Goal: Find specific page/section: Find specific page/section

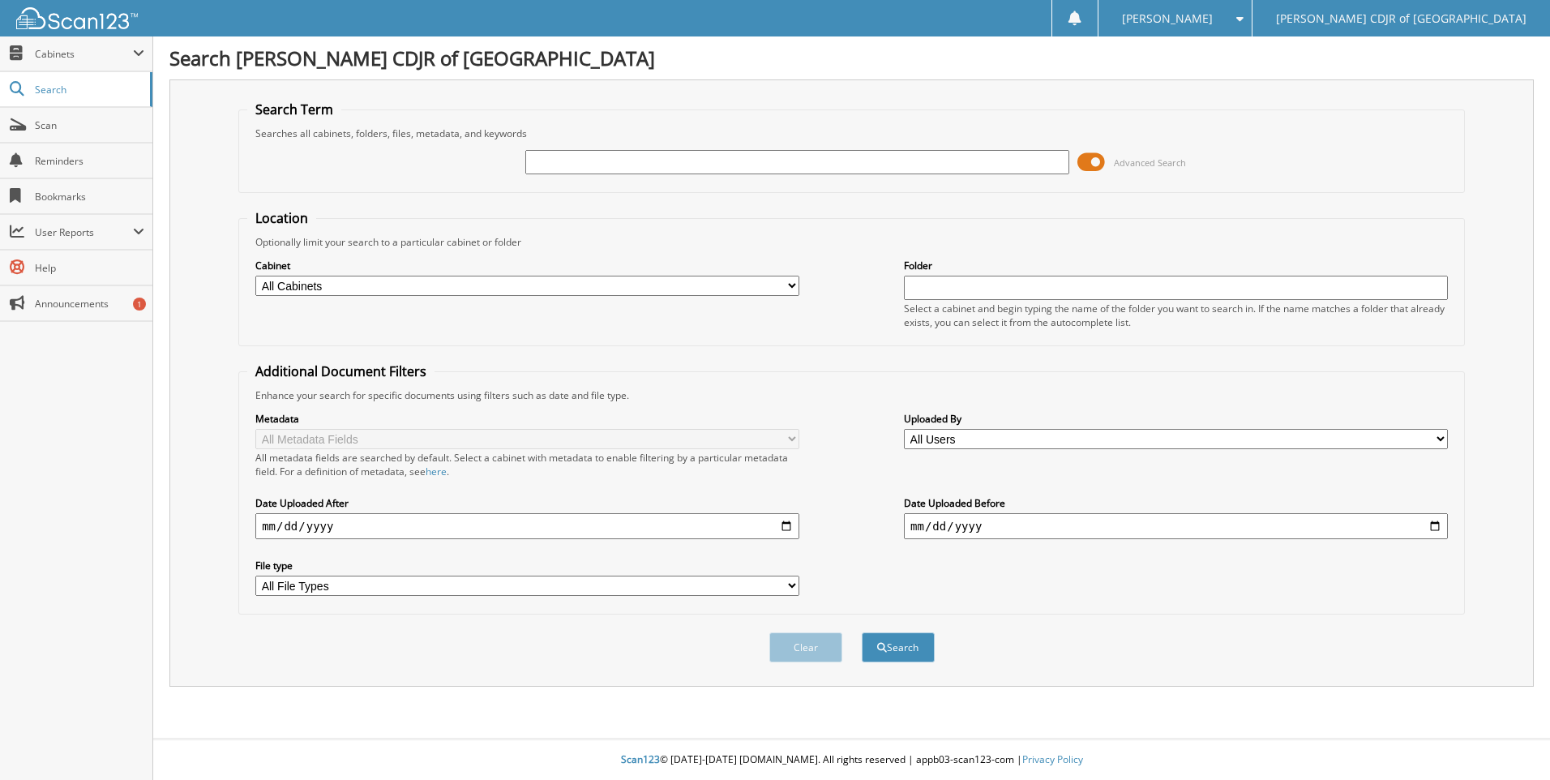
click at [564, 177] on div "Advanced Search" at bounding box center [851, 162] width 1209 height 44
drag, startPoint x: 562, startPoint y: 169, endPoint x: 549, endPoint y: 131, distance: 39.5
click at [559, 161] on input "text" at bounding box center [797, 162] width 544 height 24
type input "61468"
click at [862, 633] on button "Search" at bounding box center [898, 648] width 73 height 30
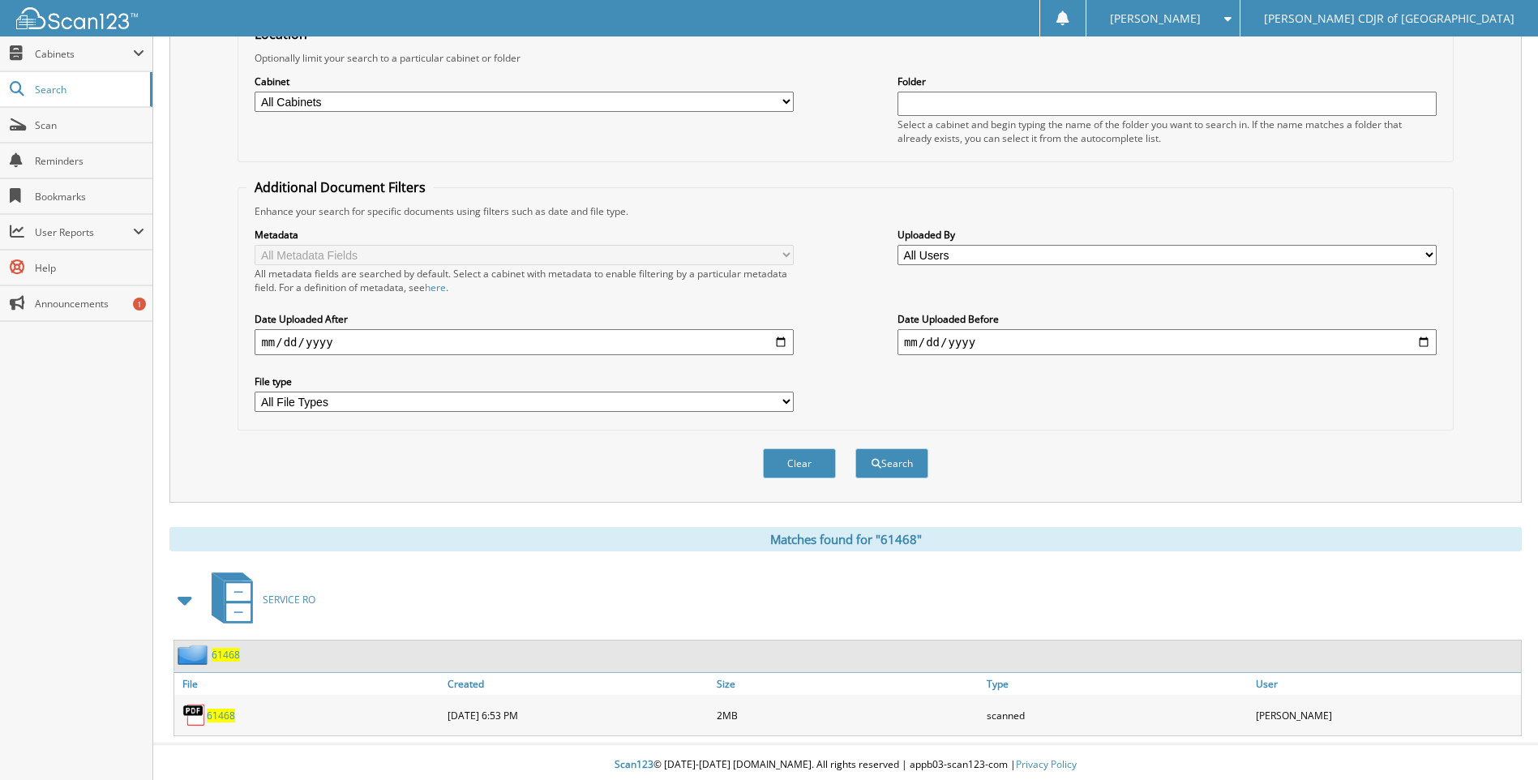
scroll to position [190, 0]
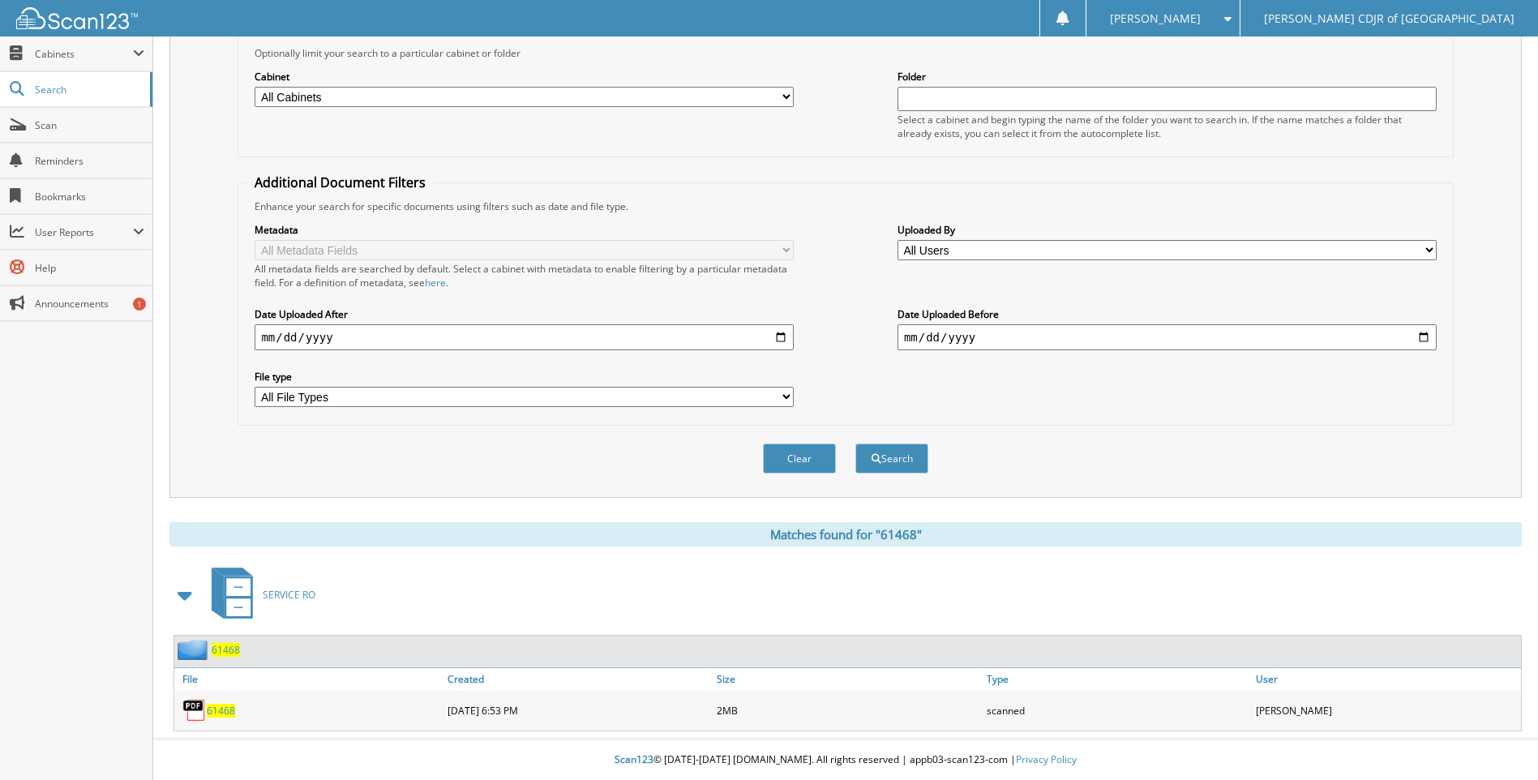
click at [231, 711] on span "61468" at bounding box center [221, 711] width 28 height 14
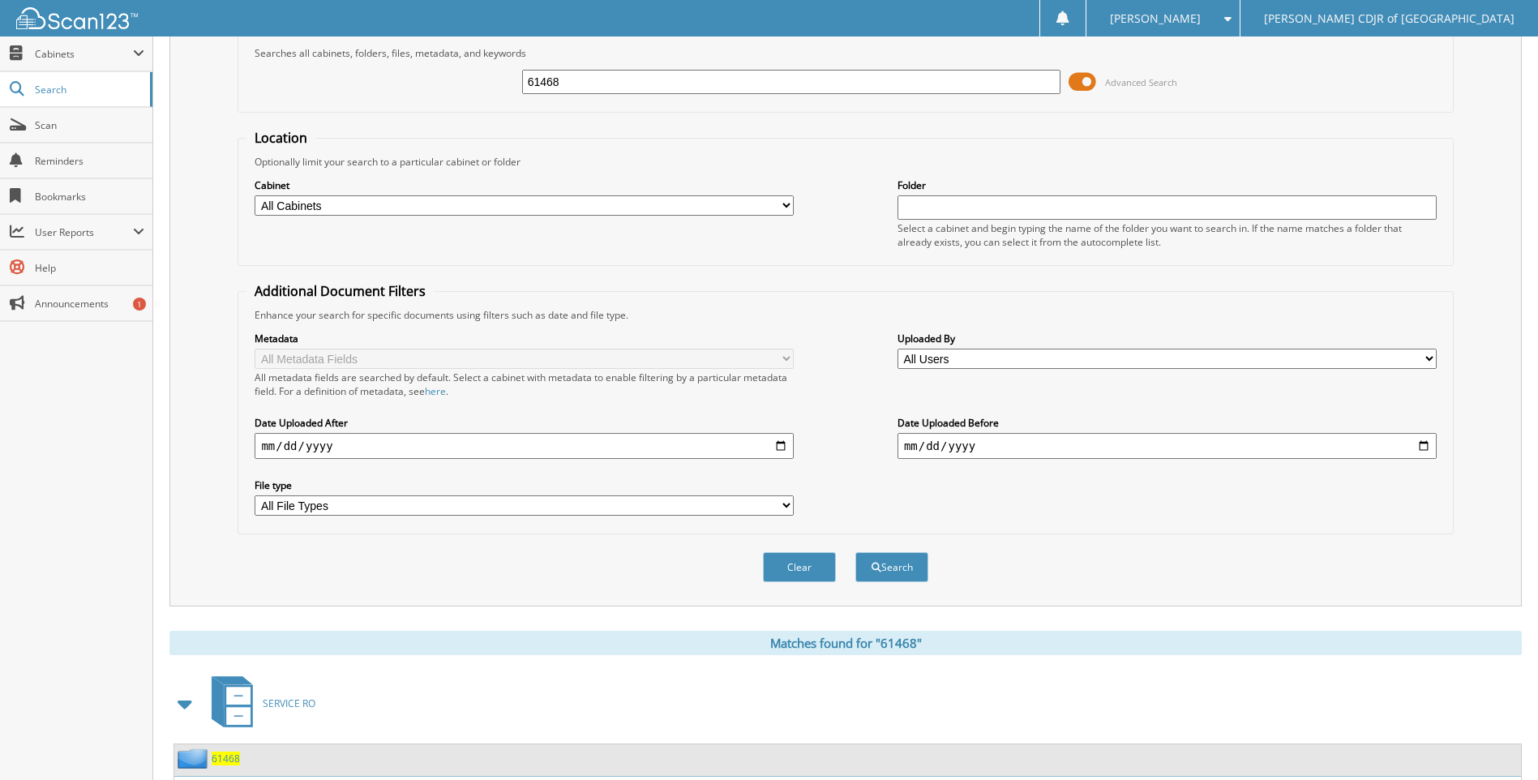
scroll to position [0, 0]
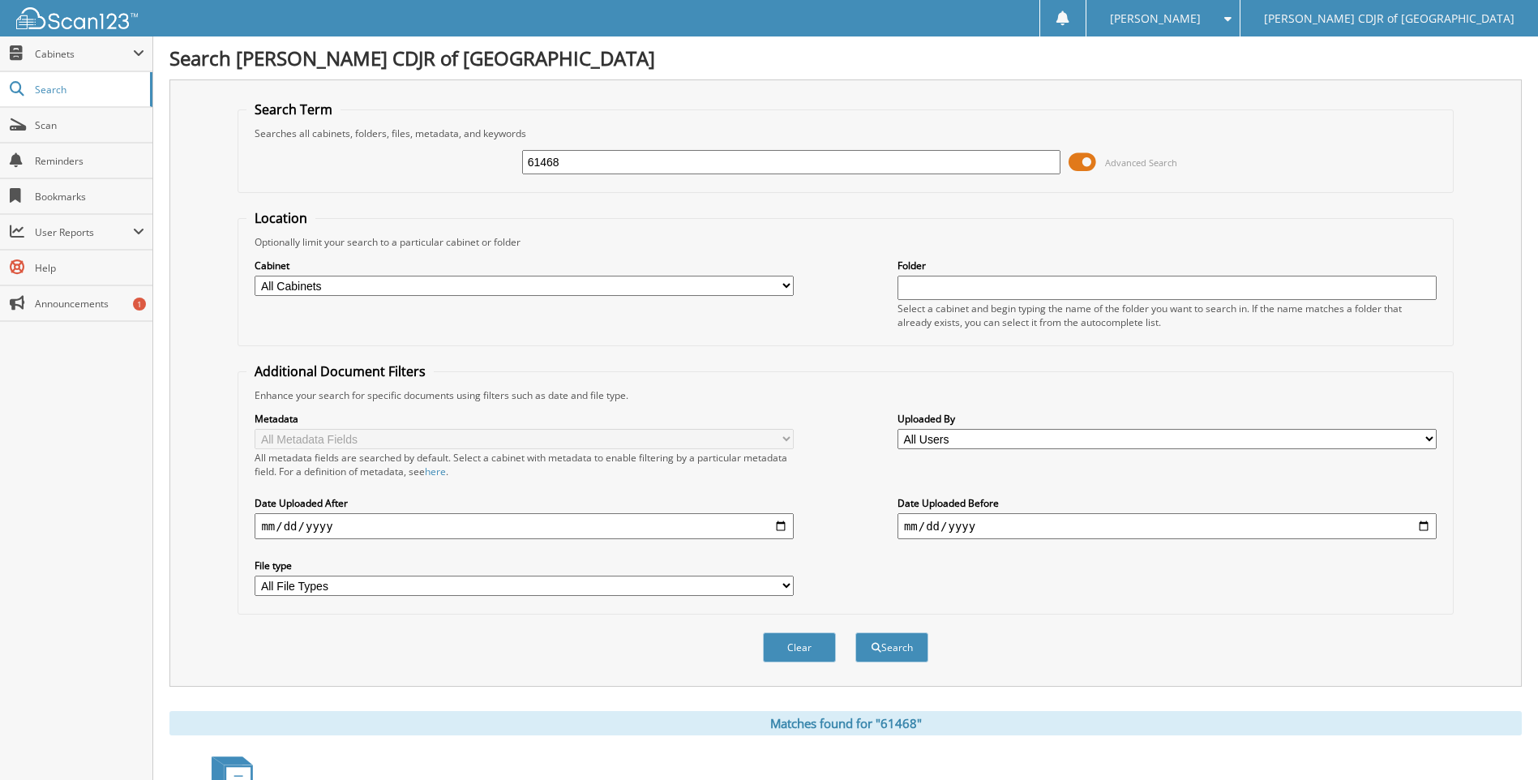
click at [654, 165] on input "61468" at bounding box center [791, 162] width 539 height 24
type input "6"
type input "62433"
click at [856, 633] on button "Search" at bounding box center [892, 648] width 73 height 30
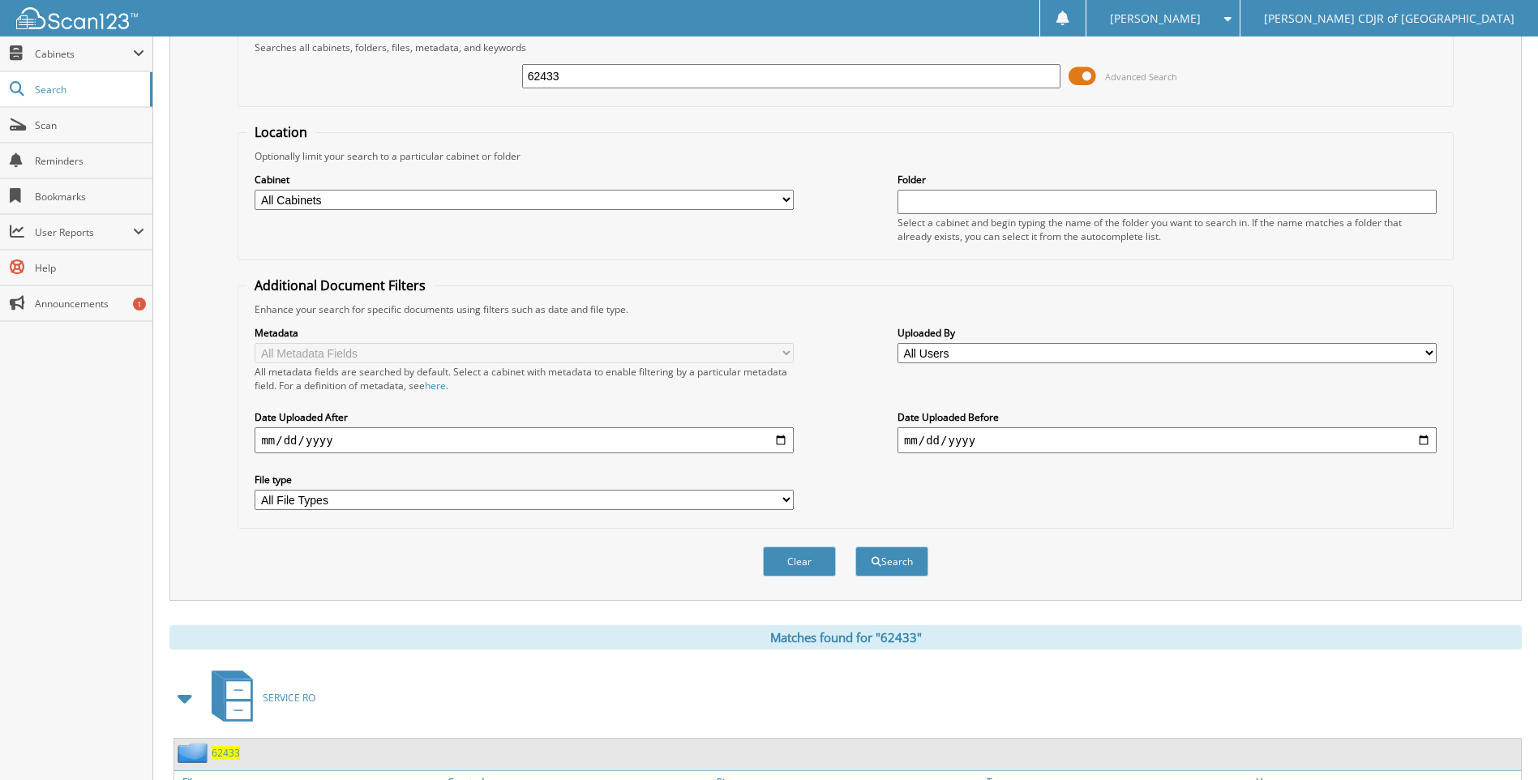
scroll to position [190, 0]
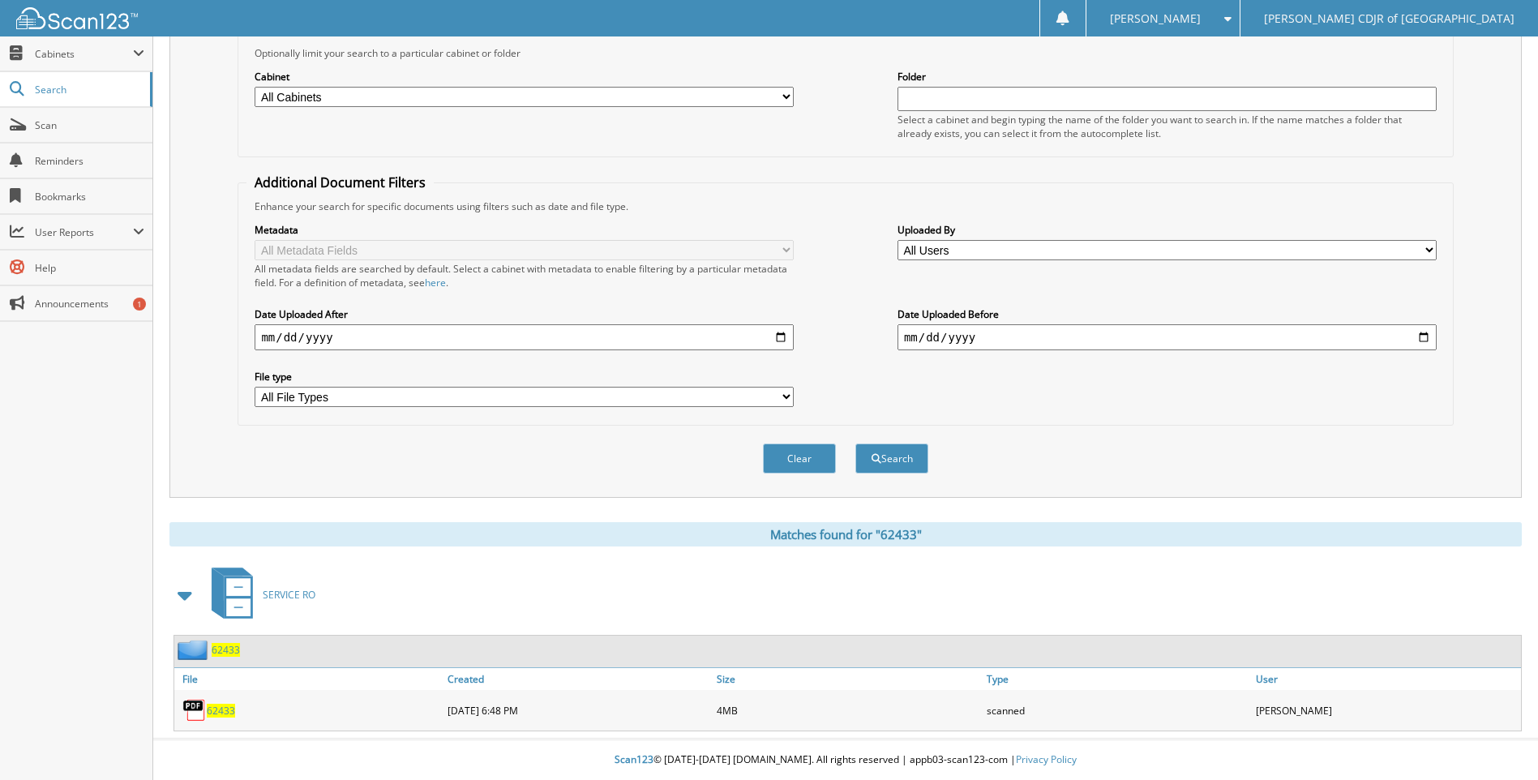
click at [222, 716] on span "62433" at bounding box center [221, 711] width 28 height 14
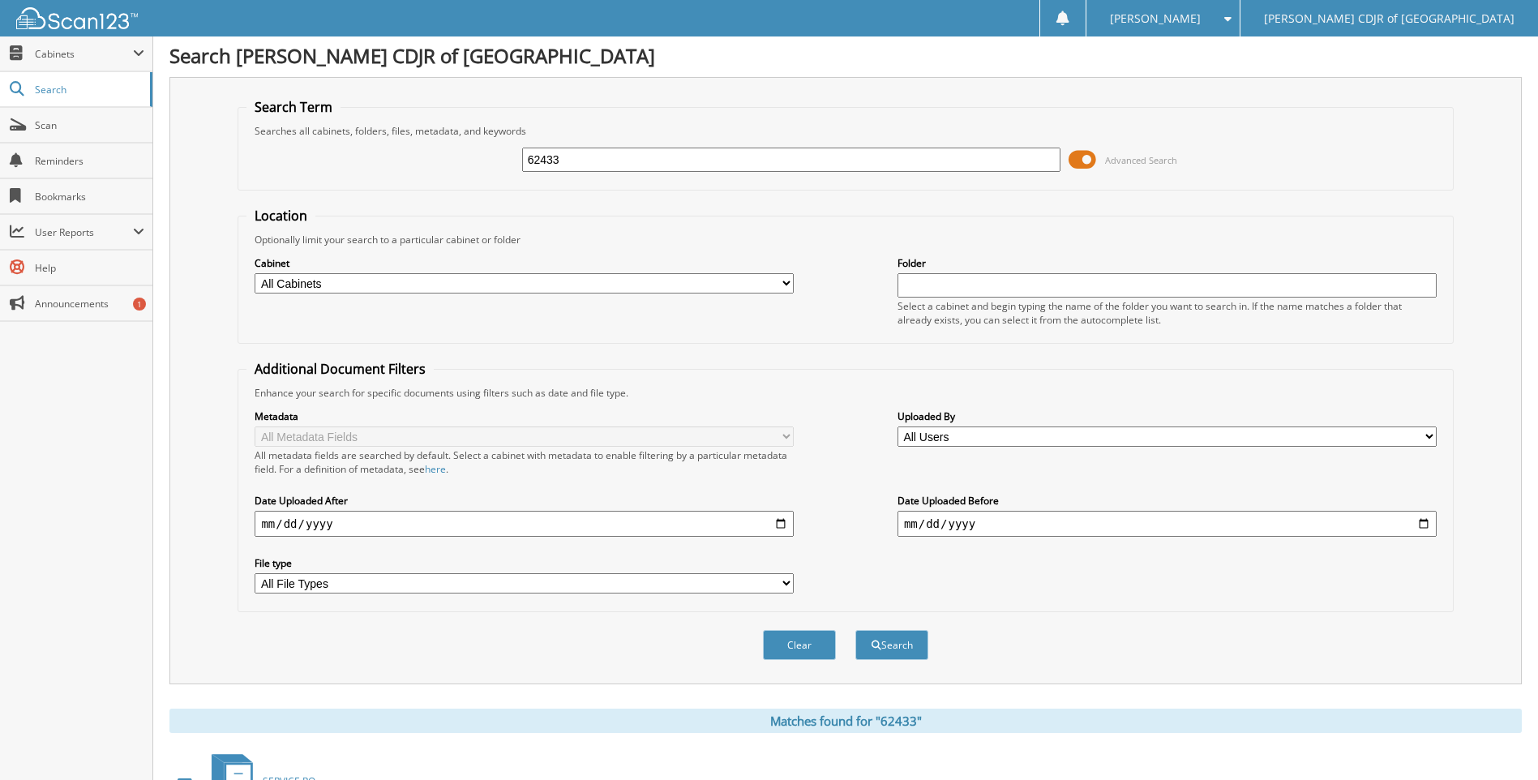
scroll to position [0, 0]
click at [675, 164] on input "62433" at bounding box center [791, 162] width 539 height 24
type input "6"
type input "62608"
click at [856, 633] on button "Search" at bounding box center [892, 648] width 73 height 30
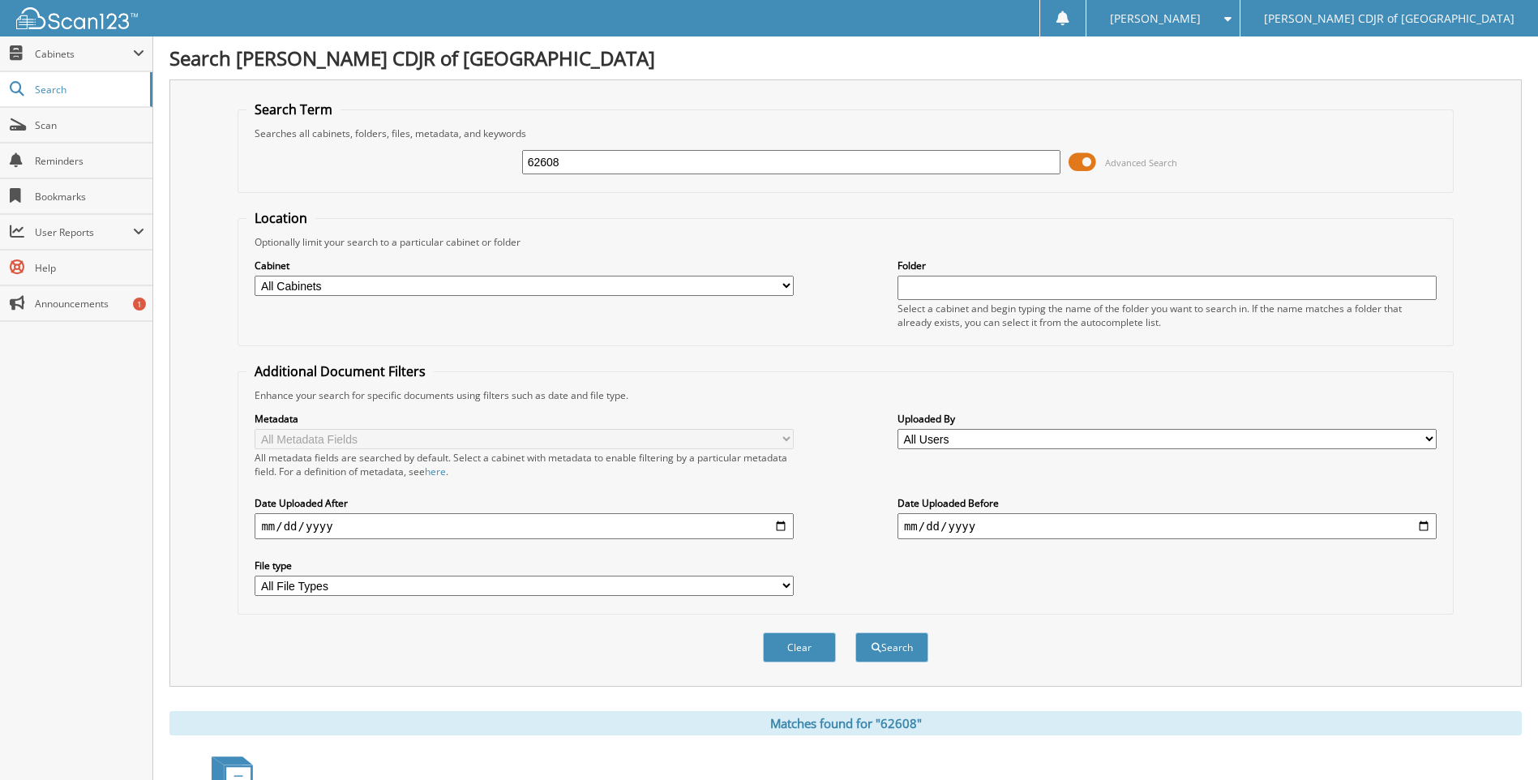
scroll to position [190, 0]
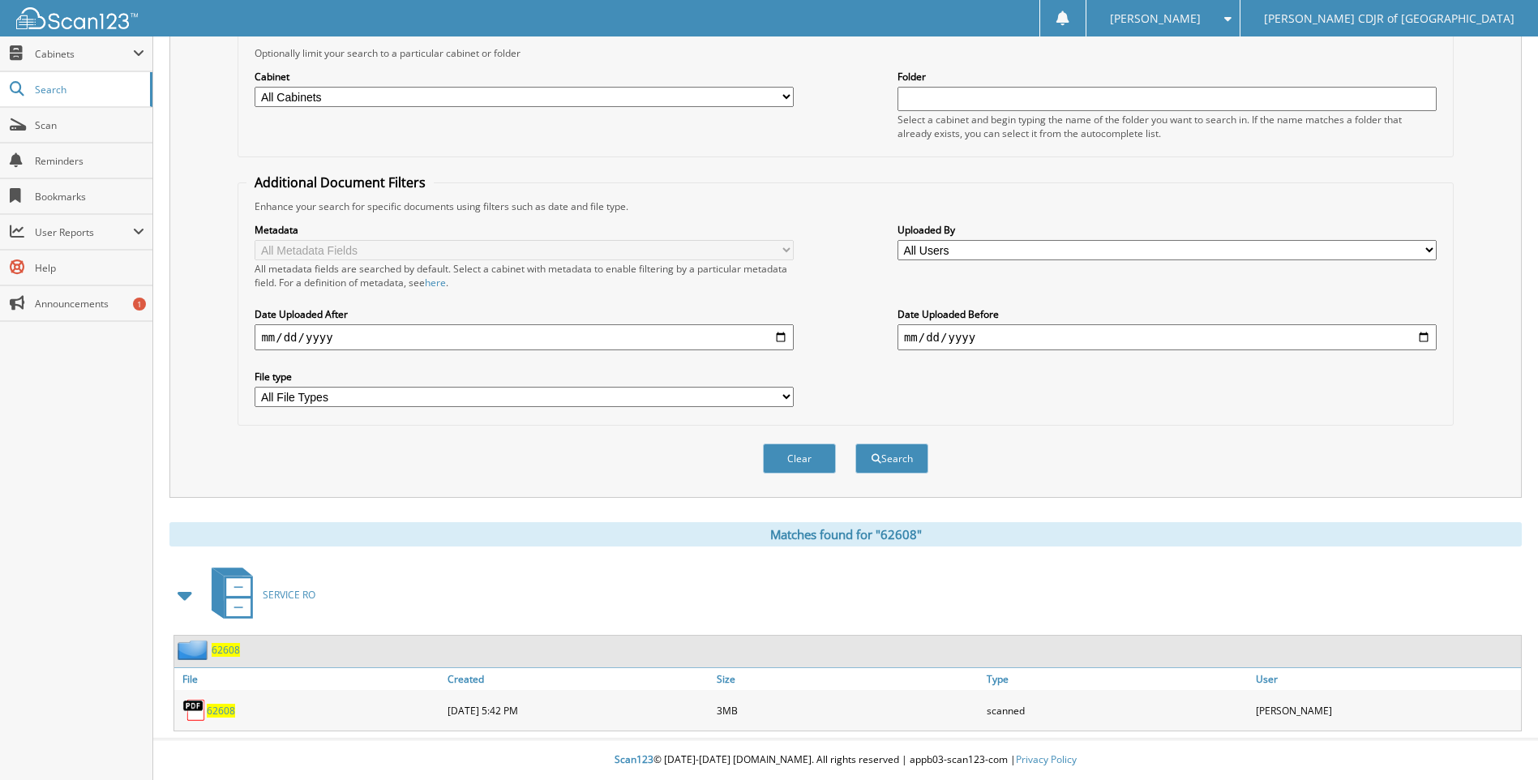
click at [228, 710] on span "62608" at bounding box center [221, 711] width 28 height 14
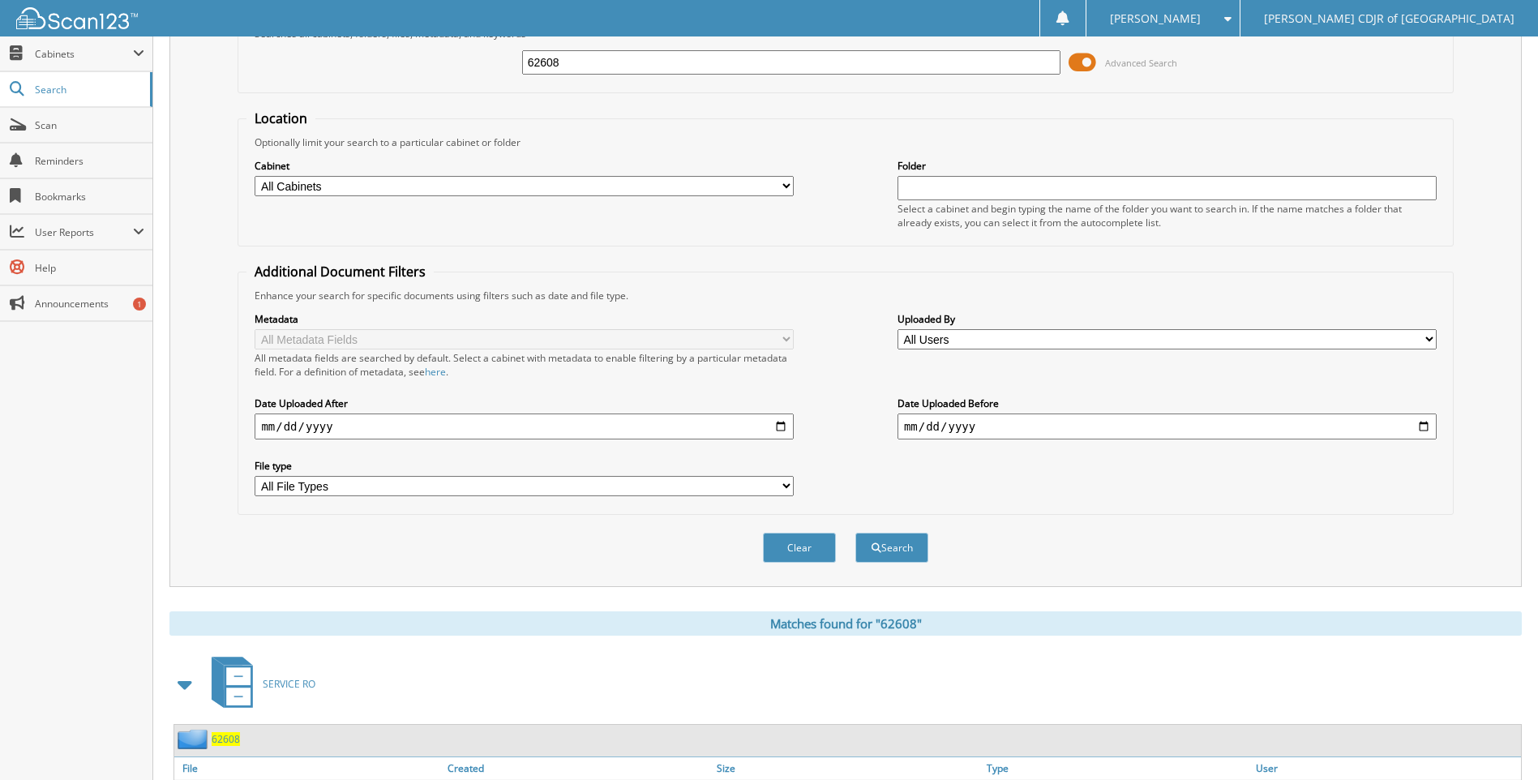
scroll to position [0, 0]
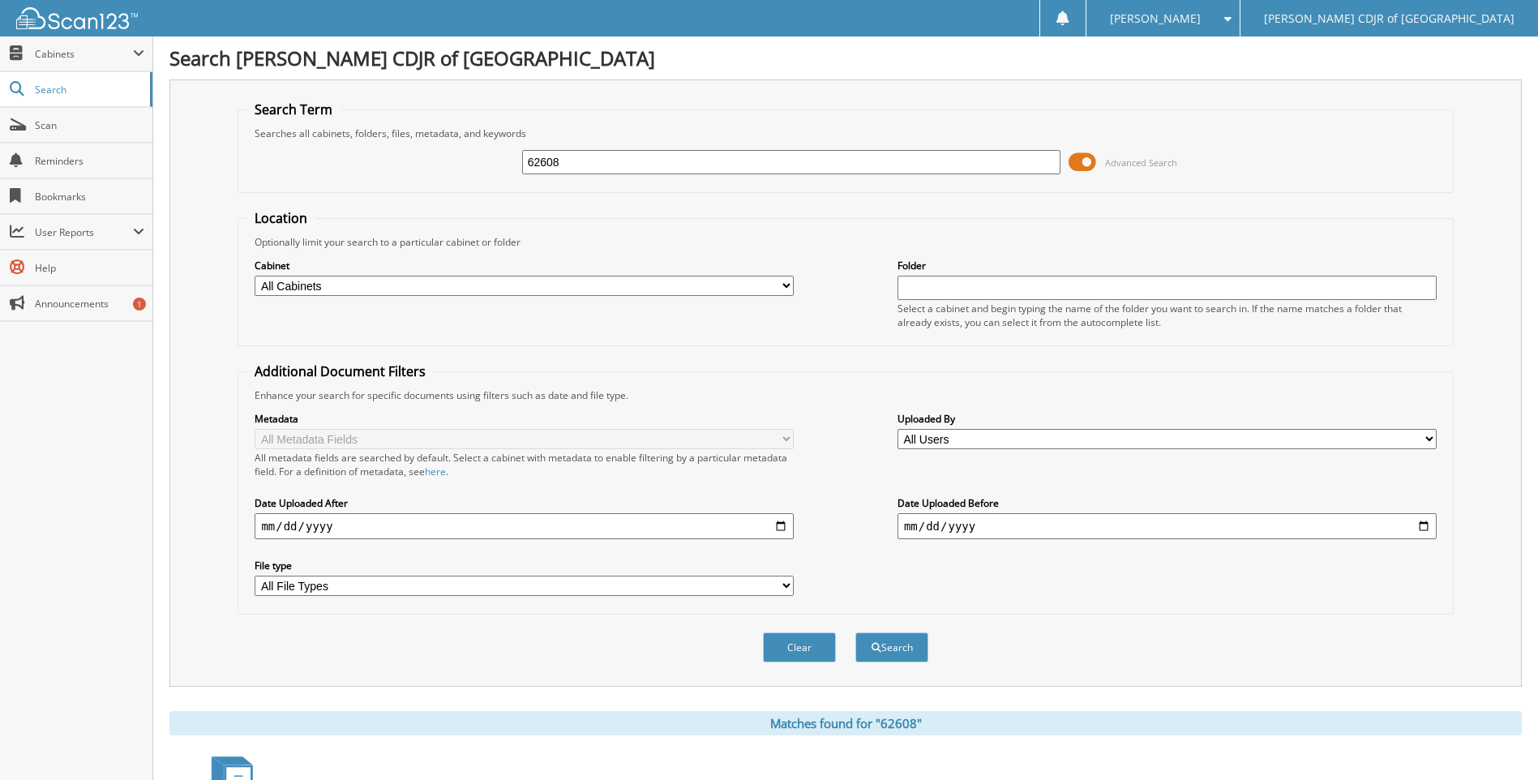
click at [597, 166] on input "62608" at bounding box center [791, 162] width 539 height 24
type input "6"
type input "62611"
click at [856, 633] on button "Search" at bounding box center [892, 648] width 73 height 30
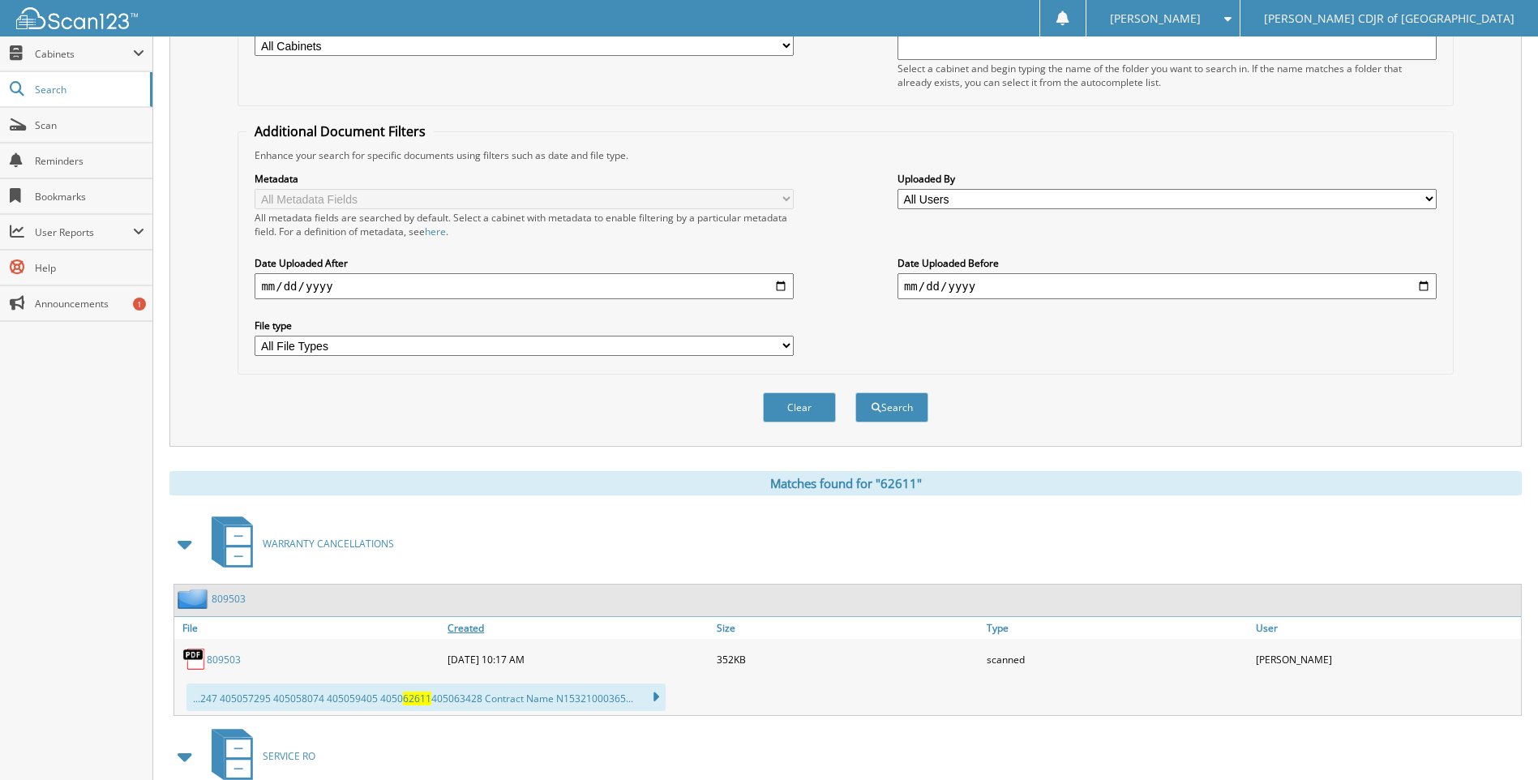
scroll to position [402, 0]
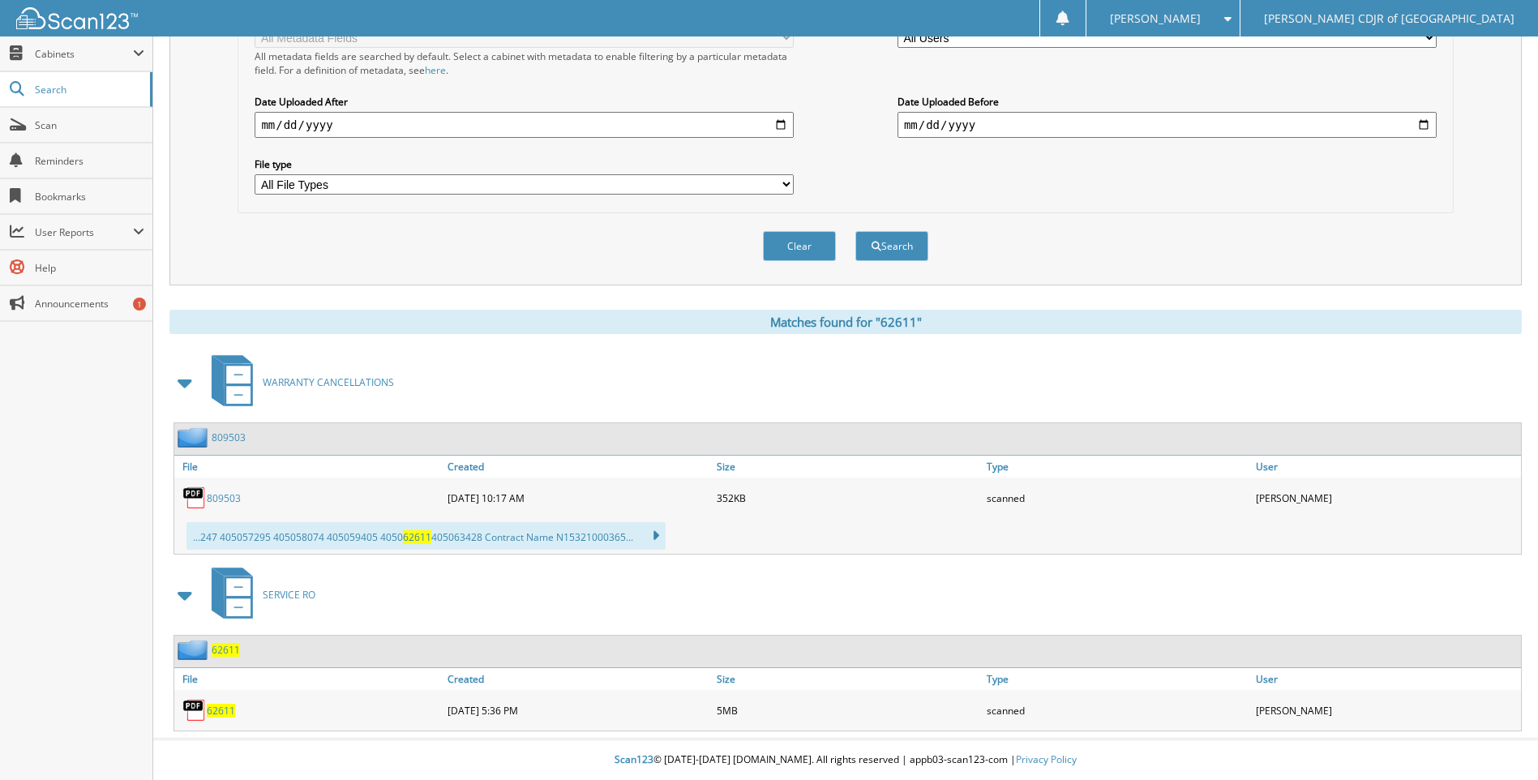
click at [224, 710] on span "62611" at bounding box center [221, 711] width 28 height 14
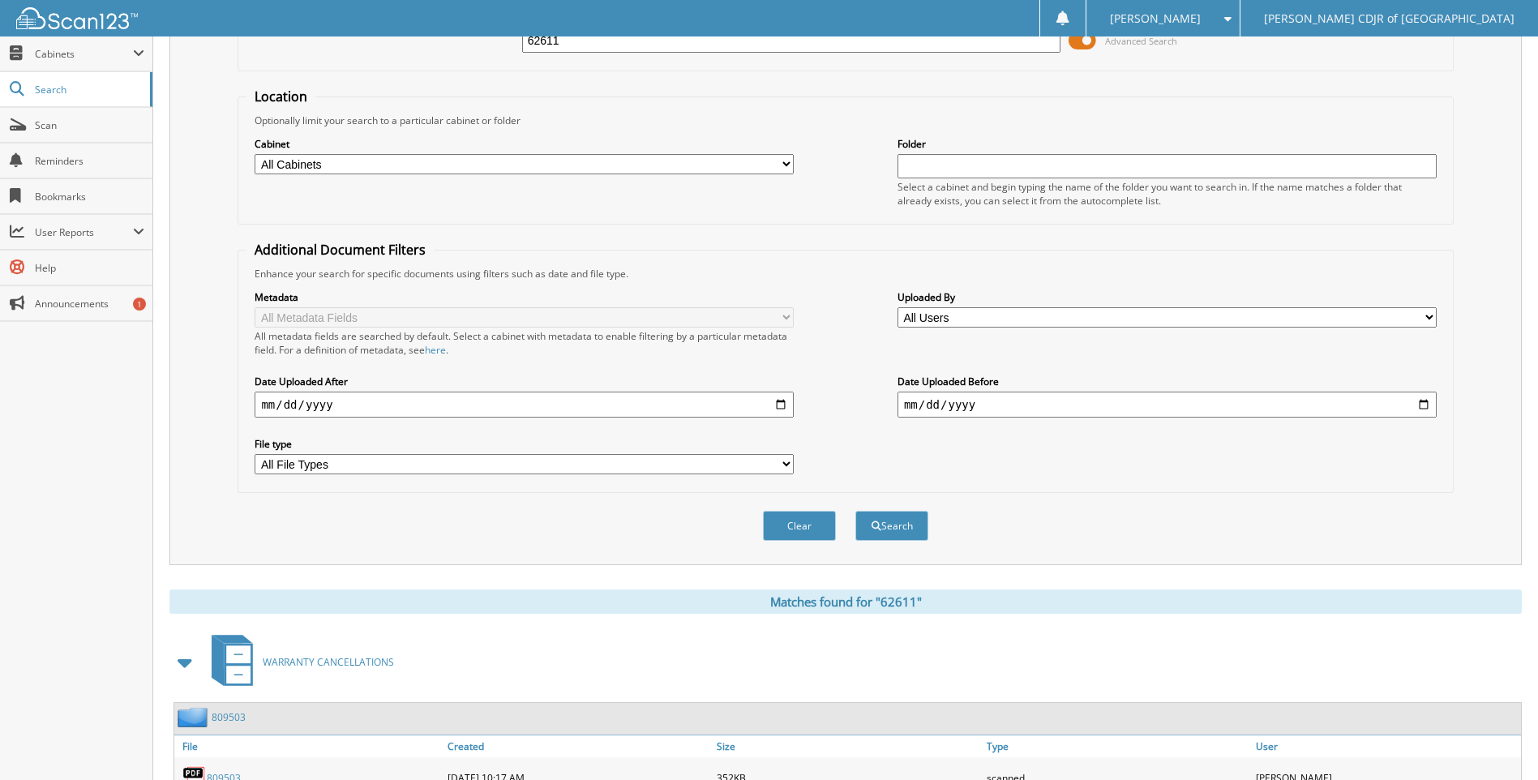
scroll to position [0, 0]
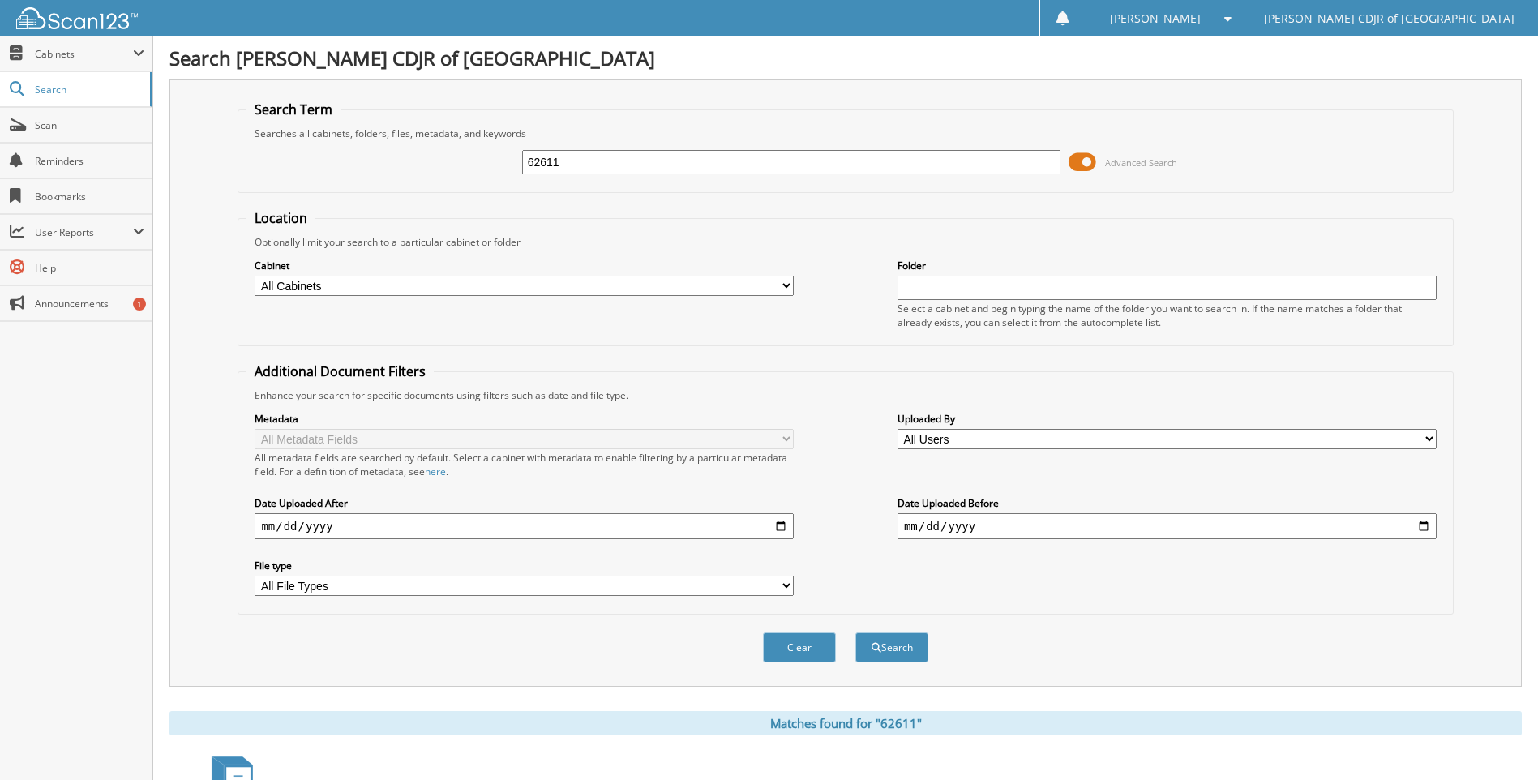
click at [779, 166] on input "62611" at bounding box center [791, 162] width 539 height 24
type input "6"
type input "62741"
click at [856, 633] on button "Search" at bounding box center [892, 648] width 73 height 30
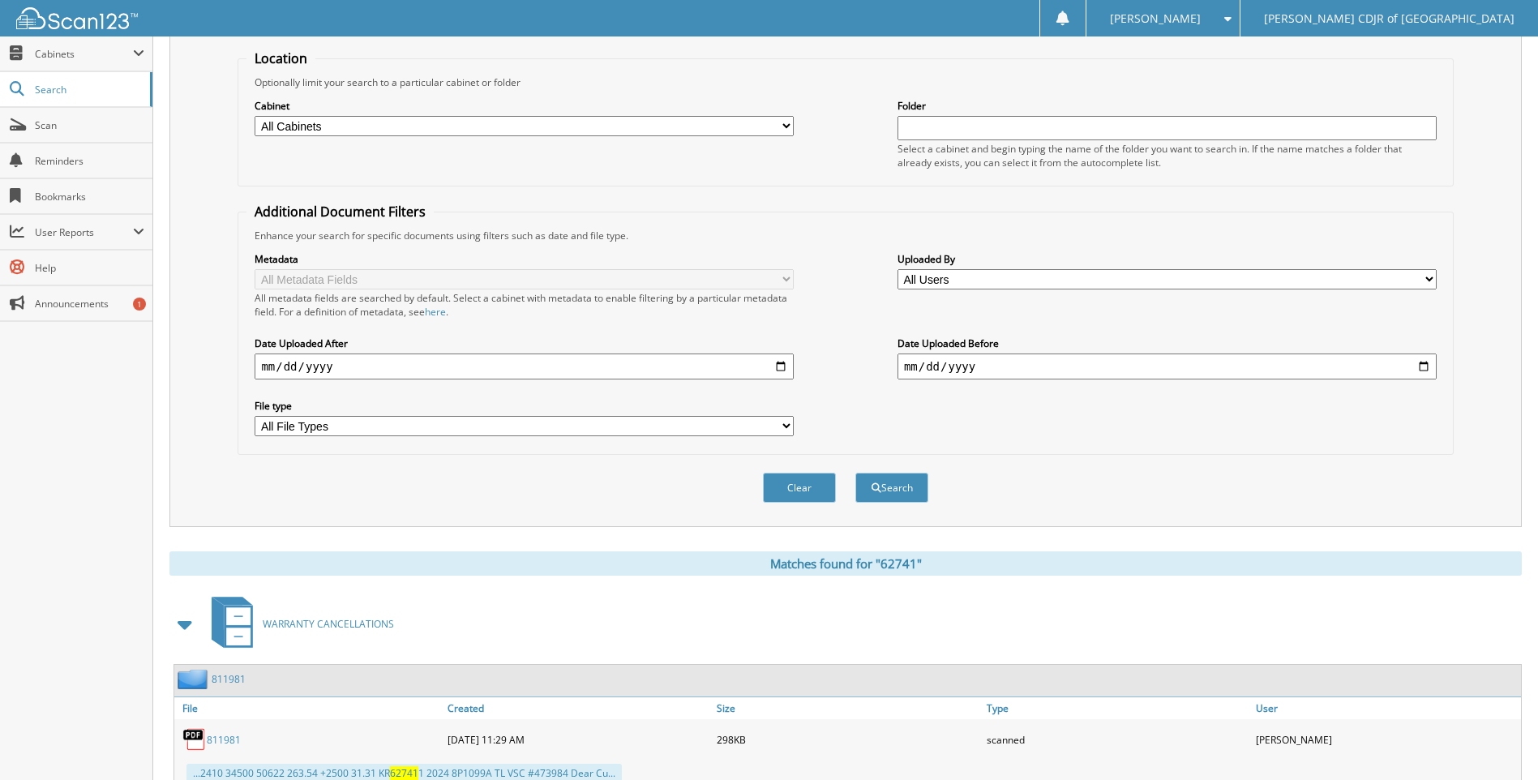
scroll to position [525, 0]
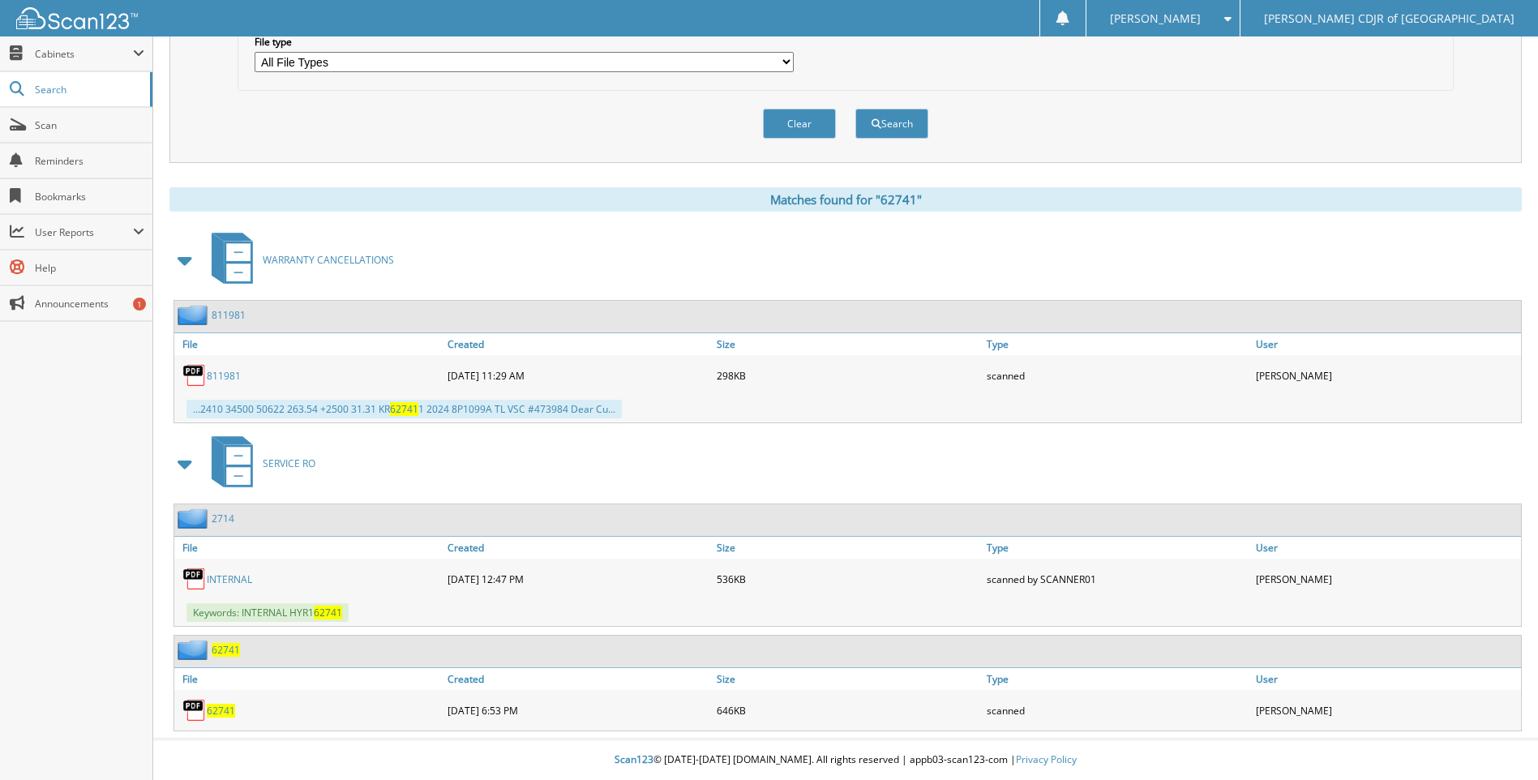
click at [224, 710] on span "62741" at bounding box center [221, 711] width 28 height 14
click at [585, 59] on select "All File Types LNK PDF XLSX ZIP" at bounding box center [524, 62] width 539 height 20
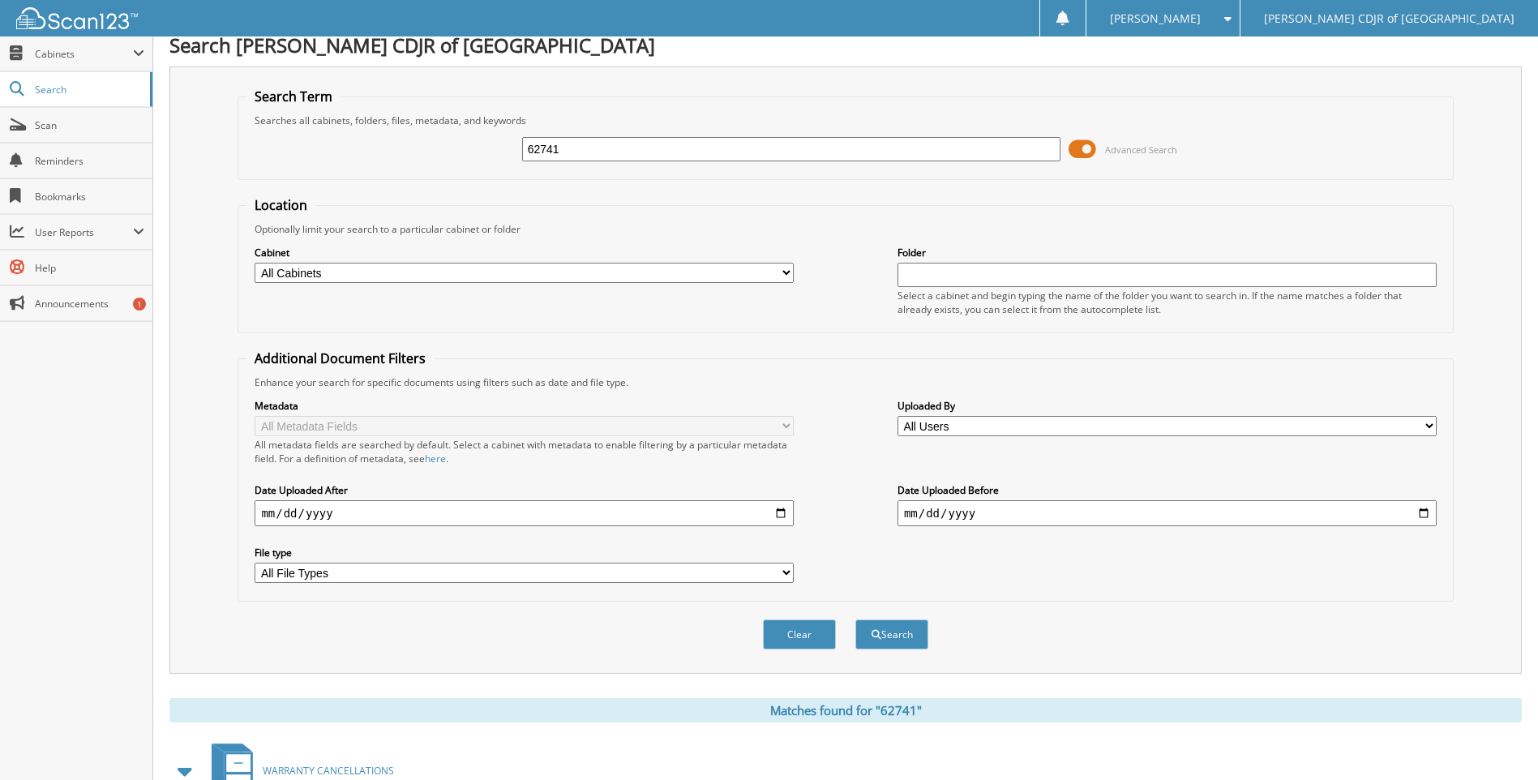
scroll to position [0, 0]
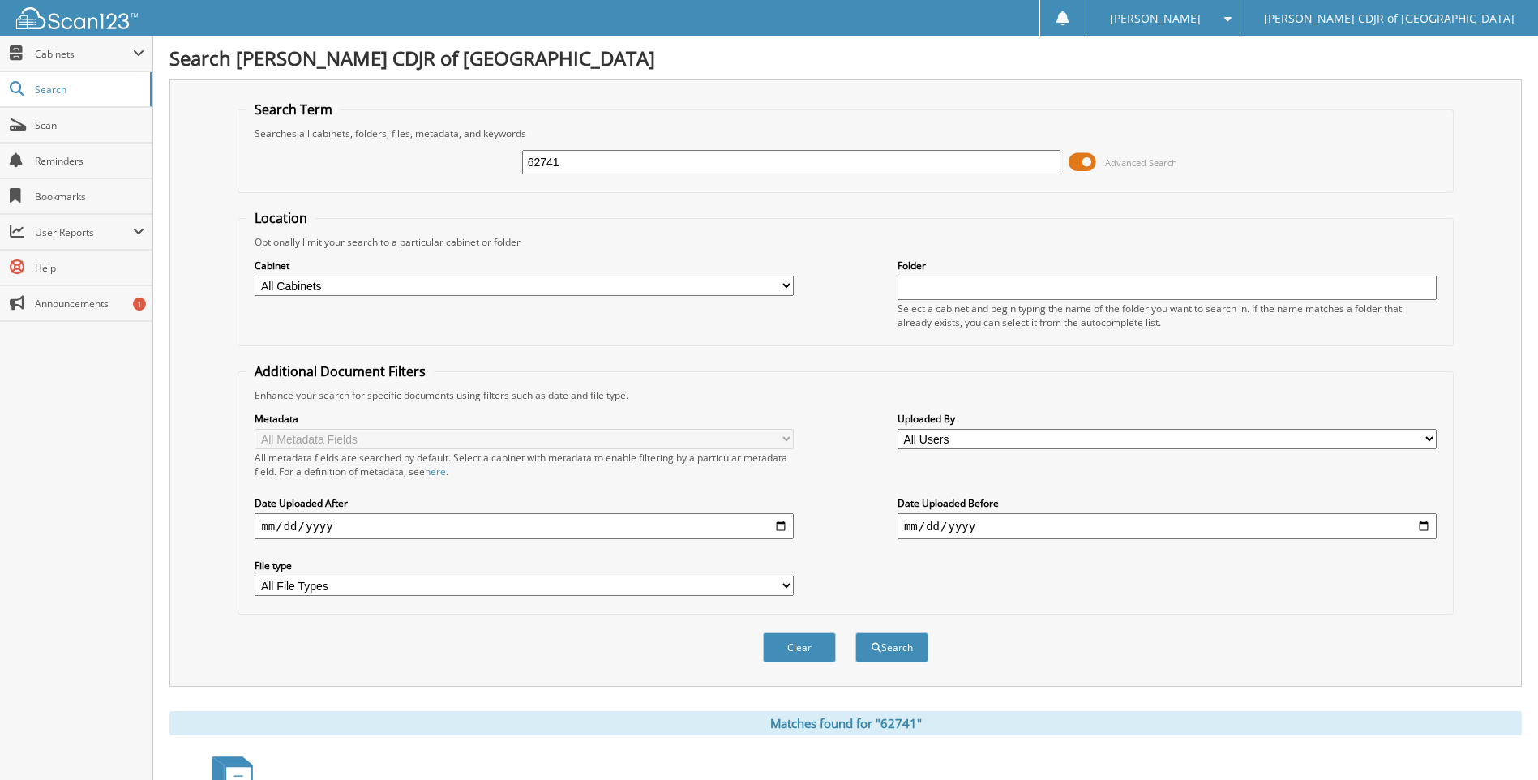
click at [574, 165] on input "62741" at bounding box center [791, 162] width 539 height 24
type input "6"
type input "93292"
click at [856, 633] on button "Search" at bounding box center [892, 648] width 73 height 30
drag, startPoint x: 0, startPoint y: 0, endPoint x: 576, endPoint y: 161, distance: 597.9
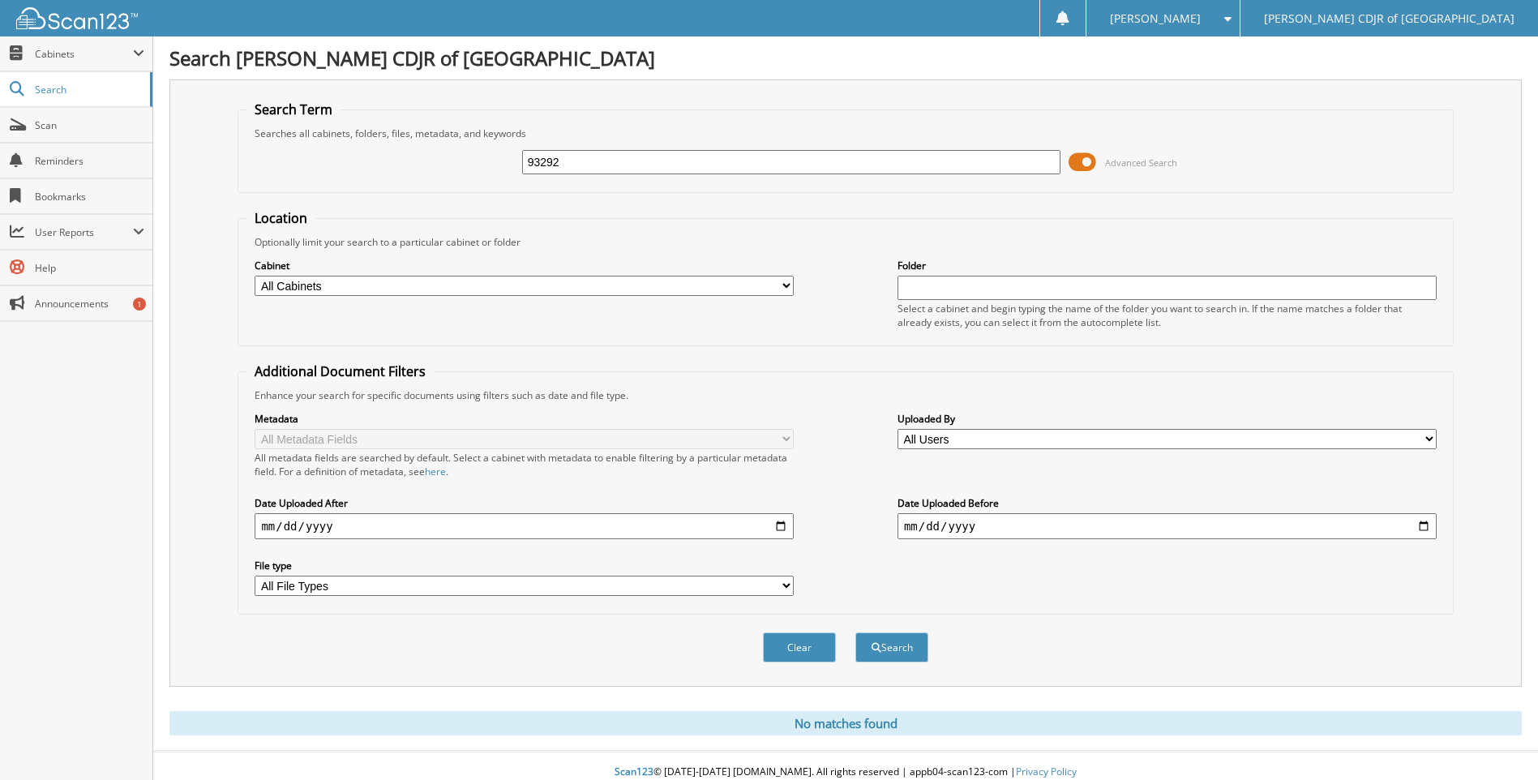
click at [576, 161] on input "93292" at bounding box center [791, 162] width 539 height 24
type input "9"
type input "63292"
click at [856, 633] on button "Search" at bounding box center [892, 648] width 73 height 30
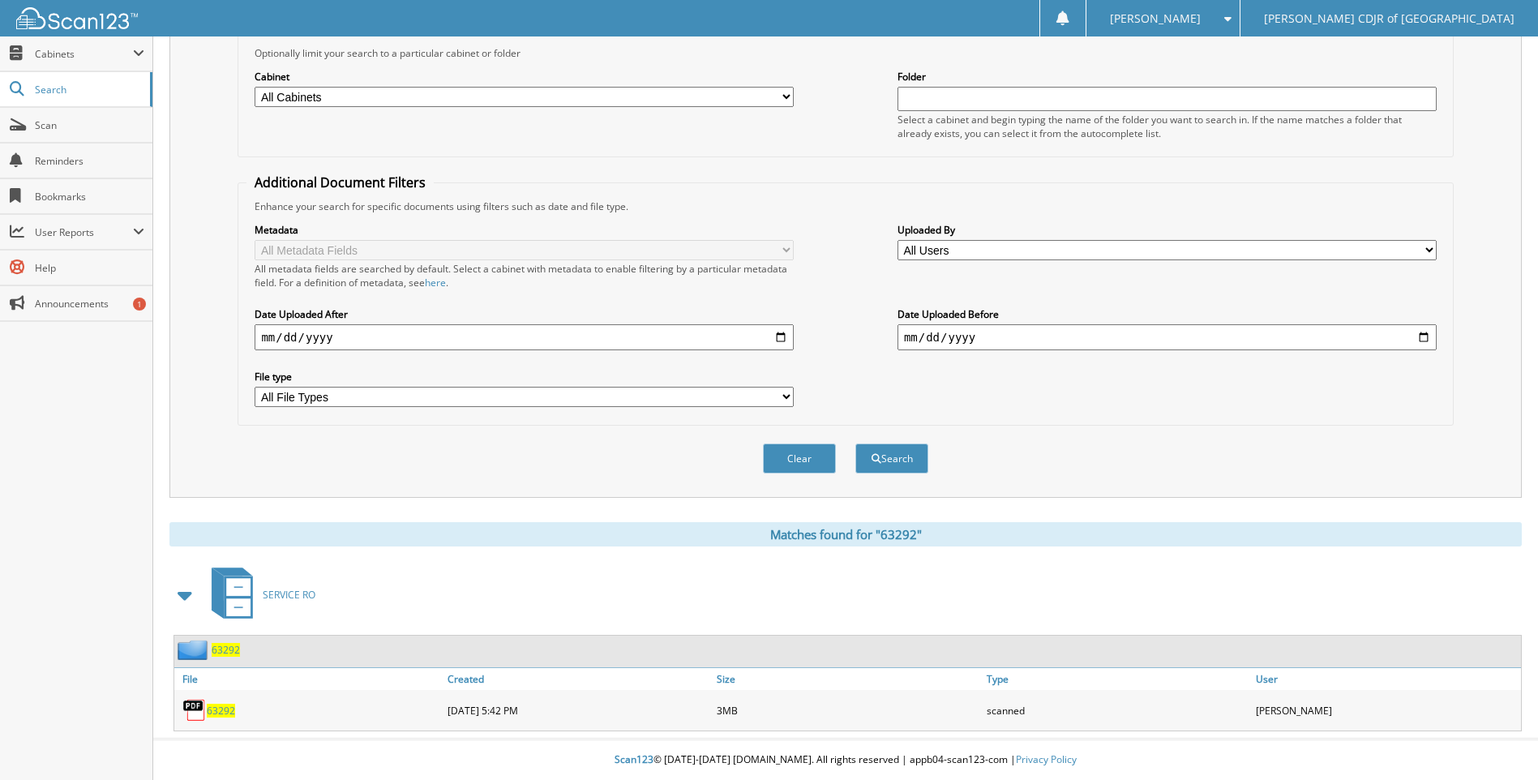
click at [222, 711] on span "63292" at bounding box center [221, 711] width 28 height 14
click at [220, 707] on span "63292" at bounding box center [221, 711] width 28 height 14
click at [225, 707] on span "63292" at bounding box center [221, 711] width 28 height 14
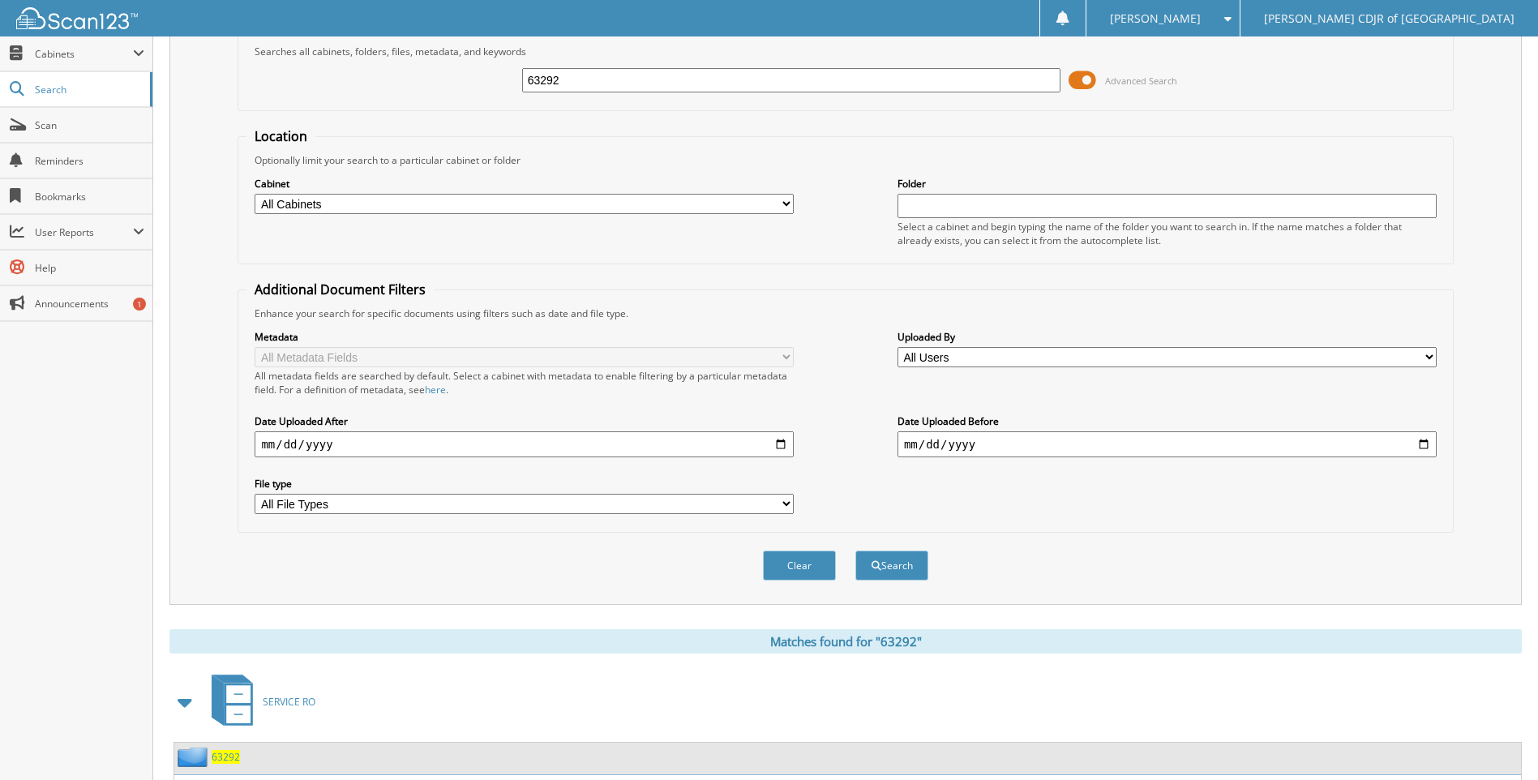
scroll to position [0, 0]
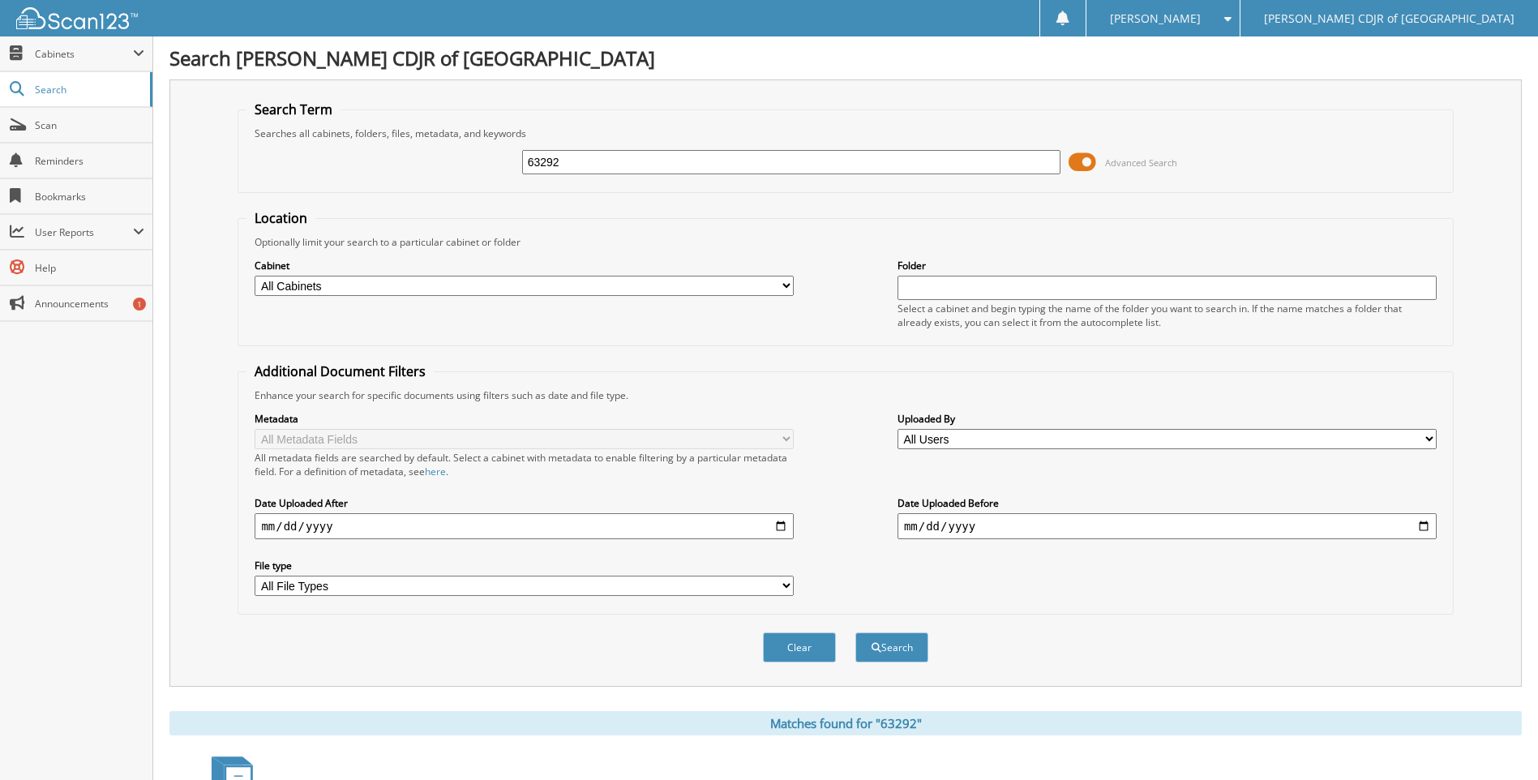
click at [564, 164] on input "63292" at bounding box center [791, 162] width 539 height 24
type input "6"
type input "3"
type input "63408"
click at [856, 633] on button "Search" at bounding box center [892, 648] width 73 height 30
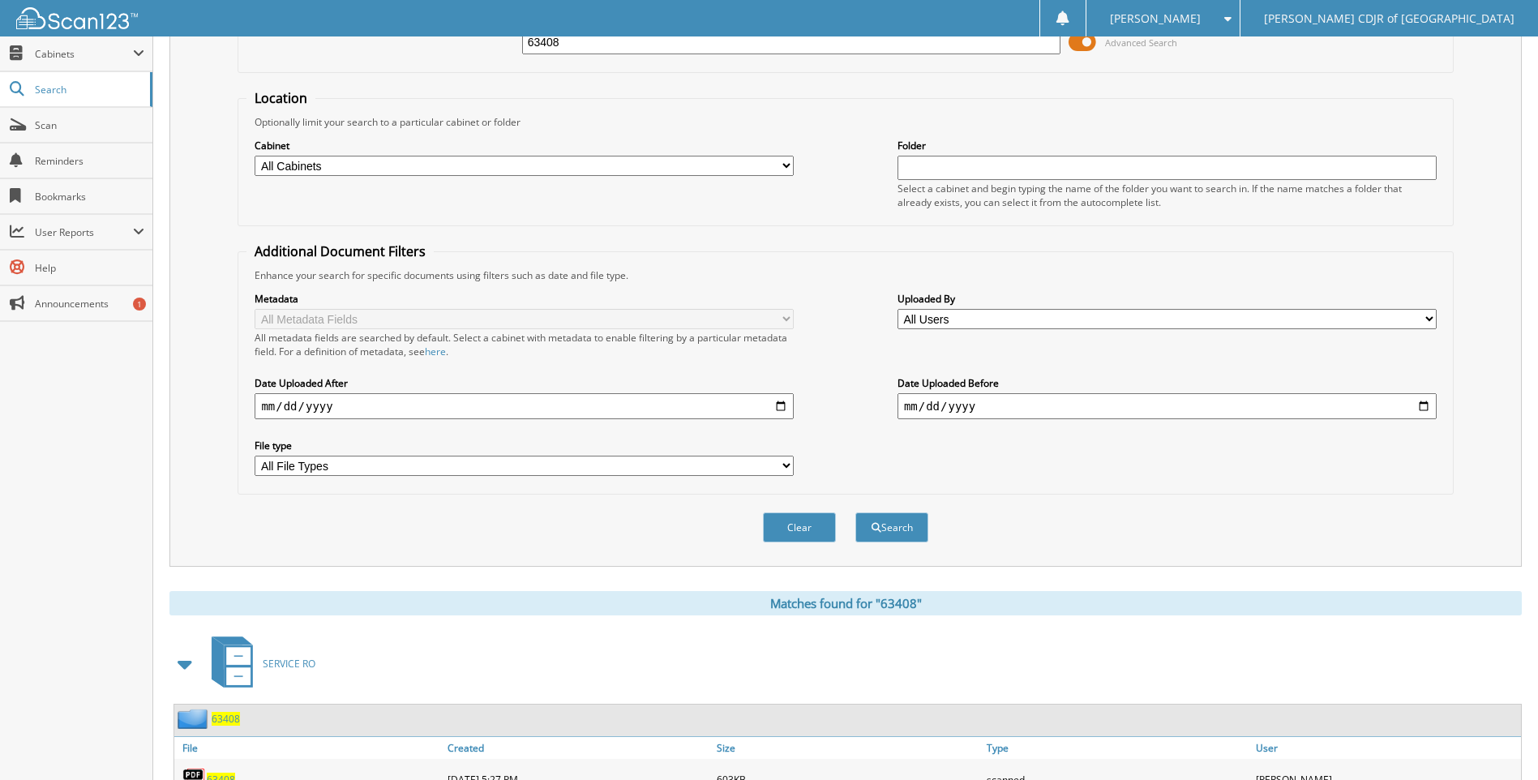
scroll to position [230, 0]
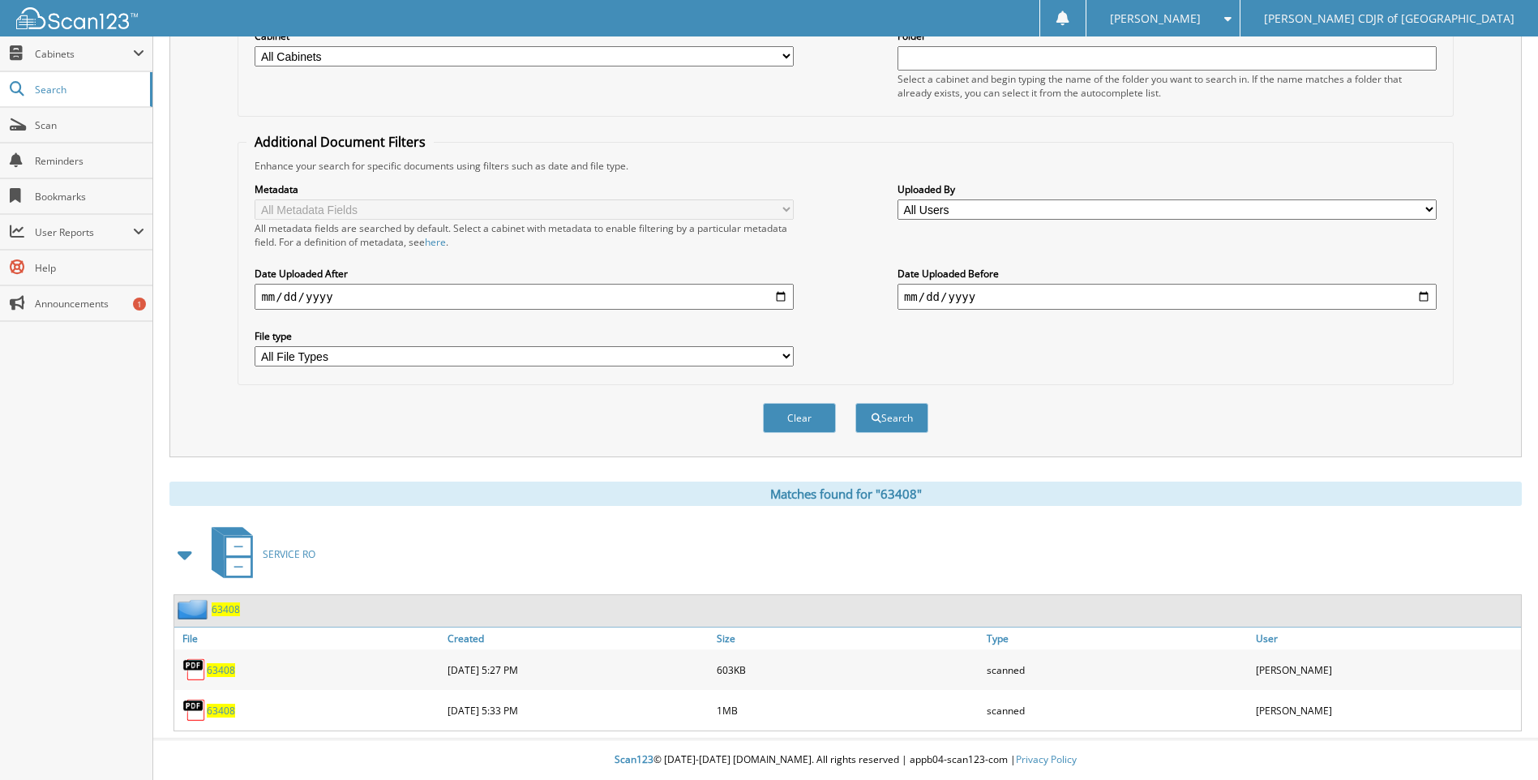
click at [229, 668] on span "63408" at bounding box center [221, 670] width 28 height 14
click at [221, 714] on span "63408" at bounding box center [221, 711] width 28 height 14
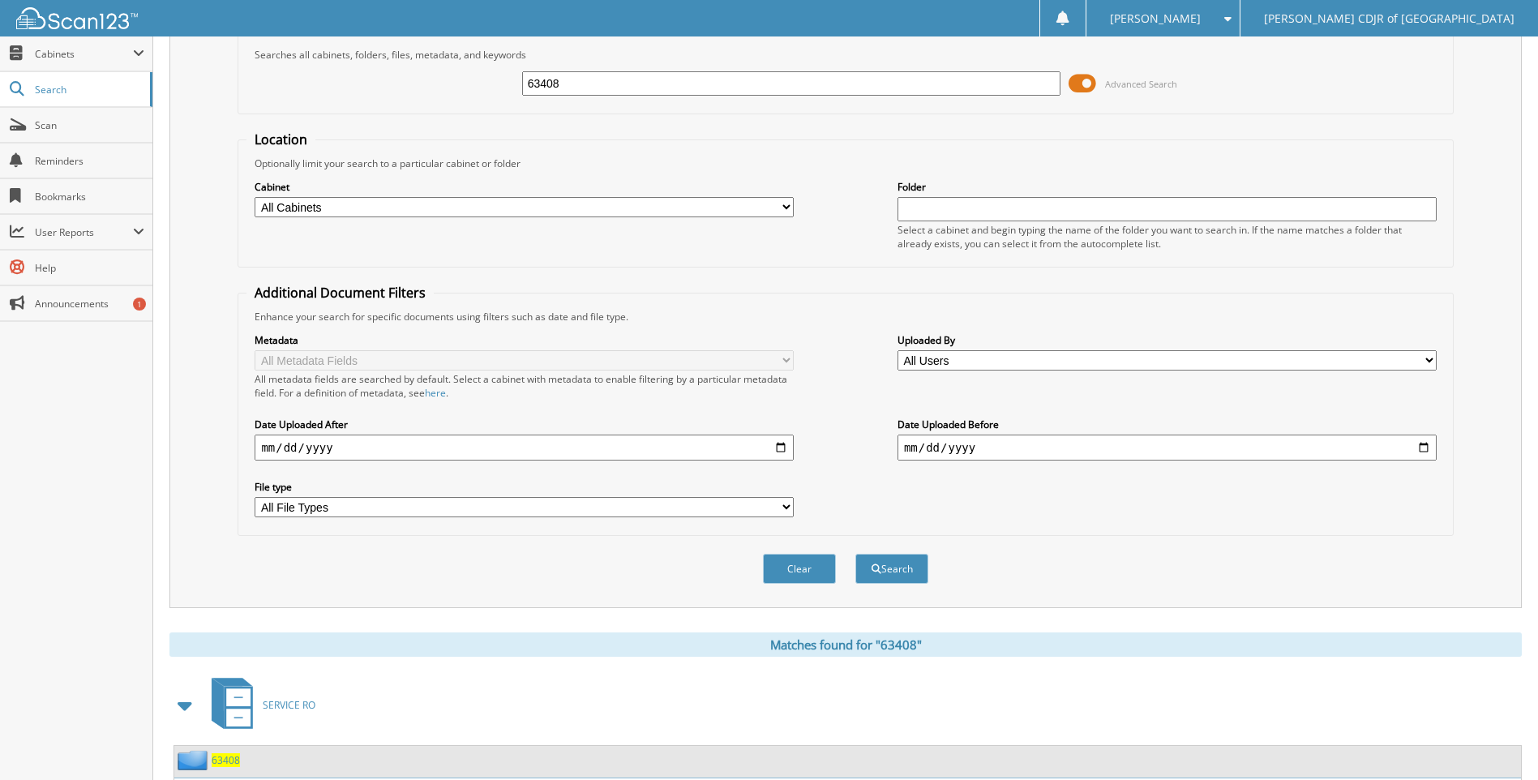
scroll to position [0, 0]
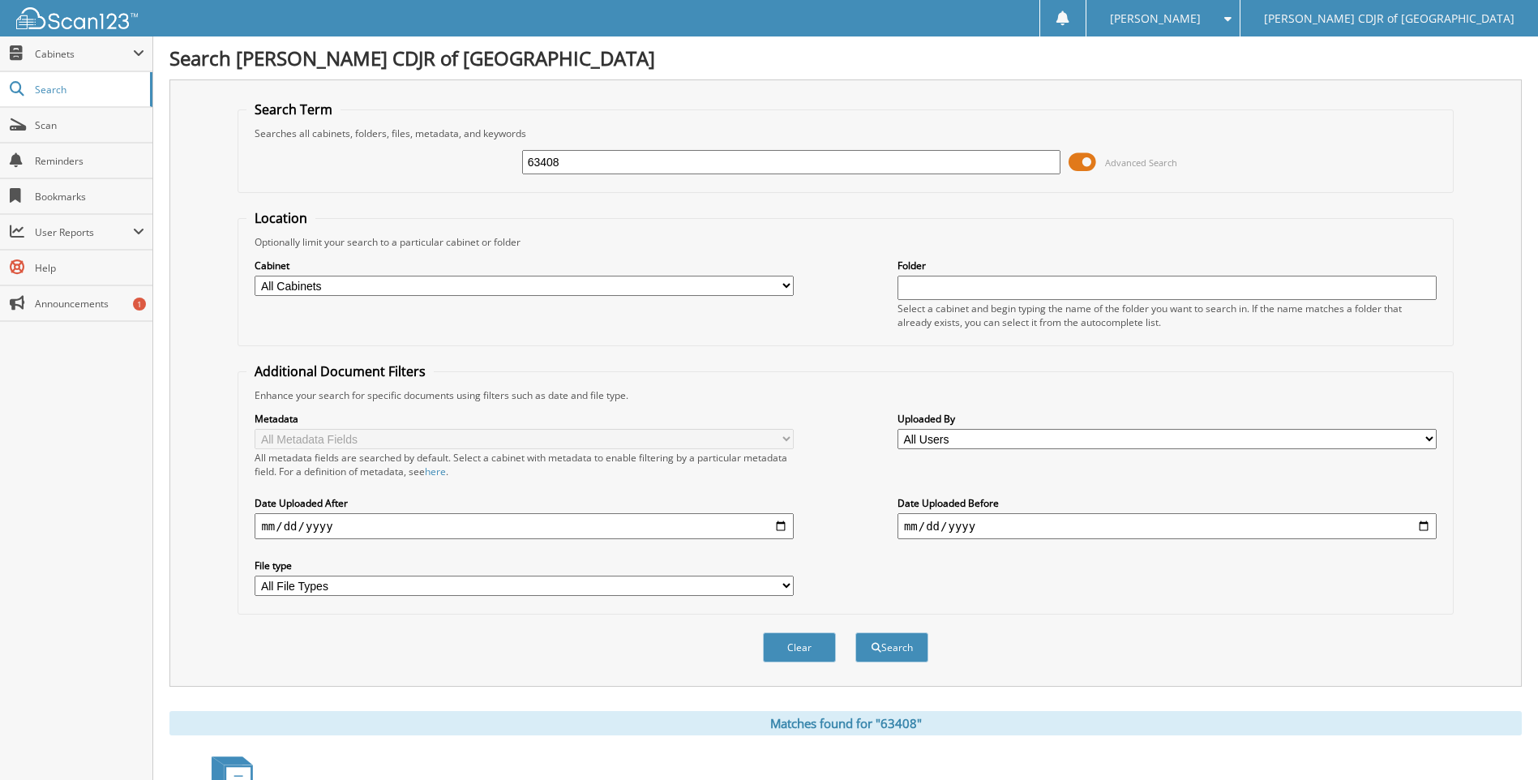
click at [710, 158] on input "63408" at bounding box center [791, 162] width 539 height 24
type input "6"
type input "63418"
click at [856, 633] on button "Search" at bounding box center [892, 648] width 73 height 30
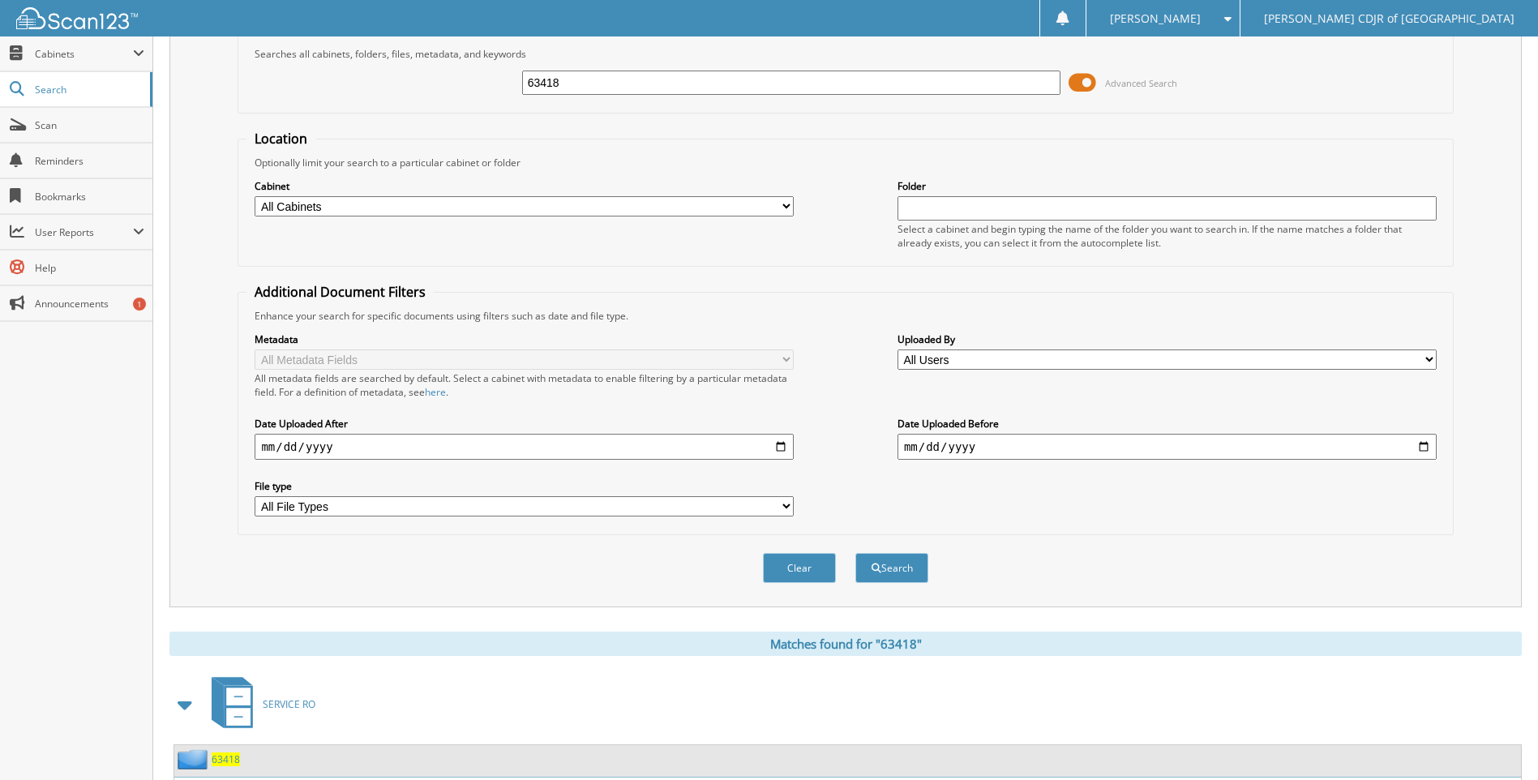
scroll to position [190, 0]
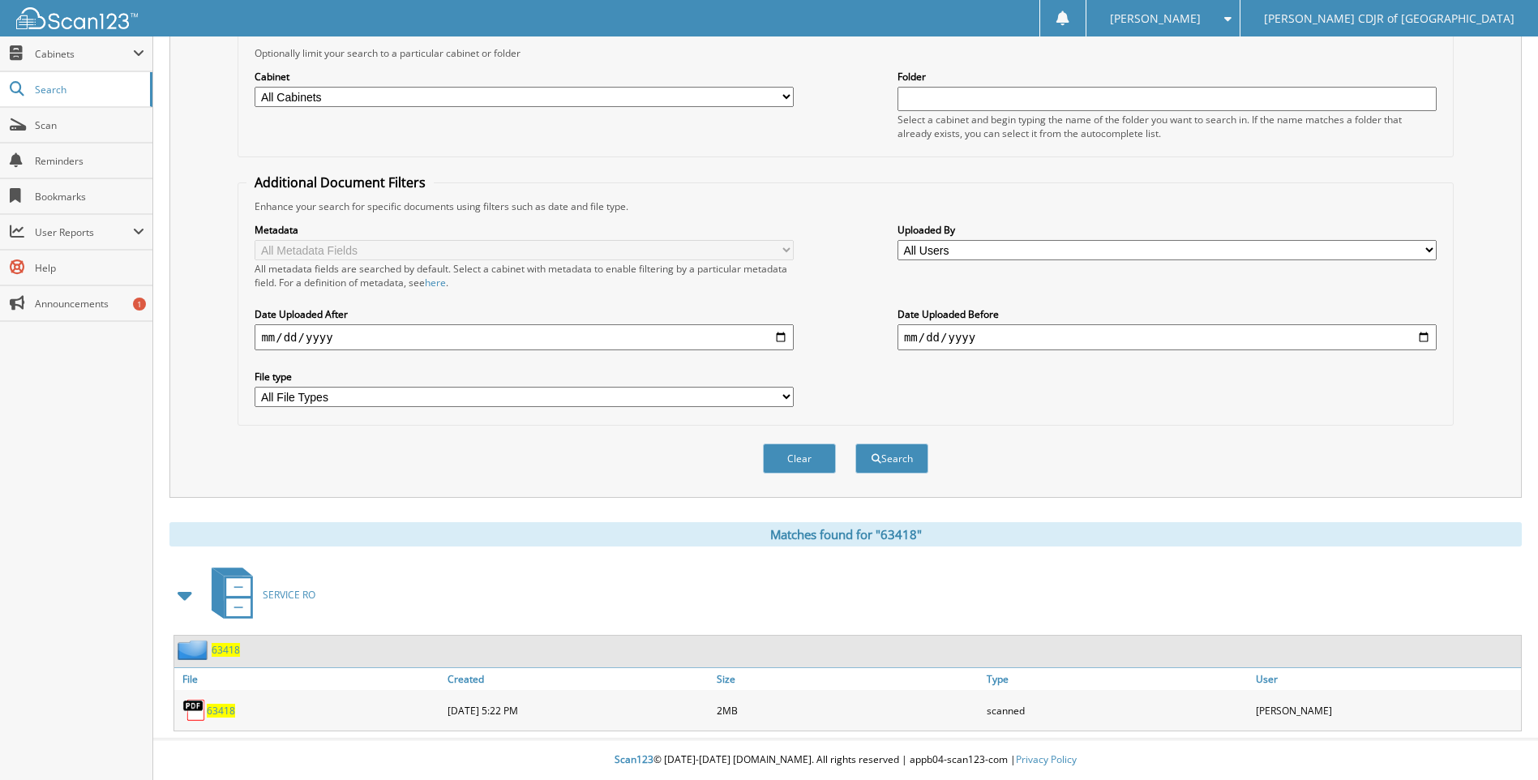
click at [224, 710] on span "63418" at bounding box center [221, 711] width 28 height 14
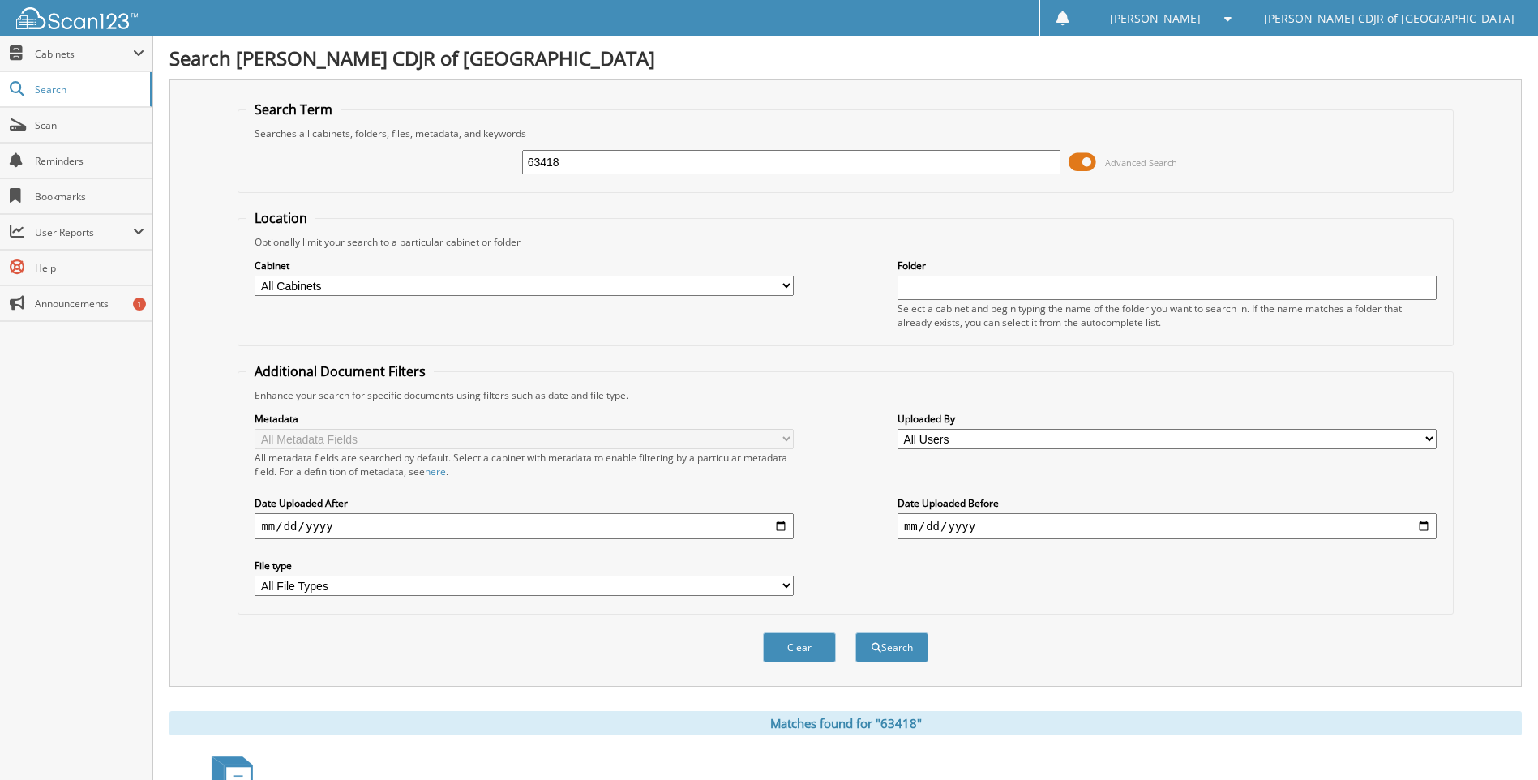
click at [608, 171] on input "63418" at bounding box center [791, 162] width 539 height 24
type input "63473"
click at [856, 633] on button "Search" at bounding box center [892, 648] width 73 height 30
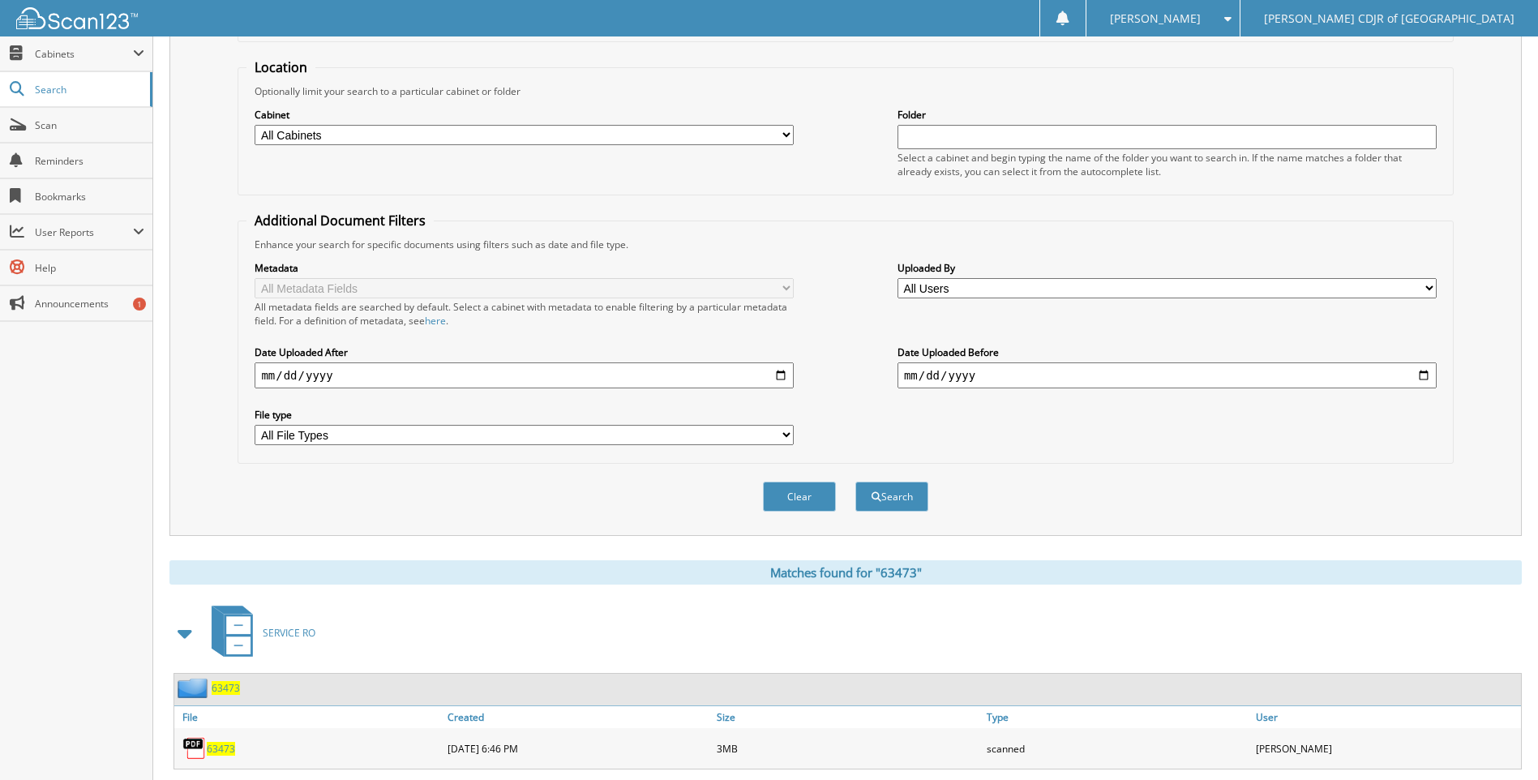
scroll to position [393, 0]
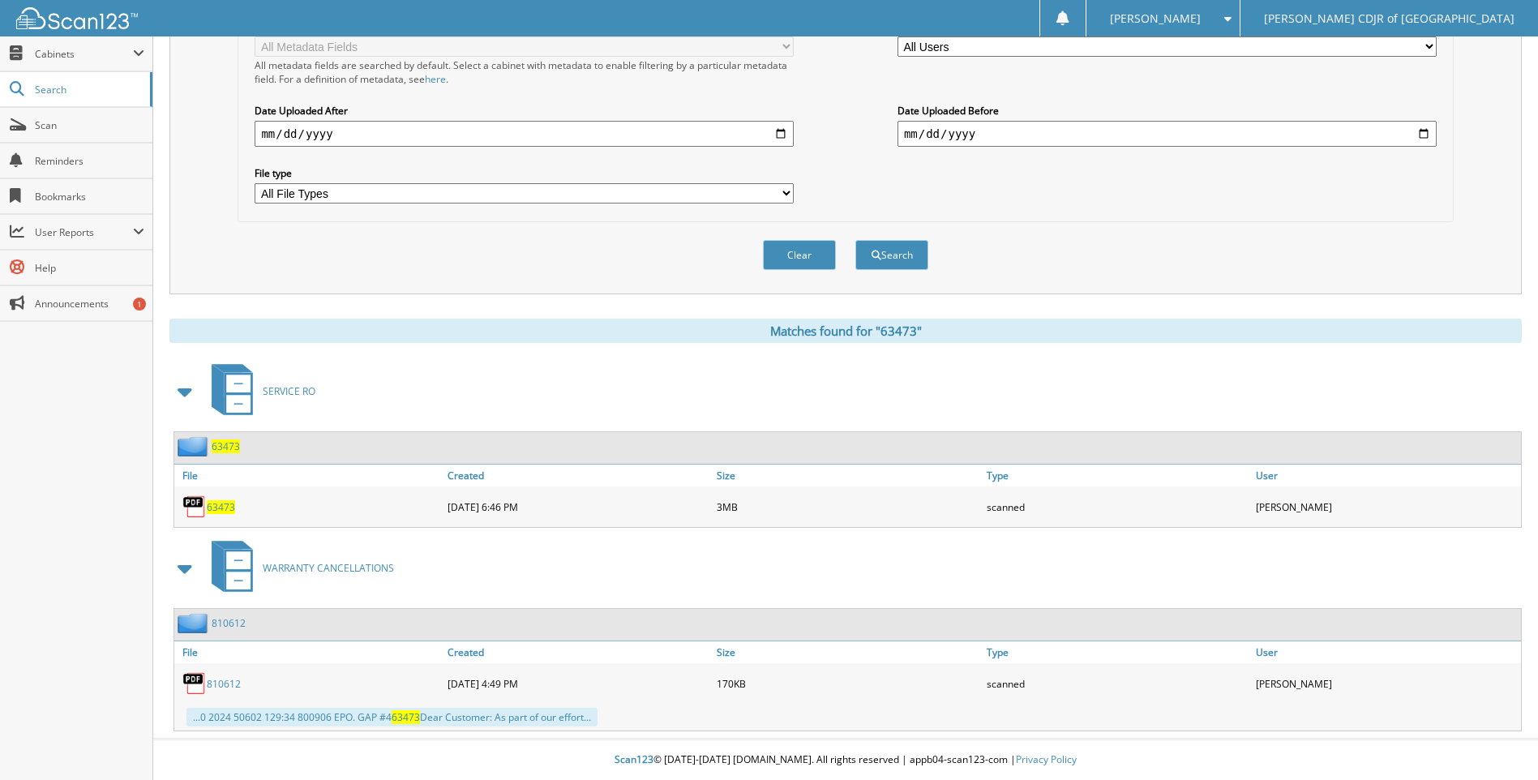
click at [230, 506] on span "63473" at bounding box center [221, 507] width 28 height 14
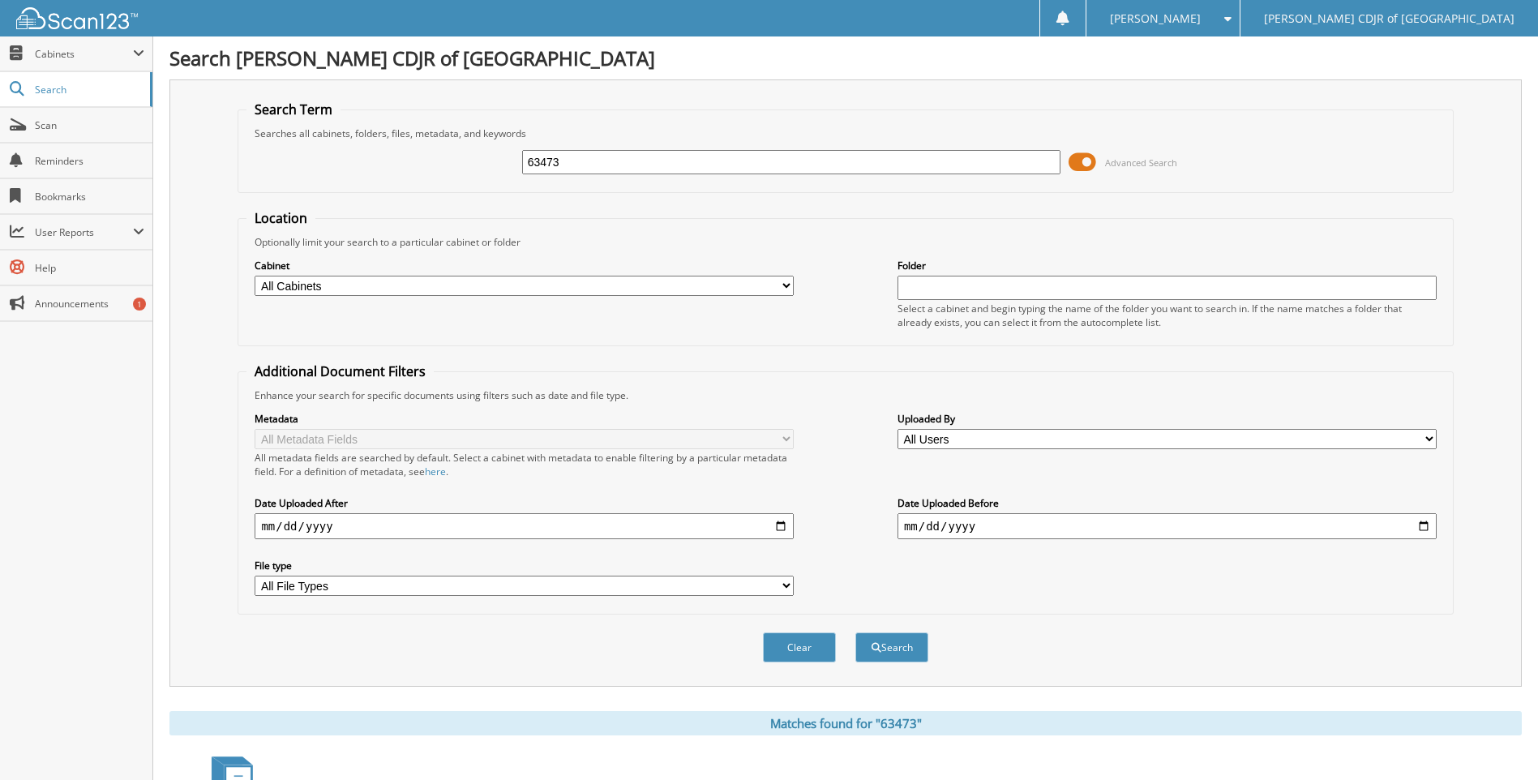
click at [617, 155] on input "63473" at bounding box center [791, 162] width 539 height 24
type input "6"
type input "63326"
click at [856, 633] on button "Search" at bounding box center [892, 648] width 73 height 30
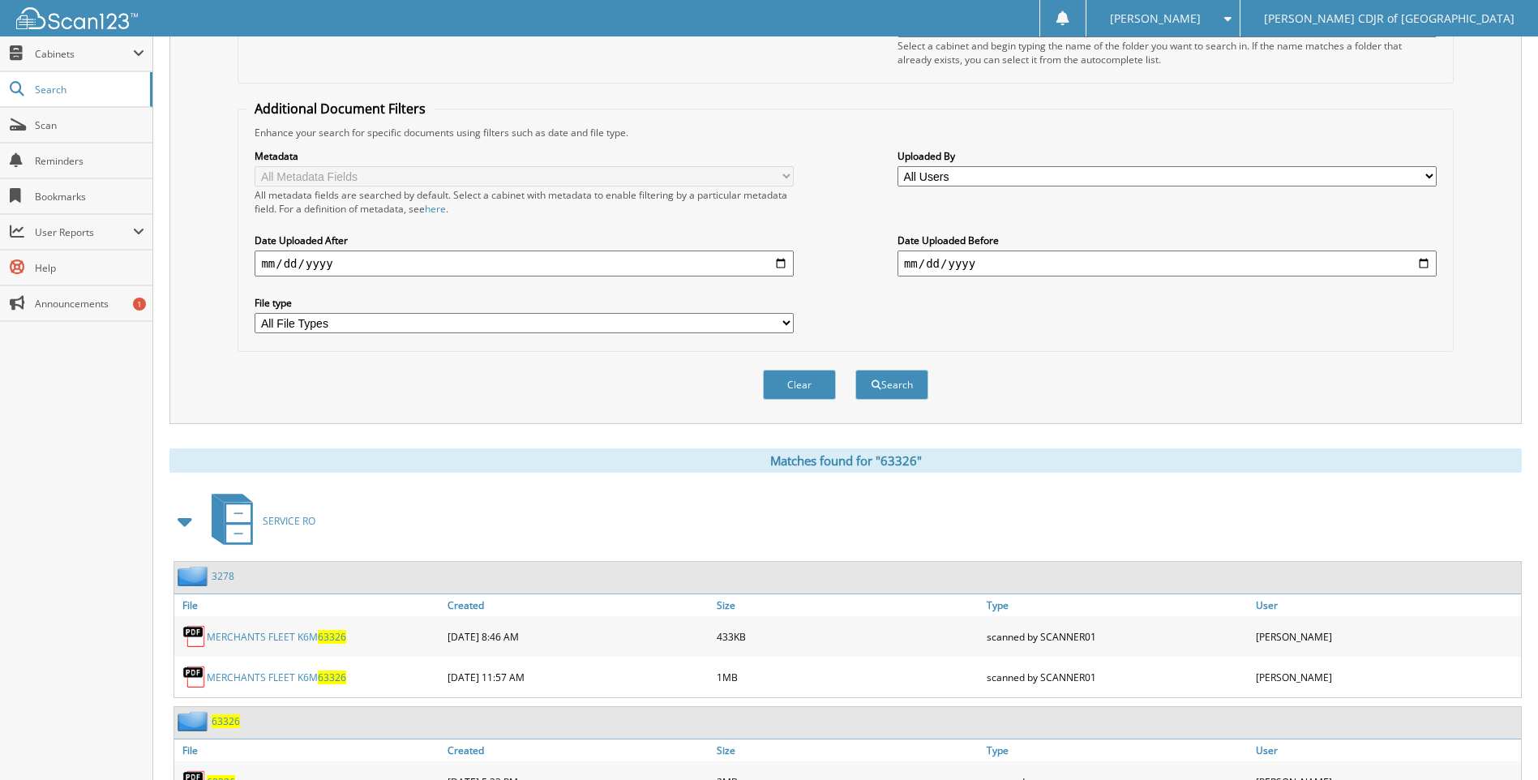
scroll to position [335, 0]
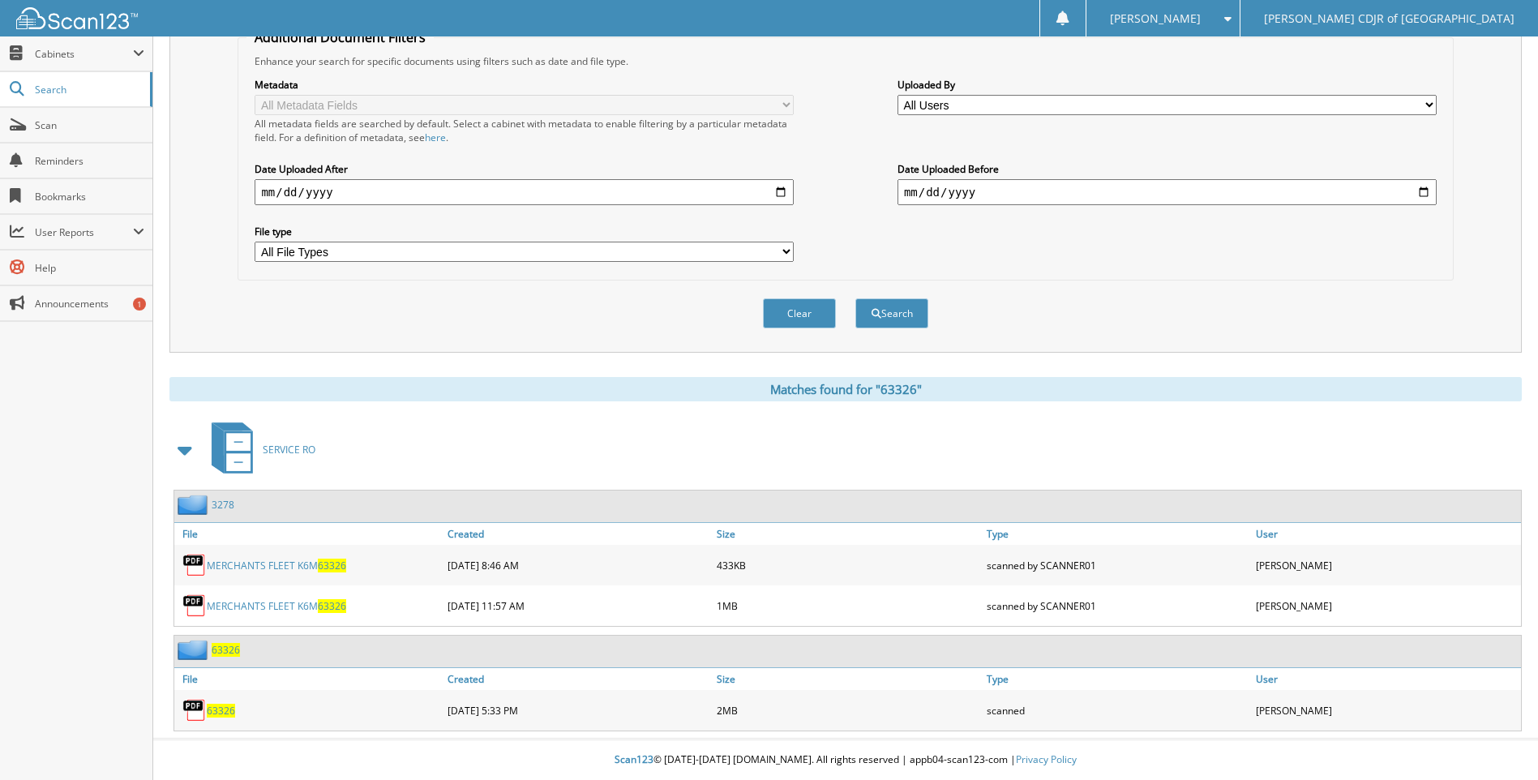
click at [214, 710] on span "63326" at bounding box center [221, 711] width 28 height 14
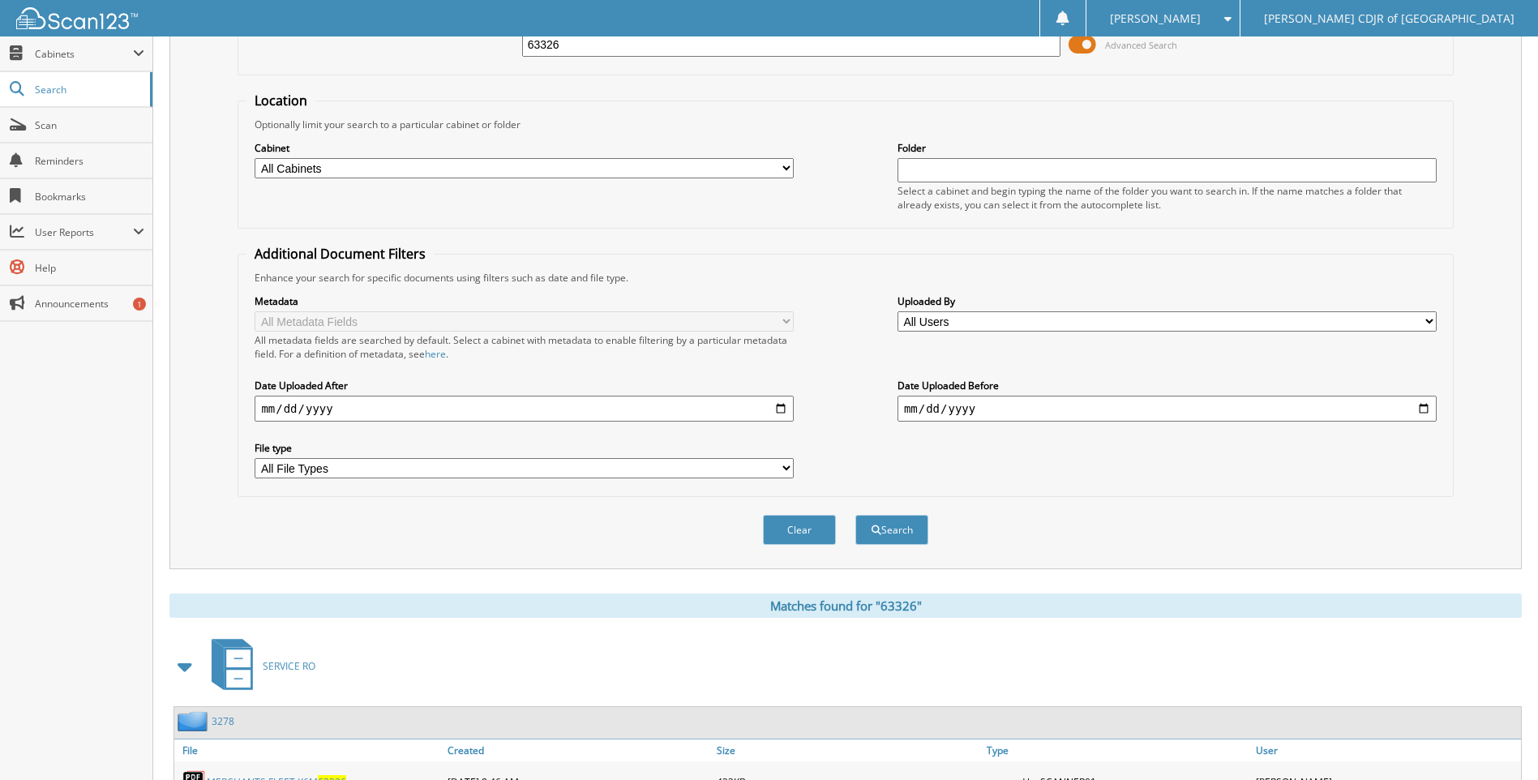
scroll to position [0, 0]
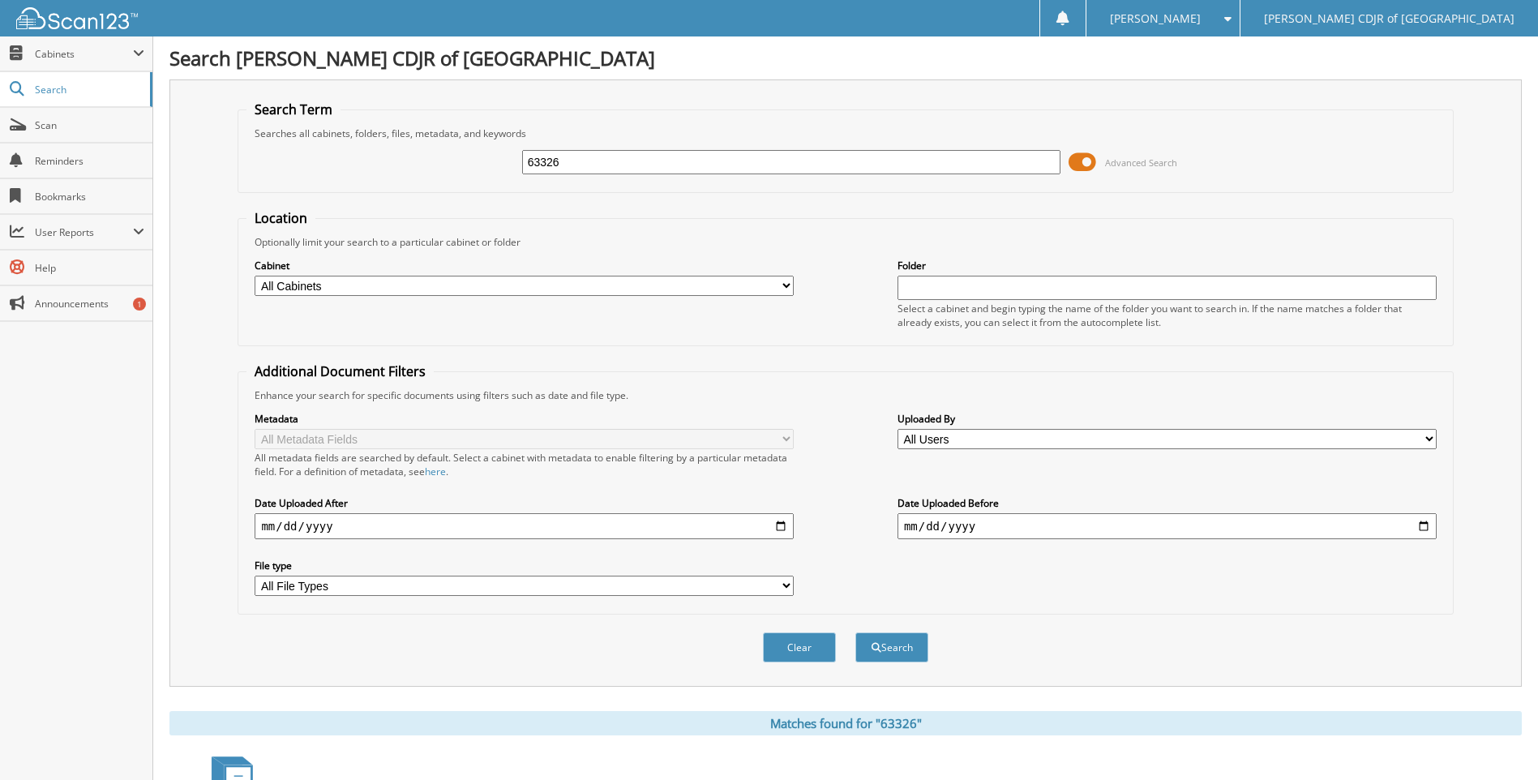
click at [648, 155] on input "63326" at bounding box center [791, 162] width 539 height 24
type input "63332"
click at [856, 633] on button "Search" at bounding box center [892, 648] width 73 height 30
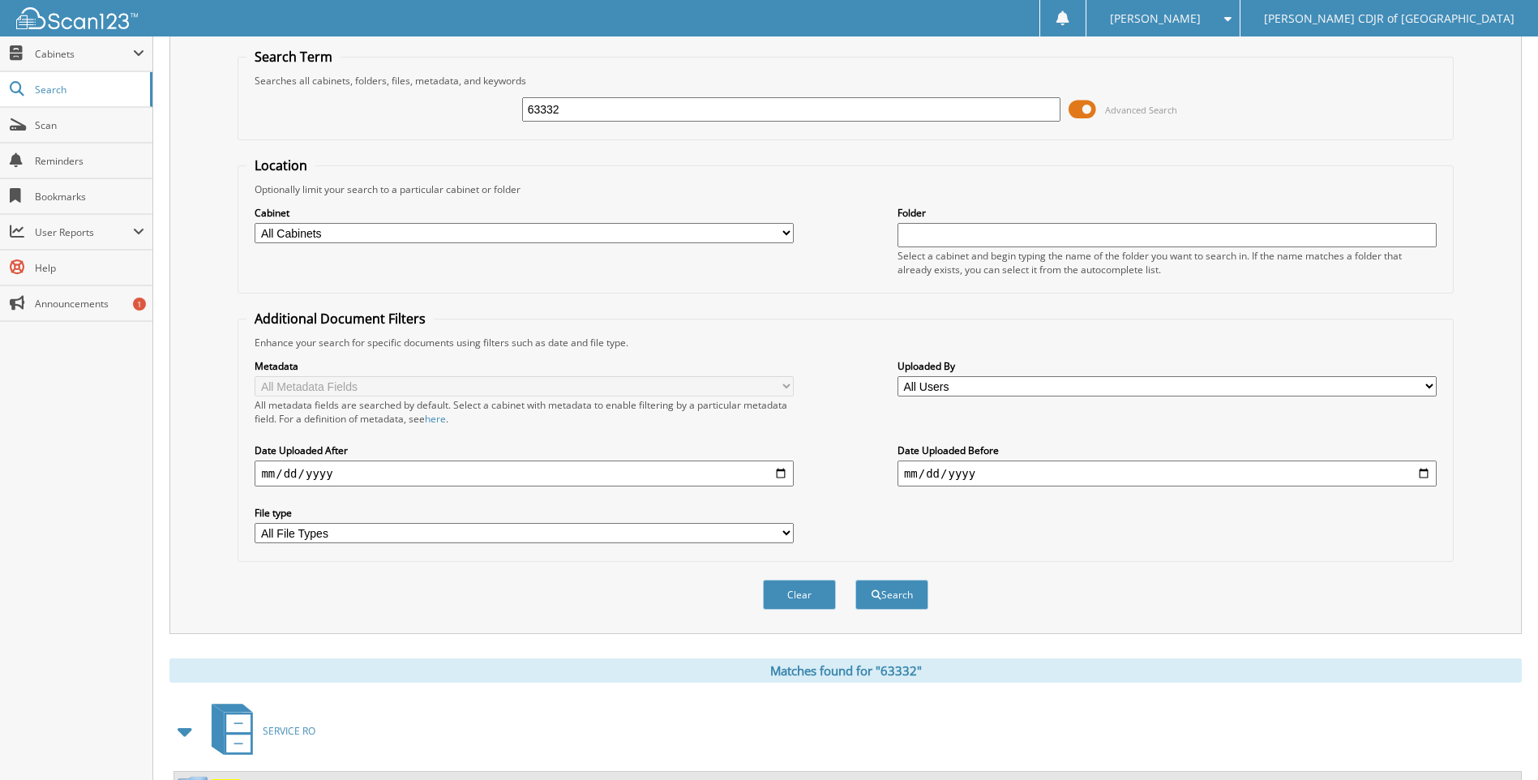
scroll to position [190, 0]
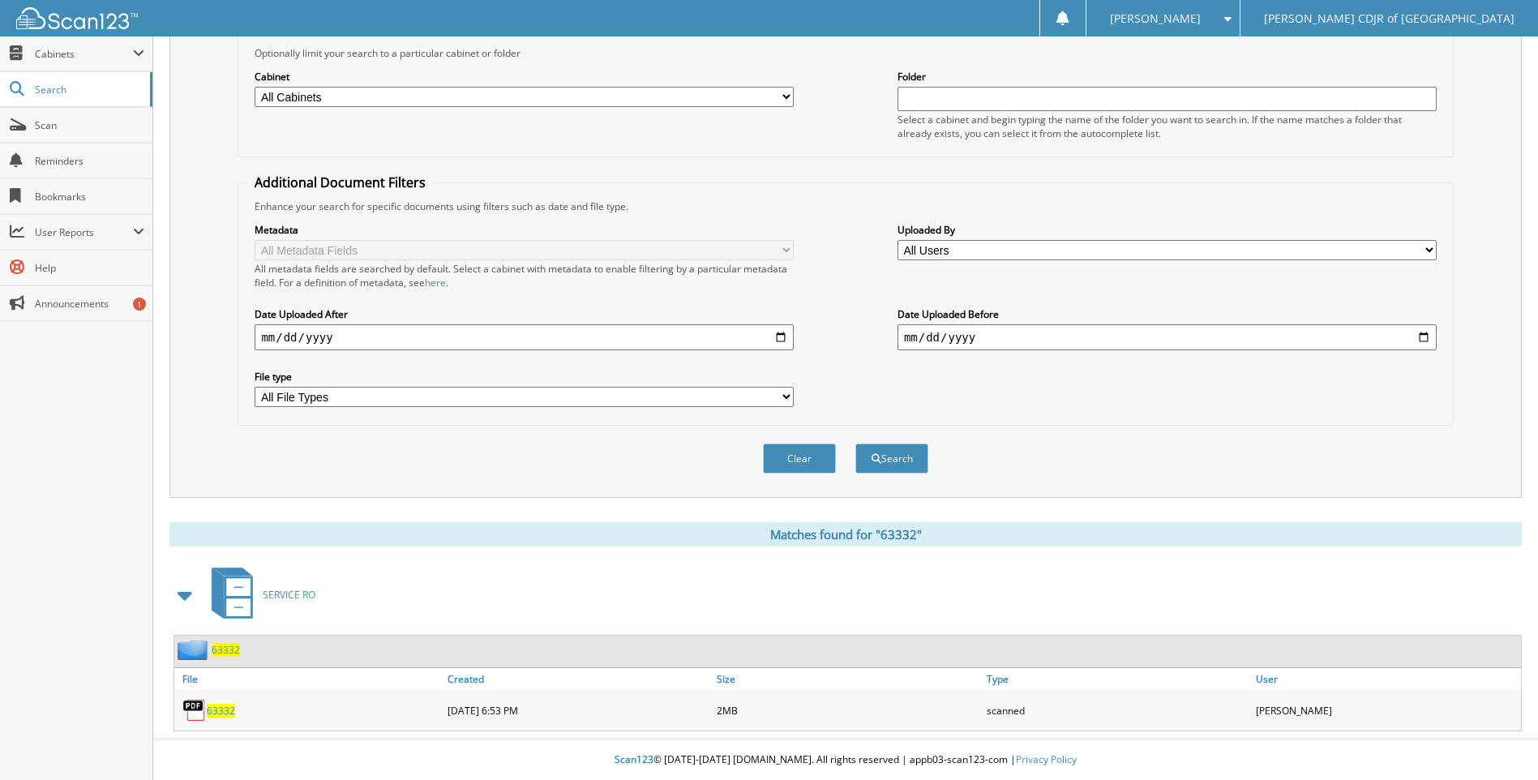
click at [211, 711] on span "63332" at bounding box center [221, 711] width 28 height 14
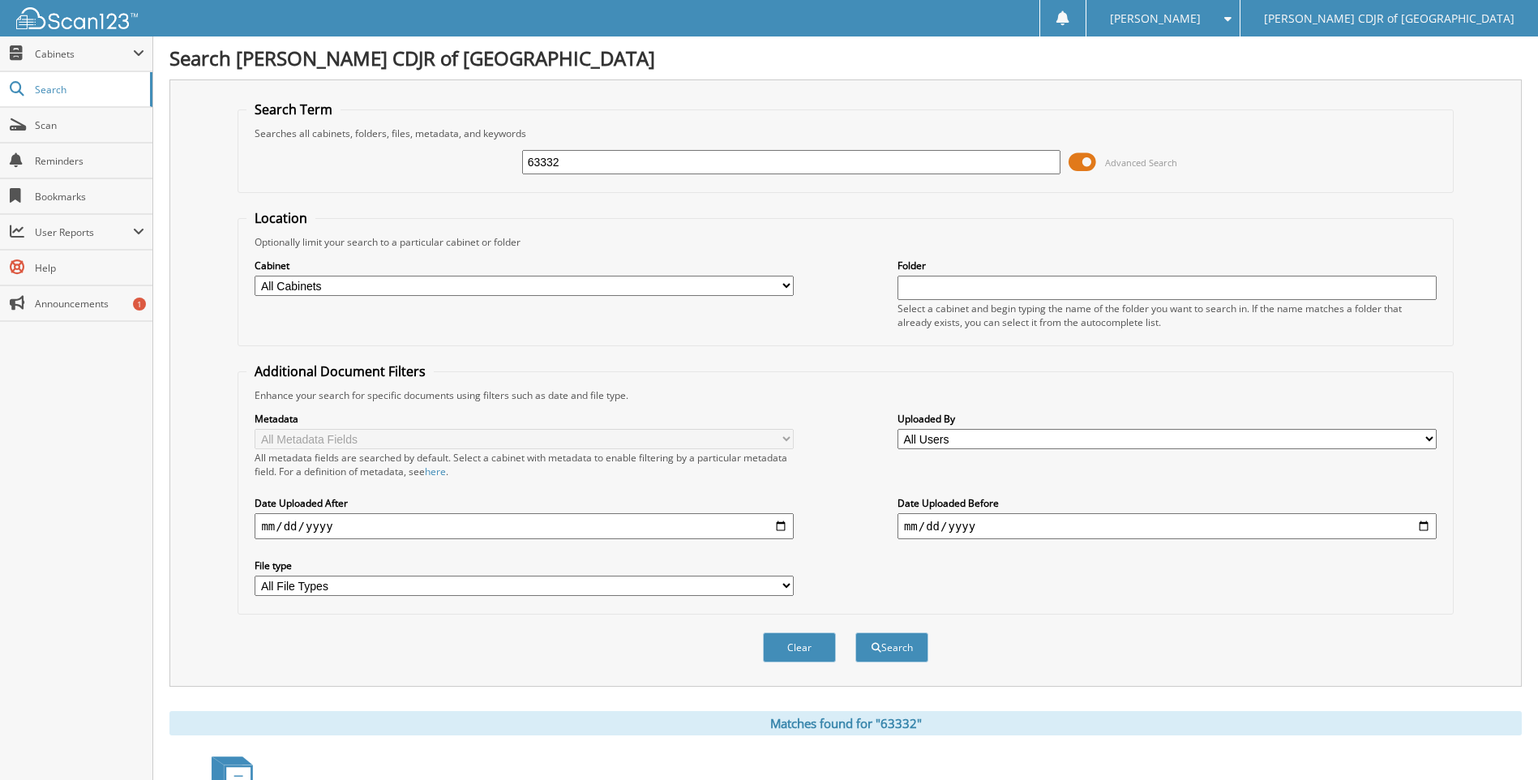
click at [693, 159] on input "63332" at bounding box center [791, 162] width 539 height 24
type input "6"
type input "62741"
click at [856, 633] on button "Search" at bounding box center [892, 648] width 73 height 30
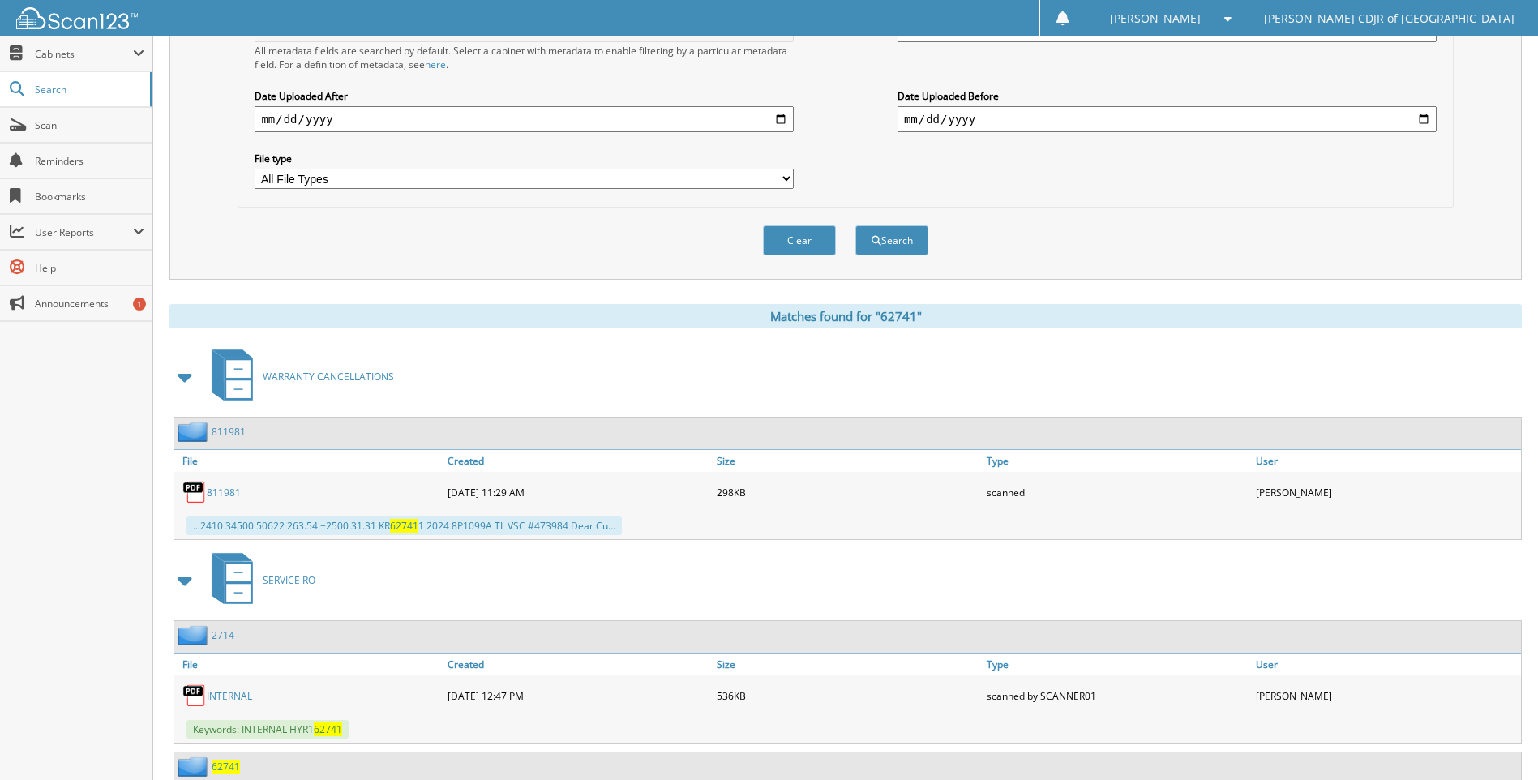
scroll to position [487, 0]
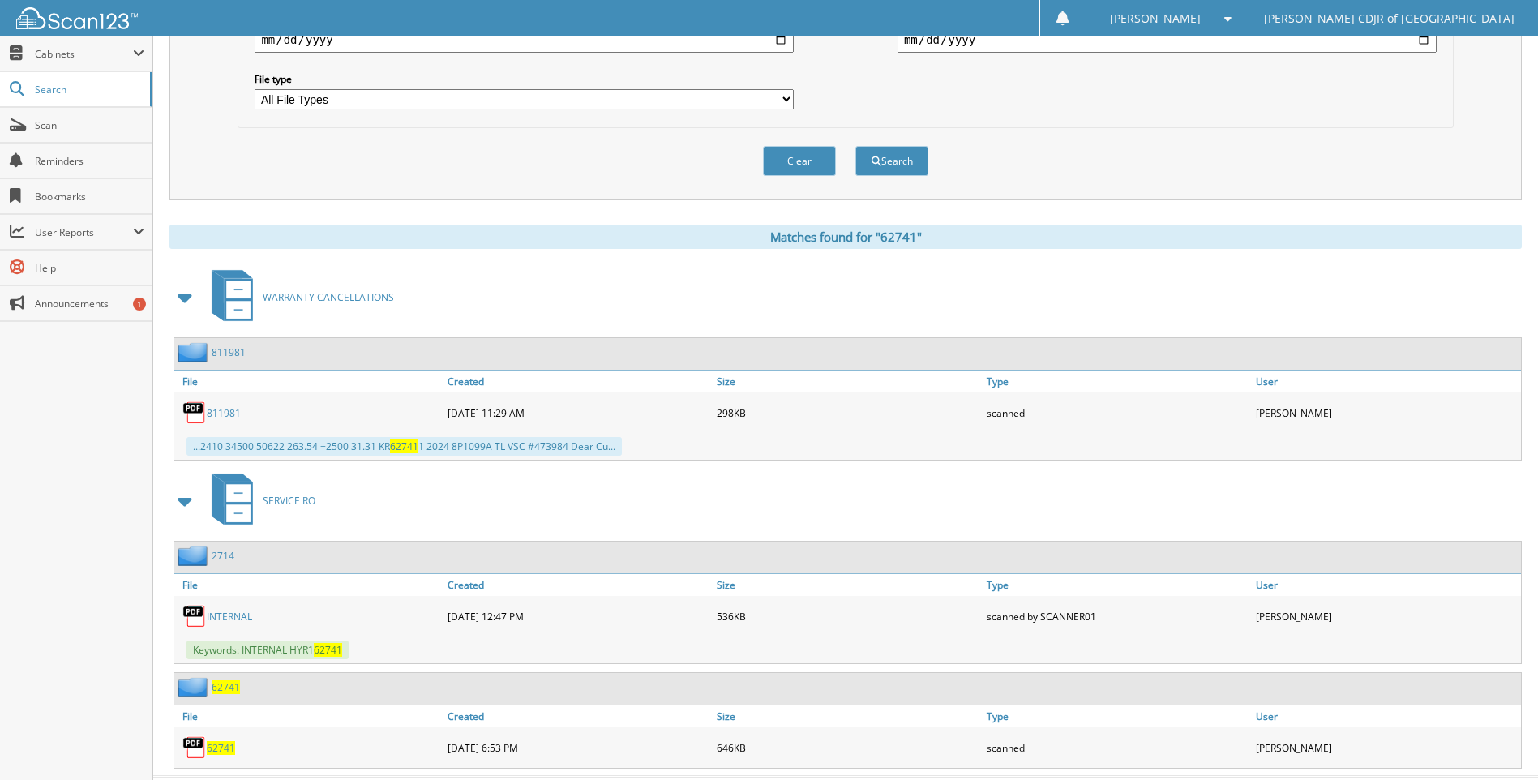
click at [224, 753] on span "62741" at bounding box center [221, 748] width 28 height 14
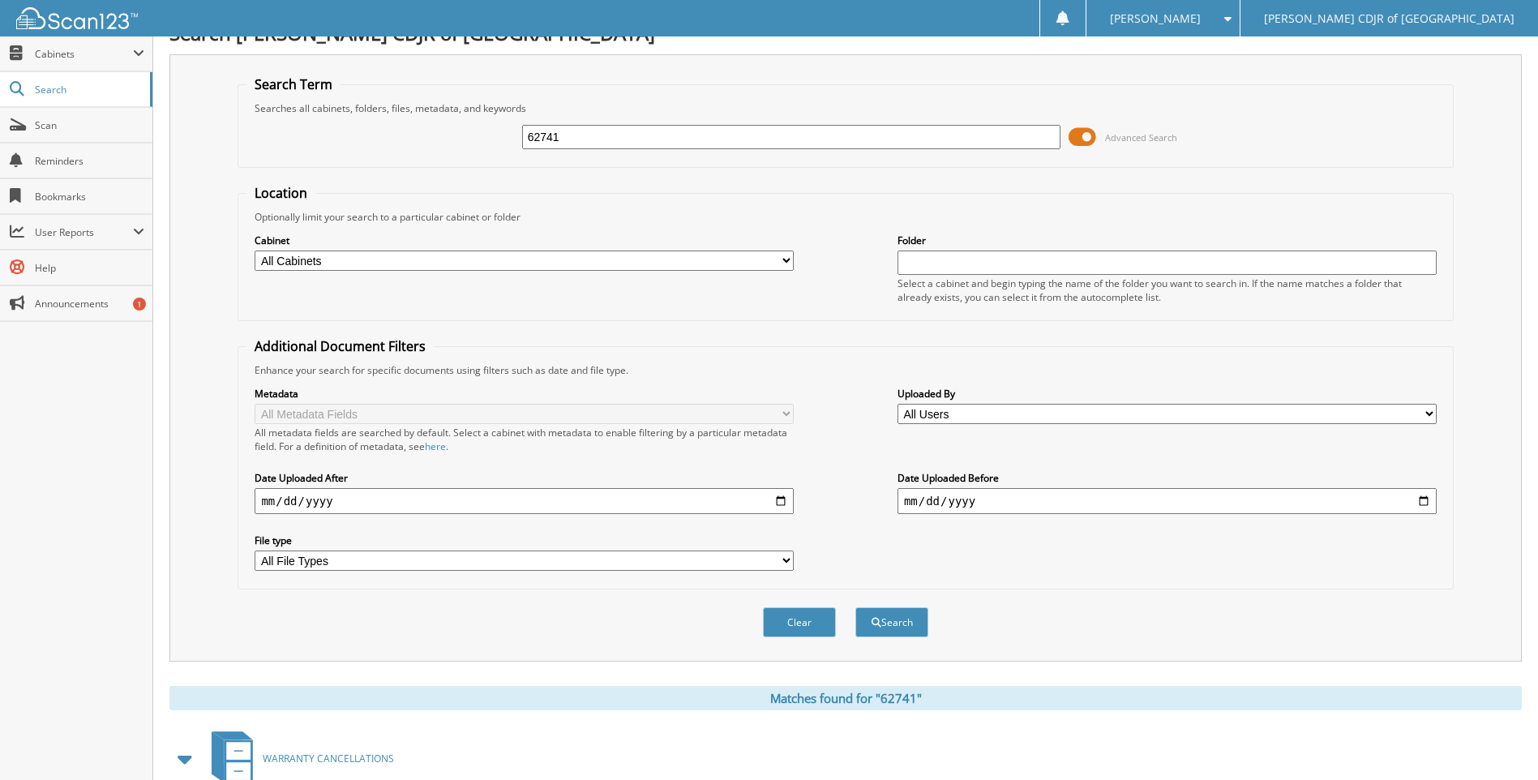
scroll to position [0, 0]
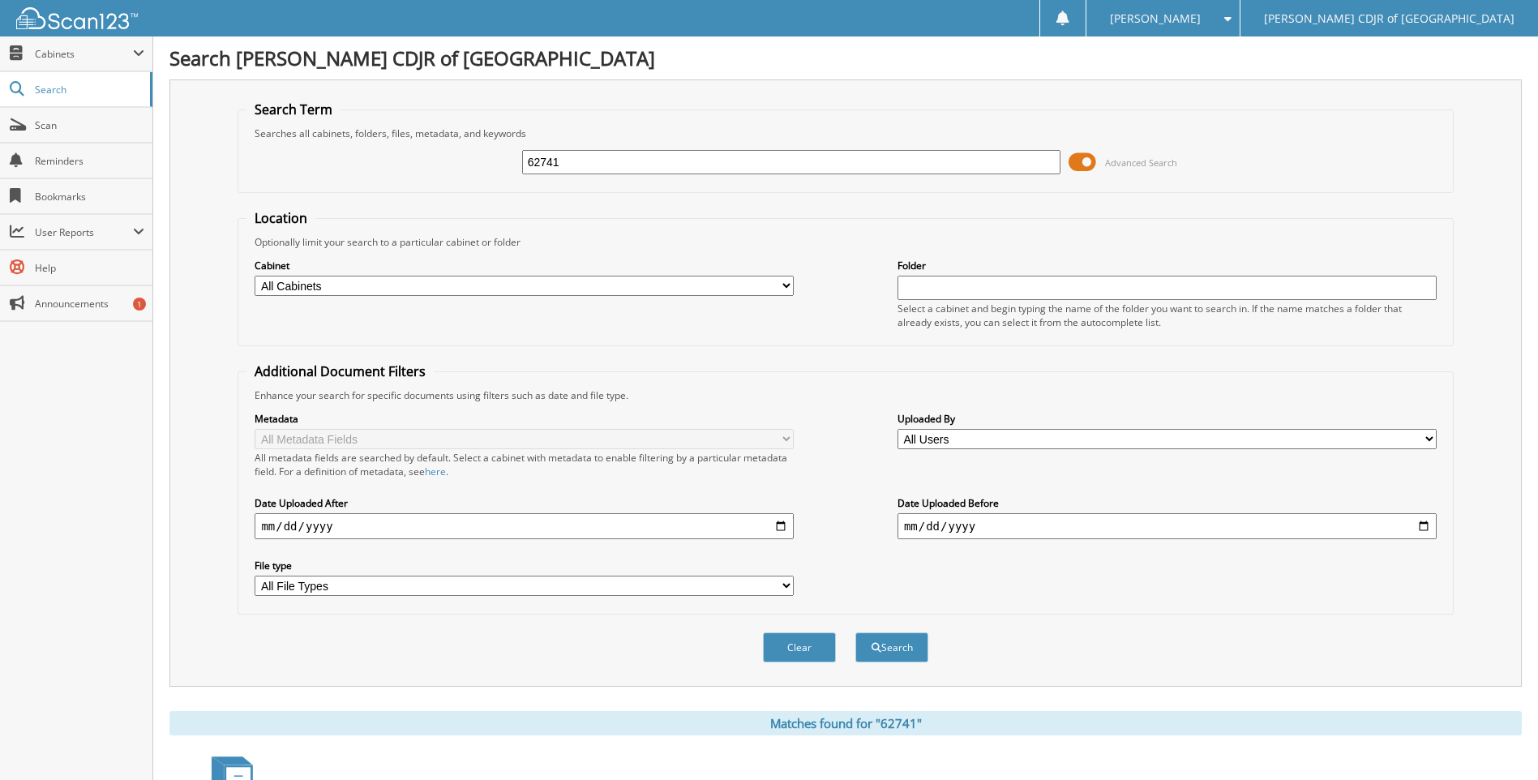
click at [633, 171] on input "62741" at bounding box center [791, 162] width 539 height 24
type input "6"
type input "62839"
click at [856, 633] on button "Search" at bounding box center [892, 648] width 73 height 30
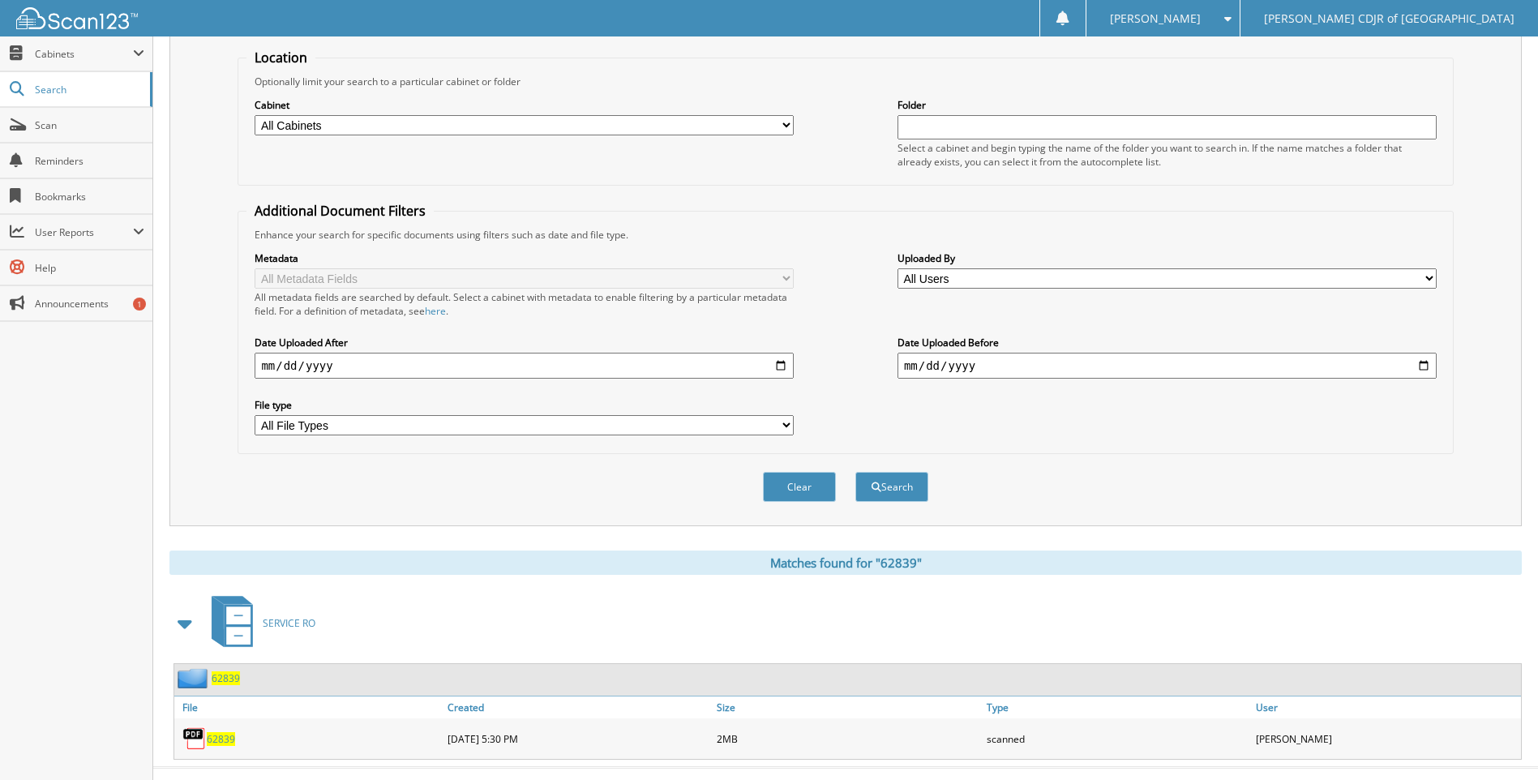
scroll to position [162, 0]
click at [217, 749] on div "62839" at bounding box center [308, 737] width 269 height 32
click at [219, 736] on span "62839" at bounding box center [221, 738] width 28 height 14
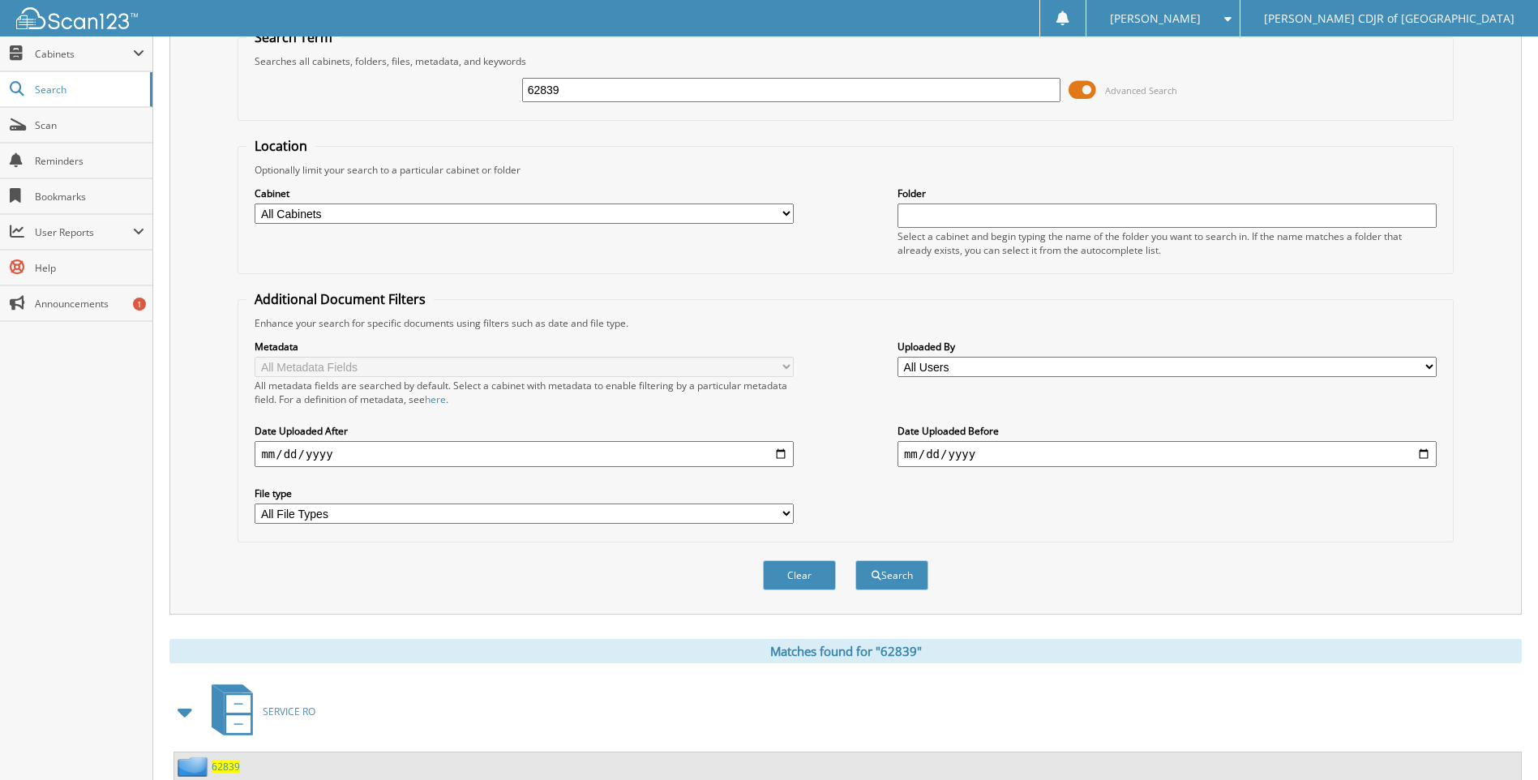
scroll to position [0, 0]
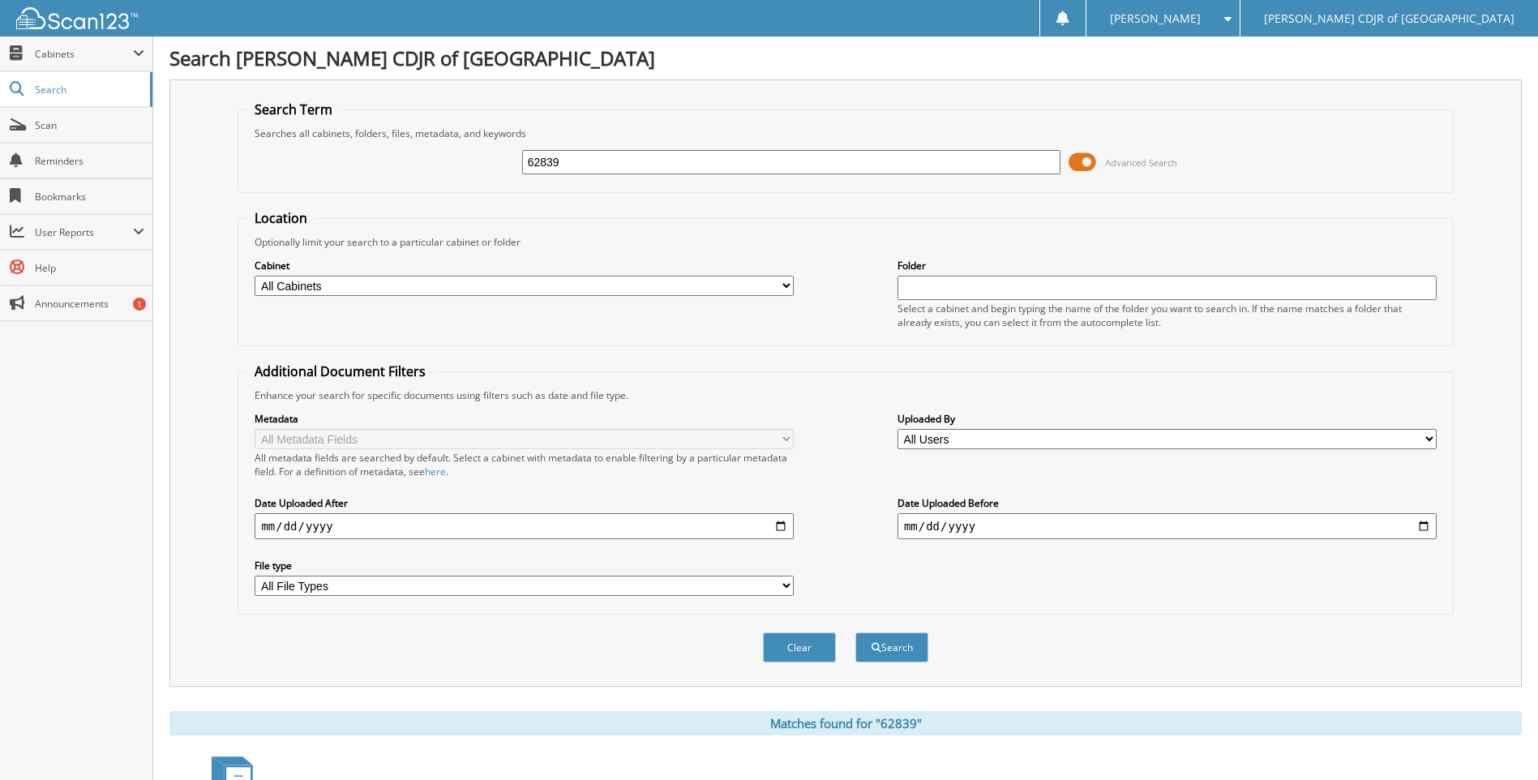
click at [578, 165] on input "62839" at bounding box center [791, 162] width 539 height 24
type input "6"
type input "63292"
click at [856, 633] on button "Search" at bounding box center [892, 648] width 73 height 30
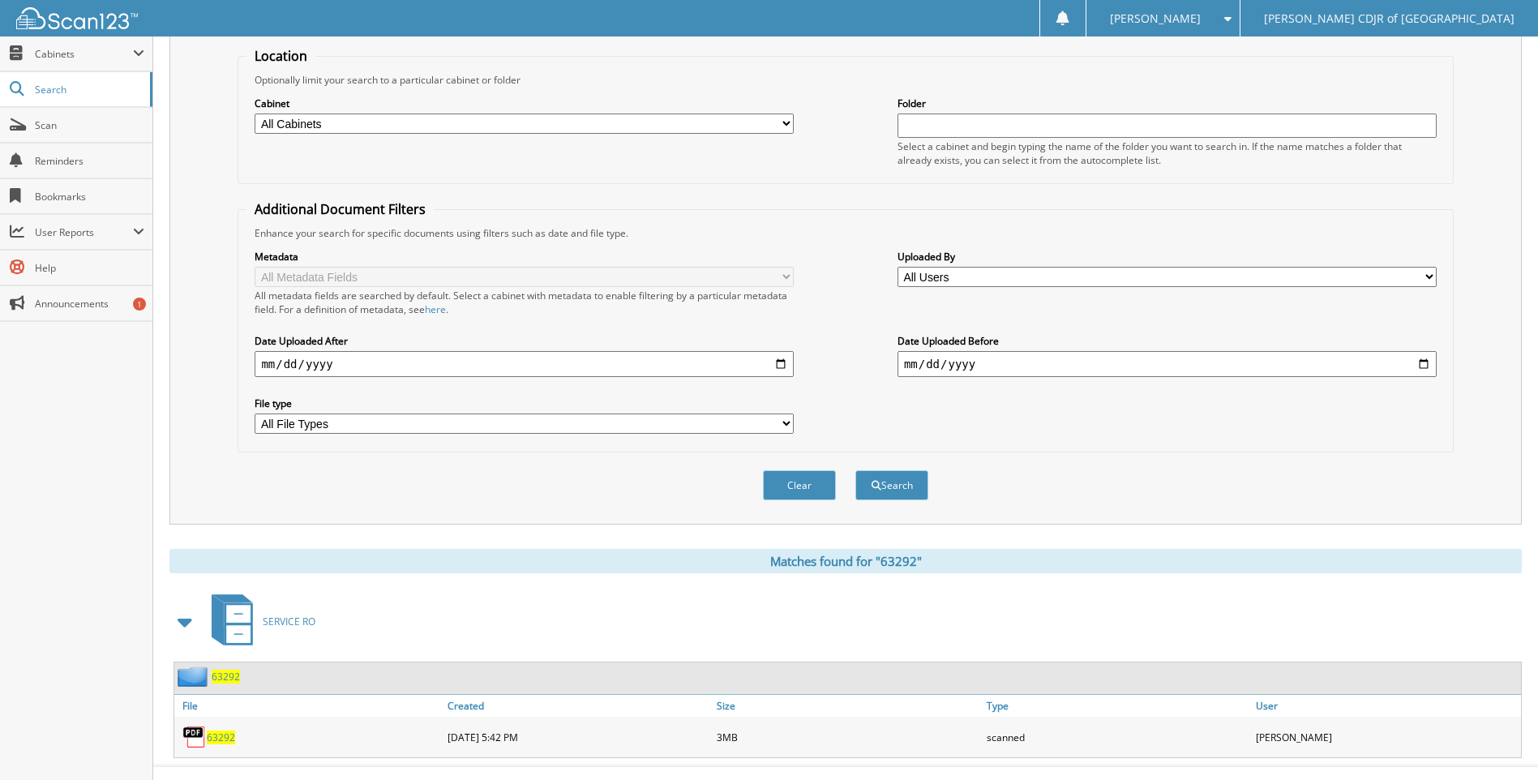
scroll to position [190, 0]
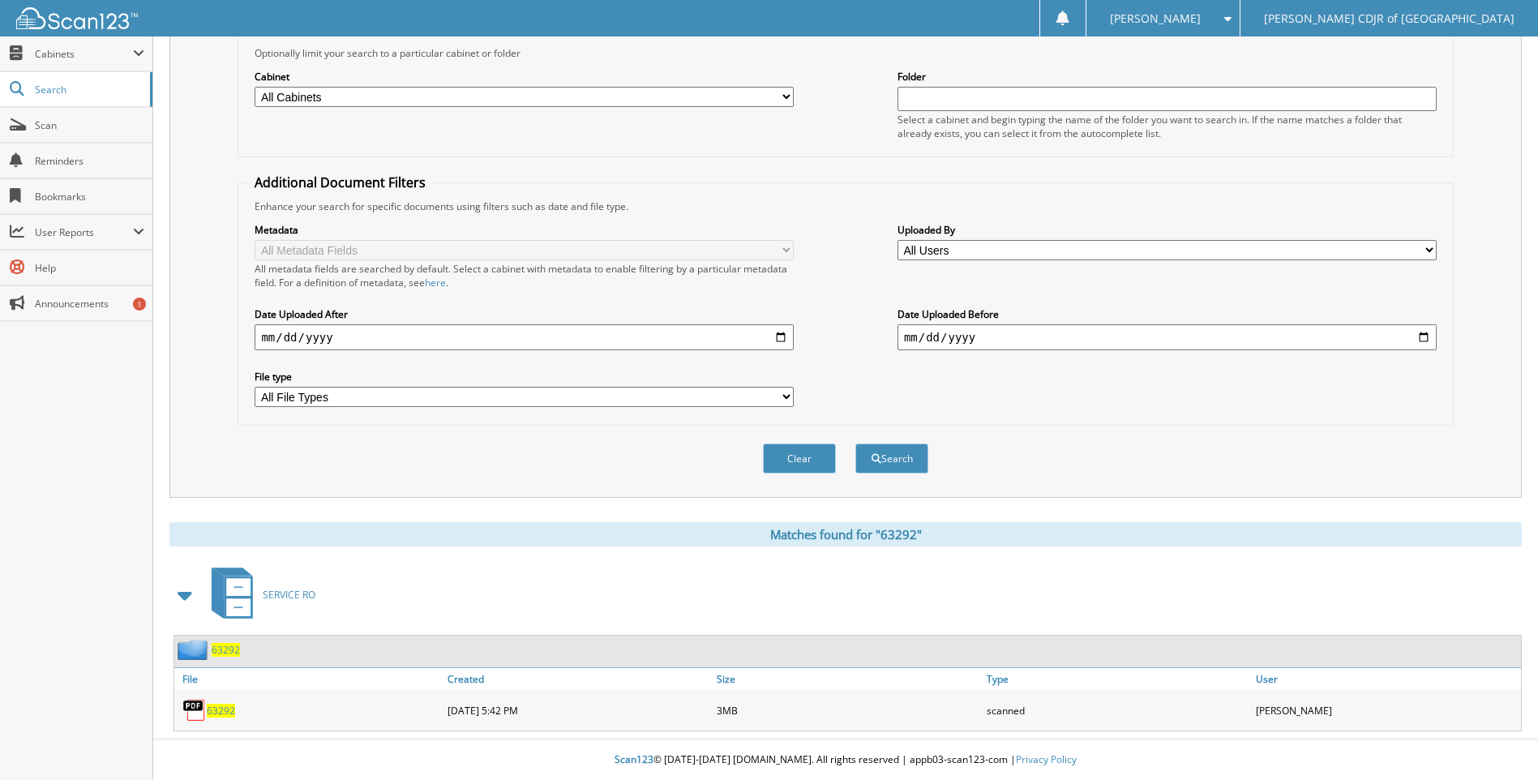
click at [221, 705] on span "63292" at bounding box center [221, 711] width 28 height 14
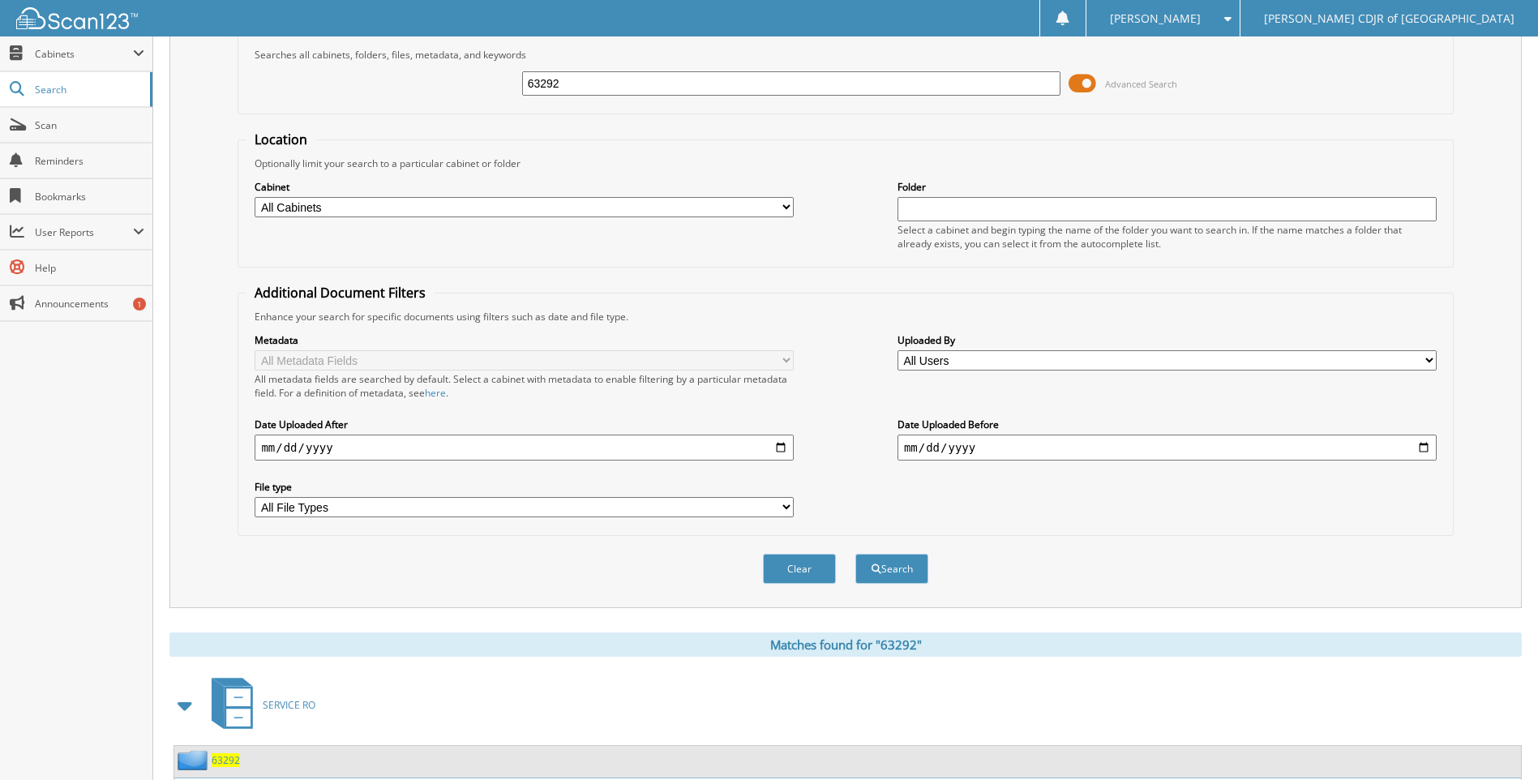
scroll to position [0, 0]
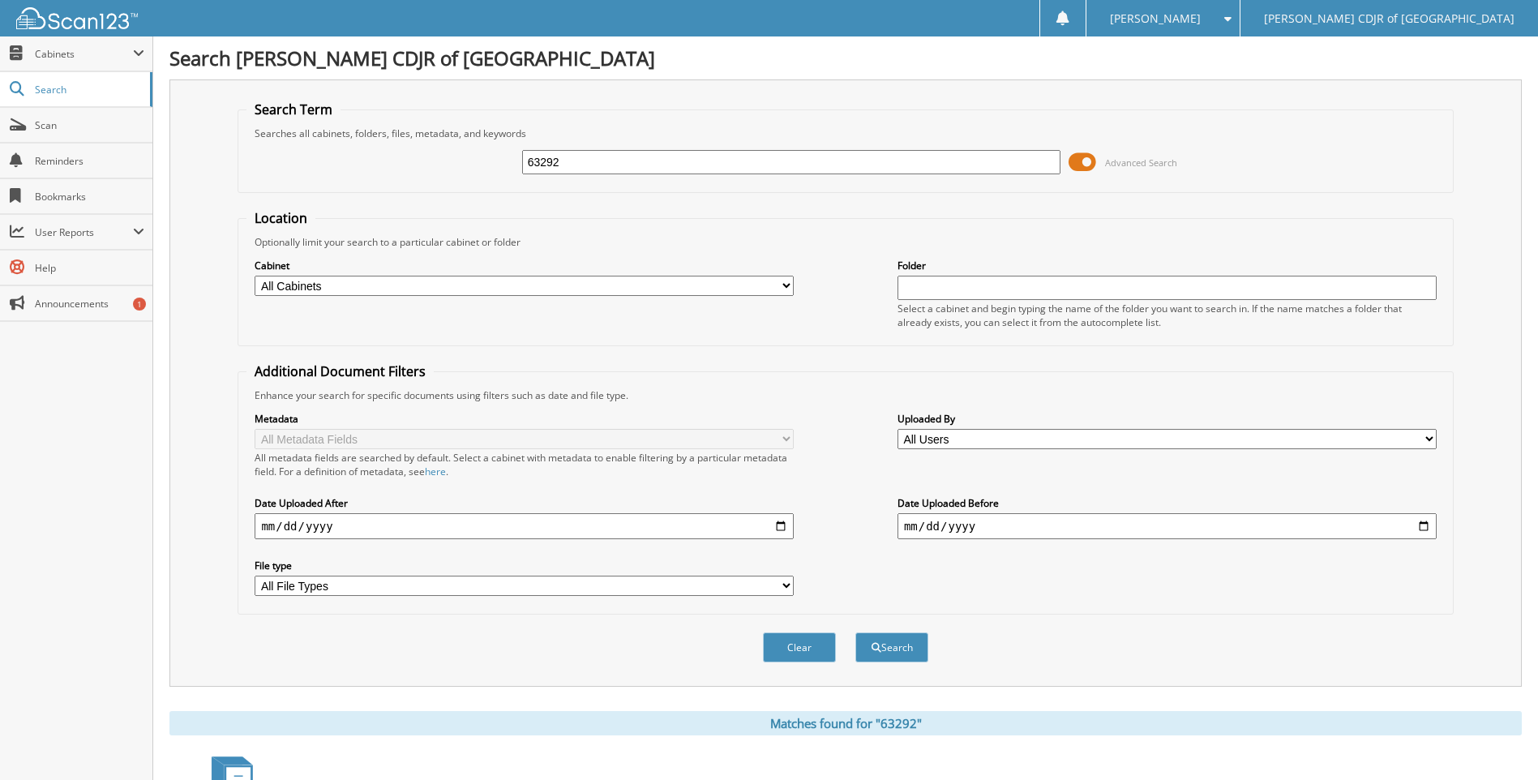
click at [679, 157] on input "63292" at bounding box center [791, 162] width 539 height 24
type input "6"
type input "63473"
click at [856, 633] on button "Search" at bounding box center [892, 648] width 73 height 30
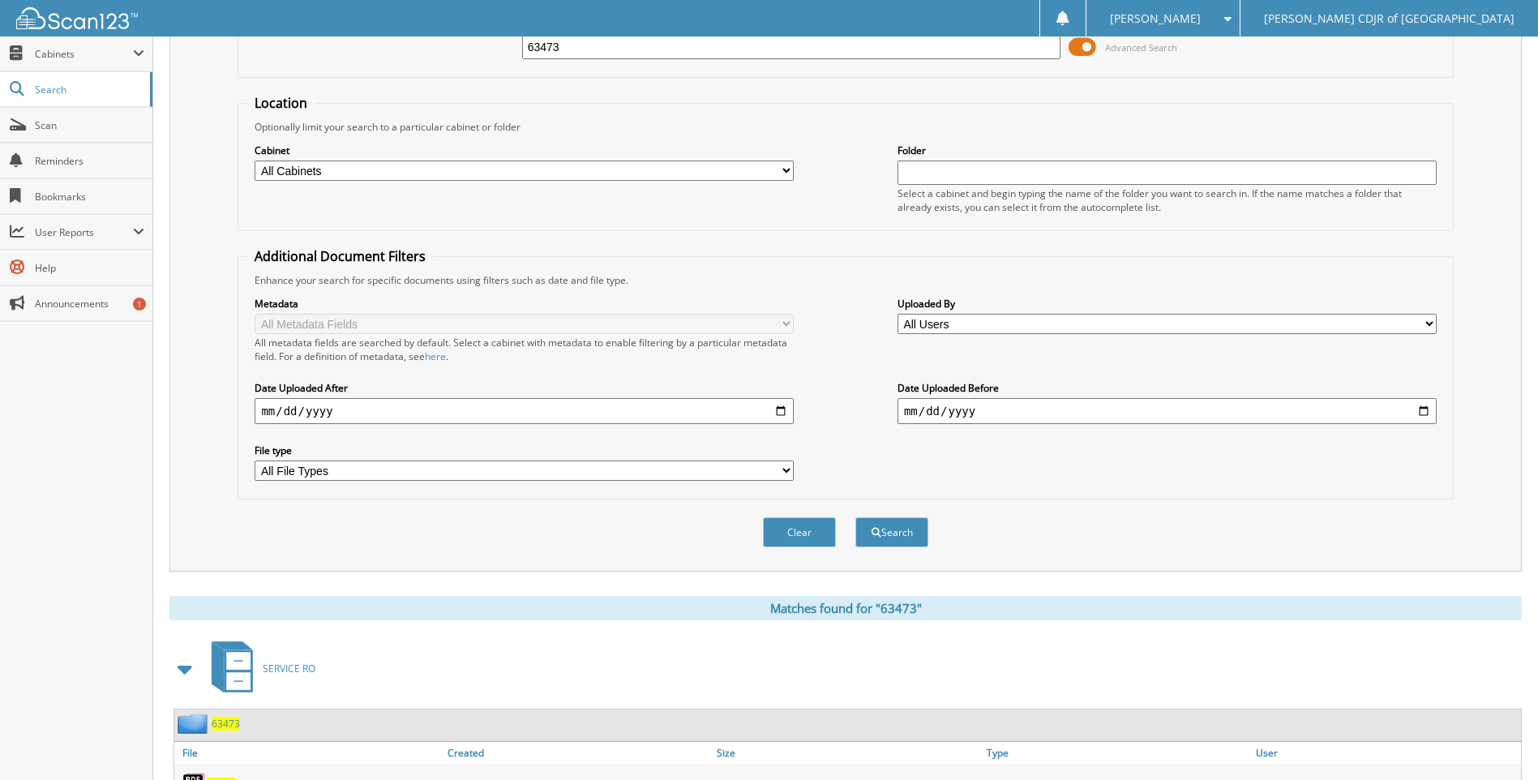
scroll to position [162, 0]
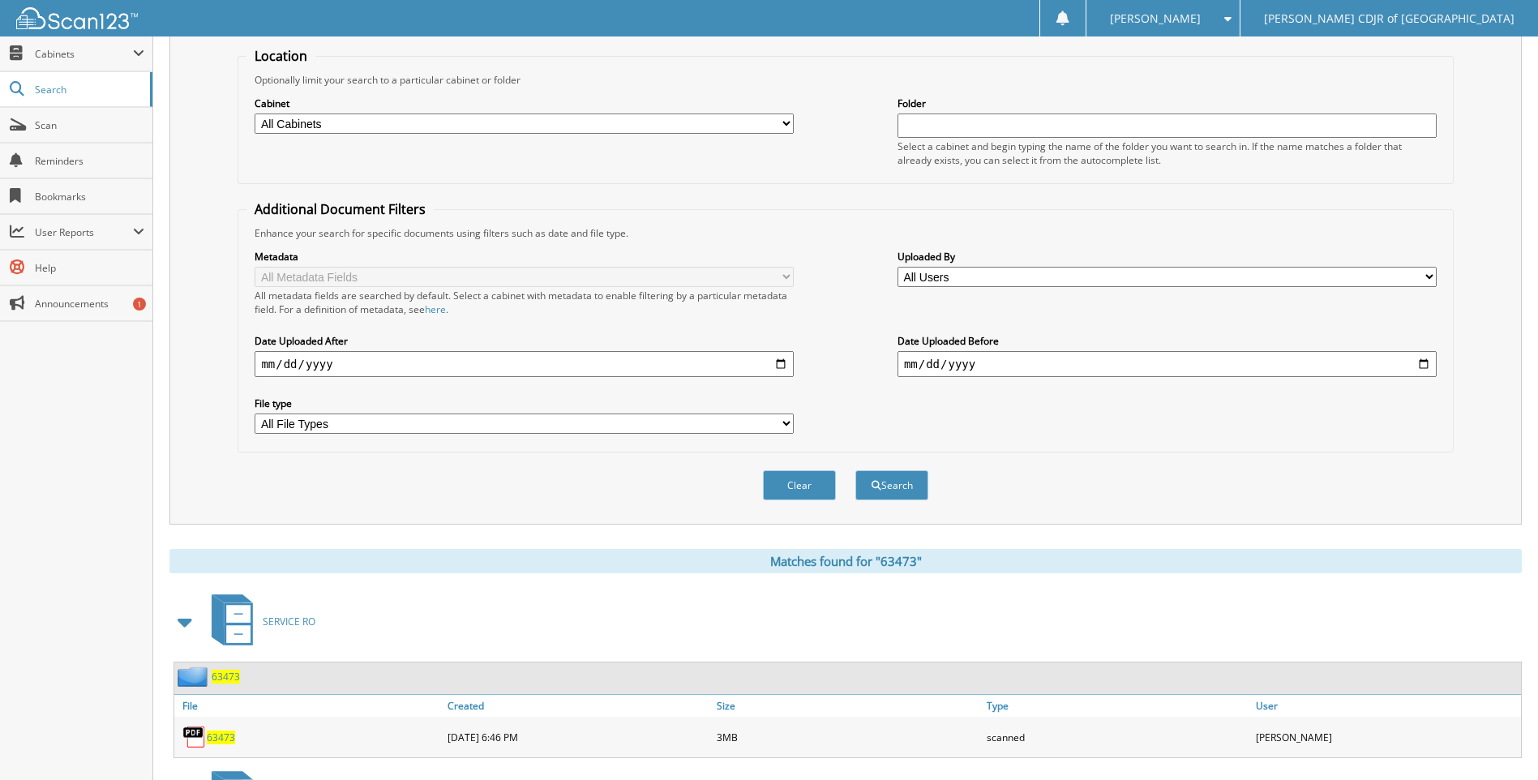
click at [219, 740] on span "63473" at bounding box center [221, 738] width 28 height 14
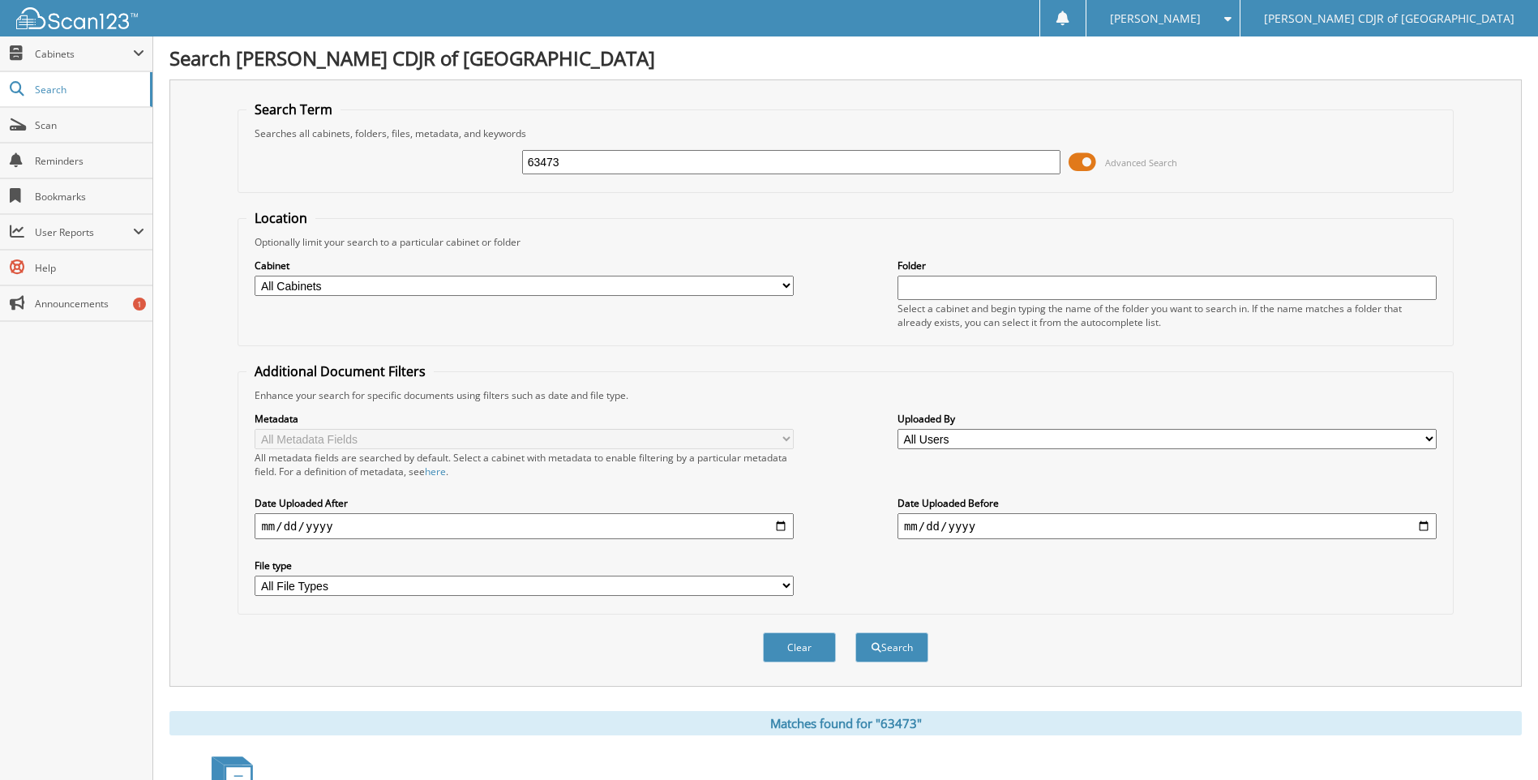
click at [716, 161] on input "63473" at bounding box center [791, 162] width 539 height 24
type input "63492"
click at [856, 633] on button "Search" at bounding box center [892, 648] width 73 height 30
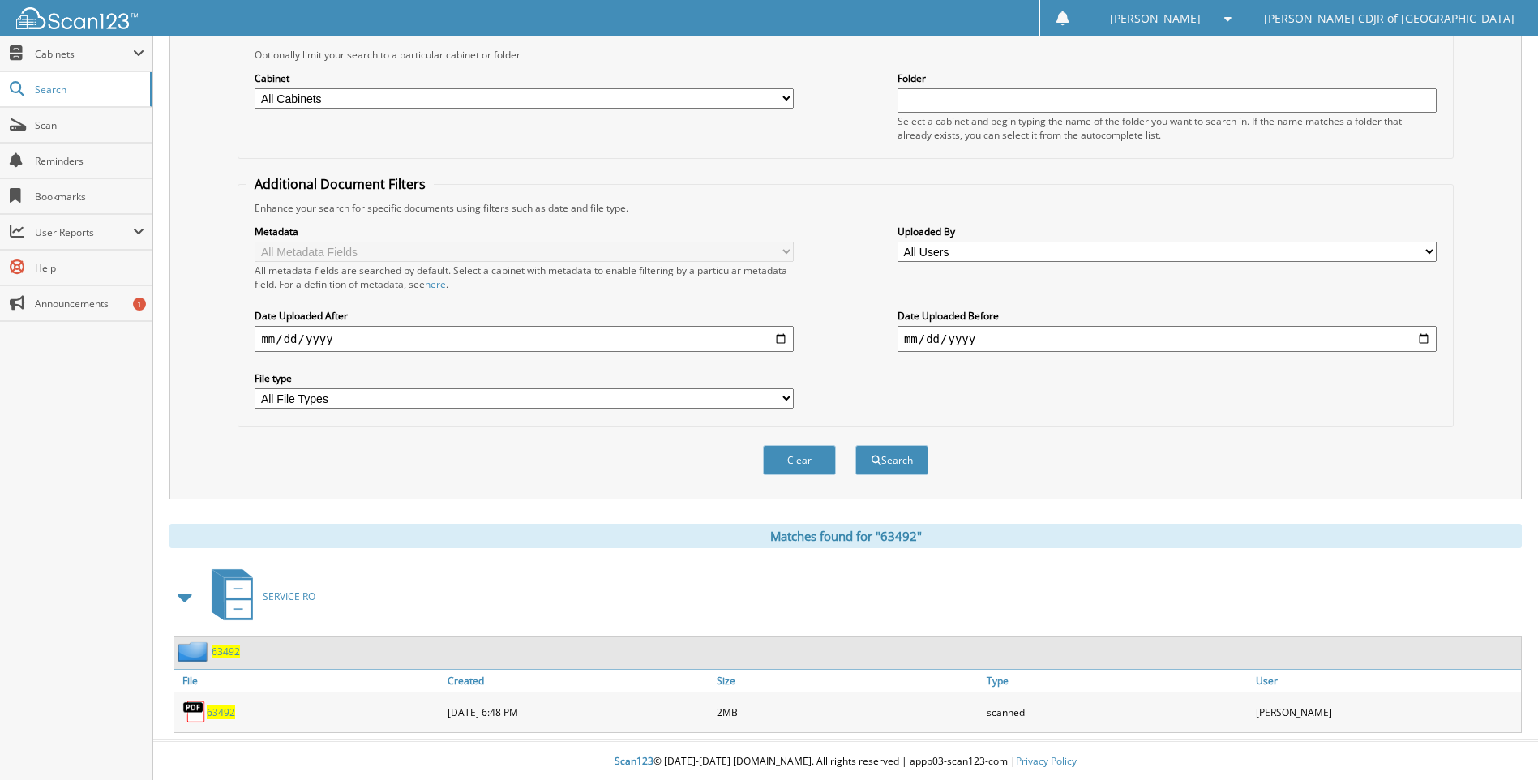
scroll to position [190, 0]
click at [227, 709] on span "63492" at bounding box center [221, 711] width 28 height 14
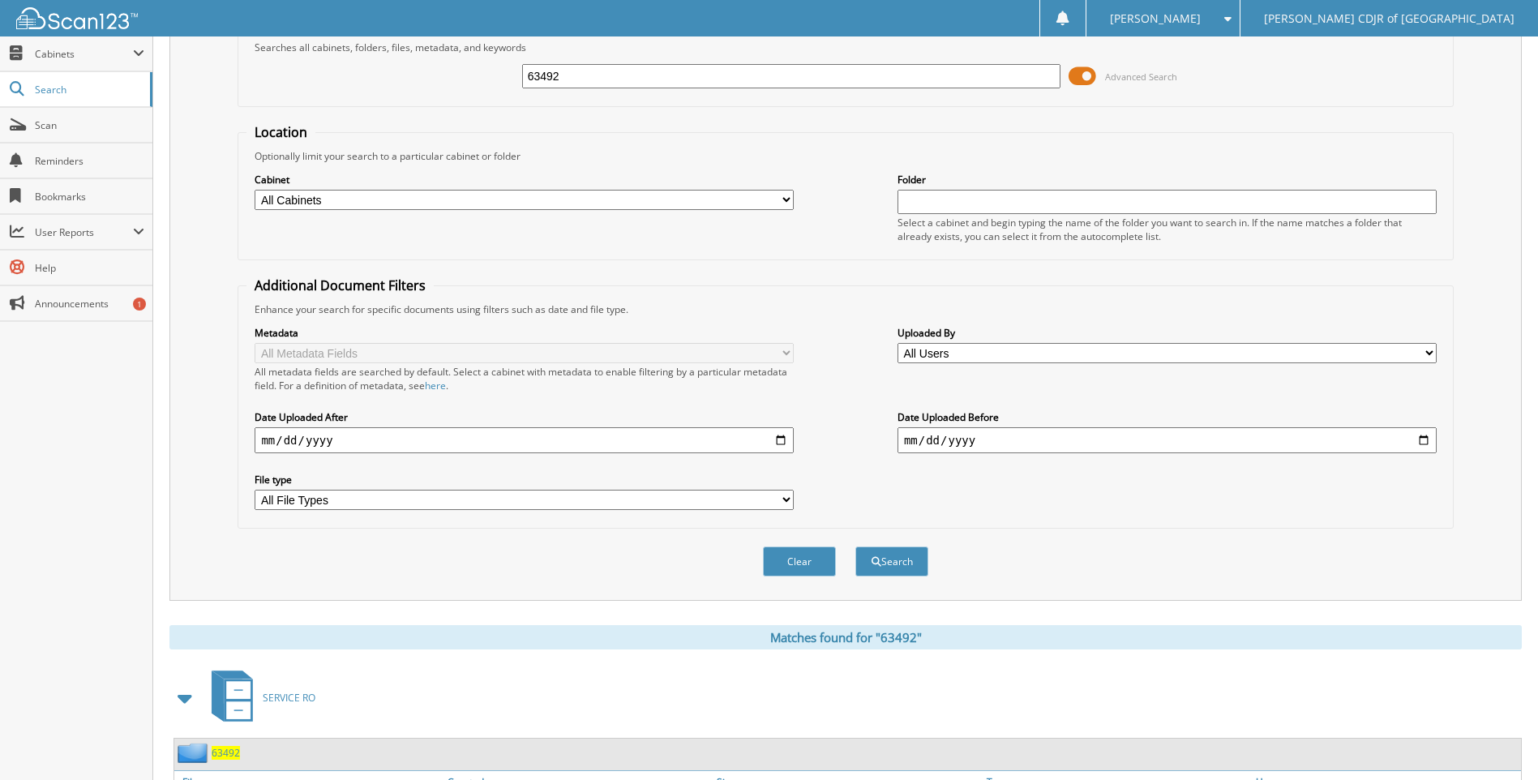
scroll to position [0, 0]
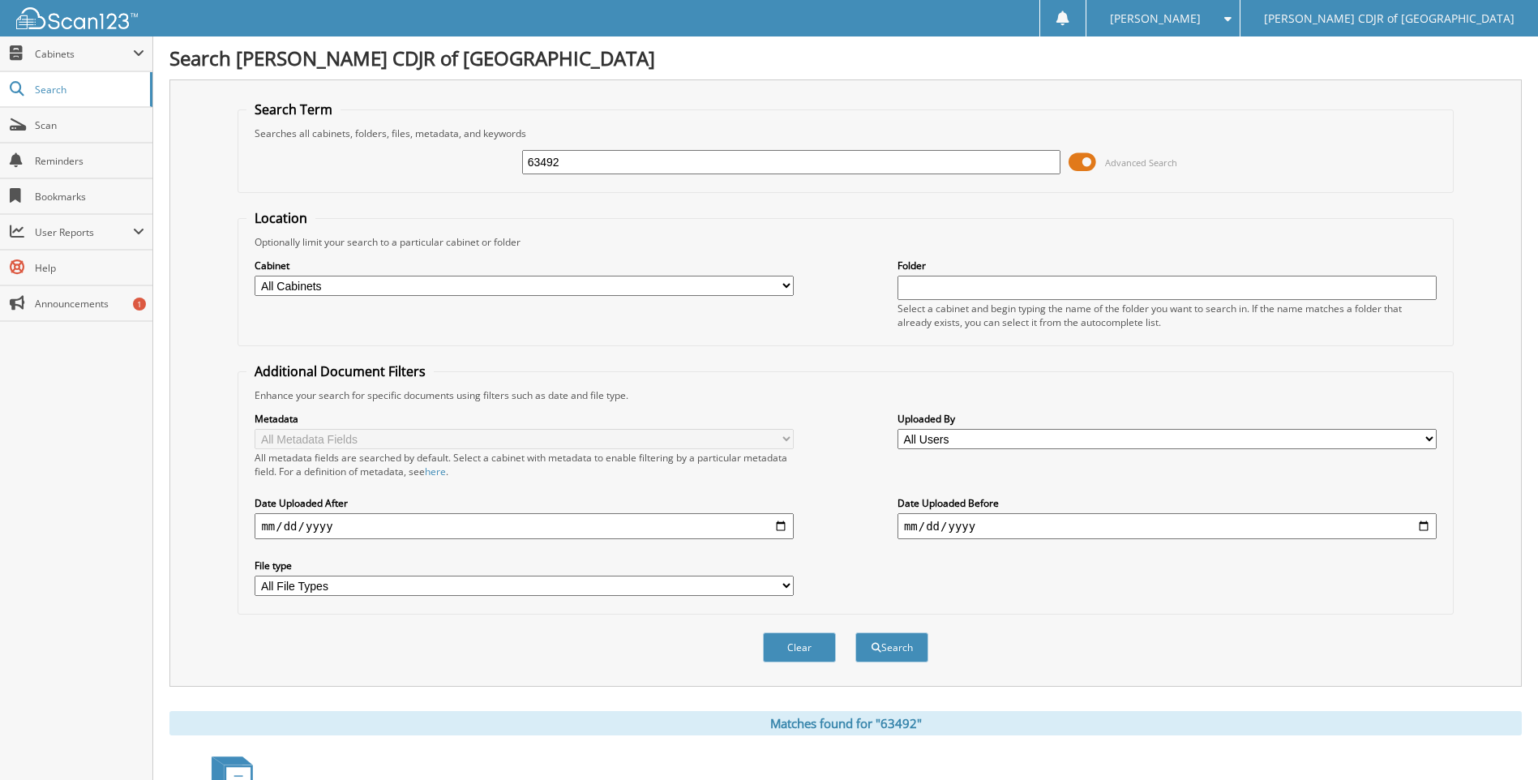
click at [641, 165] on input "63492" at bounding box center [791, 162] width 539 height 24
type input "6"
click at [633, 164] on input "text" at bounding box center [791, 162] width 539 height 24
type input "63526"
click at [856, 633] on button "Search" at bounding box center [892, 648] width 73 height 30
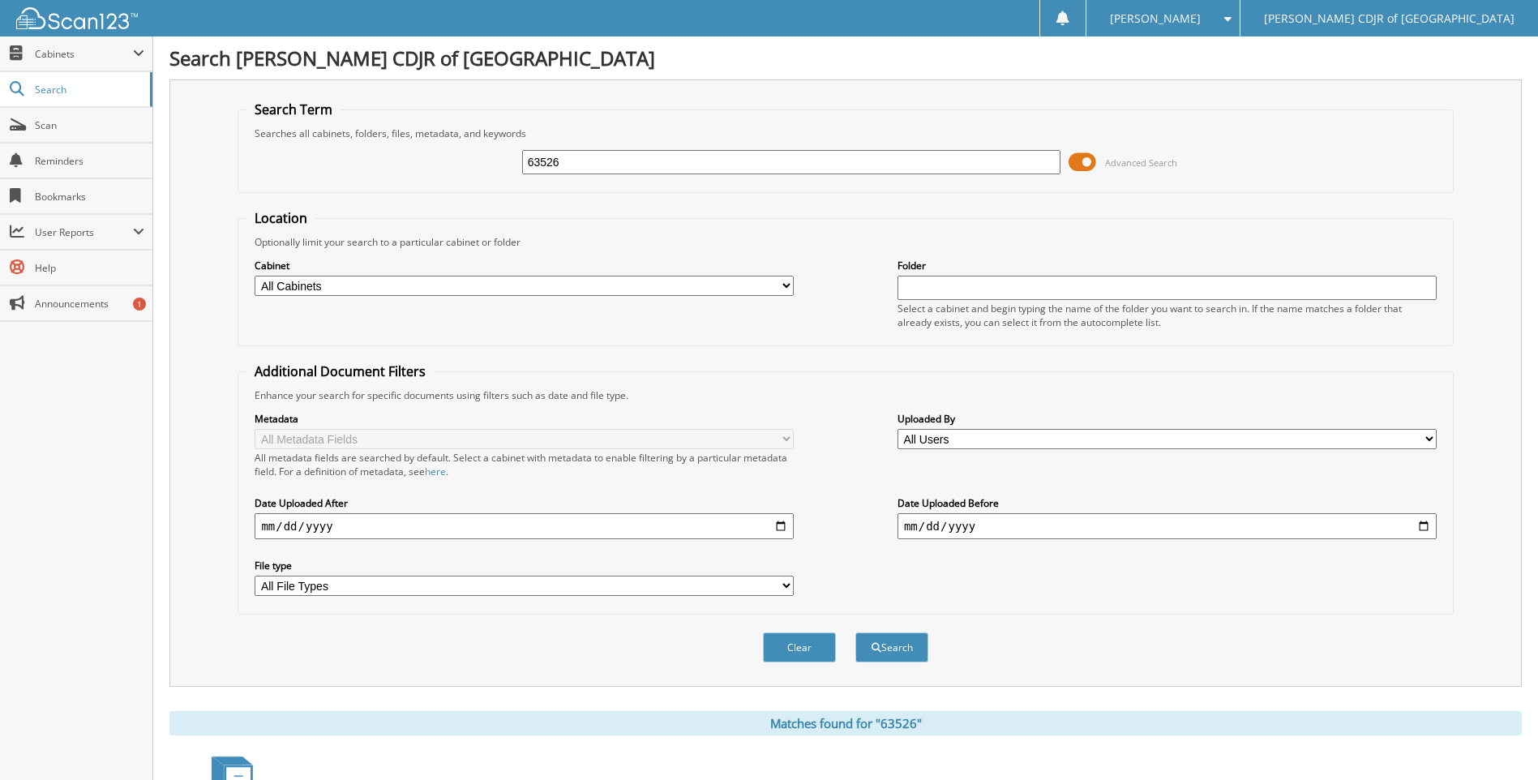
scroll to position [190, 0]
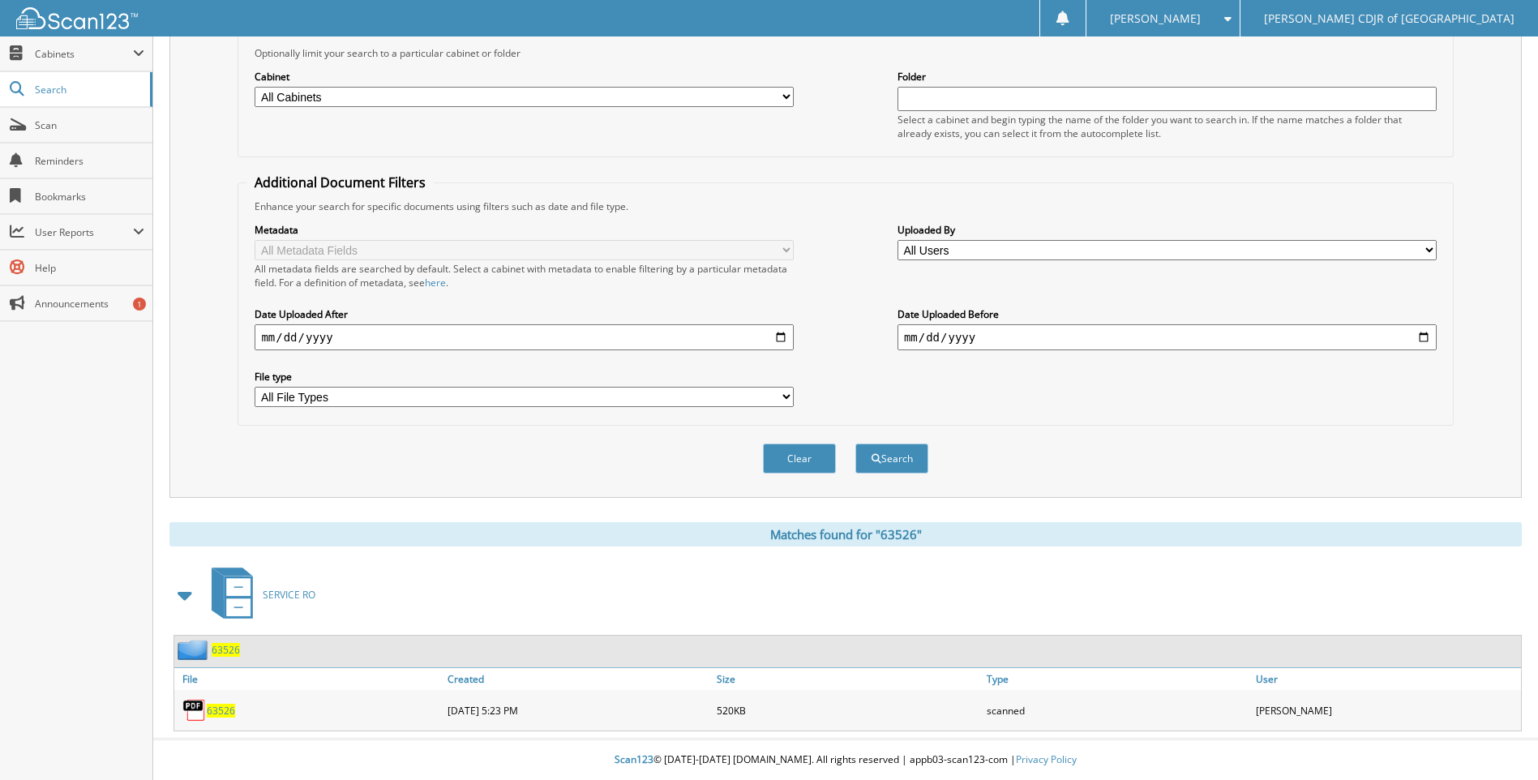
click at [218, 705] on span "63526" at bounding box center [221, 711] width 28 height 14
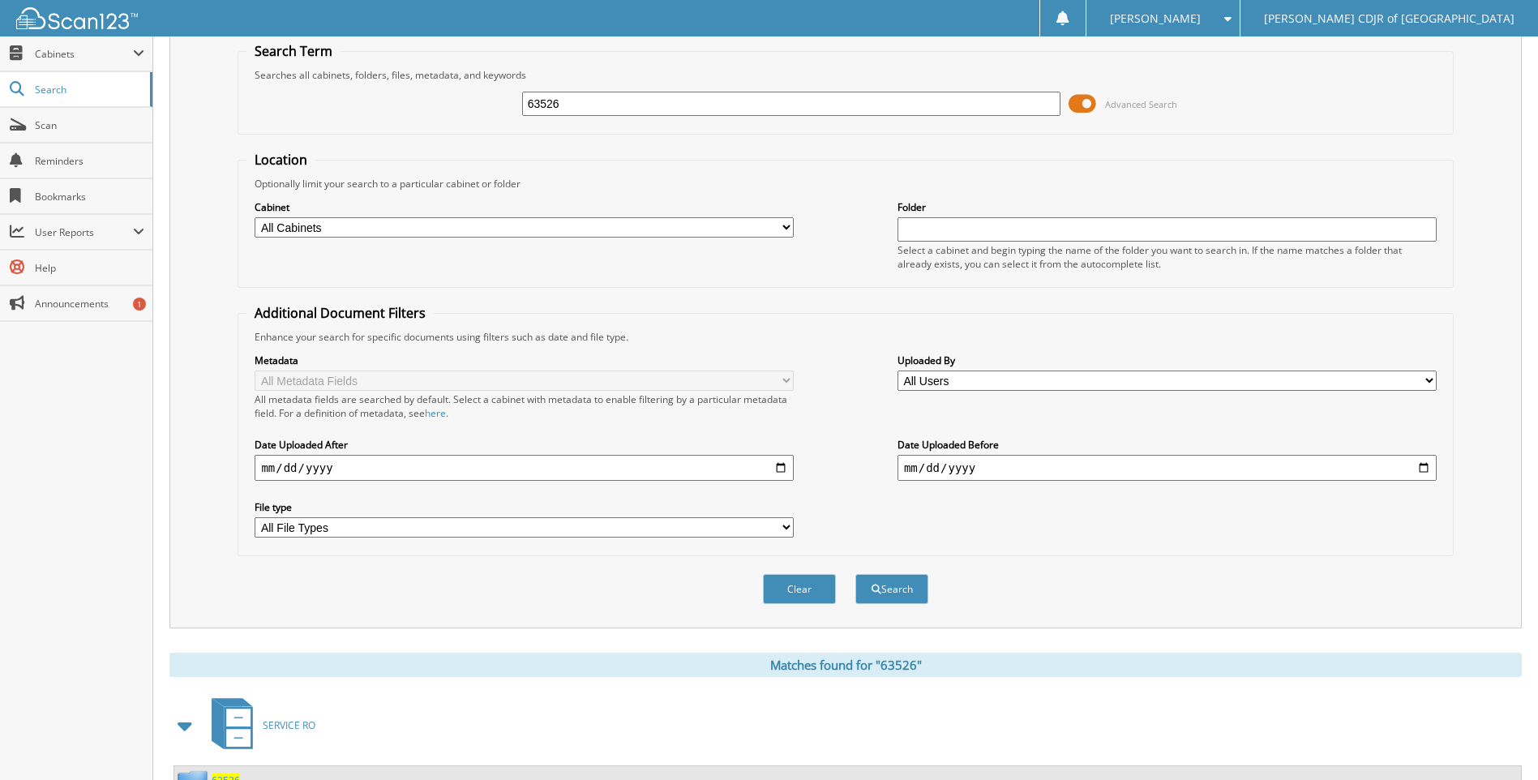
scroll to position [0, 0]
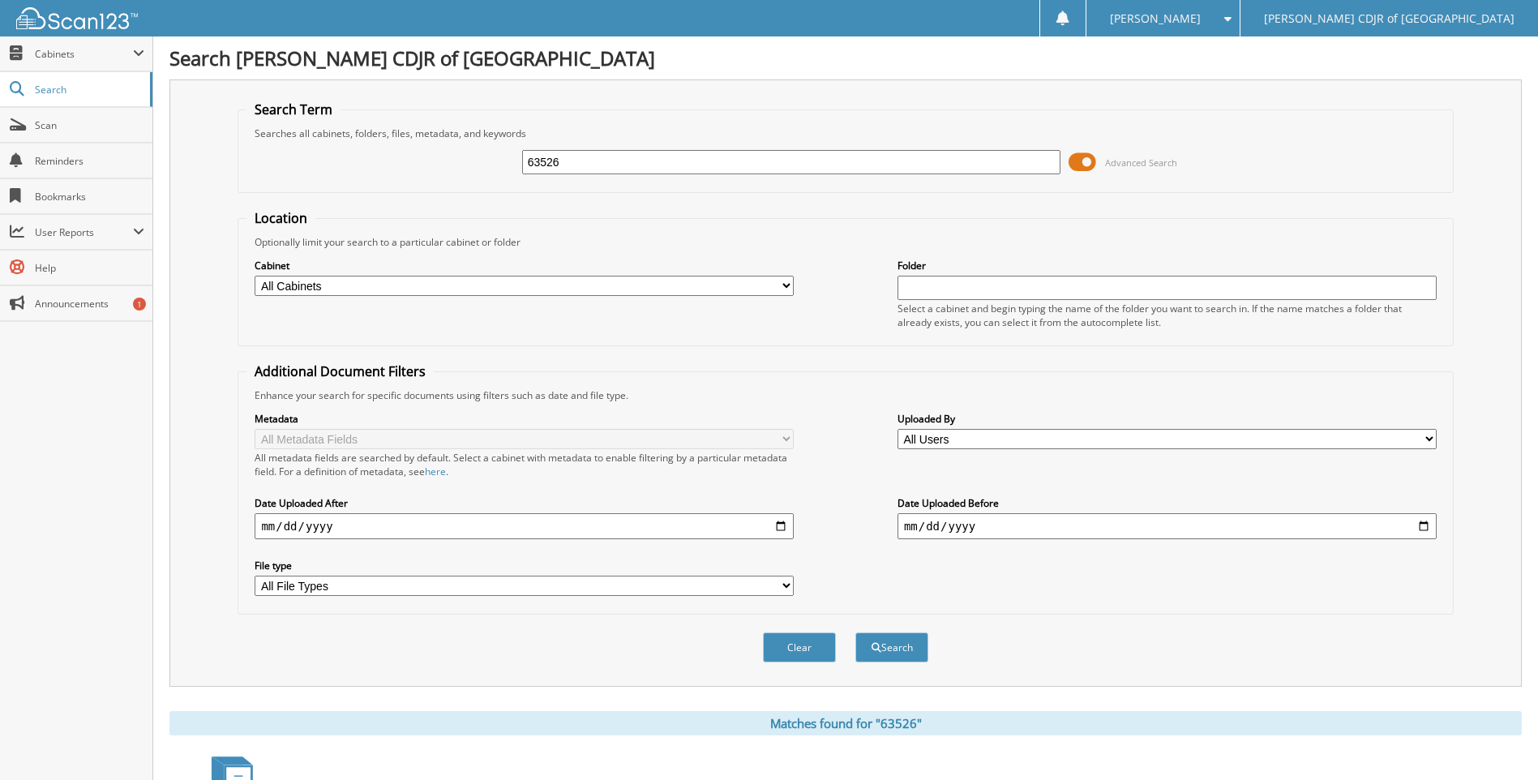
click at [620, 164] on input "63526" at bounding box center [791, 162] width 539 height 24
type input "6"
type input "s8664793"
click at [856, 633] on button "Search" at bounding box center [892, 648] width 73 height 30
click at [596, 162] on input "s8664793" at bounding box center [791, 162] width 539 height 24
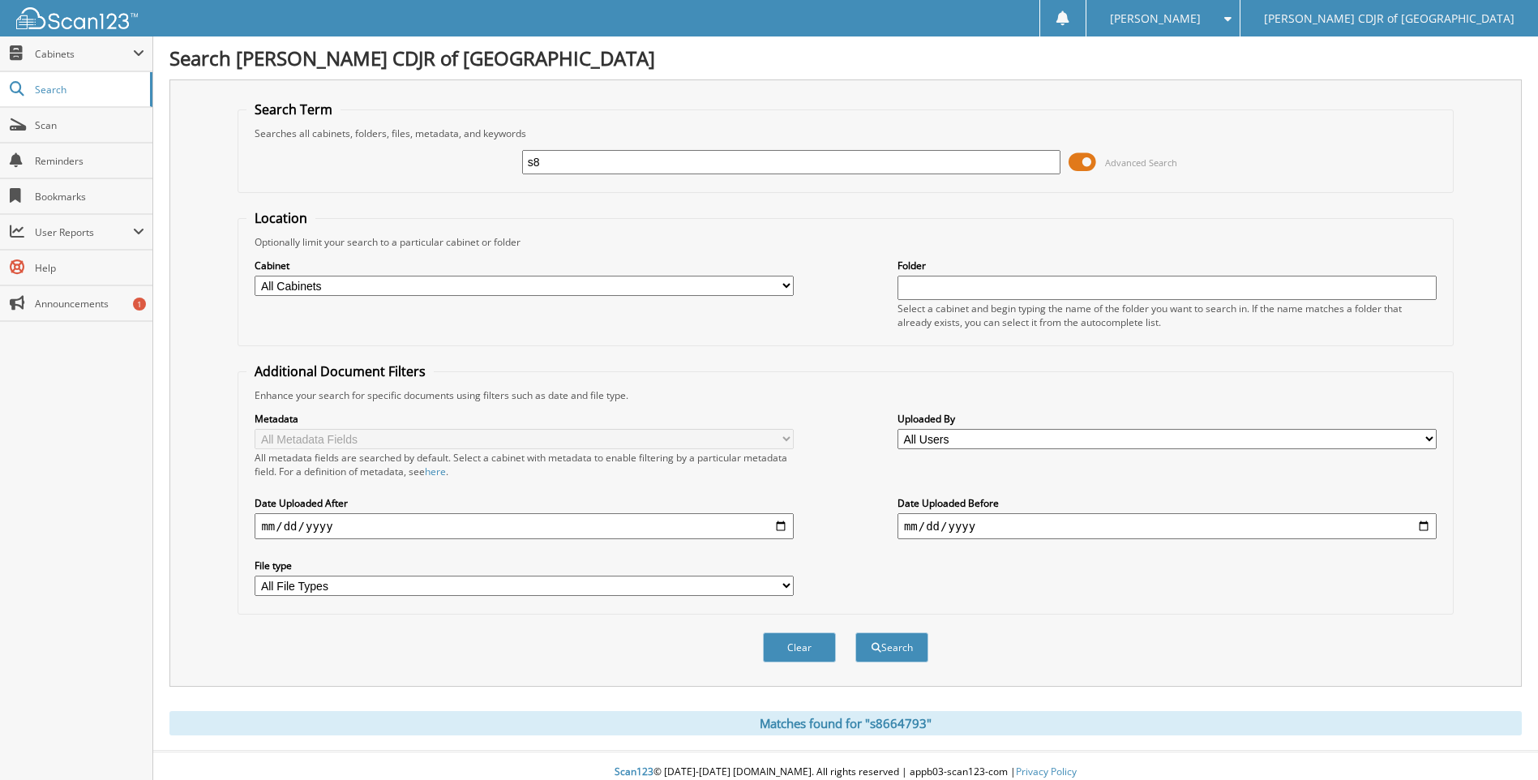
type input "s"
click at [564, 165] on input "text" at bounding box center [791, 162] width 539 height 24
type input "63533"
click at [856, 633] on button "Search" at bounding box center [892, 648] width 73 height 30
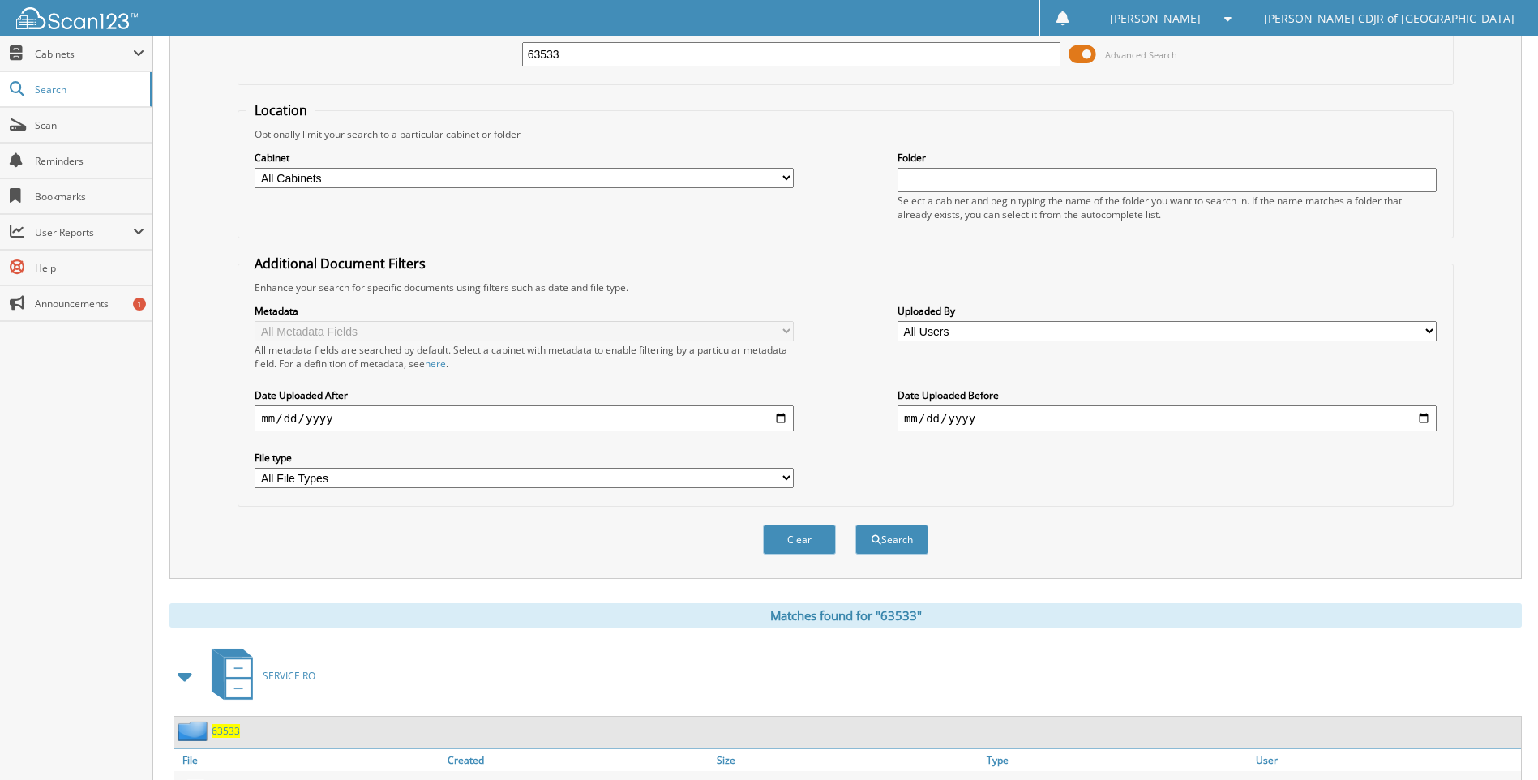
scroll to position [190, 0]
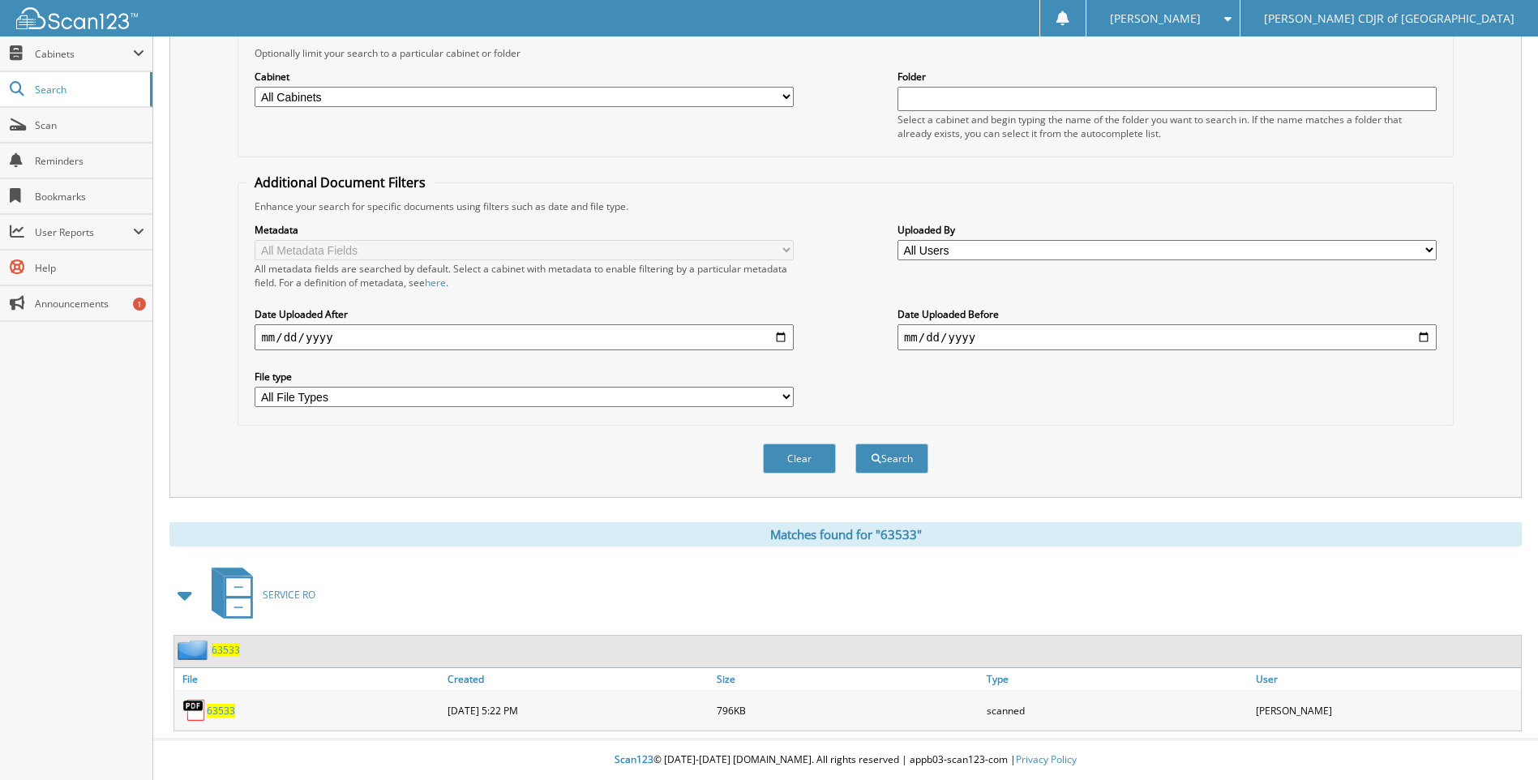
click at [237, 709] on div "63533" at bounding box center [308, 710] width 269 height 32
click at [221, 714] on span "63533" at bounding box center [221, 711] width 28 height 14
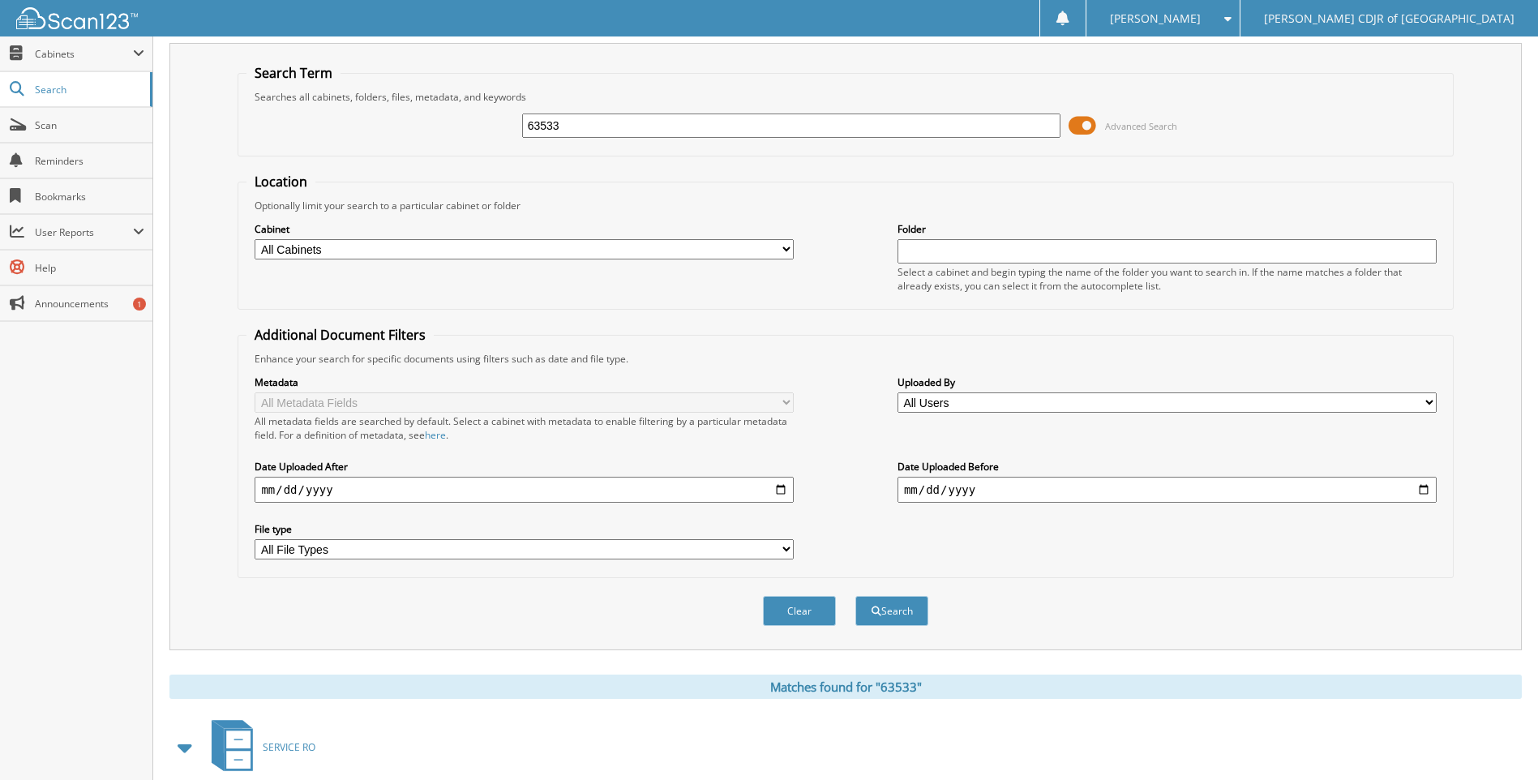
scroll to position [0, 0]
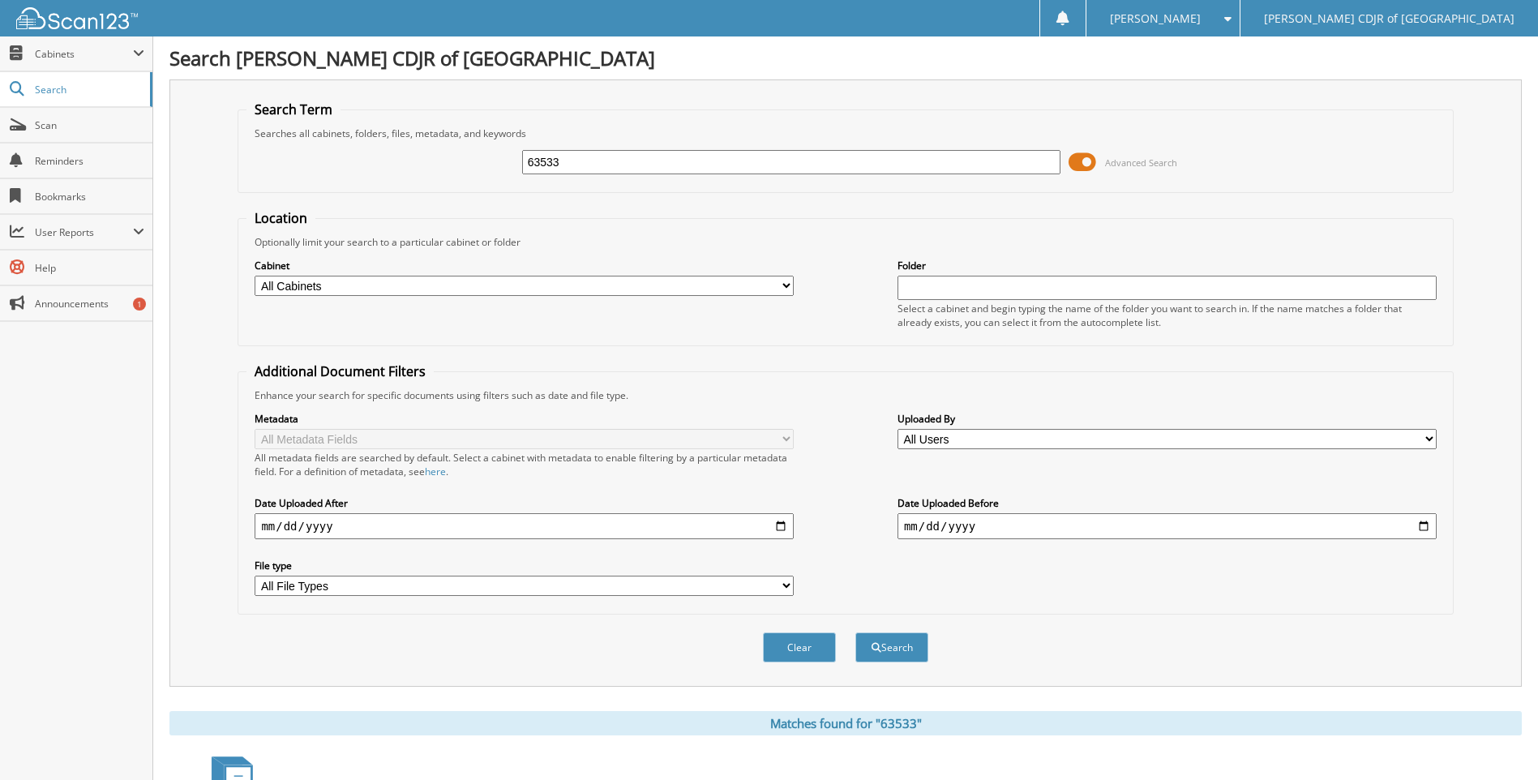
click at [589, 155] on input "63533" at bounding box center [791, 162] width 539 height 24
type input "6"
type input "63550"
click at [856, 633] on button "Search" at bounding box center [892, 648] width 73 height 30
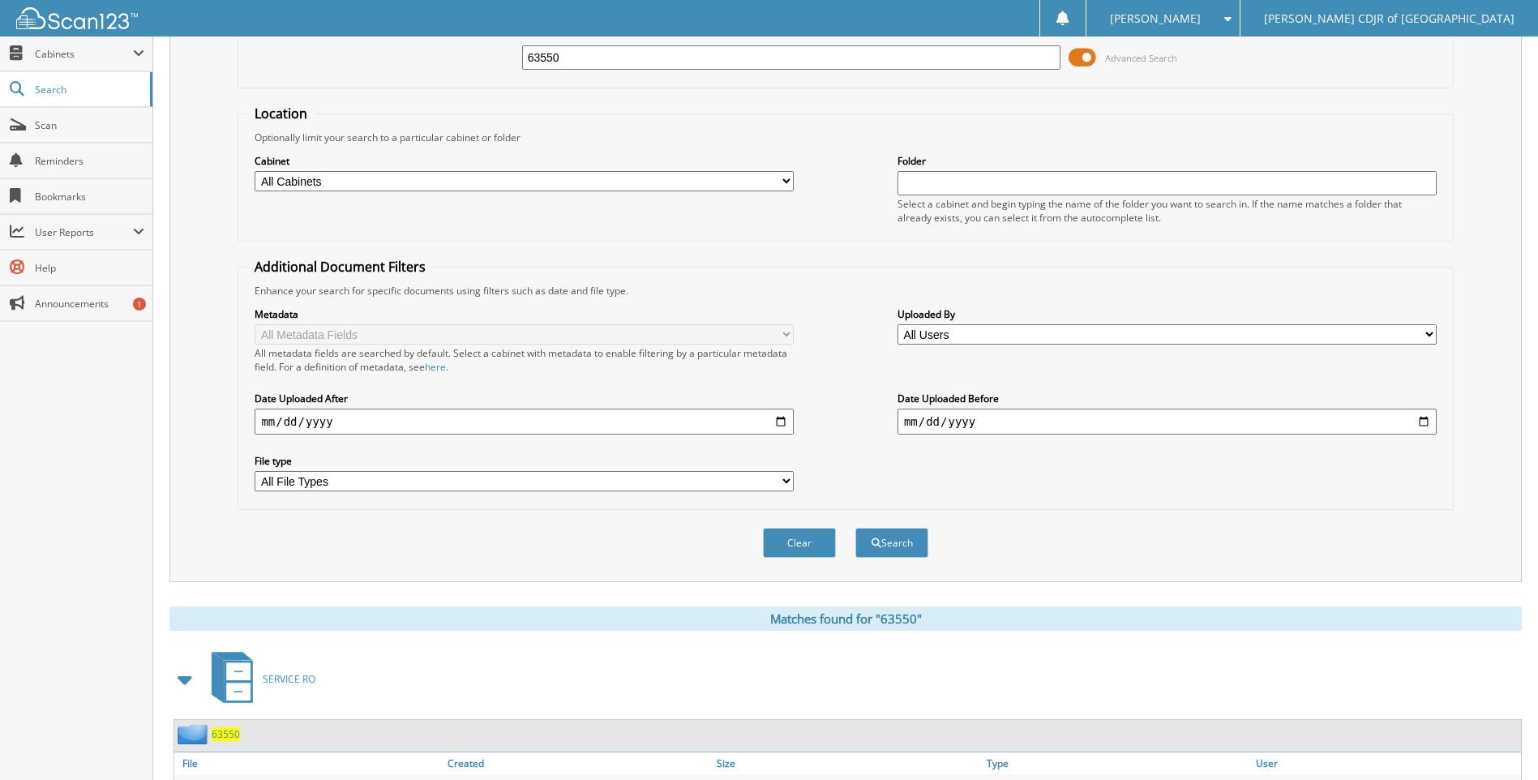
scroll to position [190, 0]
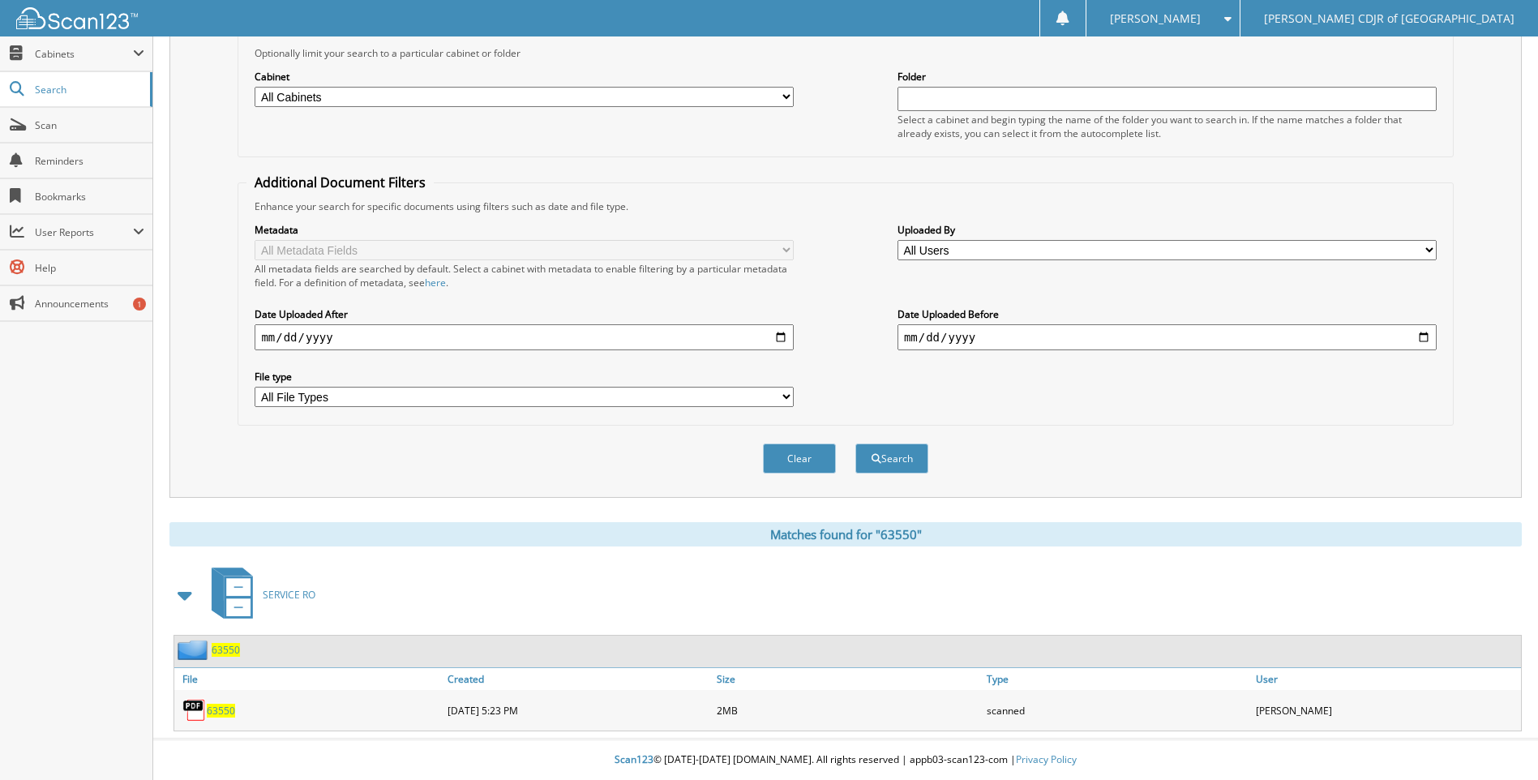
click at [222, 710] on span "63550" at bounding box center [221, 711] width 28 height 14
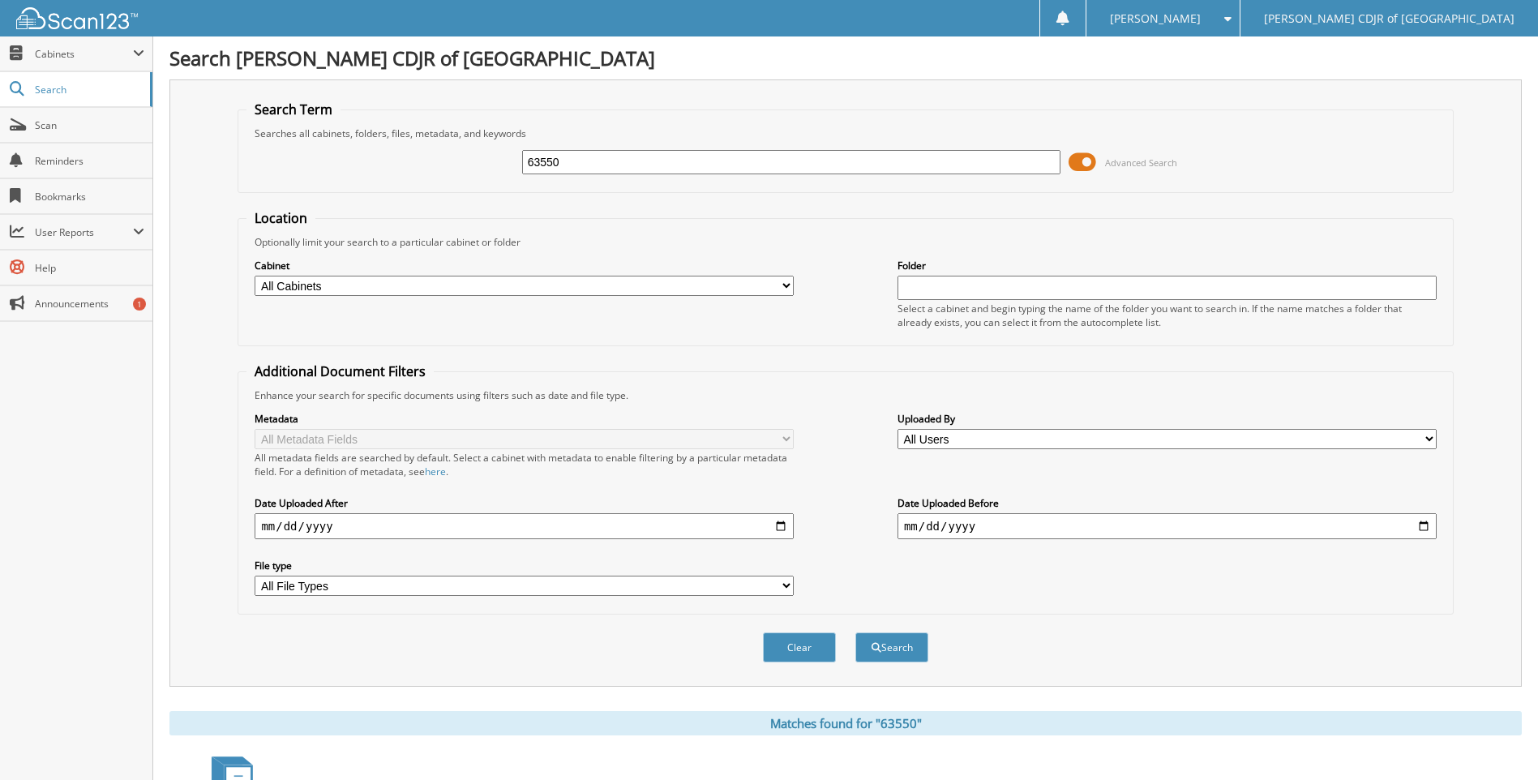
click at [593, 163] on input "63550" at bounding box center [791, 162] width 539 height 24
type input "6"
type input "63558"
click at [856, 633] on button "Search" at bounding box center [892, 648] width 73 height 30
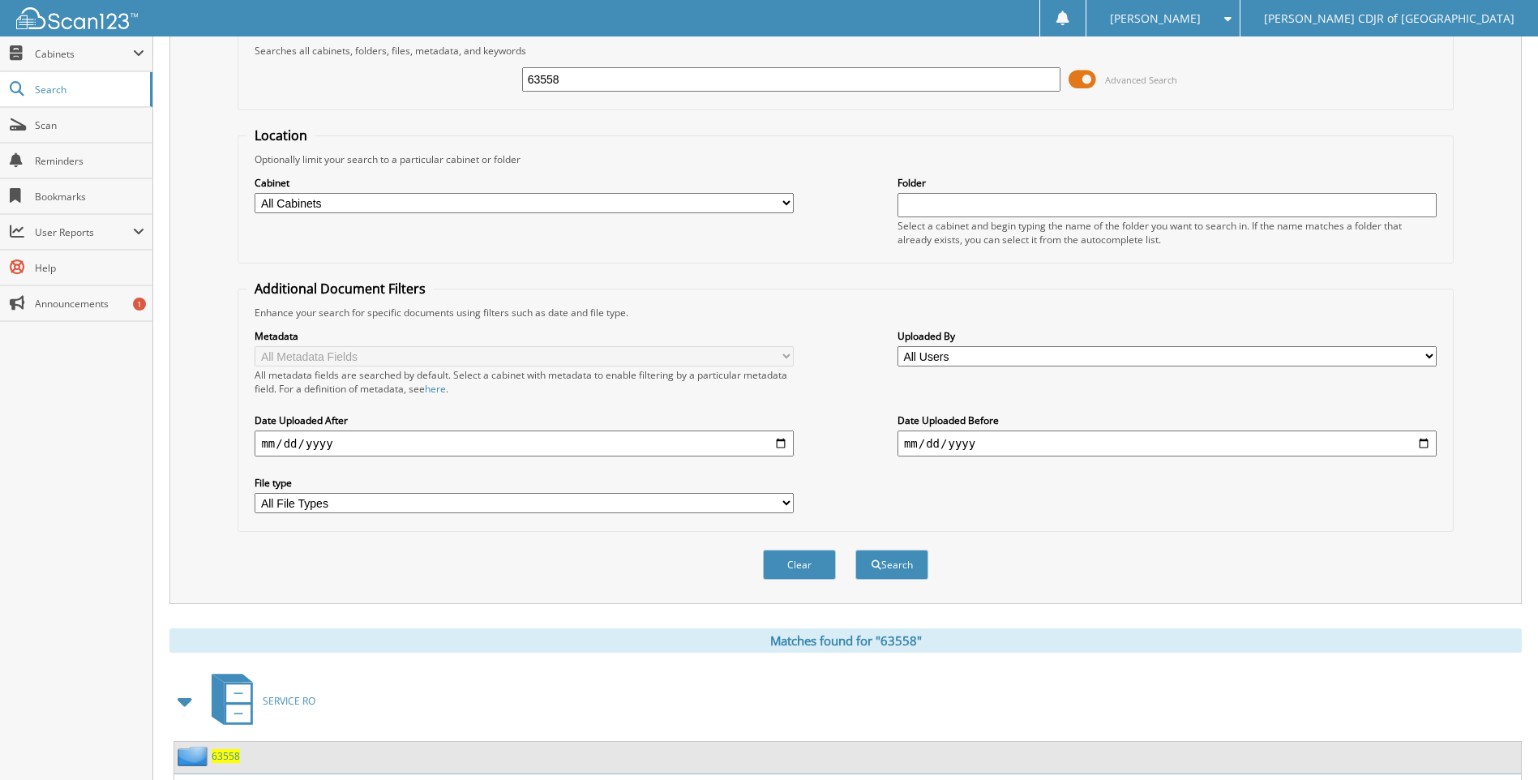
scroll to position [190, 0]
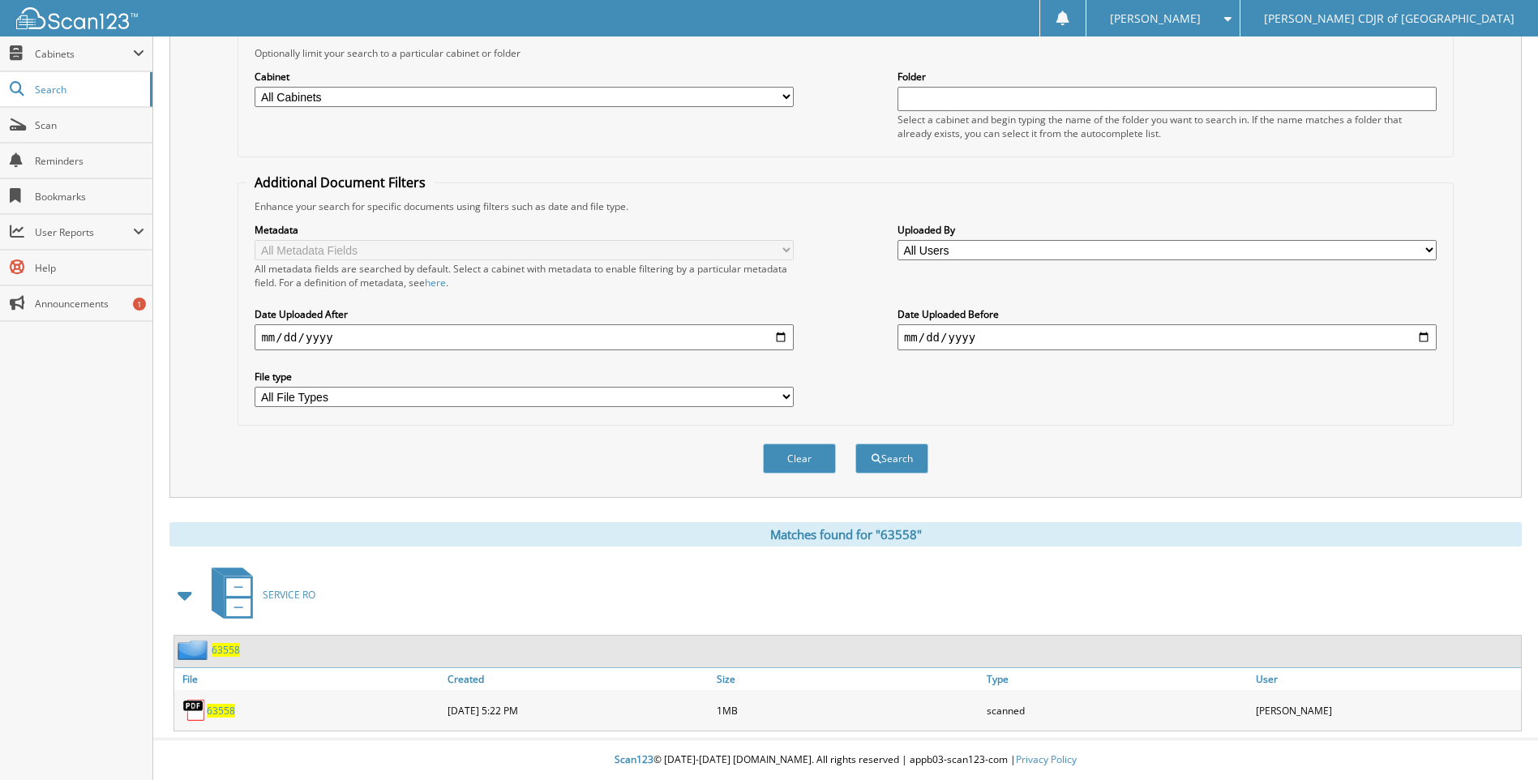
click at [216, 705] on span "63558" at bounding box center [221, 711] width 28 height 14
click at [217, 707] on span "63558" at bounding box center [221, 711] width 28 height 14
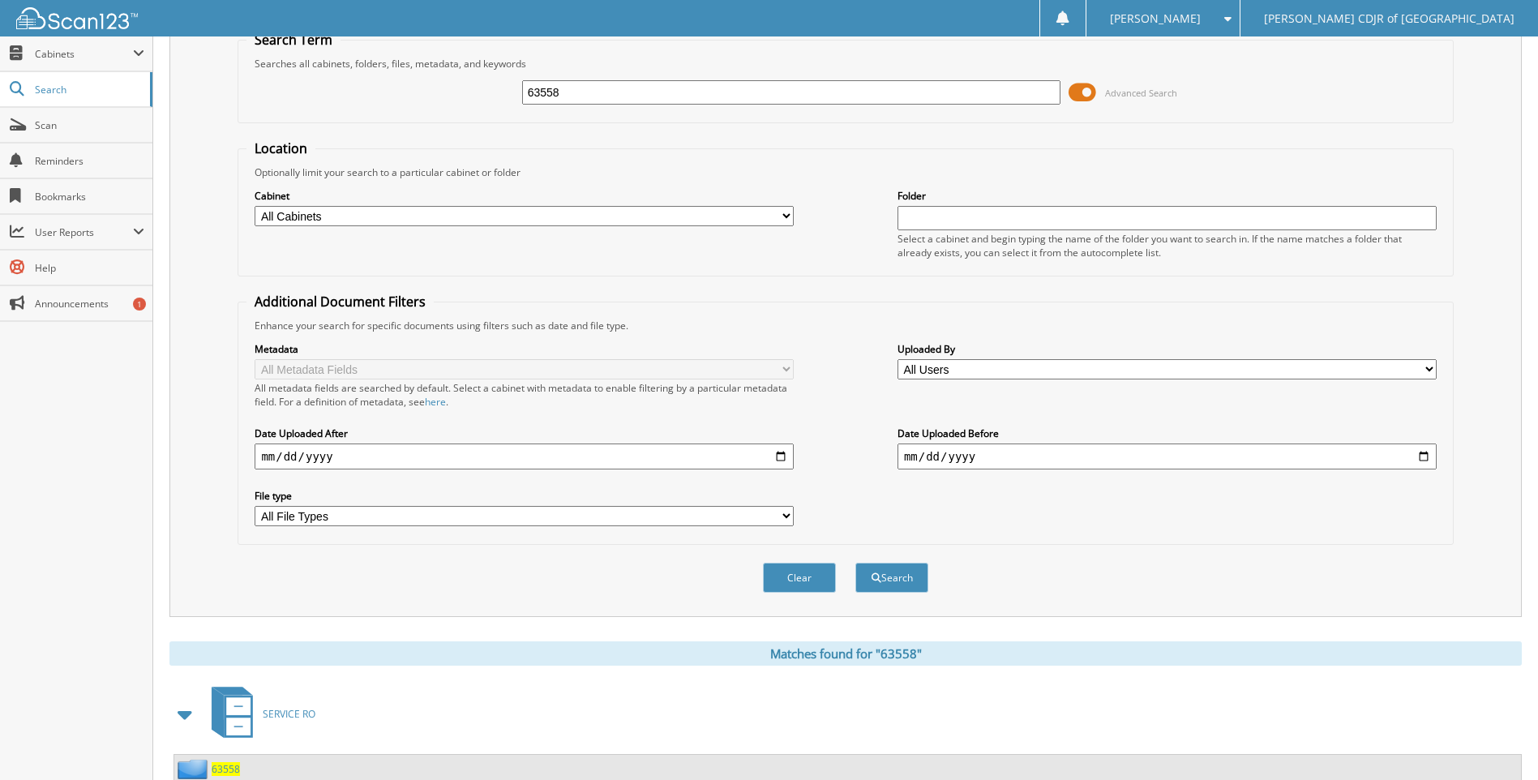
scroll to position [0, 0]
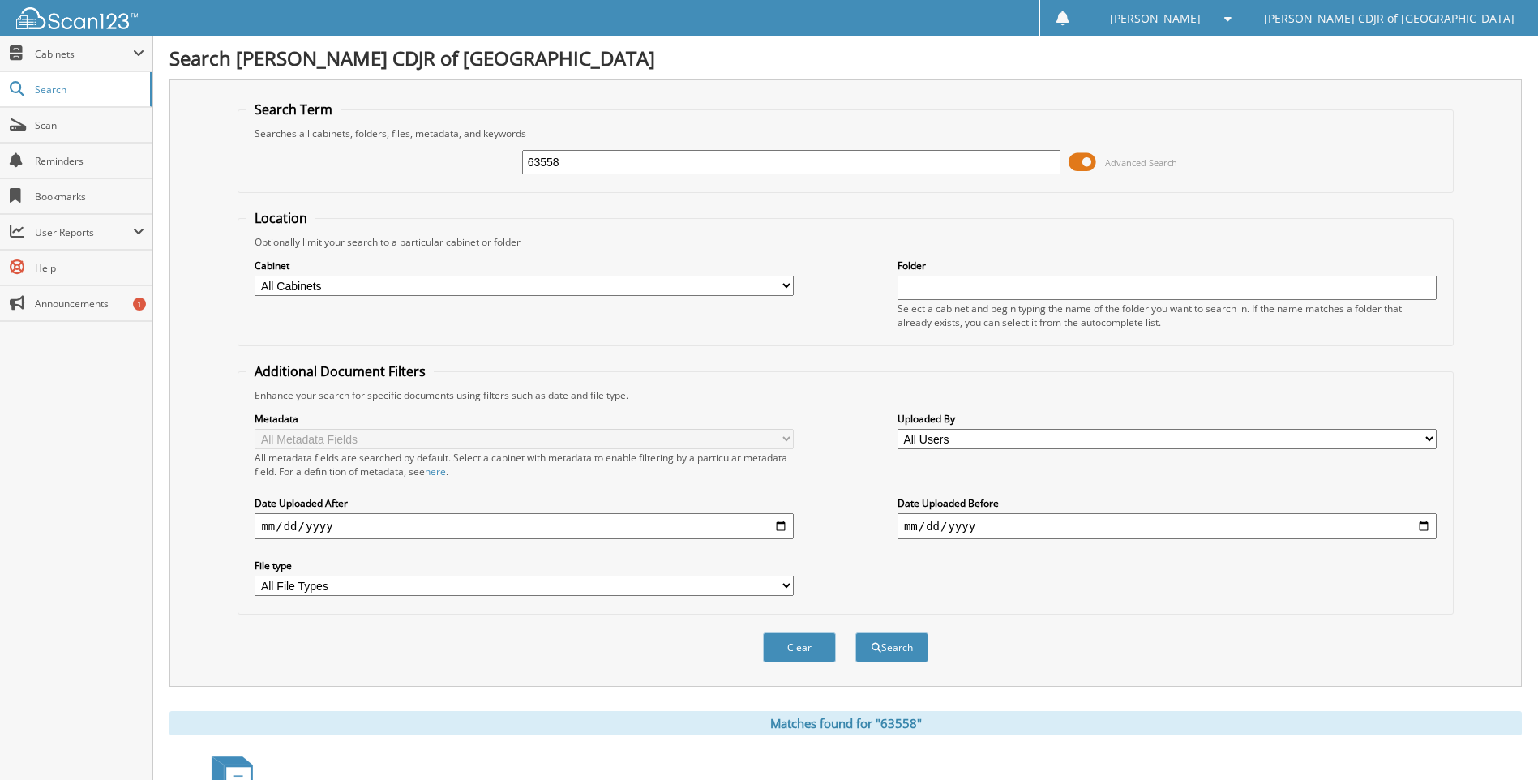
click at [654, 146] on div "63558 Advanced Search" at bounding box center [846, 162] width 1198 height 44
click at [636, 162] on input "63558" at bounding box center [791, 162] width 539 height 24
type input "63576"
click at [856, 633] on button "Search" at bounding box center [892, 648] width 73 height 30
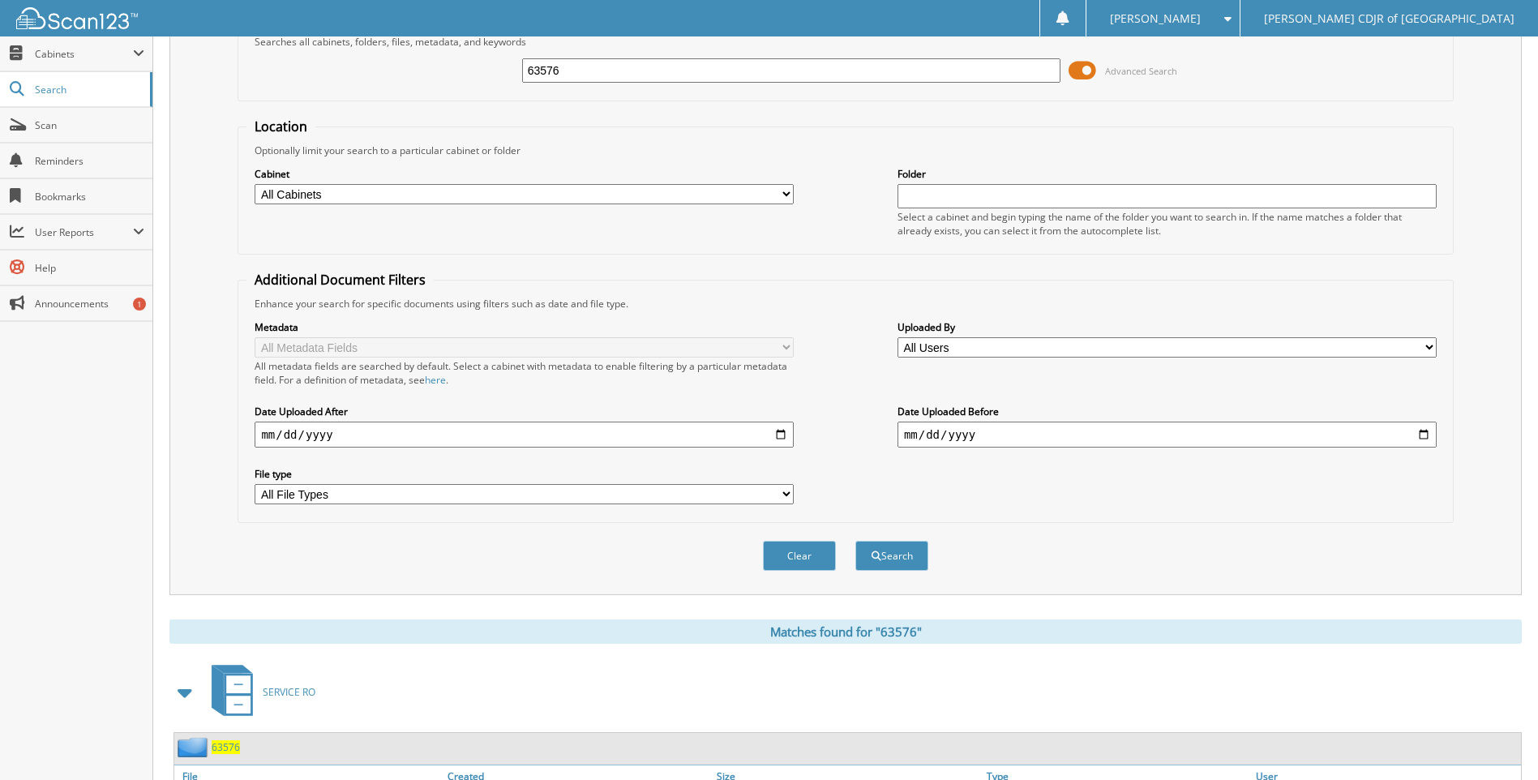
scroll to position [190, 0]
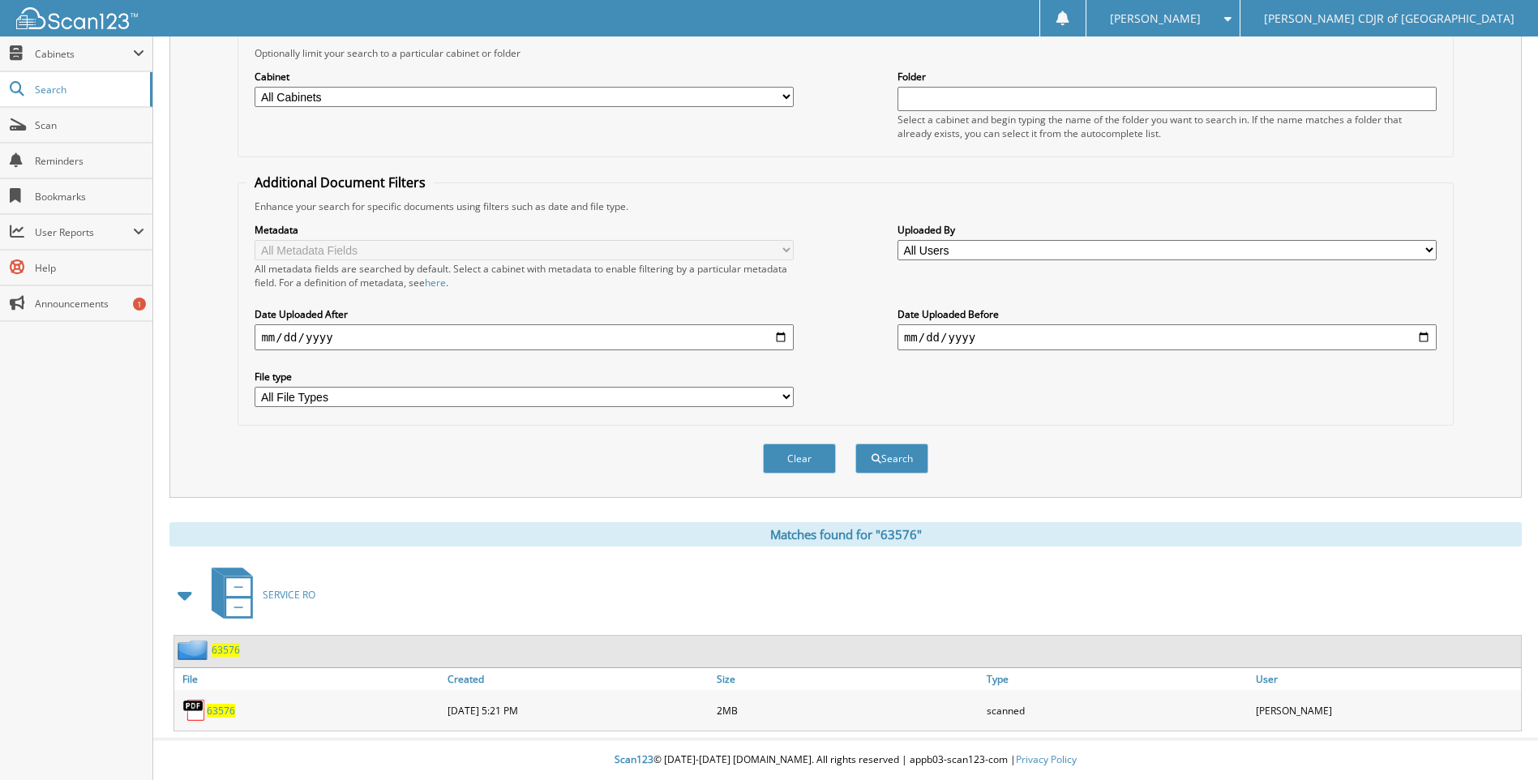
click at [211, 710] on span "63576" at bounding box center [221, 711] width 28 height 14
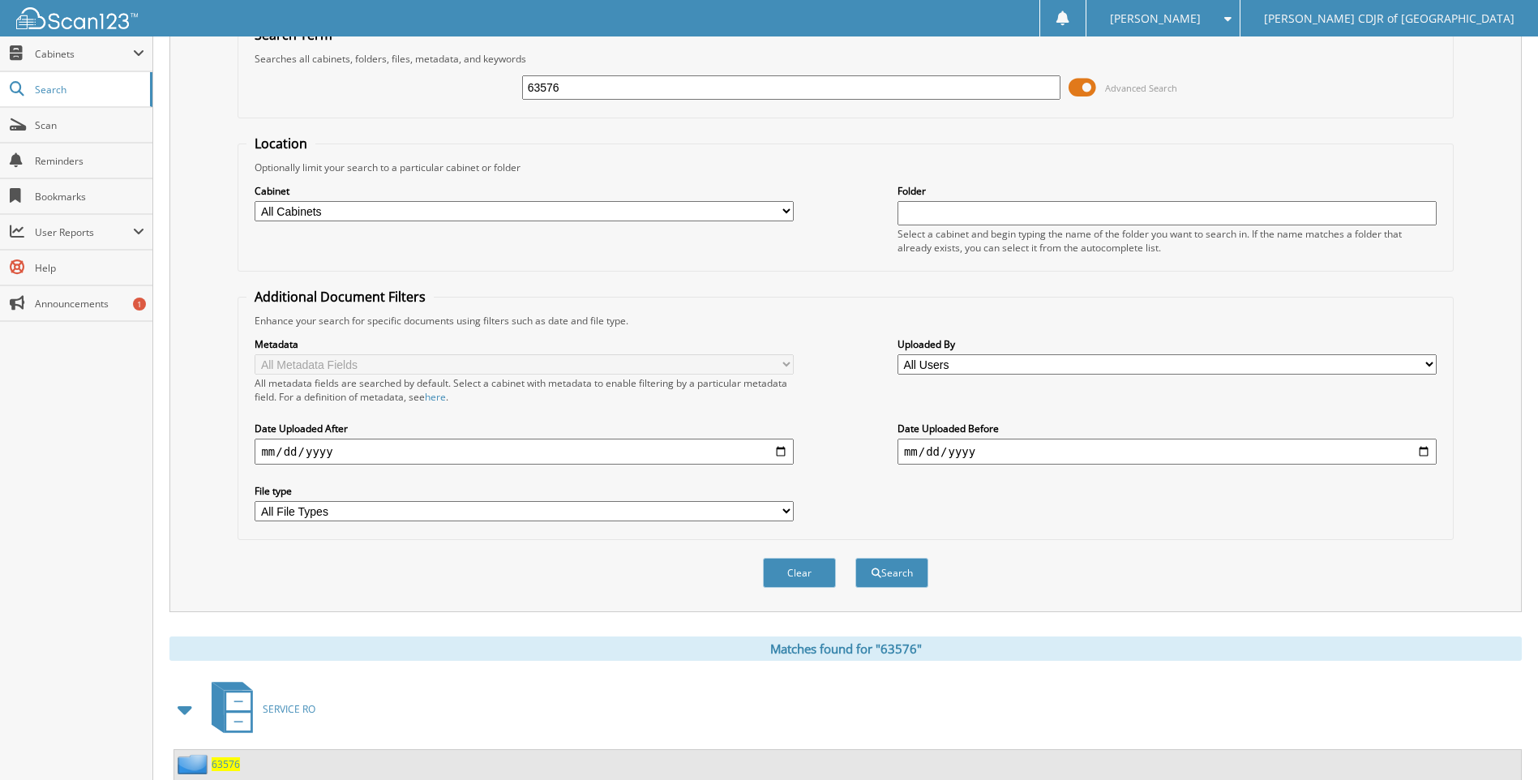
scroll to position [0, 0]
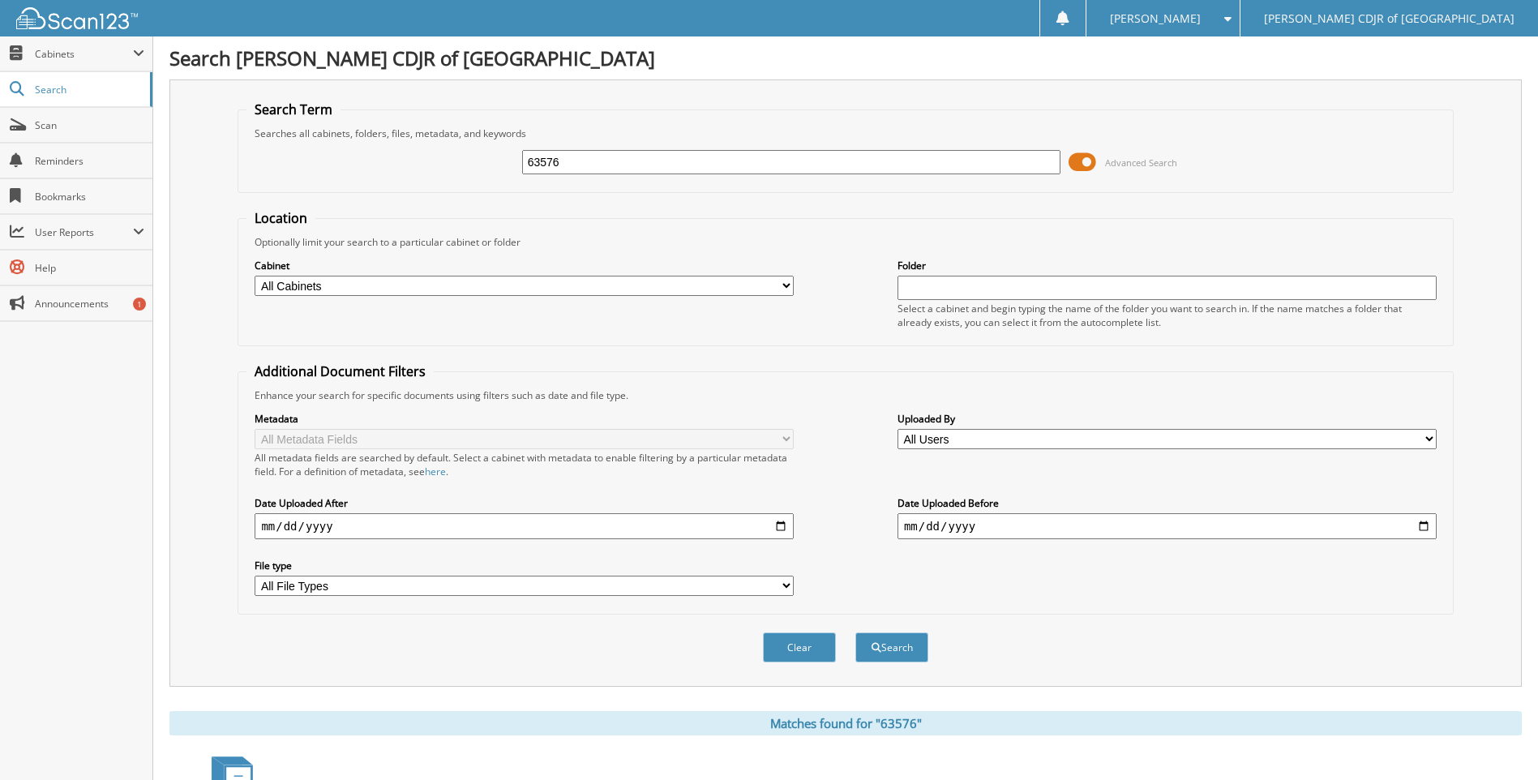
click at [583, 166] on input "63576" at bounding box center [791, 162] width 539 height 24
type input "6"
type input "63576"
click at [856, 633] on button "Search" at bounding box center [892, 648] width 73 height 30
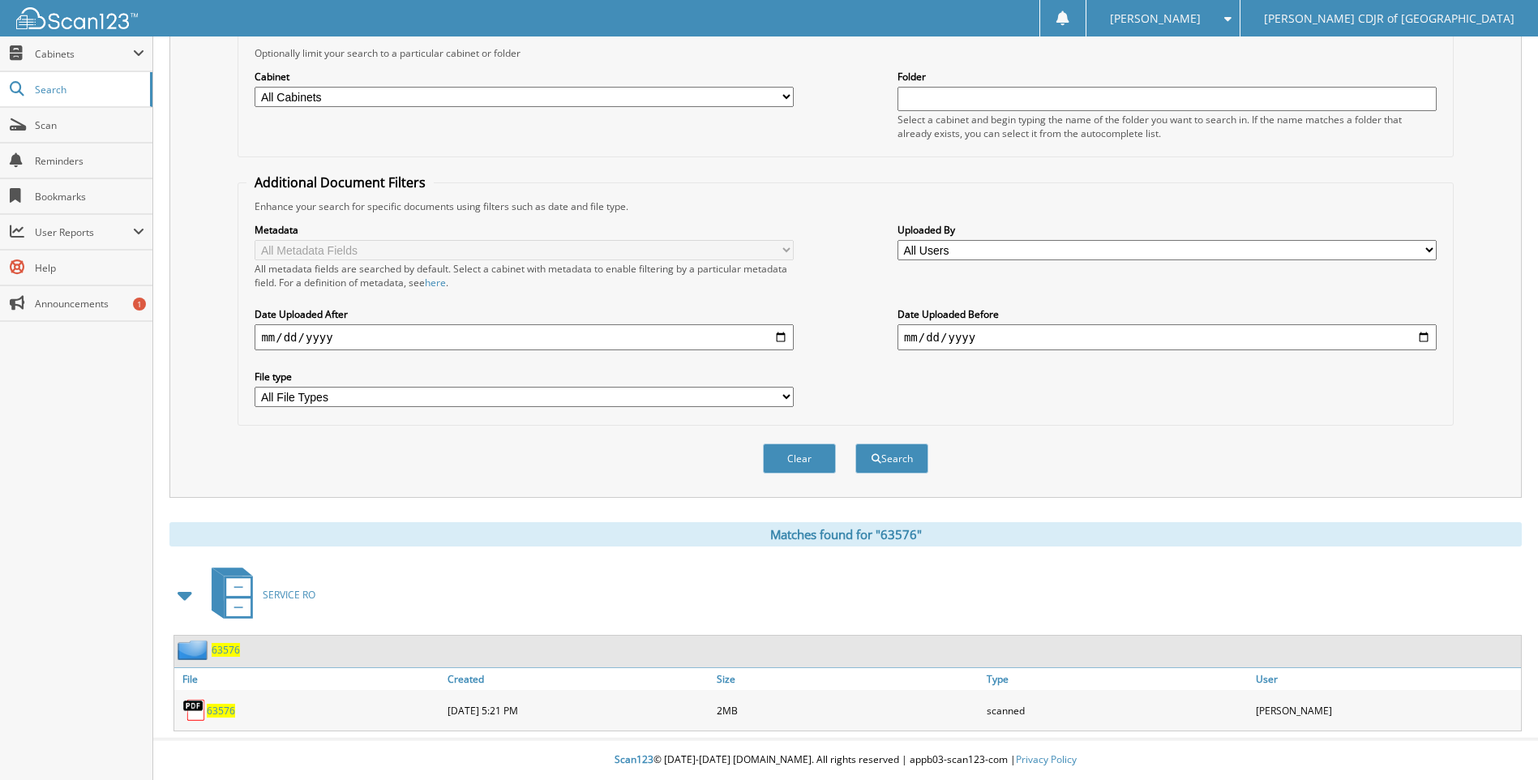
click at [224, 717] on span "63576" at bounding box center [221, 711] width 28 height 14
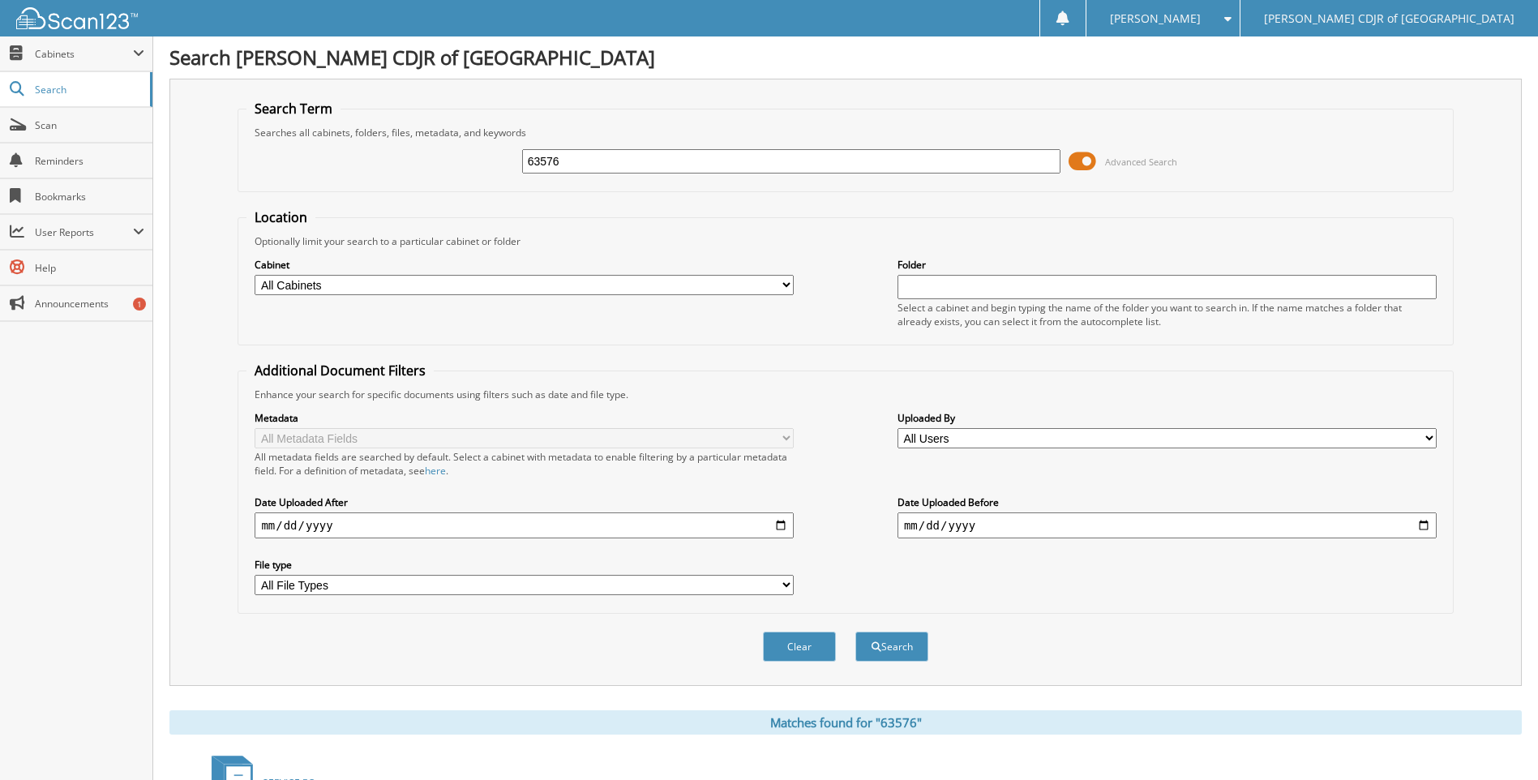
scroll to position [0, 0]
click at [574, 170] on input "63576" at bounding box center [791, 162] width 539 height 24
click at [584, 160] on input "63576" at bounding box center [791, 162] width 539 height 24
type input "63583"
click at [856, 633] on button "Search" at bounding box center [892, 648] width 73 height 30
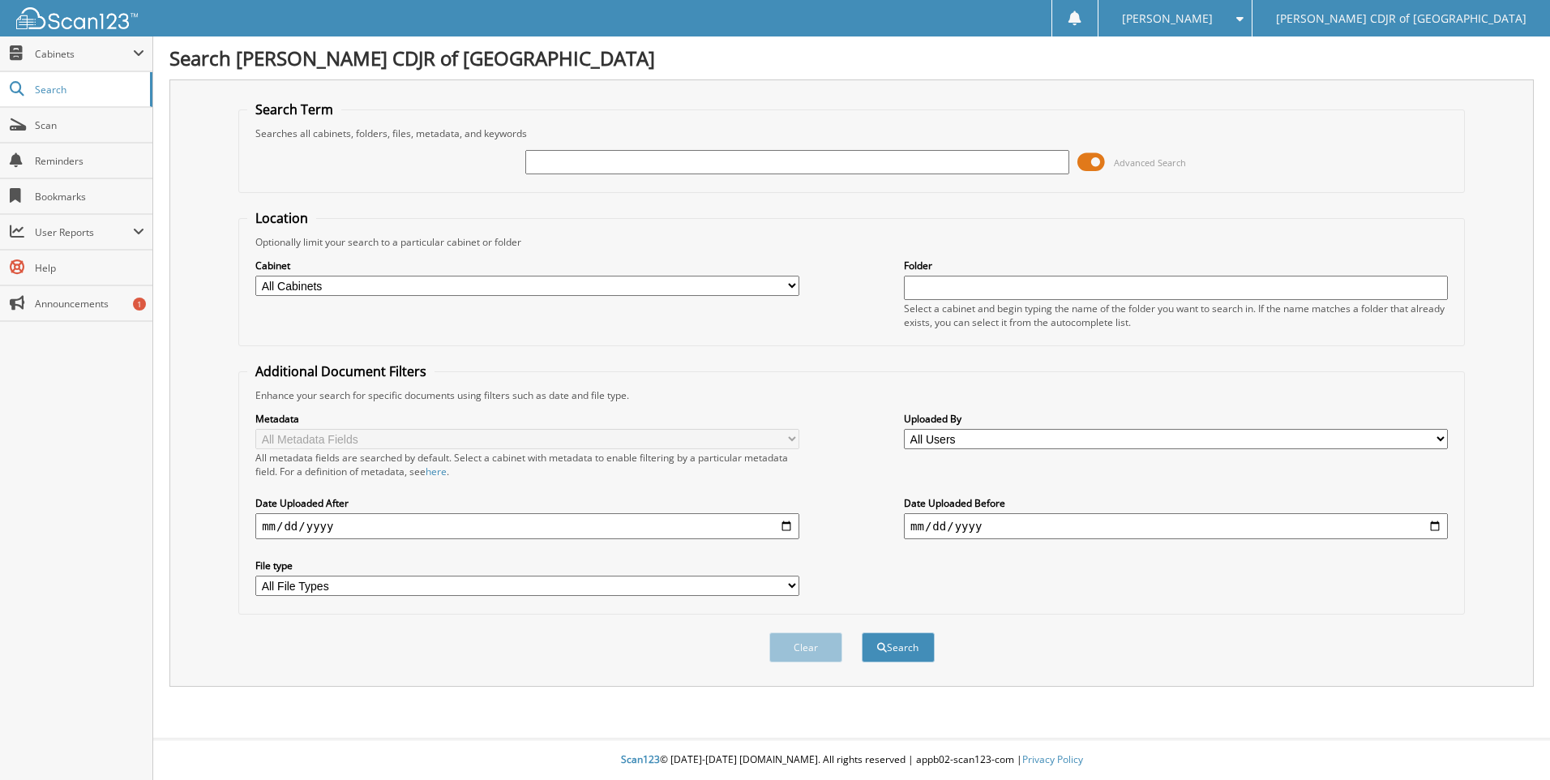
click at [563, 161] on input "text" at bounding box center [797, 162] width 544 height 24
type input "63581"
click at [862, 633] on button "Search" at bounding box center [898, 648] width 73 height 30
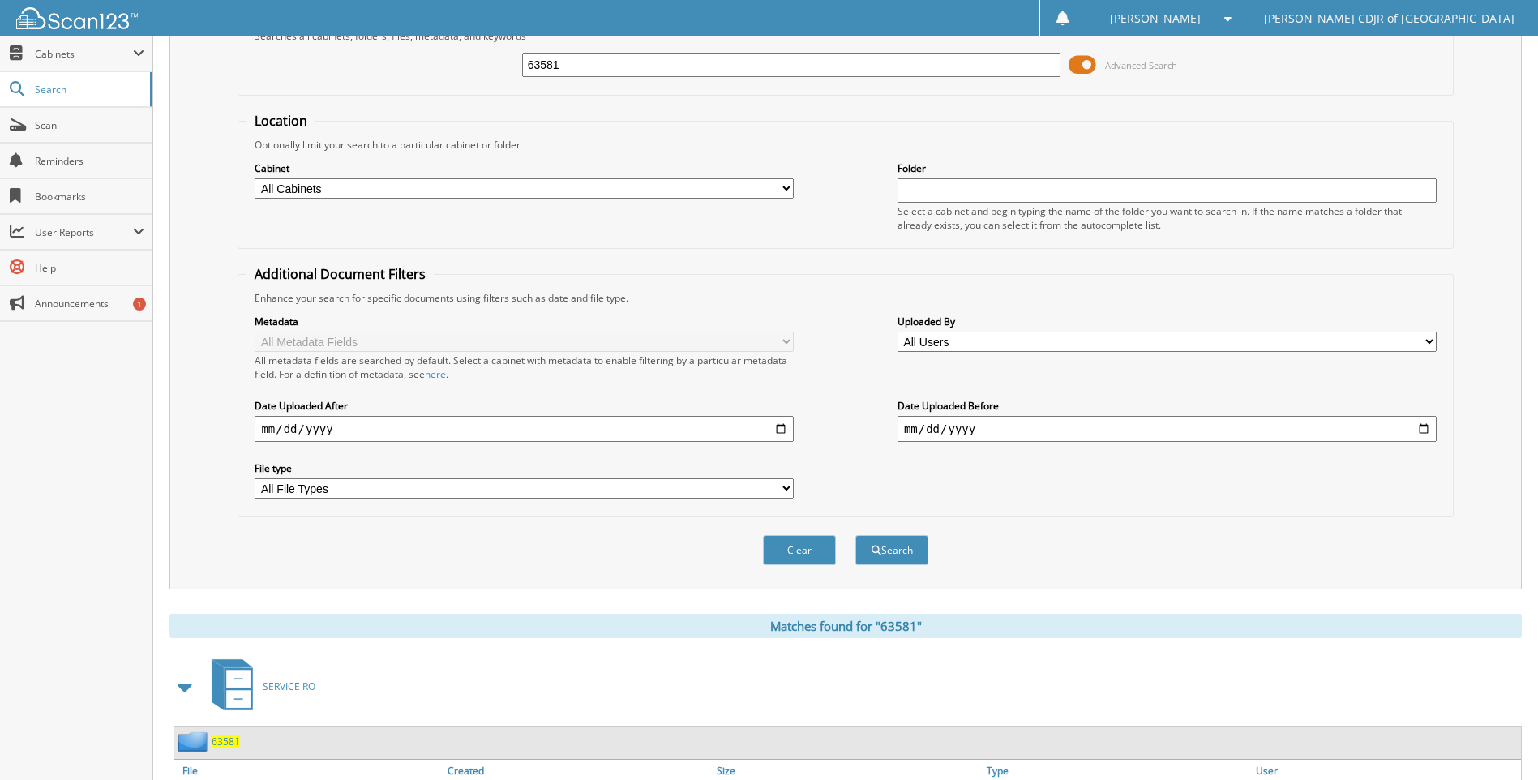
scroll to position [190, 0]
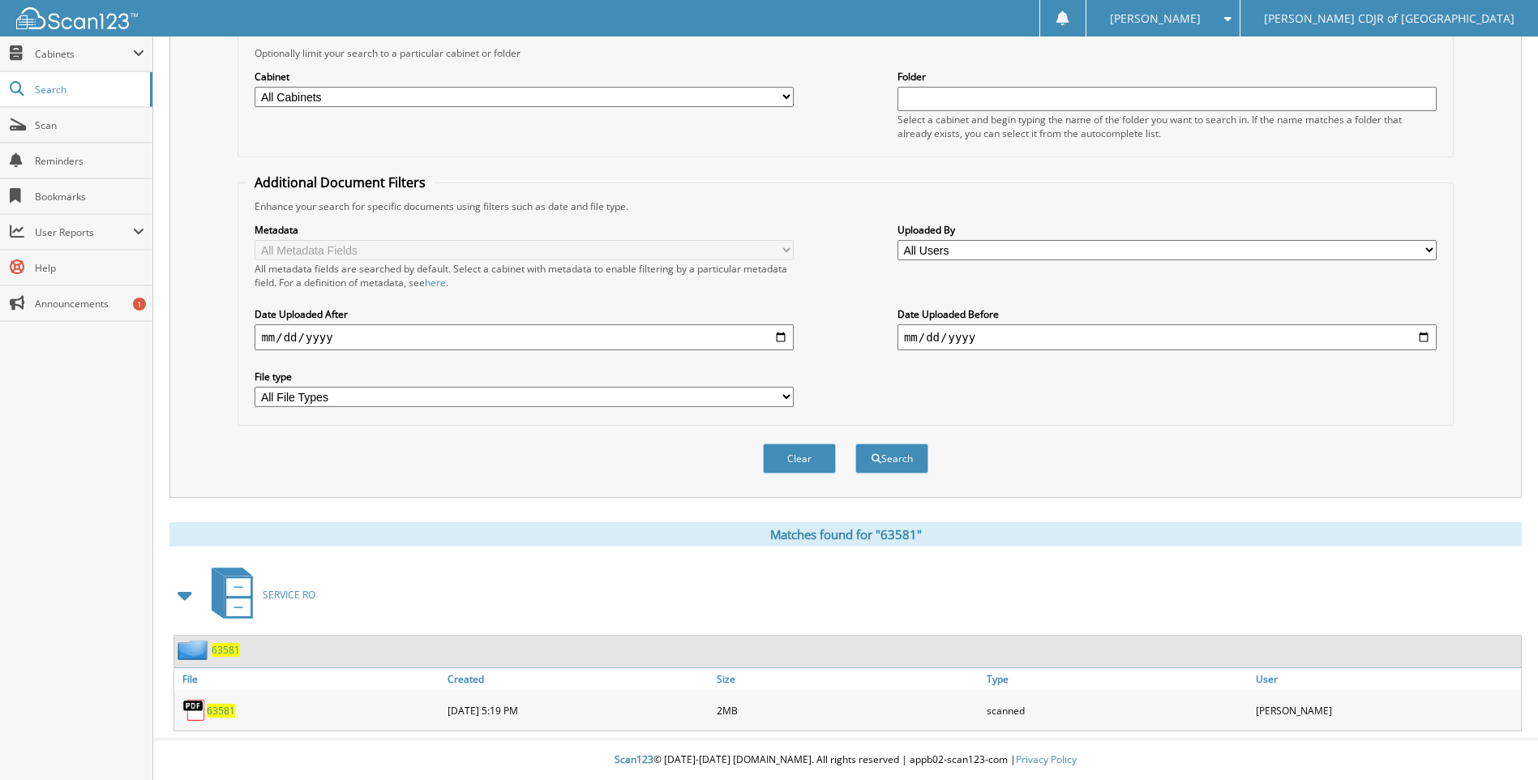
click at [225, 706] on span "63581" at bounding box center [221, 711] width 28 height 14
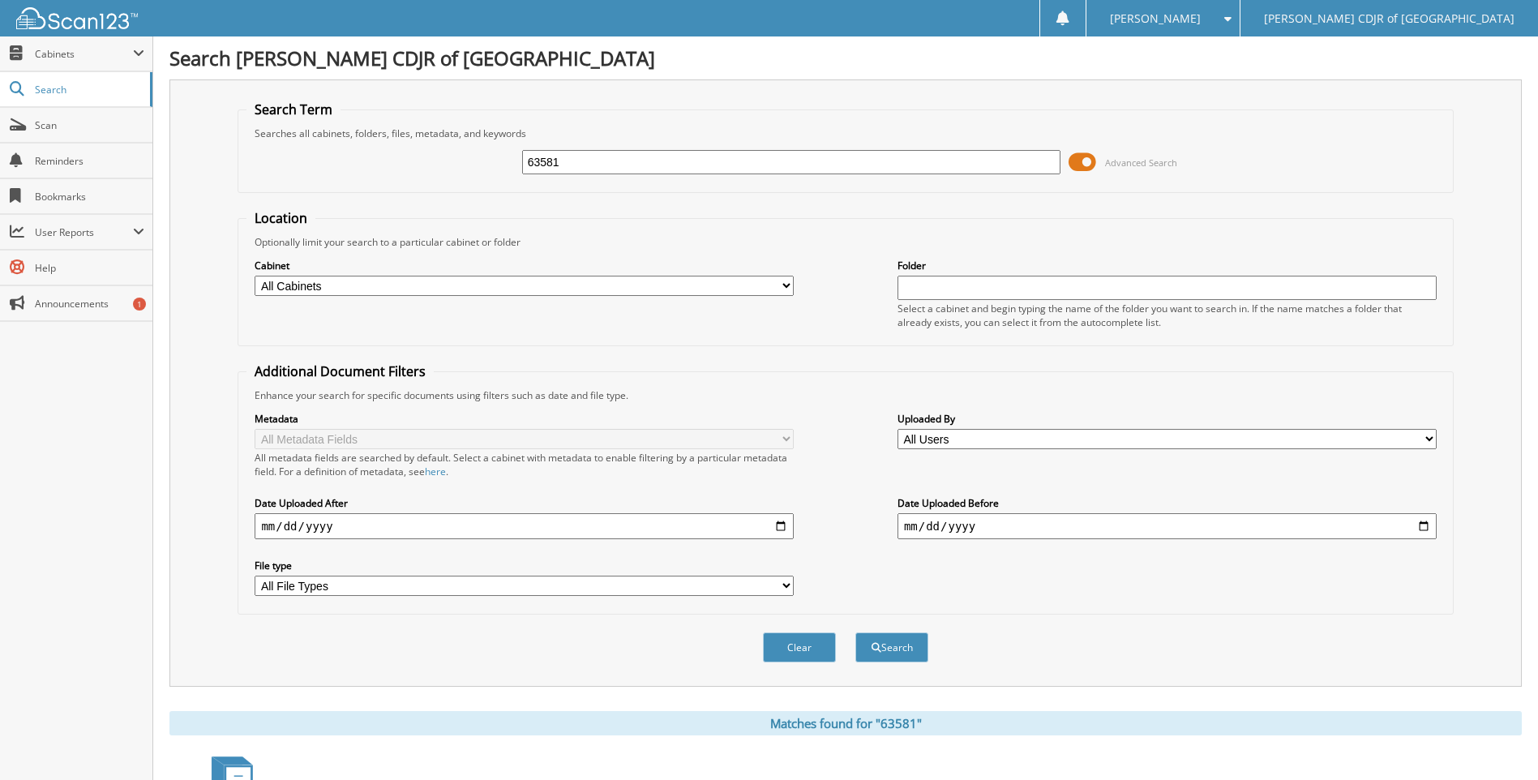
click at [568, 169] on input "63581" at bounding box center [791, 162] width 539 height 24
type input "6"
type input "63584"
click at [856, 633] on button "Search" at bounding box center [892, 648] width 73 height 30
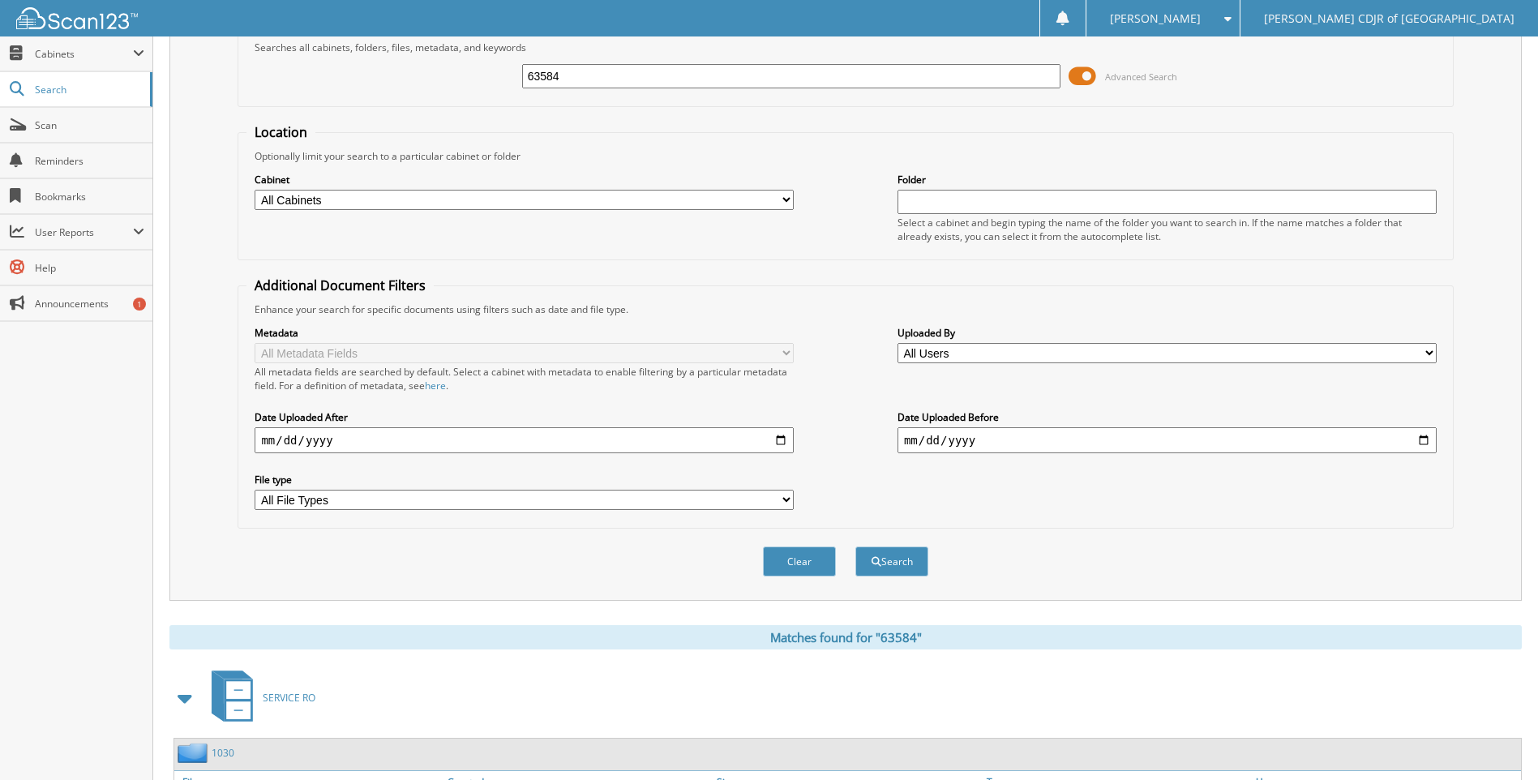
scroll to position [321, 0]
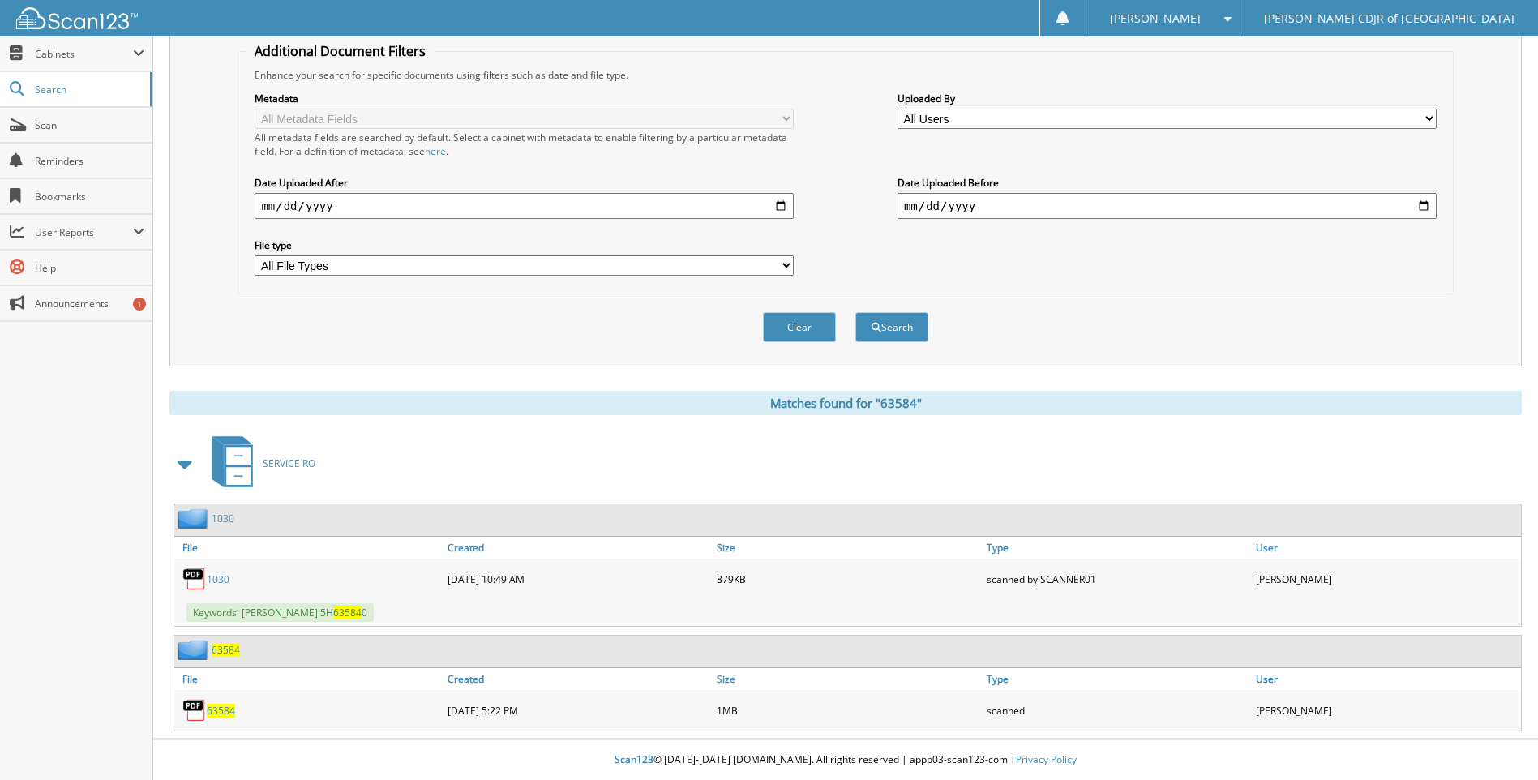
click at [223, 705] on span "63584" at bounding box center [221, 711] width 28 height 14
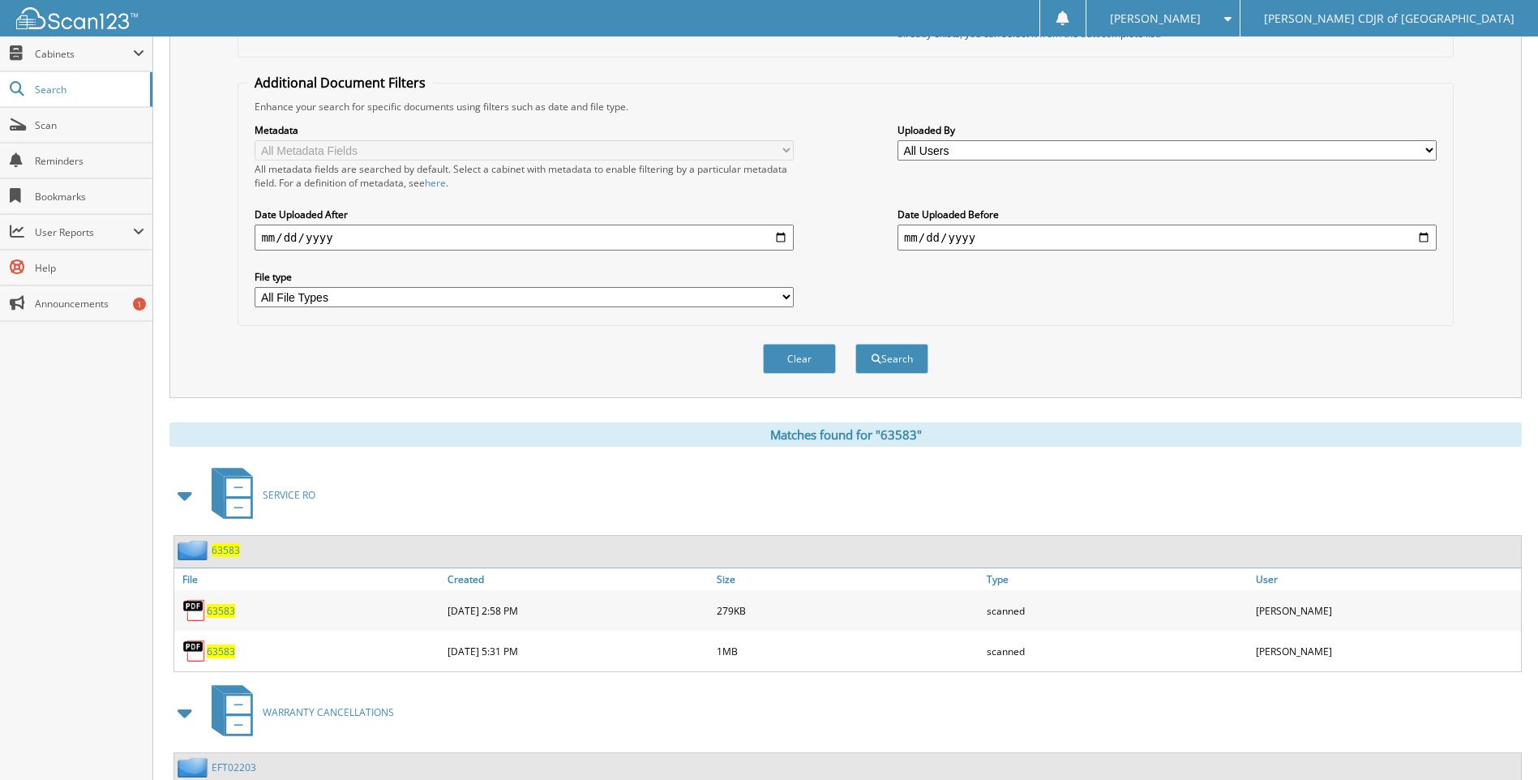
scroll to position [405, 0]
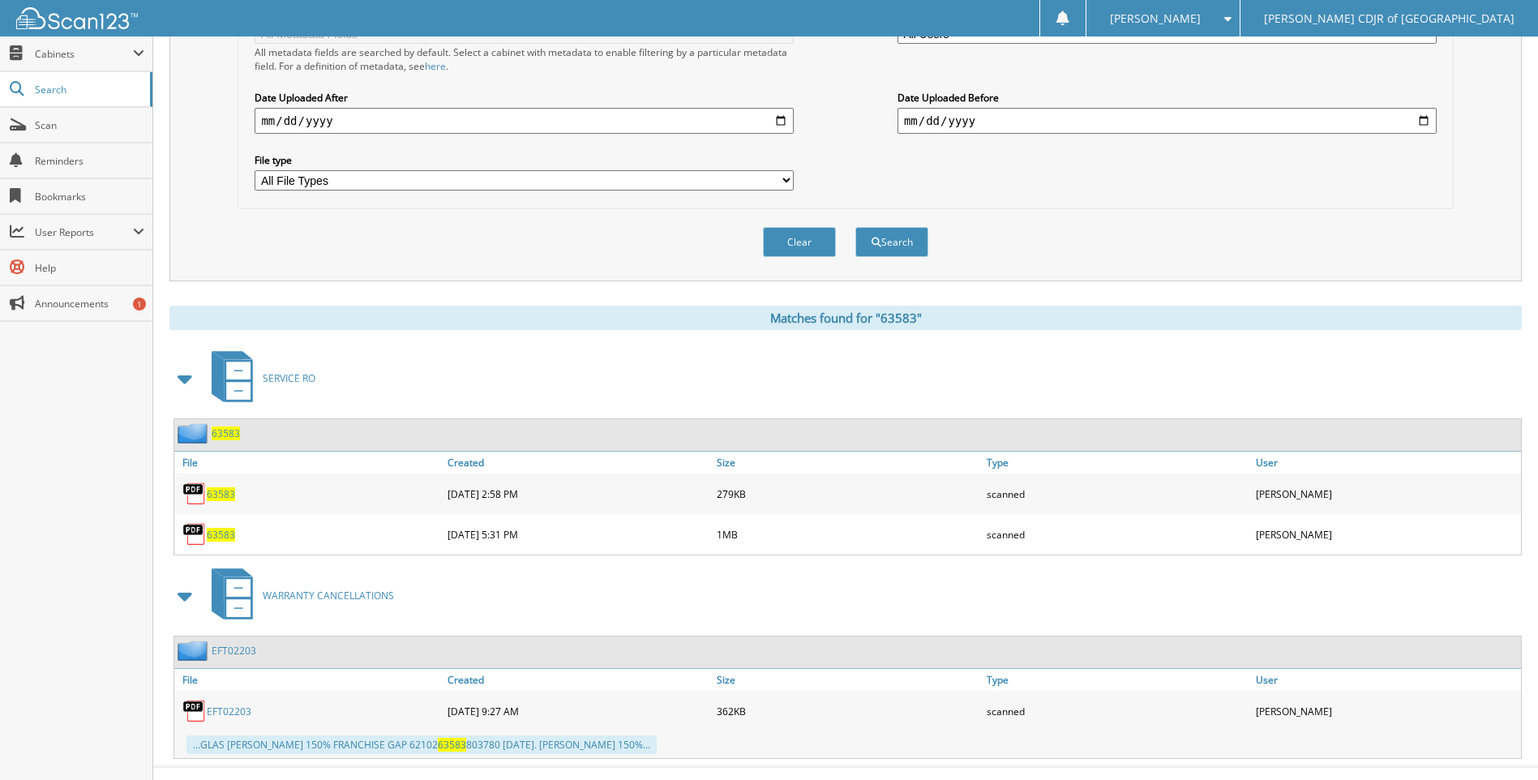
click at [227, 489] on span "63583" at bounding box center [221, 494] width 28 height 14
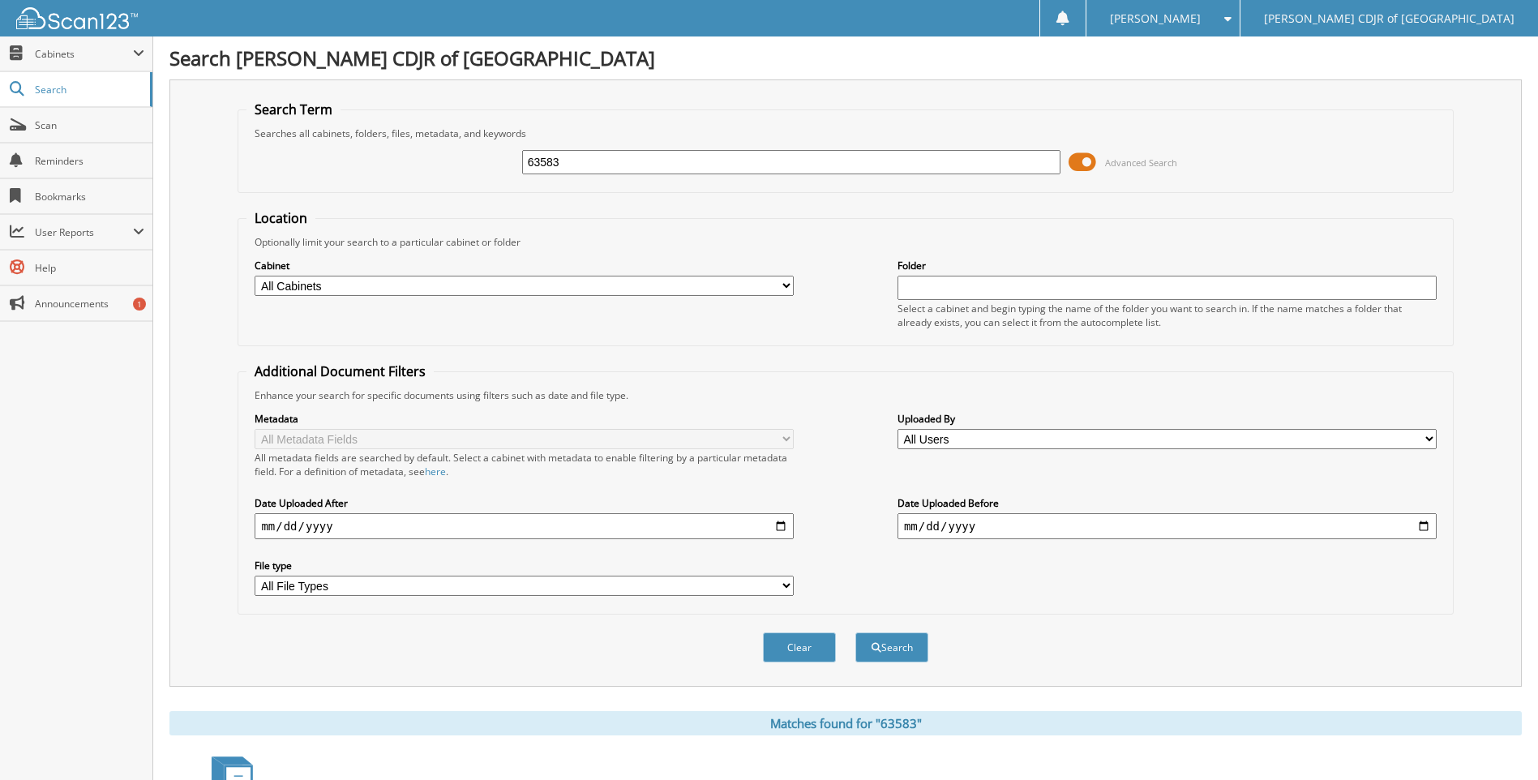
click at [615, 165] on input "63583" at bounding box center [791, 162] width 539 height 24
type input "6"
type input "63586"
click at [856, 633] on button "Search" at bounding box center [892, 648] width 73 height 30
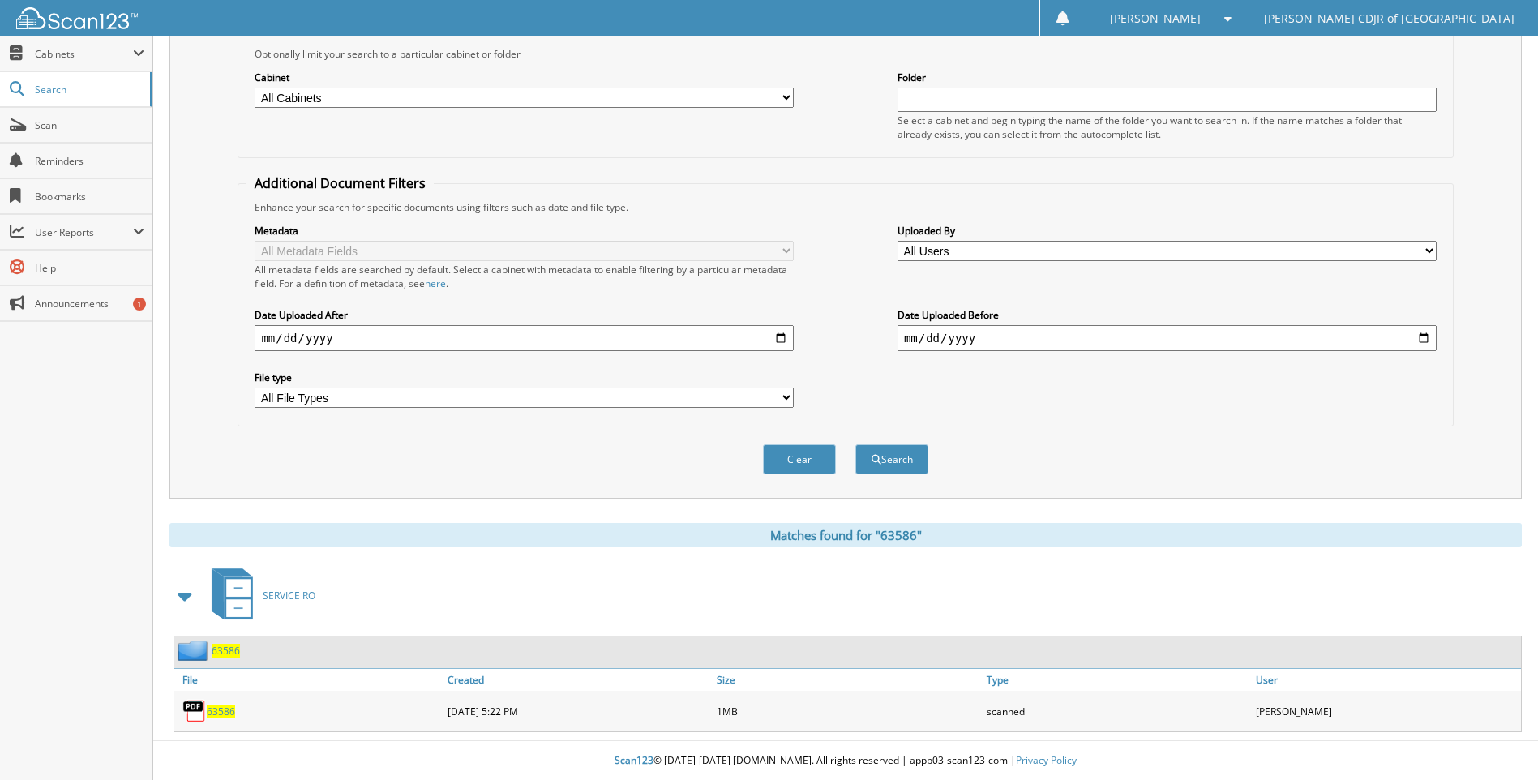
scroll to position [190, 0]
click at [219, 711] on span "63586" at bounding box center [221, 711] width 28 height 14
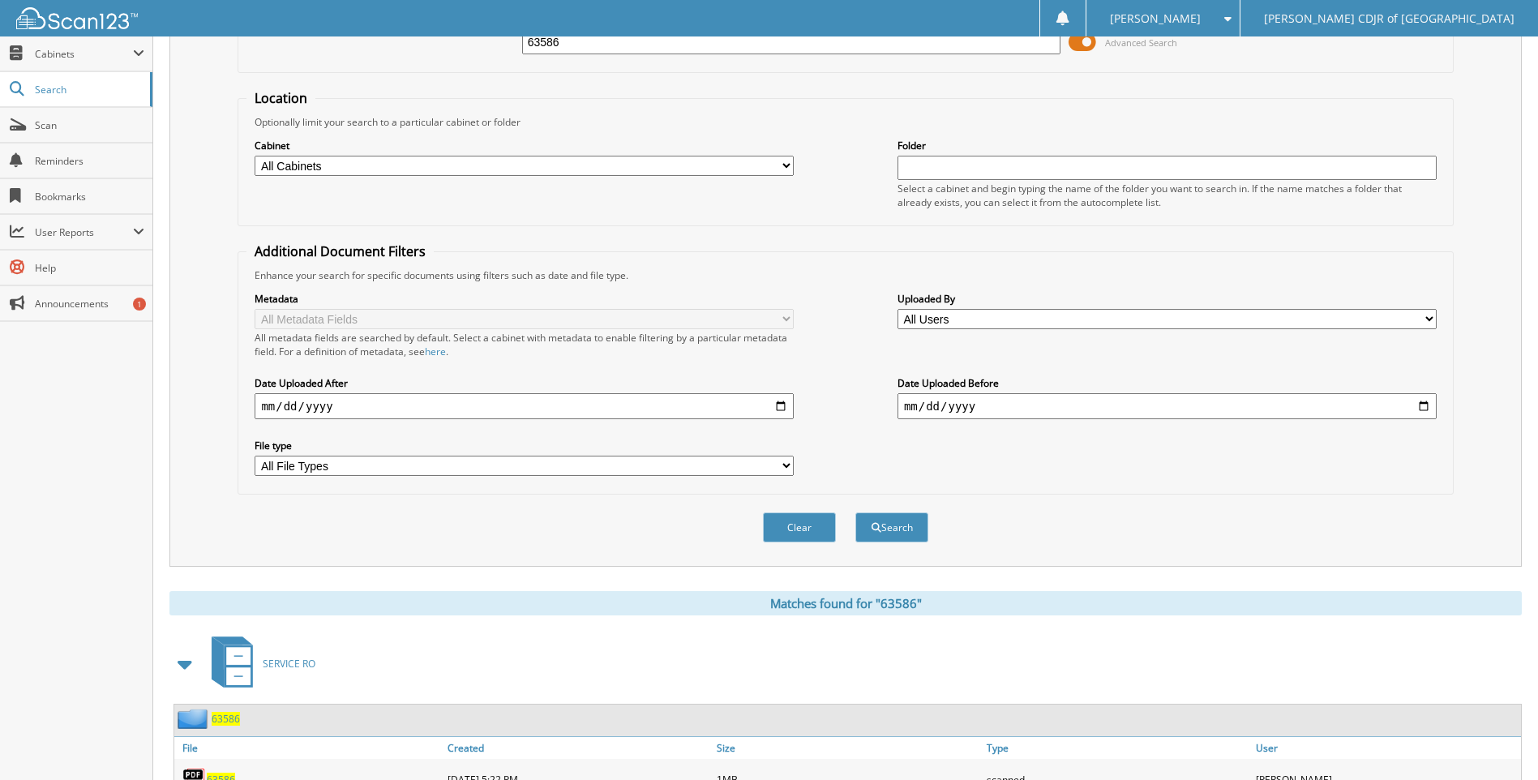
scroll to position [0, 0]
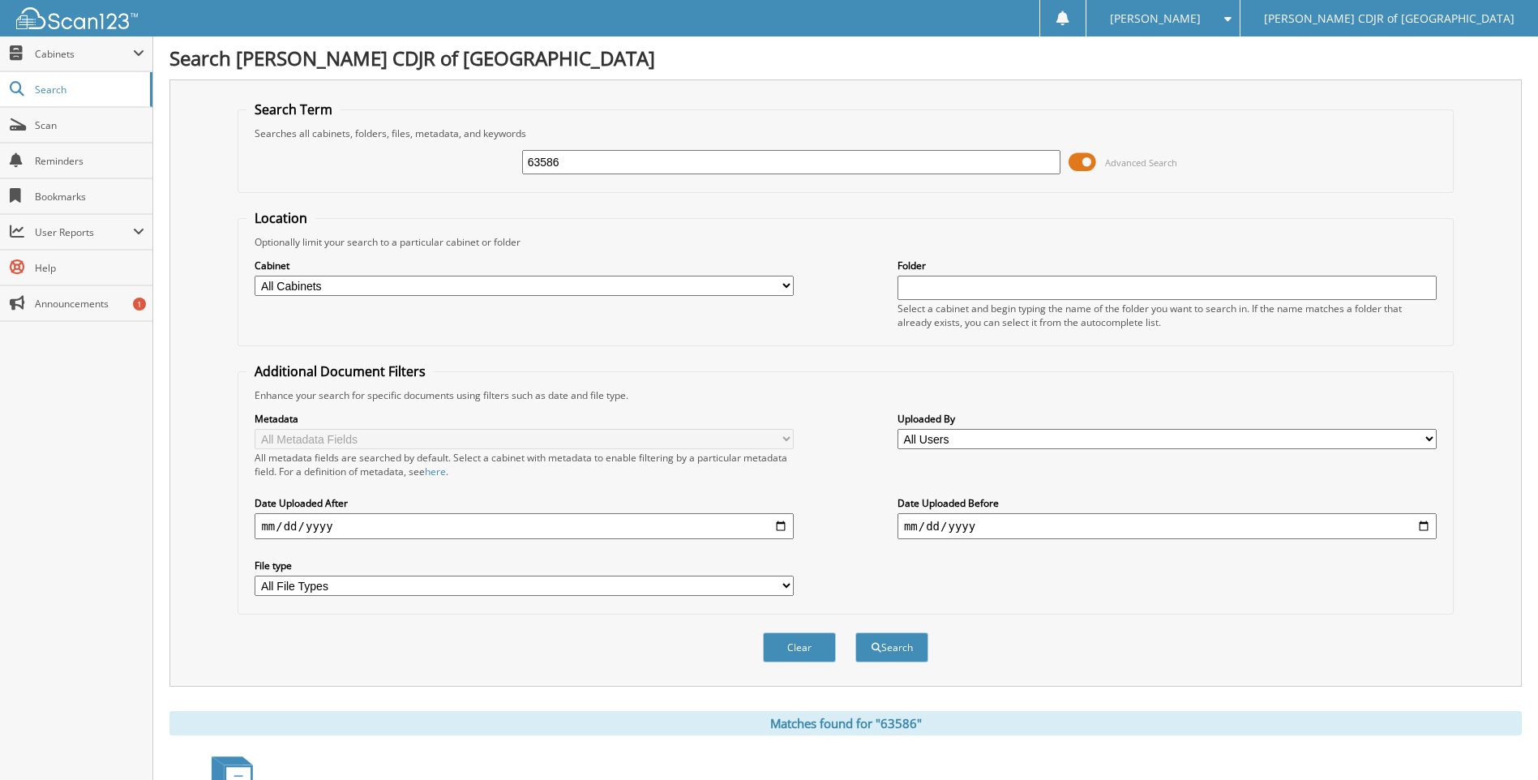
click at [580, 158] on input "63586" at bounding box center [791, 162] width 539 height 24
type input "63587"
click at [856, 633] on button "Search" at bounding box center [892, 648] width 73 height 30
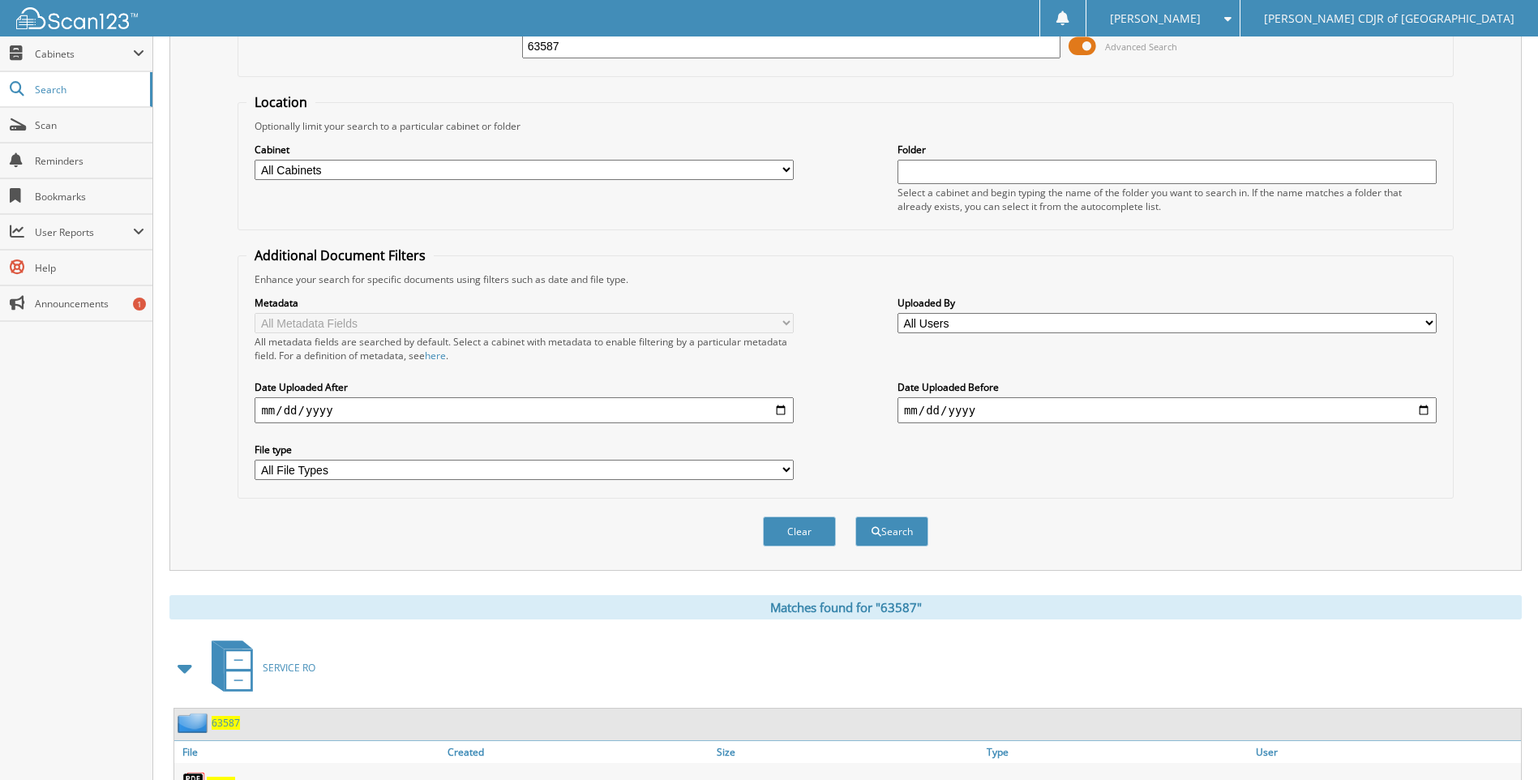
scroll to position [190, 0]
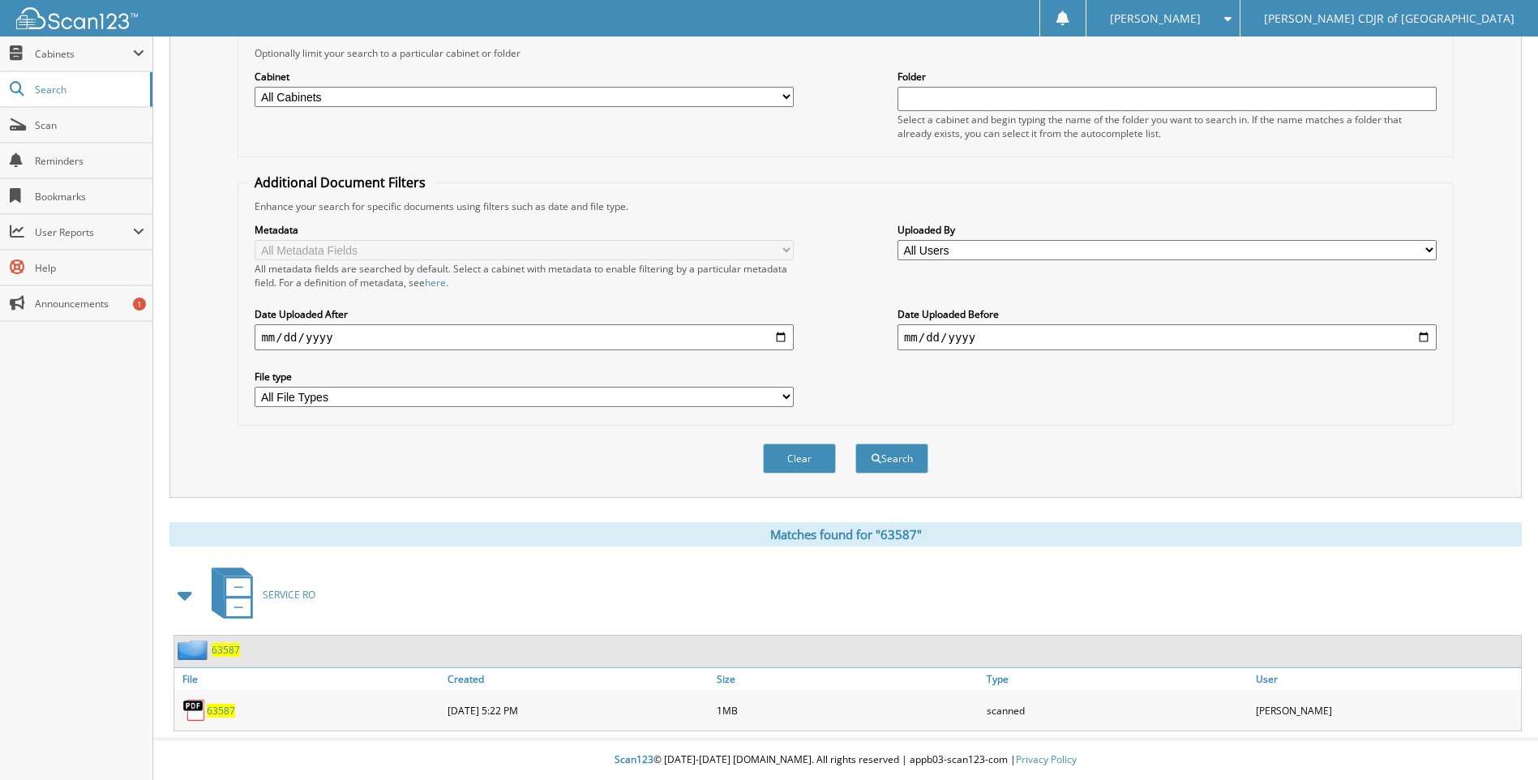
click at [224, 714] on span "63587" at bounding box center [221, 711] width 28 height 14
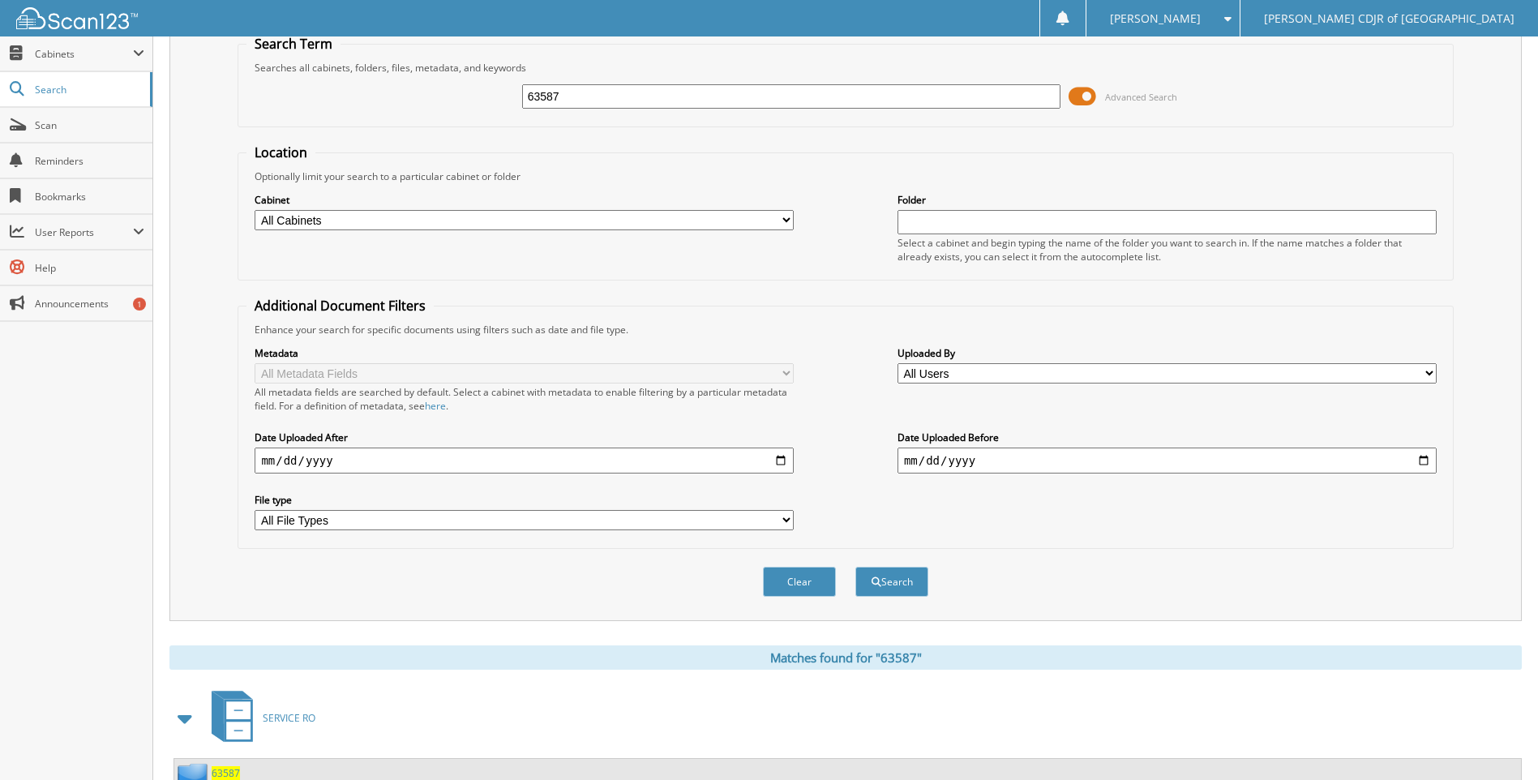
scroll to position [0, 0]
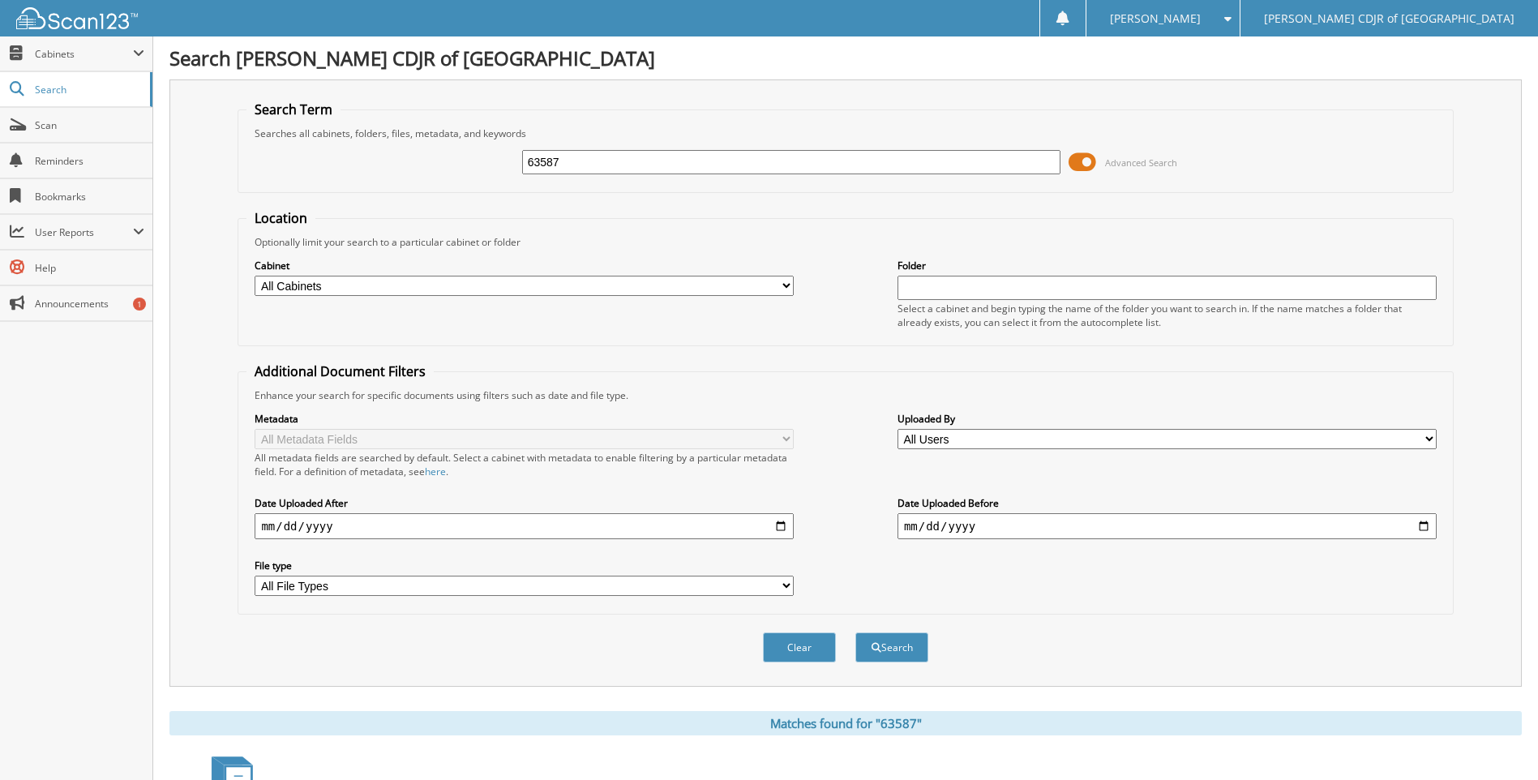
click at [568, 173] on input "63587" at bounding box center [791, 162] width 539 height 24
type input "6"
type input "63603"
click at [856, 633] on button "Search" at bounding box center [892, 648] width 73 height 30
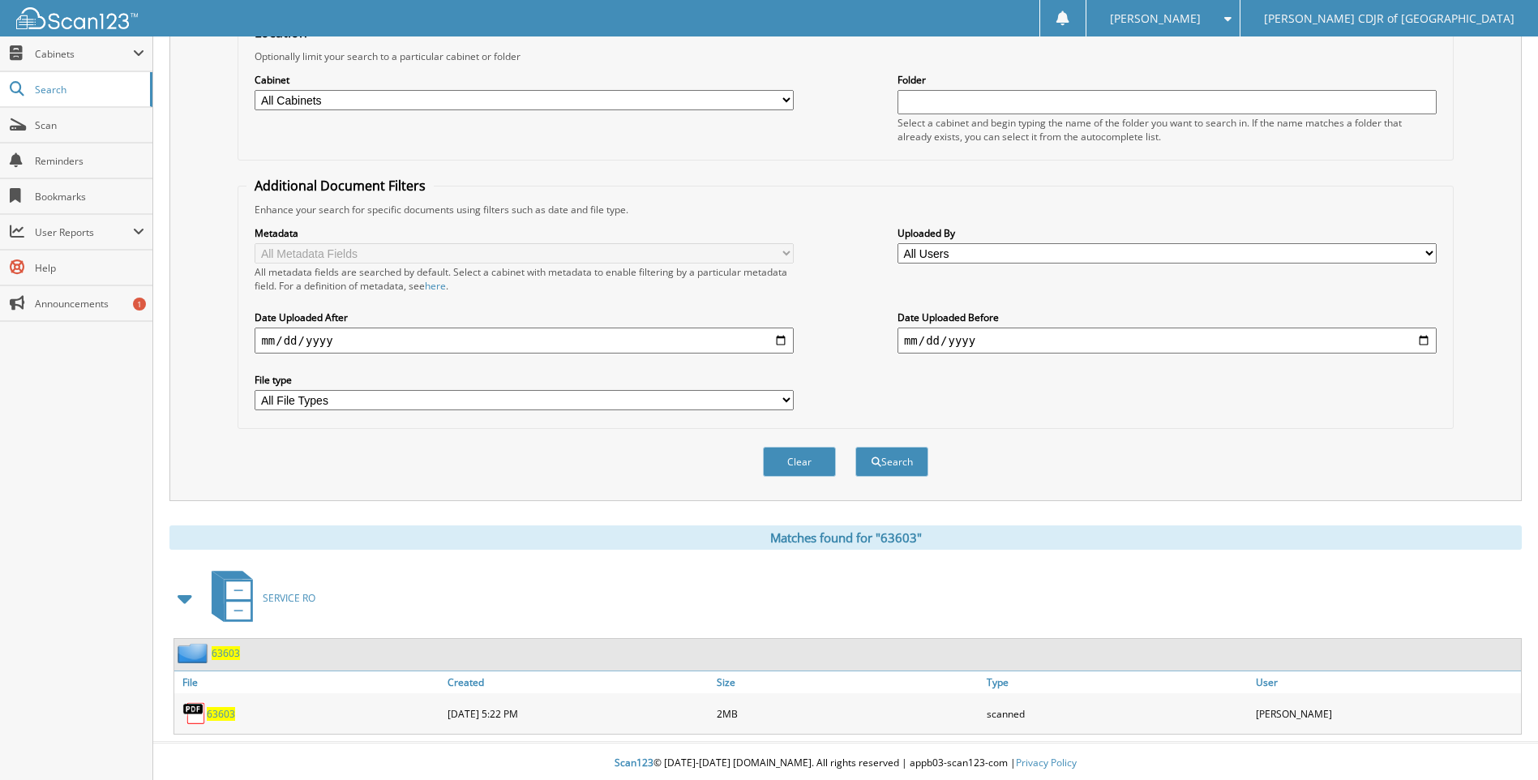
scroll to position [190, 0]
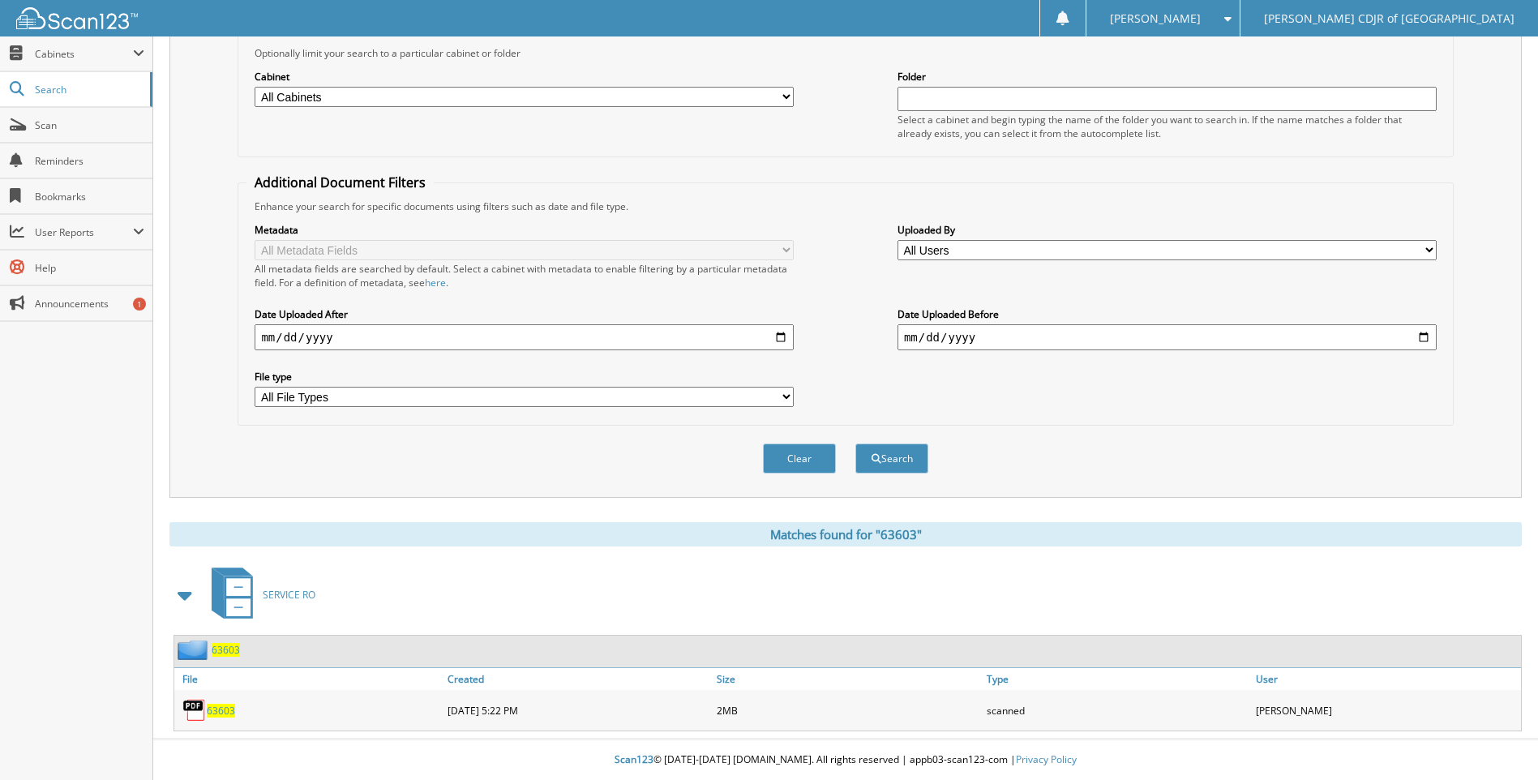
click at [223, 710] on span "63603" at bounding box center [221, 711] width 28 height 14
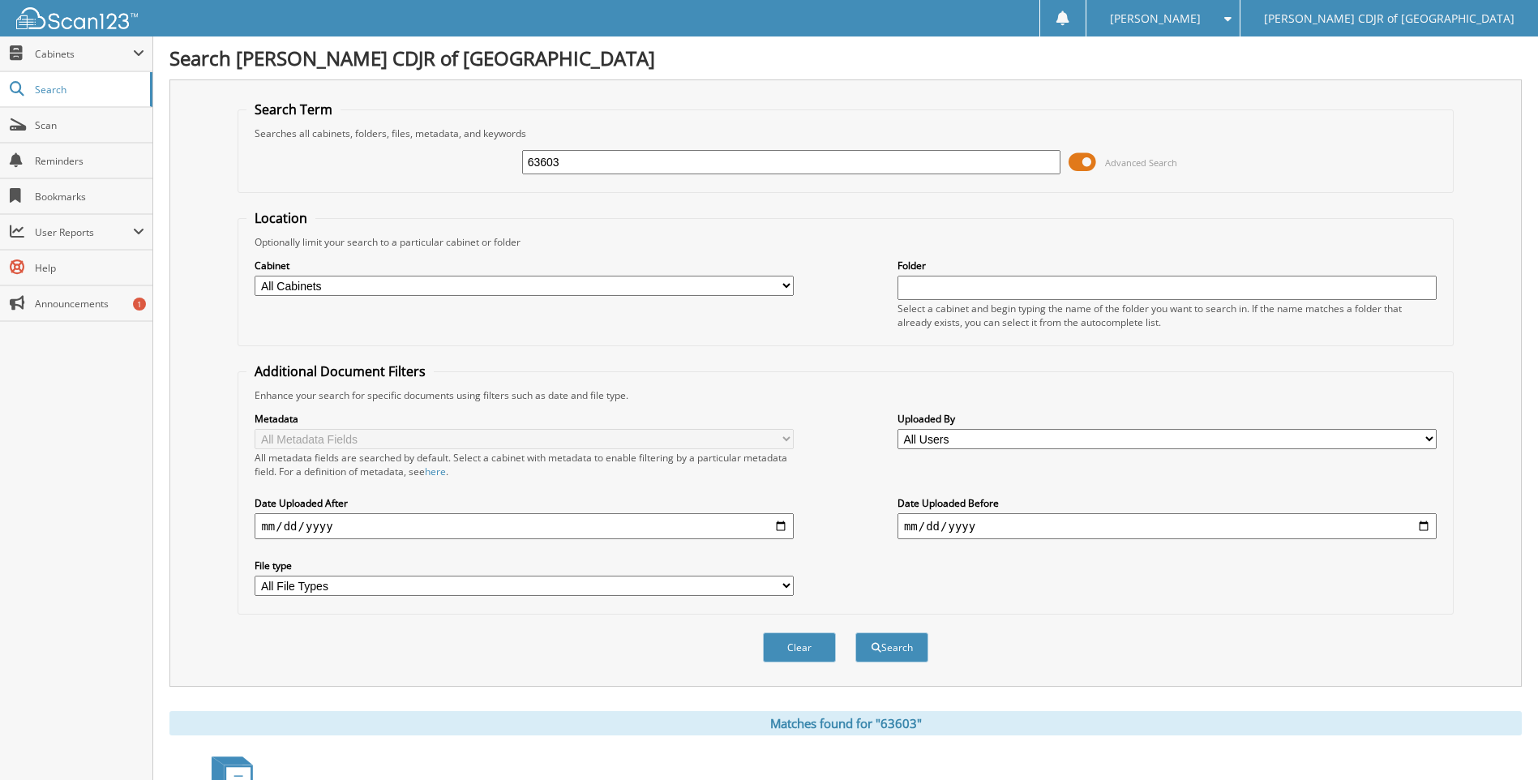
drag, startPoint x: 685, startPoint y: 178, endPoint x: 674, endPoint y: 173, distance: 12.7
click at [683, 178] on div "63603 Advanced Search" at bounding box center [846, 162] width 1198 height 44
click at [667, 165] on input "63603" at bounding box center [791, 162] width 539 height 24
type input "6"
type input "63612"
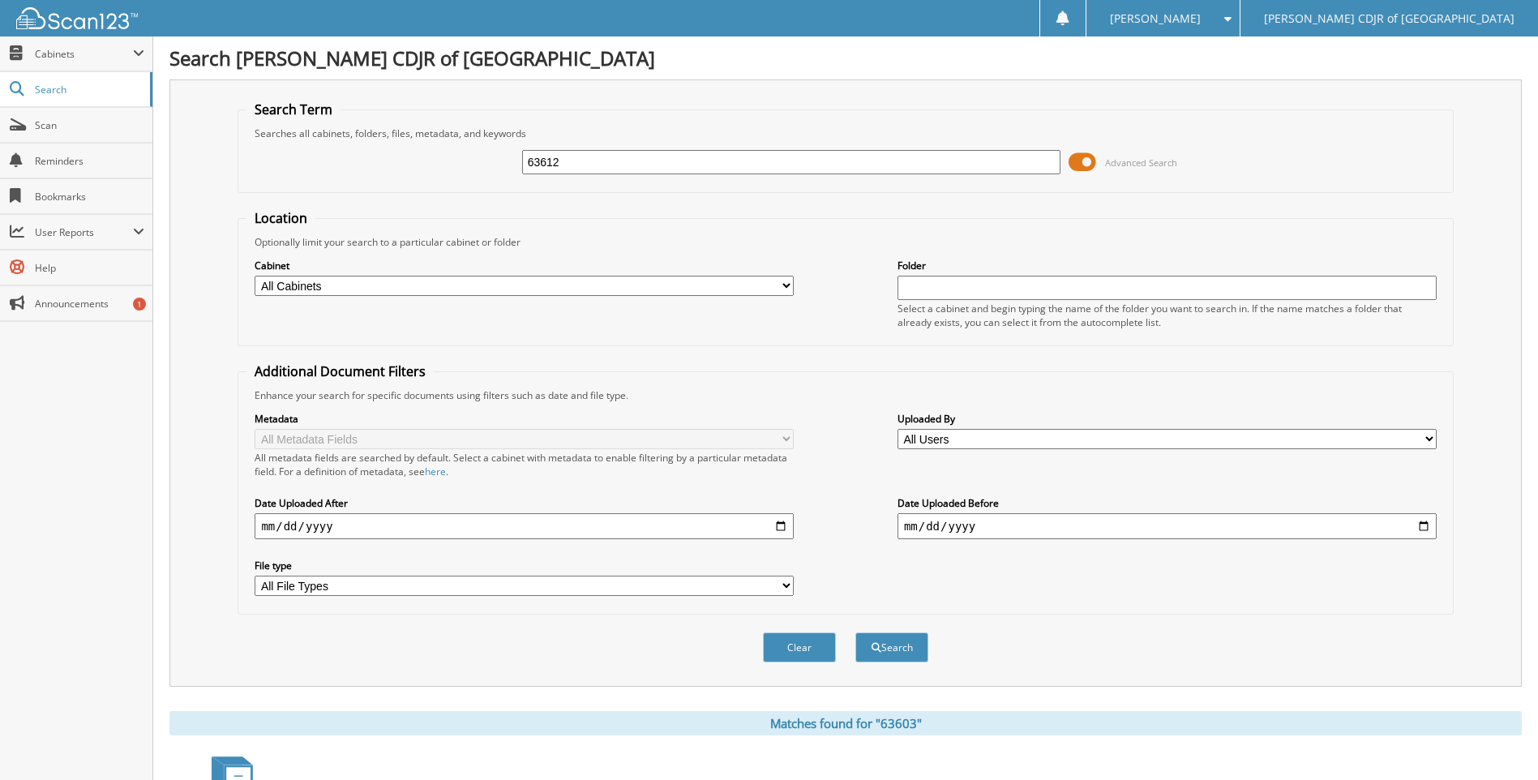
click at [856, 633] on button "Search" at bounding box center [892, 648] width 73 height 30
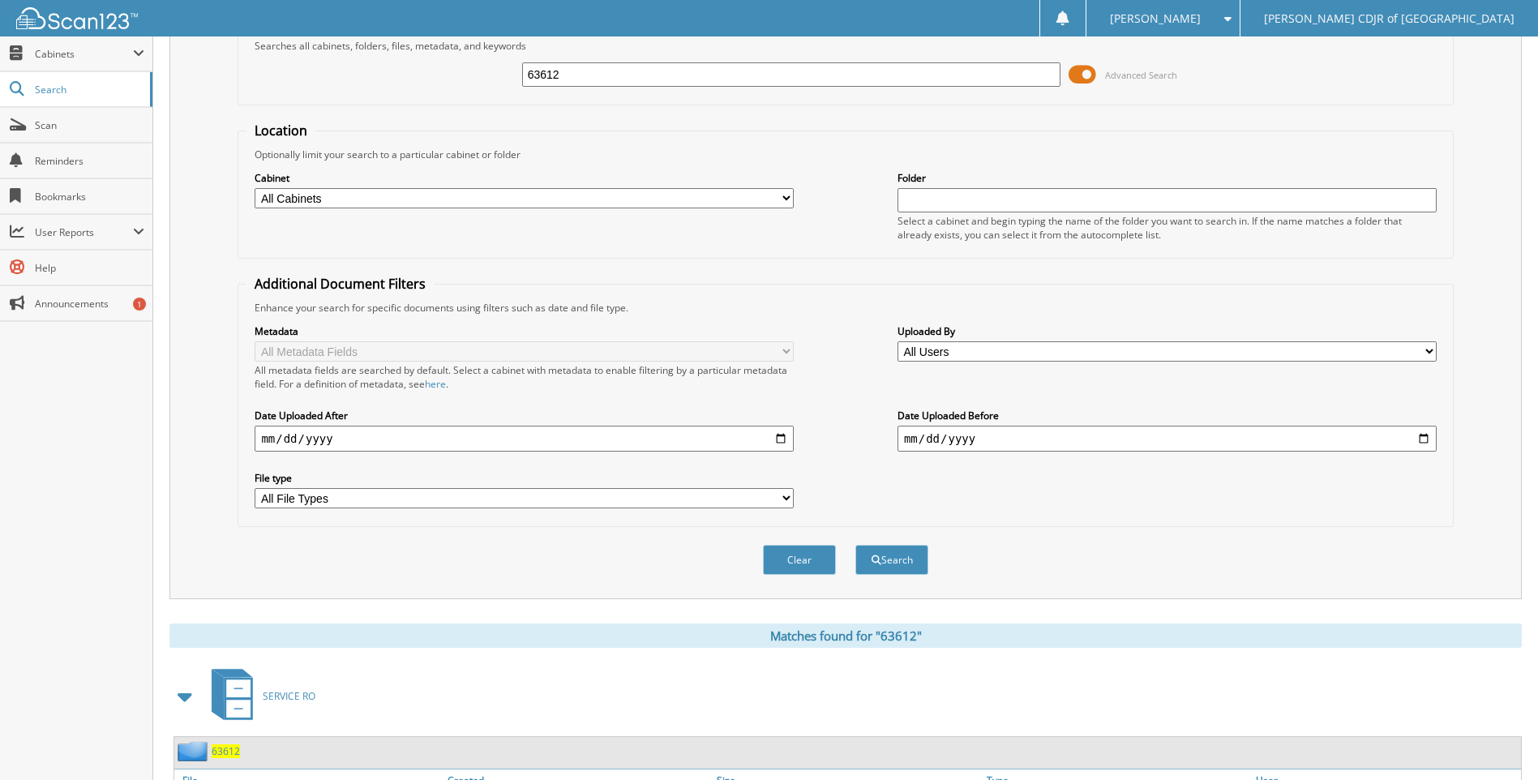
scroll to position [190, 0]
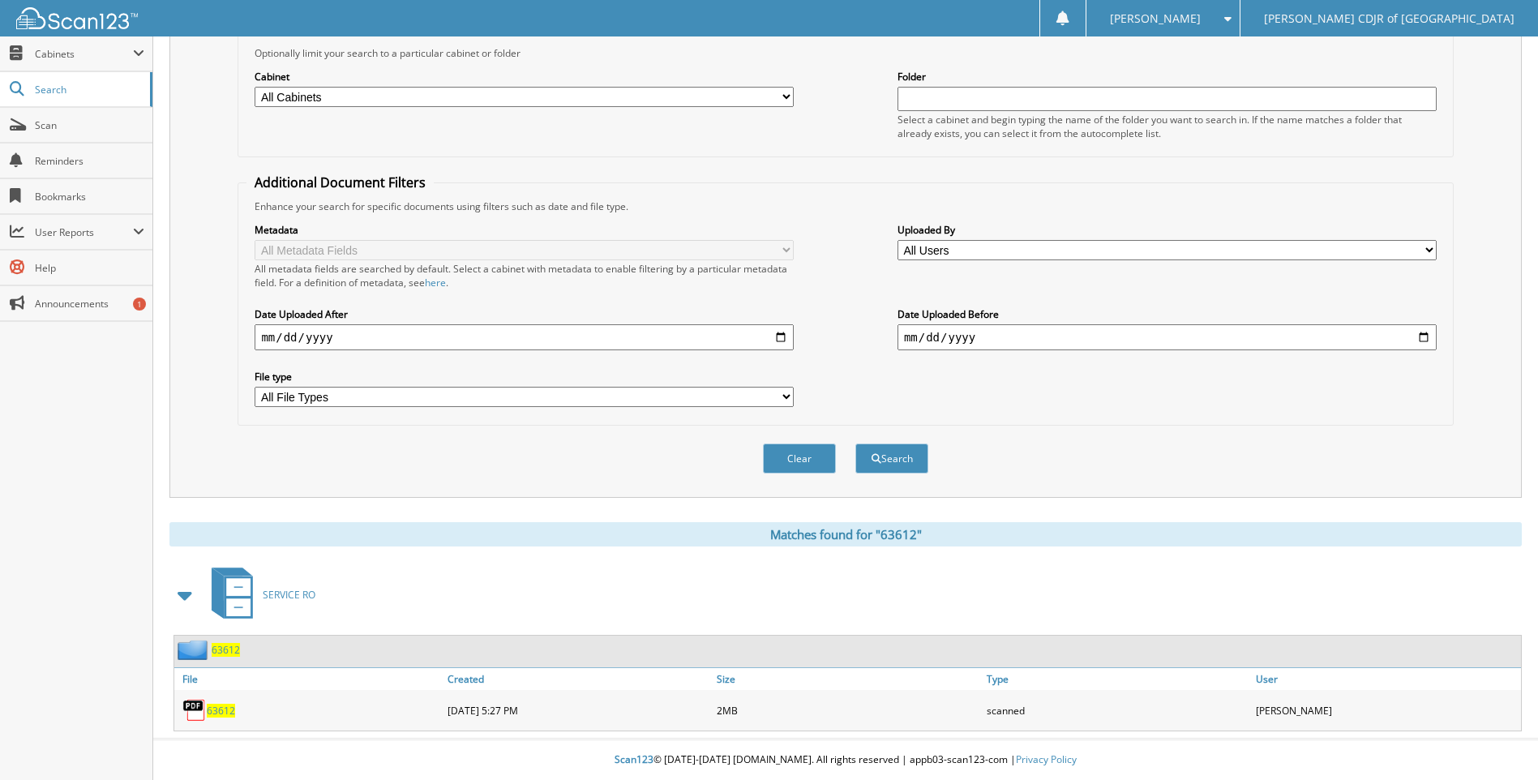
click at [220, 710] on span "63612" at bounding box center [221, 711] width 28 height 14
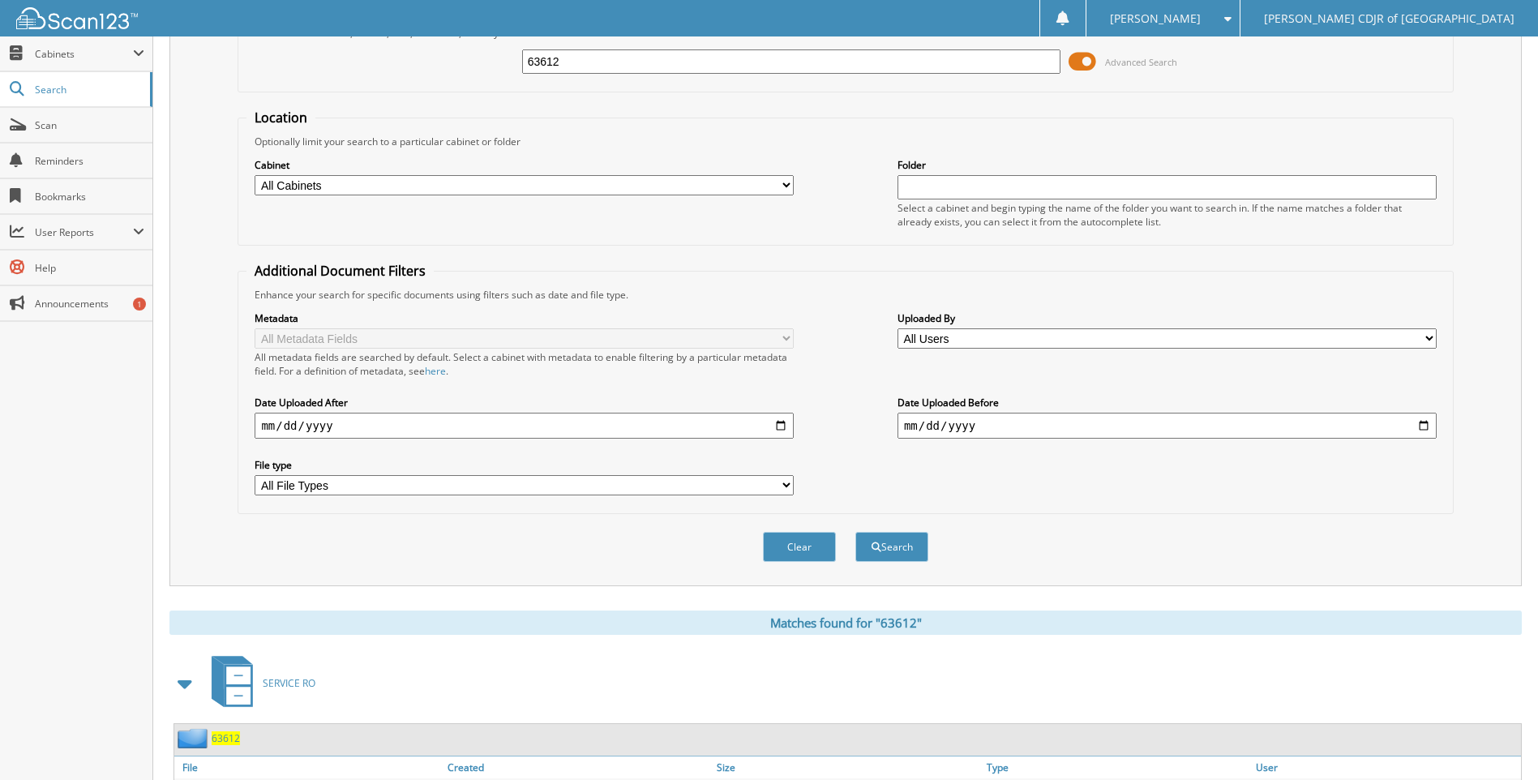
scroll to position [0, 0]
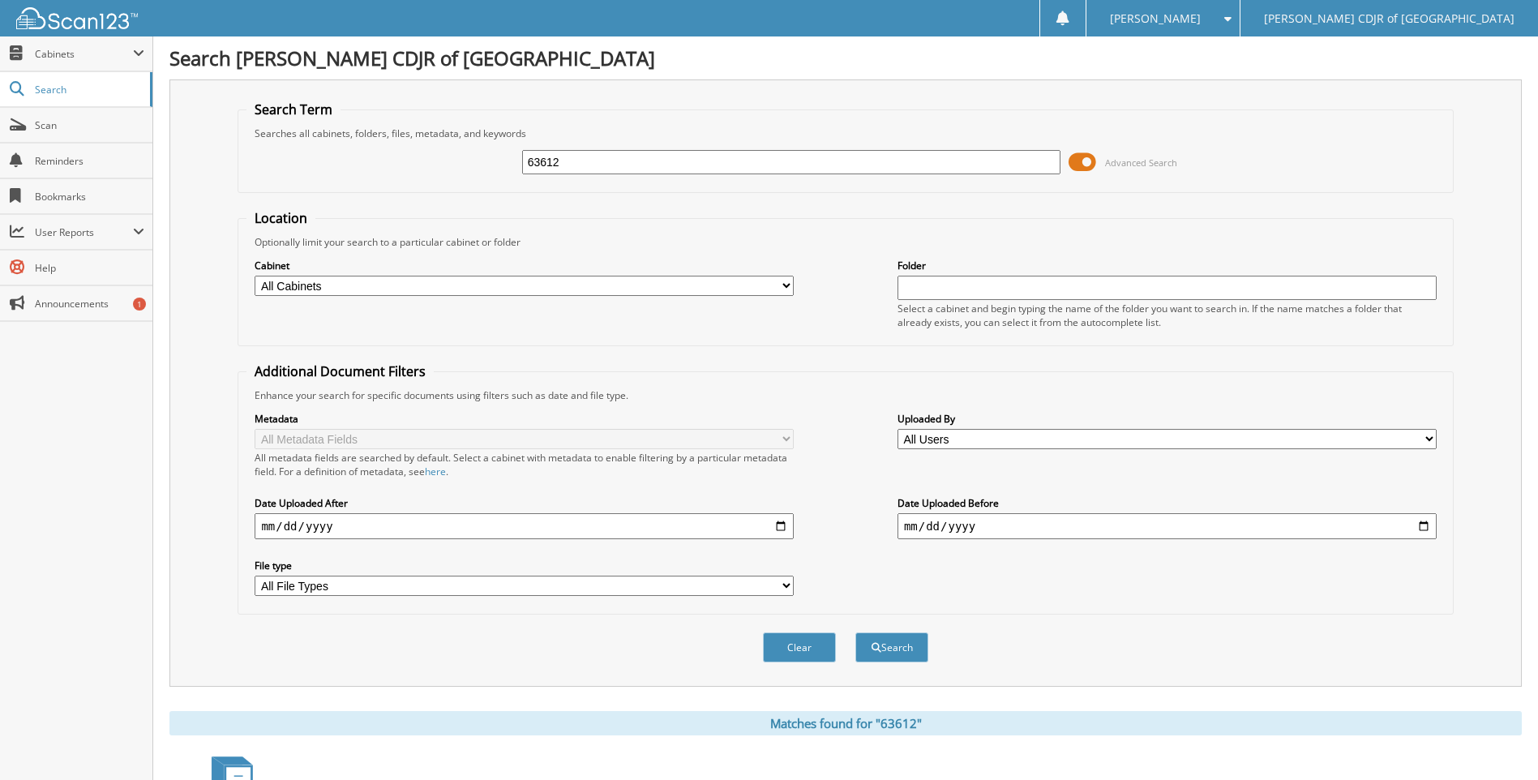
click at [594, 161] on input "63612" at bounding box center [791, 162] width 539 height 24
type input "6"
type input "63614"
click at [856, 633] on button "Search" at bounding box center [892, 648] width 73 height 30
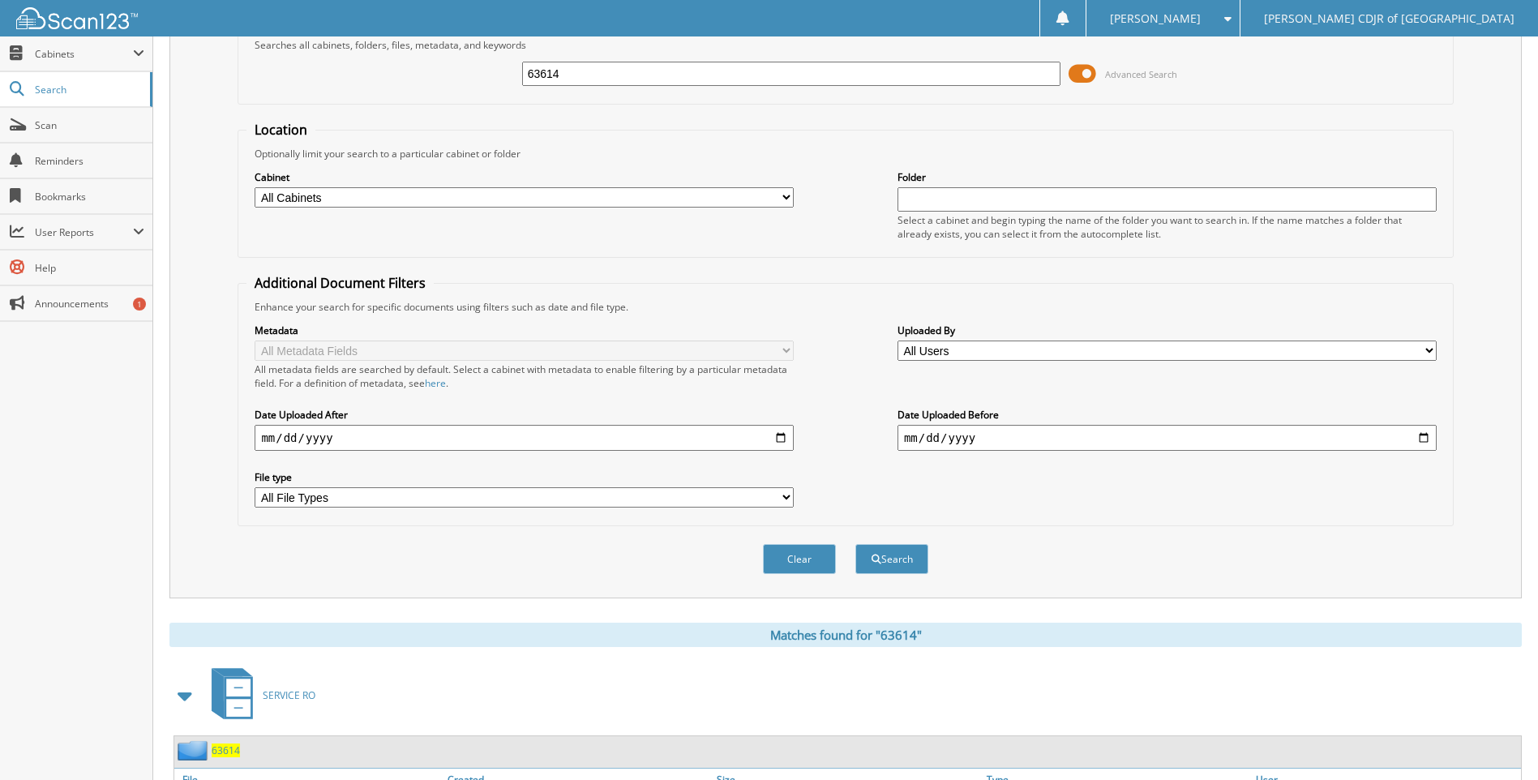
scroll to position [190, 0]
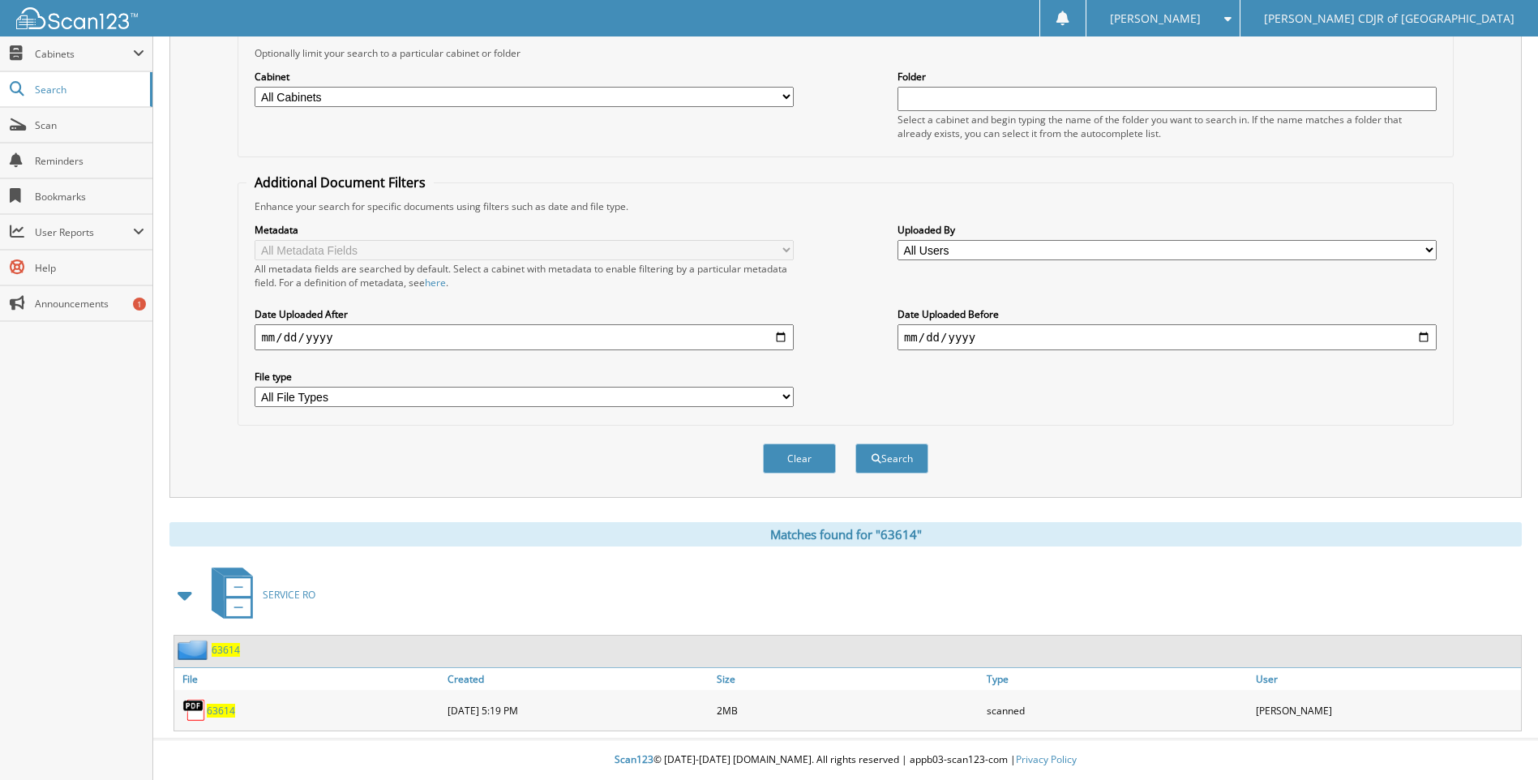
click at [217, 715] on span "63614" at bounding box center [221, 711] width 28 height 14
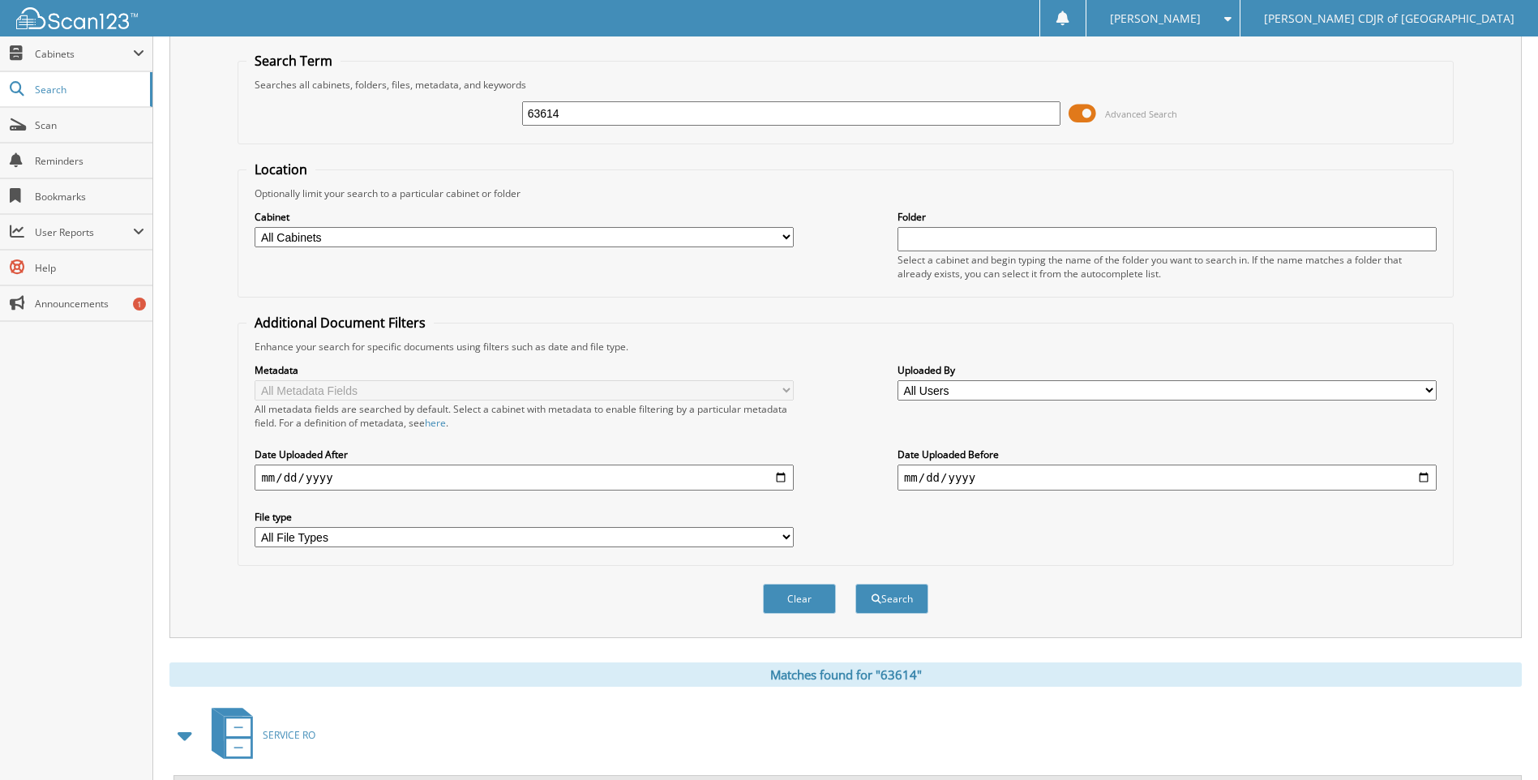
scroll to position [0, 0]
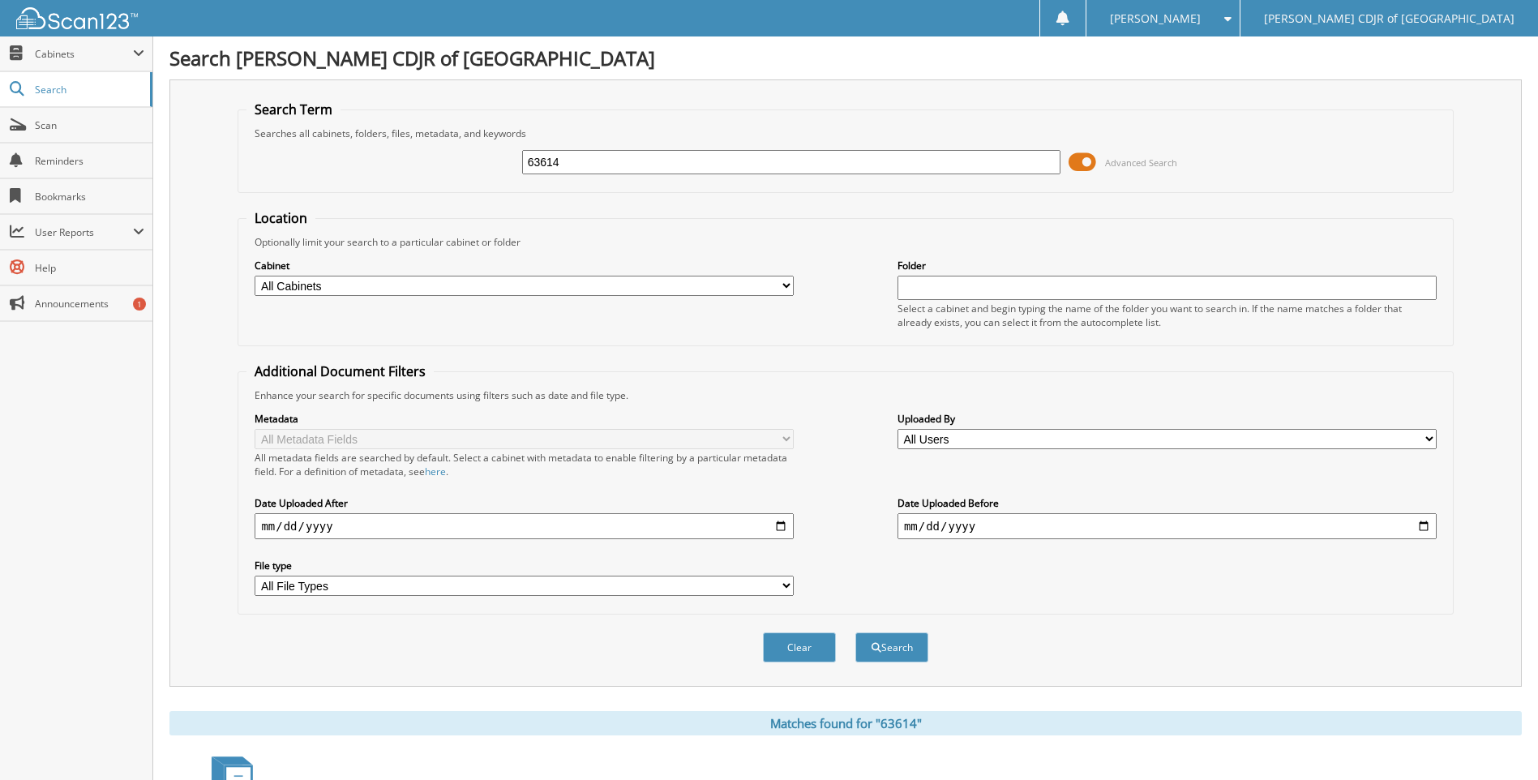
click at [569, 171] on input "63614" at bounding box center [791, 162] width 539 height 24
type input "6"
type input "63620"
click at [856, 633] on button "Search" at bounding box center [892, 648] width 73 height 30
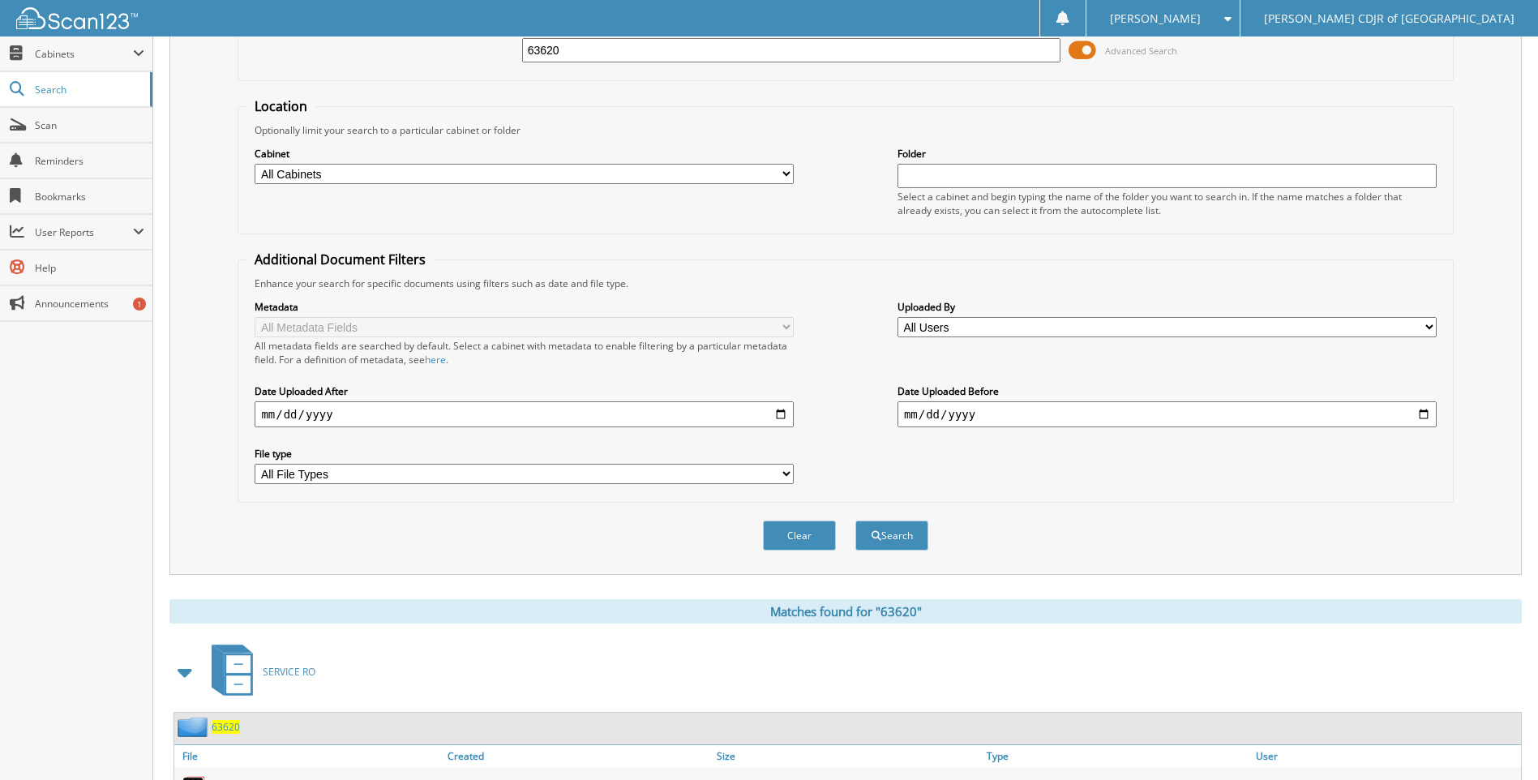
scroll to position [190, 0]
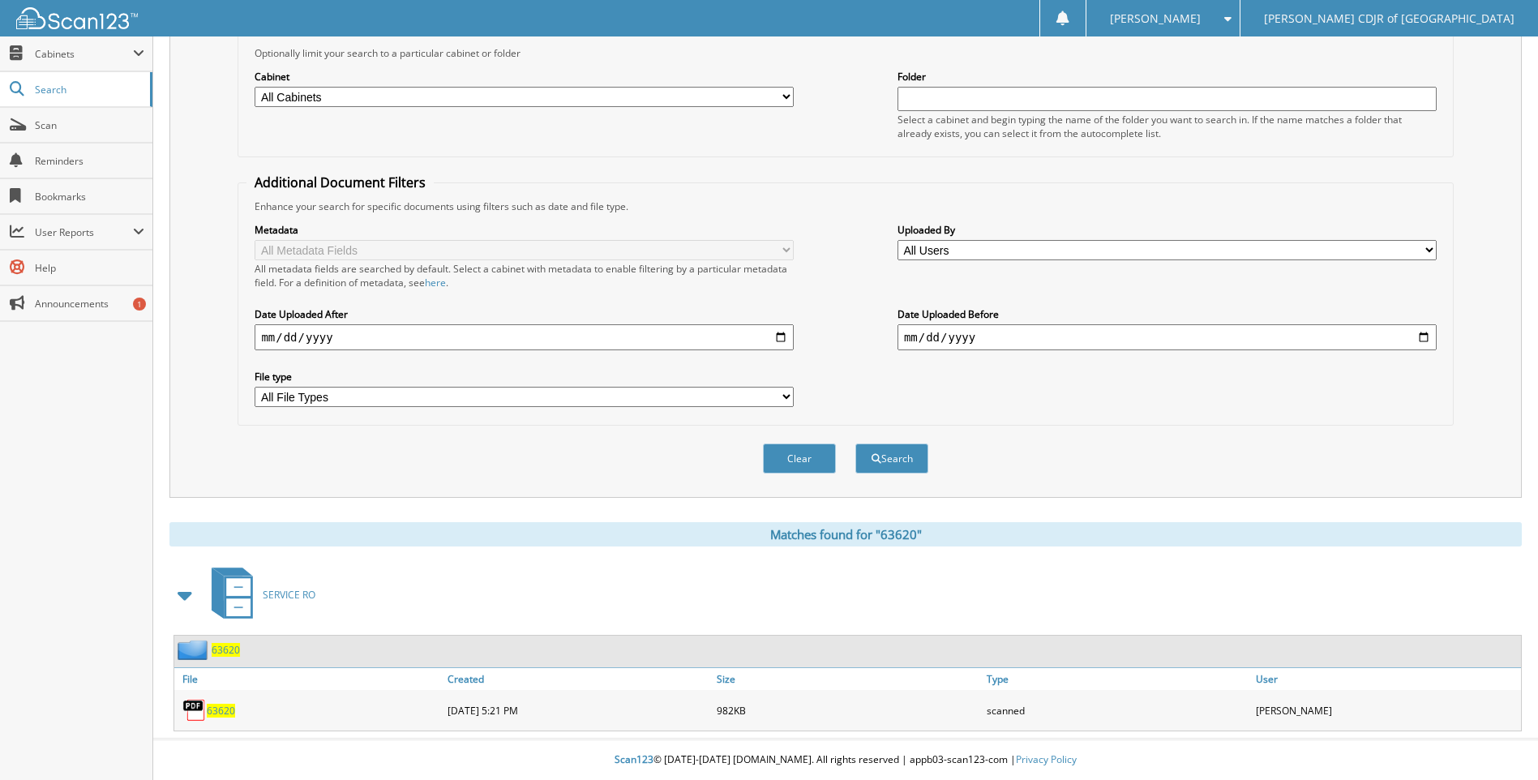
click at [225, 714] on span "63620" at bounding box center [221, 711] width 28 height 14
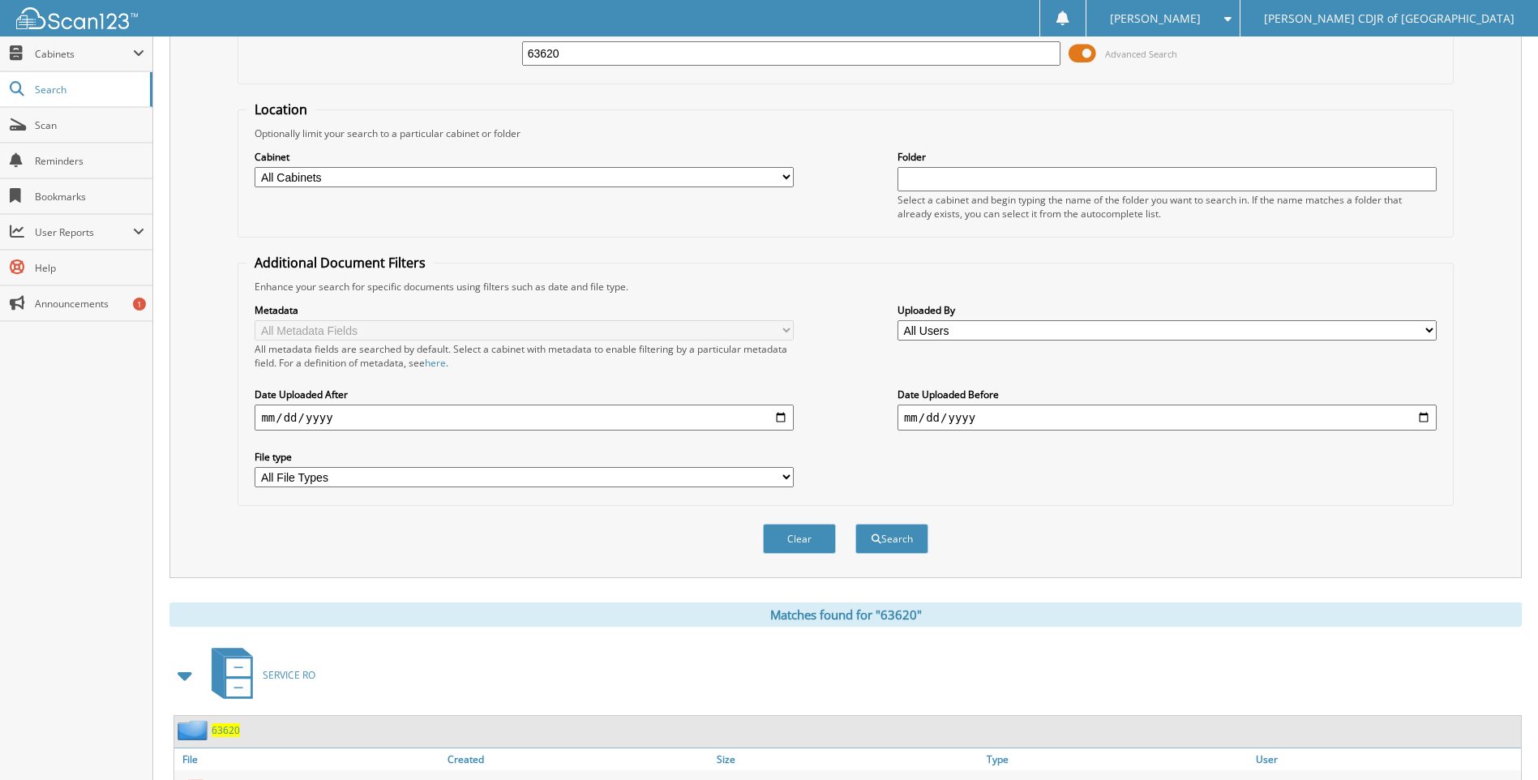
scroll to position [0, 0]
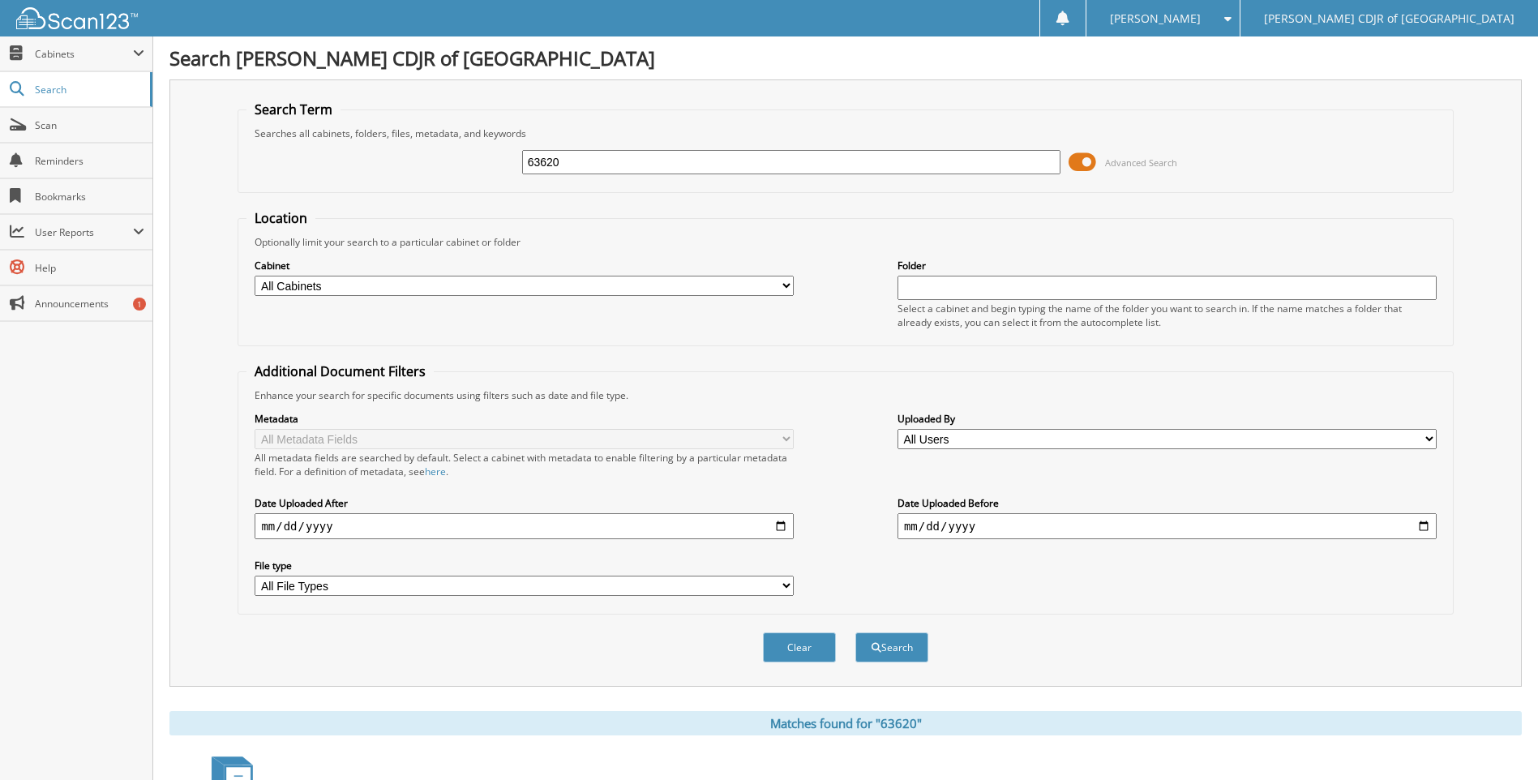
click at [569, 169] on input "63620" at bounding box center [791, 162] width 539 height 24
type input "6"
type input "63631"
click at [856, 633] on button "Search" at bounding box center [892, 648] width 73 height 30
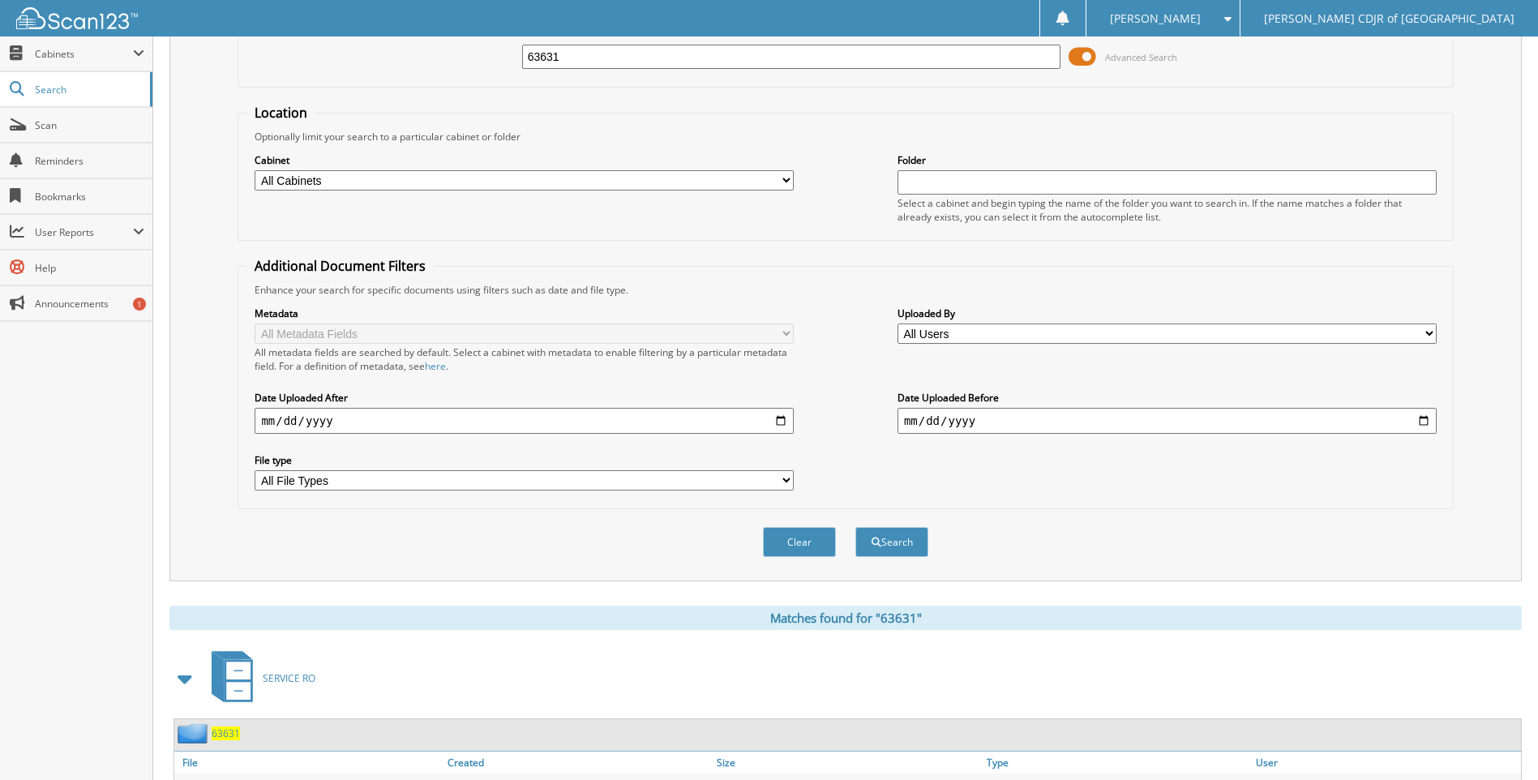
scroll to position [190, 0]
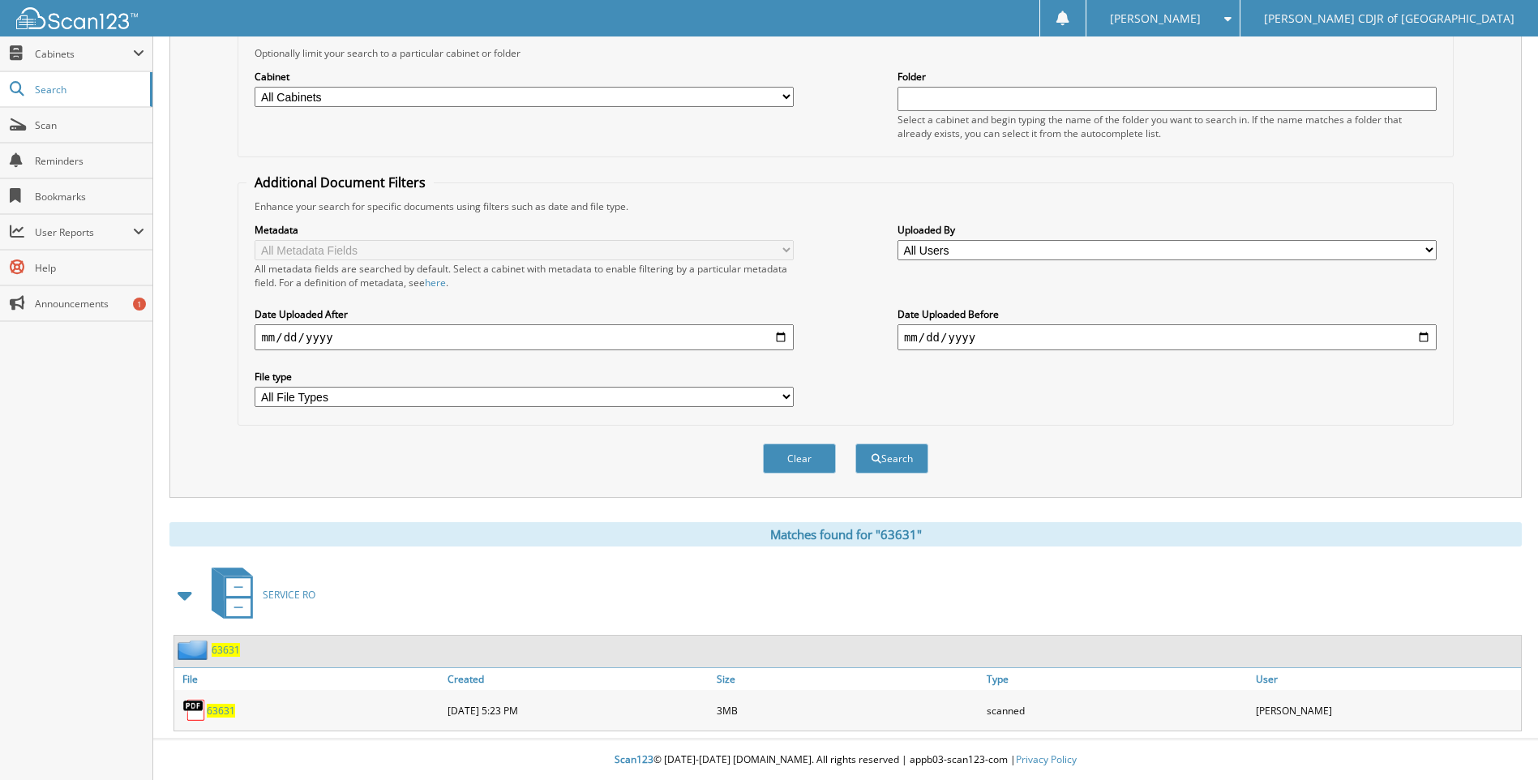
click at [225, 705] on span "63631" at bounding box center [221, 711] width 28 height 14
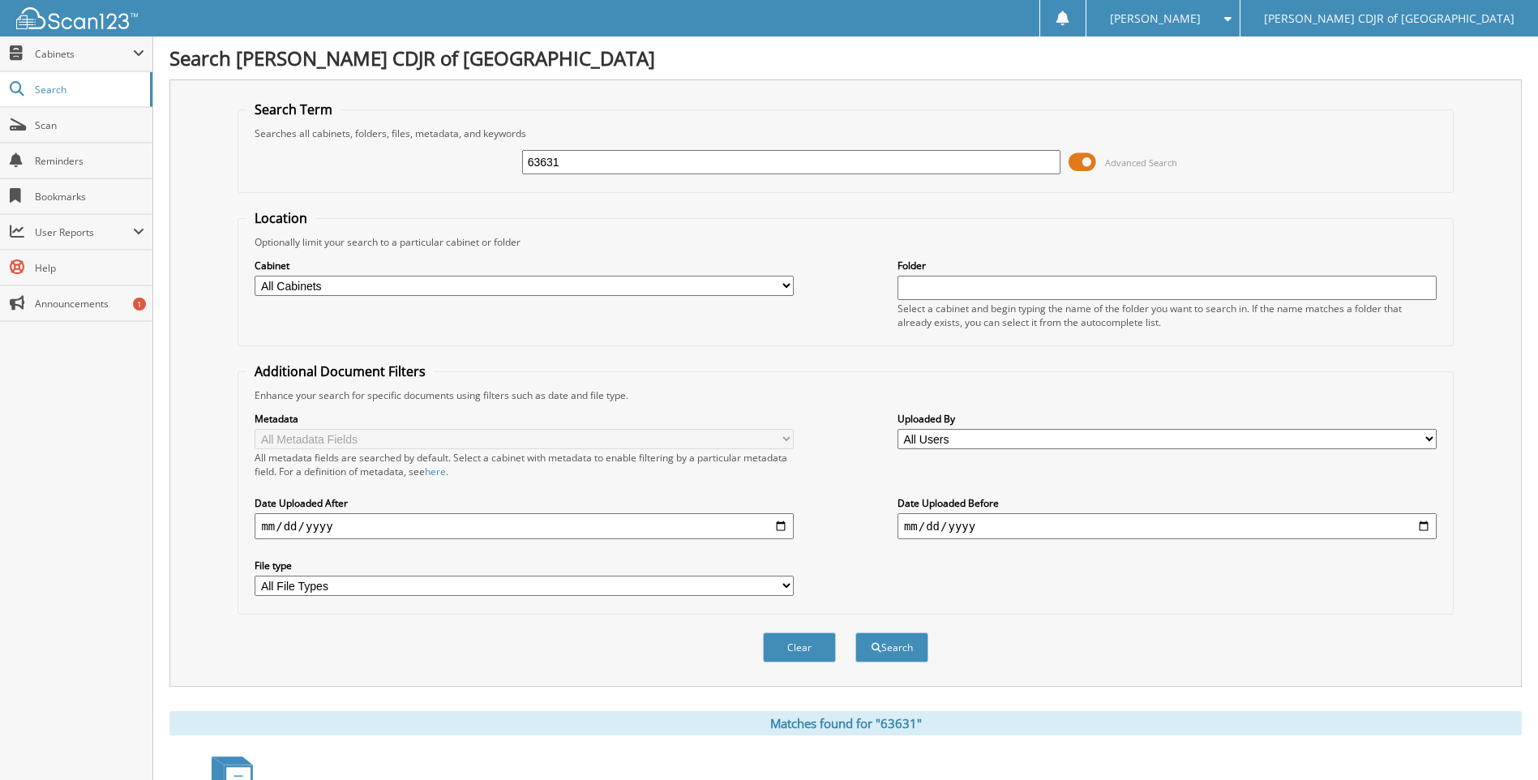
click at [577, 159] on input "63631" at bounding box center [791, 162] width 539 height 24
type input "6"
type input "63633"
click at [856, 633] on button "Search" at bounding box center [892, 648] width 73 height 30
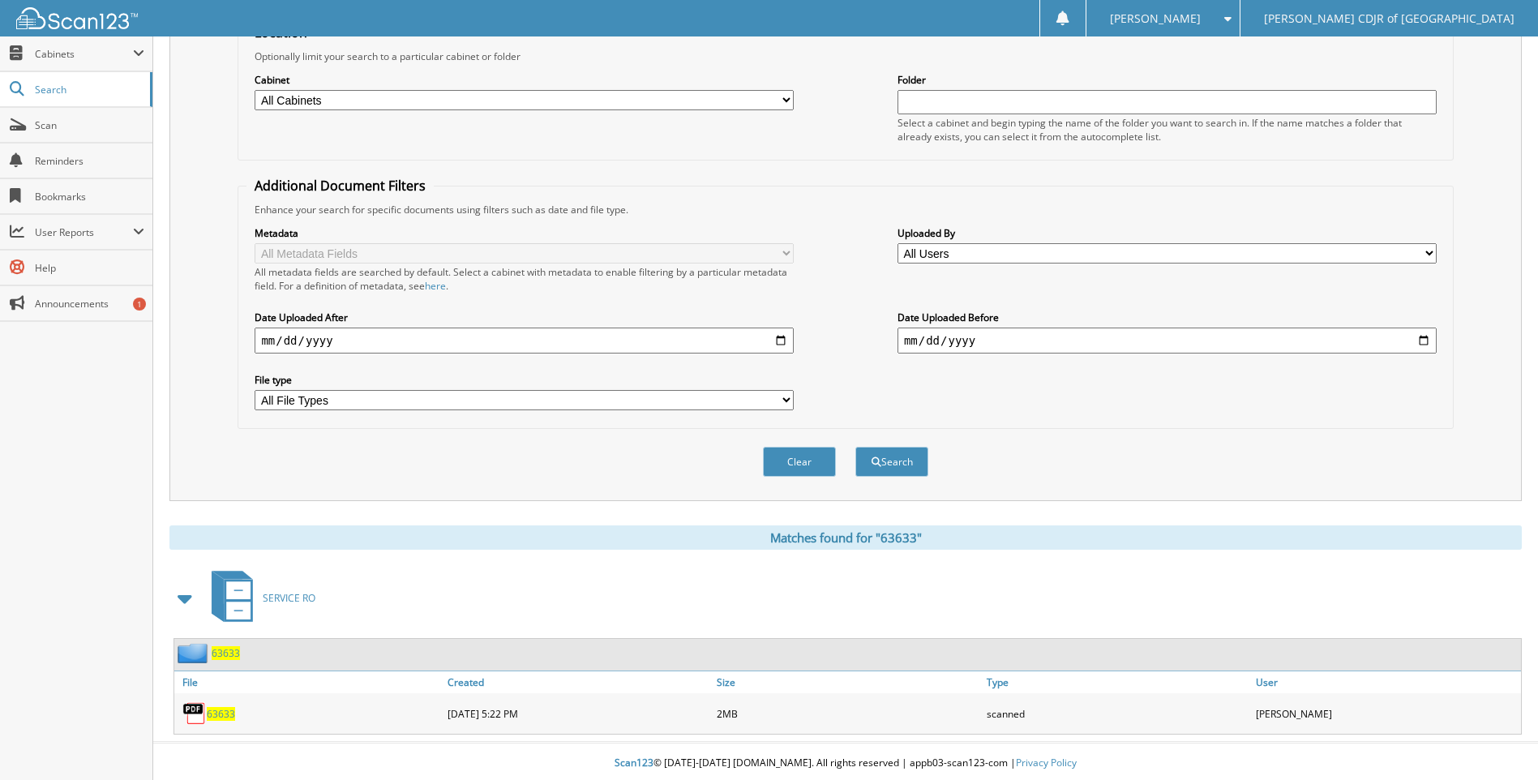
scroll to position [190, 0]
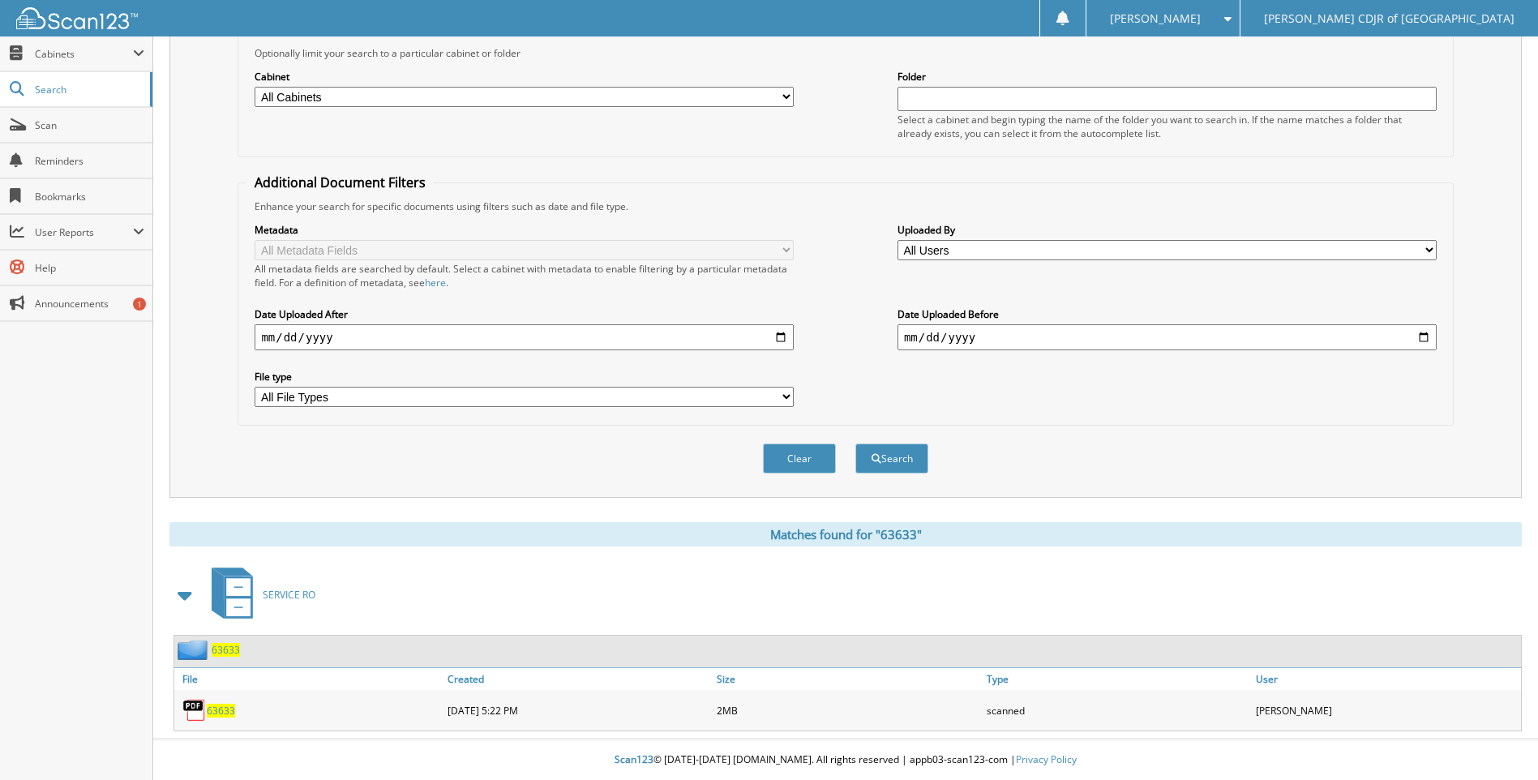
click at [225, 707] on span "63633" at bounding box center [221, 711] width 28 height 14
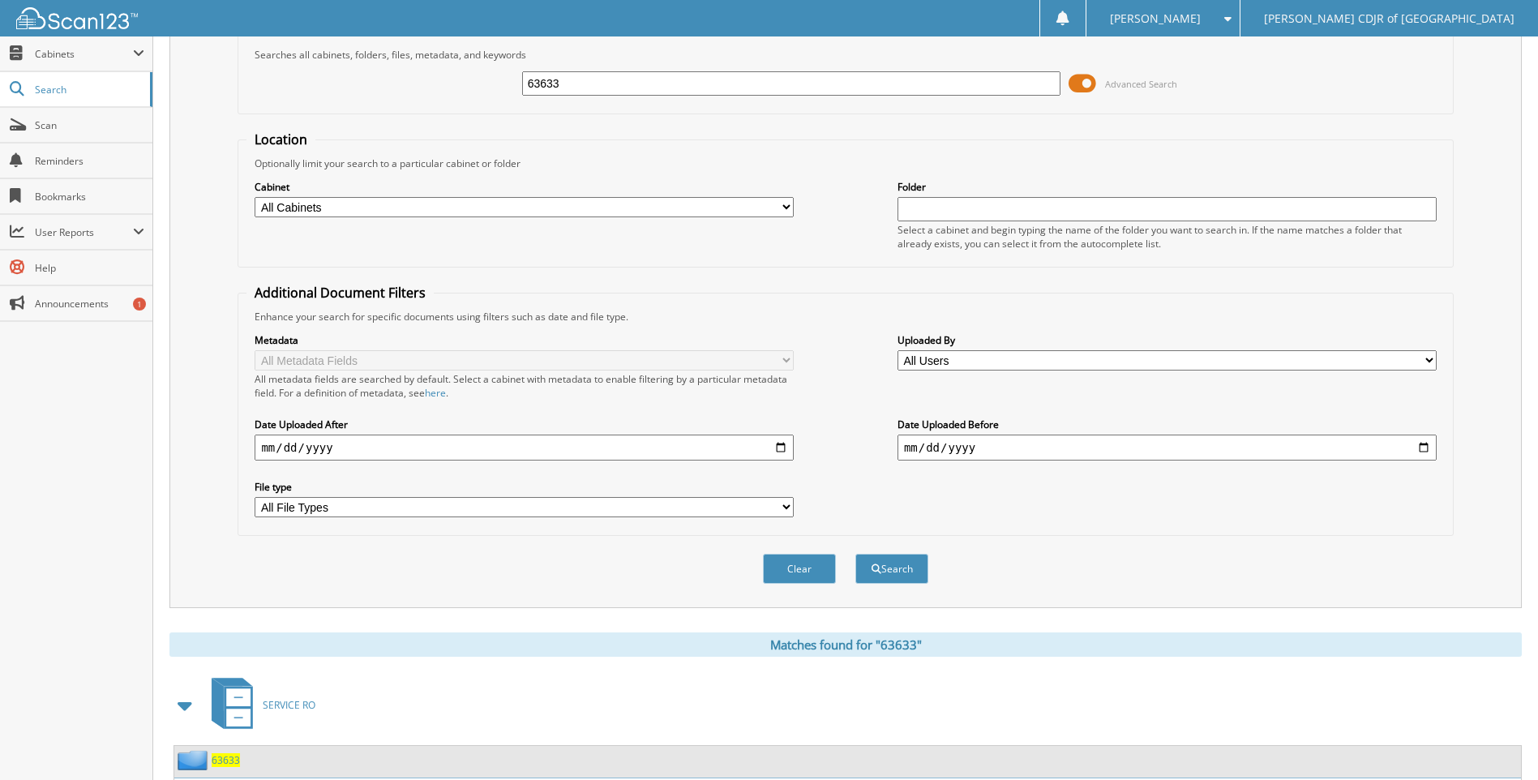
scroll to position [0, 0]
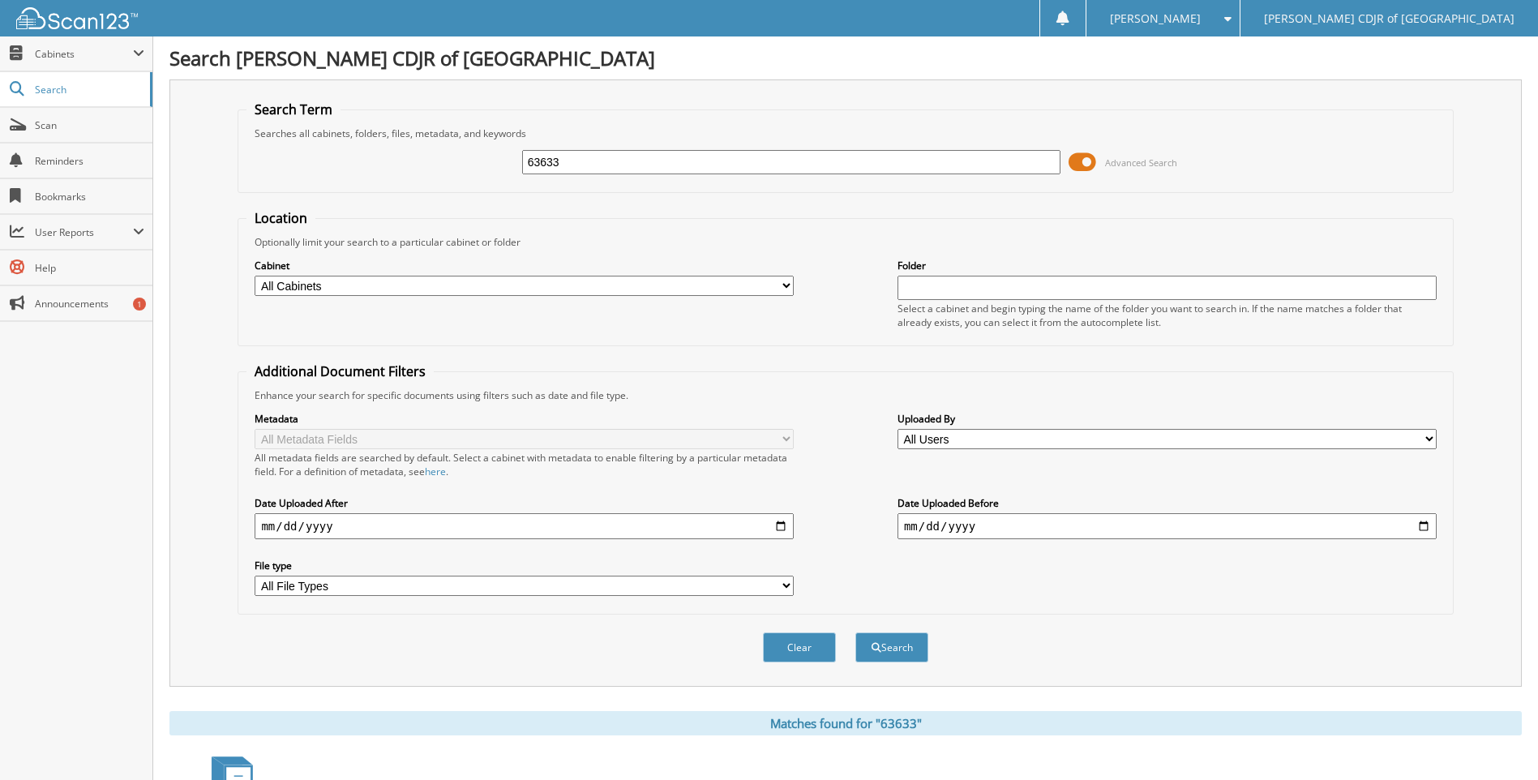
click at [563, 157] on input "63633" at bounding box center [791, 162] width 539 height 24
type input "6"
type input "63639"
click at [856, 633] on button "Search" at bounding box center [892, 648] width 73 height 30
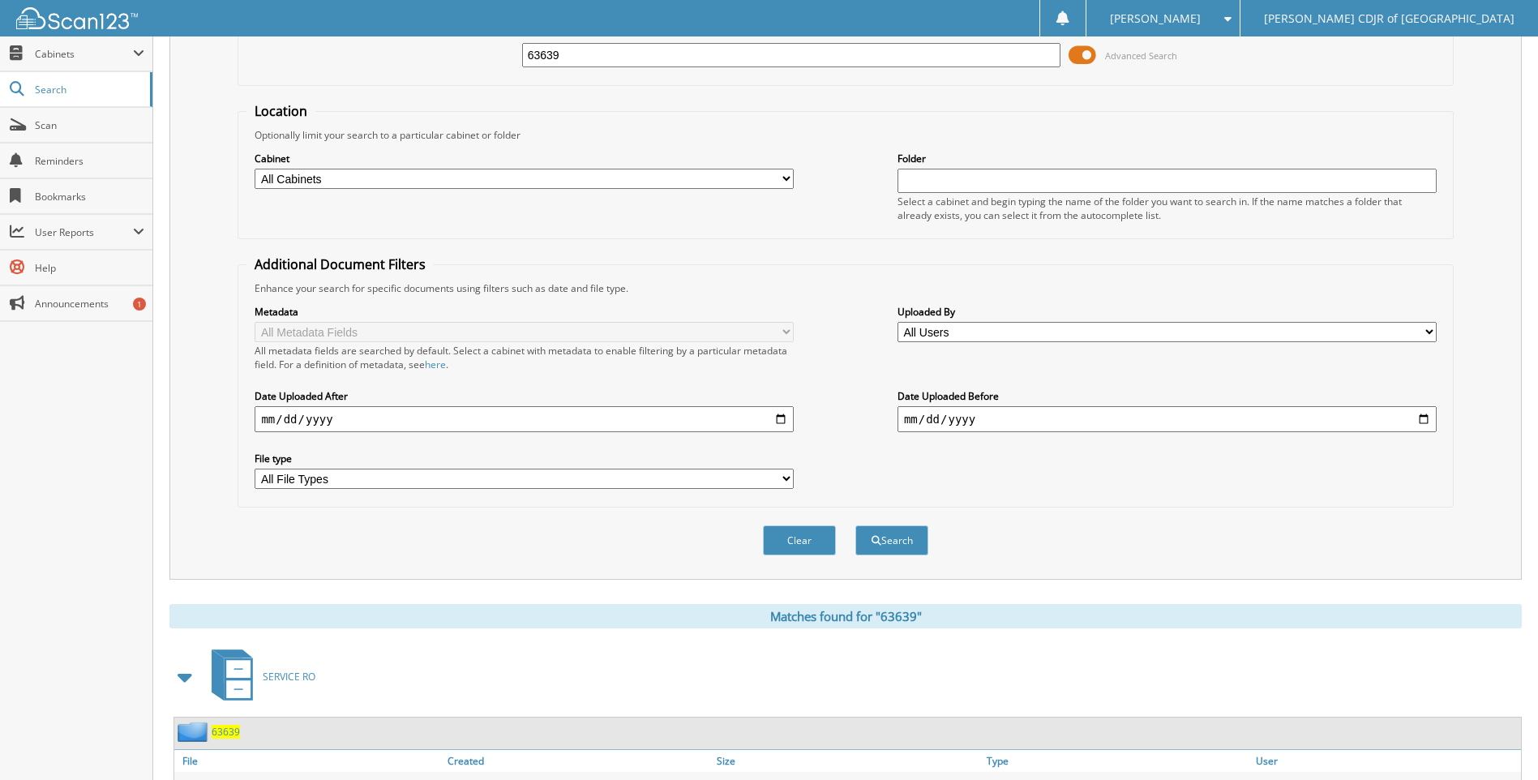
scroll to position [190, 0]
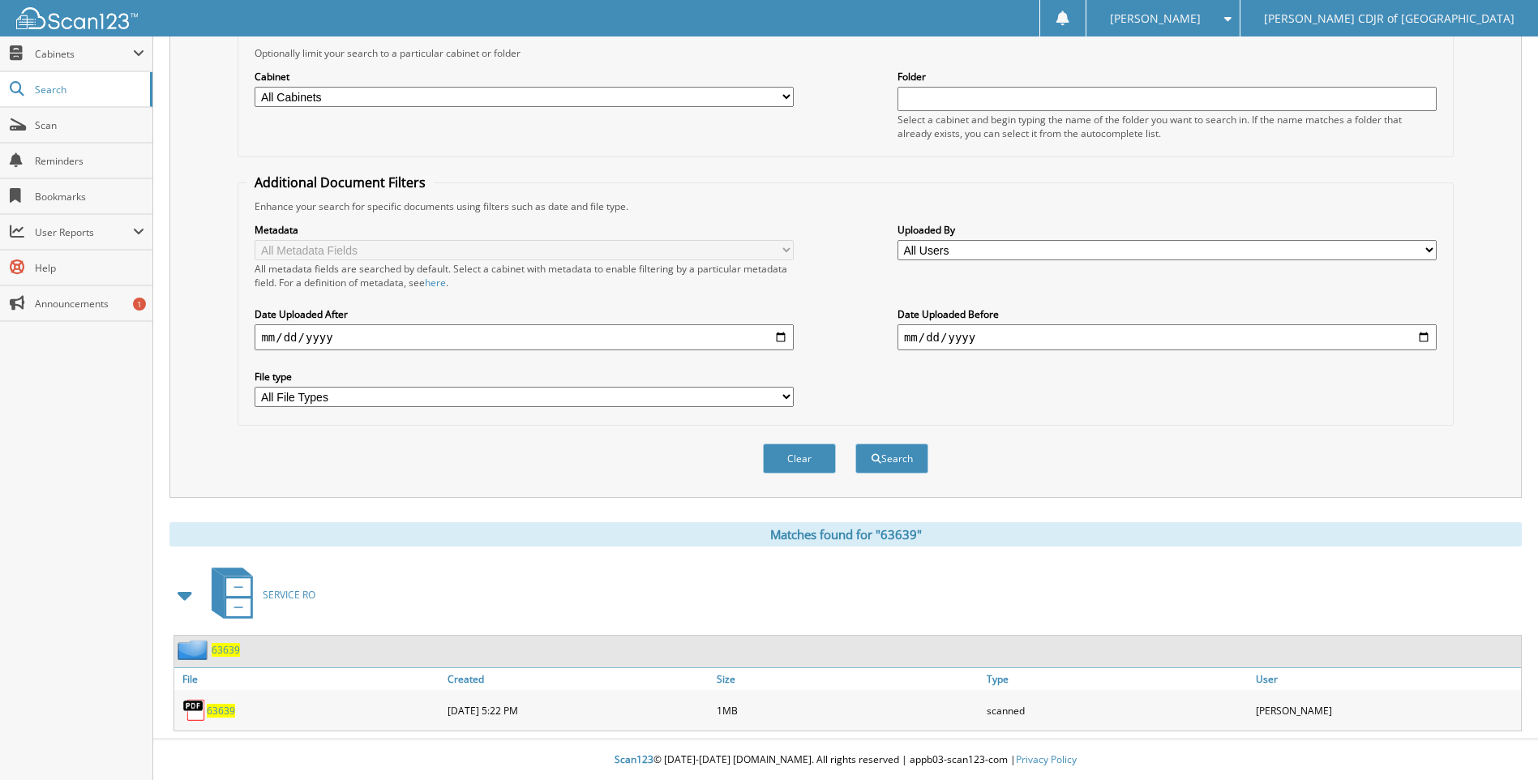
click at [228, 706] on span "63639" at bounding box center [221, 711] width 28 height 14
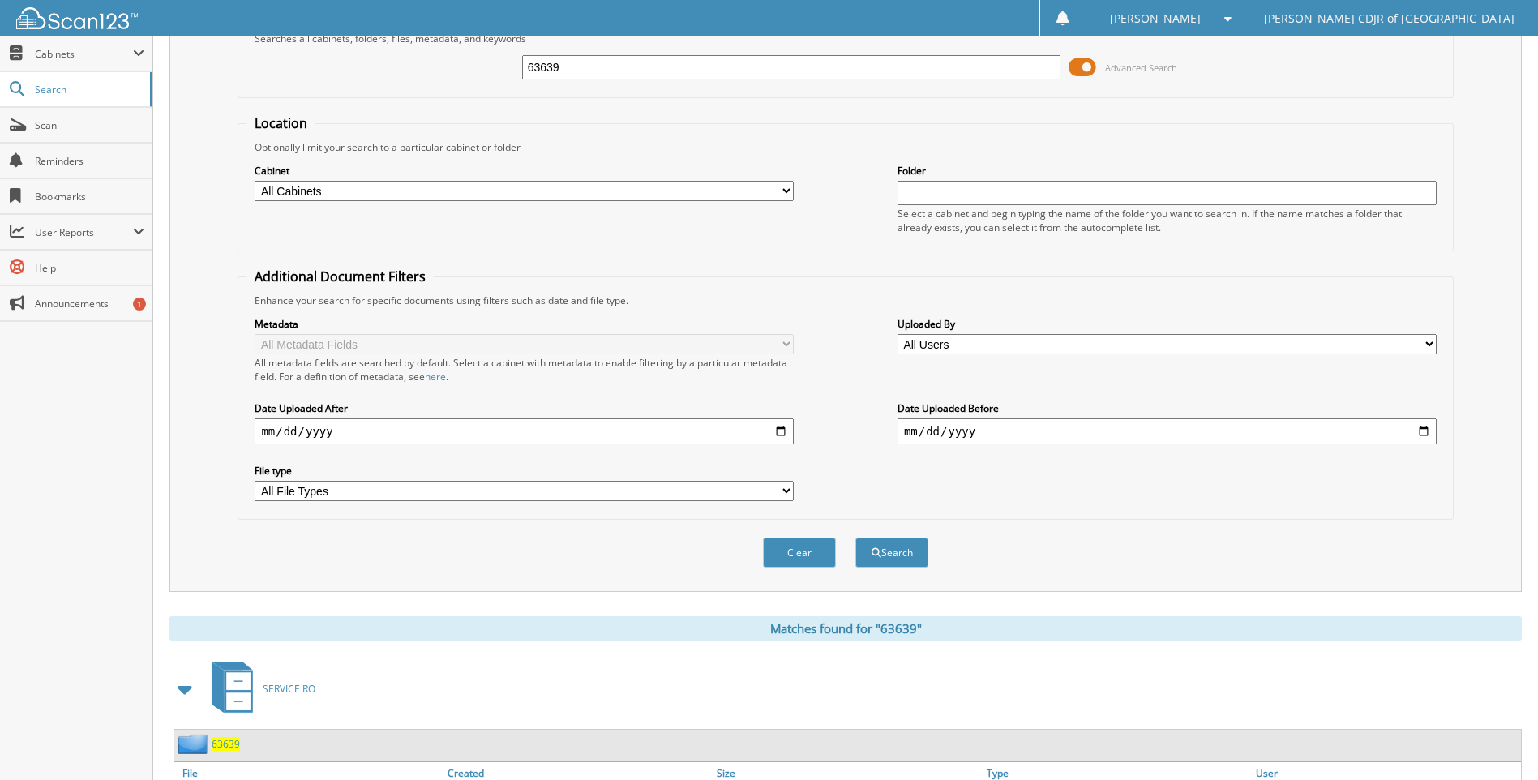
scroll to position [0, 0]
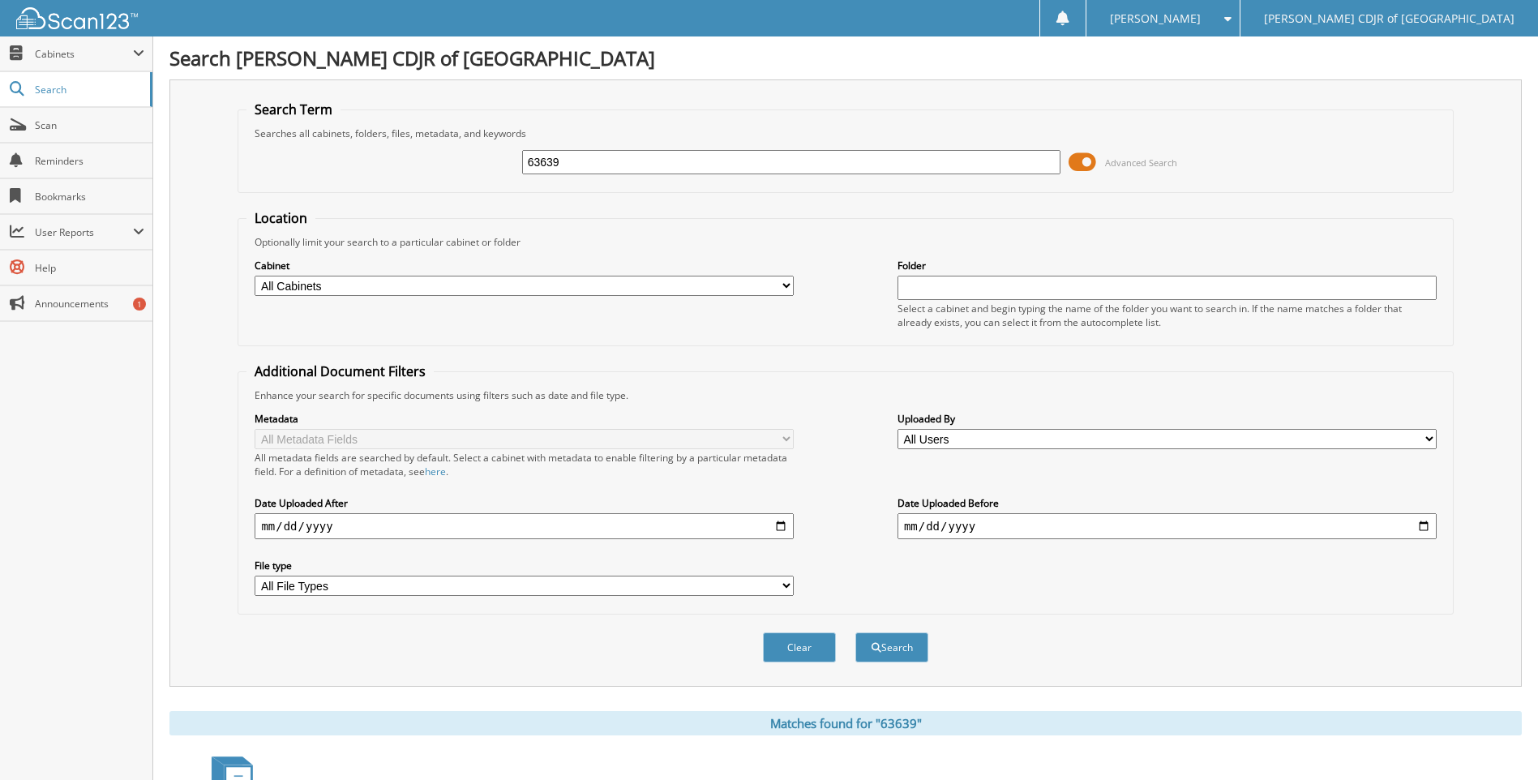
click at [579, 152] on input "63639" at bounding box center [791, 162] width 539 height 24
type input "6"
type input "69645"
click at [856, 633] on button "Search" at bounding box center [892, 648] width 73 height 30
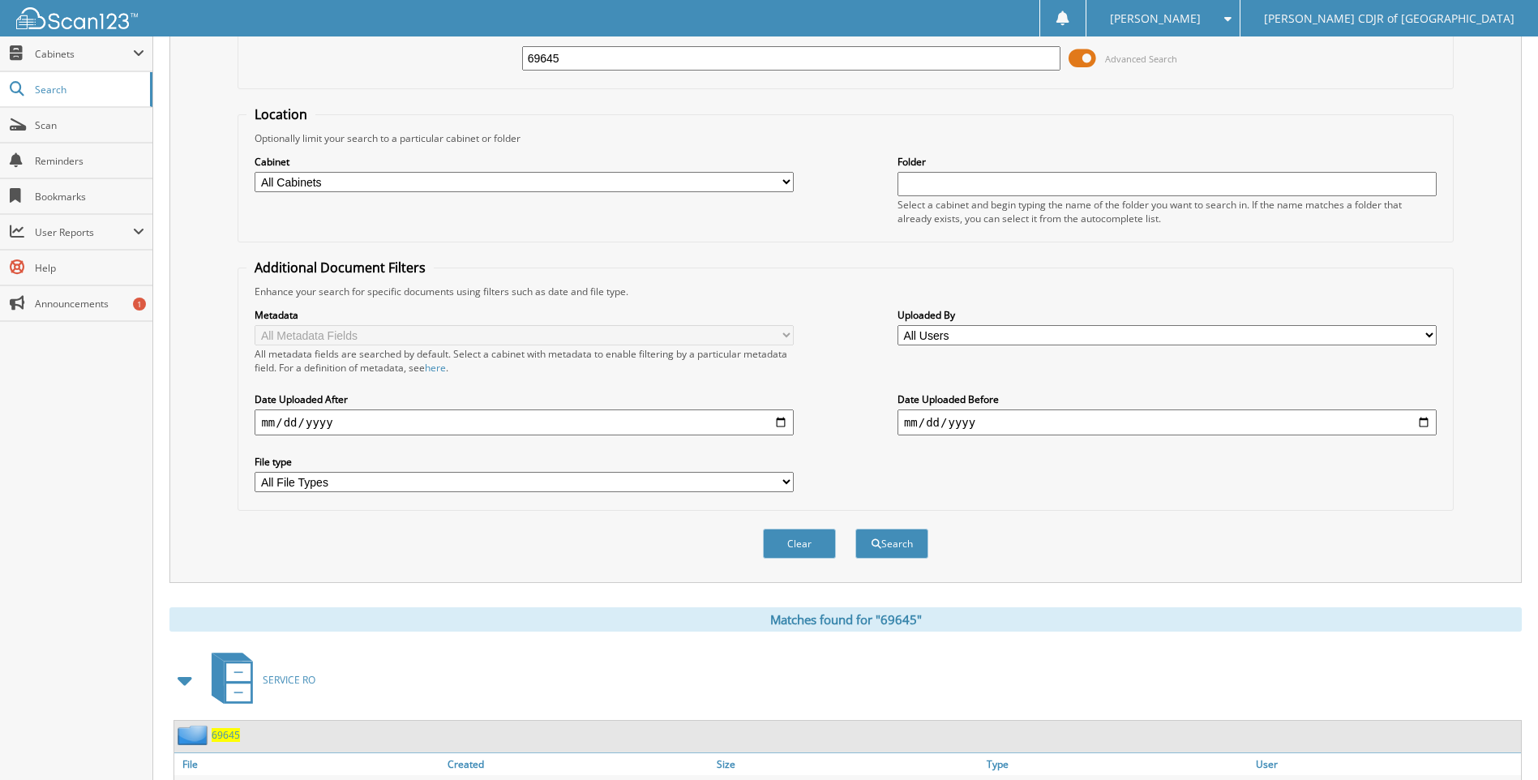
scroll to position [190, 0]
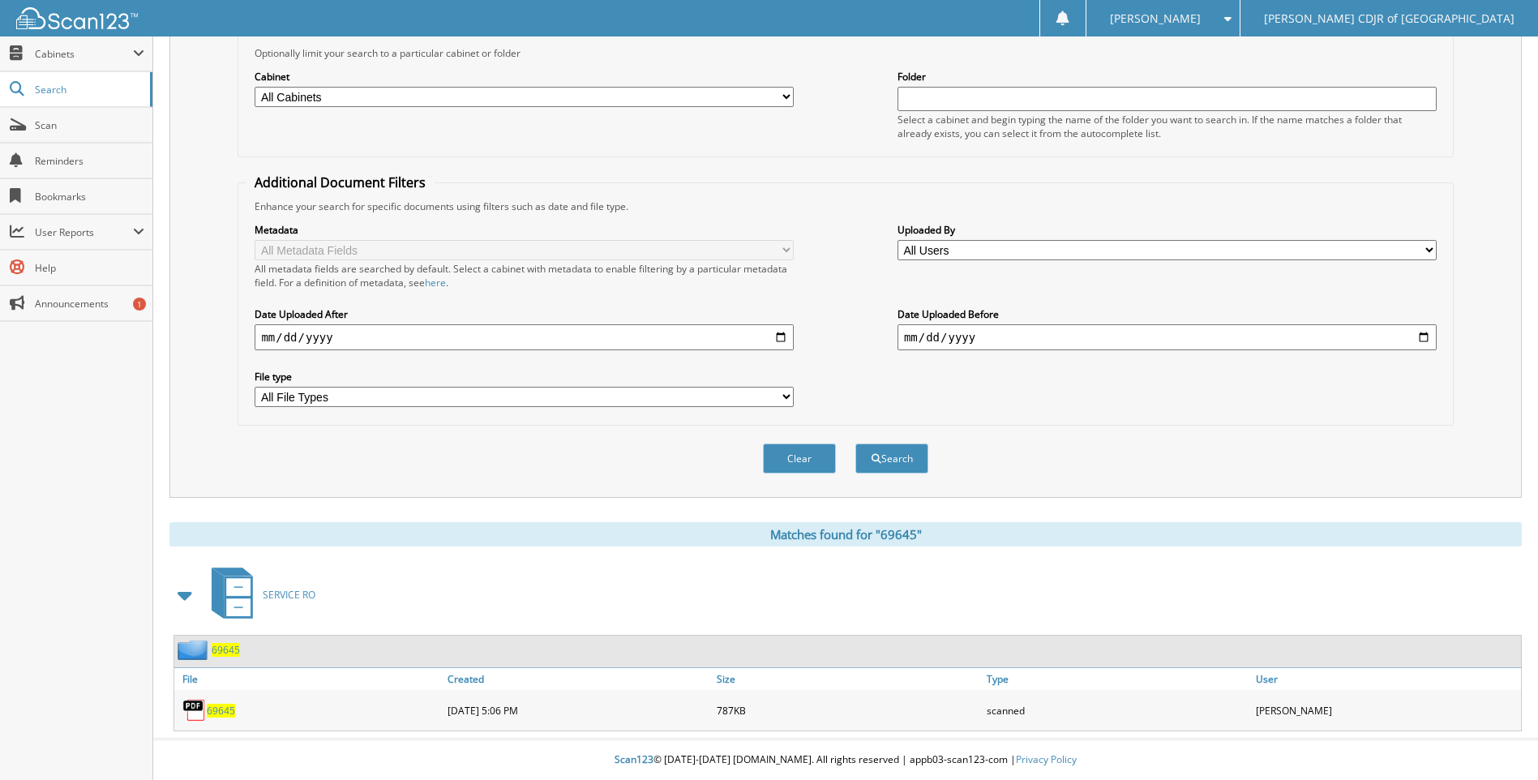
click at [226, 708] on span "69645" at bounding box center [221, 711] width 28 height 14
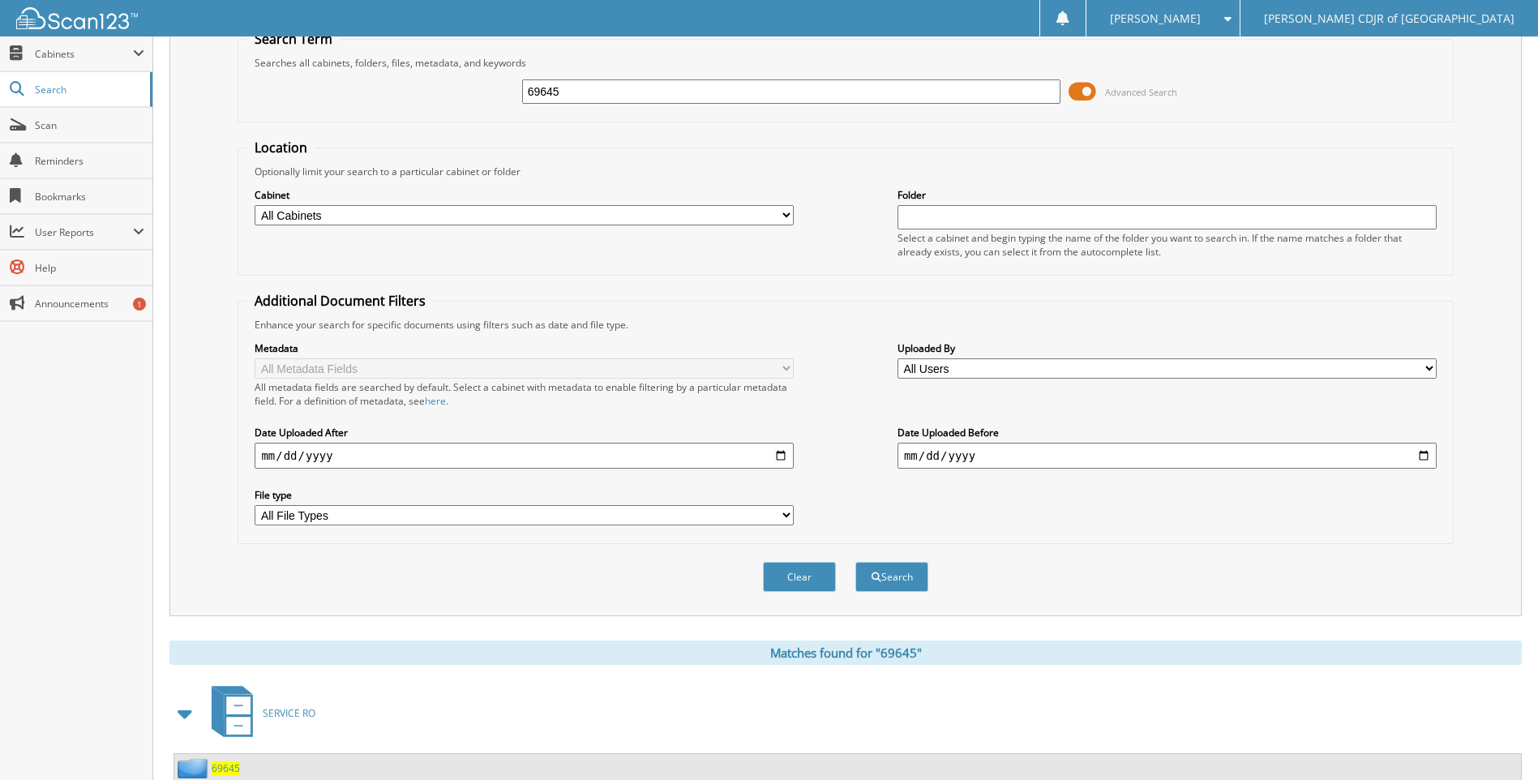
scroll to position [0, 0]
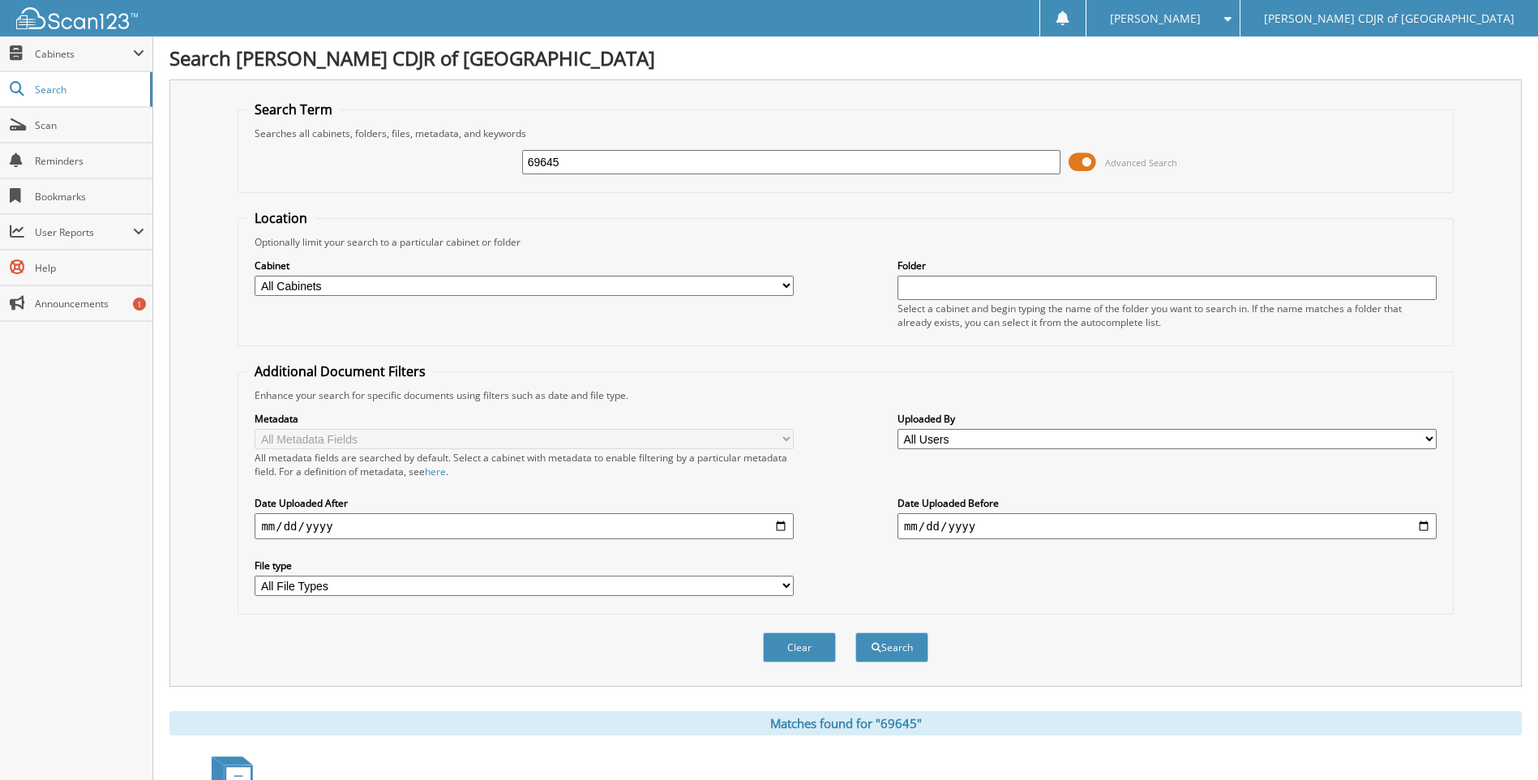
click at [561, 160] on input "69645" at bounding box center [791, 162] width 539 height 24
type input "6"
type input "63645"
click at [856, 633] on button "Search" at bounding box center [892, 648] width 73 height 30
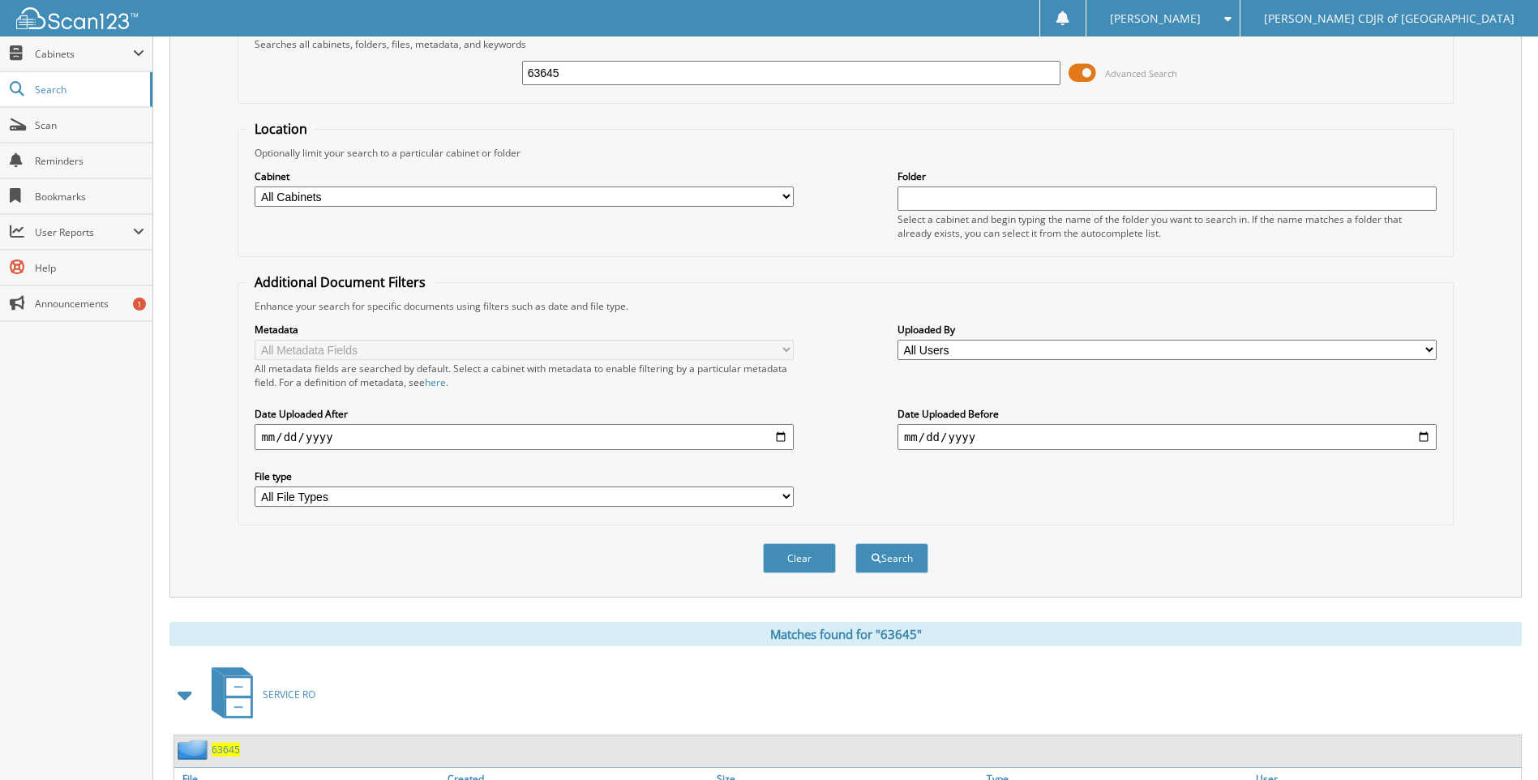
scroll to position [190, 0]
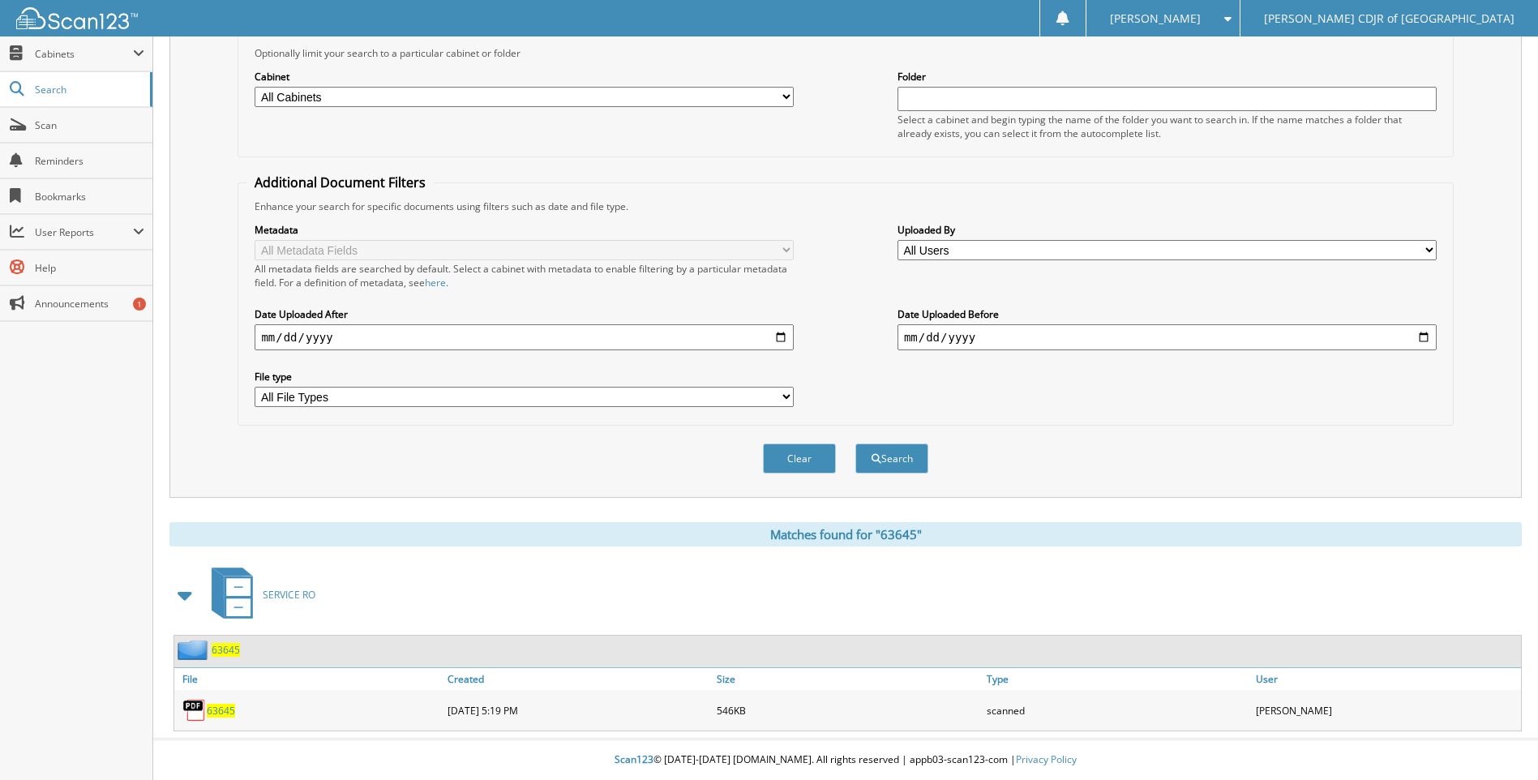
click at [215, 713] on span "63645" at bounding box center [221, 711] width 28 height 14
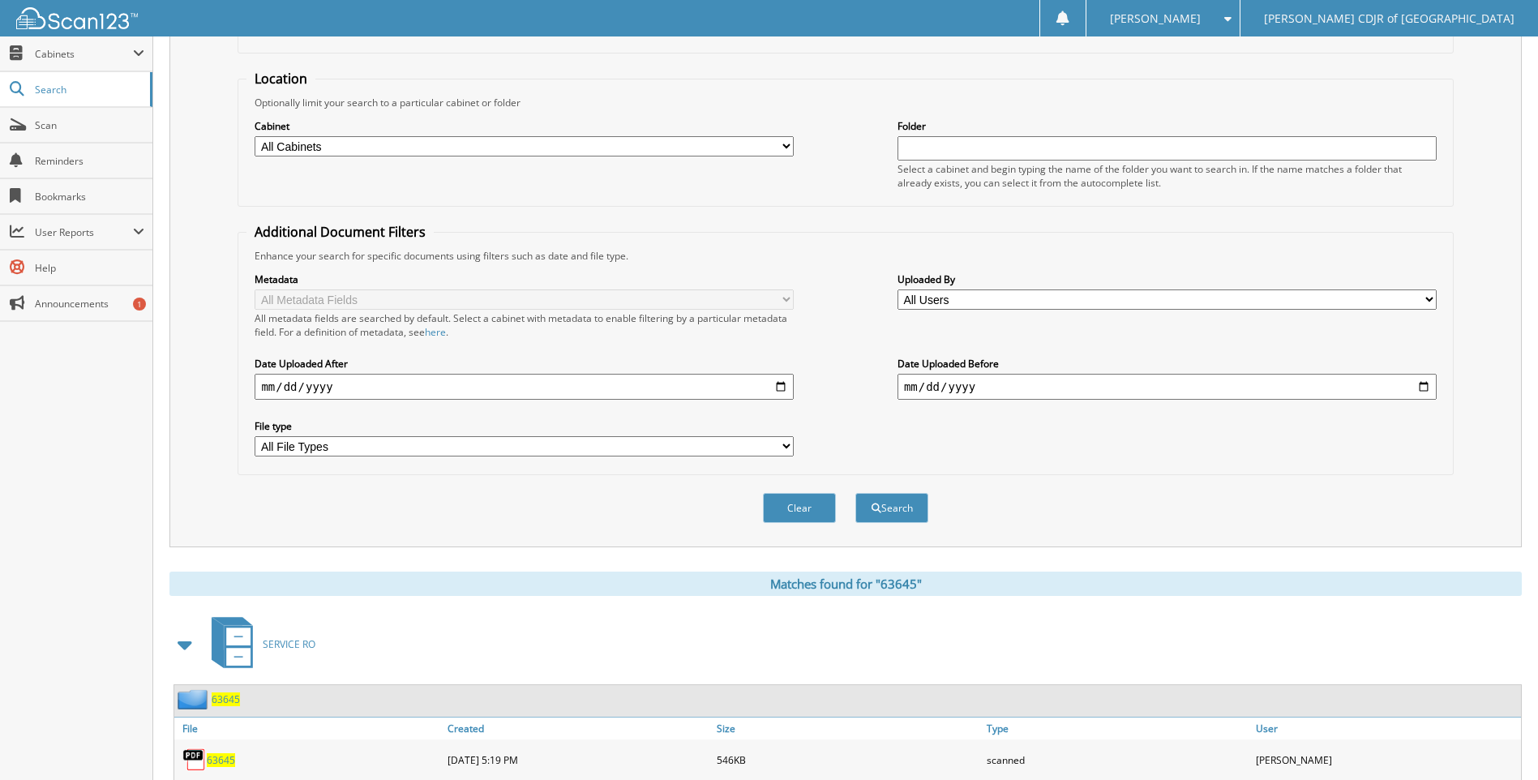
scroll to position [0, 0]
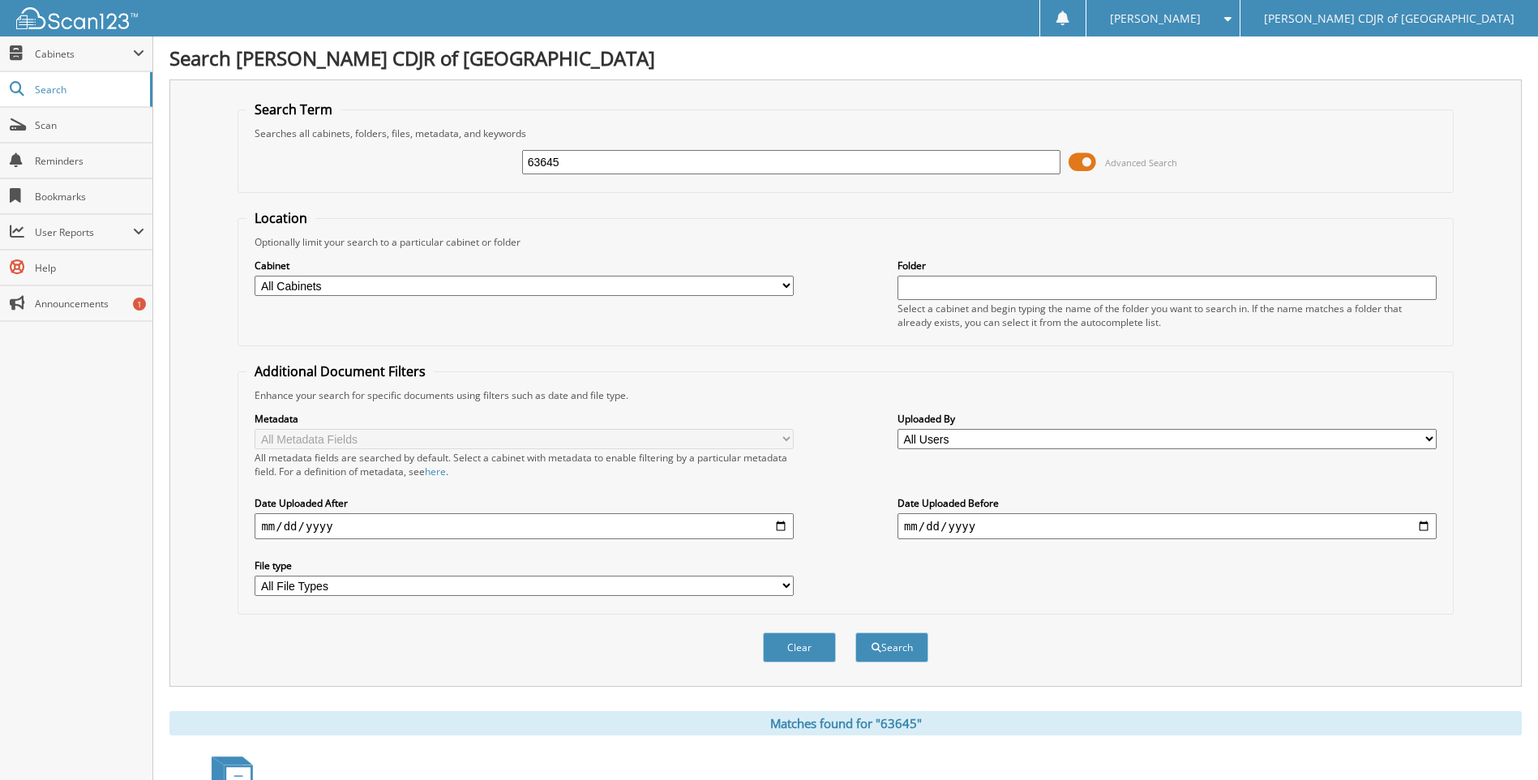
click at [623, 165] on input "63645" at bounding box center [791, 162] width 539 height 24
type input "6"
type input "63663"
click at [856, 633] on button "Search" at bounding box center [892, 648] width 73 height 30
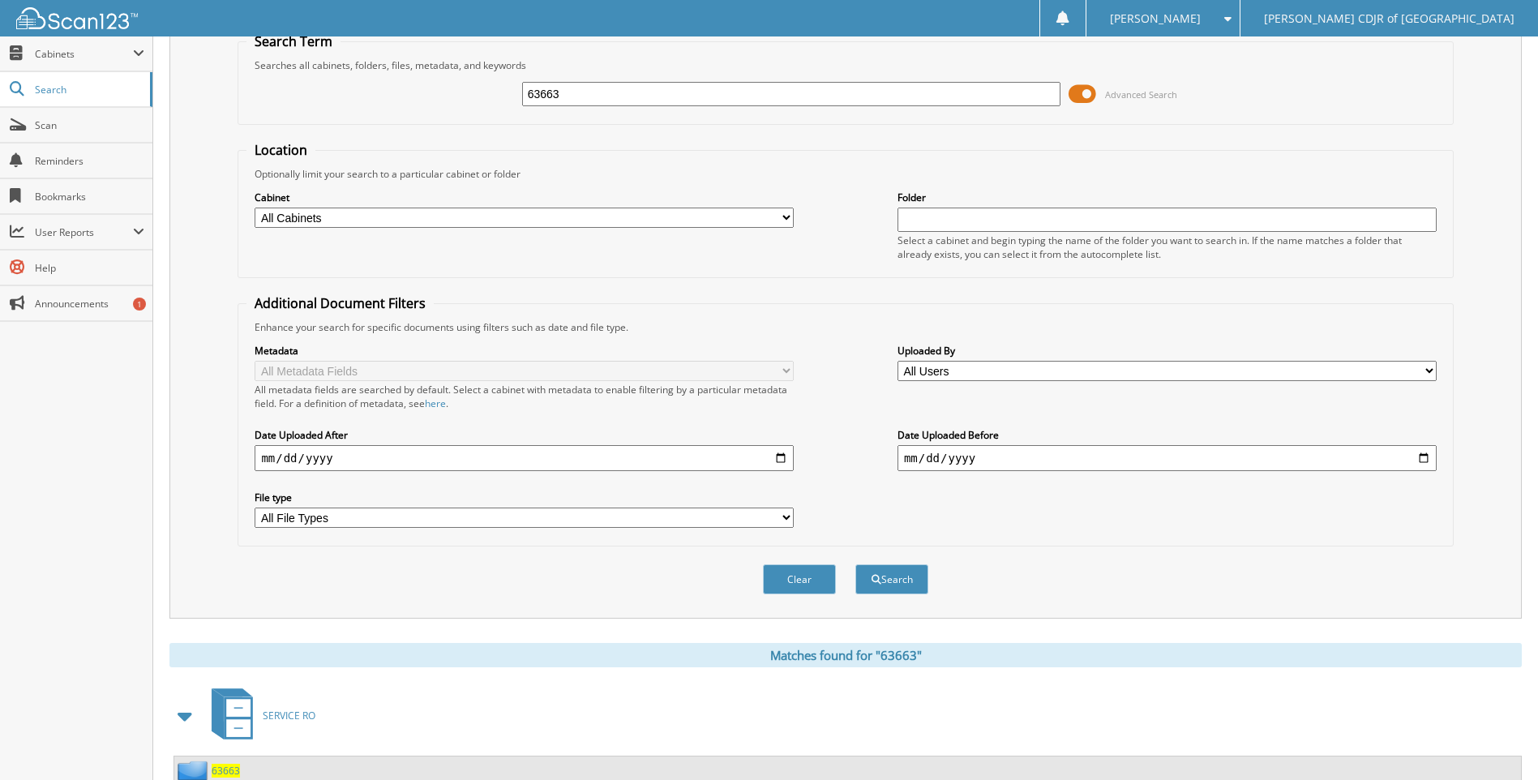
scroll to position [190, 0]
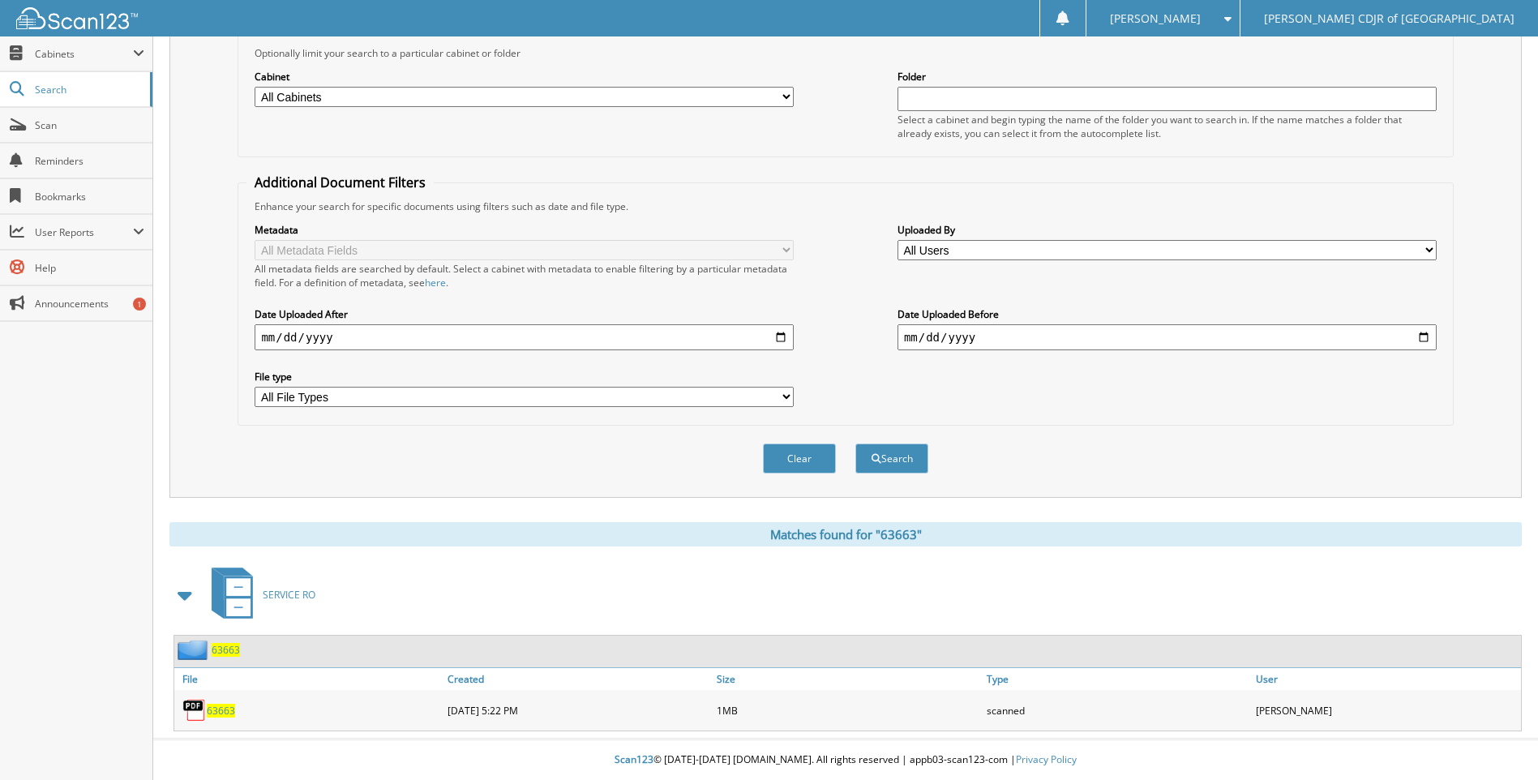
click at [220, 704] on link "63663" at bounding box center [221, 711] width 28 height 14
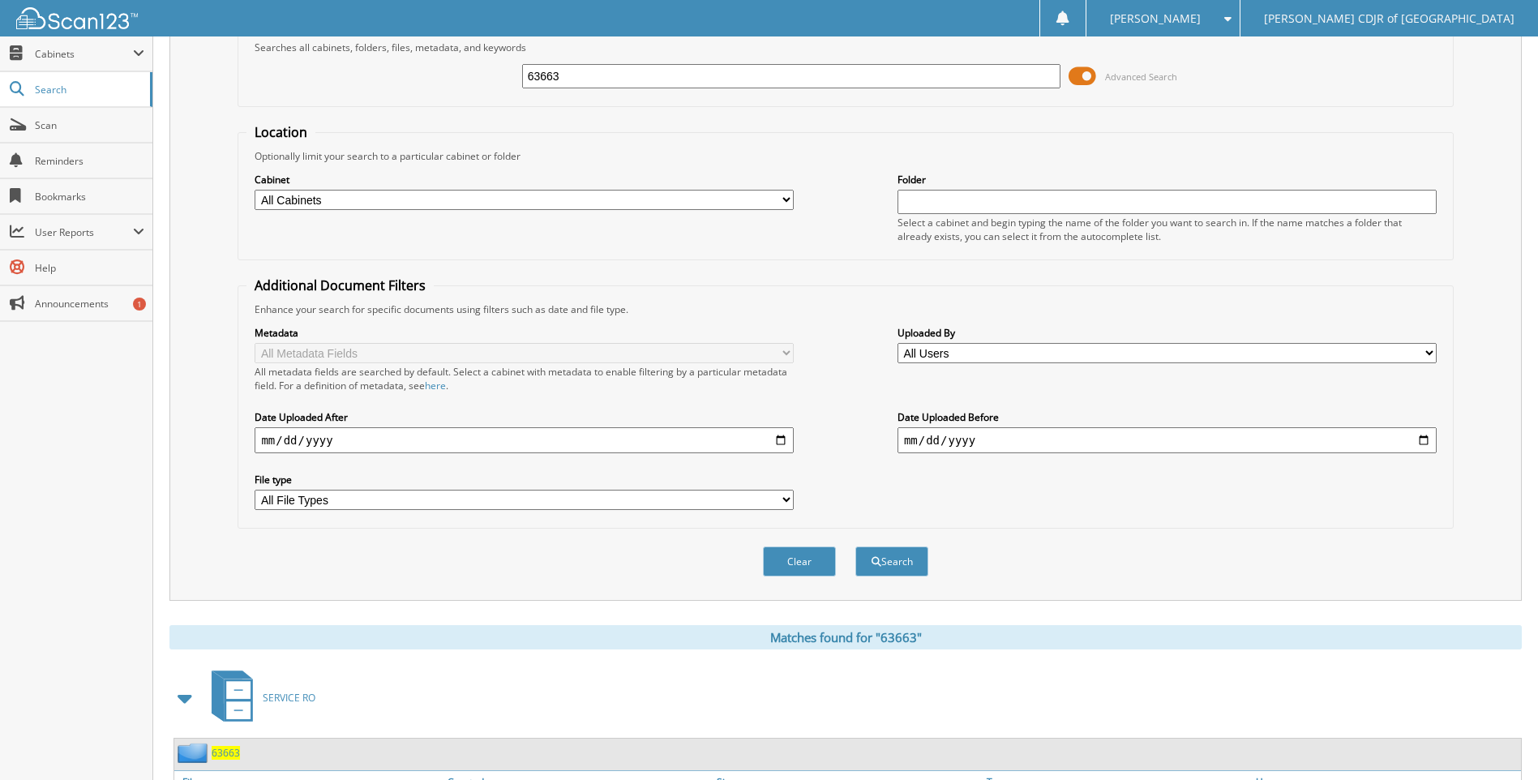
scroll to position [0, 0]
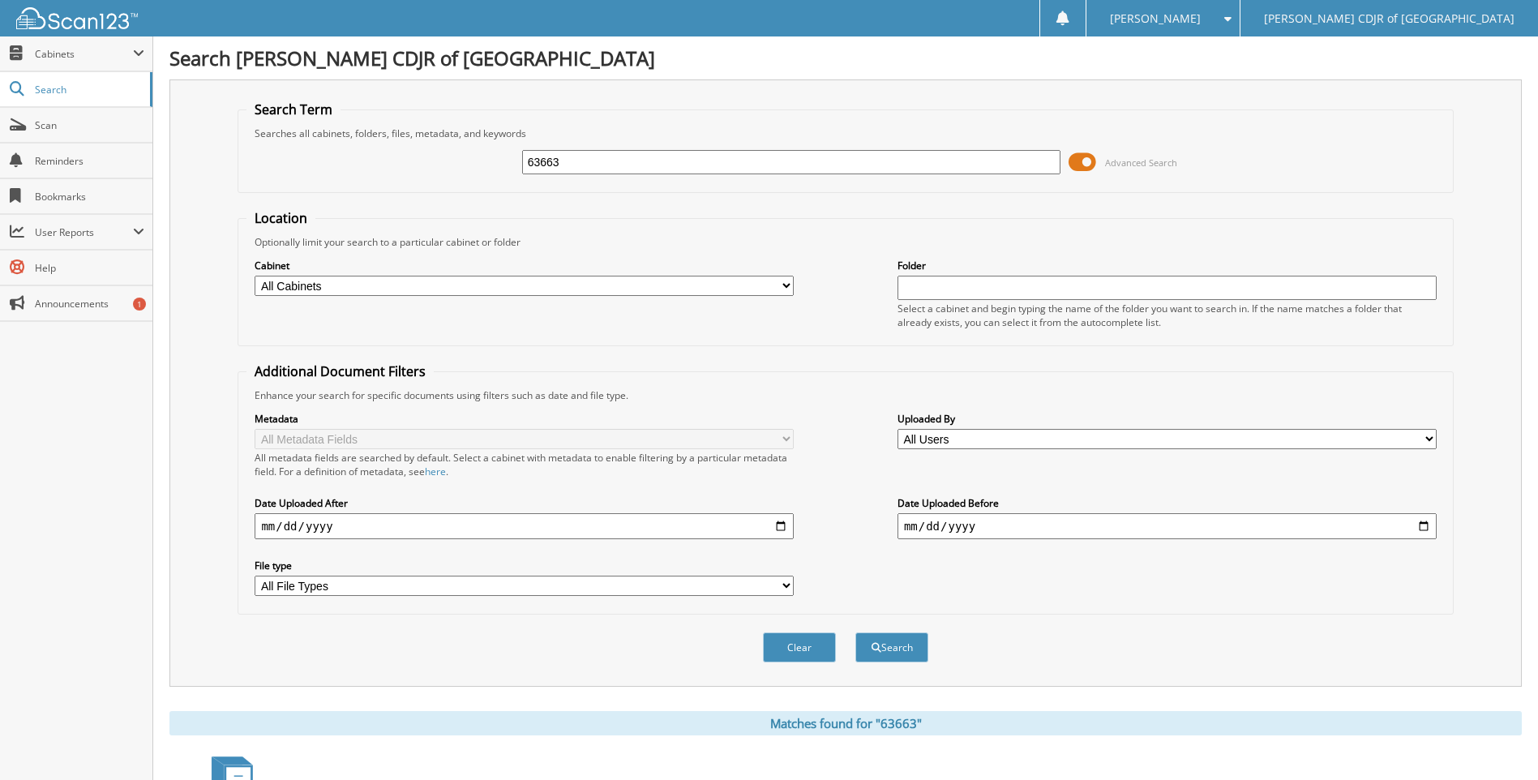
click at [570, 165] on input "63663" at bounding box center [791, 162] width 539 height 24
type input "6"
type input "63670"
click at [856, 633] on button "Search" at bounding box center [892, 648] width 73 height 30
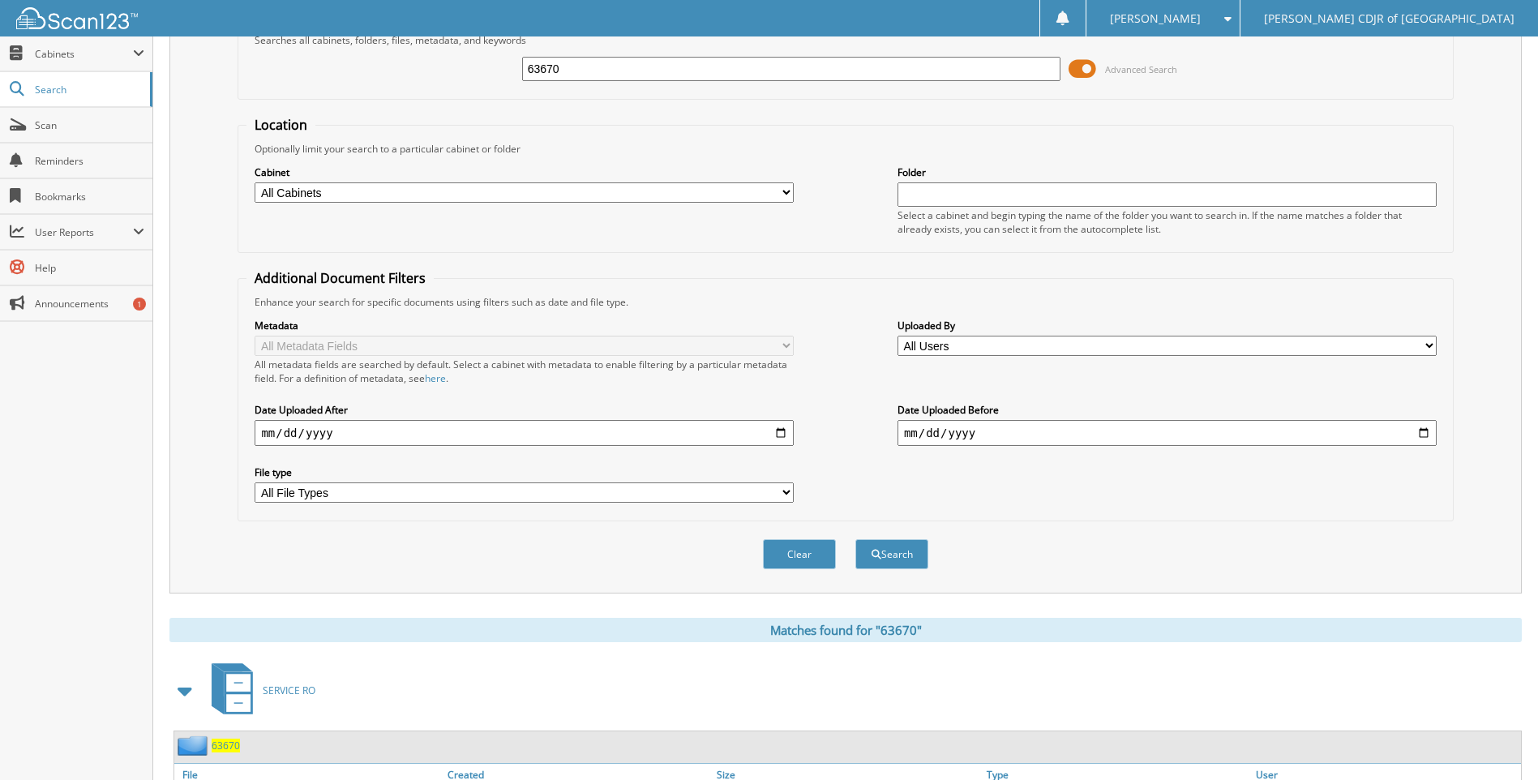
scroll to position [190, 0]
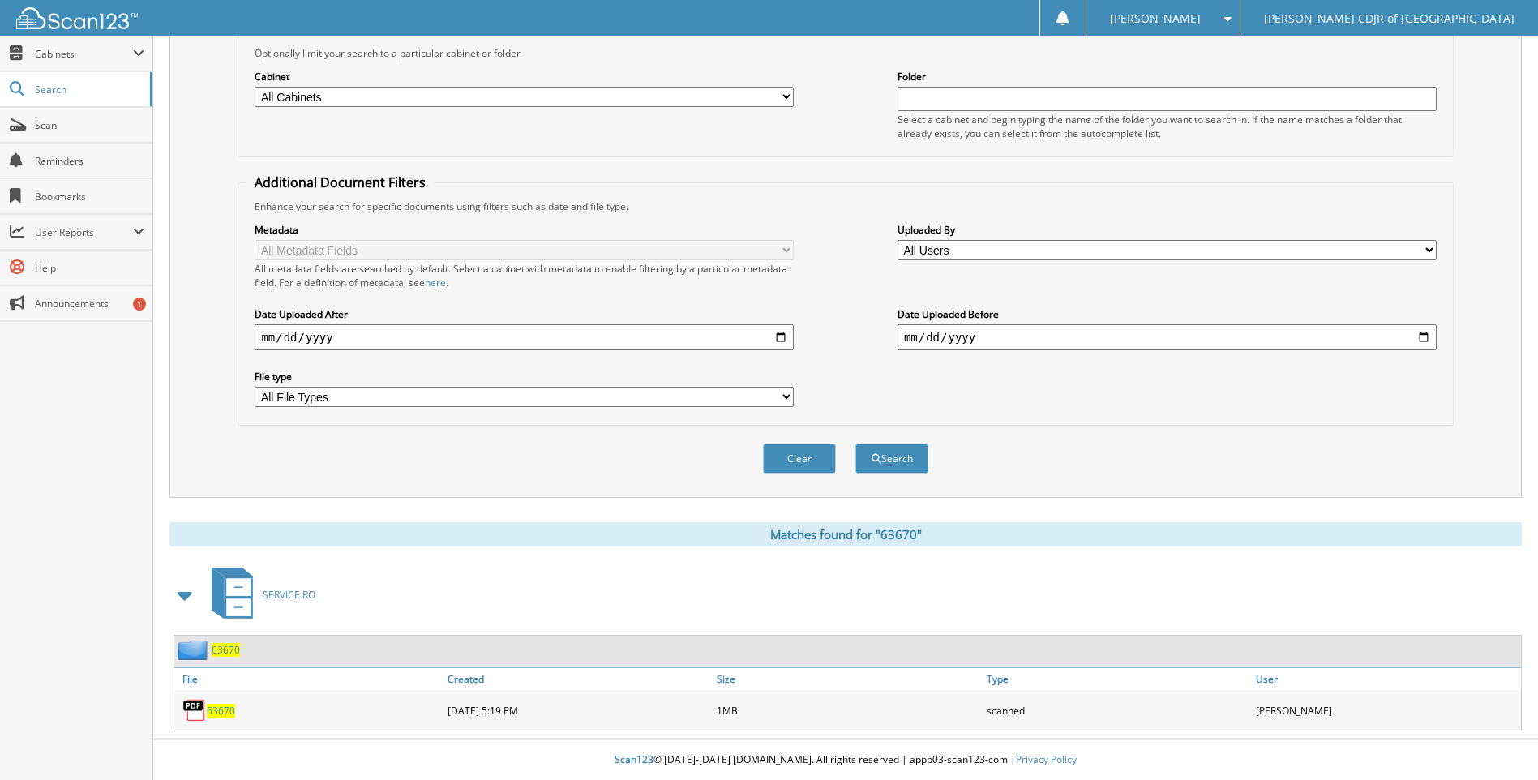
click at [220, 714] on span "63670" at bounding box center [221, 711] width 28 height 14
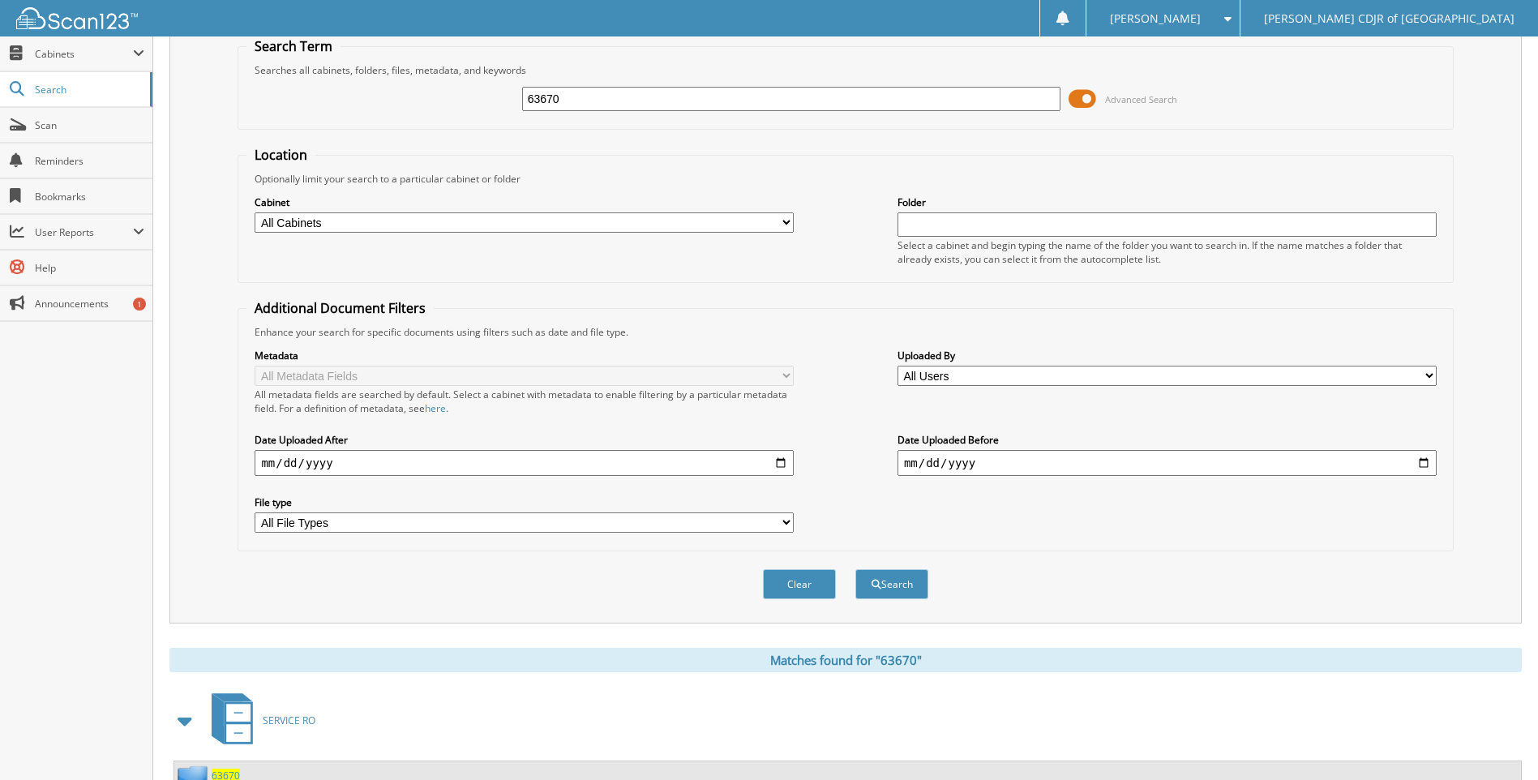
scroll to position [0, 0]
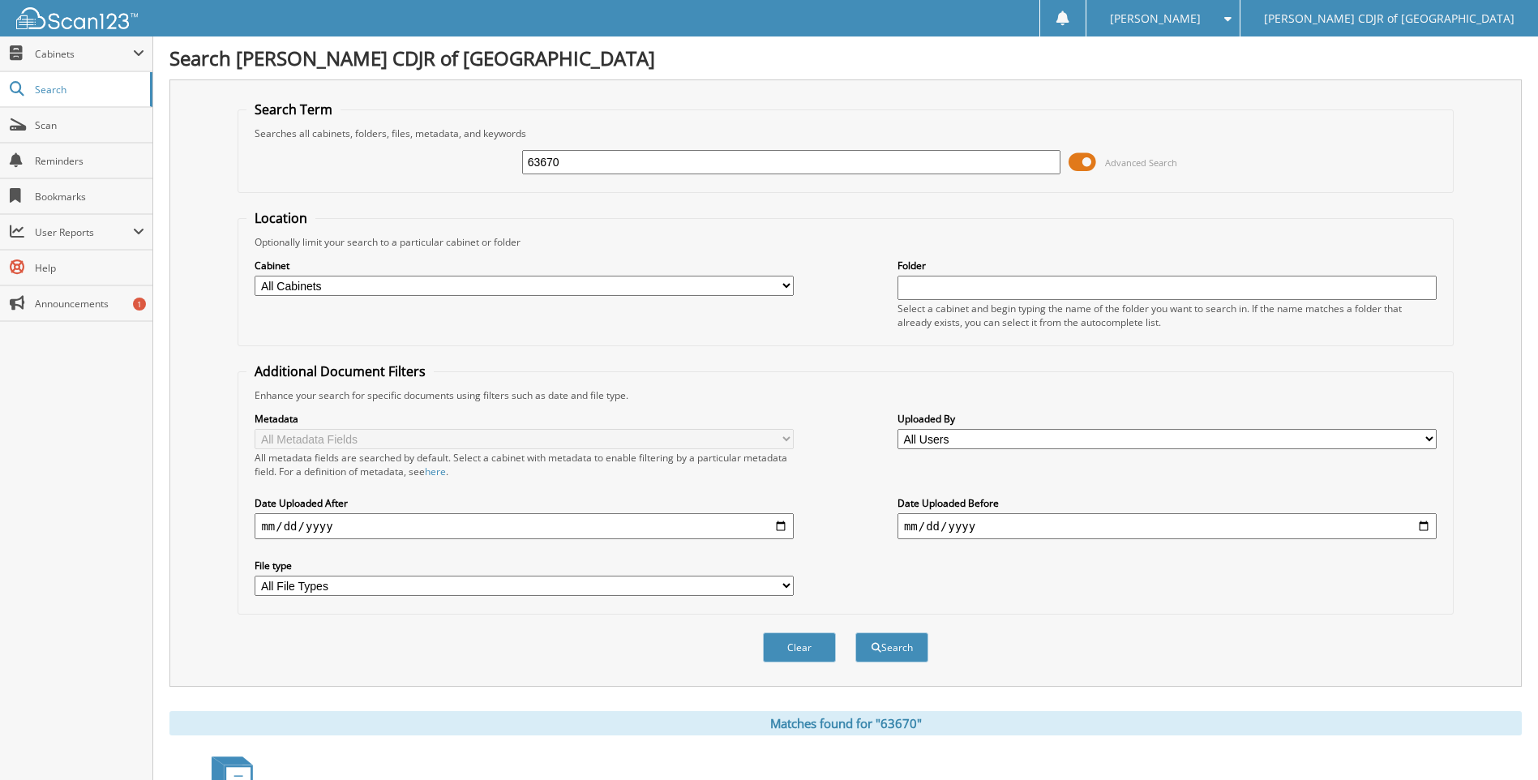
click at [598, 169] on input "63670" at bounding box center [791, 162] width 539 height 24
type input "63671"
click at [856, 633] on button "Search" at bounding box center [892, 648] width 73 height 30
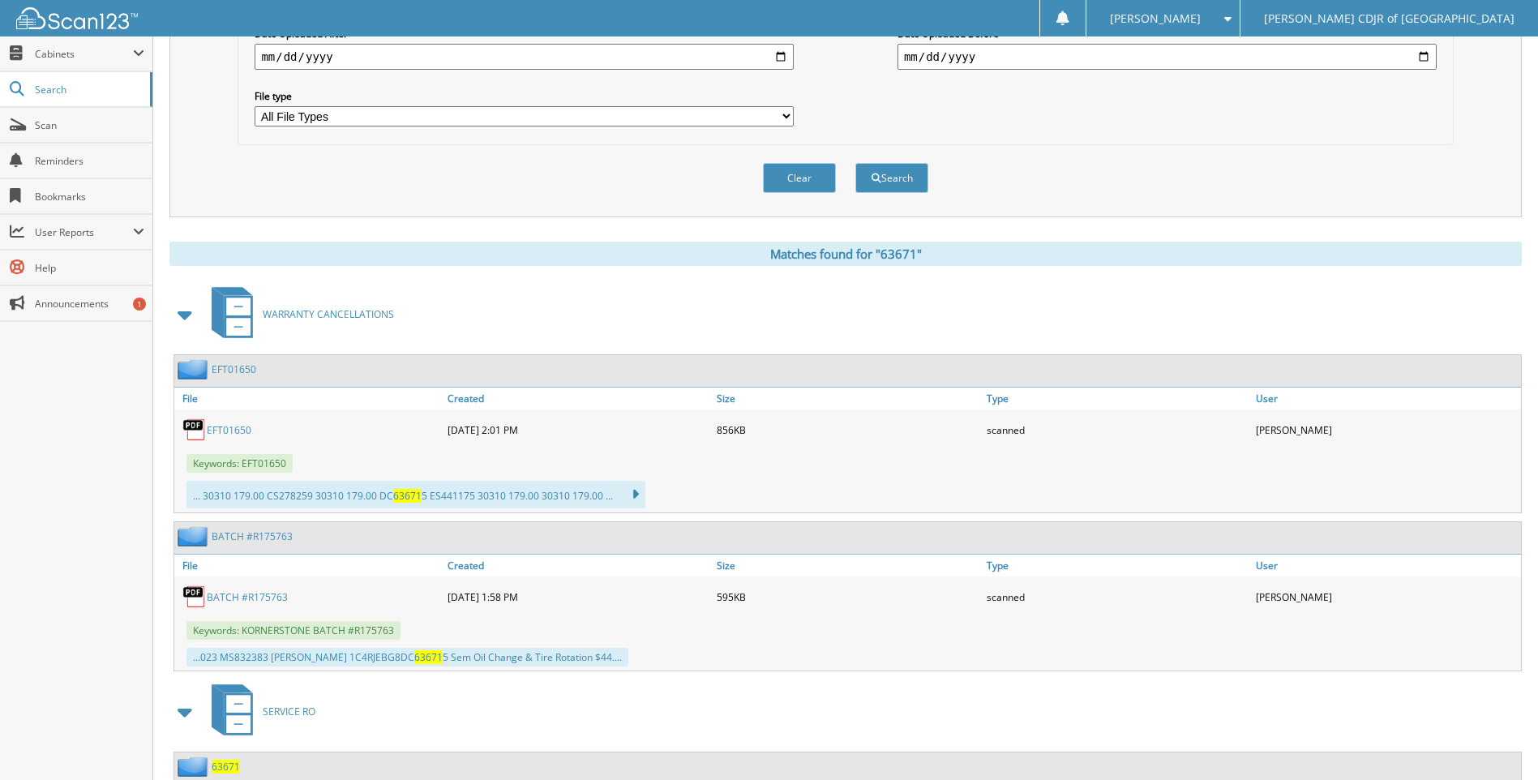
scroll to position [587, 0]
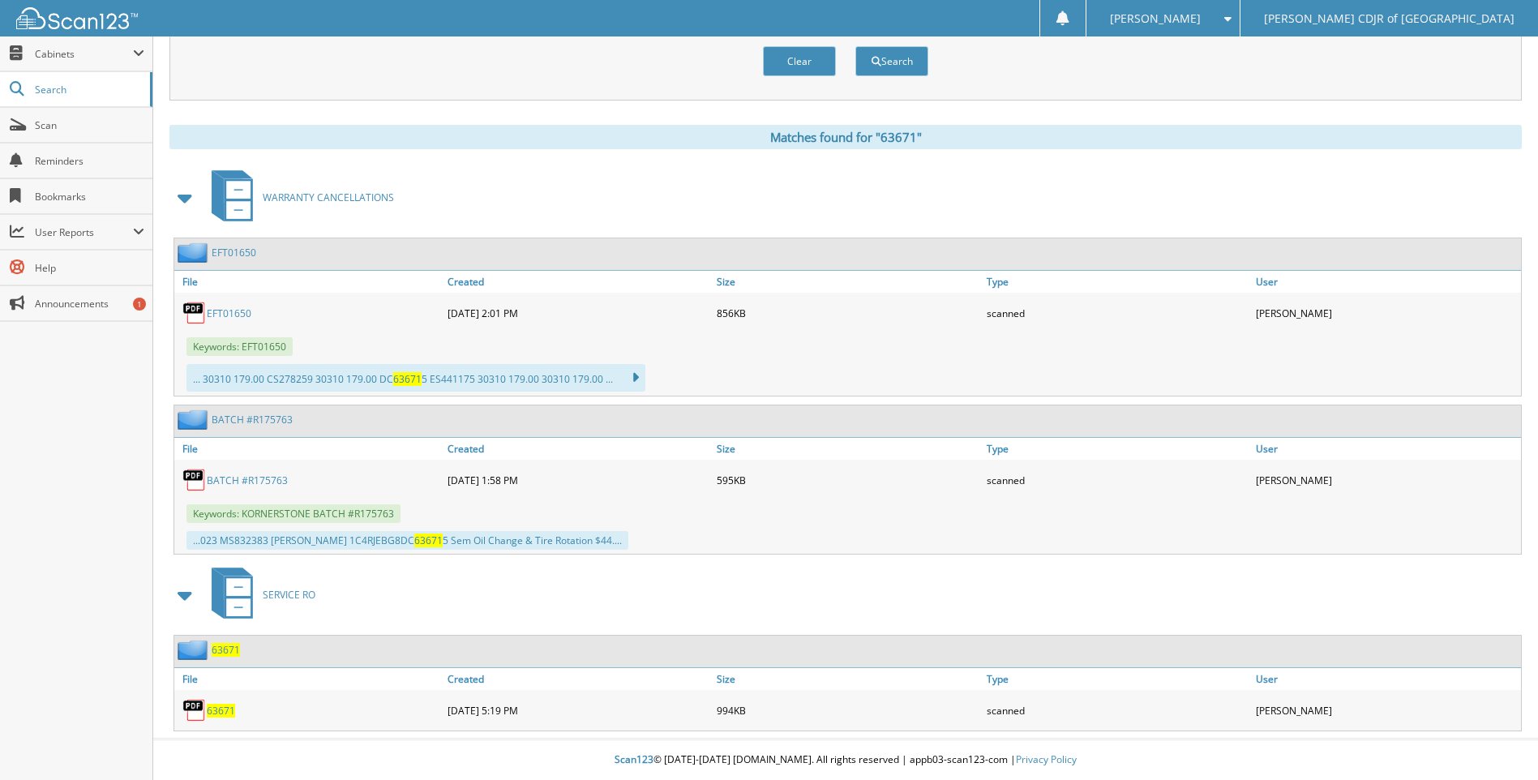
click at [220, 710] on span "63671" at bounding box center [221, 711] width 28 height 14
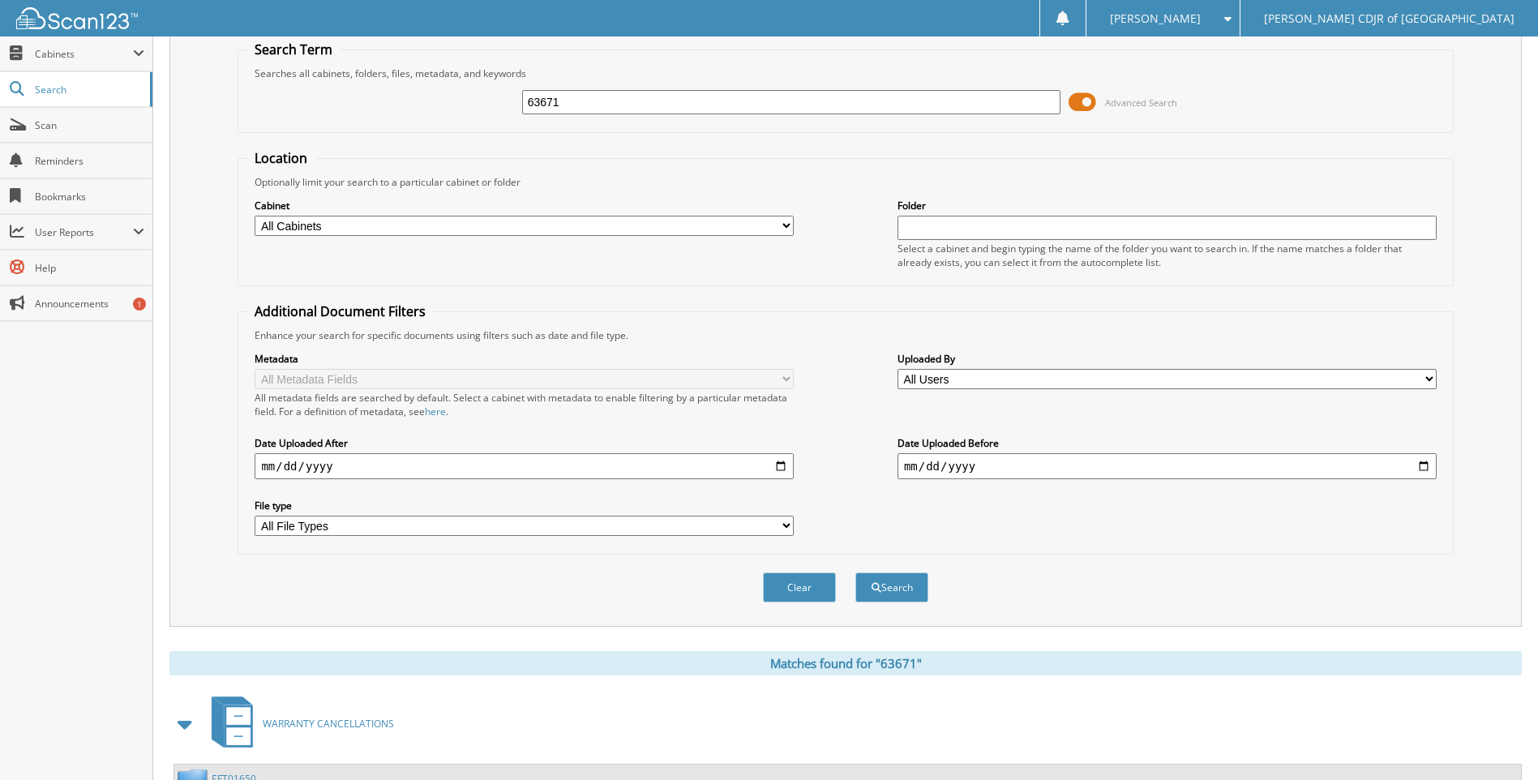
scroll to position [0, 0]
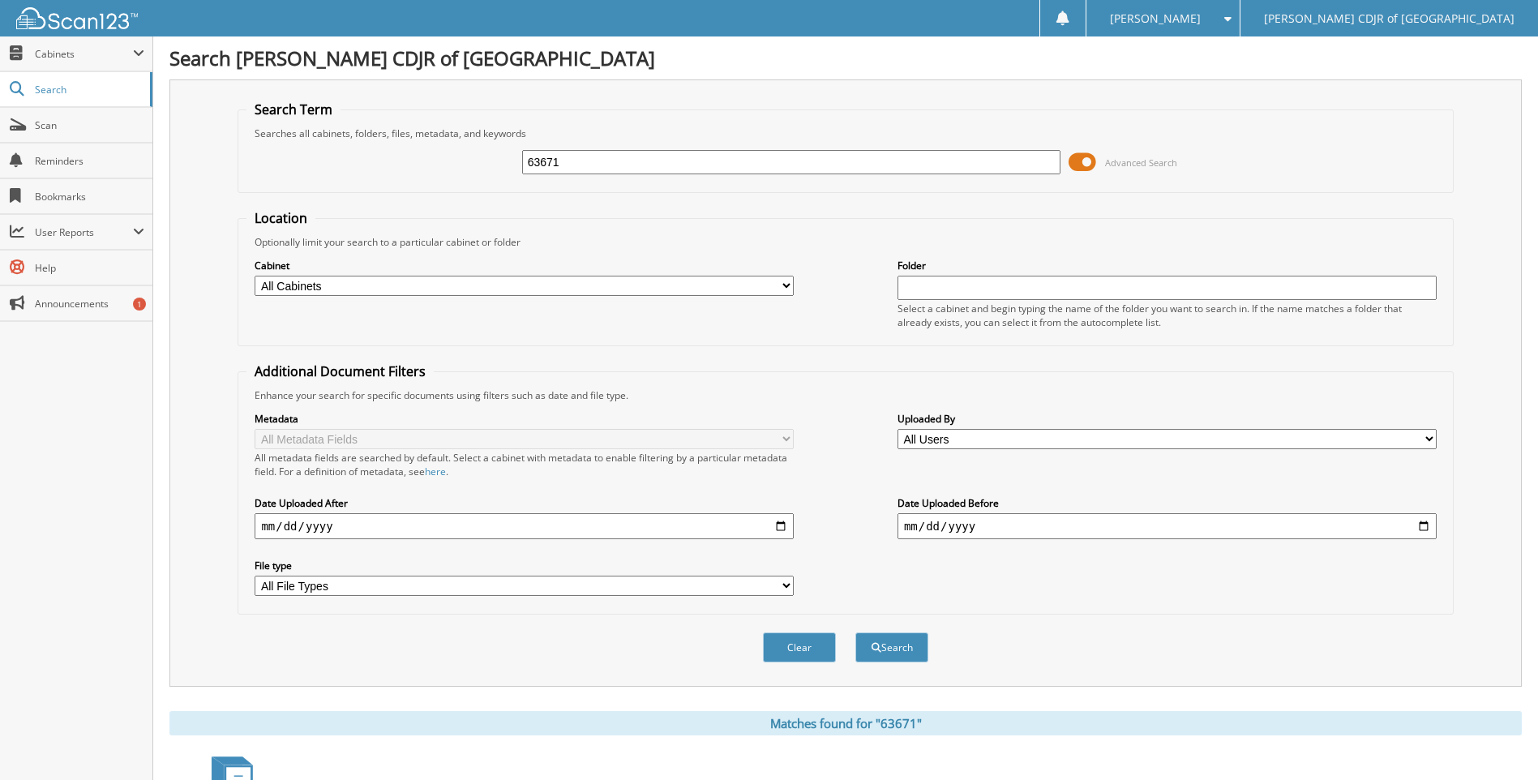
click at [611, 163] on input "63671" at bounding box center [791, 162] width 539 height 24
type input "6"
click at [856, 633] on button "Search" at bounding box center [892, 648] width 73 height 30
type input "63672."
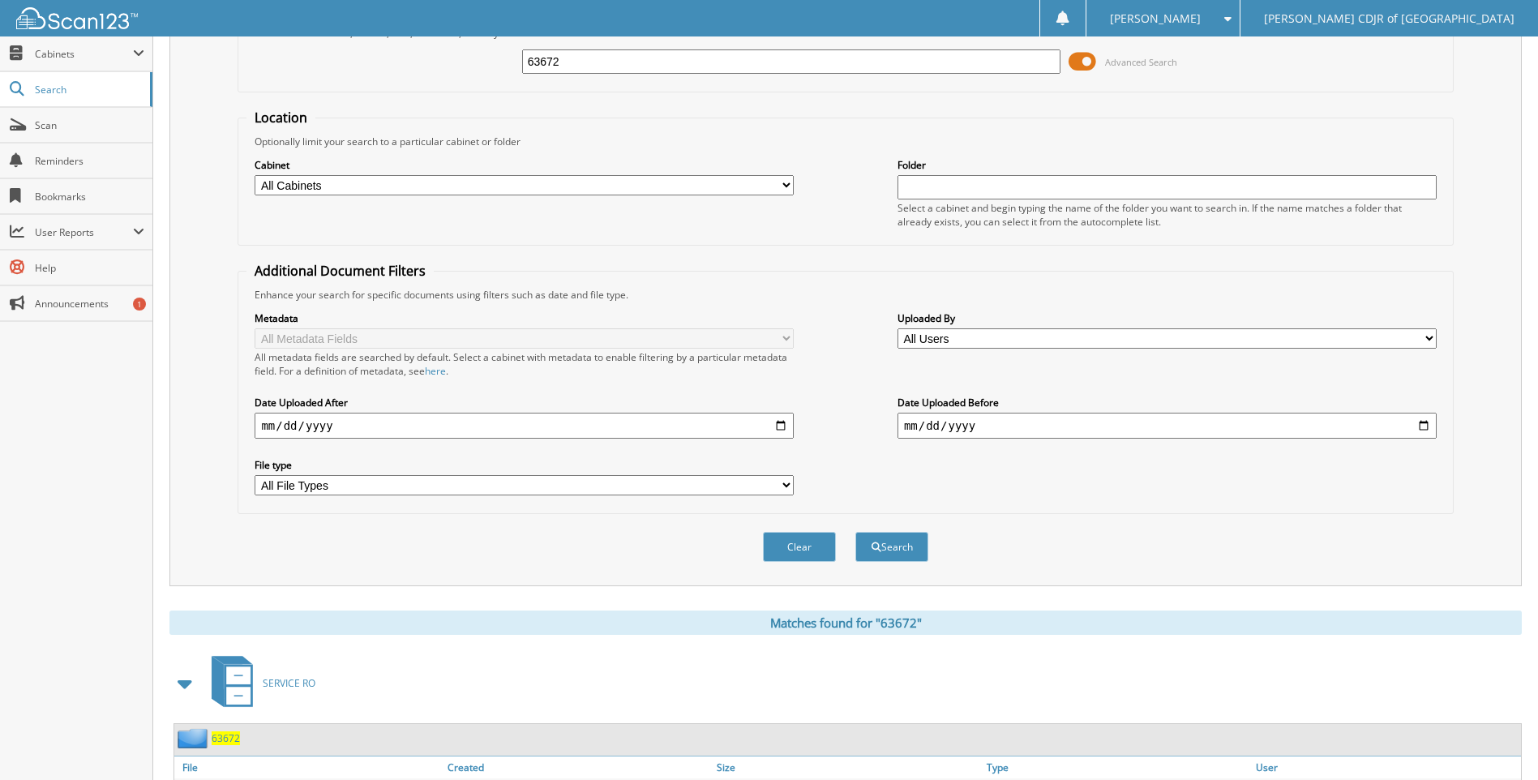
scroll to position [190, 0]
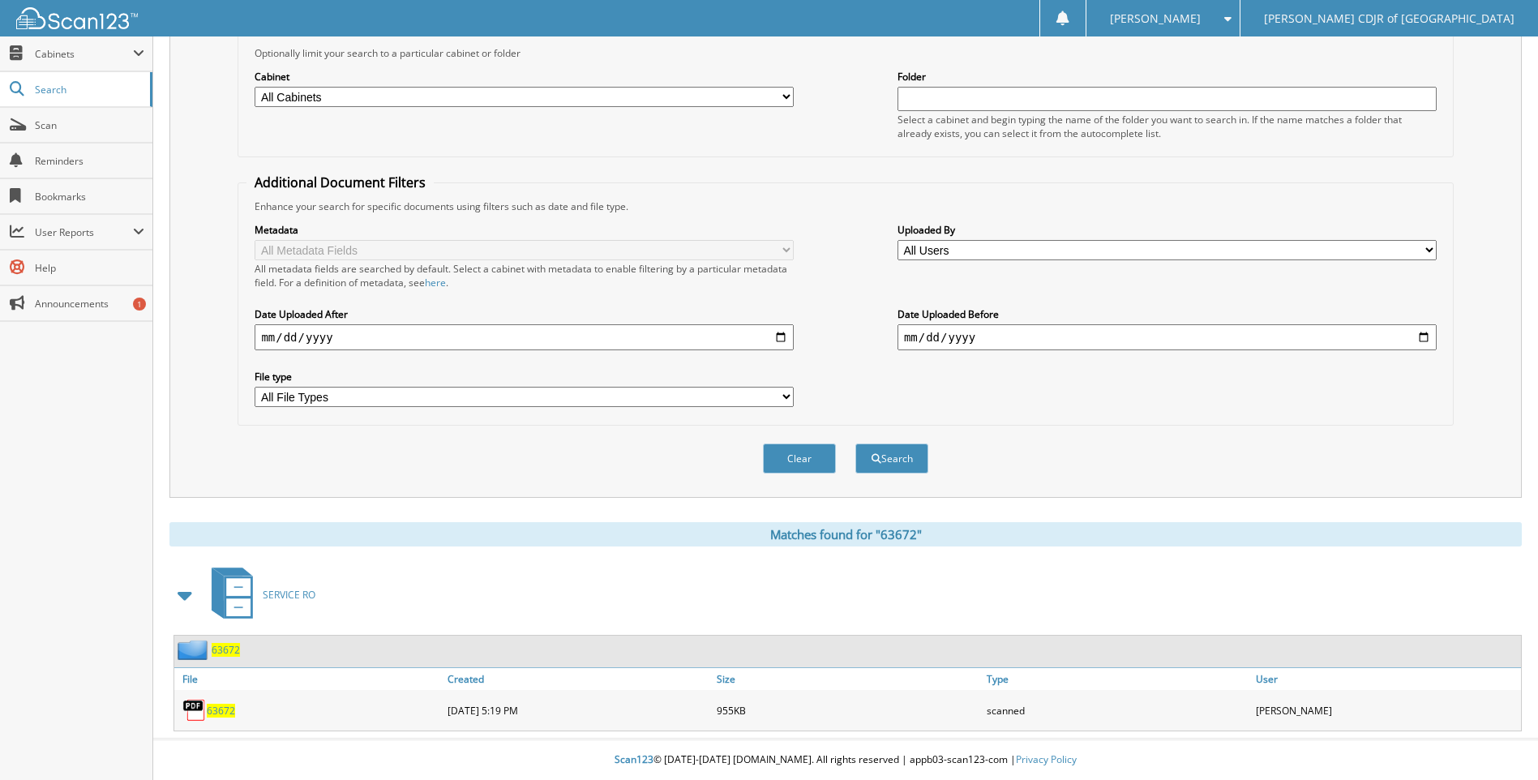
click at [226, 709] on span "63672" at bounding box center [221, 711] width 28 height 14
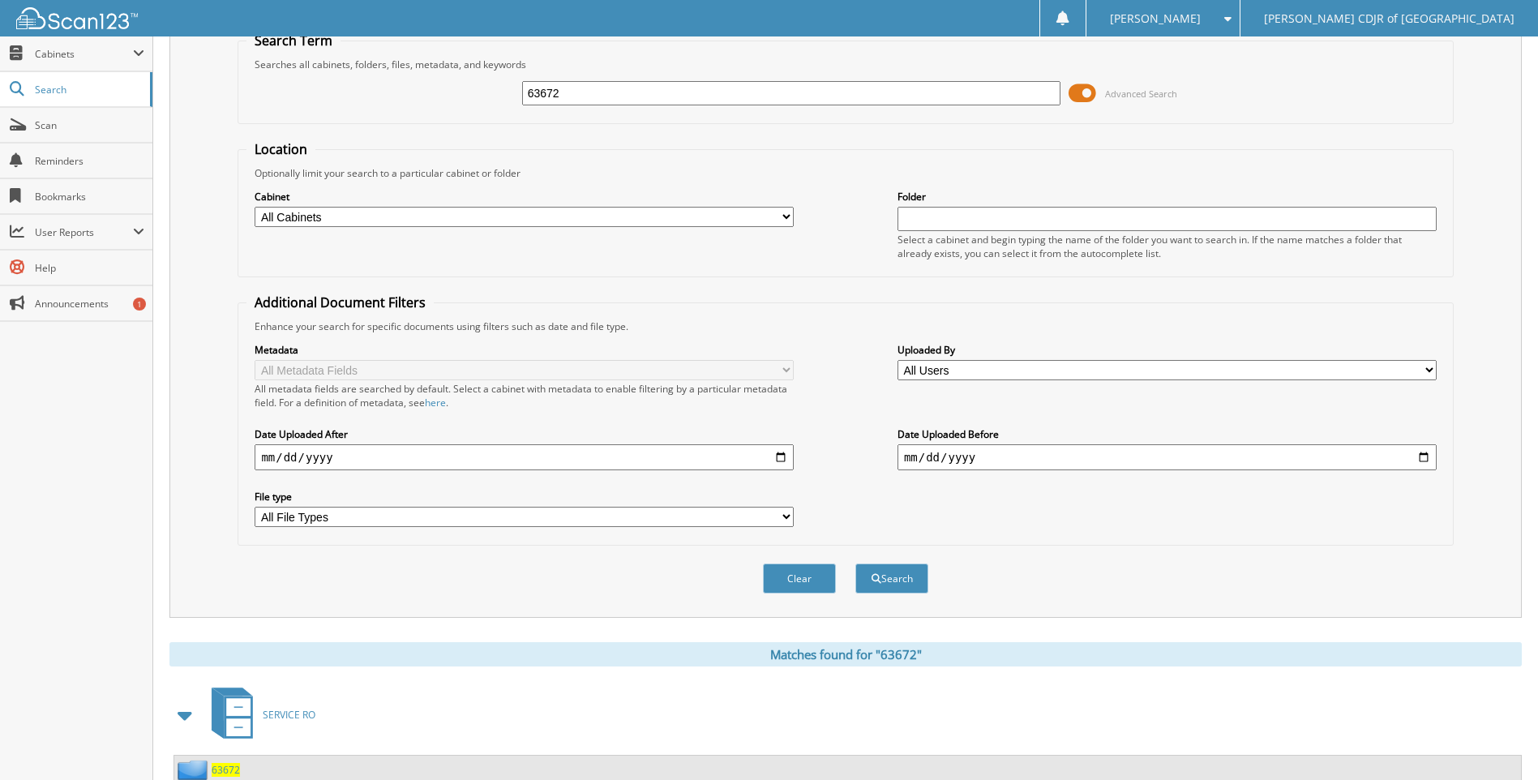
scroll to position [0, 0]
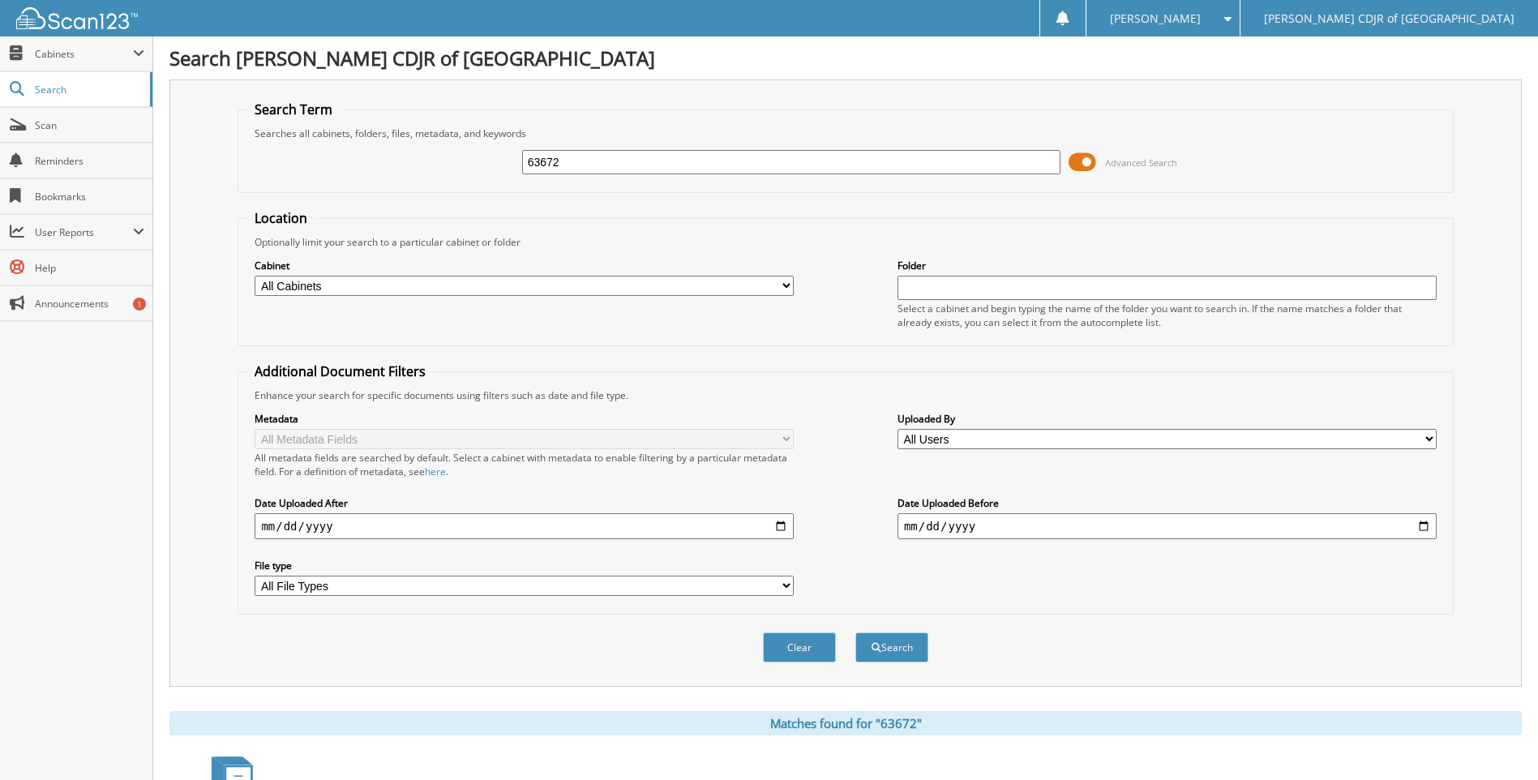
click at [572, 165] on input "63672" at bounding box center [791, 162] width 539 height 24
type input "63673"
click at [856, 633] on button "Search" at bounding box center [892, 648] width 73 height 30
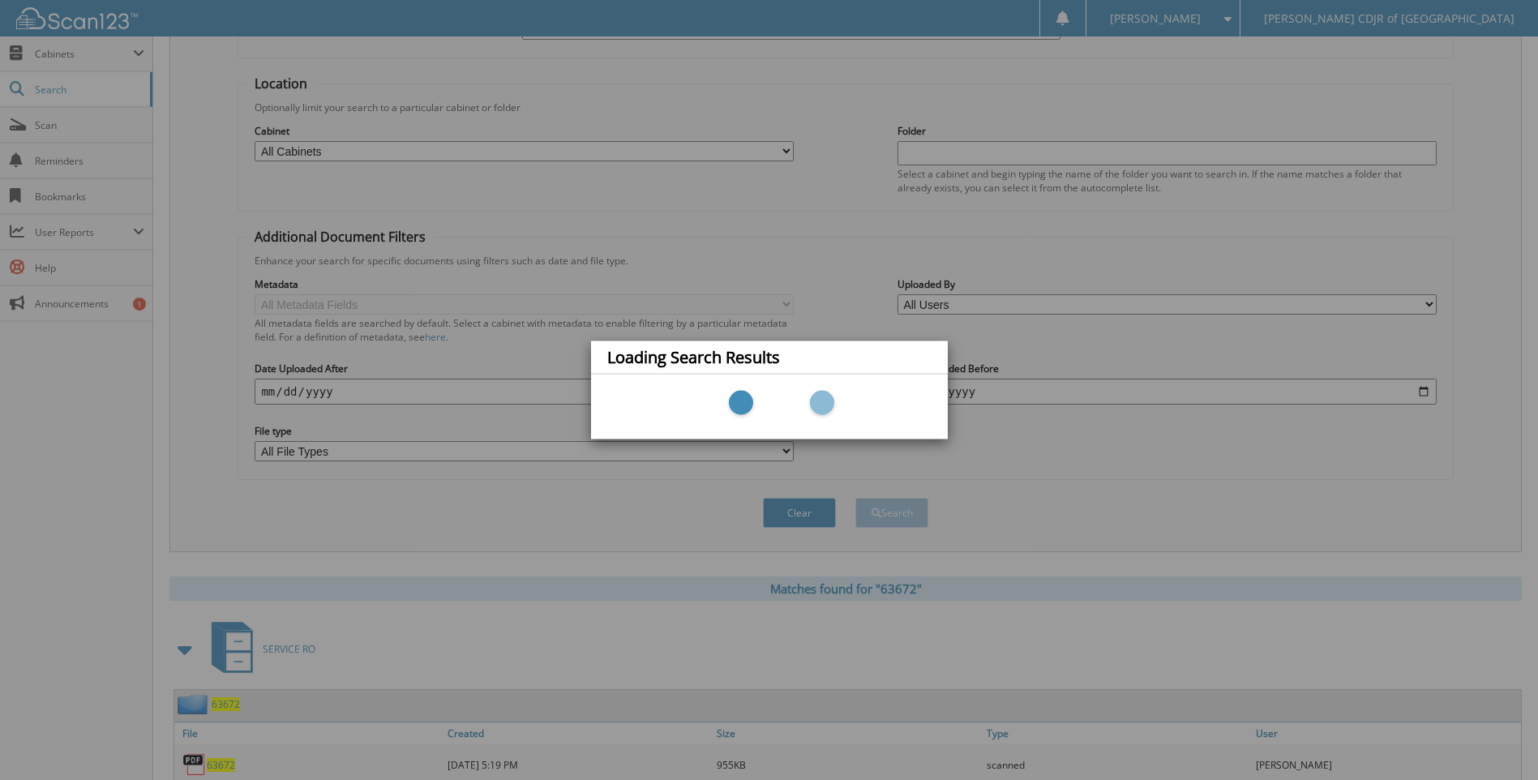
scroll to position [190, 0]
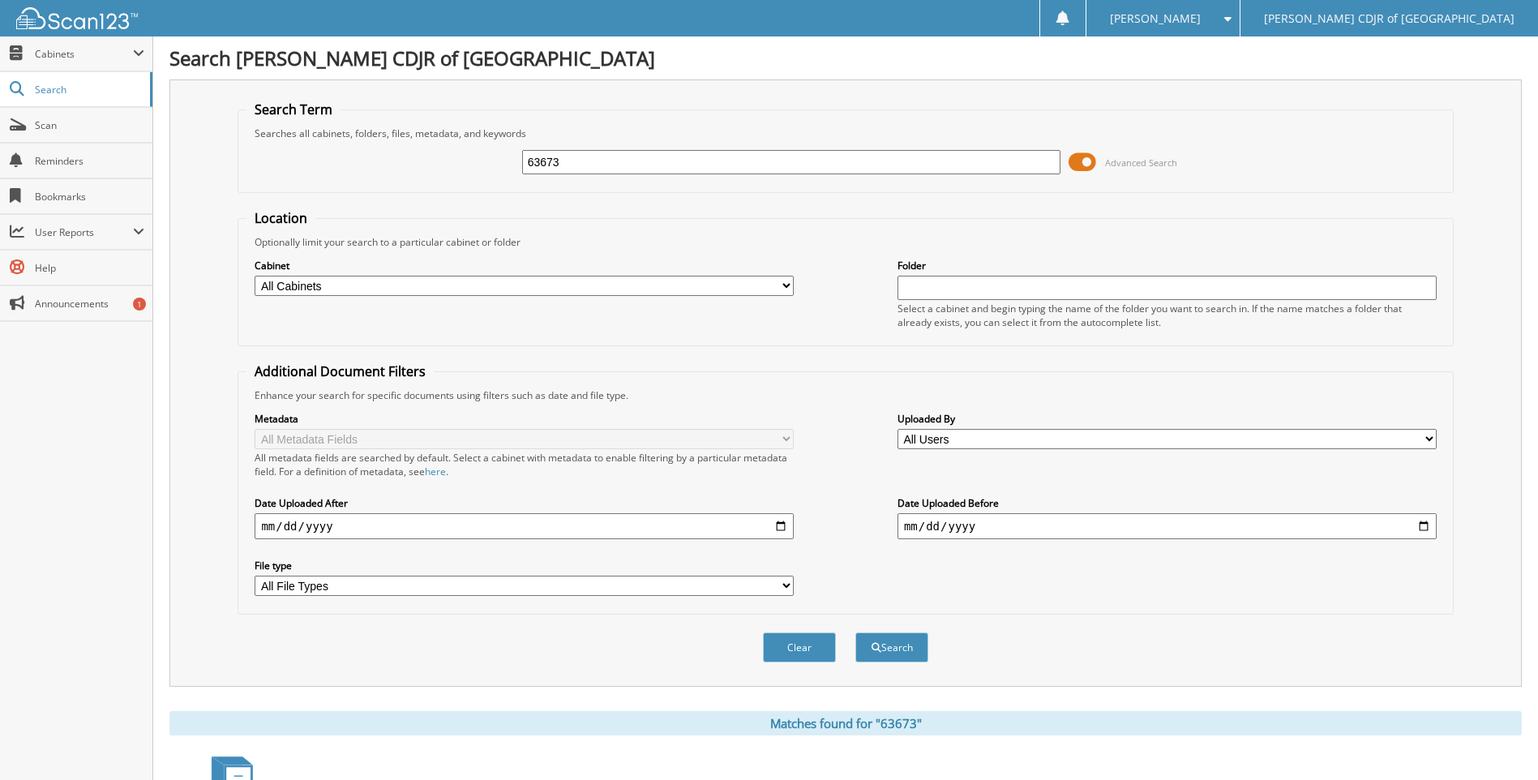
click at [598, 166] on input "63673" at bounding box center [791, 162] width 539 height 24
click at [856, 633] on button "Search" at bounding box center [892, 648] width 73 height 30
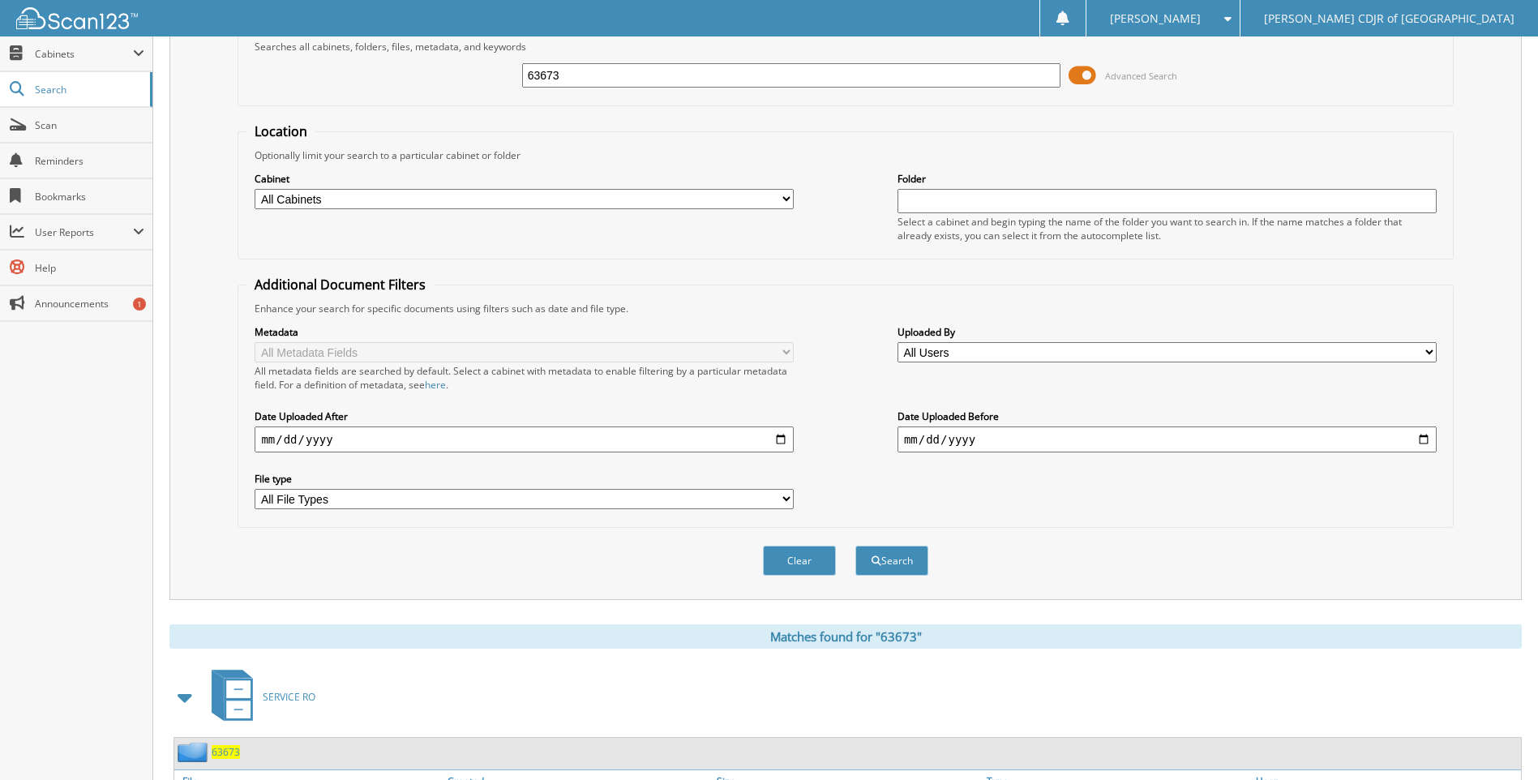
scroll to position [190, 0]
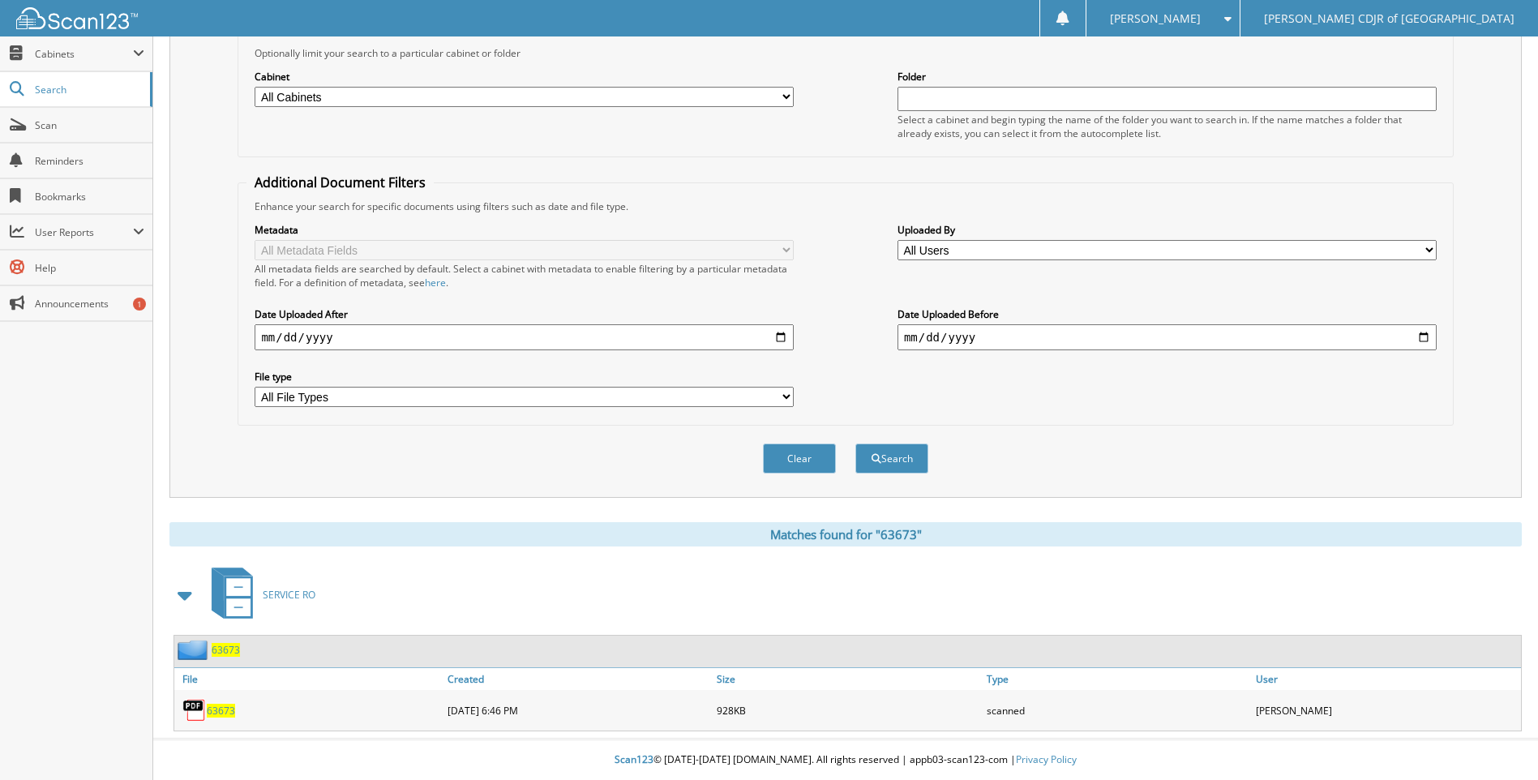
click at [223, 707] on span "63673" at bounding box center [221, 711] width 28 height 14
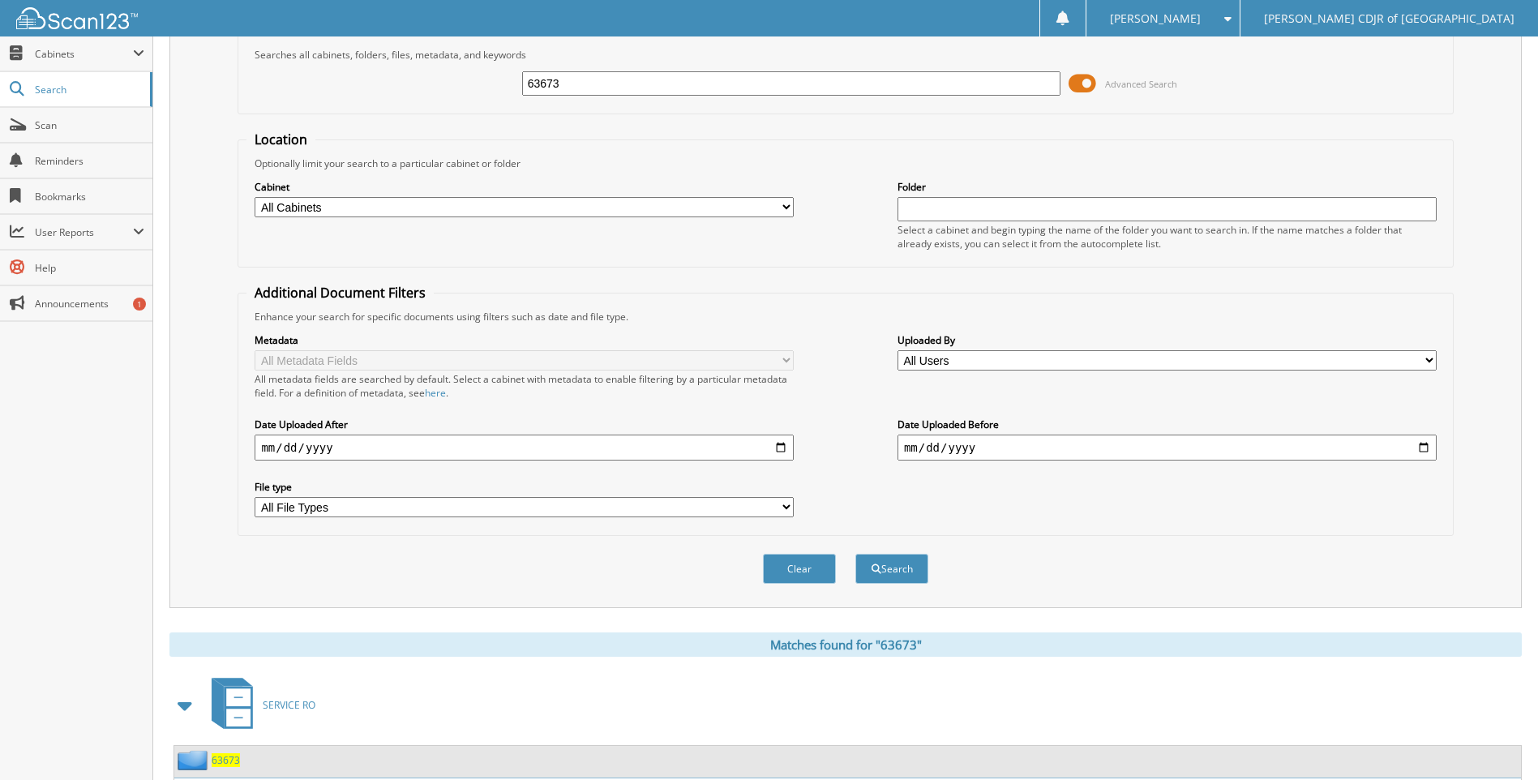
scroll to position [0, 0]
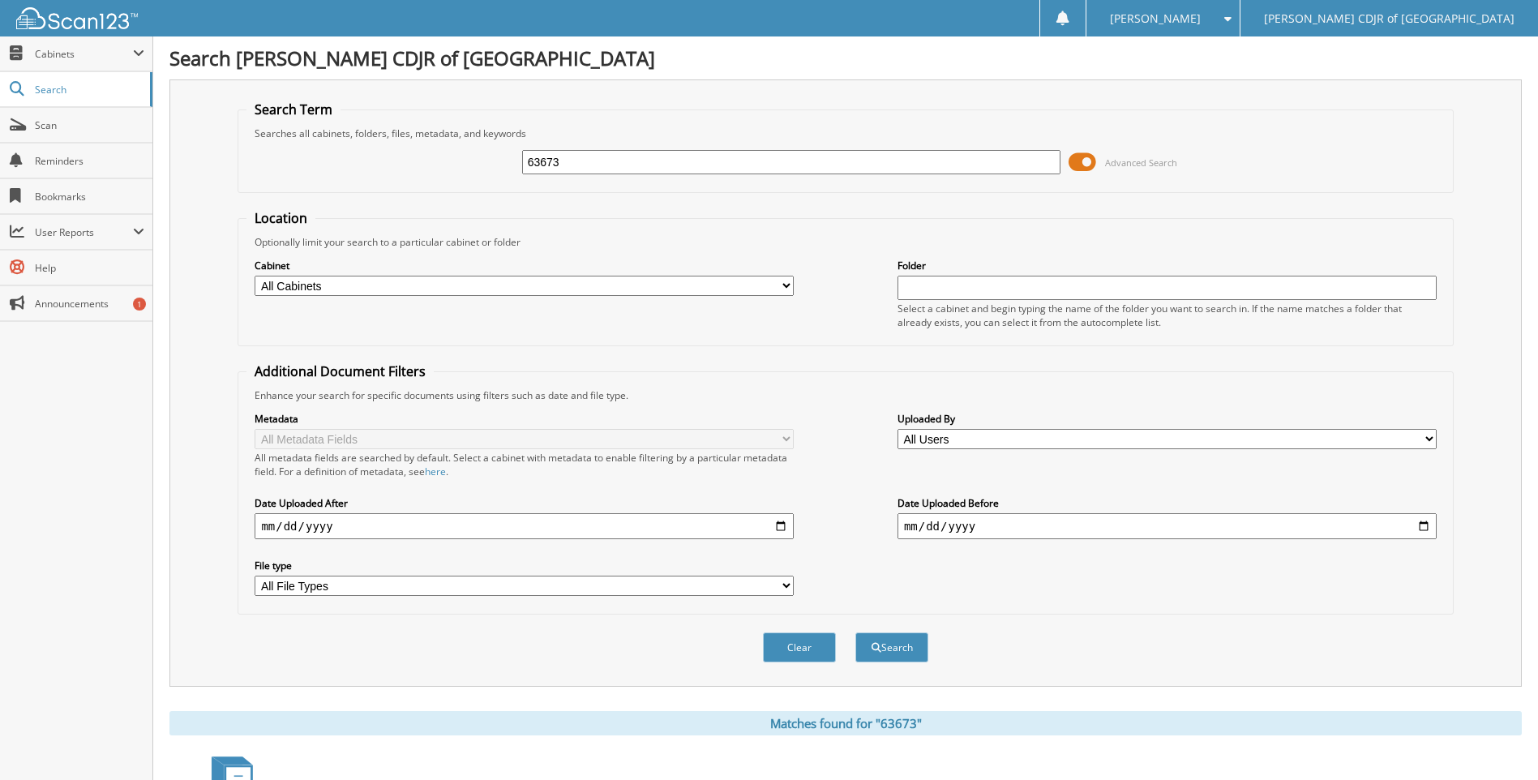
click at [589, 164] on input "63673" at bounding box center [791, 162] width 539 height 24
type input "6"
type input "63674"
click at [856, 633] on button "Search" at bounding box center [892, 648] width 73 height 30
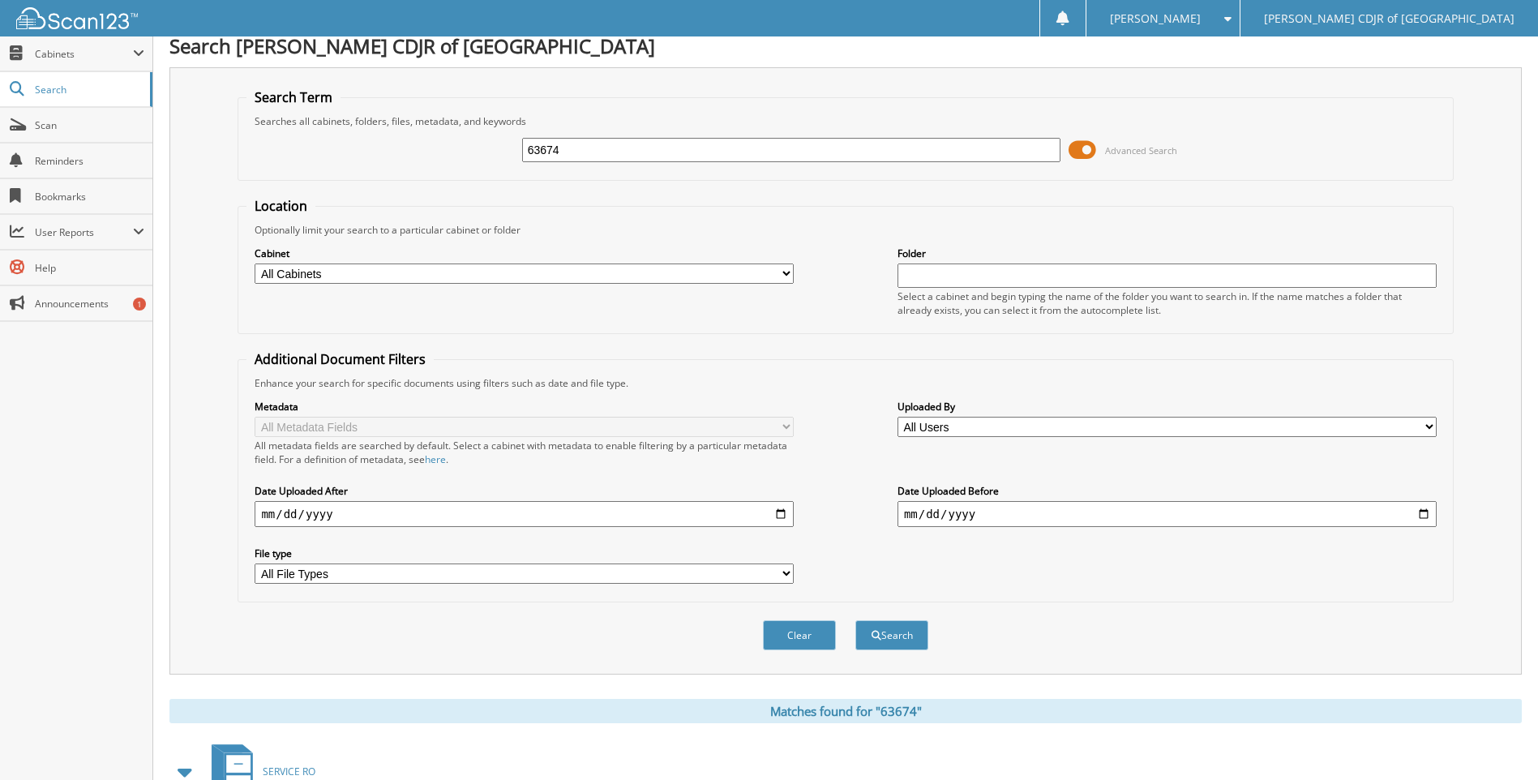
scroll to position [190, 0]
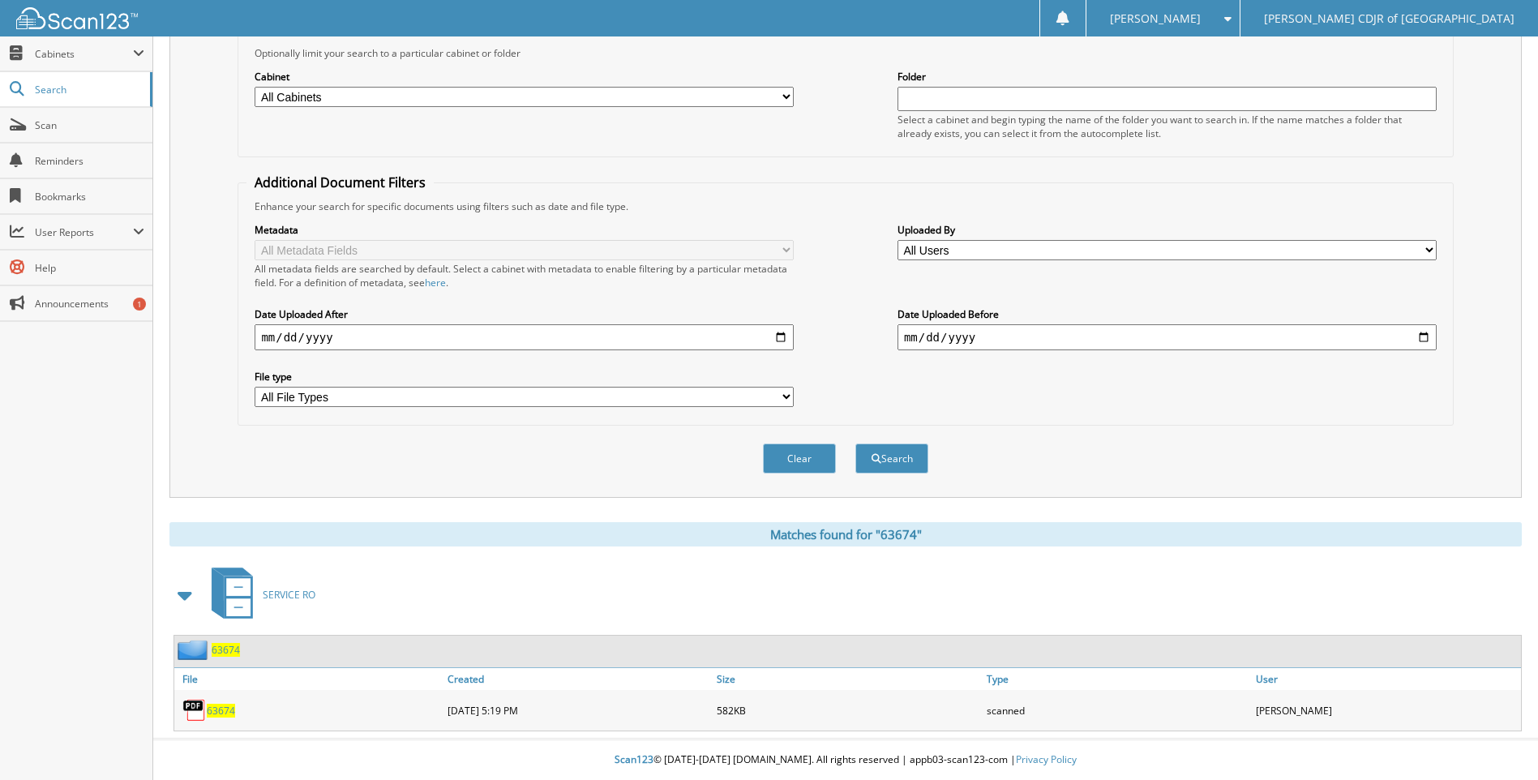
click at [217, 705] on span "63674" at bounding box center [221, 711] width 28 height 14
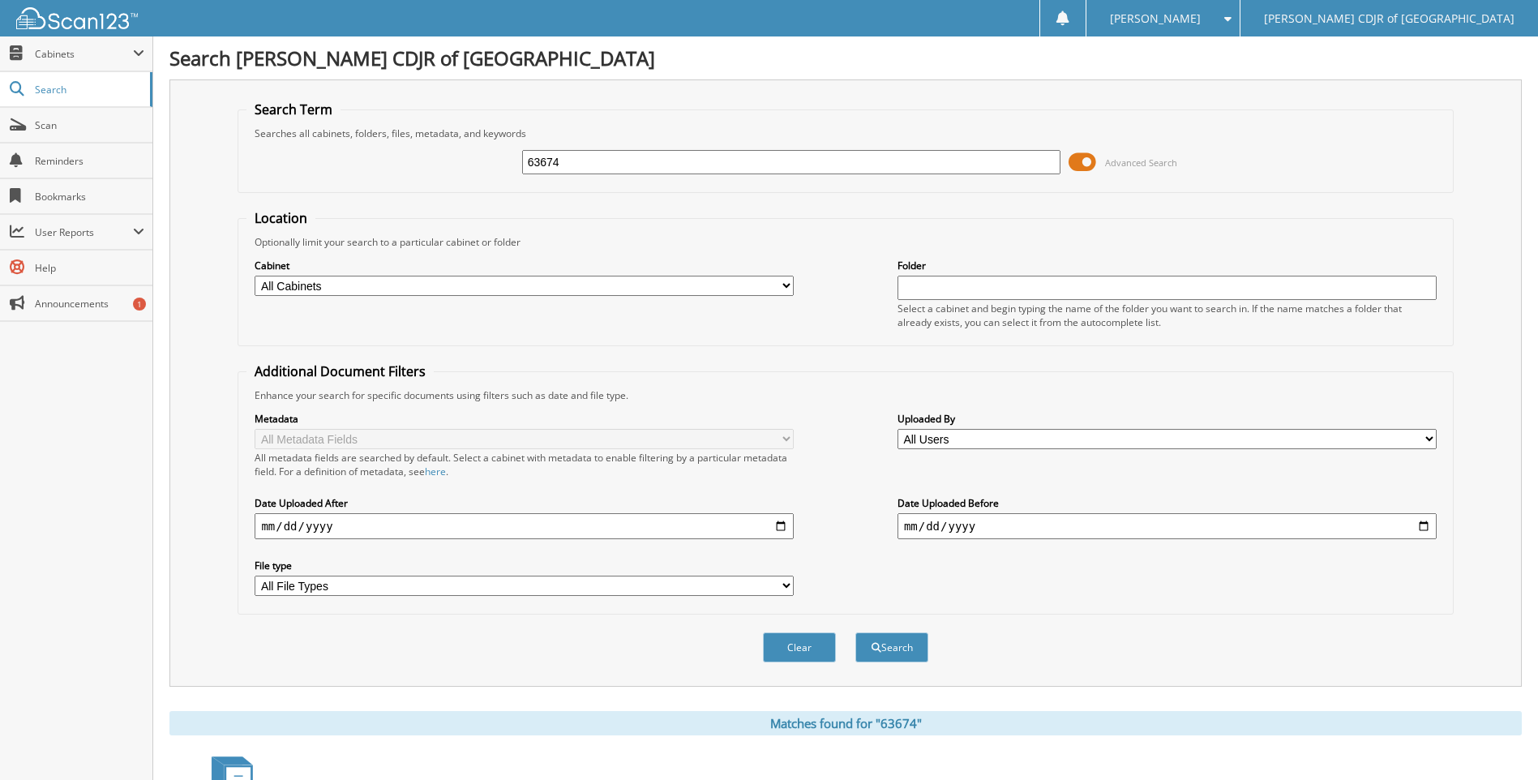
click at [578, 167] on input "63674" at bounding box center [791, 162] width 539 height 24
type input "6"
click at [537, 162] on input "text" at bounding box center [791, 162] width 539 height 24
type input "63675"
click at [856, 633] on button "Search" at bounding box center [892, 648] width 73 height 30
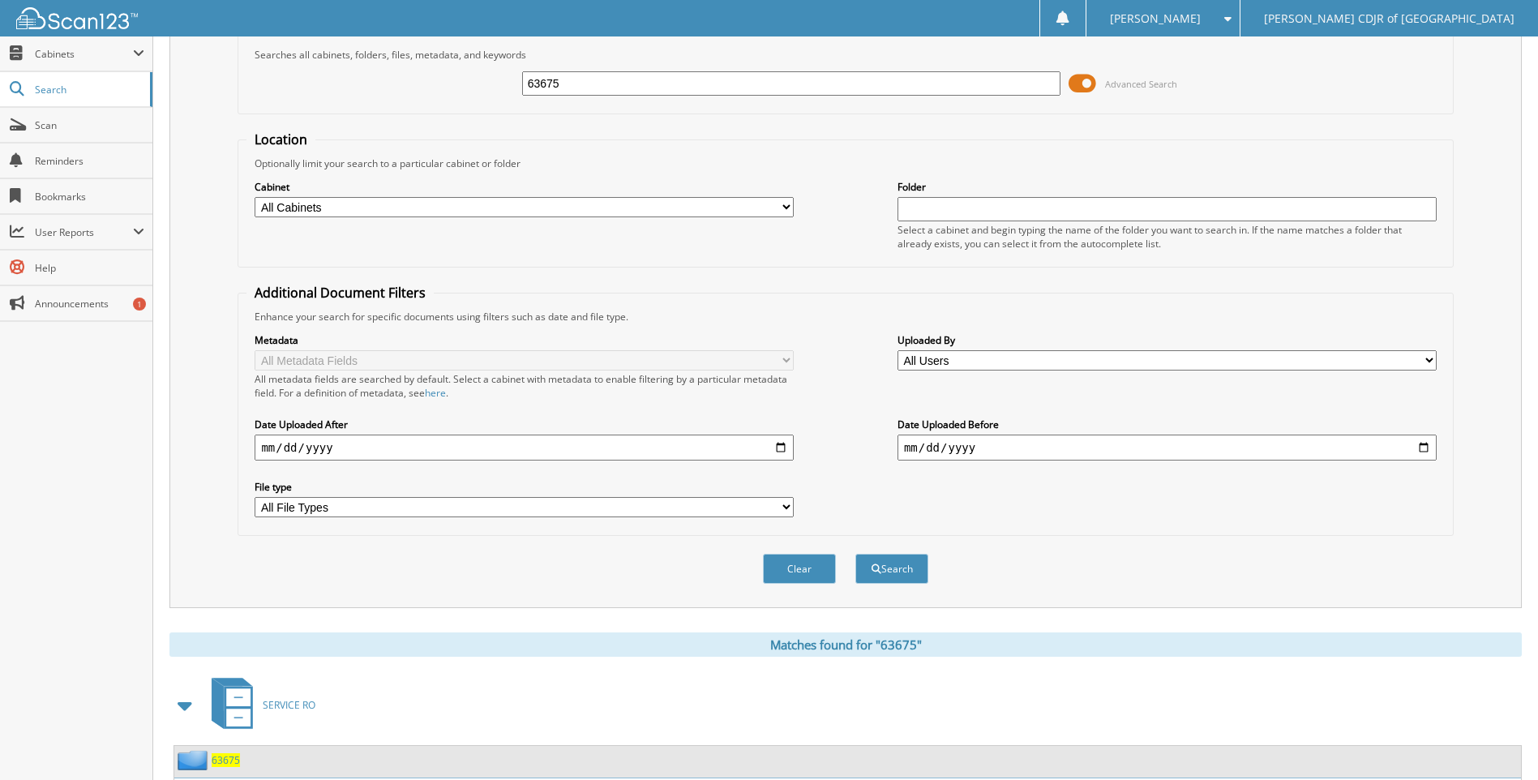
scroll to position [190, 0]
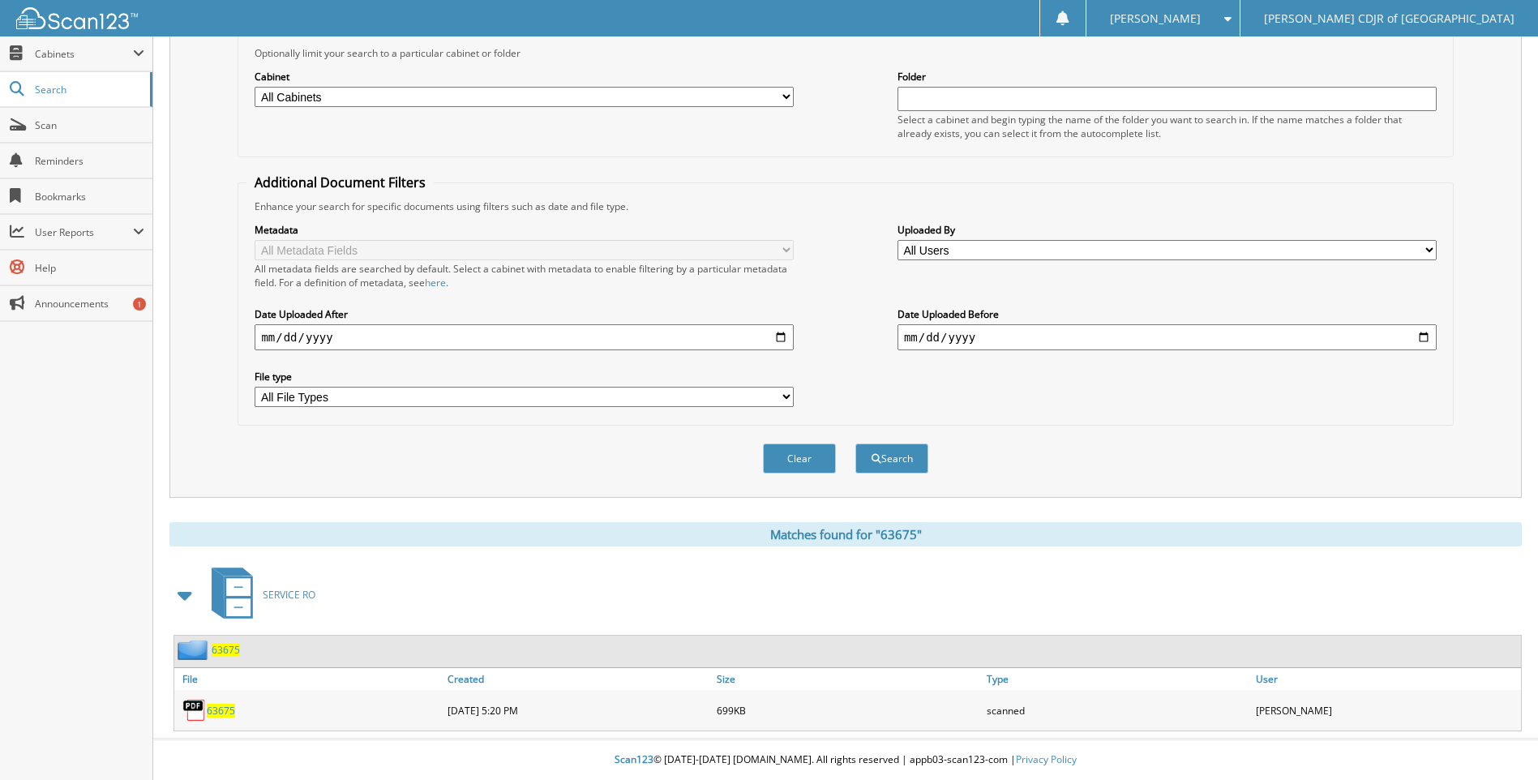
click at [229, 708] on span "63675" at bounding box center [221, 711] width 28 height 14
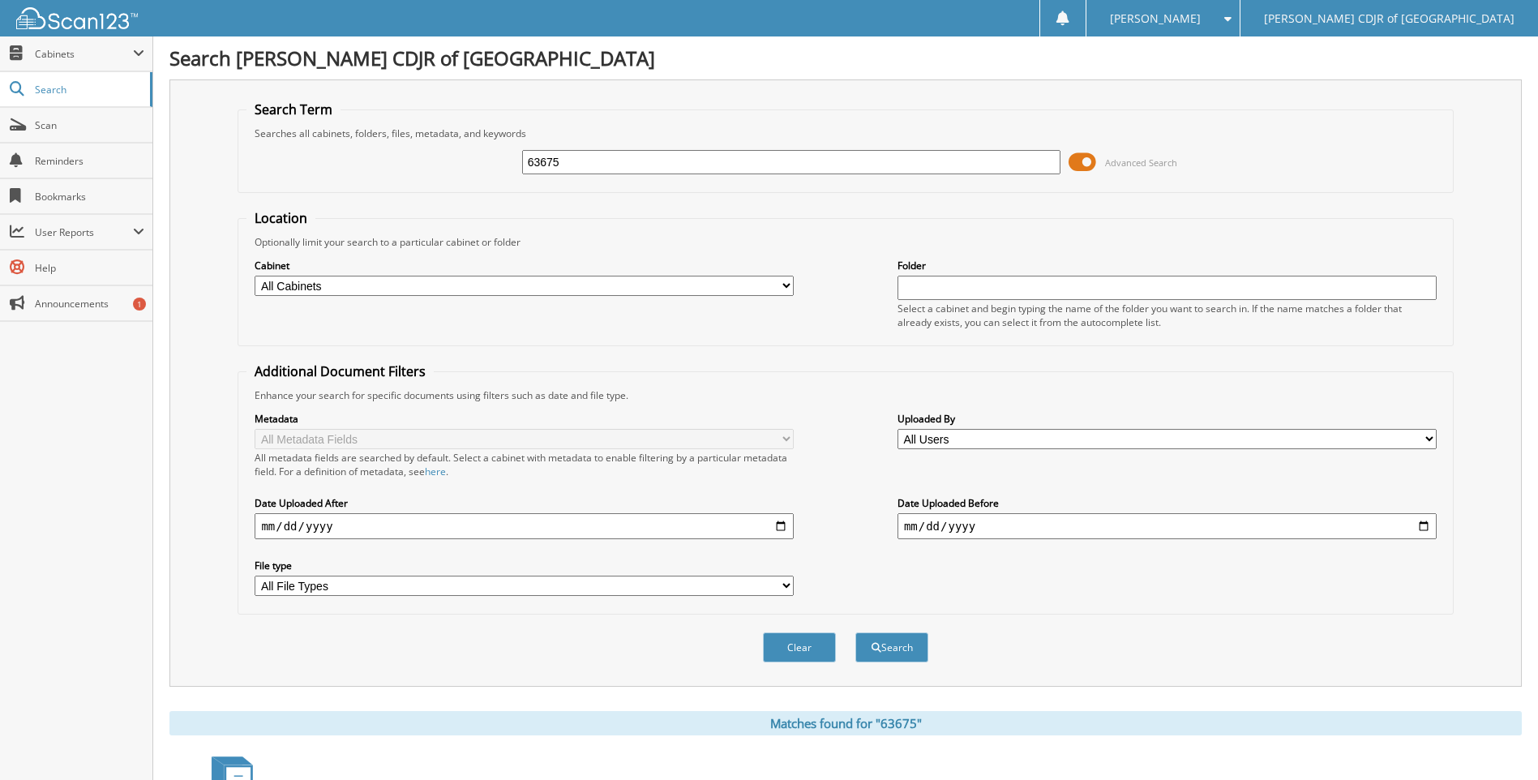
click at [587, 158] on input "63675" at bounding box center [791, 162] width 539 height 24
type input "63676"
click at [856, 633] on button "Search" at bounding box center [892, 648] width 73 height 30
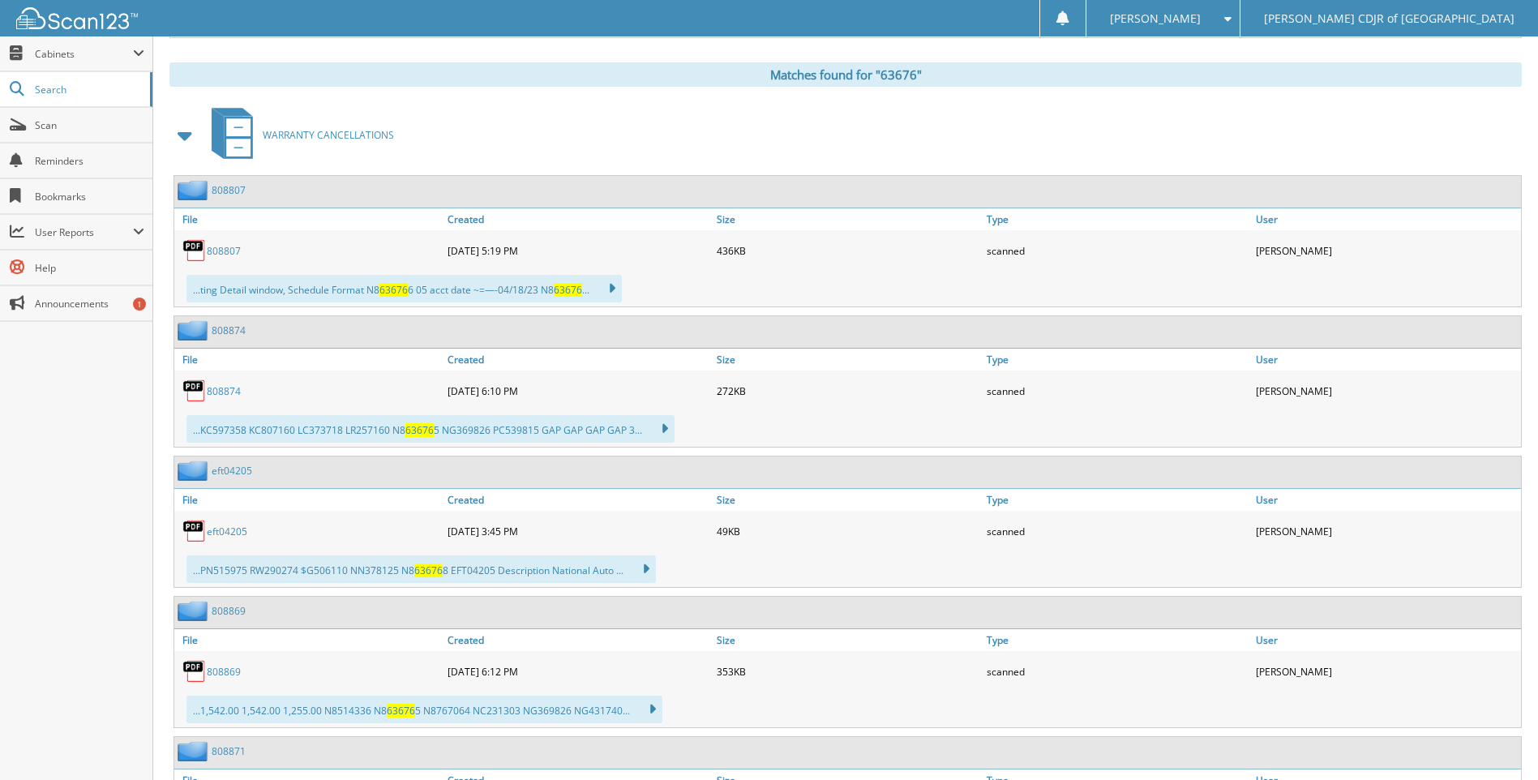
scroll to position [963, 0]
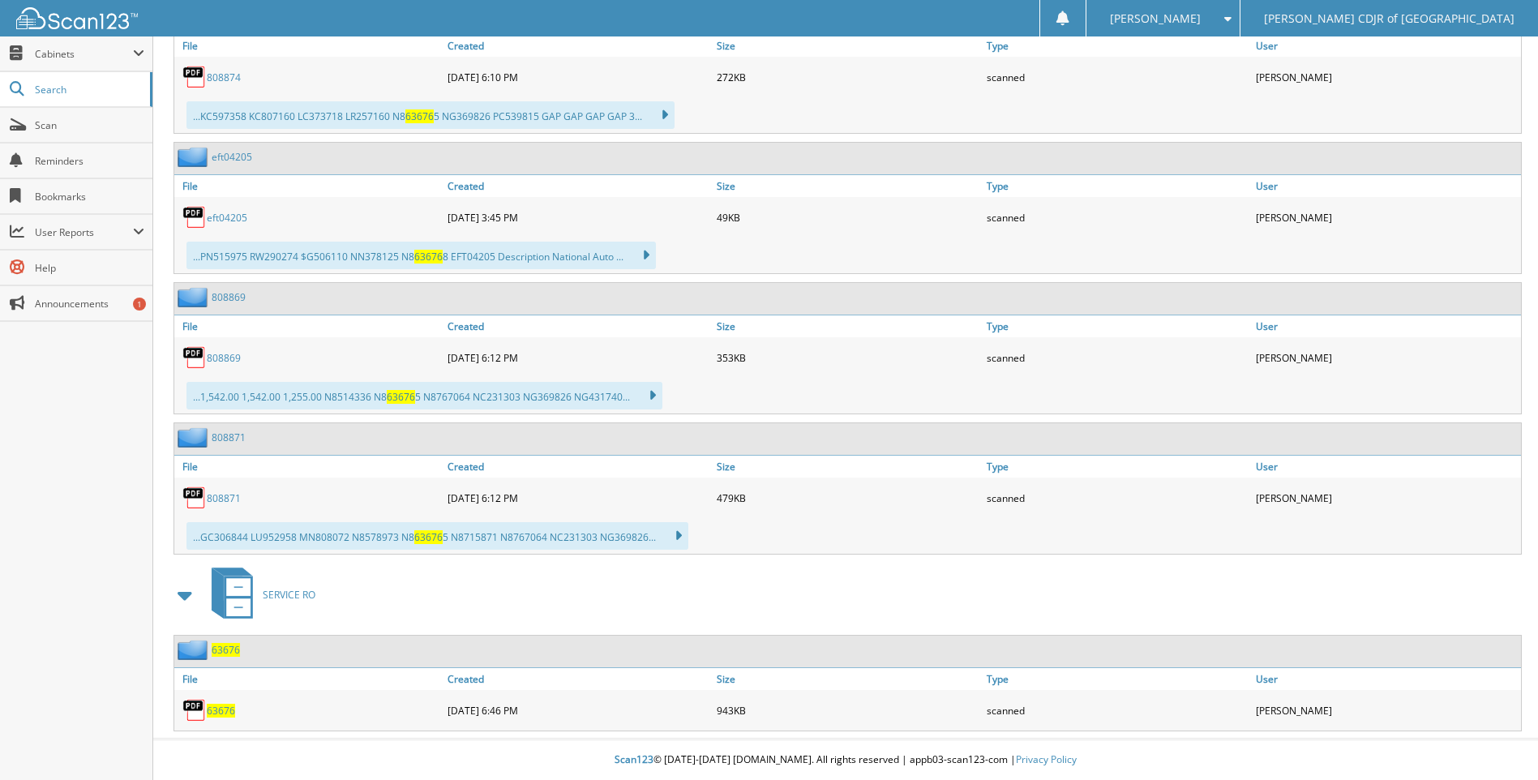
click at [222, 714] on span "63676" at bounding box center [221, 711] width 28 height 14
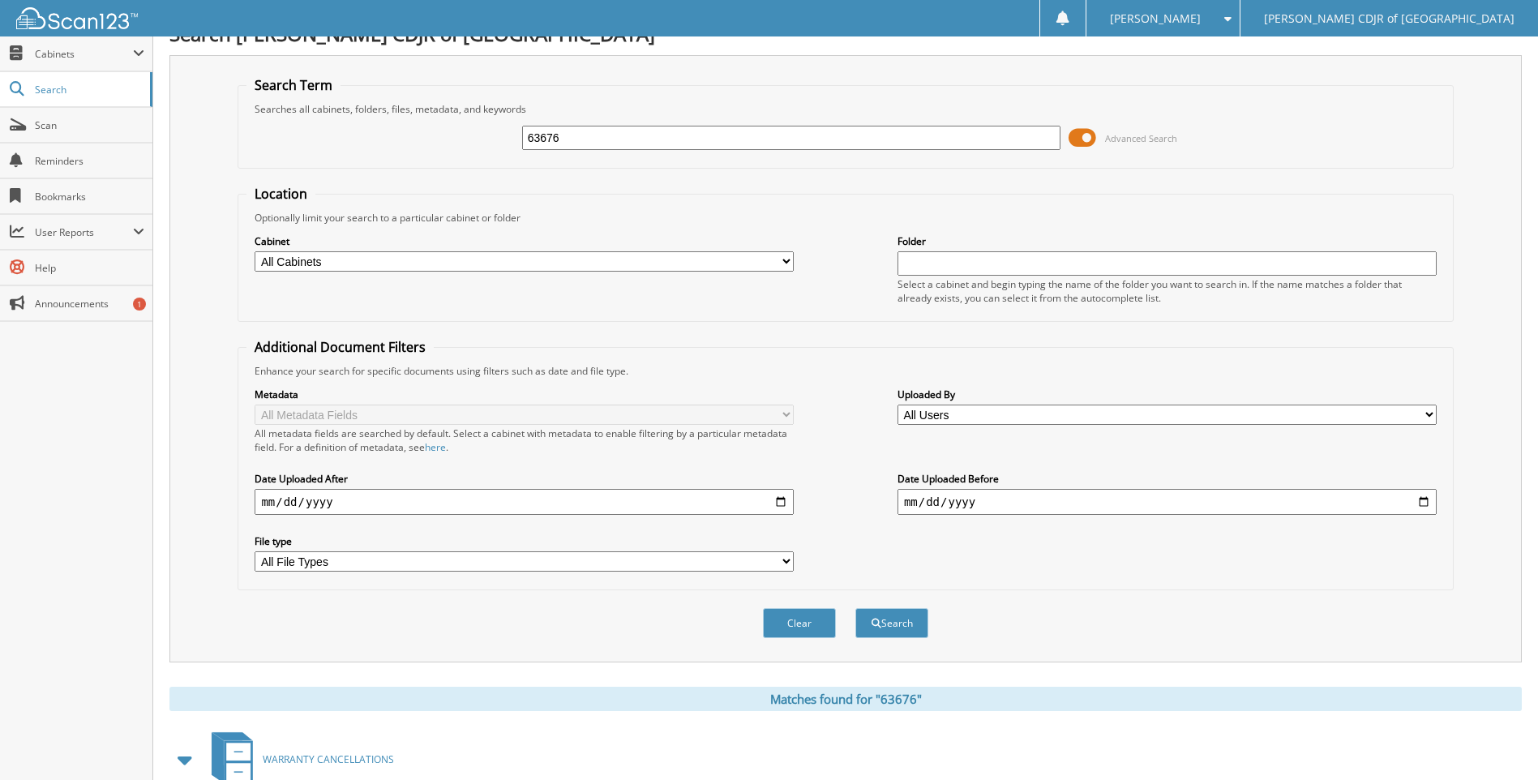
scroll to position [0, 0]
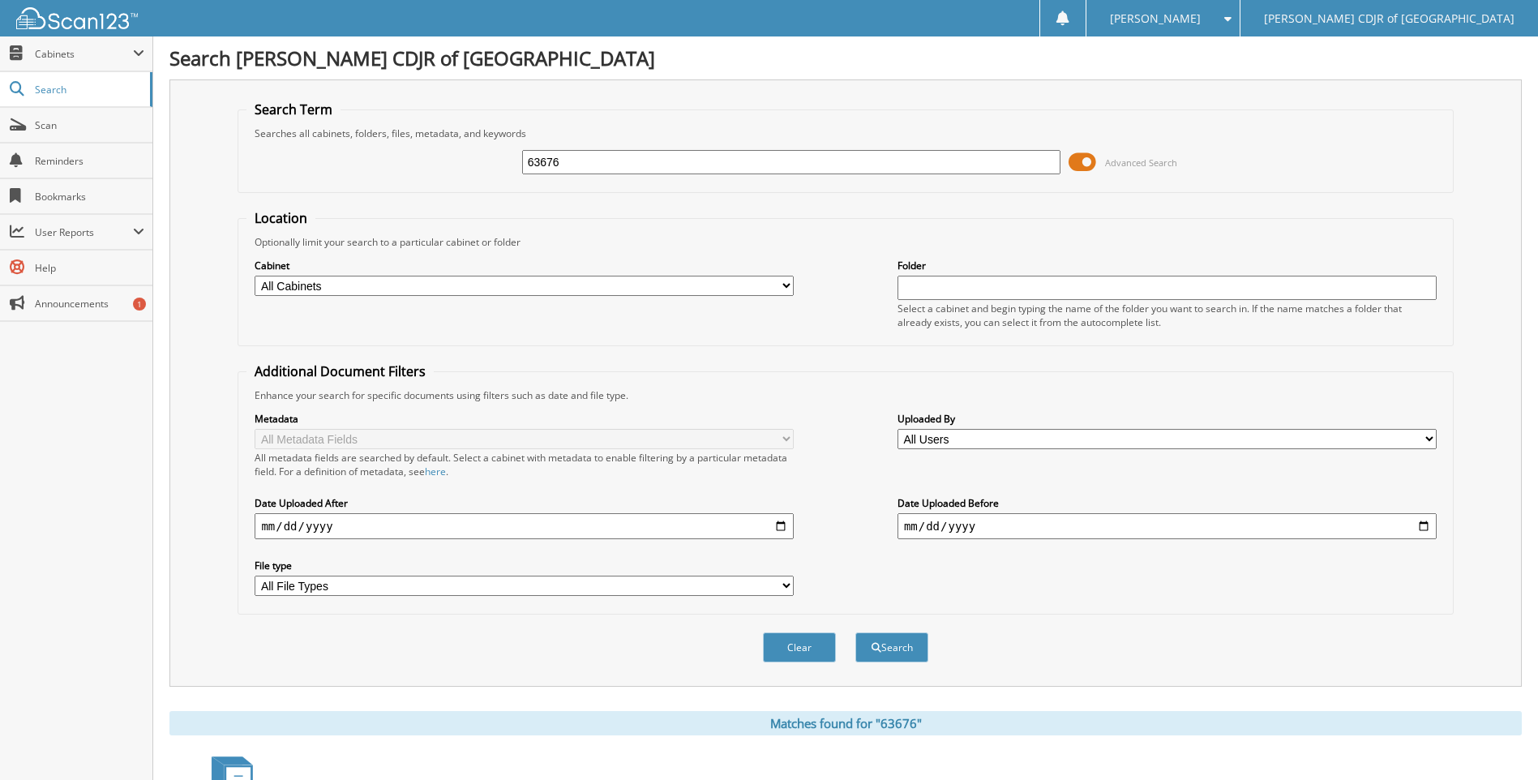
drag, startPoint x: 574, startPoint y: 179, endPoint x: 573, endPoint y: 165, distance: 14.7
click at [574, 178] on div "63676 Advanced Search" at bounding box center [846, 162] width 1198 height 44
click at [571, 159] on input "63676" at bounding box center [791, 162] width 539 height 24
type input "6"
type input "63678"
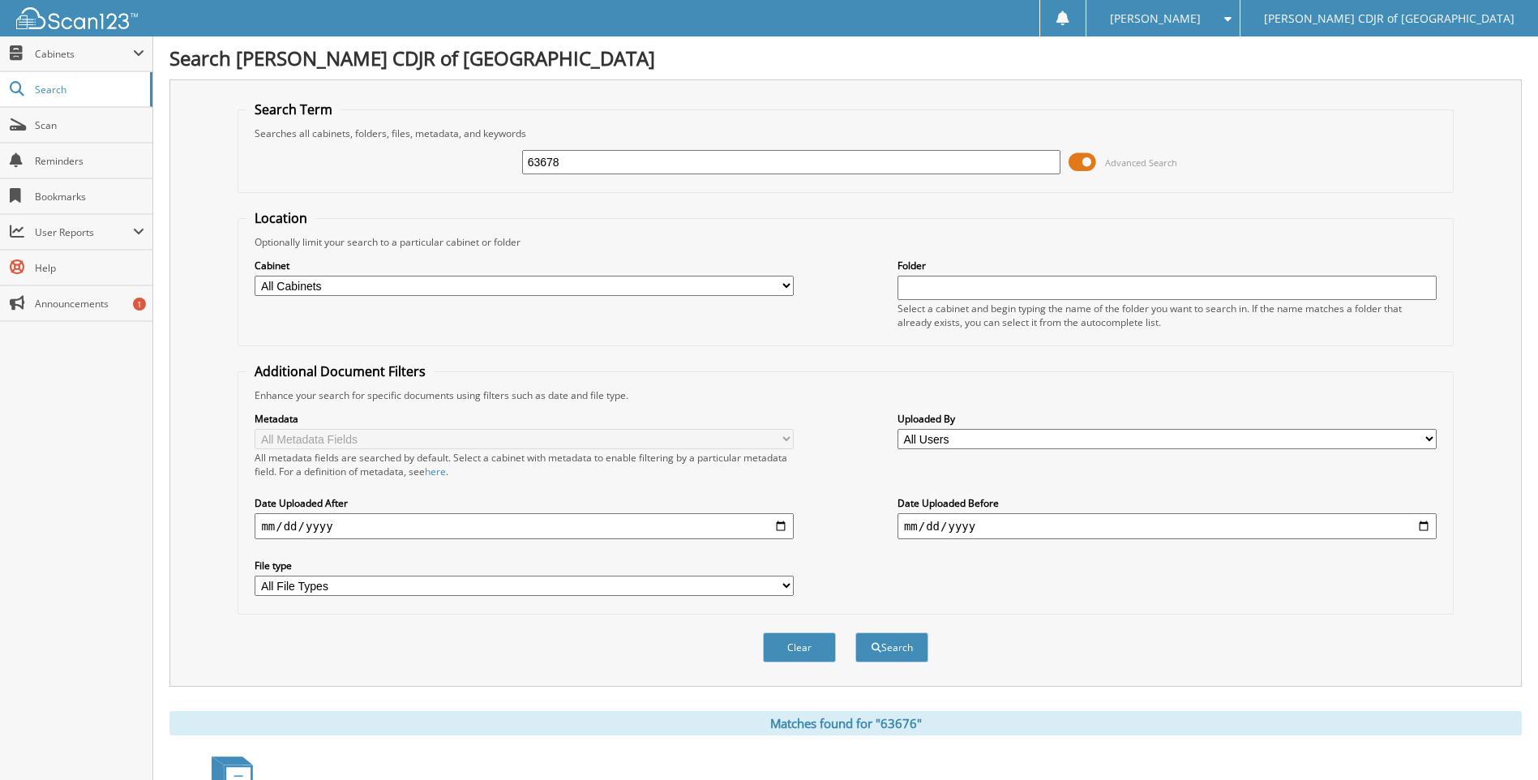
click at [856, 633] on button "Search" at bounding box center [892, 648] width 73 height 30
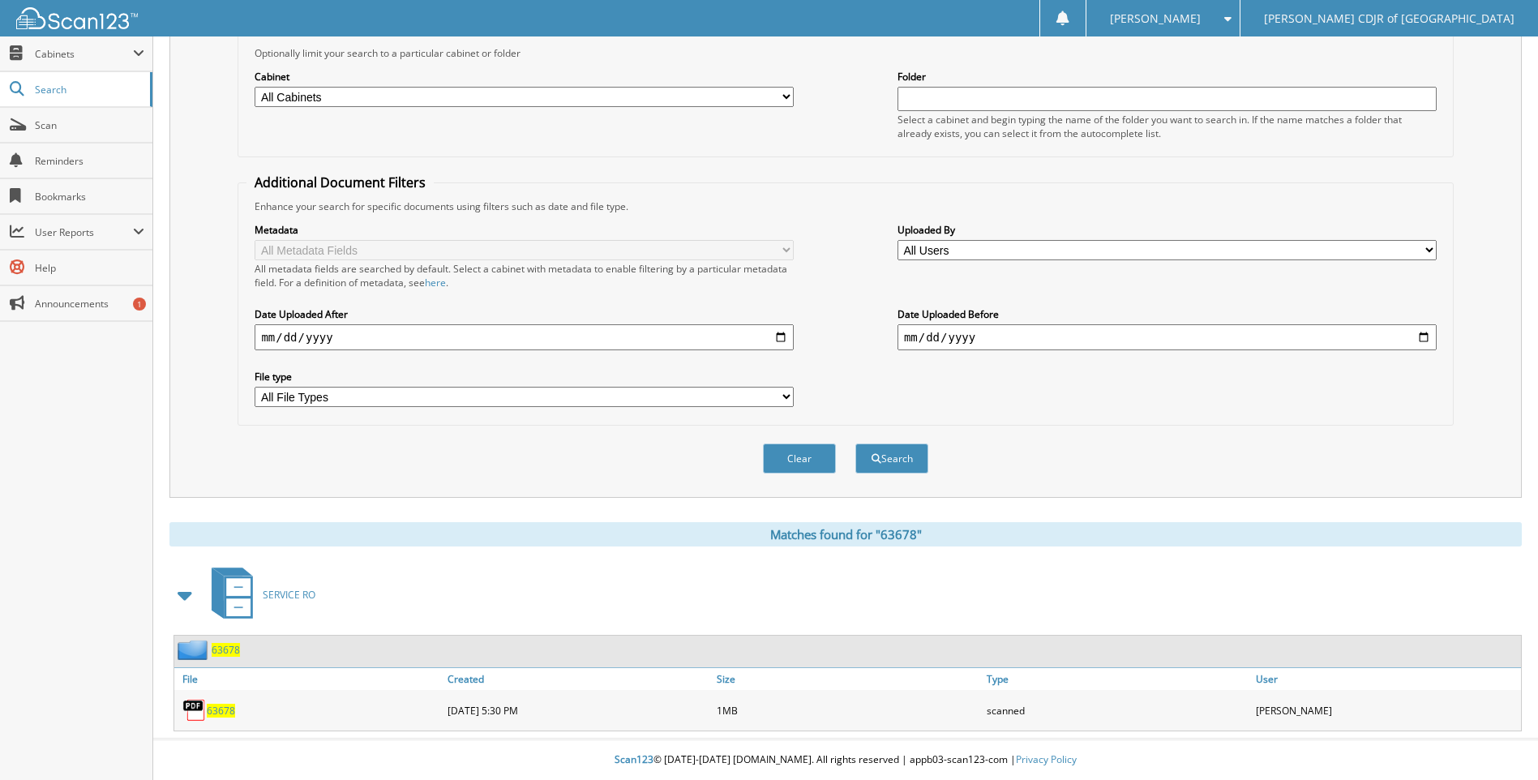
click at [225, 705] on span "63678" at bounding box center [221, 711] width 28 height 14
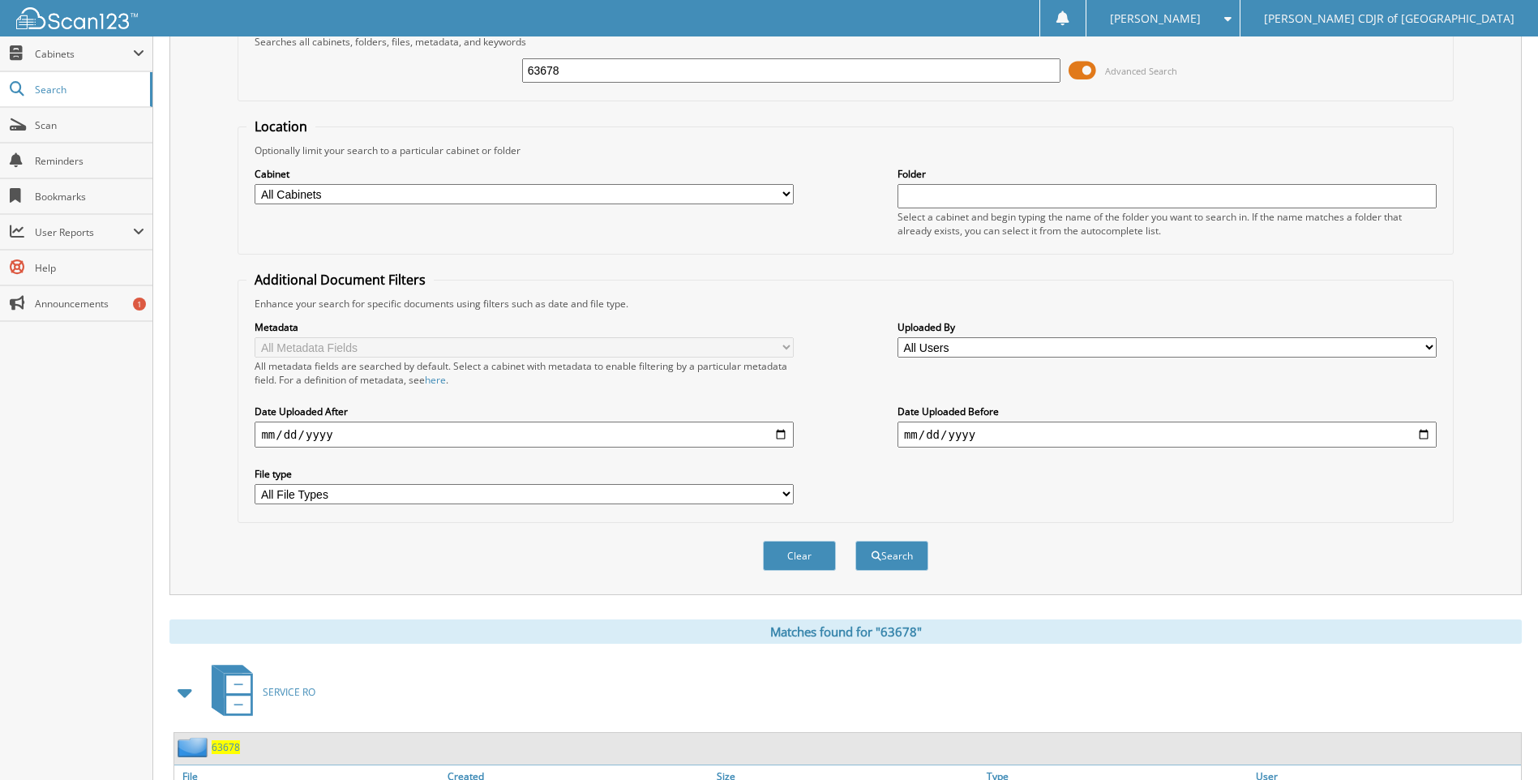
scroll to position [0, 0]
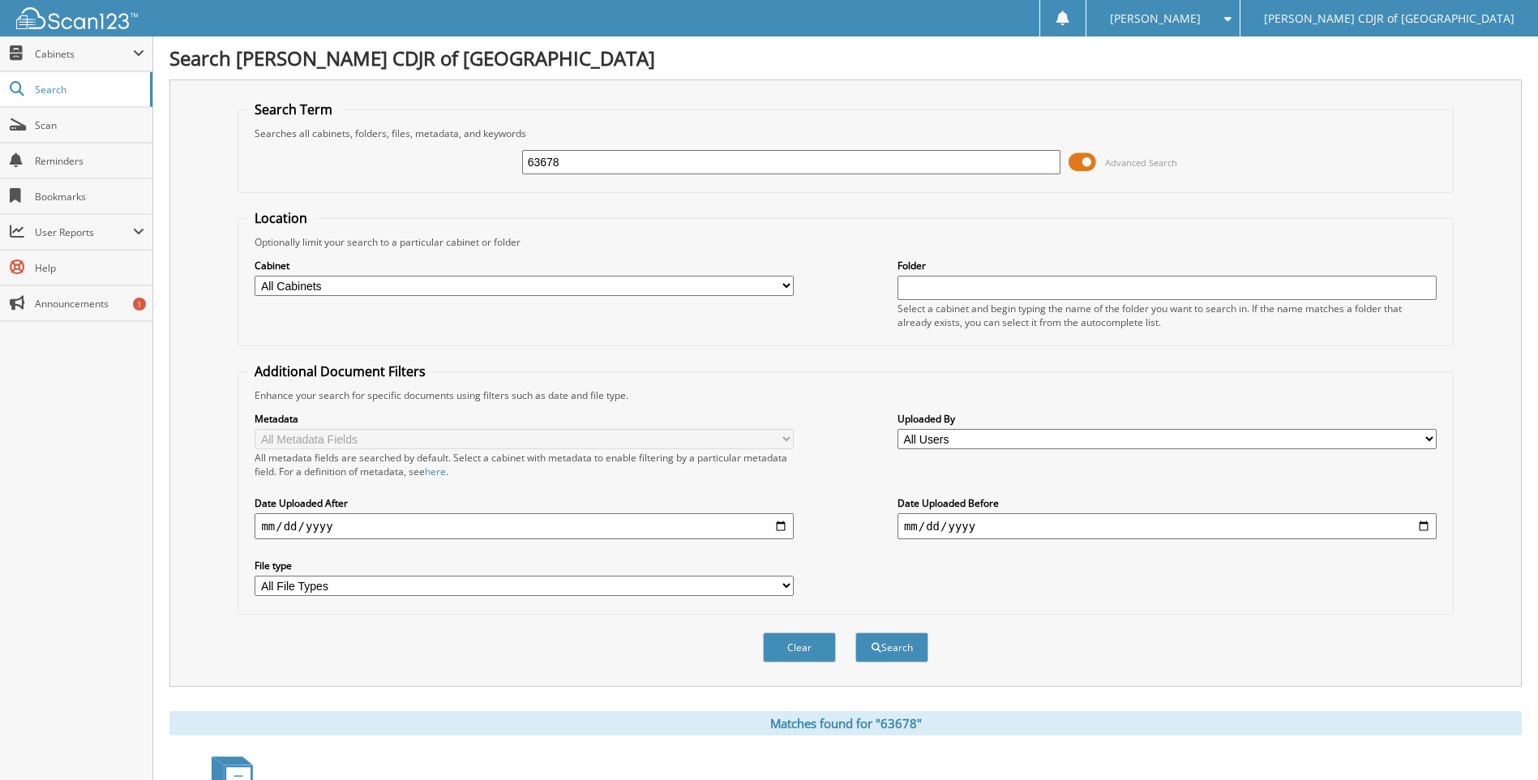
click at [589, 157] on input "63678" at bounding box center [791, 162] width 539 height 24
type input "63682"
click at [856, 633] on button "Search" at bounding box center [892, 648] width 73 height 30
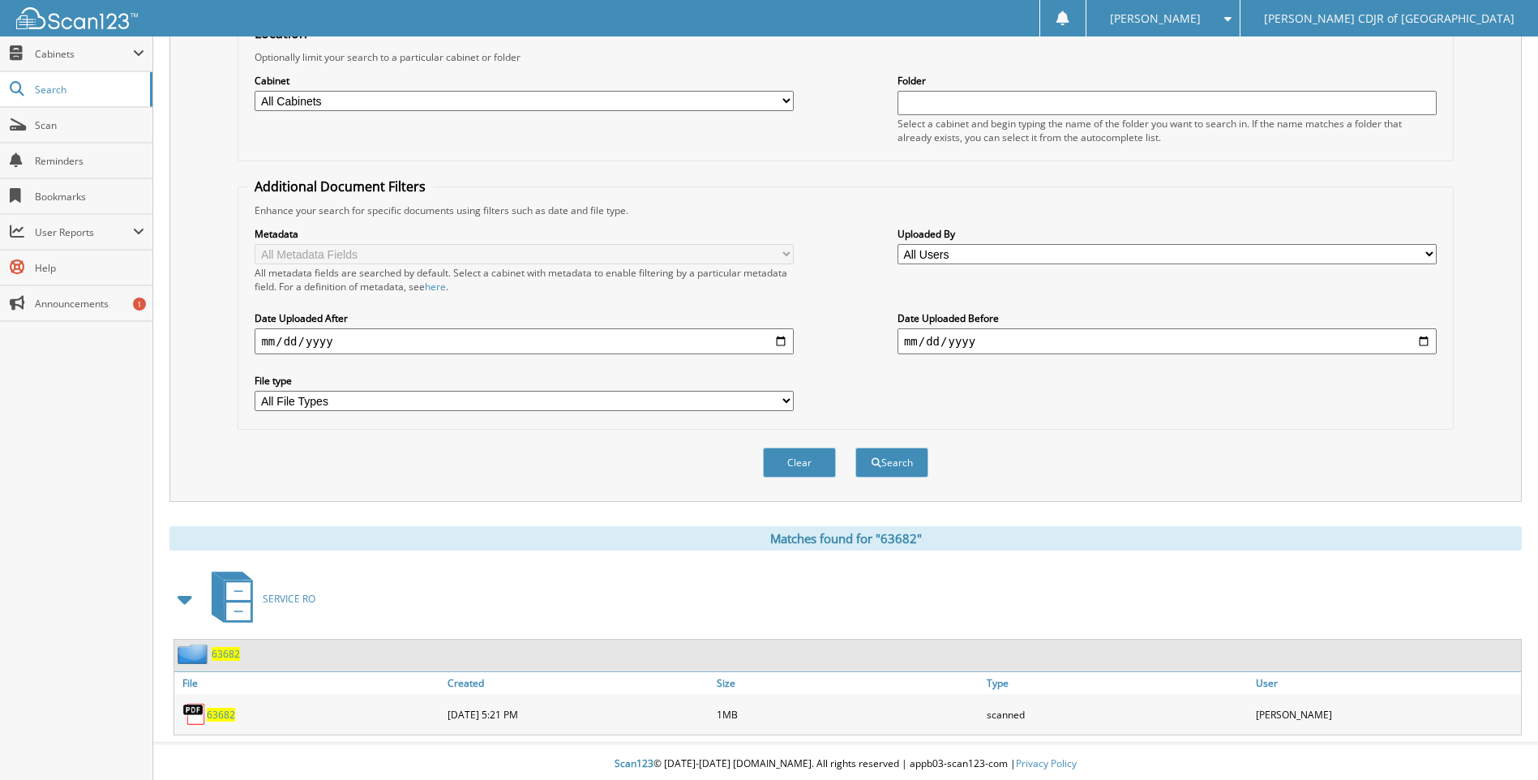
scroll to position [190, 0]
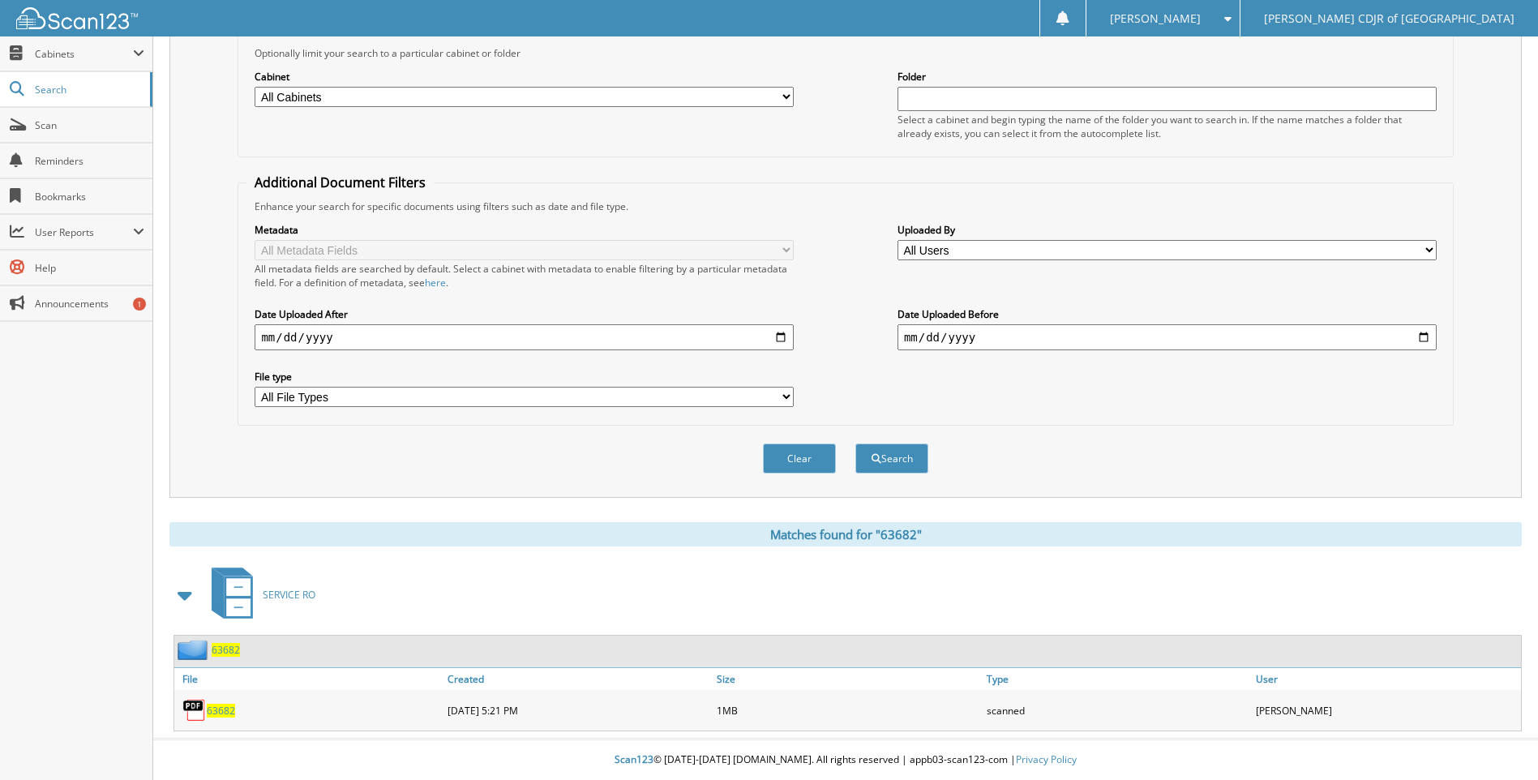
click at [209, 717] on span "63682" at bounding box center [221, 711] width 28 height 14
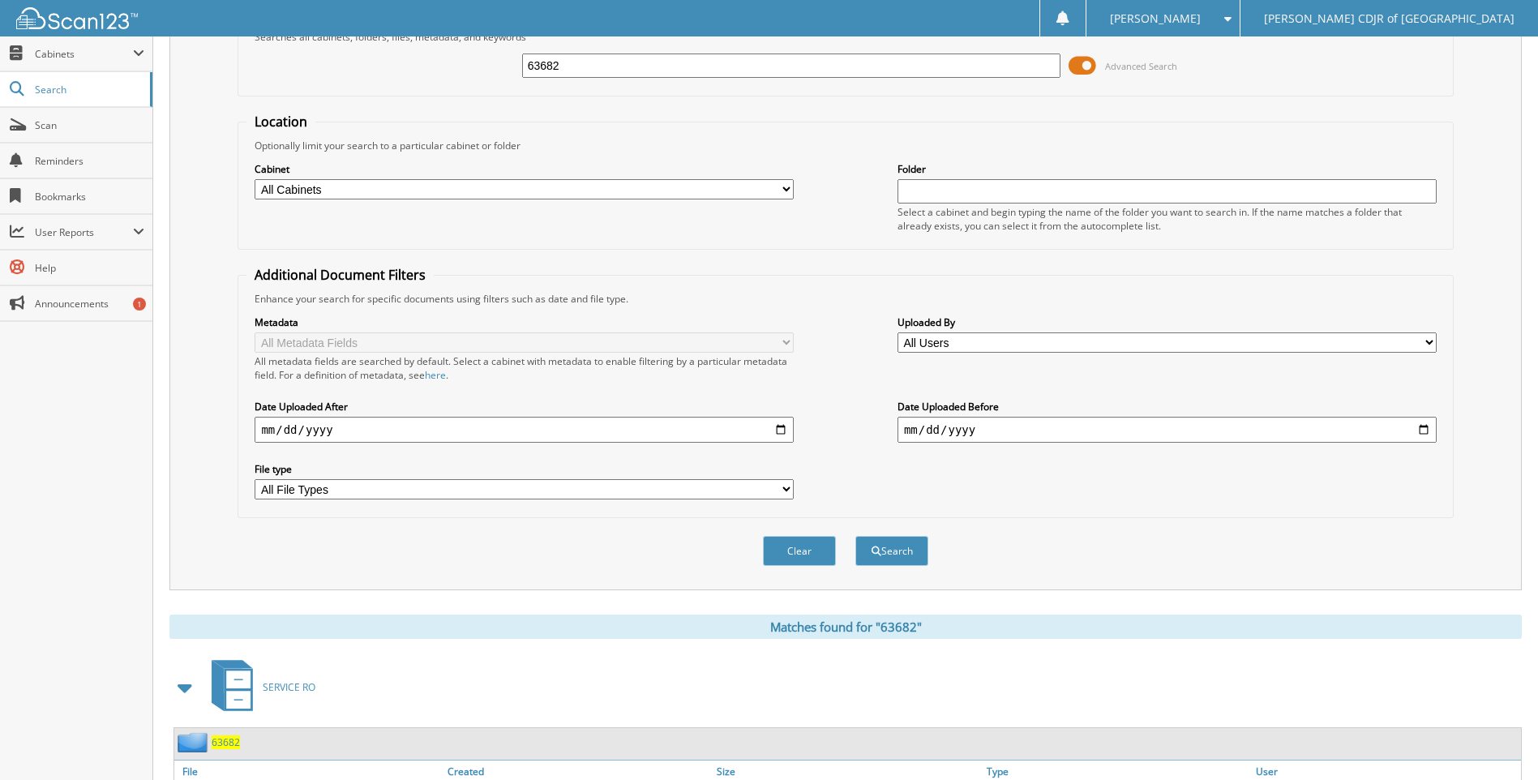
scroll to position [0, 0]
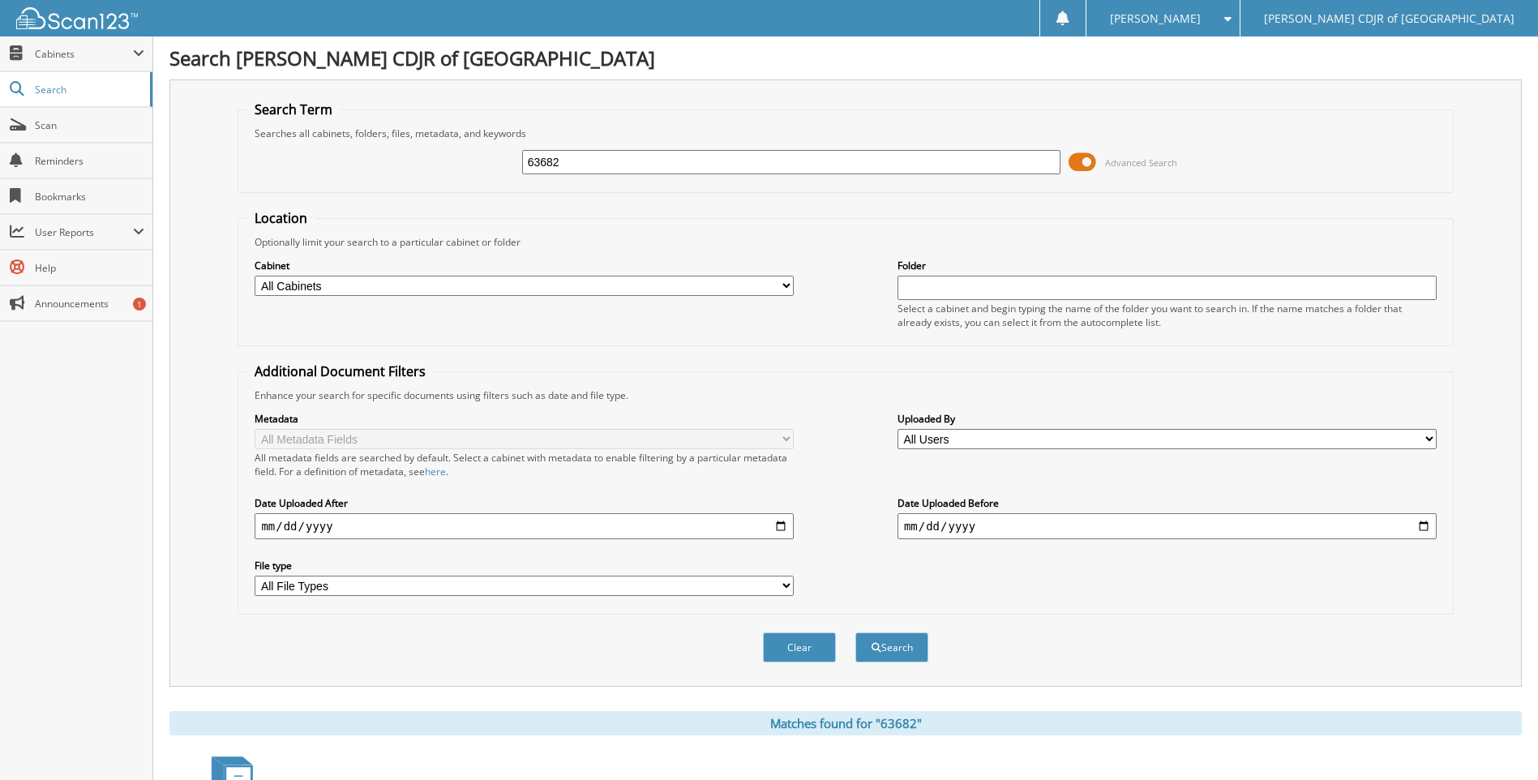
click at [584, 169] on input "63682" at bounding box center [791, 162] width 539 height 24
type input "63683"
click at [856, 633] on button "Search" at bounding box center [892, 648] width 73 height 30
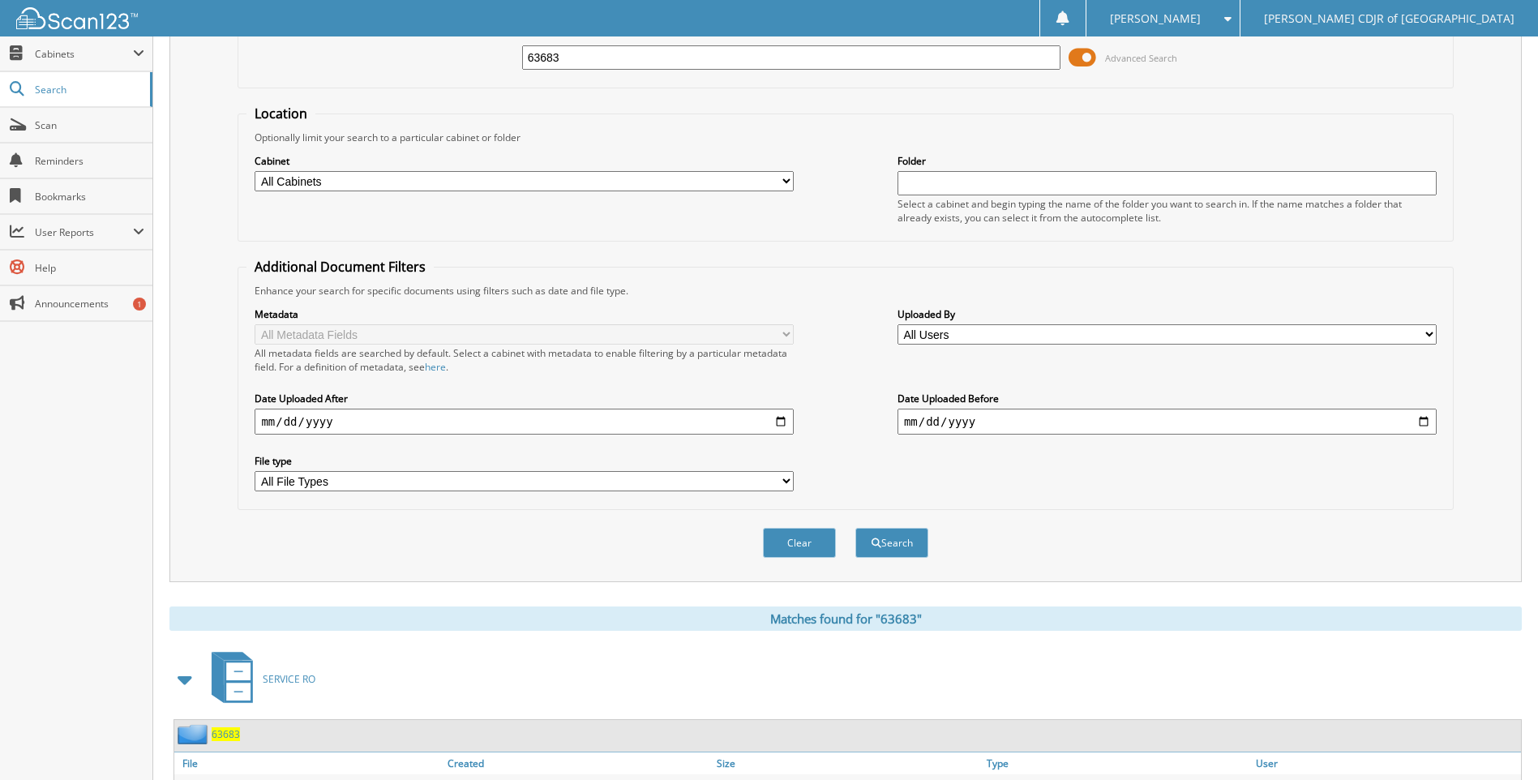
scroll to position [190, 0]
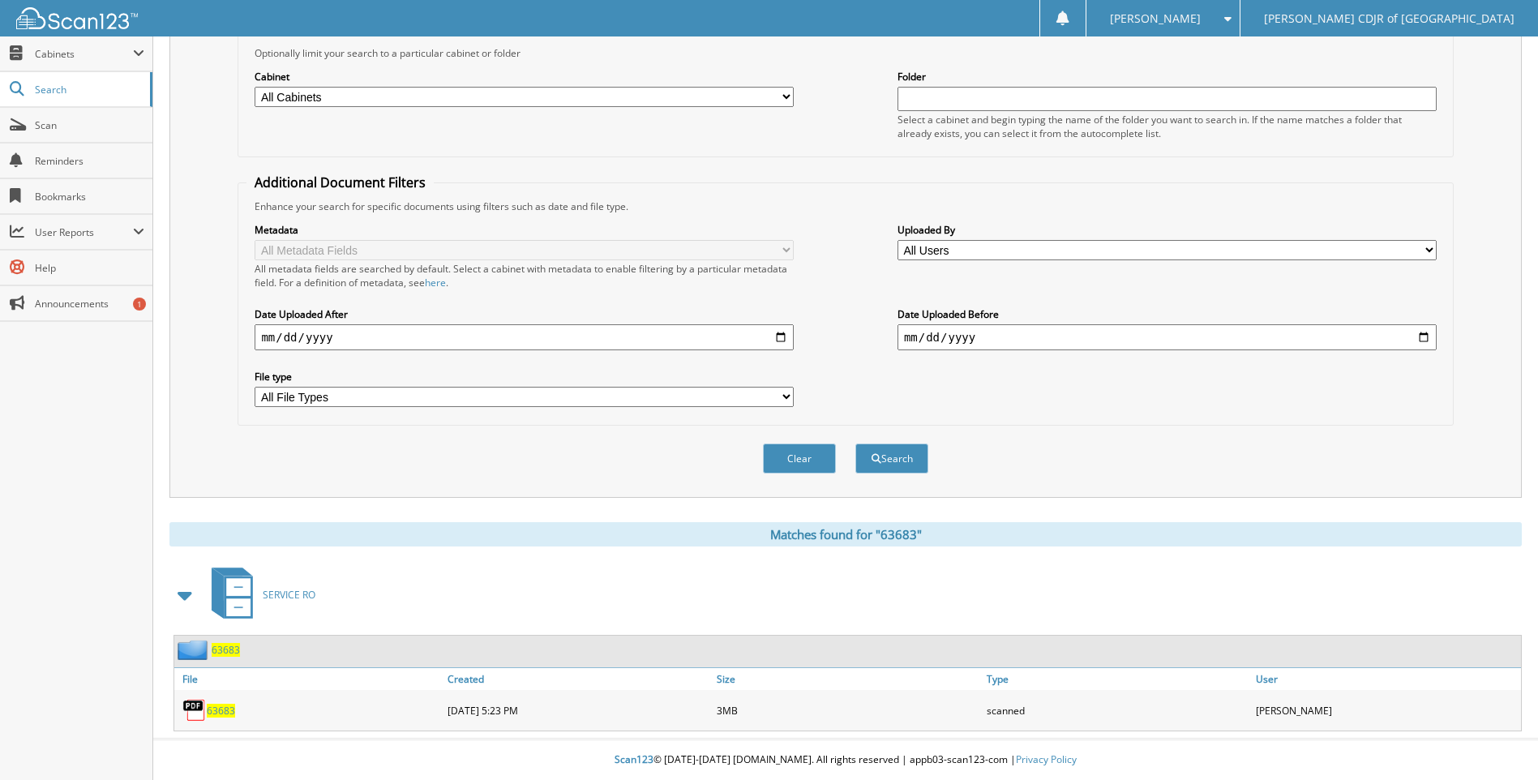
click at [216, 717] on span "63683" at bounding box center [221, 711] width 28 height 14
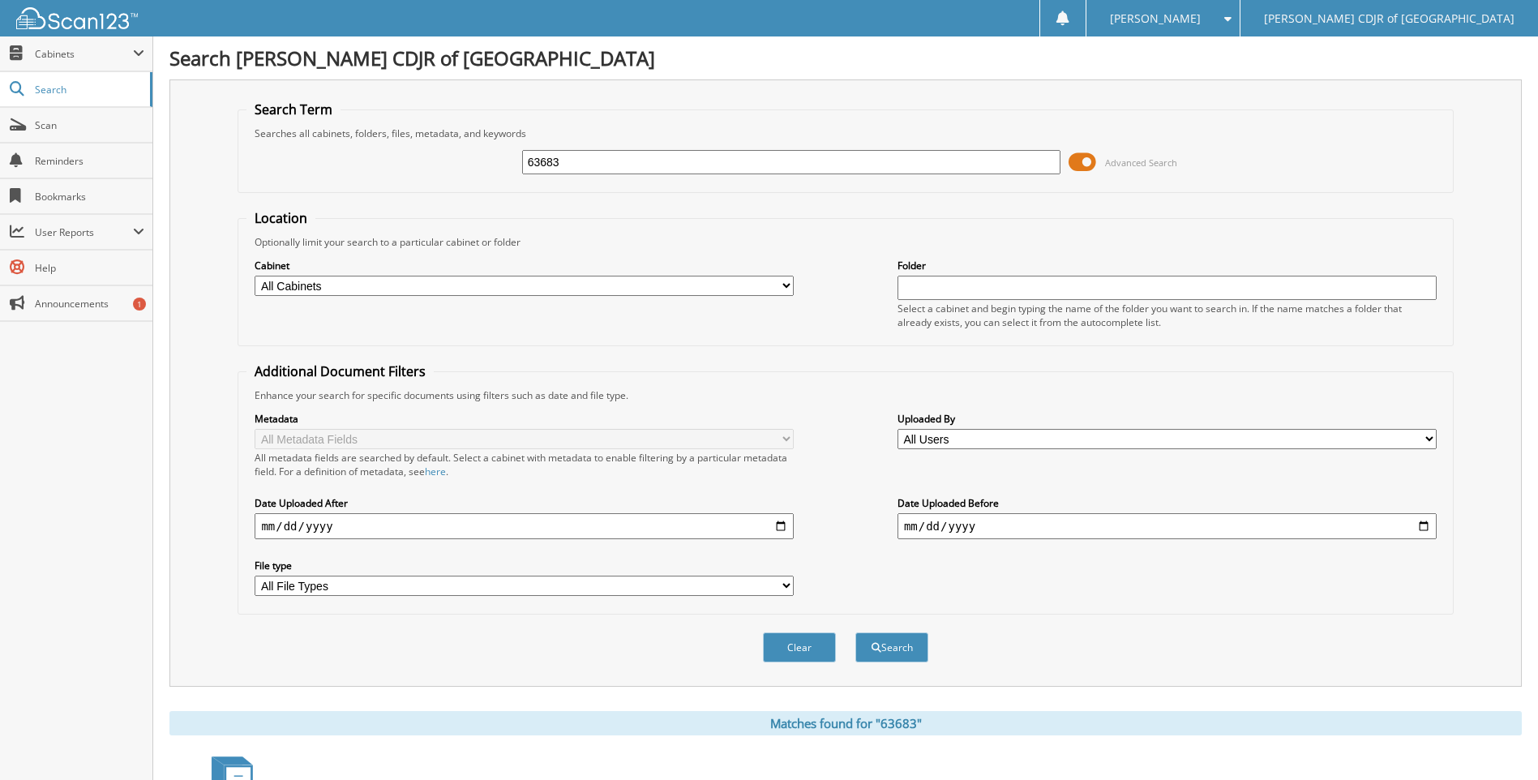
click at [658, 153] on input "63683" at bounding box center [791, 162] width 539 height 24
type input "6"
type input "63686"
click at [856, 633] on button "Search" at bounding box center [892, 648] width 73 height 30
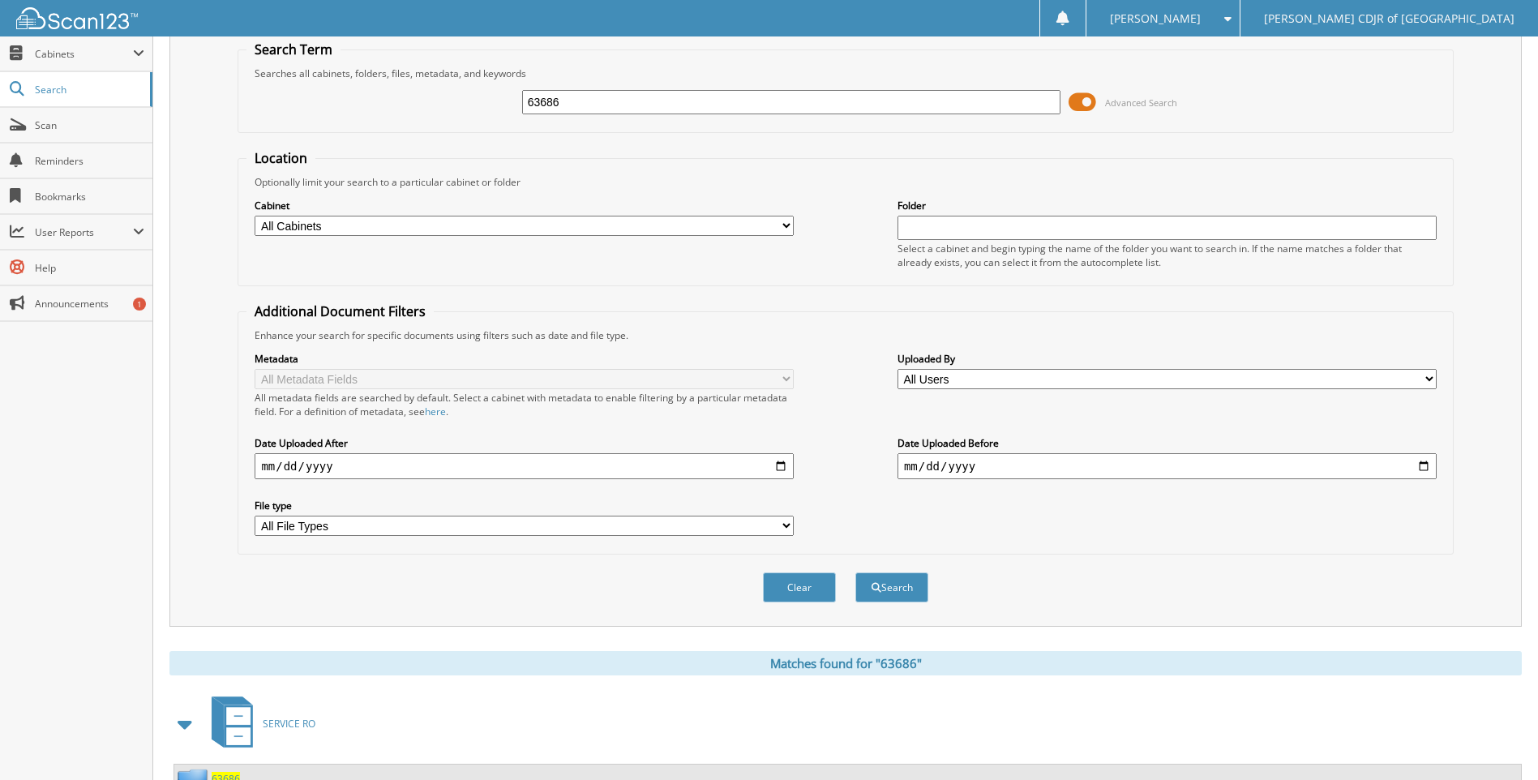
scroll to position [190, 0]
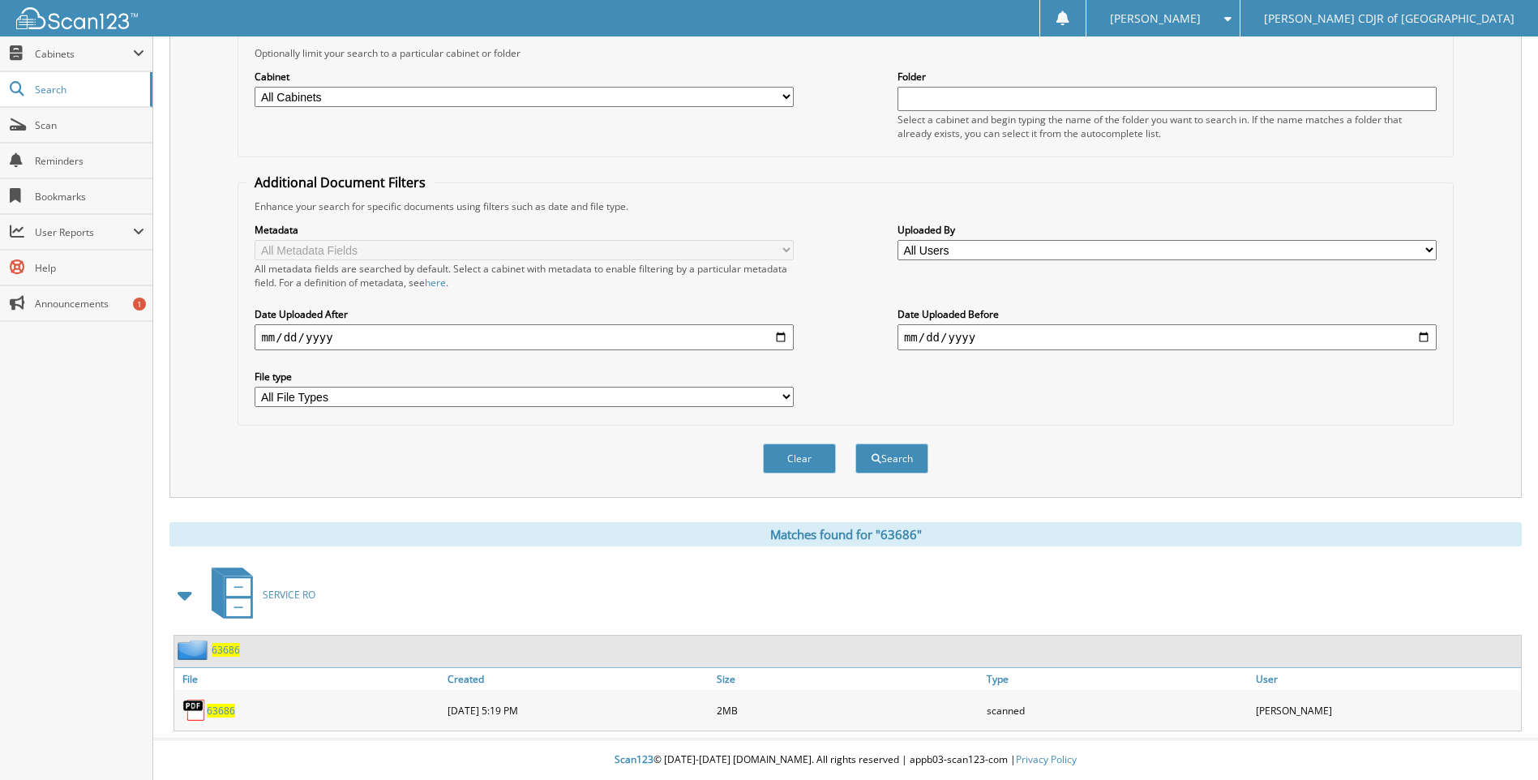
click at [219, 710] on span "63686" at bounding box center [221, 711] width 28 height 14
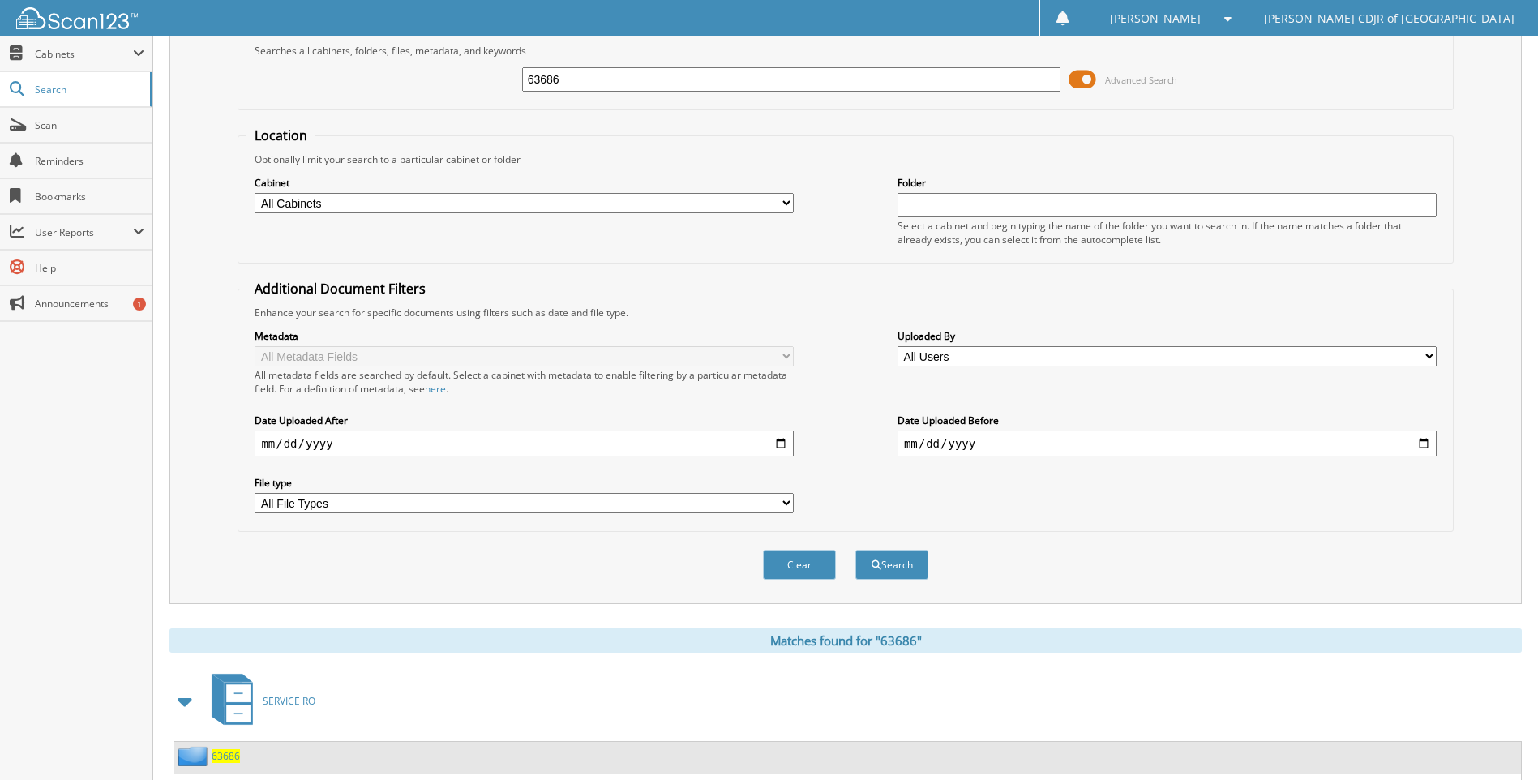
scroll to position [0, 0]
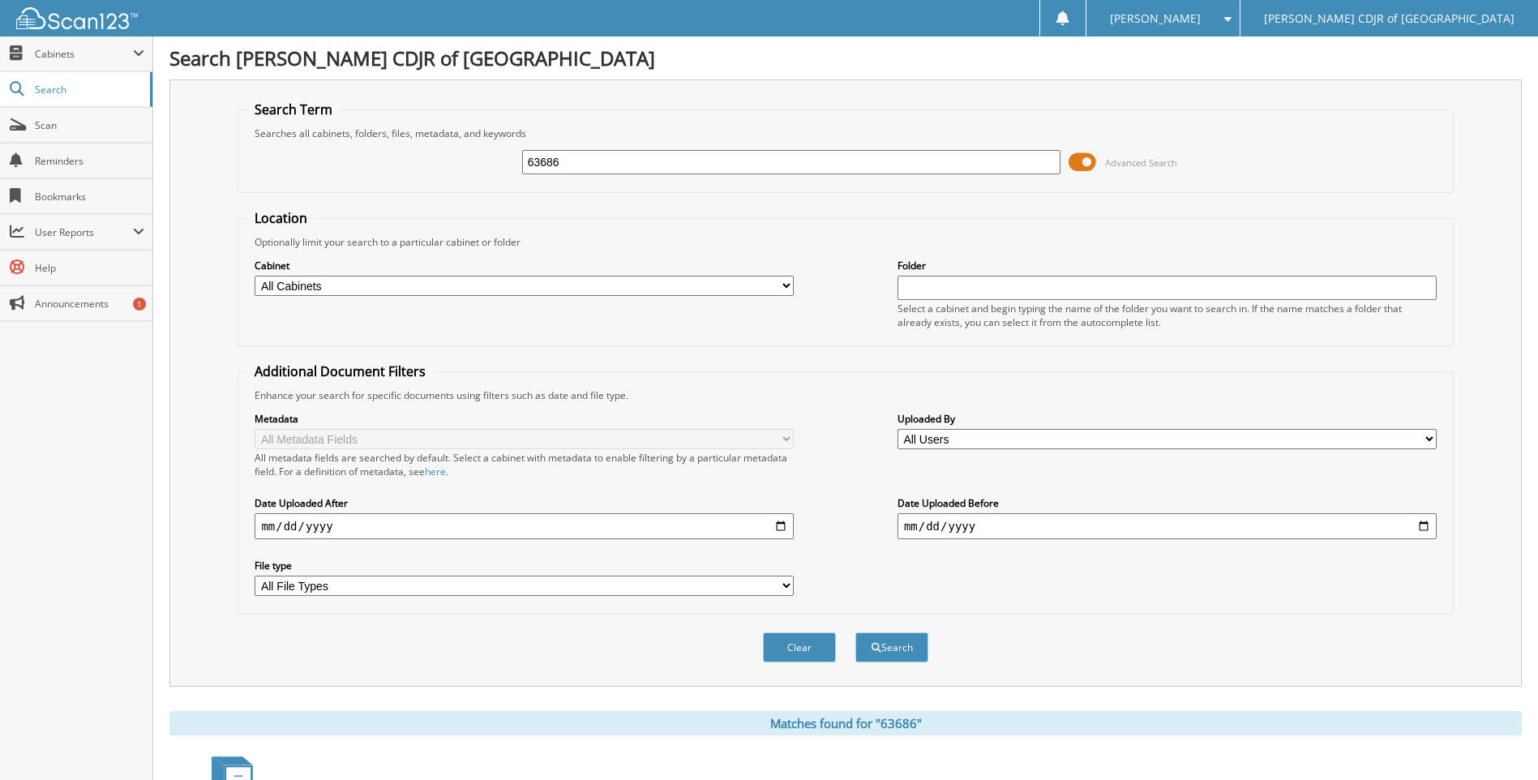
click at [580, 167] on input "63686" at bounding box center [791, 162] width 539 height 24
type input "6"
type input "63688"
click at [856, 633] on button "Search" at bounding box center [892, 648] width 73 height 30
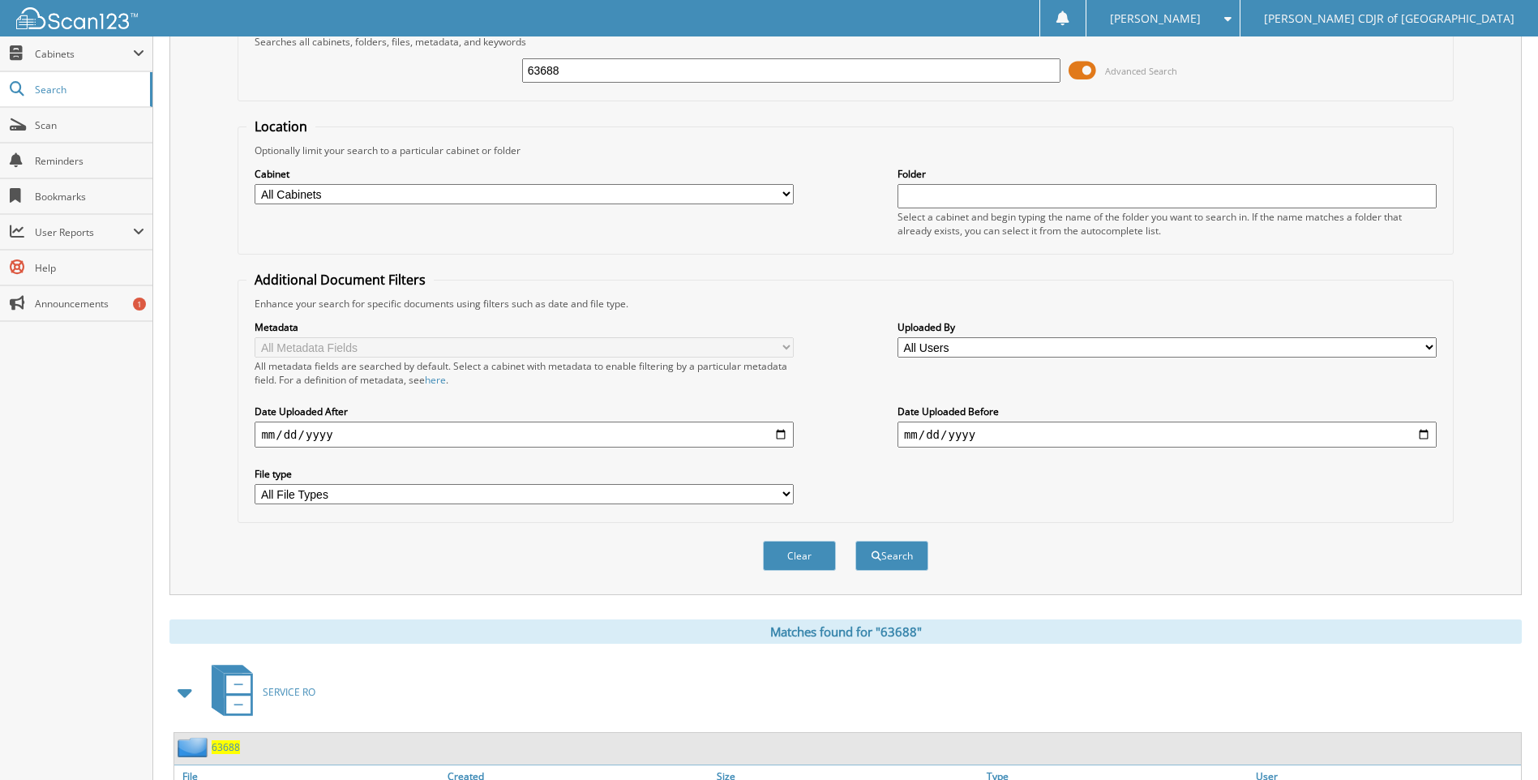
scroll to position [190, 0]
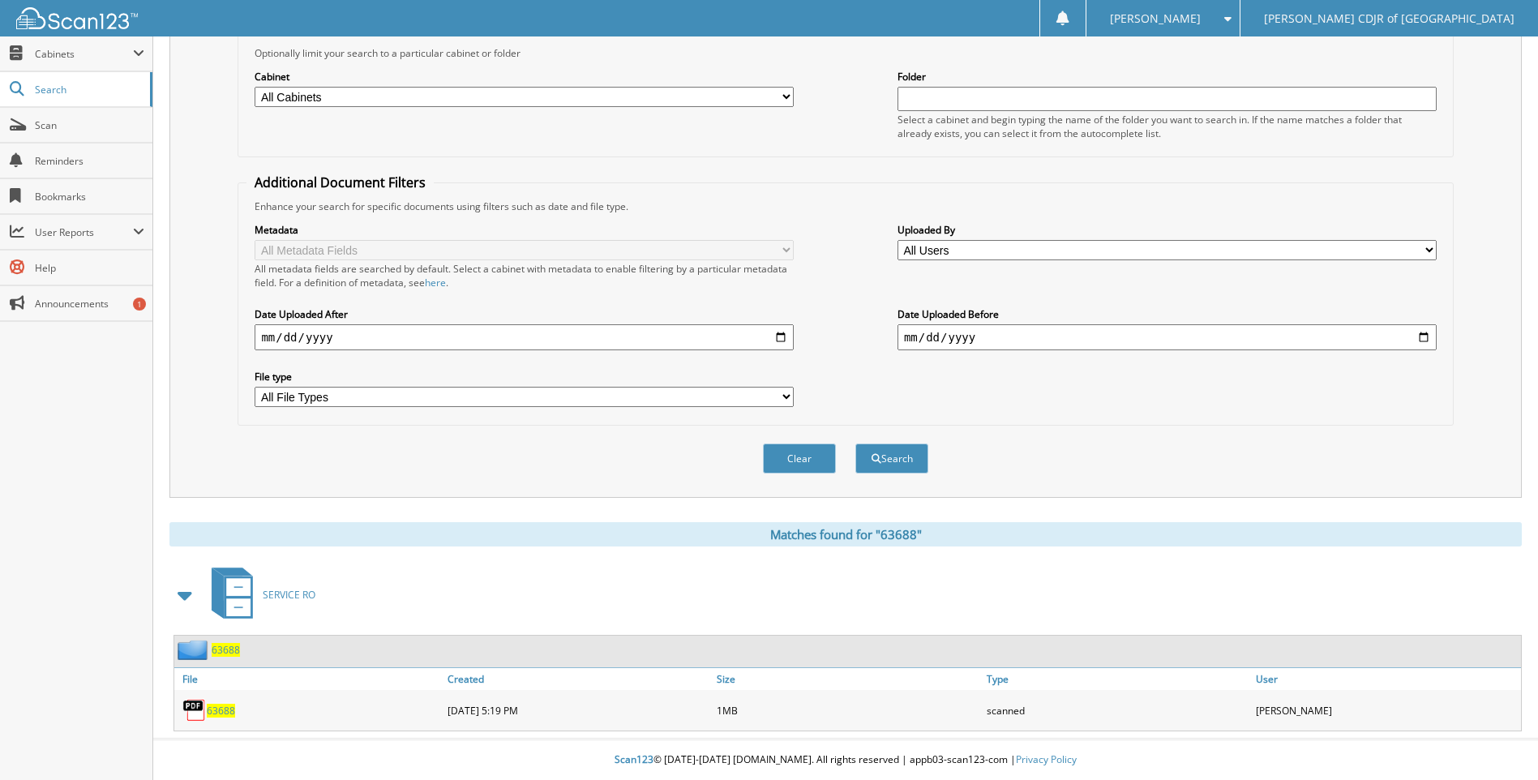
click at [222, 711] on span "63688" at bounding box center [221, 711] width 28 height 14
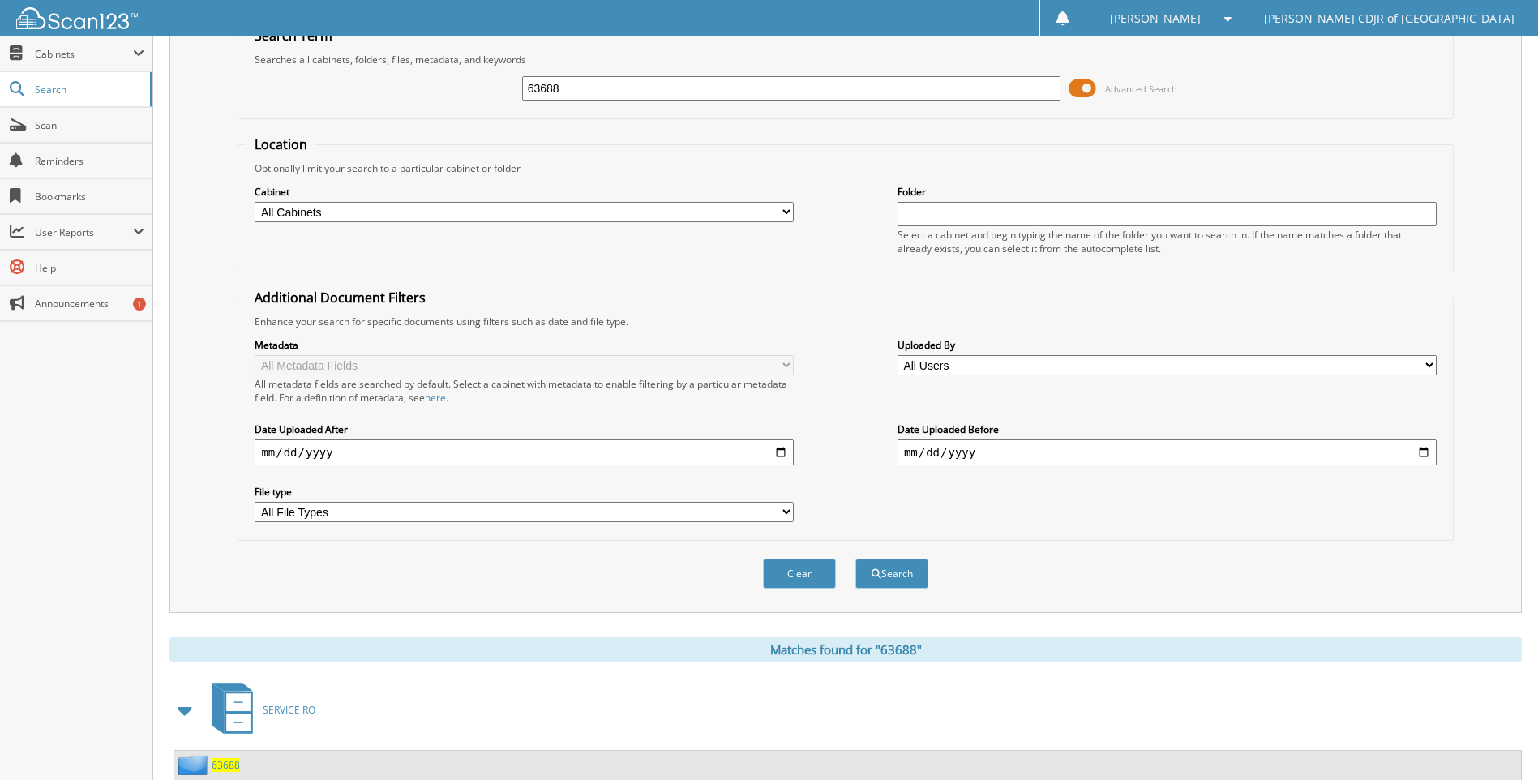
scroll to position [0, 0]
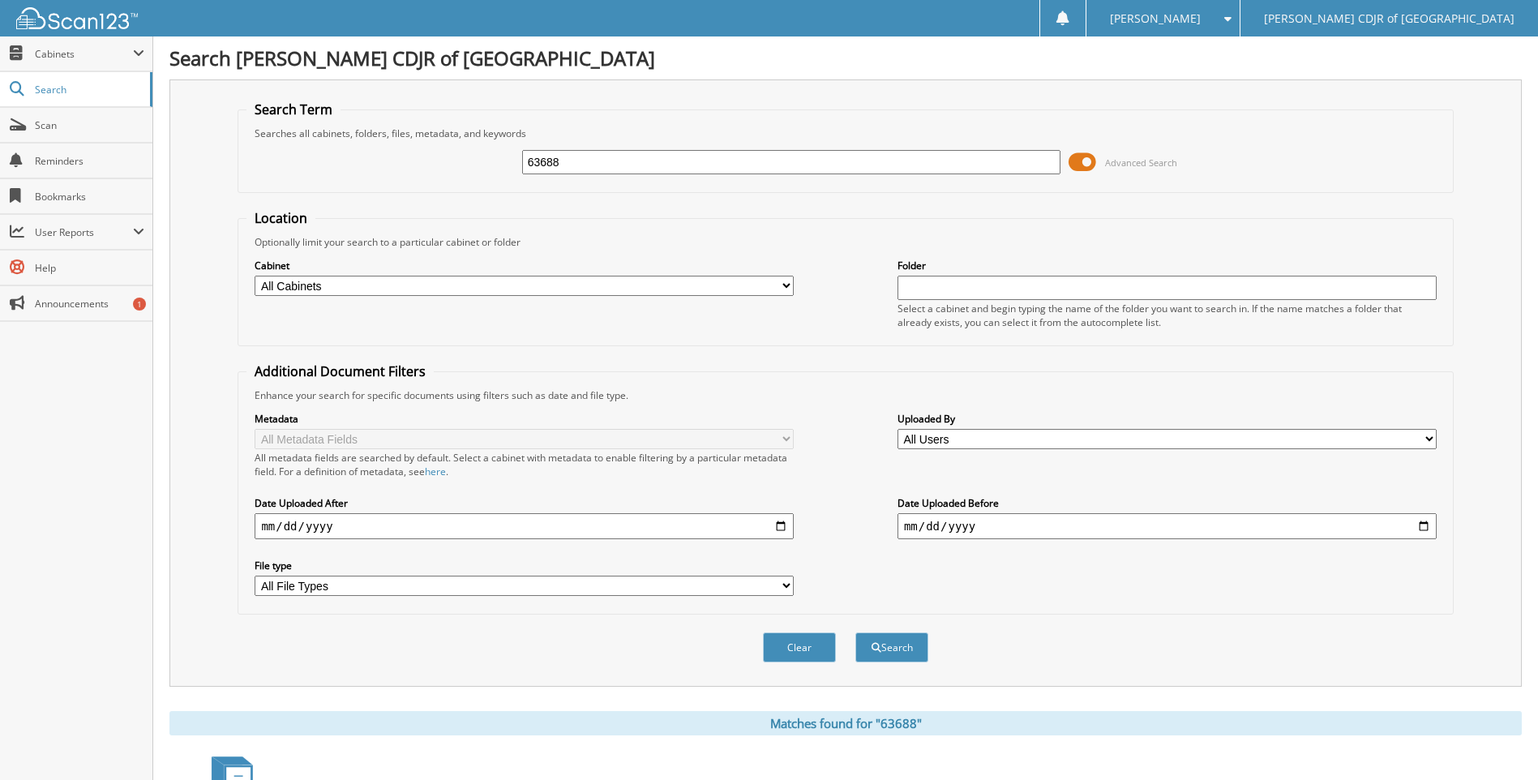
click at [574, 164] on input "63688" at bounding box center [791, 162] width 539 height 24
type input "63689"
click at [856, 633] on button "Search" at bounding box center [892, 648] width 73 height 30
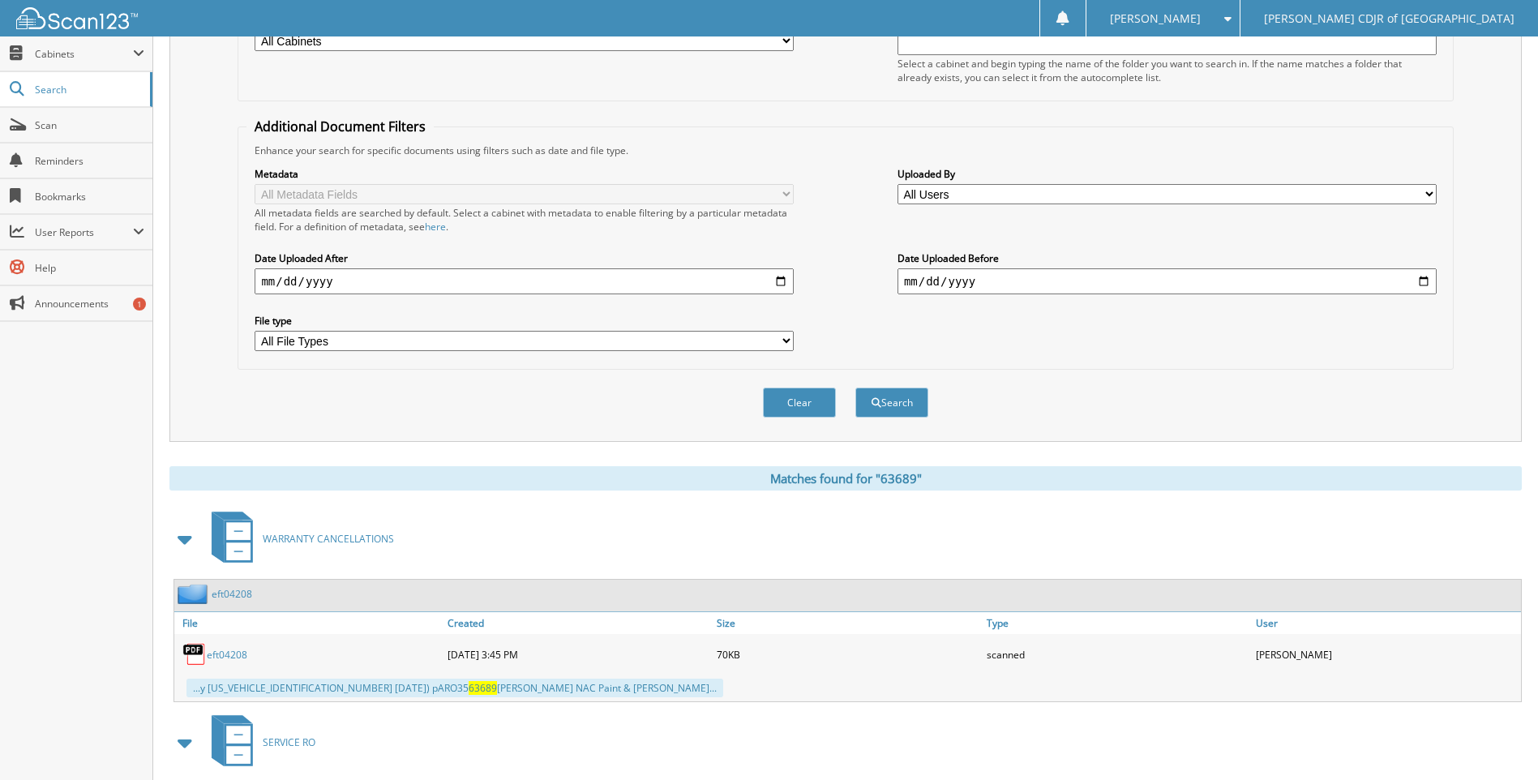
scroll to position [393, 0]
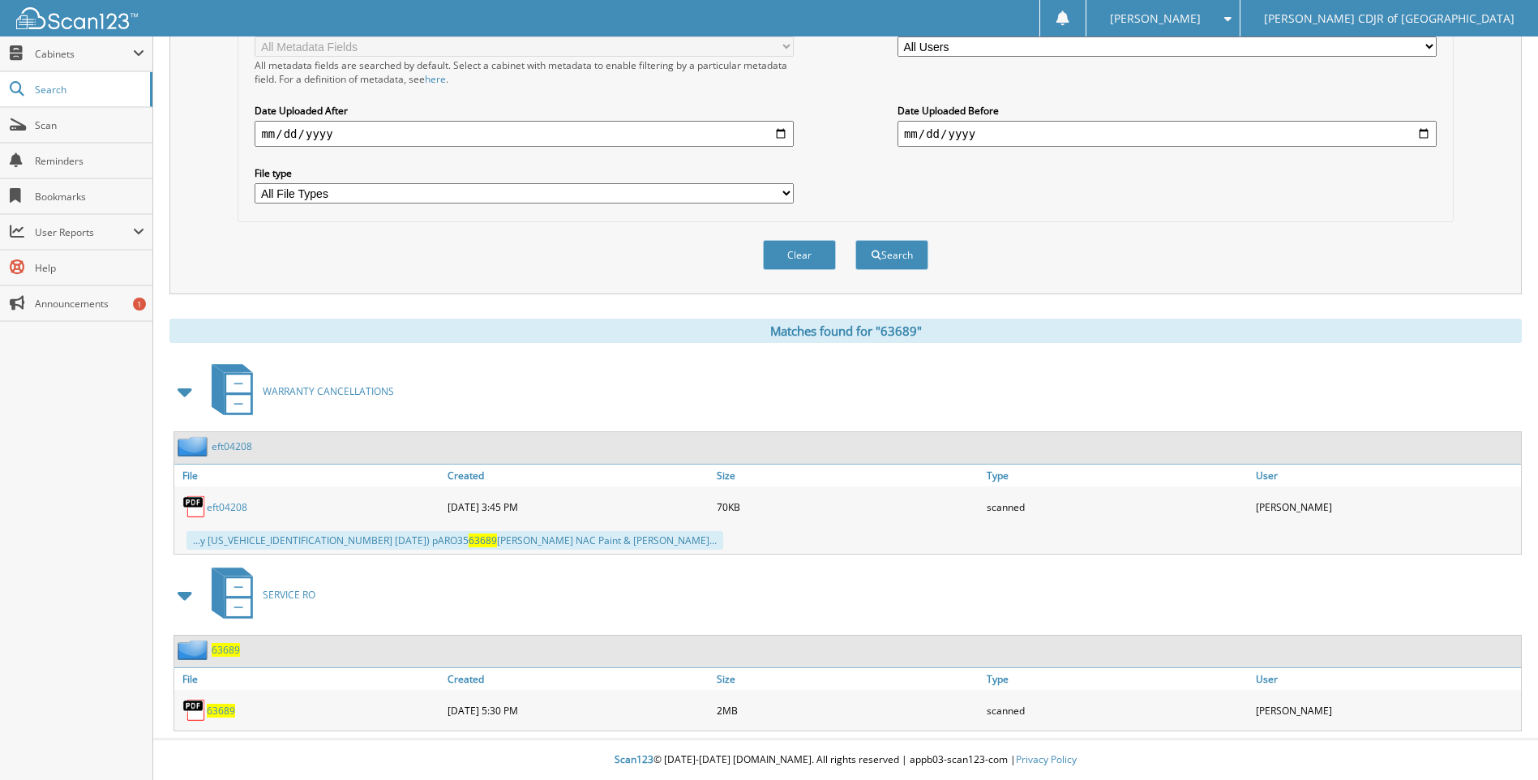
click at [217, 713] on span "63689" at bounding box center [221, 711] width 28 height 14
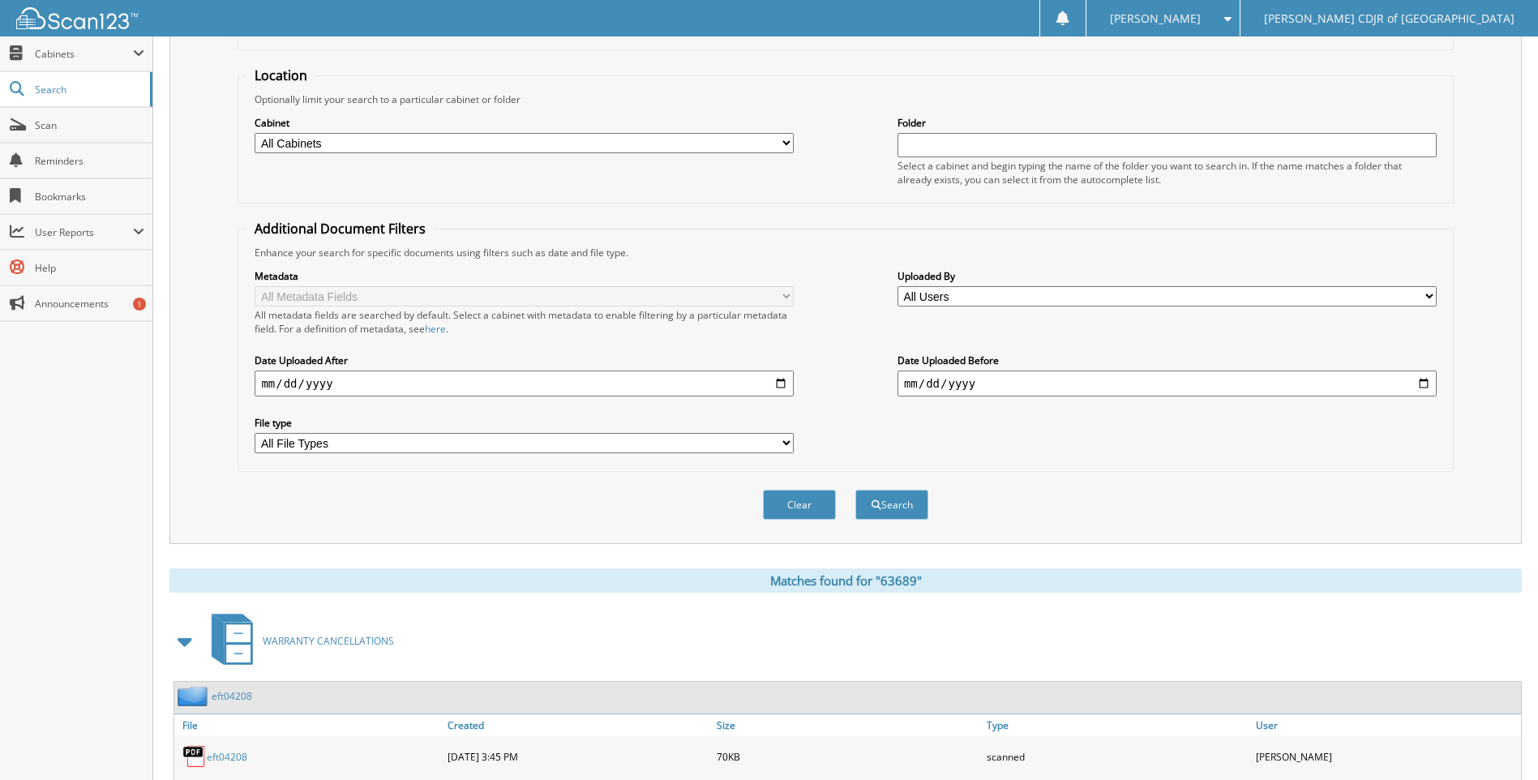
scroll to position [0, 0]
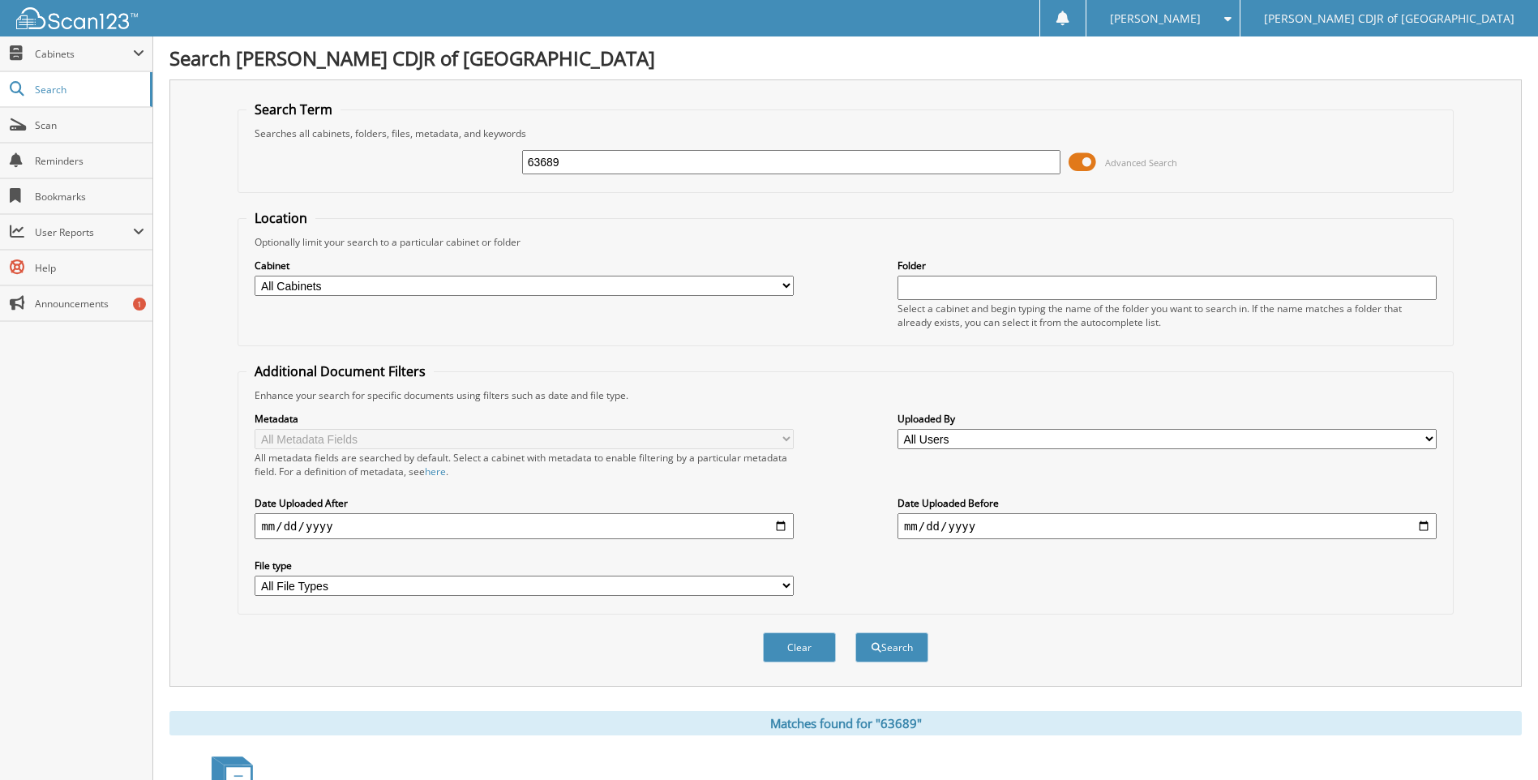
click at [727, 161] on input "63689" at bounding box center [791, 162] width 539 height 24
type input "6"
type input "63692"
click at [856, 633] on button "Search" at bounding box center [892, 648] width 73 height 30
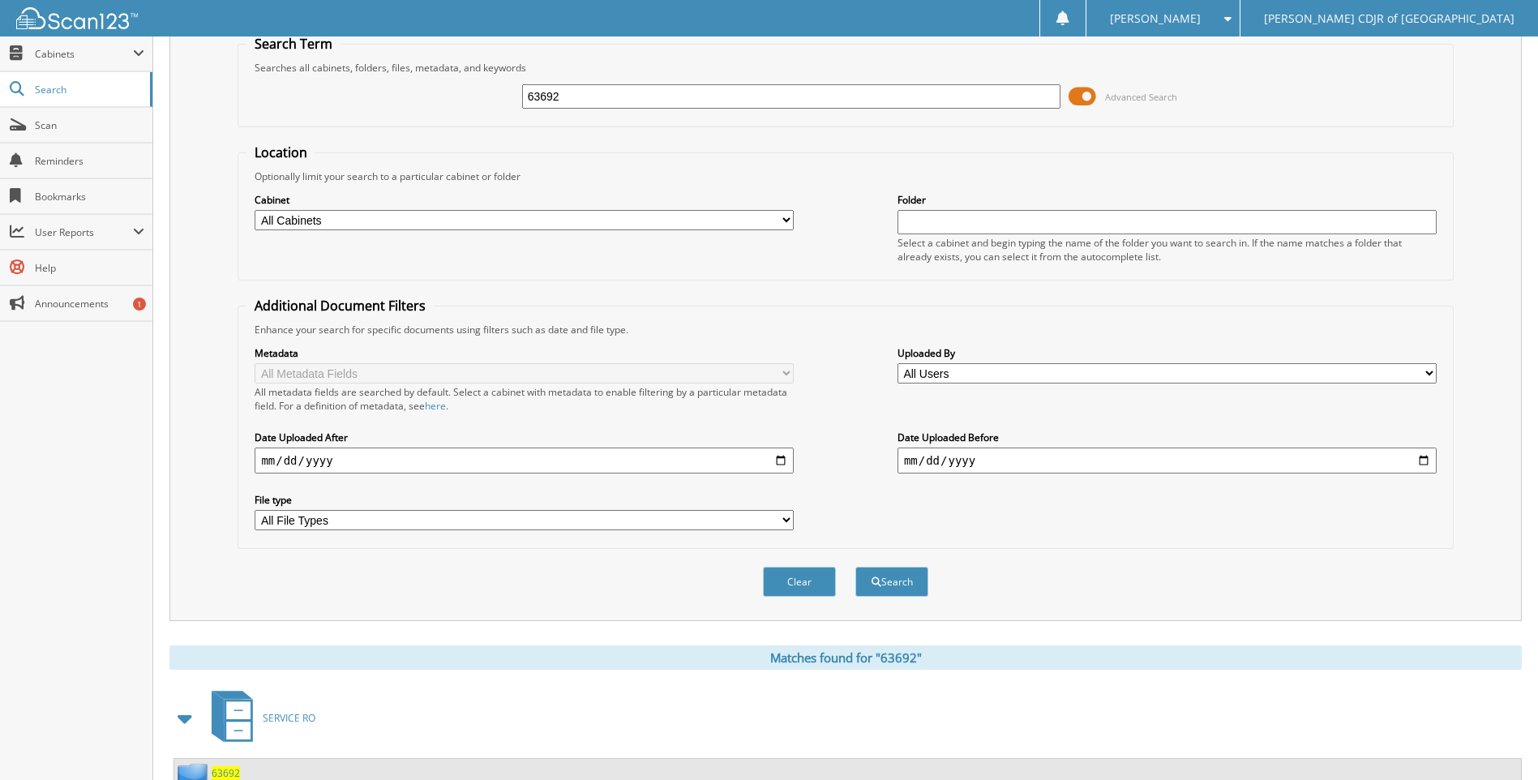
scroll to position [190, 0]
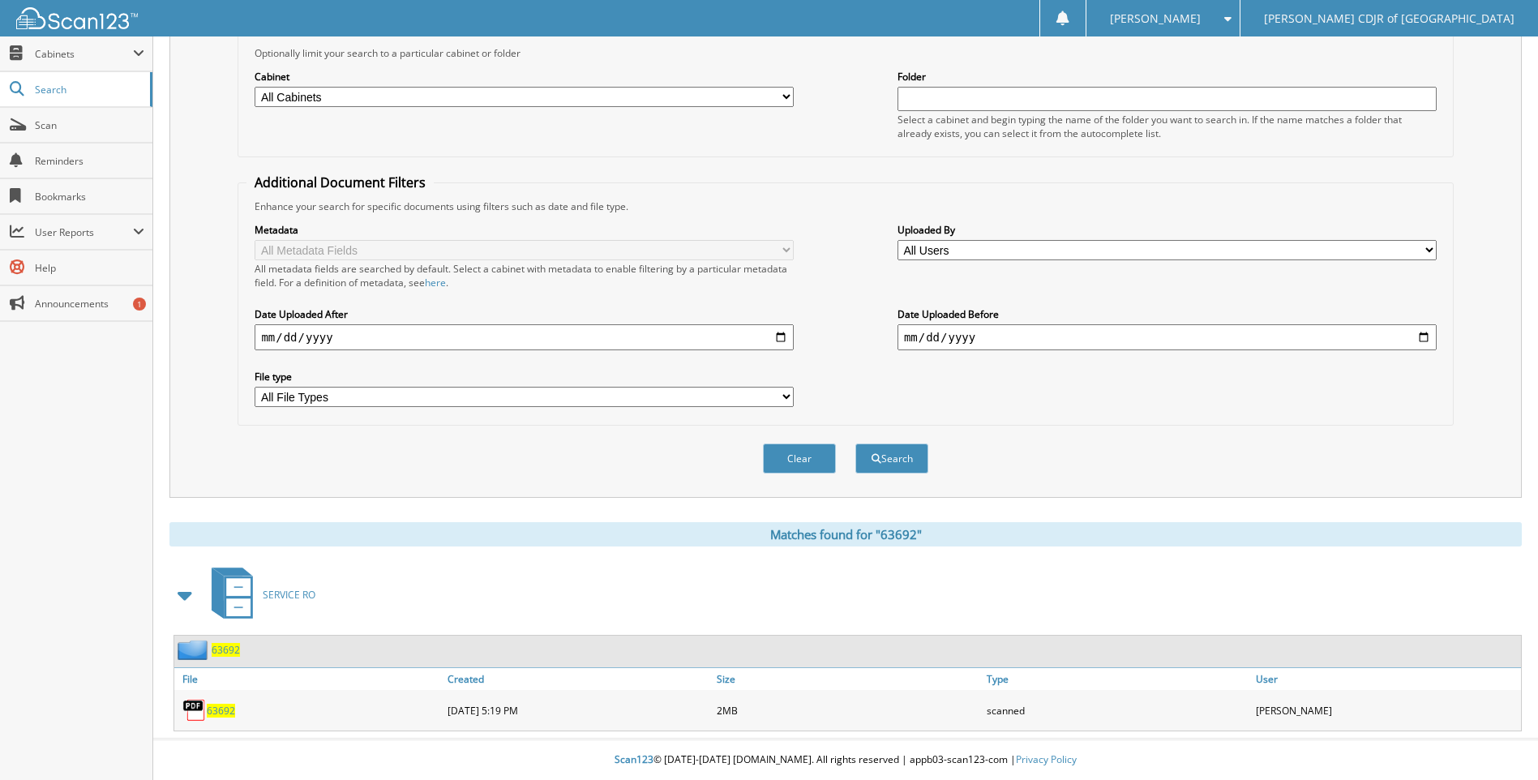
click at [224, 716] on span "63692" at bounding box center [221, 711] width 28 height 14
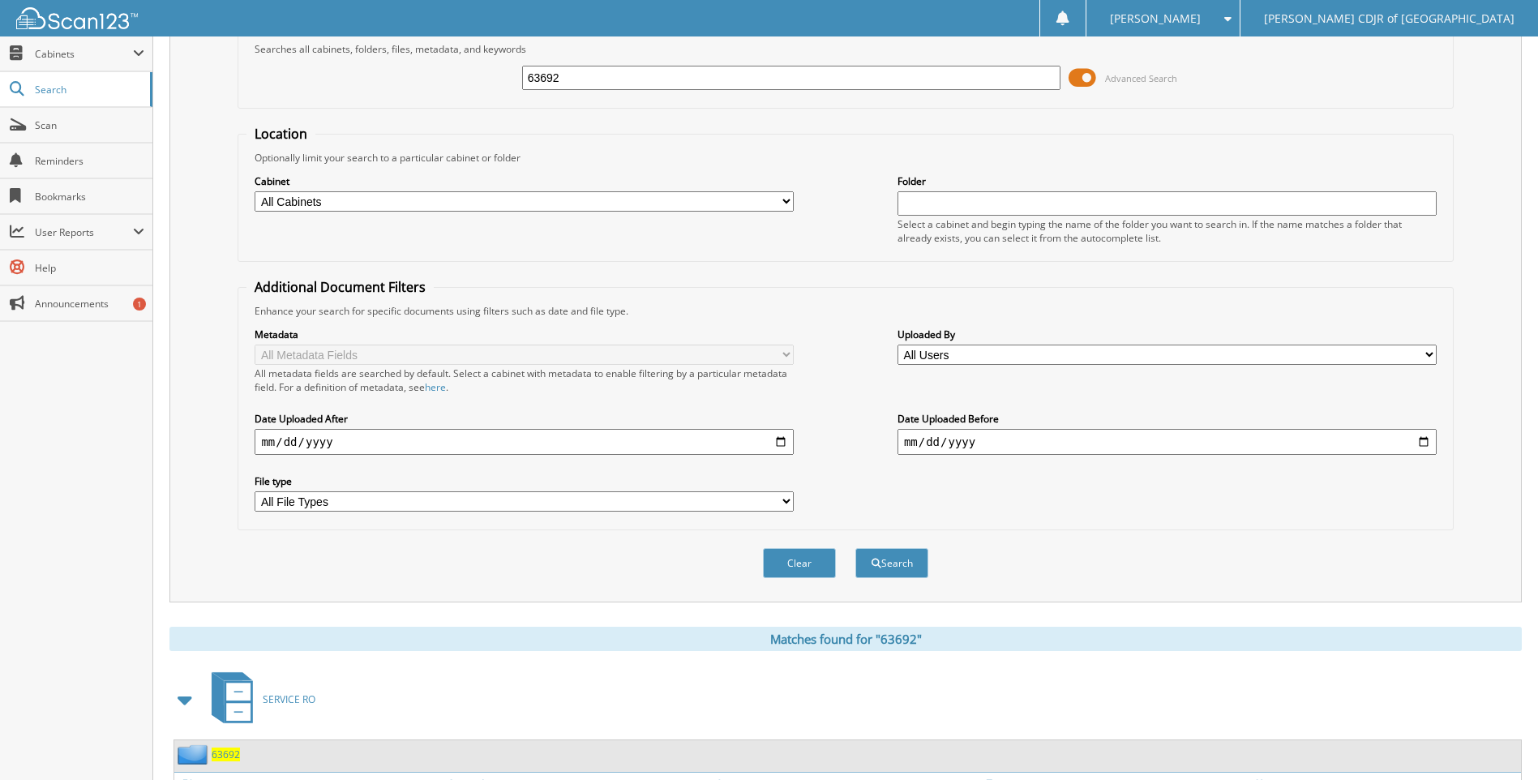
scroll to position [0, 0]
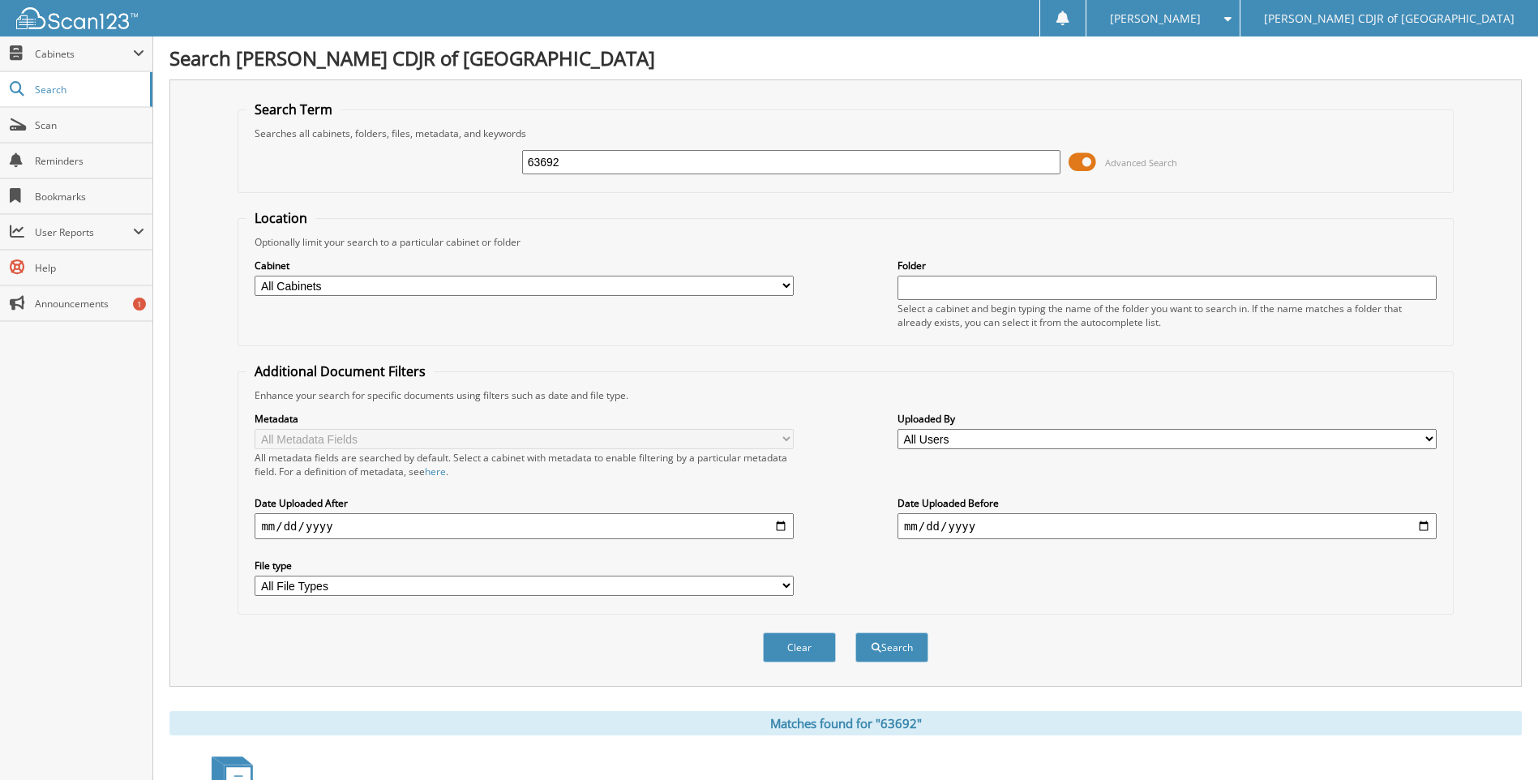
click at [563, 168] on input "63692" at bounding box center [791, 162] width 539 height 24
type input "6"
type input "63713"
click at [856, 633] on button "Search" at bounding box center [892, 648] width 73 height 30
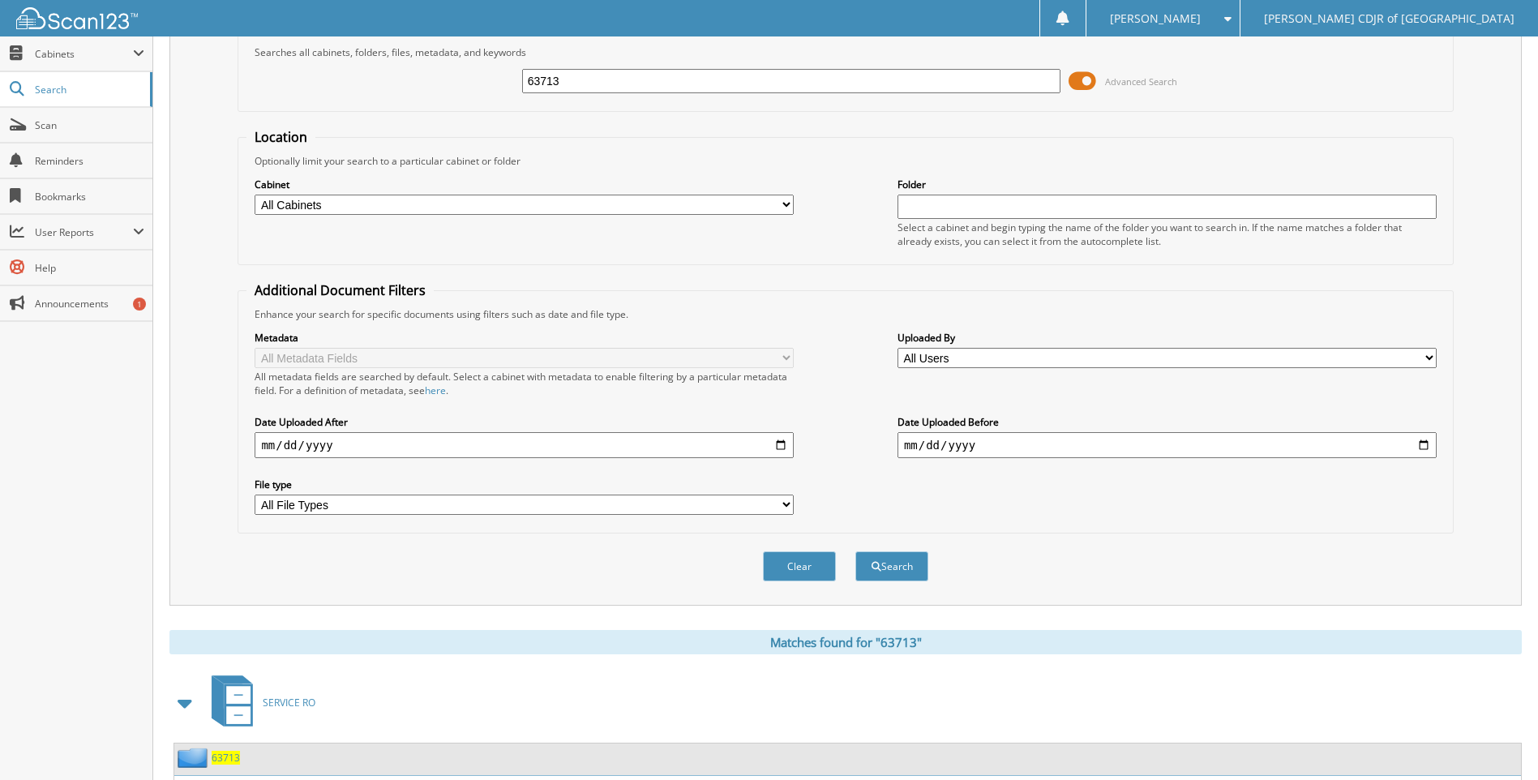
scroll to position [190, 0]
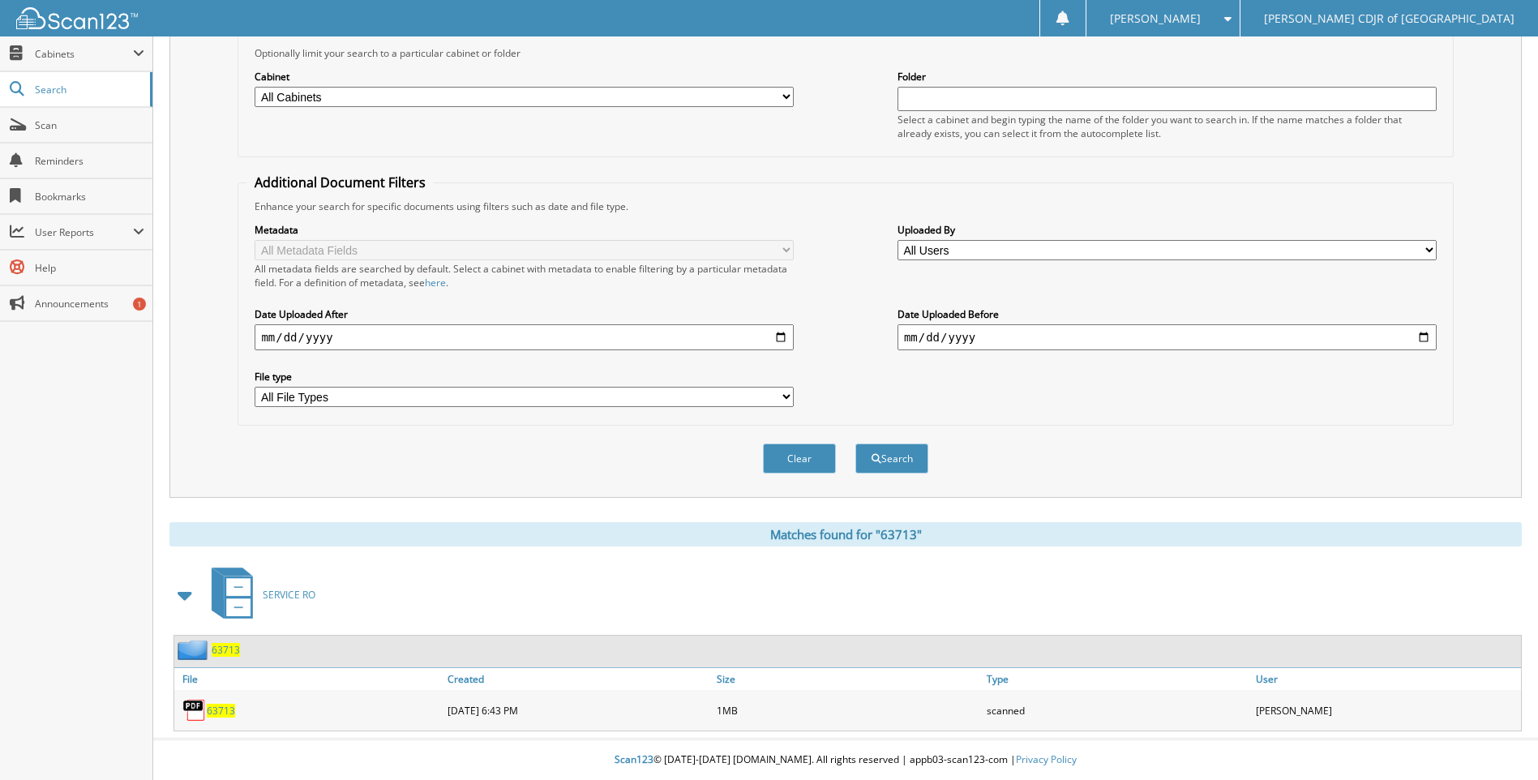
click at [212, 710] on span "63713" at bounding box center [221, 711] width 28 height 14
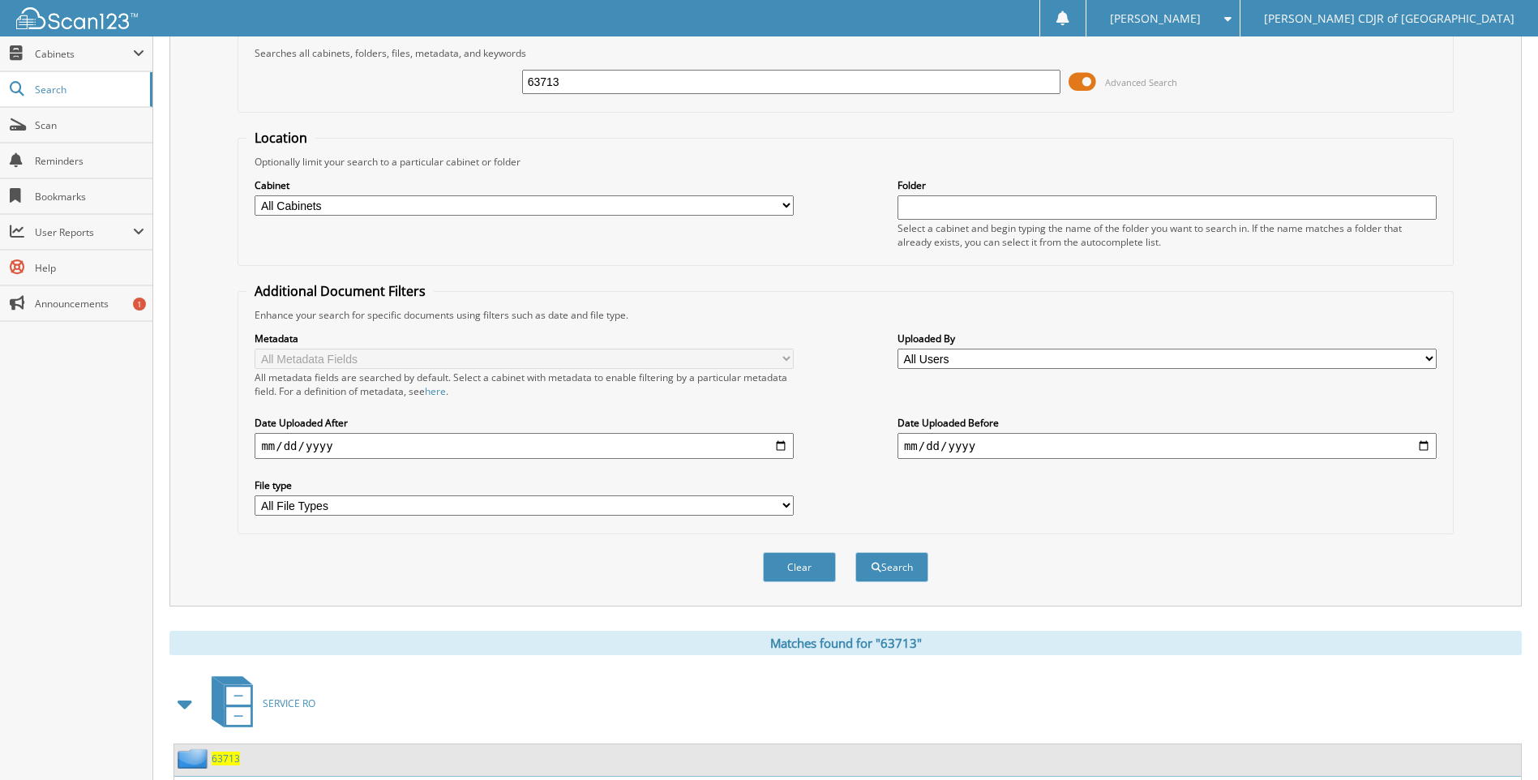
scroll to position [0, 0]
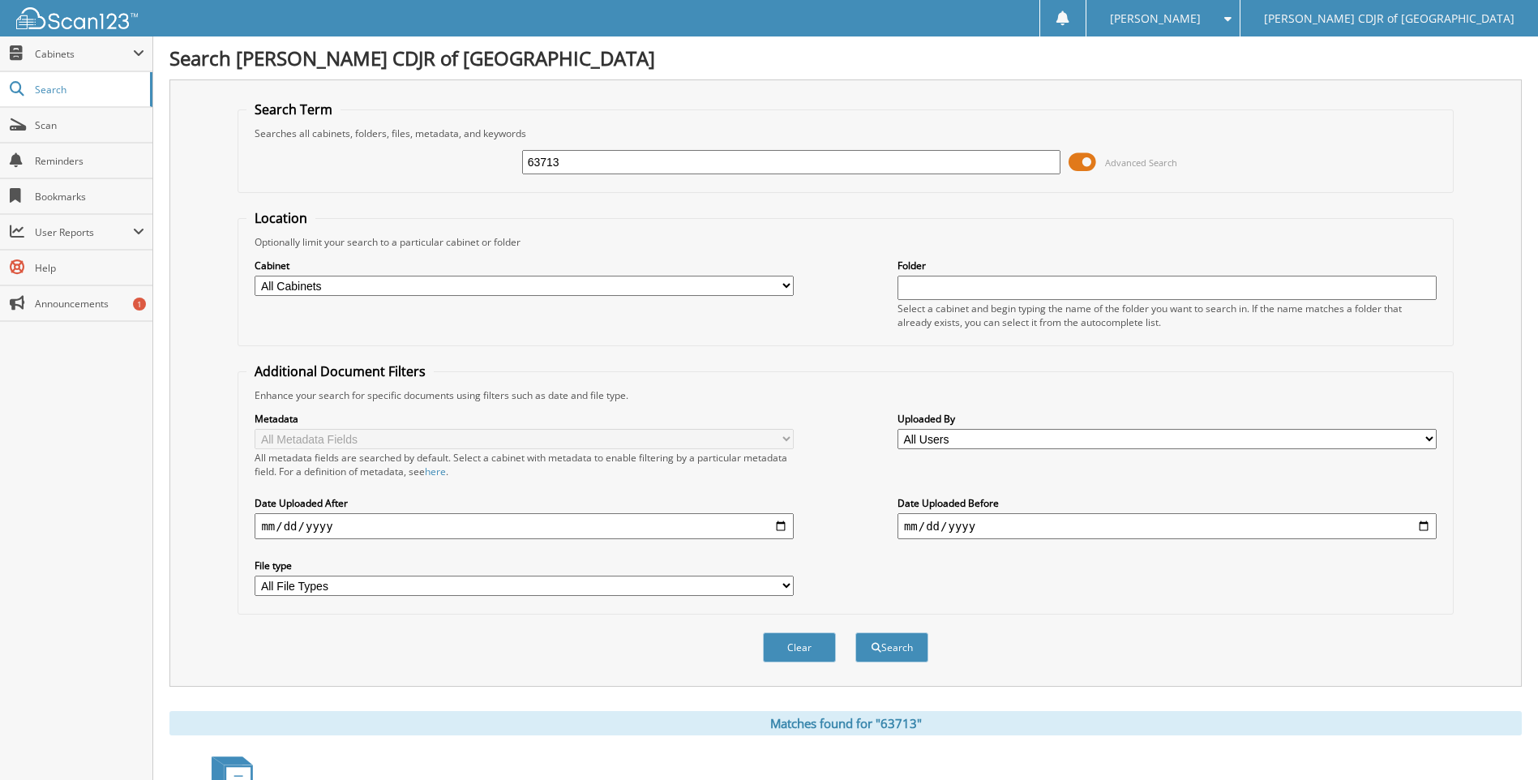
drag, startPoint x: 593, startPoint y: 169, endPoint x: 583, endPoint y: 165, distance: 10.5
click at [590, 169] on input "63713" at bounding box center [791, 162] width 539 height 24
type input "63714"
click at [856, 633] on button "Search" at bounding box center [892, 648] width 73 height 30
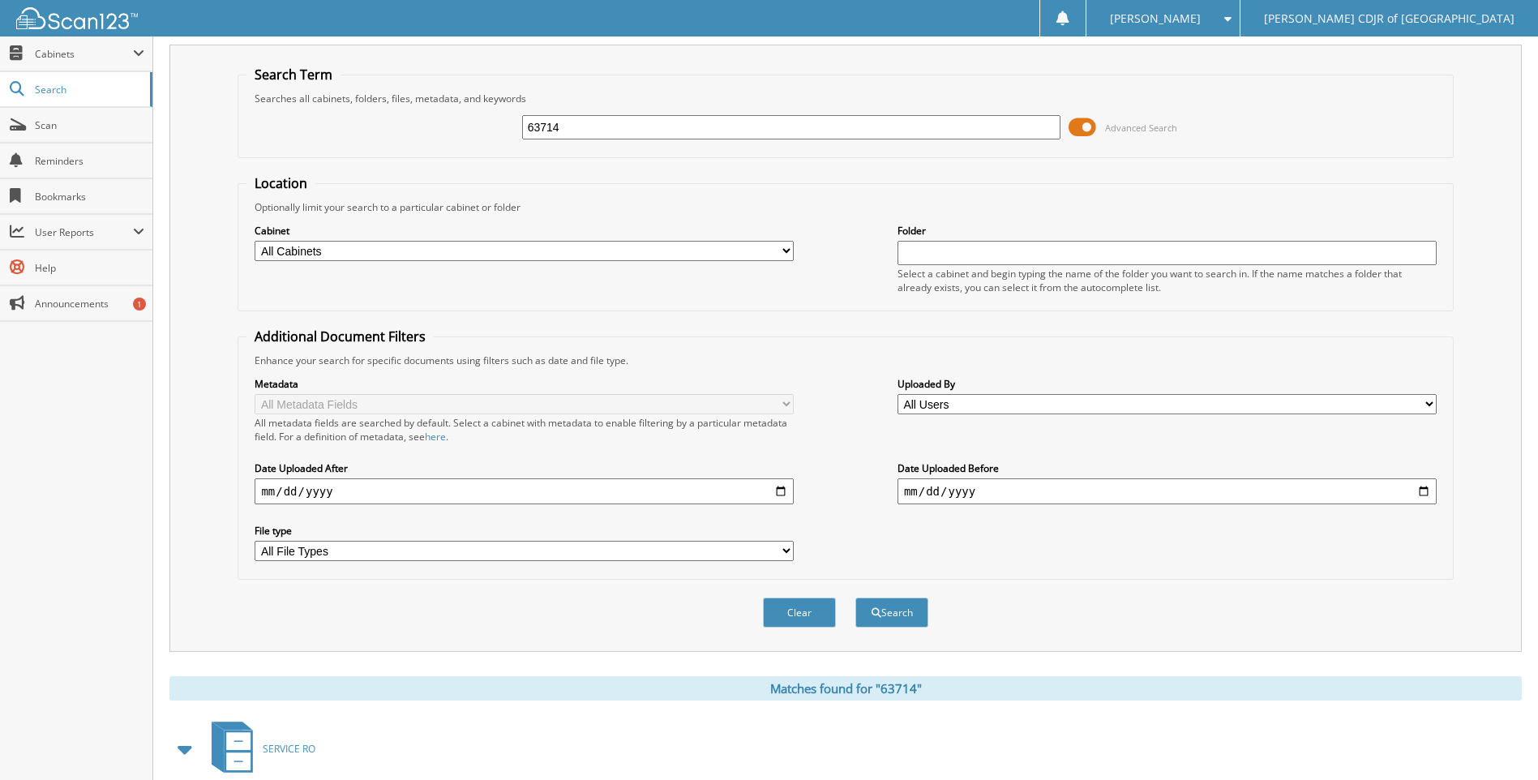
scroll to position [230, 0]
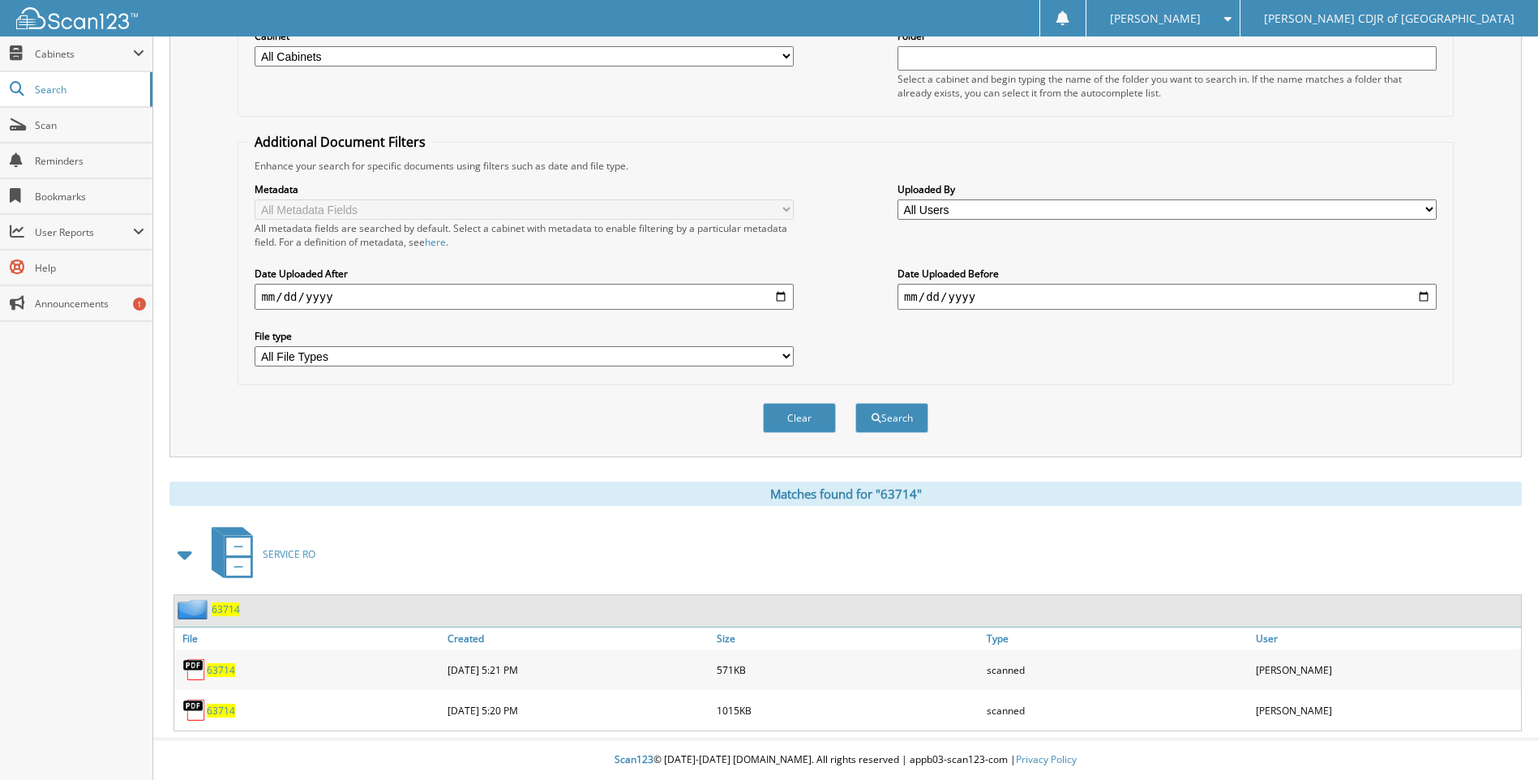
click at [216, 669] on span "63714" at bounding box center [221, 670] width 28 height 14
click at [229, 711] on span "63714" at bounding box center [221, 711] width 28 height 14
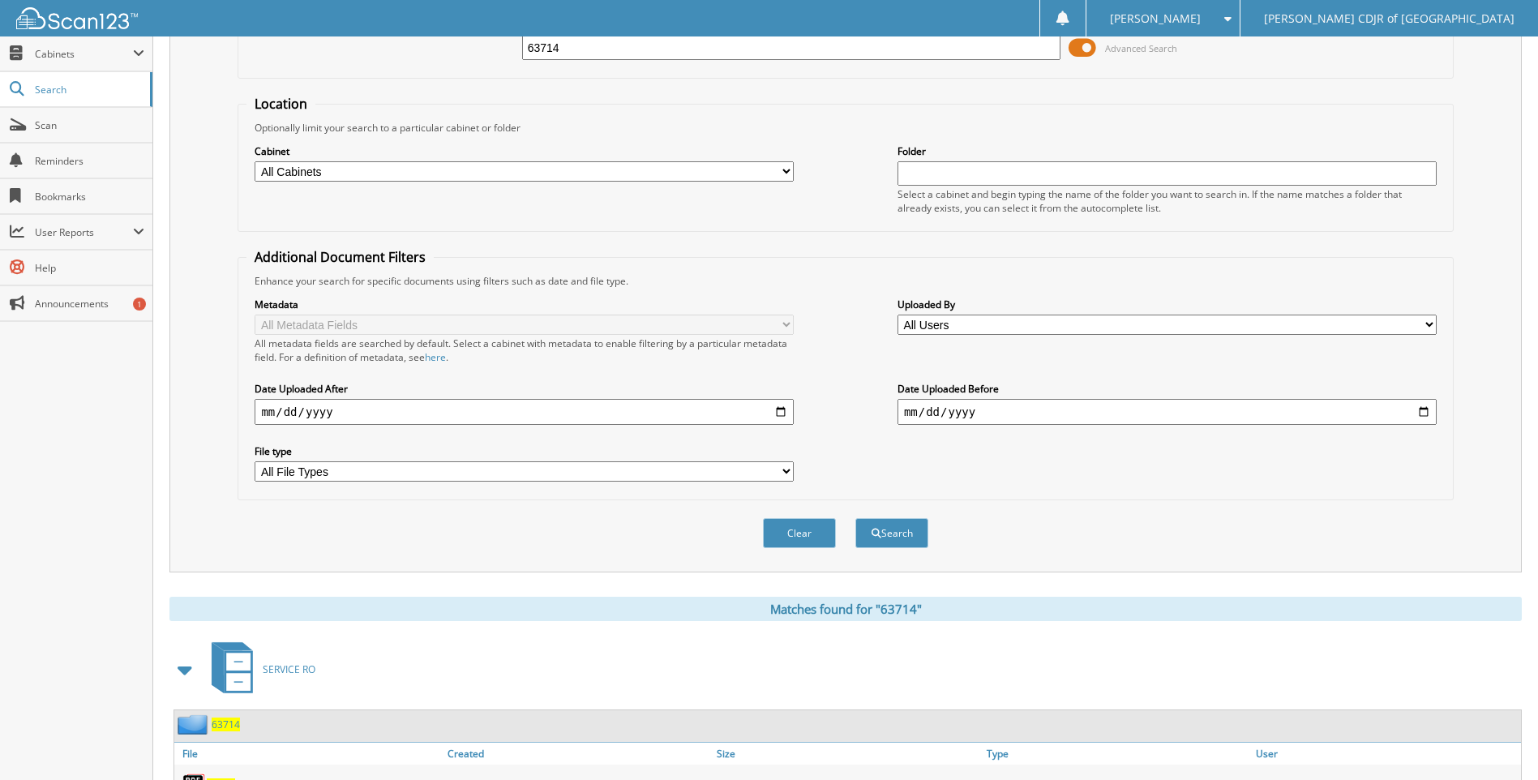
scroll to position [0, 0]
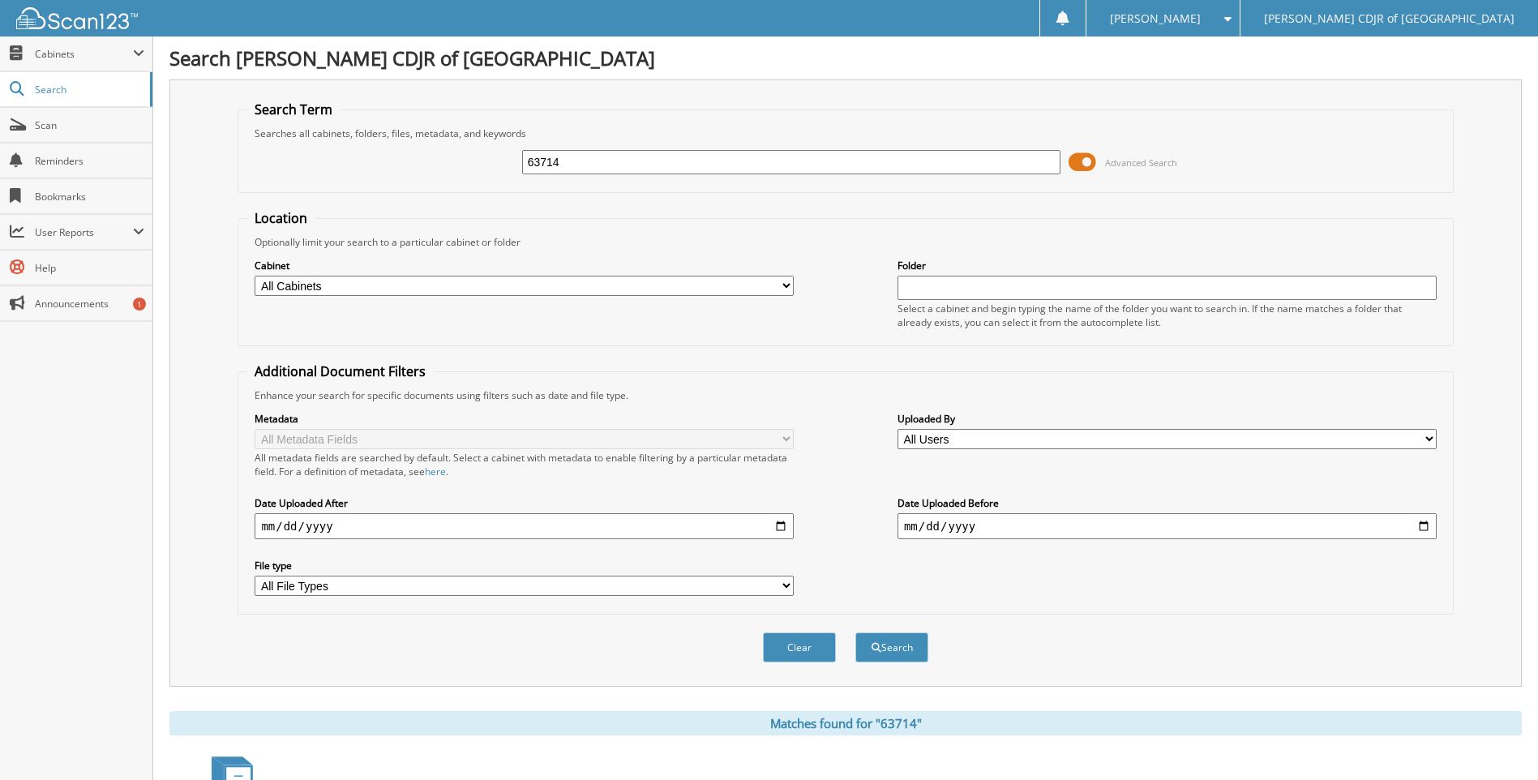
click at [601, 163] on input "63714" at bounding box center [791, 162] width 539 height 24
type input "6"
click at [638, 165] on input "text" at bounding box center [791, 162] width 539 height 24
type input "63715"
click at [856, 633] on button "Search" at bounding box center [892, 648] width 73 height 30
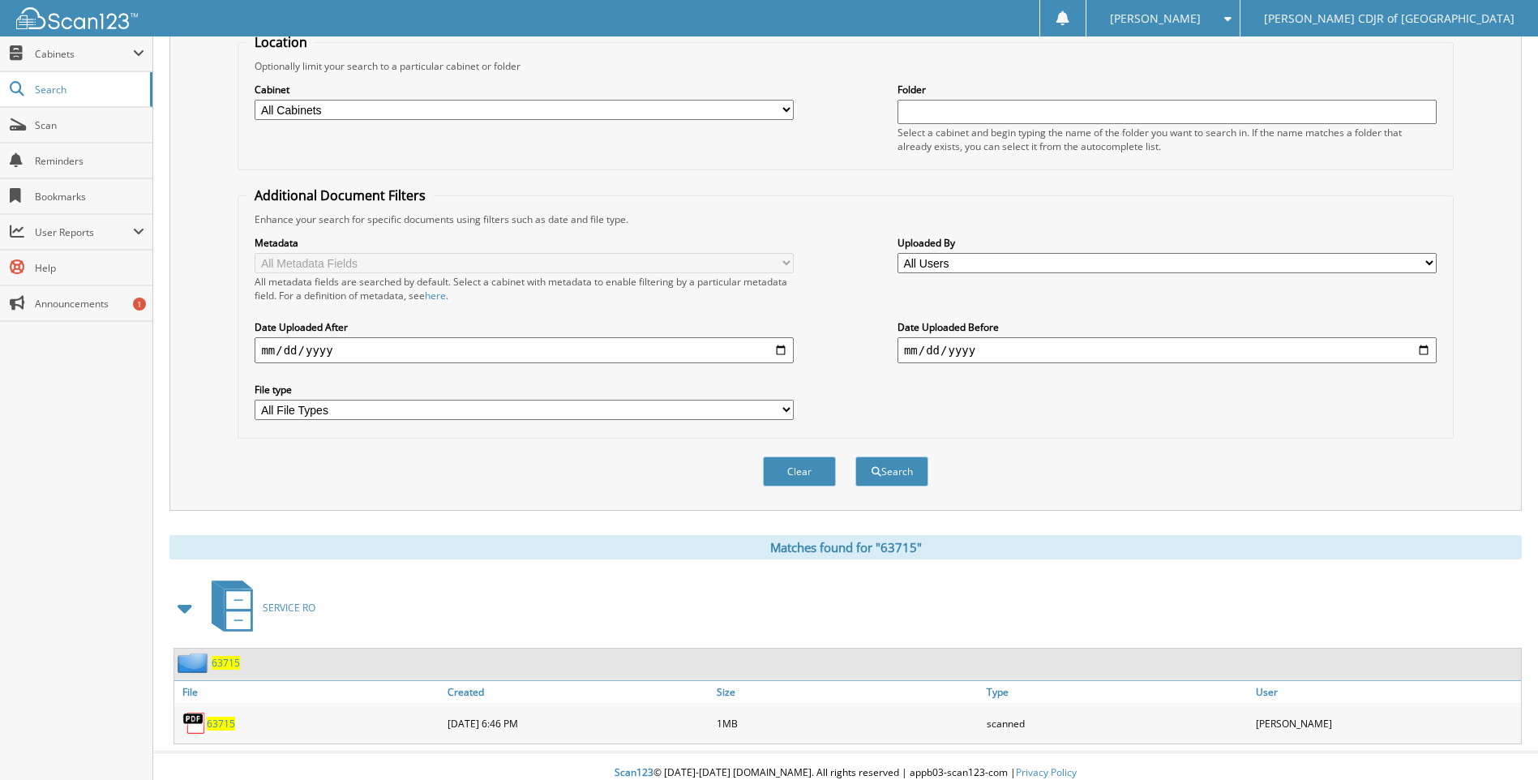
scroll to position [190, 0]
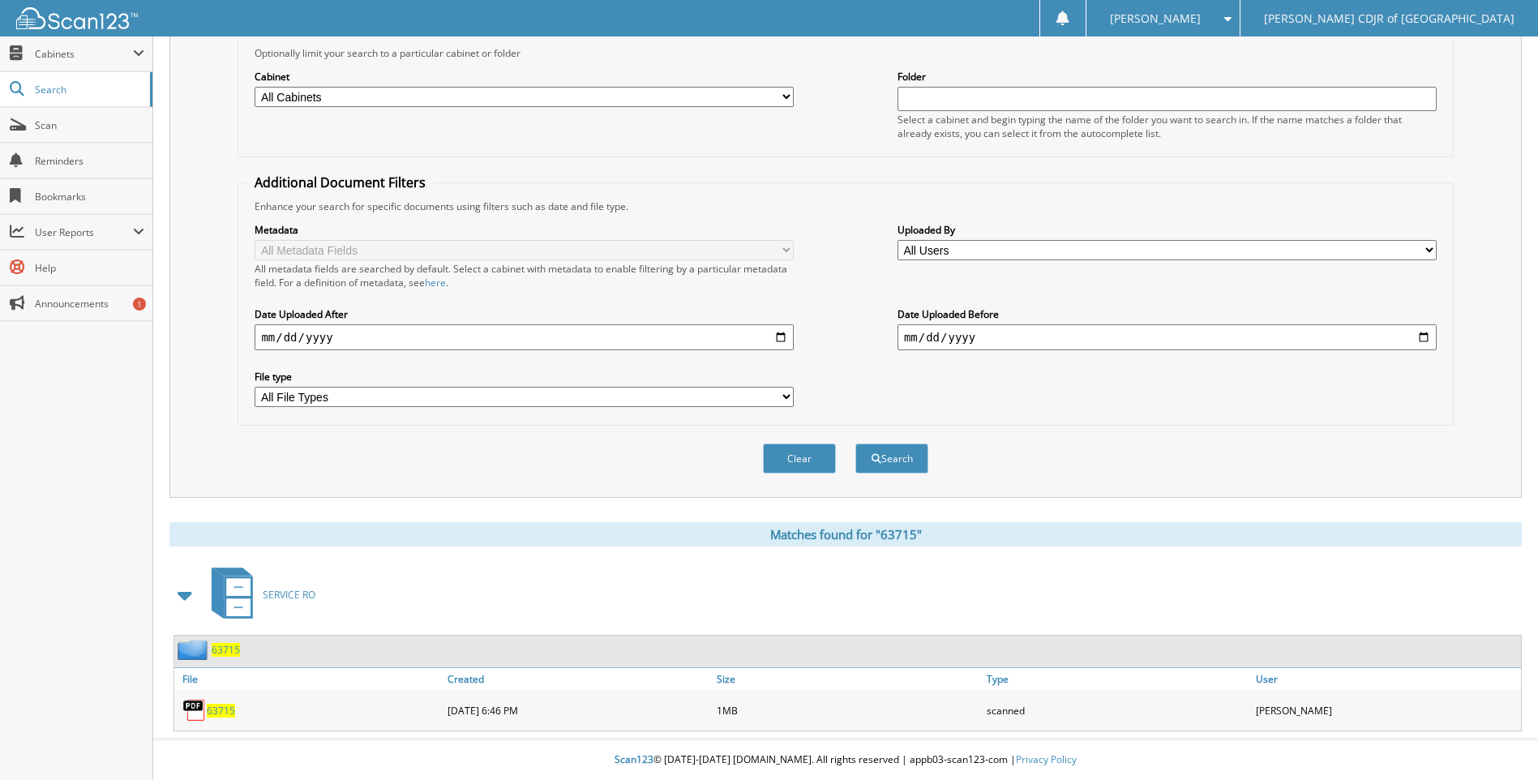
click at [225, 708] on span "63715" at bounding box center [221, 711] width 28 height 14
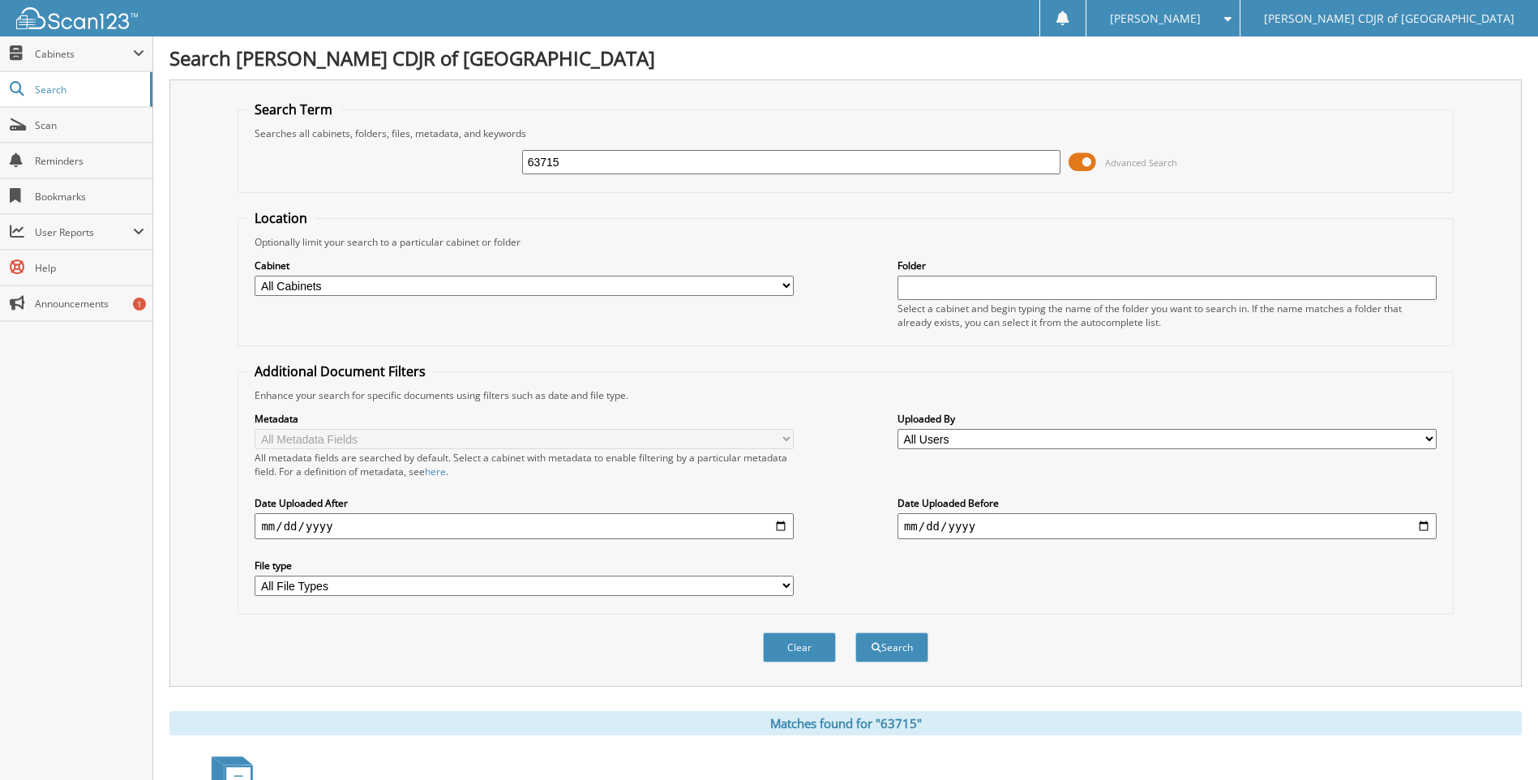
click at [573, 165] on input "63715" at bounding box center [791, 162] width 539 height 24
type input "6"
click at [614, 171] on input "text" at bounding box center [791, 162] width 539 height 24
type input "63716"
click at [856, 633] on button "Search" at bounding box center [892, 648] width 73 height 30
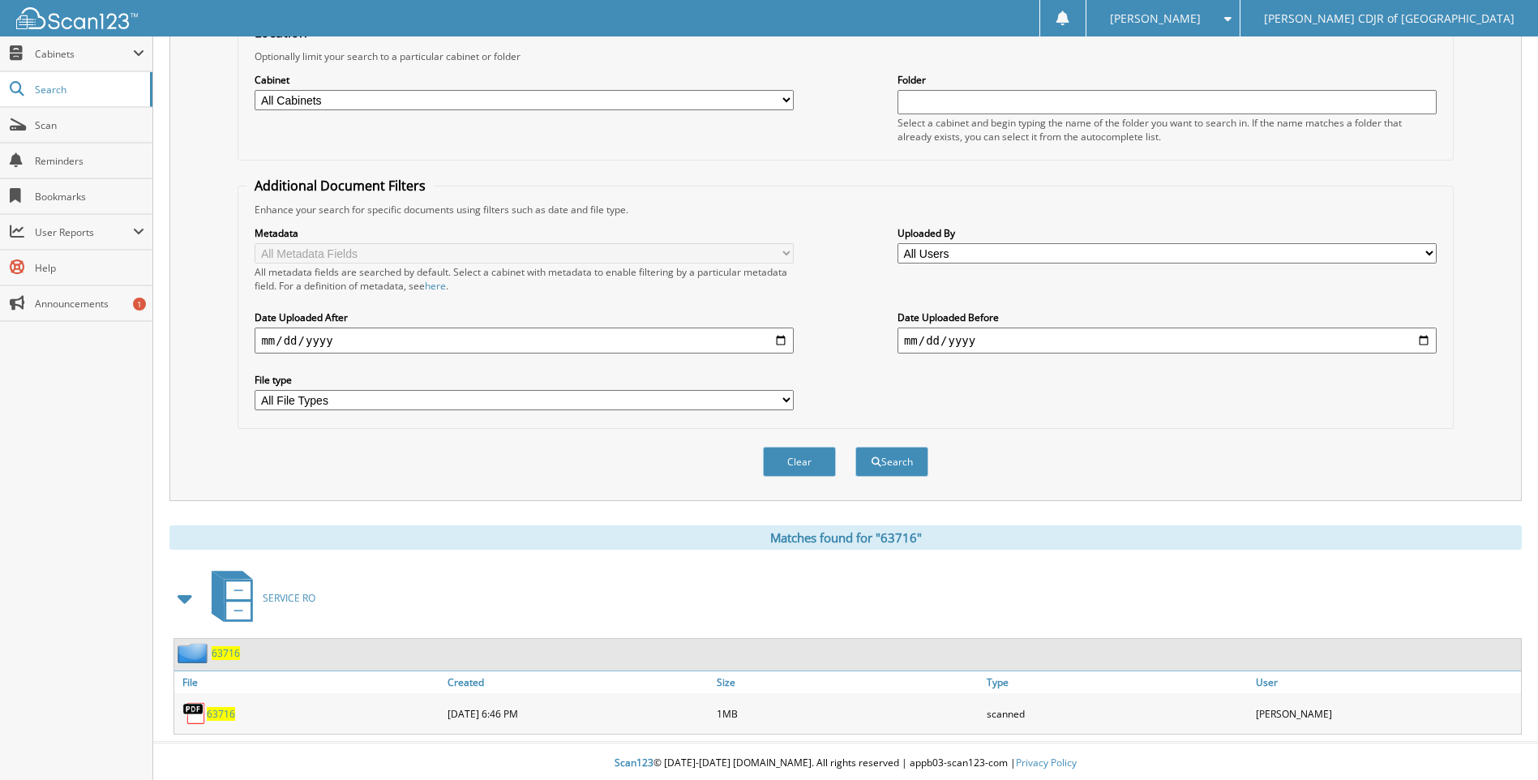
scroll to position [190, 0]
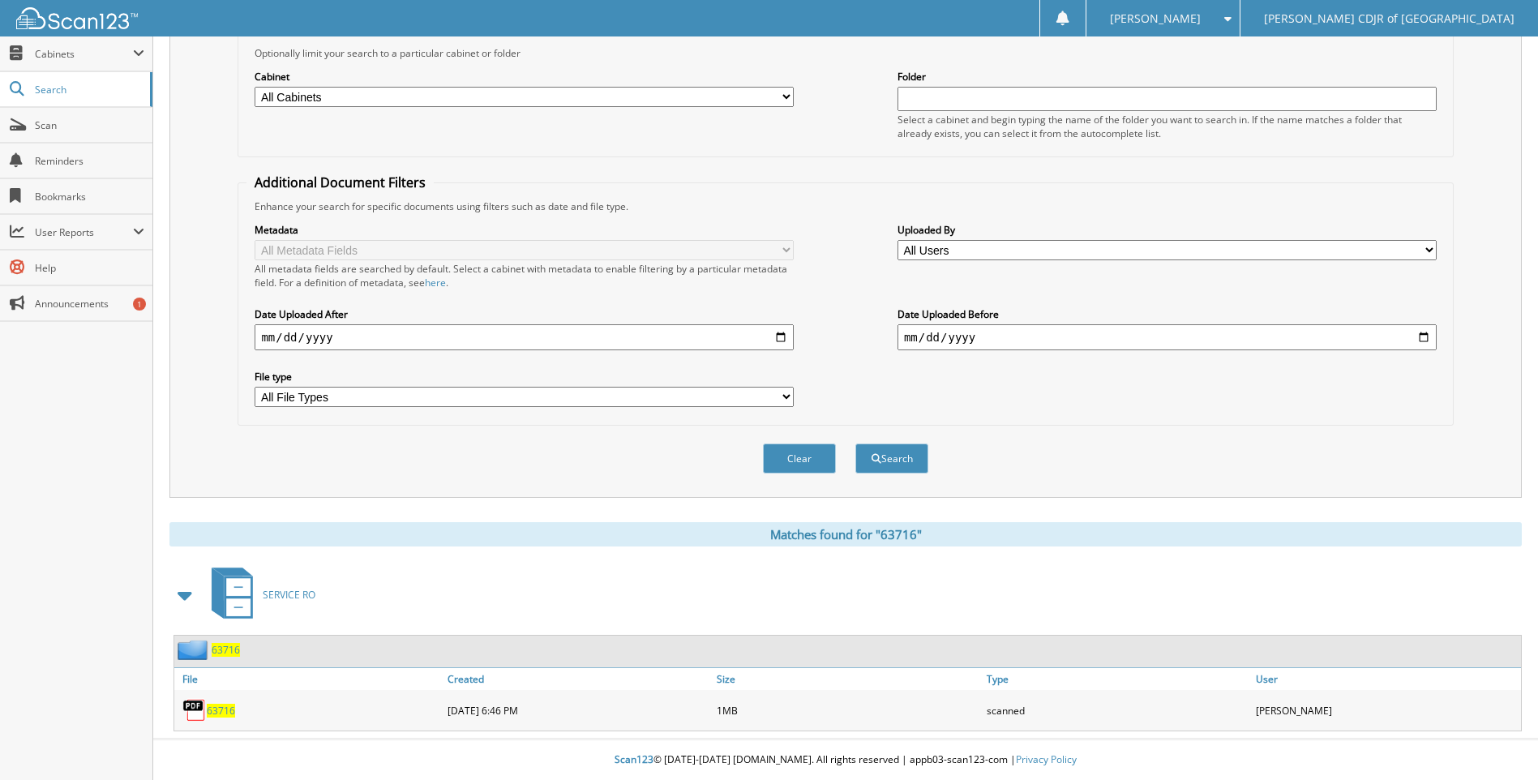
click at [219, 712] on span "63716" at bounding box center [221, 711] width 28 height 14
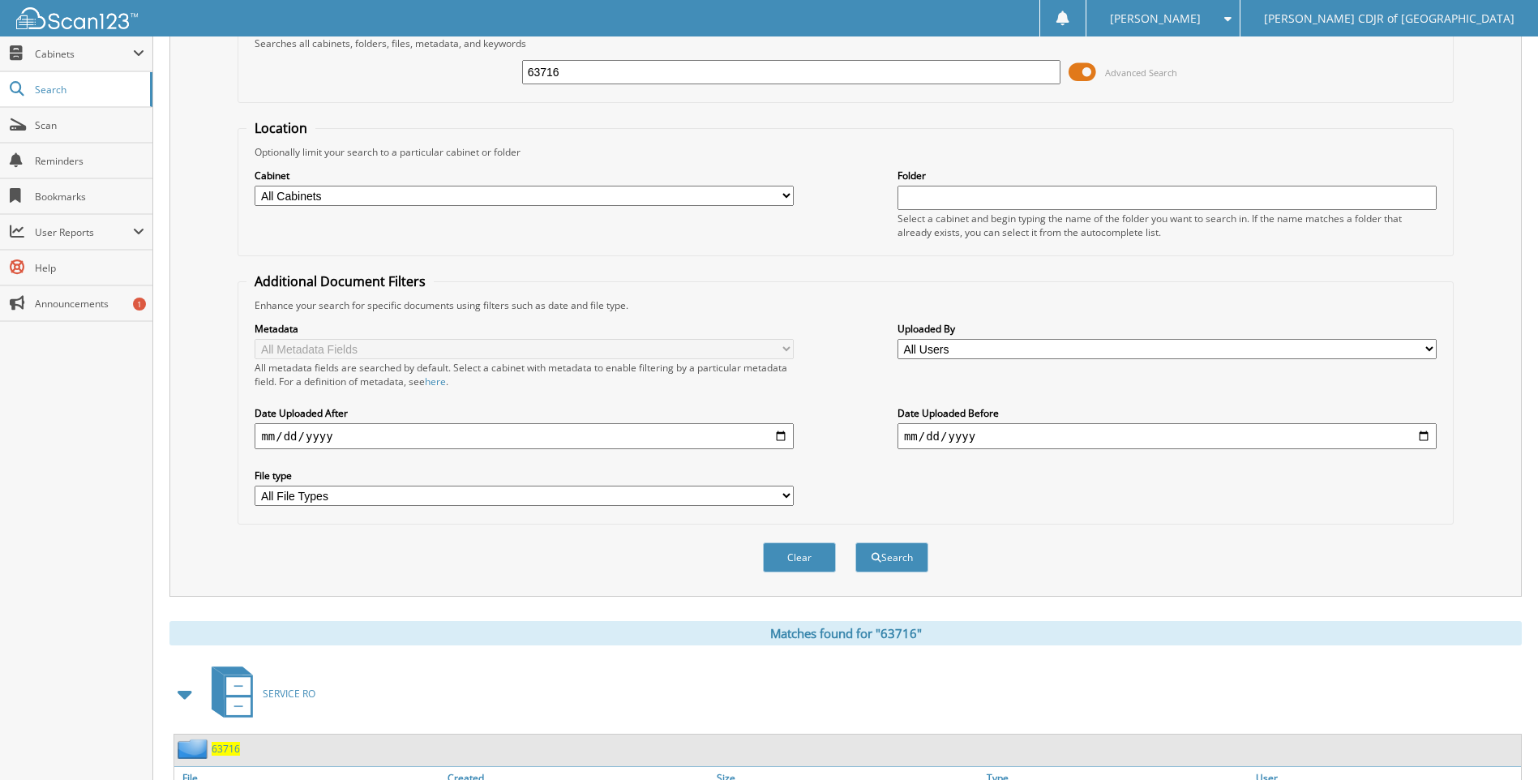
scroll to position [0, 0]
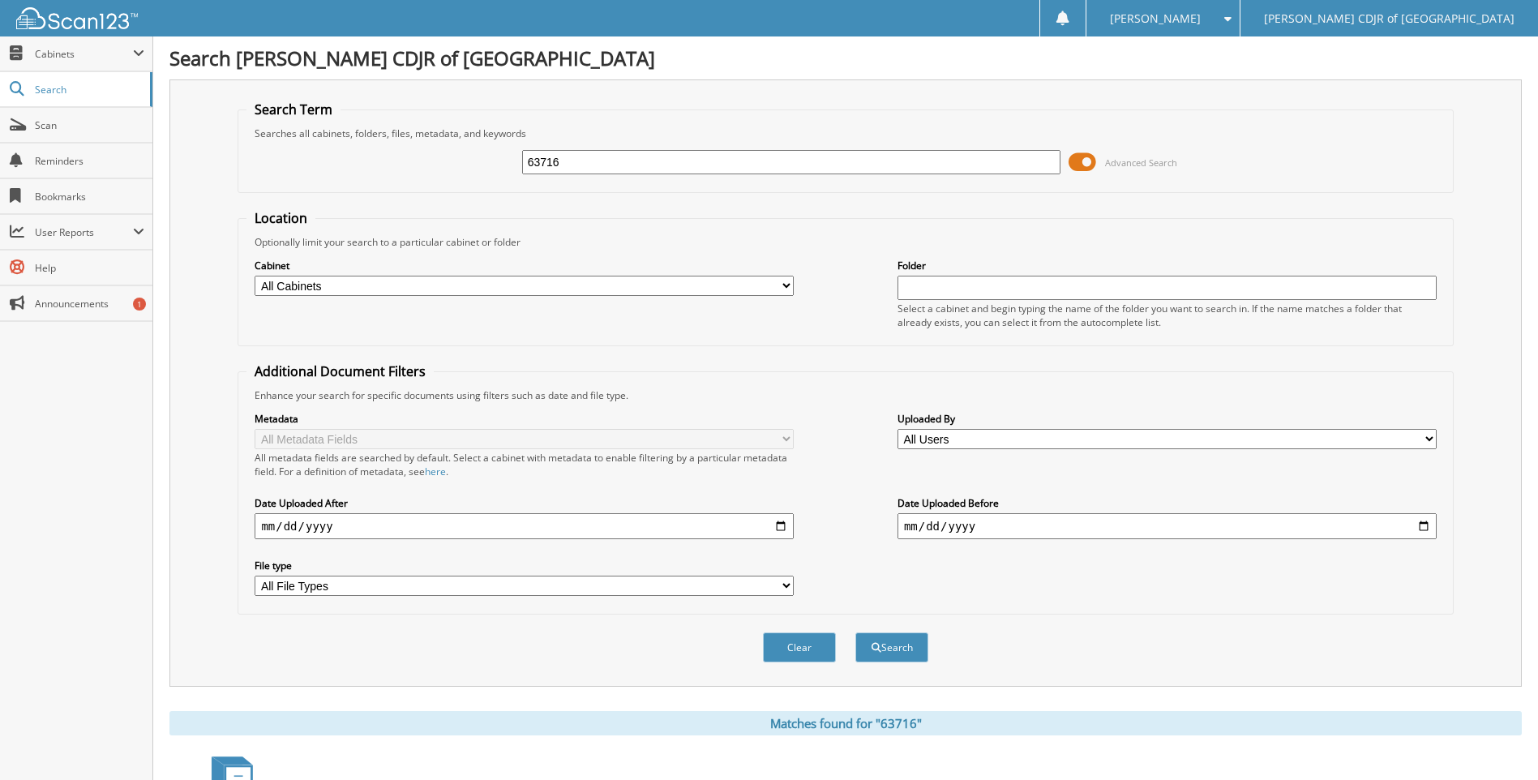
click at [581, 169] on input "63716" at bounding box center [791, 162] width 539 height 24
type input "6"
click at [641, 153] on input "text" at bounding box center [791, 162] width 539 height 24
type input "63732"
click at [856, 633] on button "Search" at bounding box center [892, 648] width 73 height 30
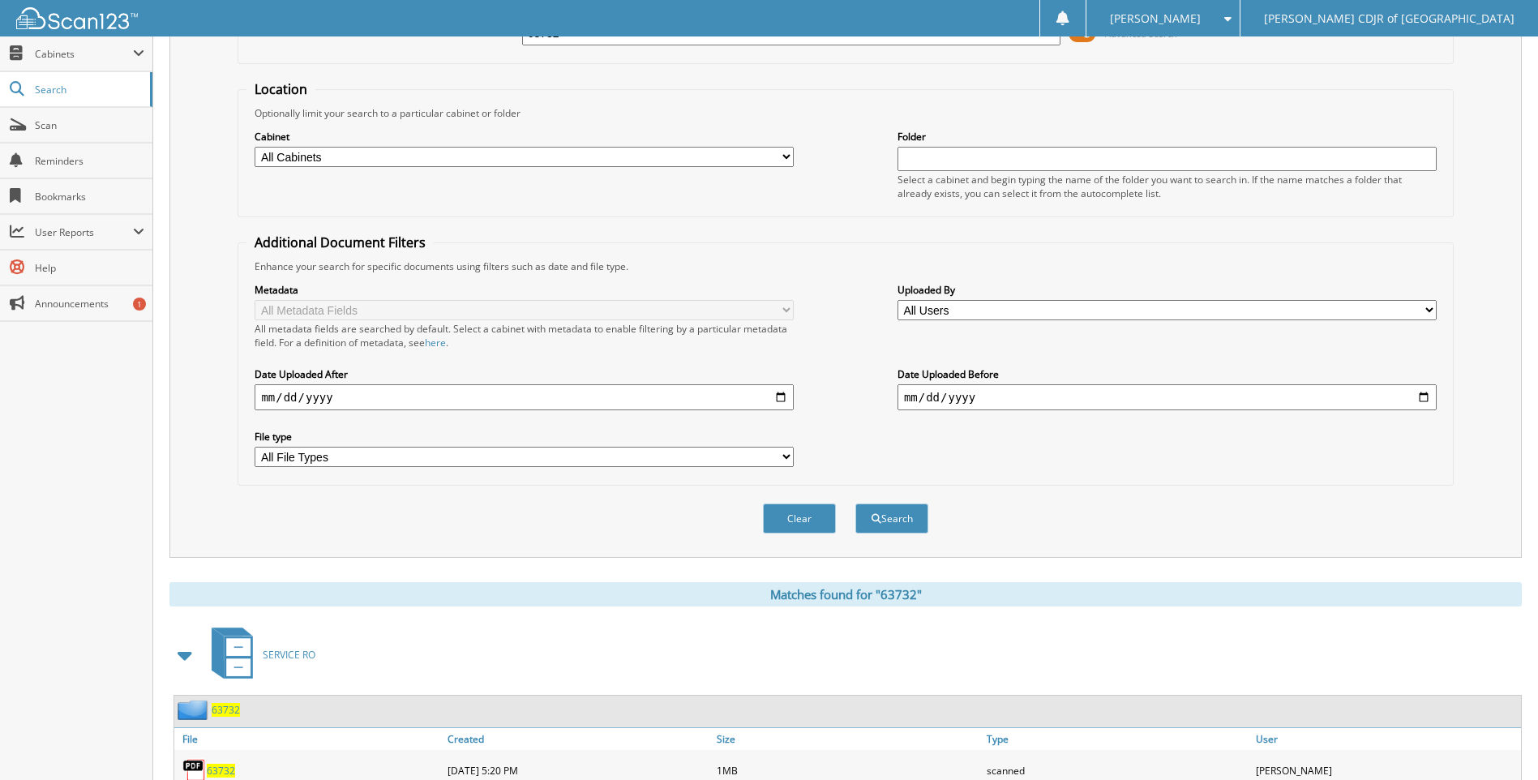
scroll to position [190, 0]
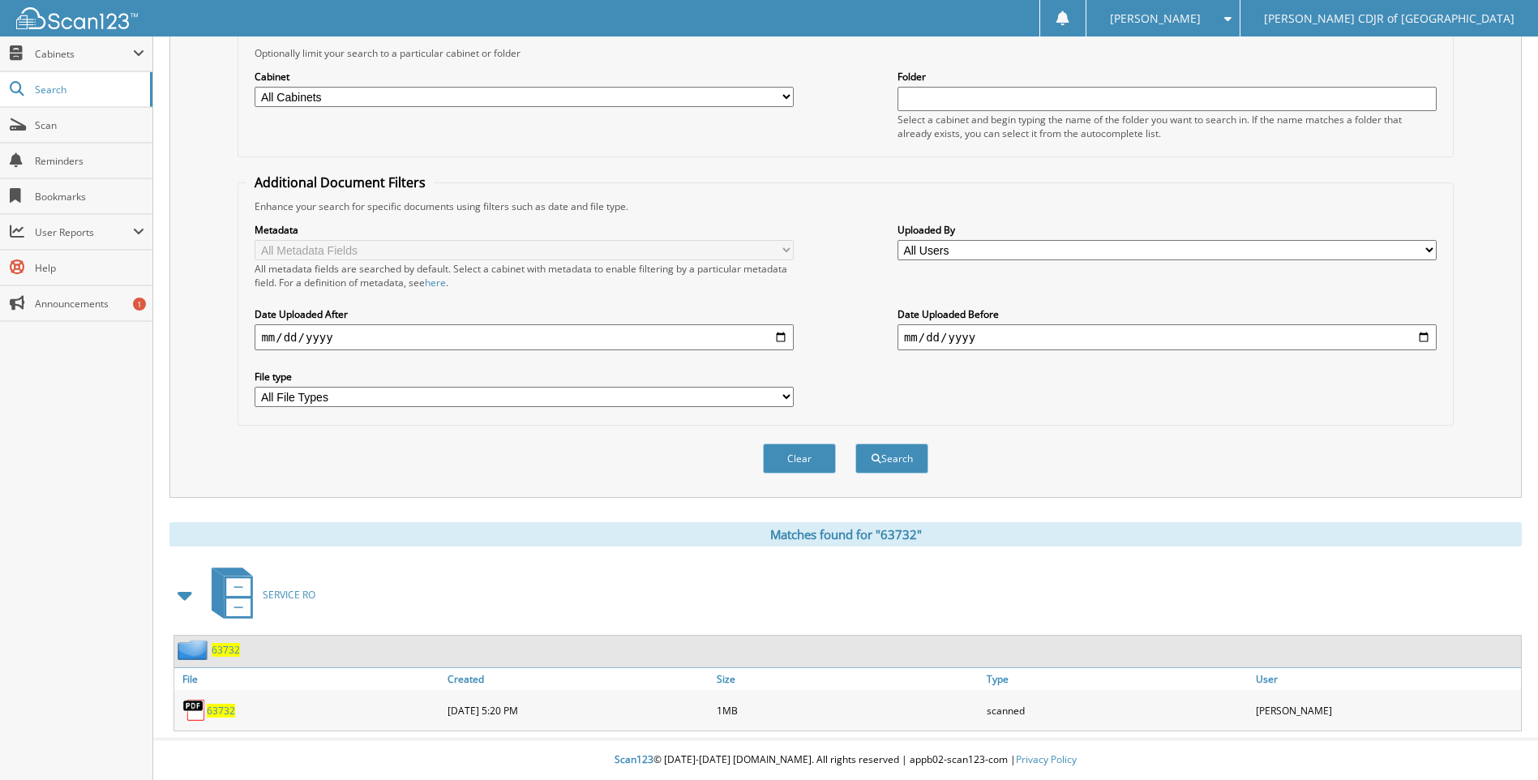
click at [225, 710] on span "63732" at bounding box center [221, 711] width 28 height 14
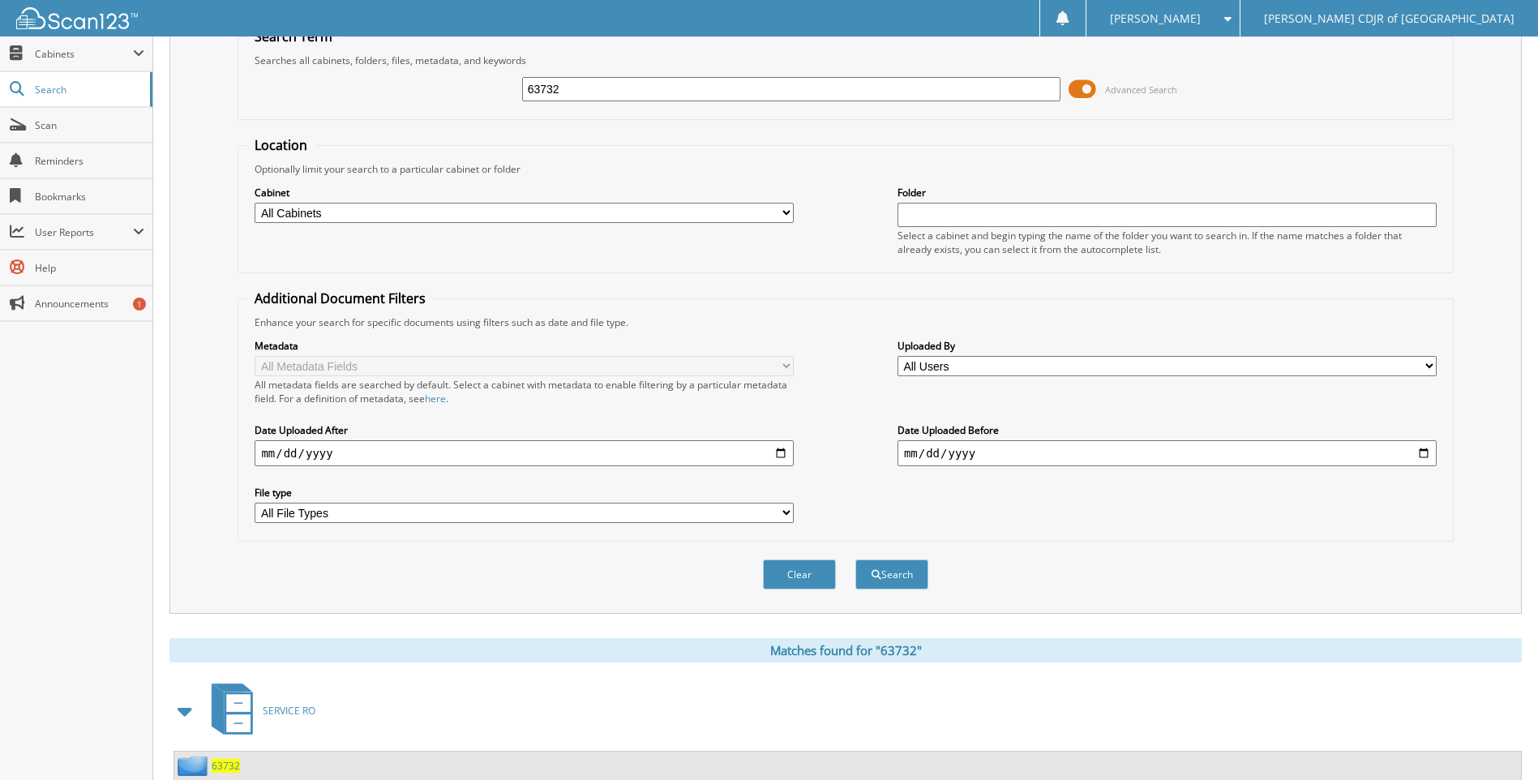
scroll to position [0, 0]
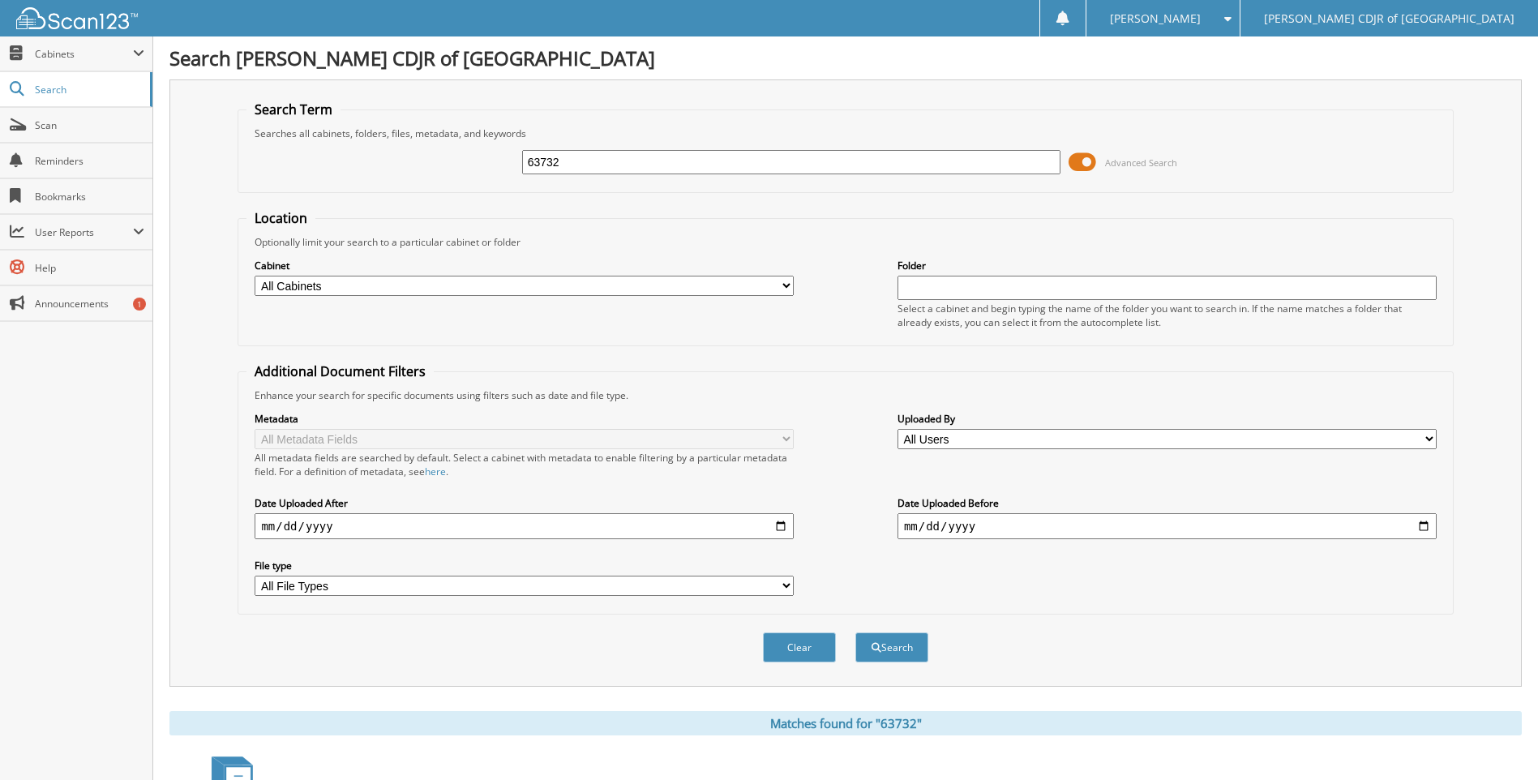
click at [573, 163] on input "63732" at bounding box center [791, 162] width 539 height 24
type input "6"
type input "63733"
click at [856, 633] on button "Search" at bounding box center [892, 648] width 73 height 30
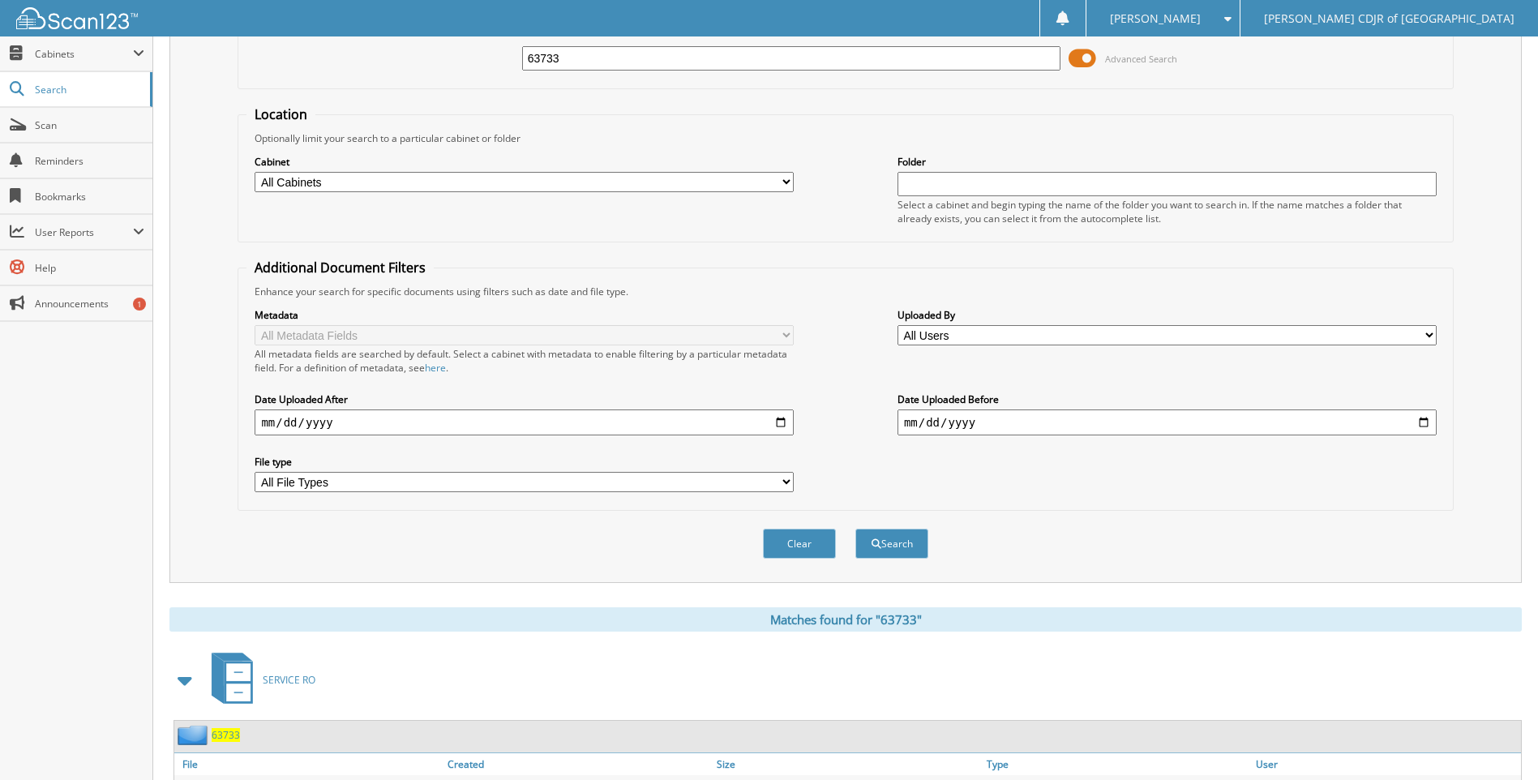
scroll to position [190, 0]
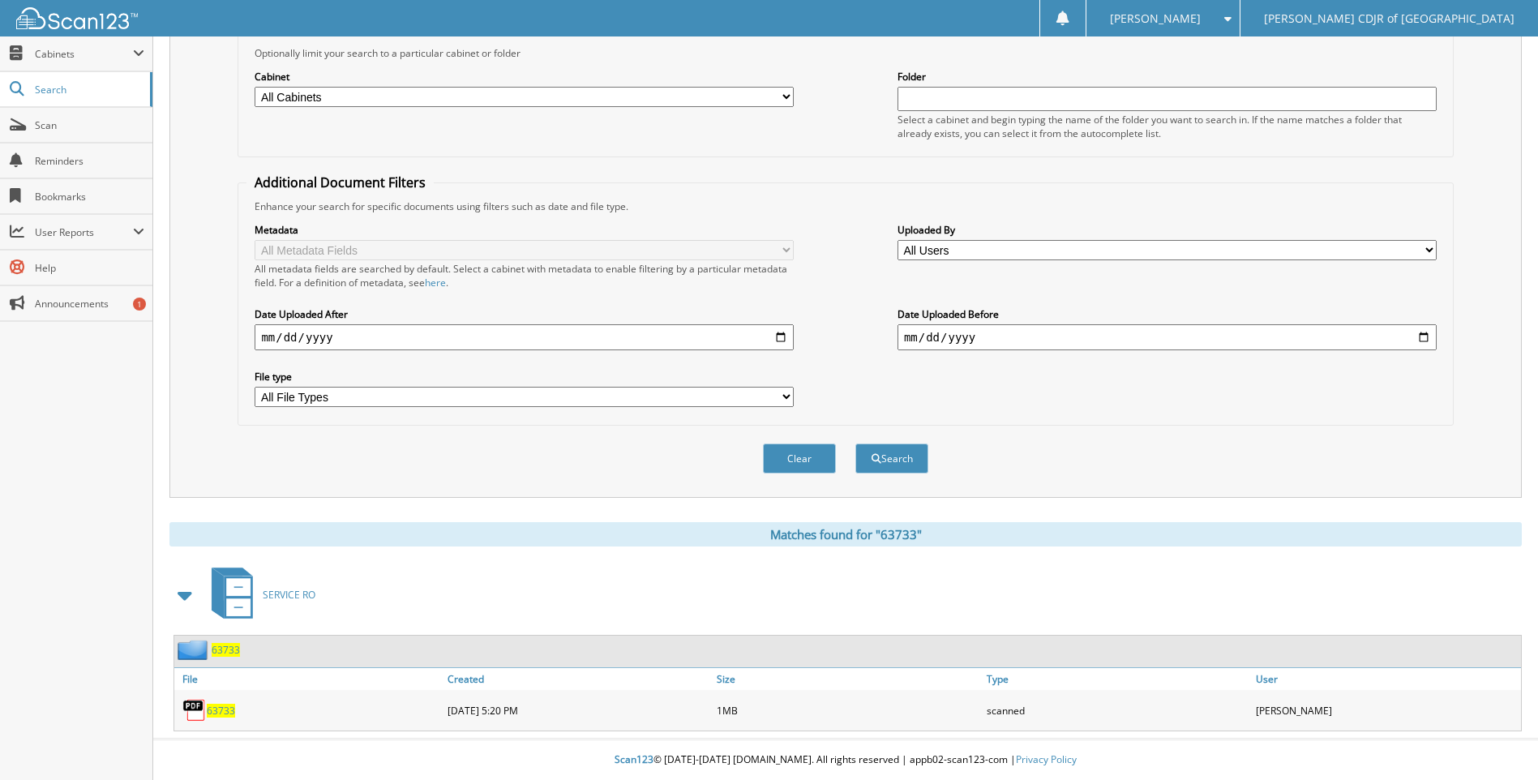
click at [212, 708] on span "63733" at bounding box center [221, 711] width 28 height 14
click at [212, 705] on span "63733" at bounding box center [221, 711] width 28 height 14
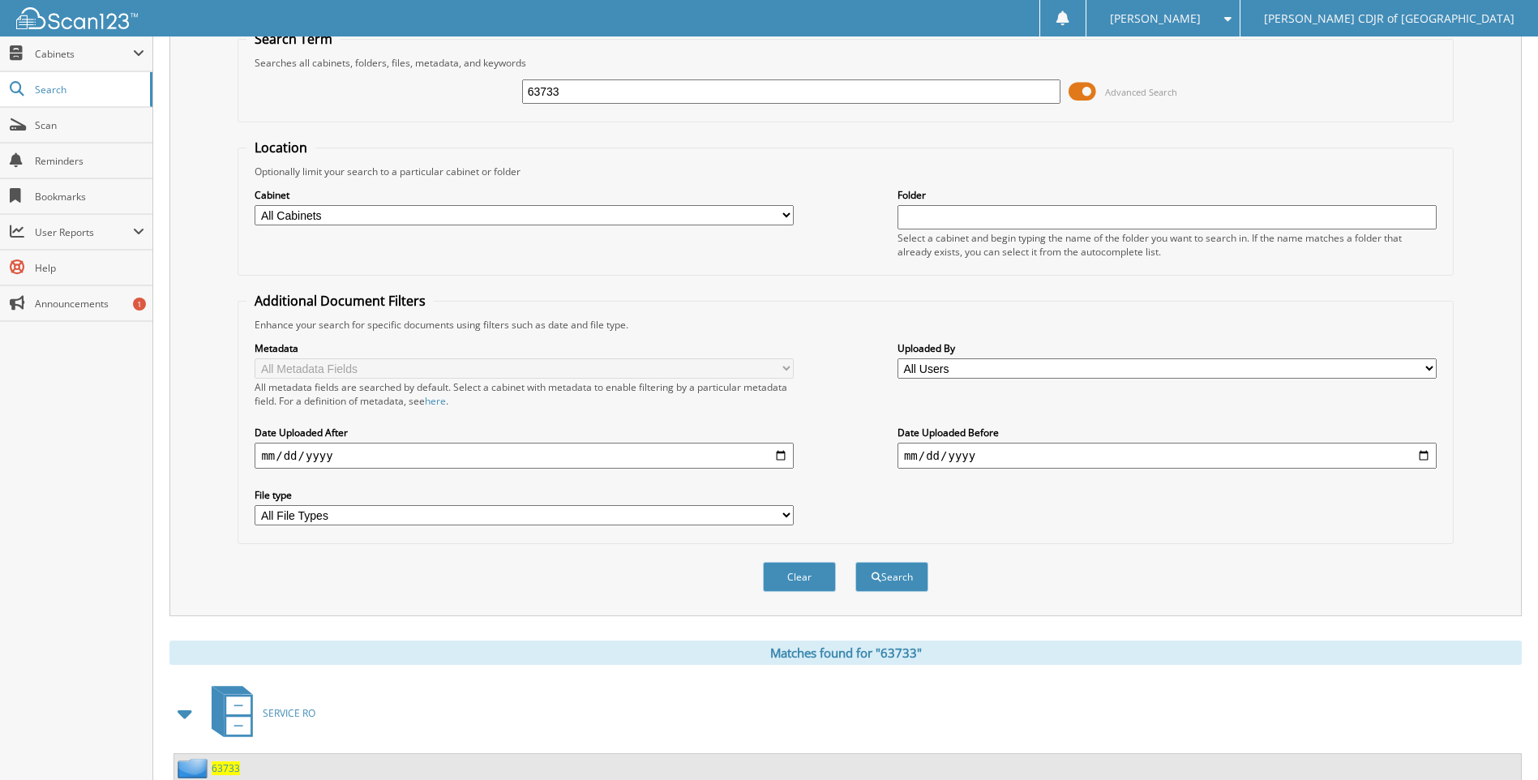
scroll to position [0, 0]
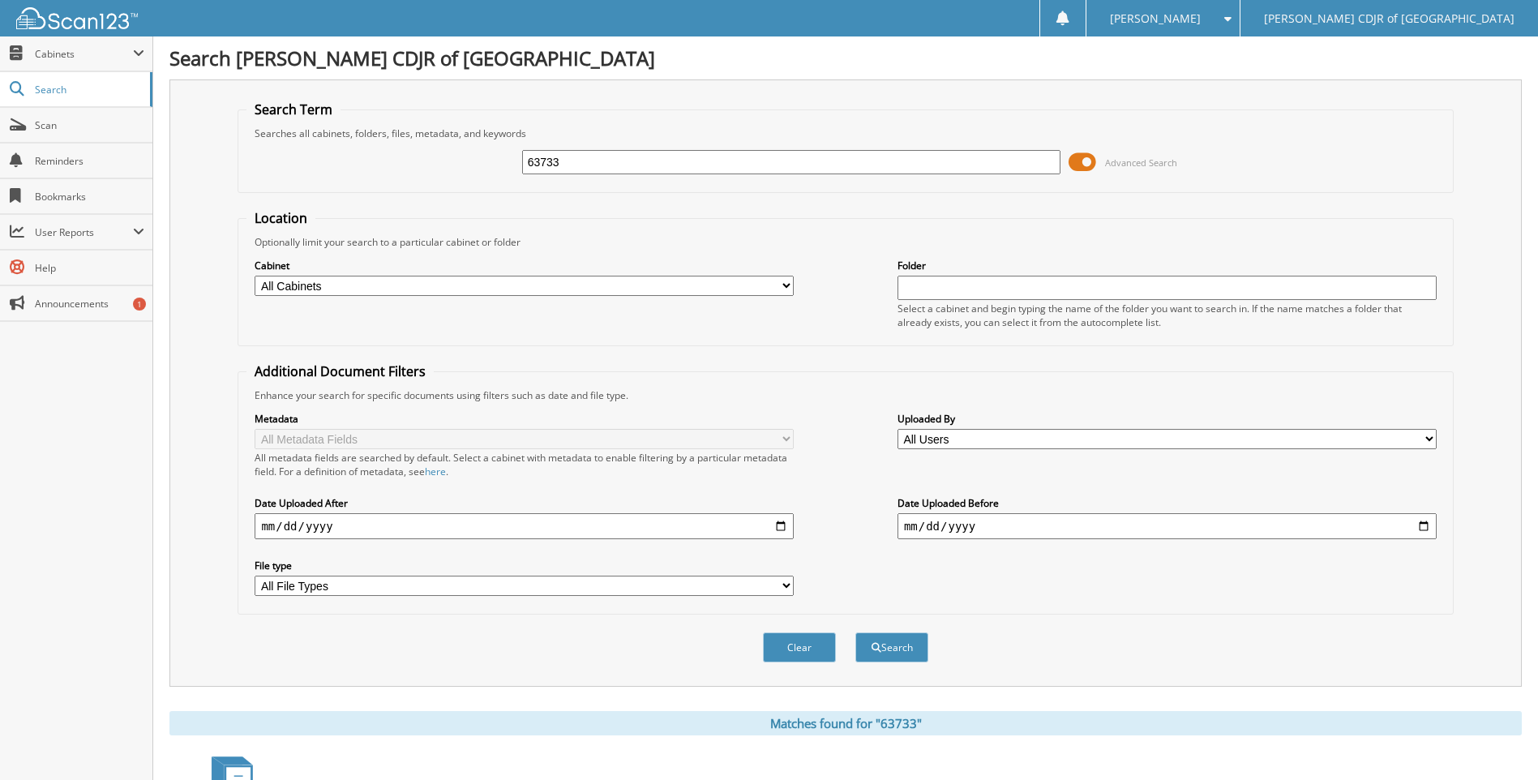
click at [573, 173] on input "63733" at bounding box center [791, 162] width 539 height 24
type input "6"
type input "63736"
click at [856, 633] on button "Search" at bounding box center [892, 648] width 73 height 30
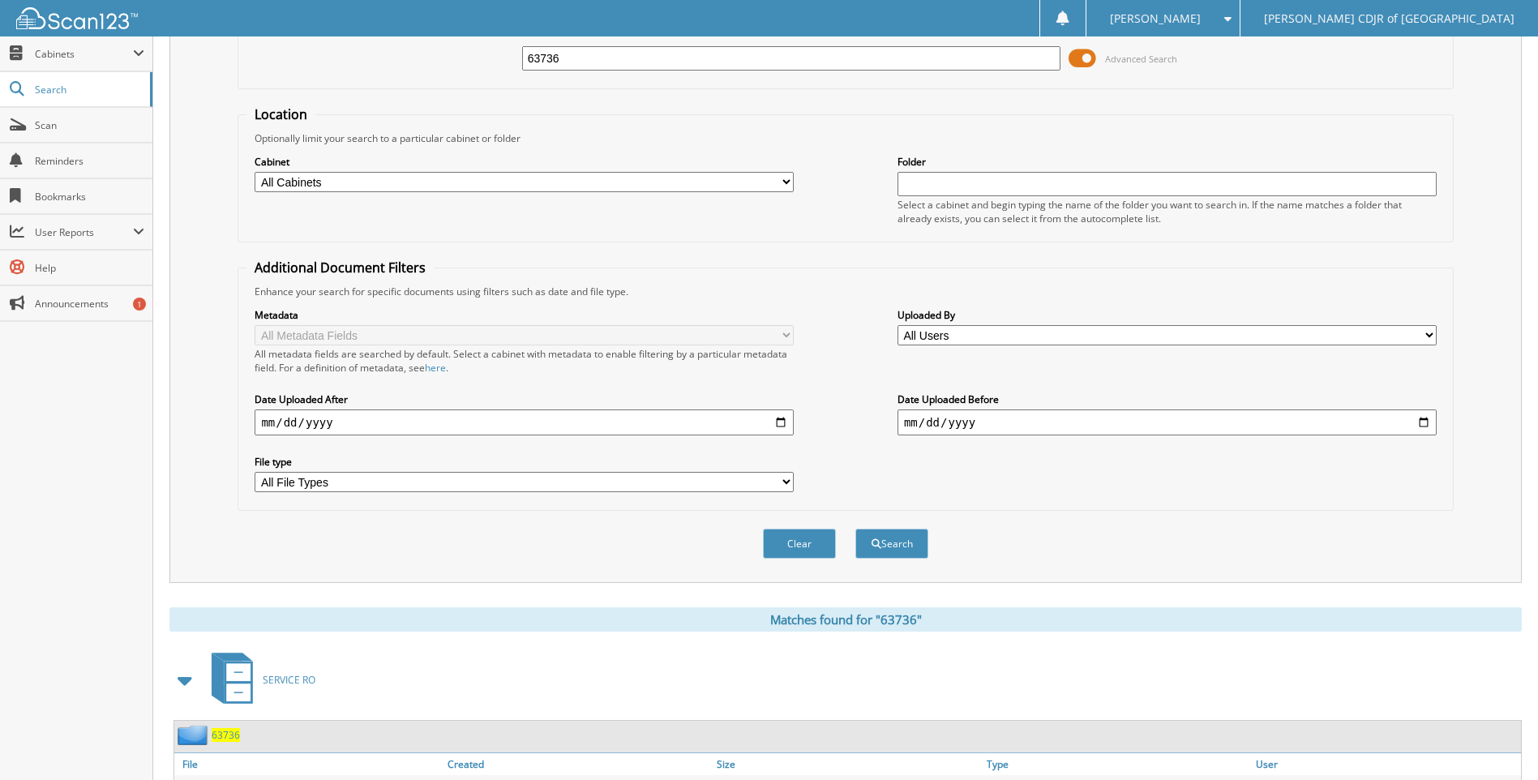
scroll to position [190, 0]
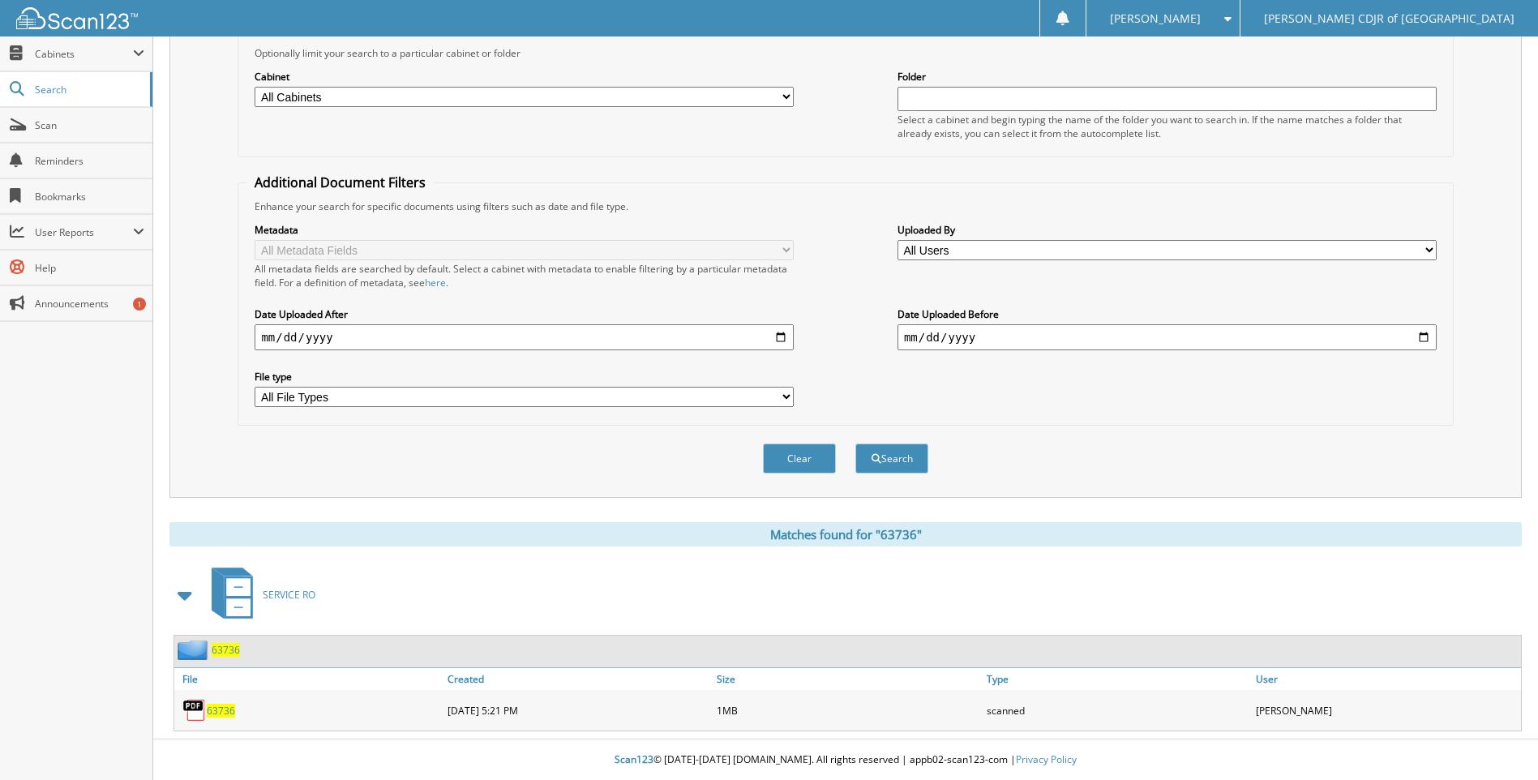
click at [219, 710] on span "63736" at bounding box center [221, 711] width 28 height 14
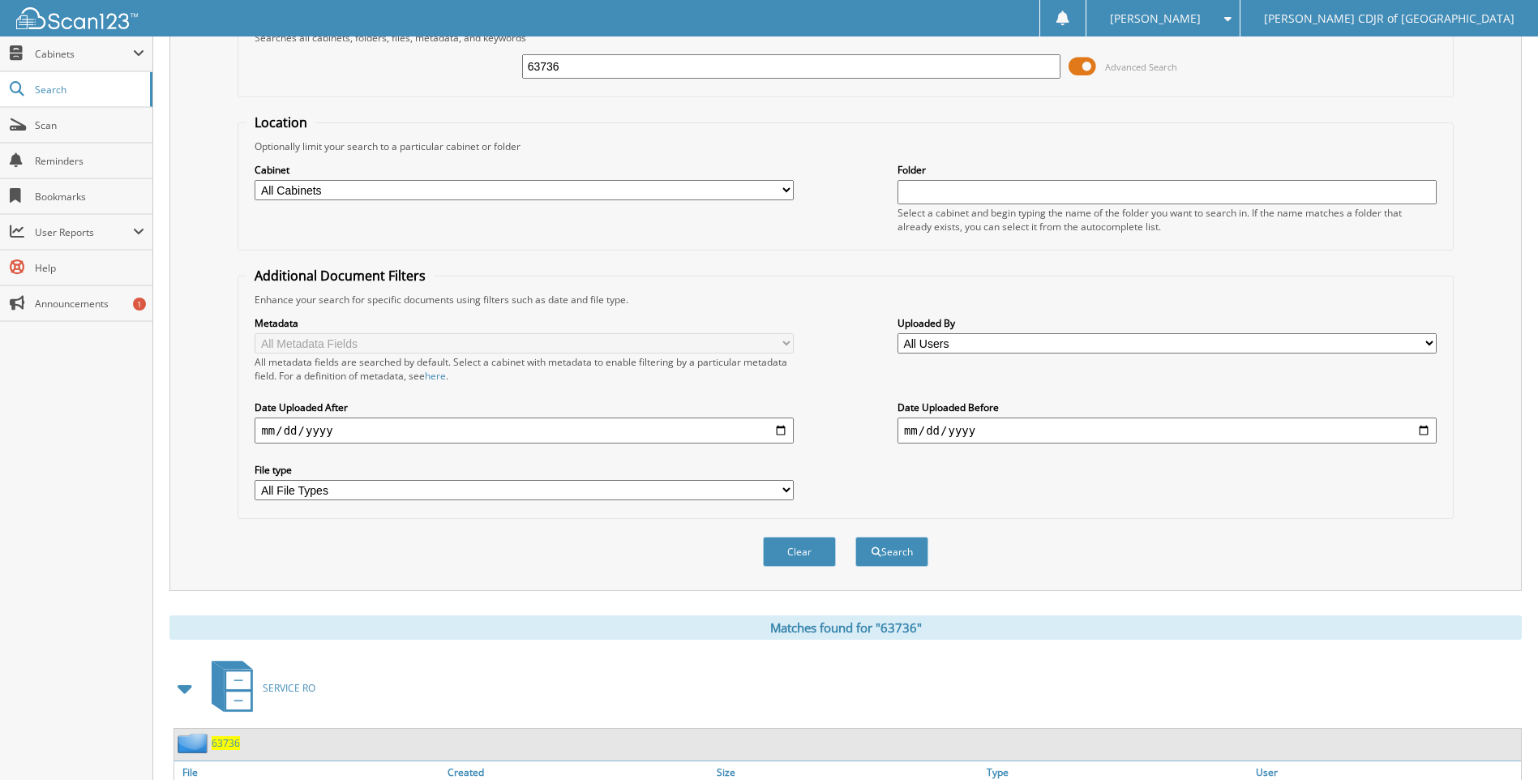
scroll to position [0, 0]
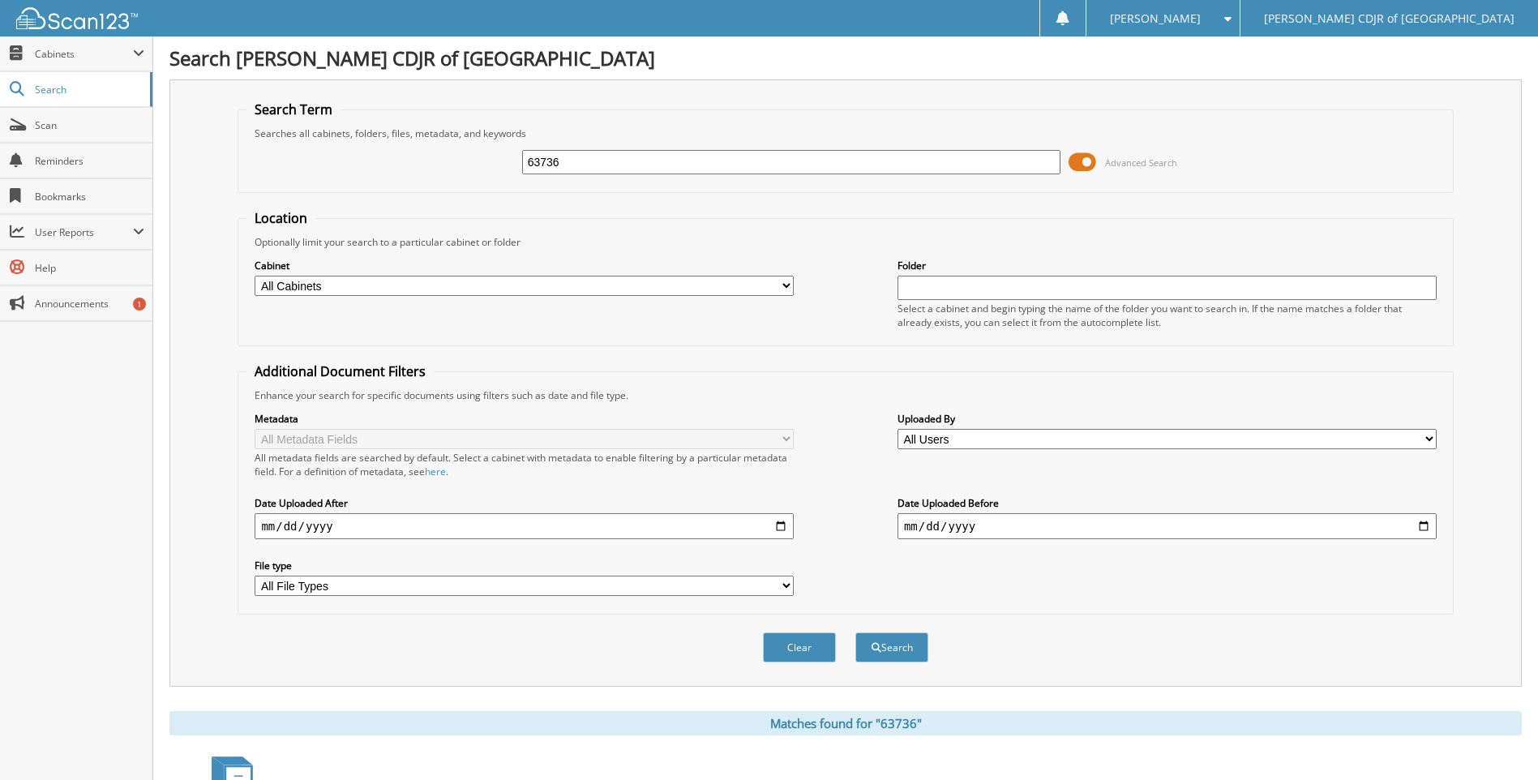
click at [573, 169] on input "63736" at bounding box center [791, 162] width 539 height 24
type input "6"
type input "63749"
click at [856, 633] on button "Search" at bounding box center [892, 648] width 73 height 30
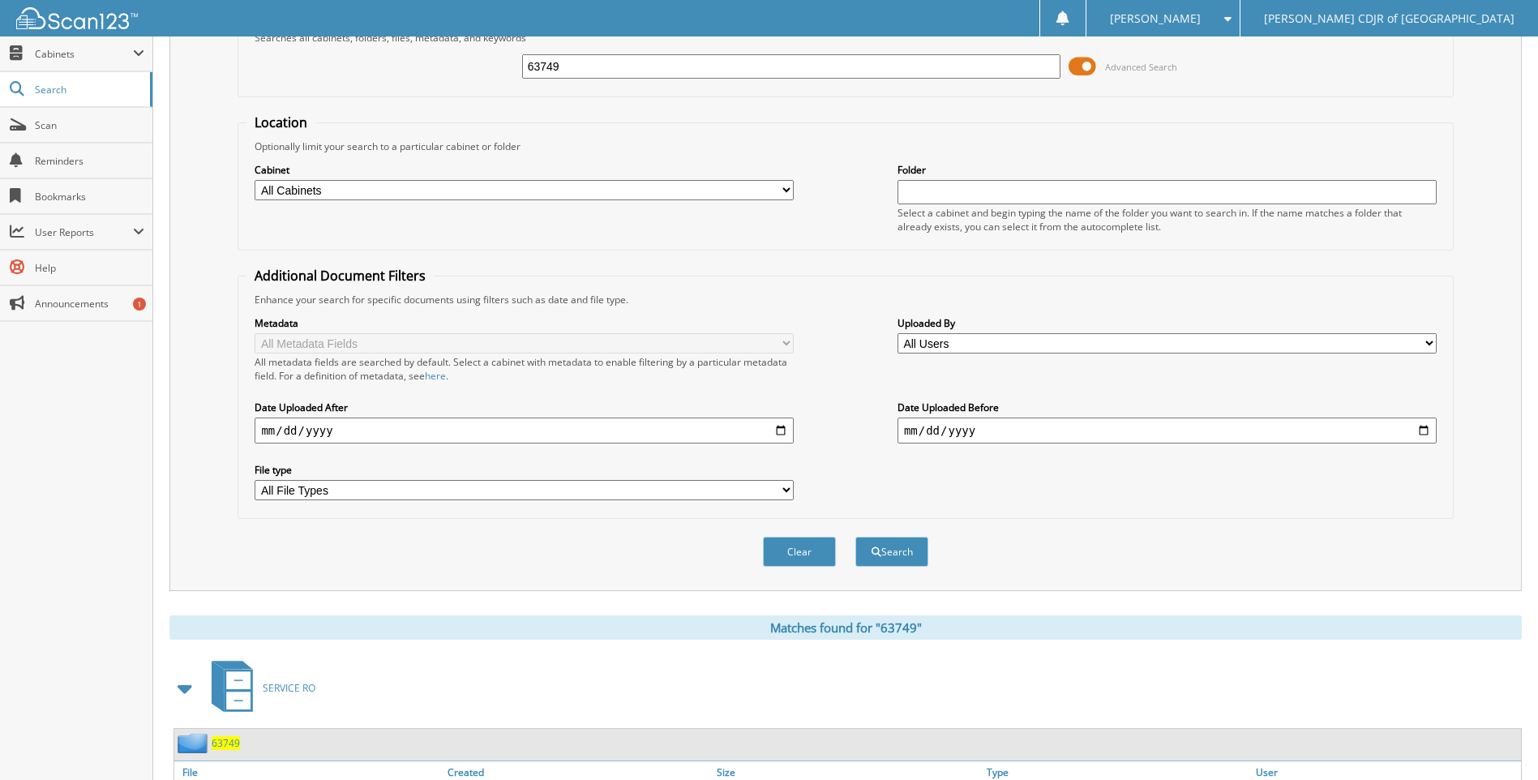
scroll to position [190, 0]
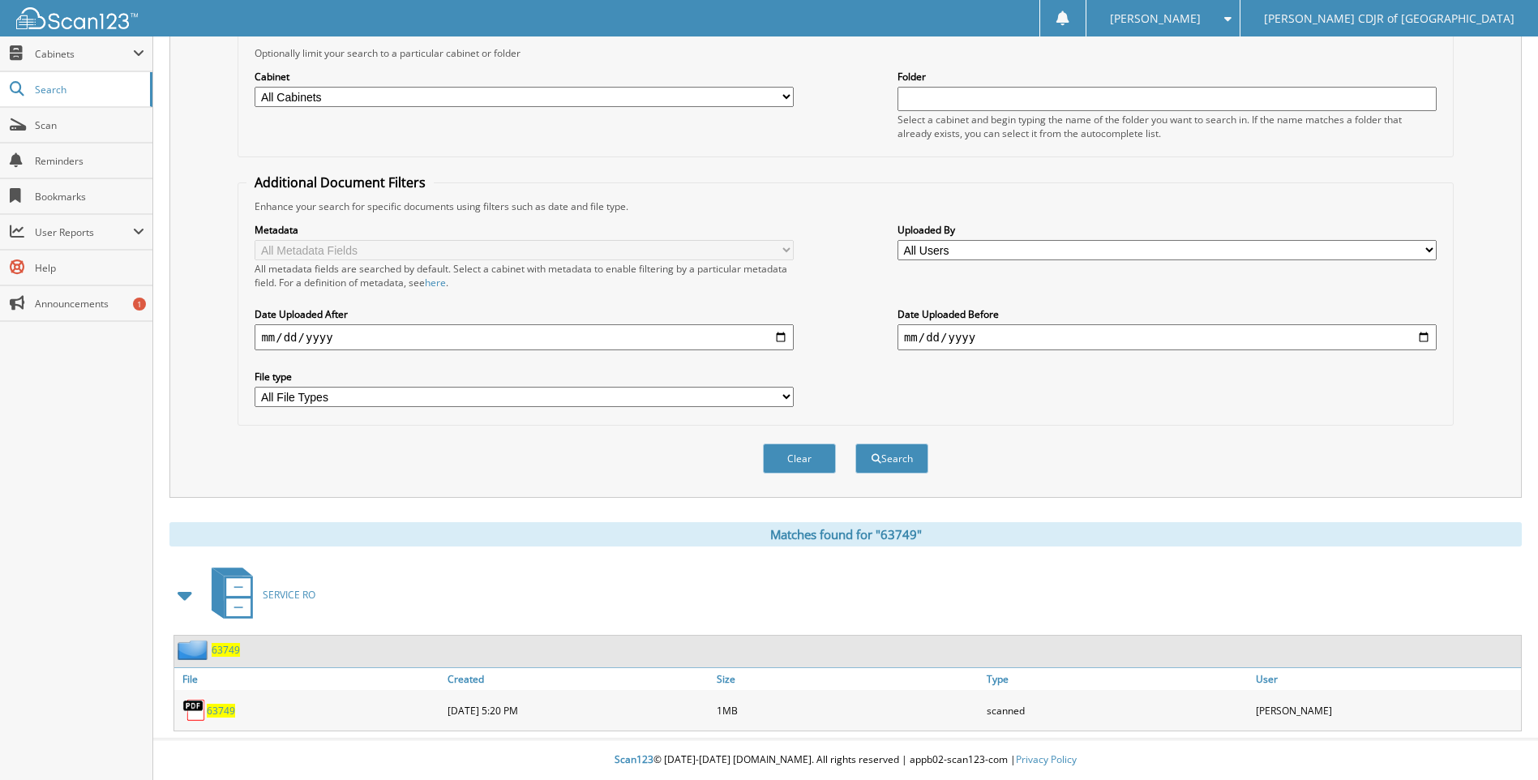
click at [229, 707] on span "63749" at bounding box center [221, 711] width 28 height 14
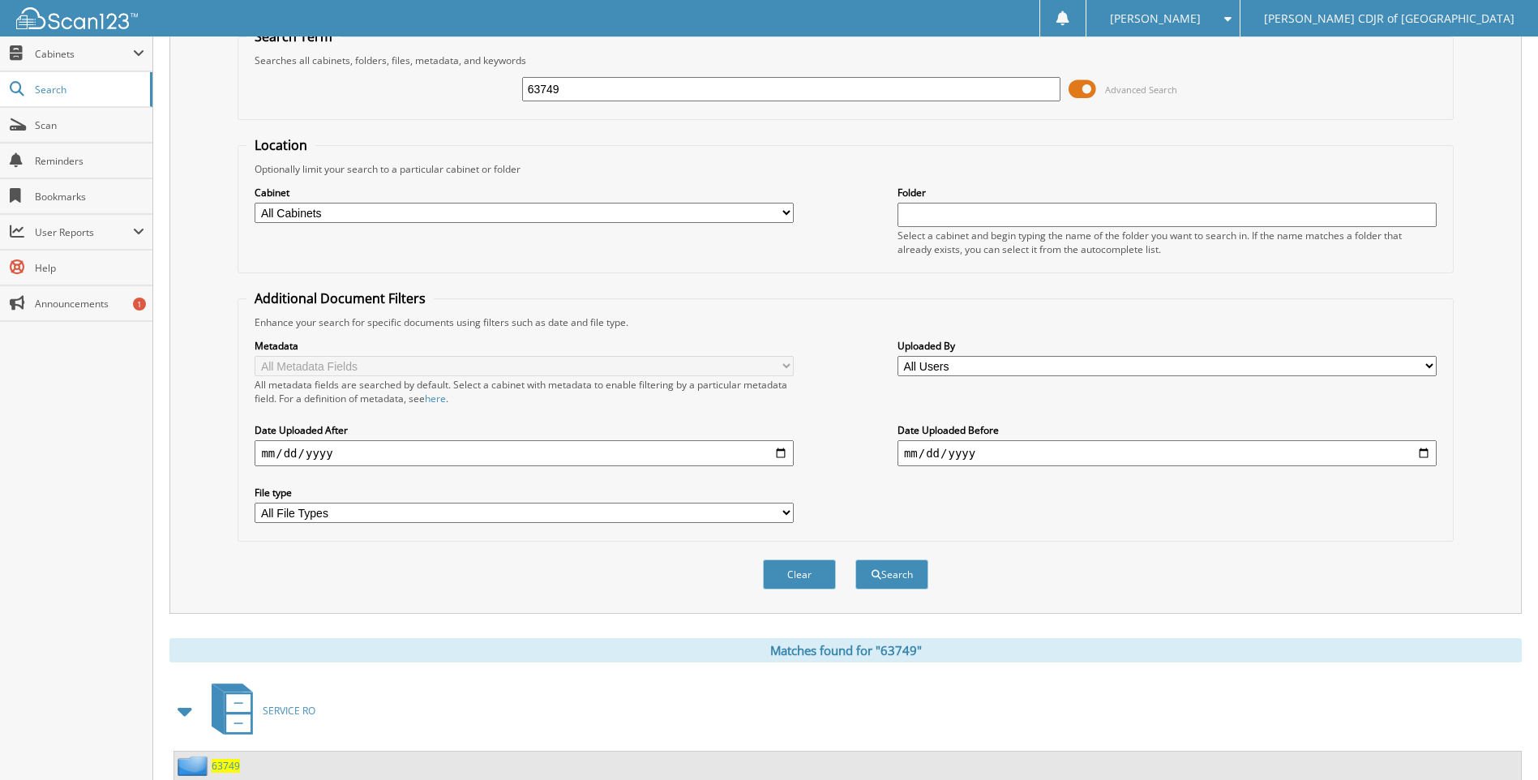
scroll to position [0, 0]
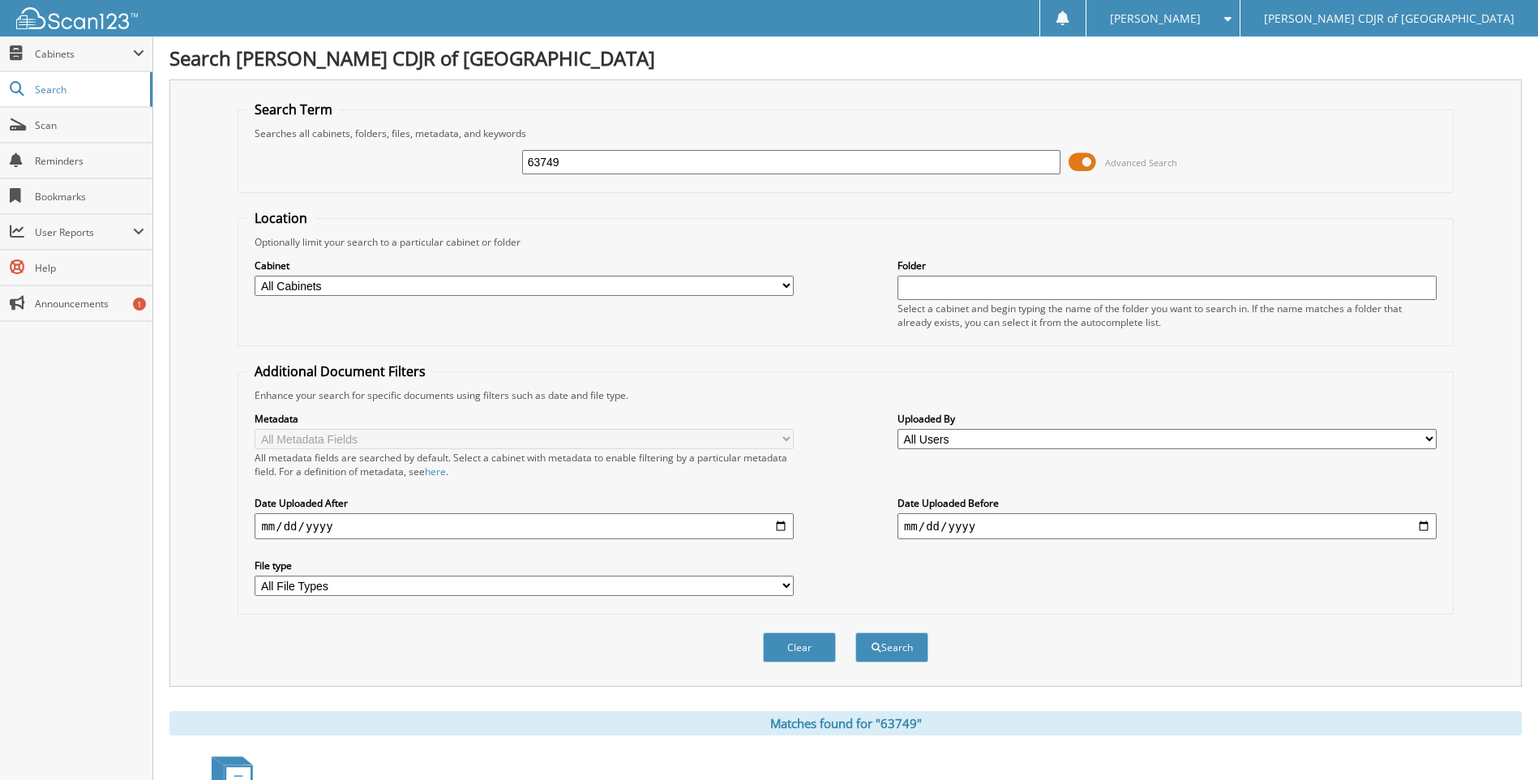
click at [586, 173] on input "63749" at bounding box center [791, 162] width 539 height 24
type input "6"
type input "63750"
click at [856, 633] on button "Search" at bounding box center [892, 648] width 73 height 30
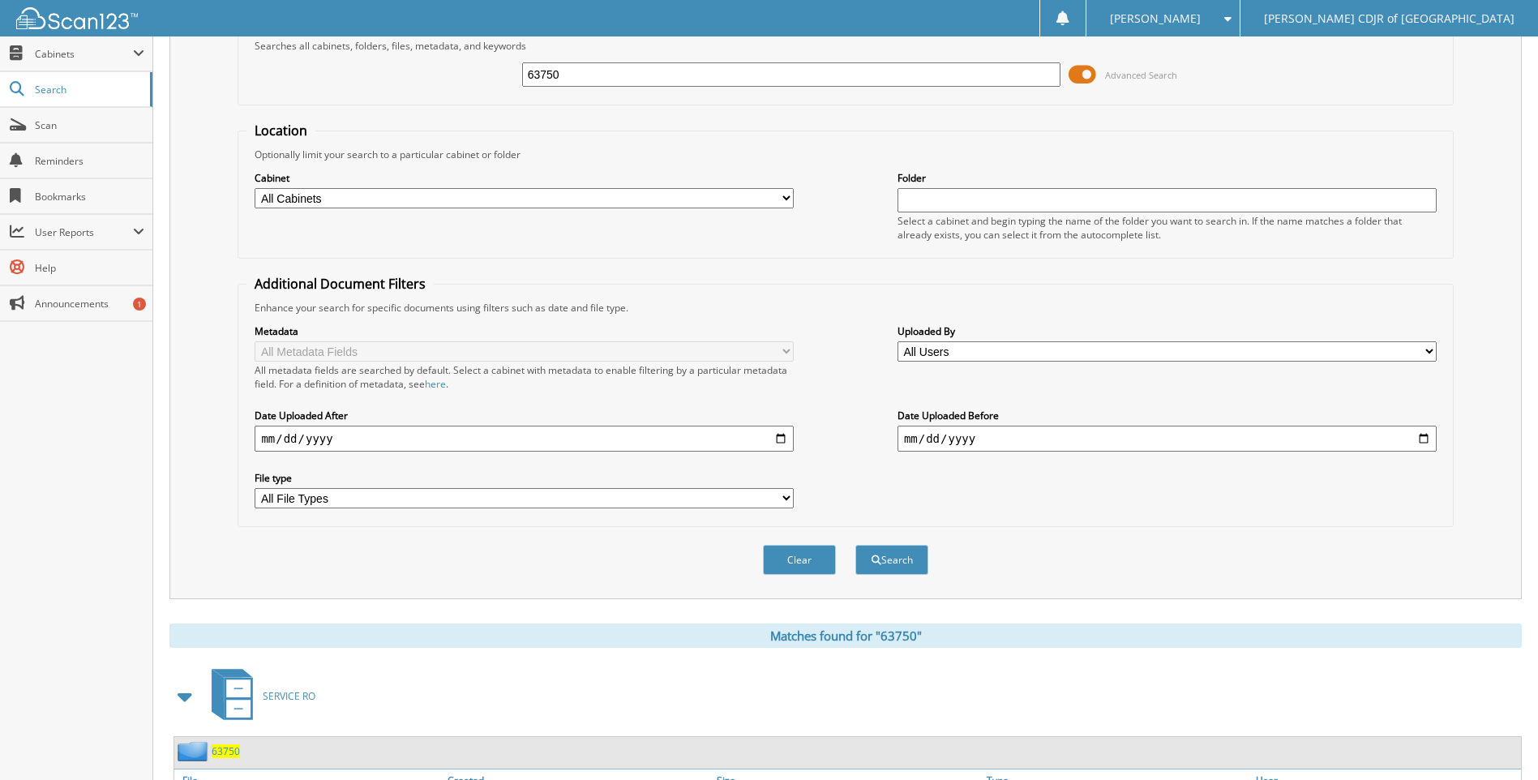
scroll to position [190, 0]
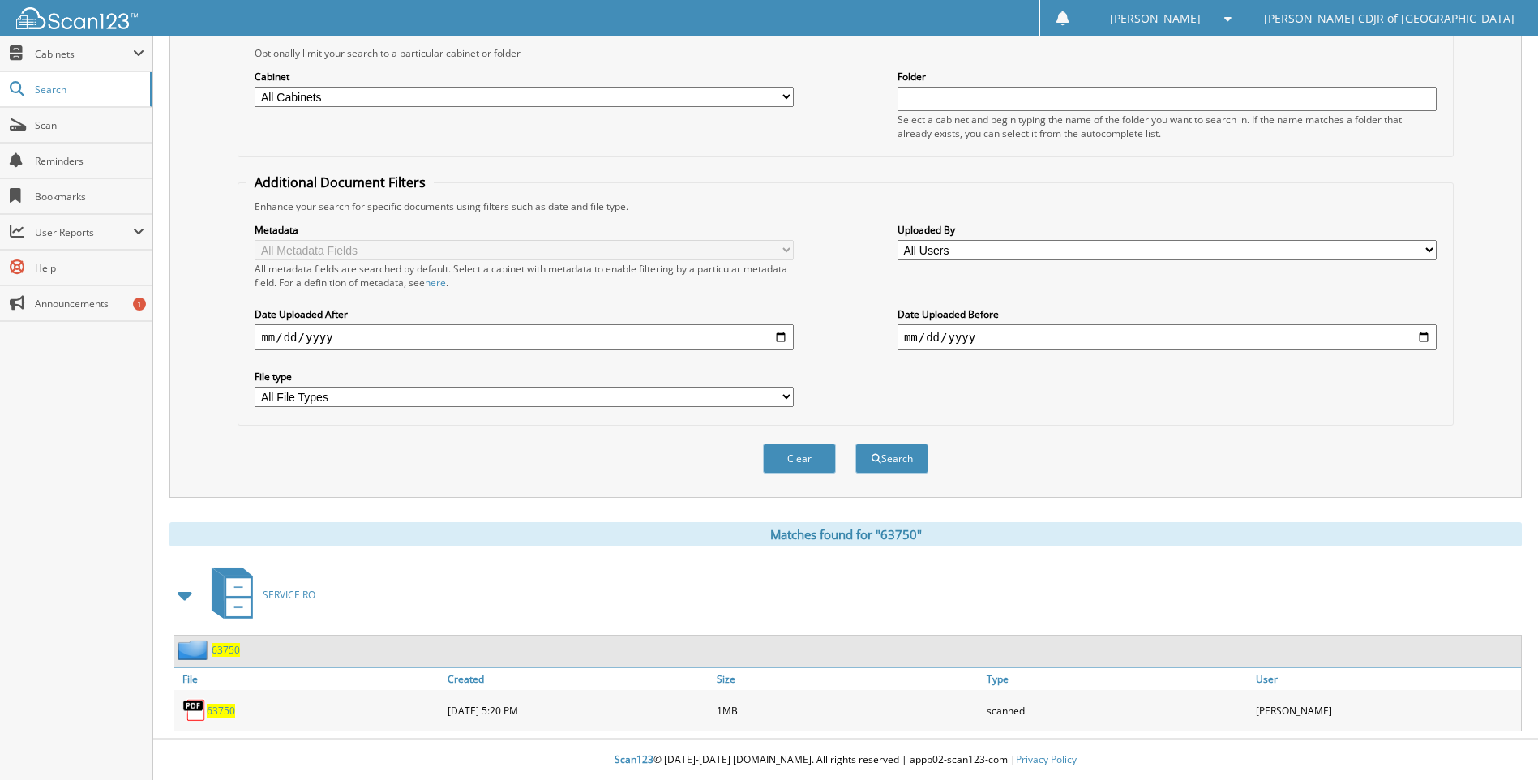
click at [223, 705] on span "63750" at bounding box center [221, 711] width 28 height 14
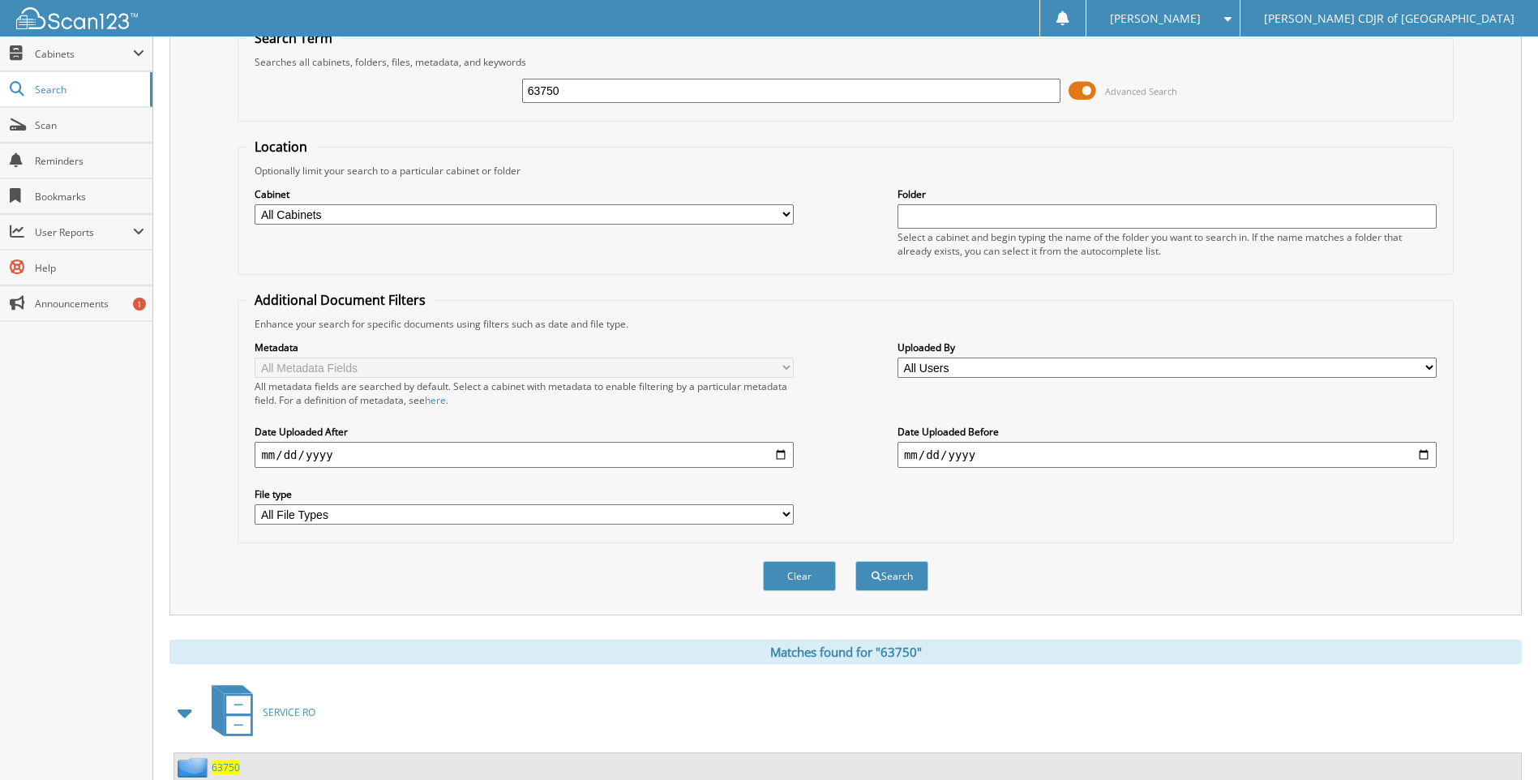
scroll to position [0, 0]
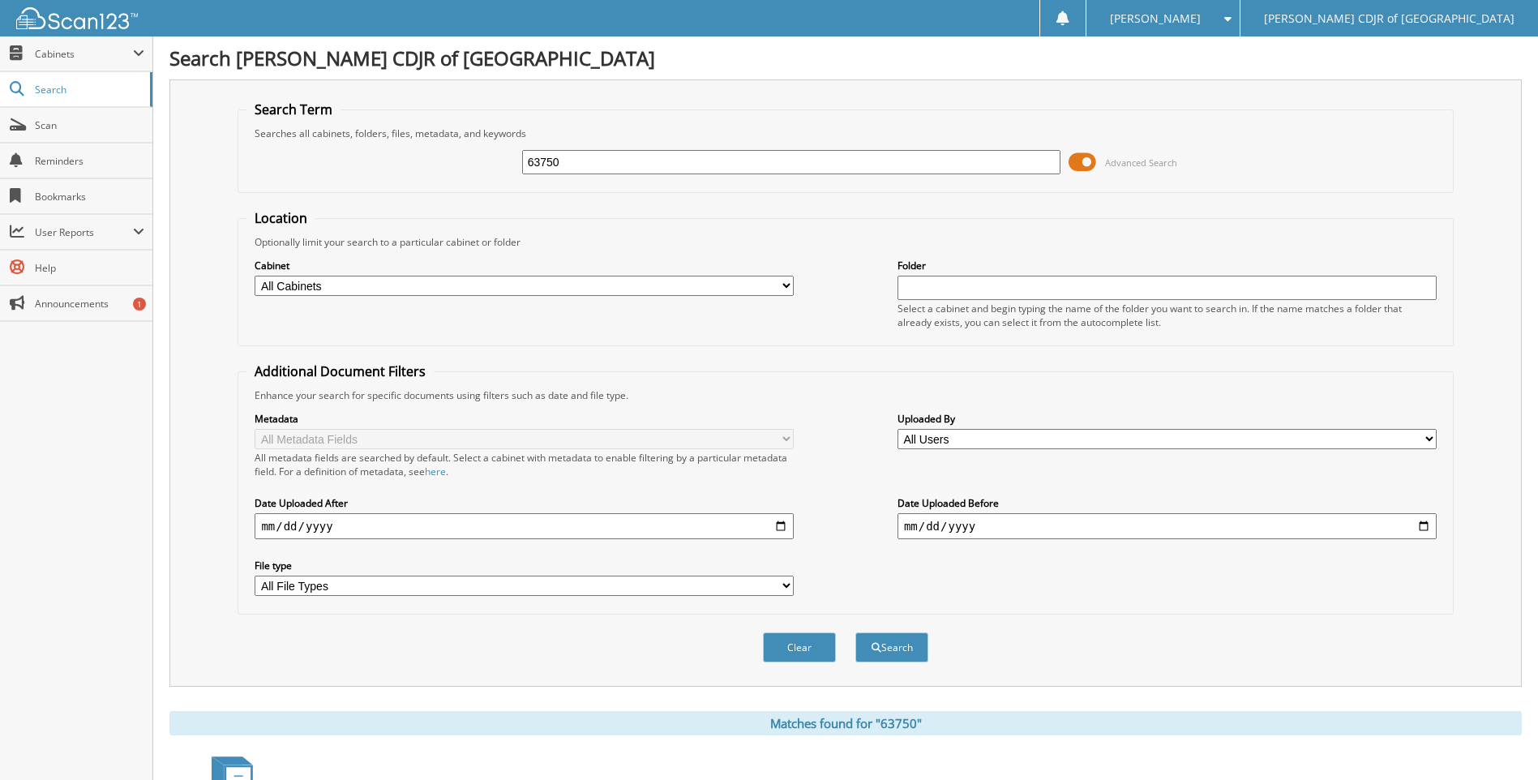
click at [568, 169] on input "63750" at bounding box center [791, 162] width 539 height 24
type input "63751"
click at [856, 633] on button "Search" at bounding box center [892, 648] width 73 height 30
click at [574, 161] on input "63751" at bounding box center [791, 162] width 539 height 24
type input "6"
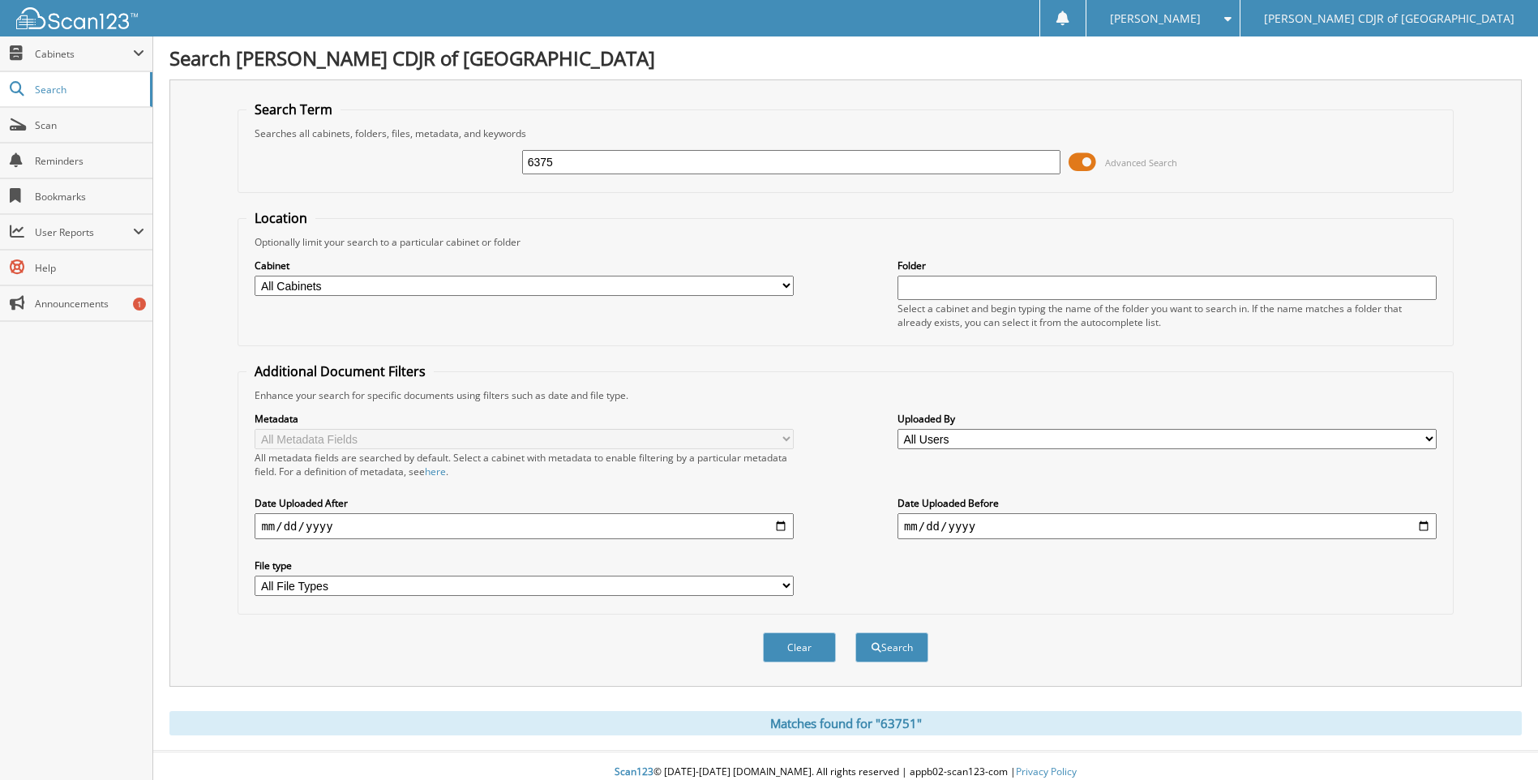
type input "63751"
click at [856, 633] on button "Search" at bounding box center [892, 648] width 73 height 30
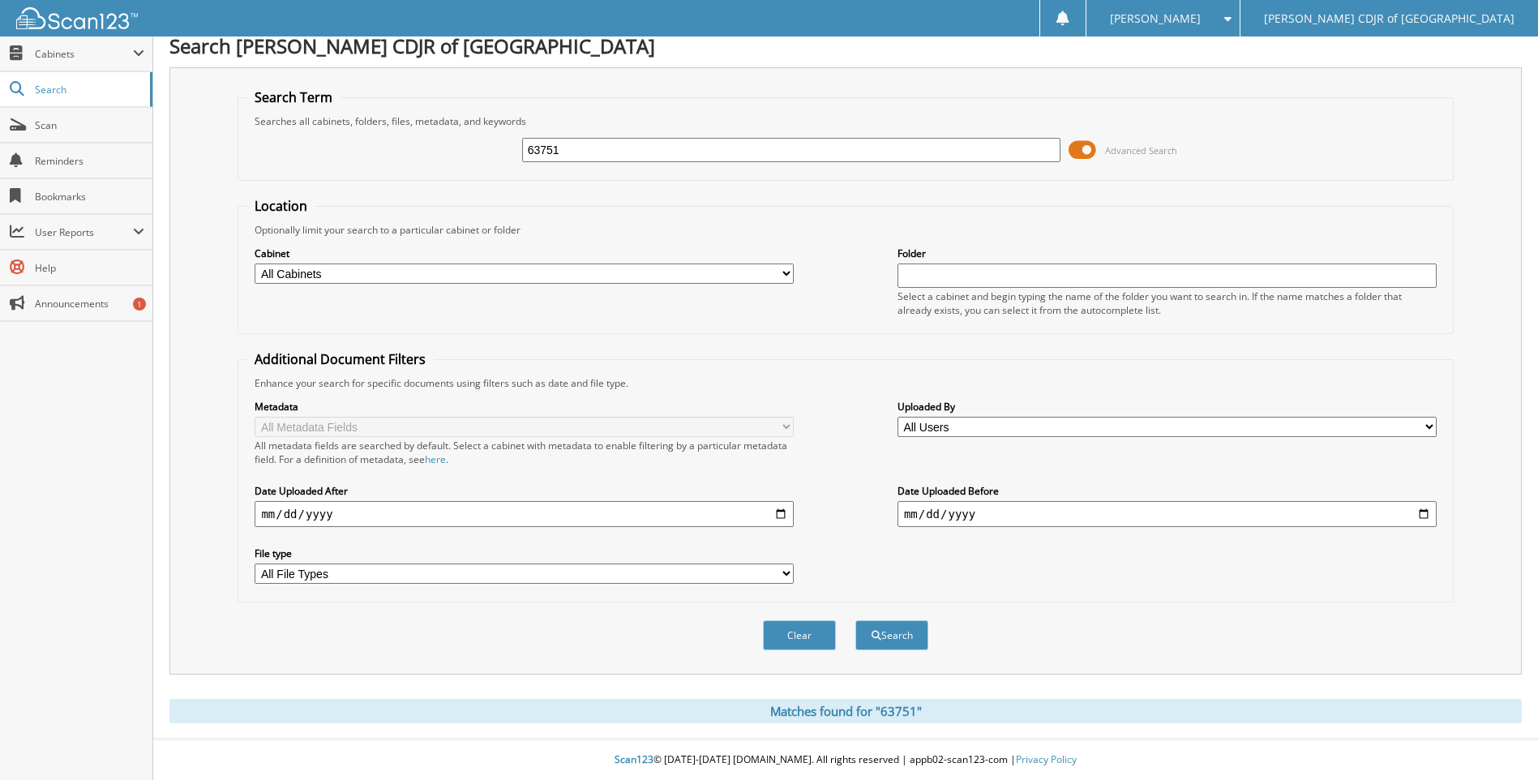
click at [672, 145] on input "63751" at bounding box center [791, 150] width 539 height 24
type input "6"
type input "63768"
click at [856, 620] on button "Search" at bounding box center [892, 635] width 73 height 30
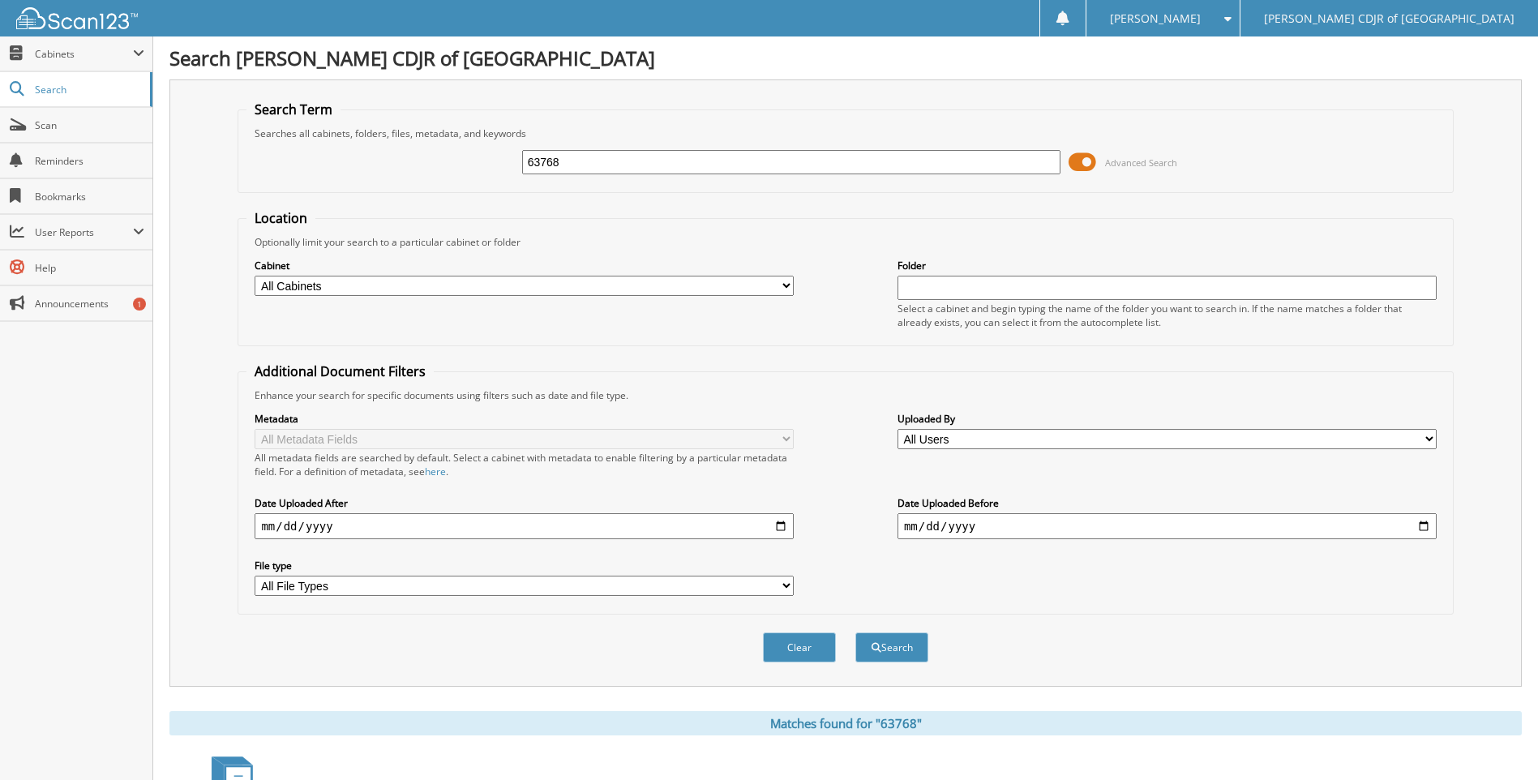
scroll to position [190, 0]
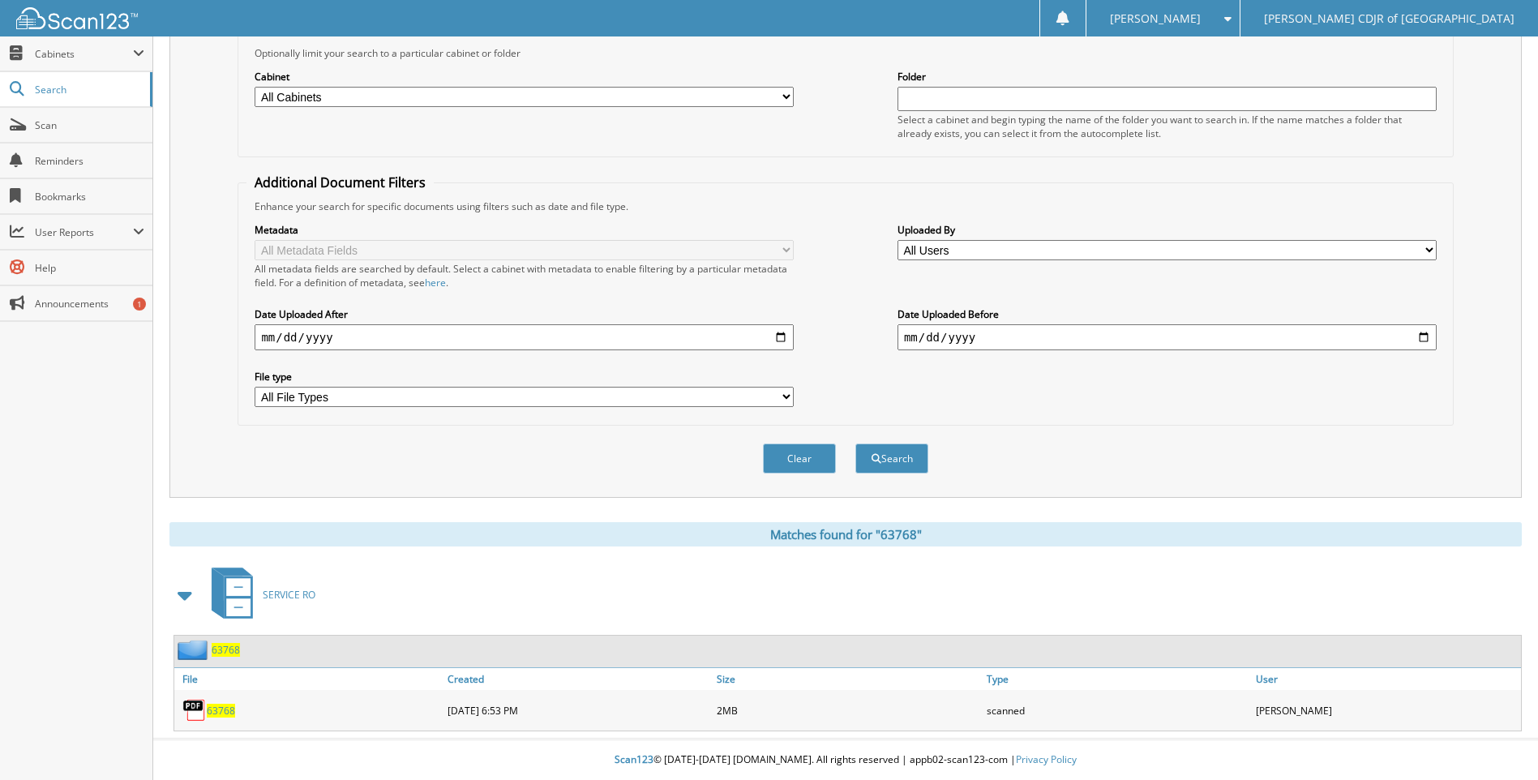
click at [217, 696] on div "63768" at bounding box center [308, 710] width 269 height 32
click at [217, 710] on span "63768" at bounding box center [221, 711] width 28 height 14
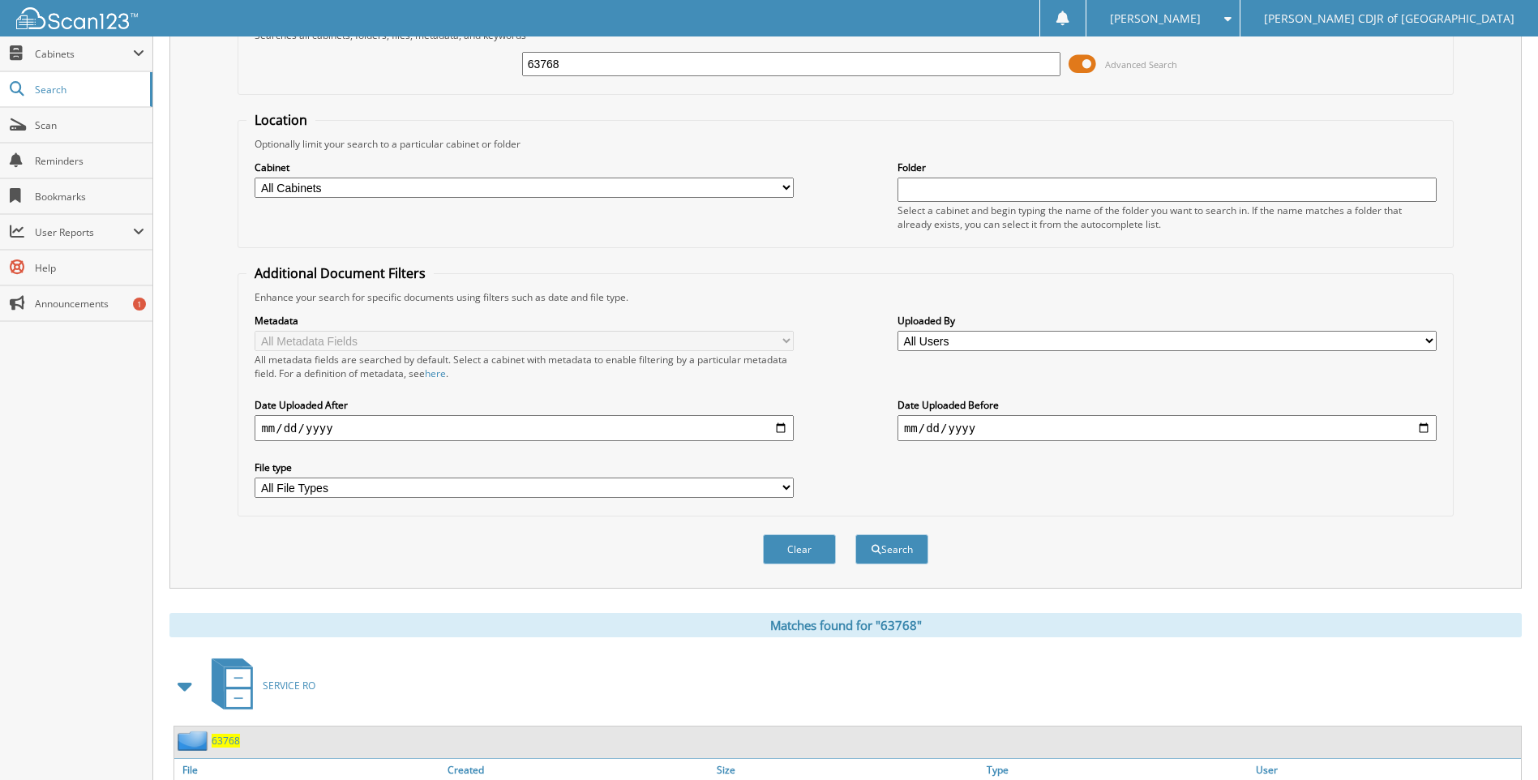
scroll to position [0, 0]
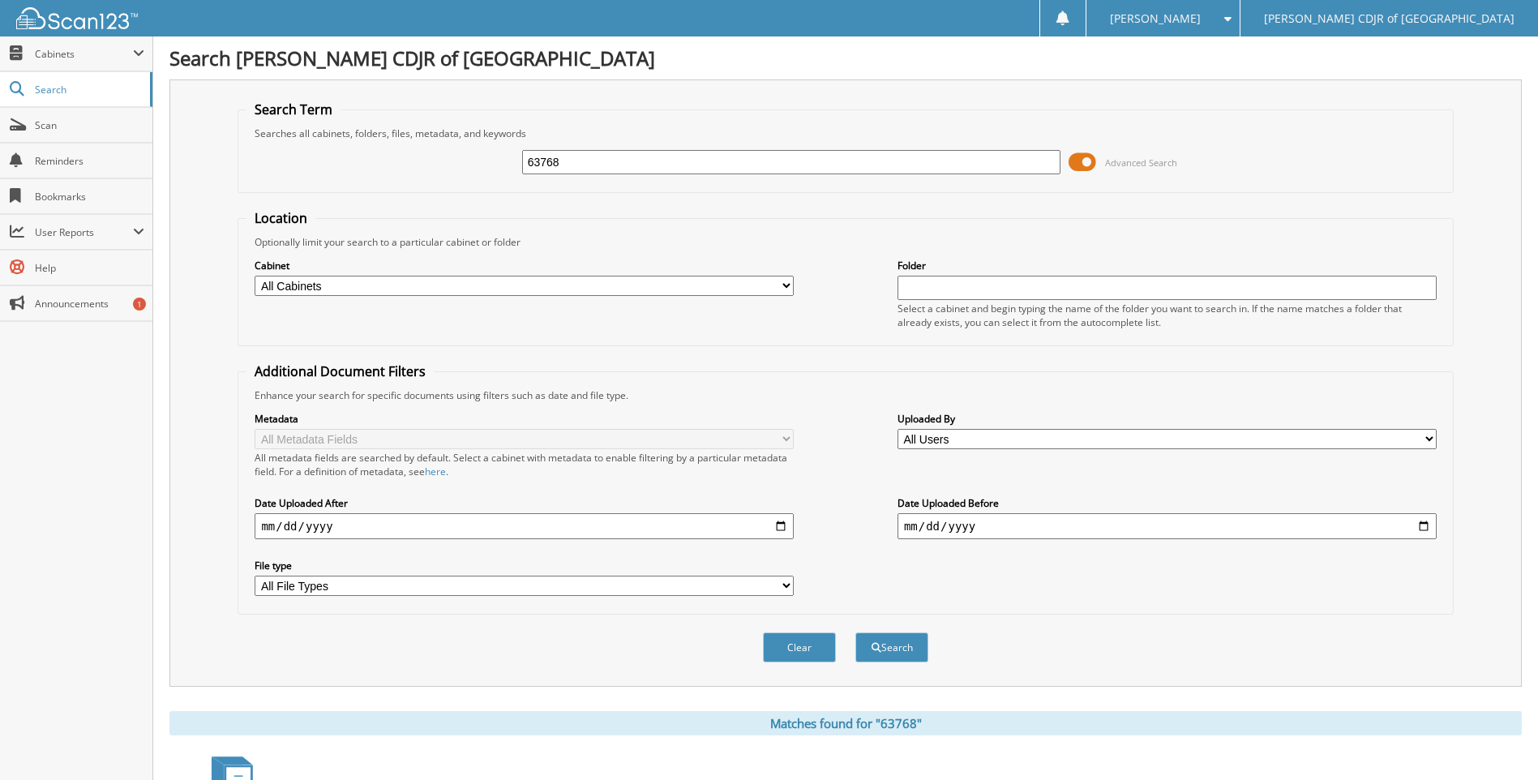
click at [578, 165] on input "63768" at bounding box center [791, 162] width 539 height 24
type input "6"
type input "63769"
click at [856, 633] on button "Search" at bounding box center [892, 648] width 73 height 30
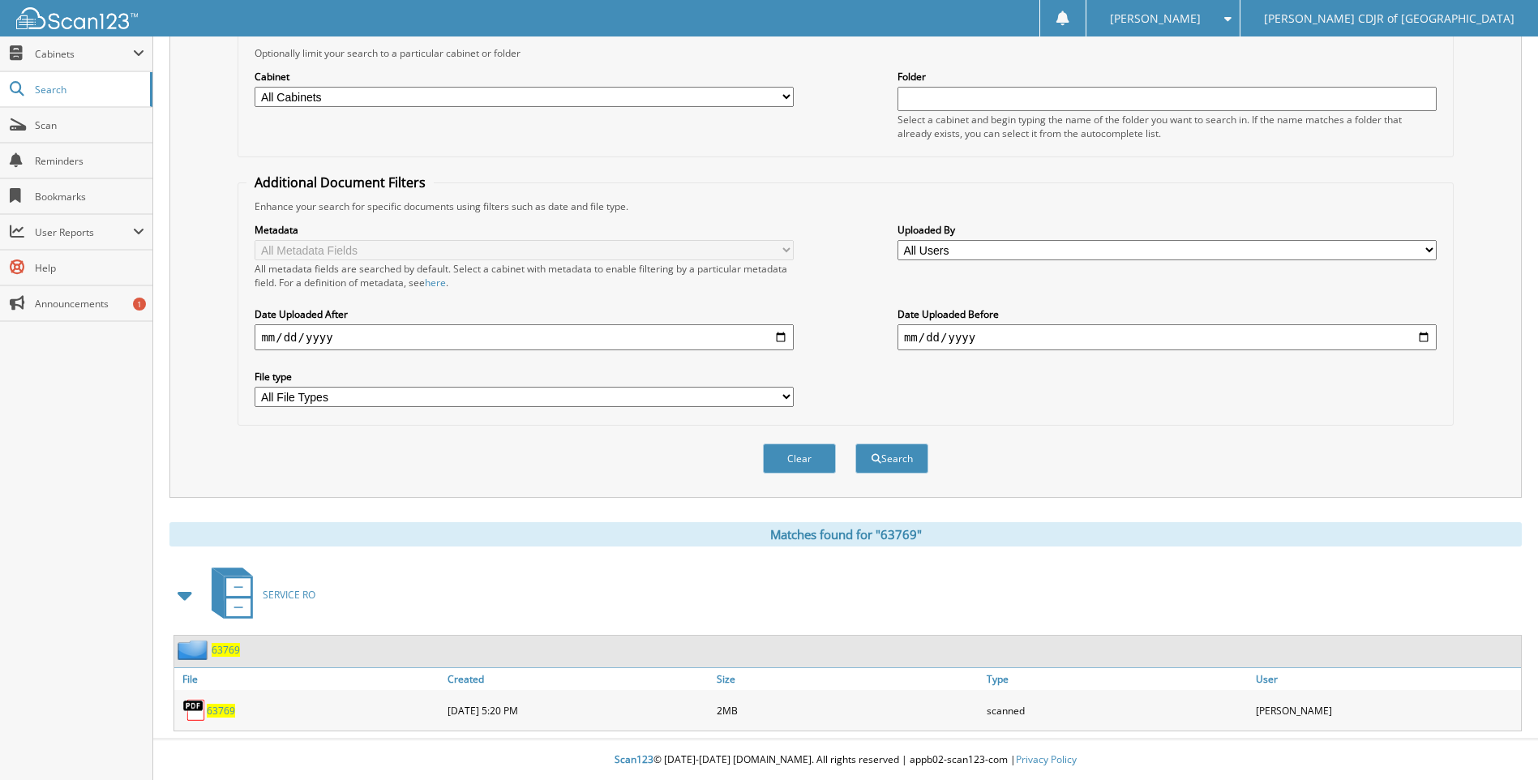
click at [212, 708] on span "63769" at bounding box center [221, 711] width 28 height 14
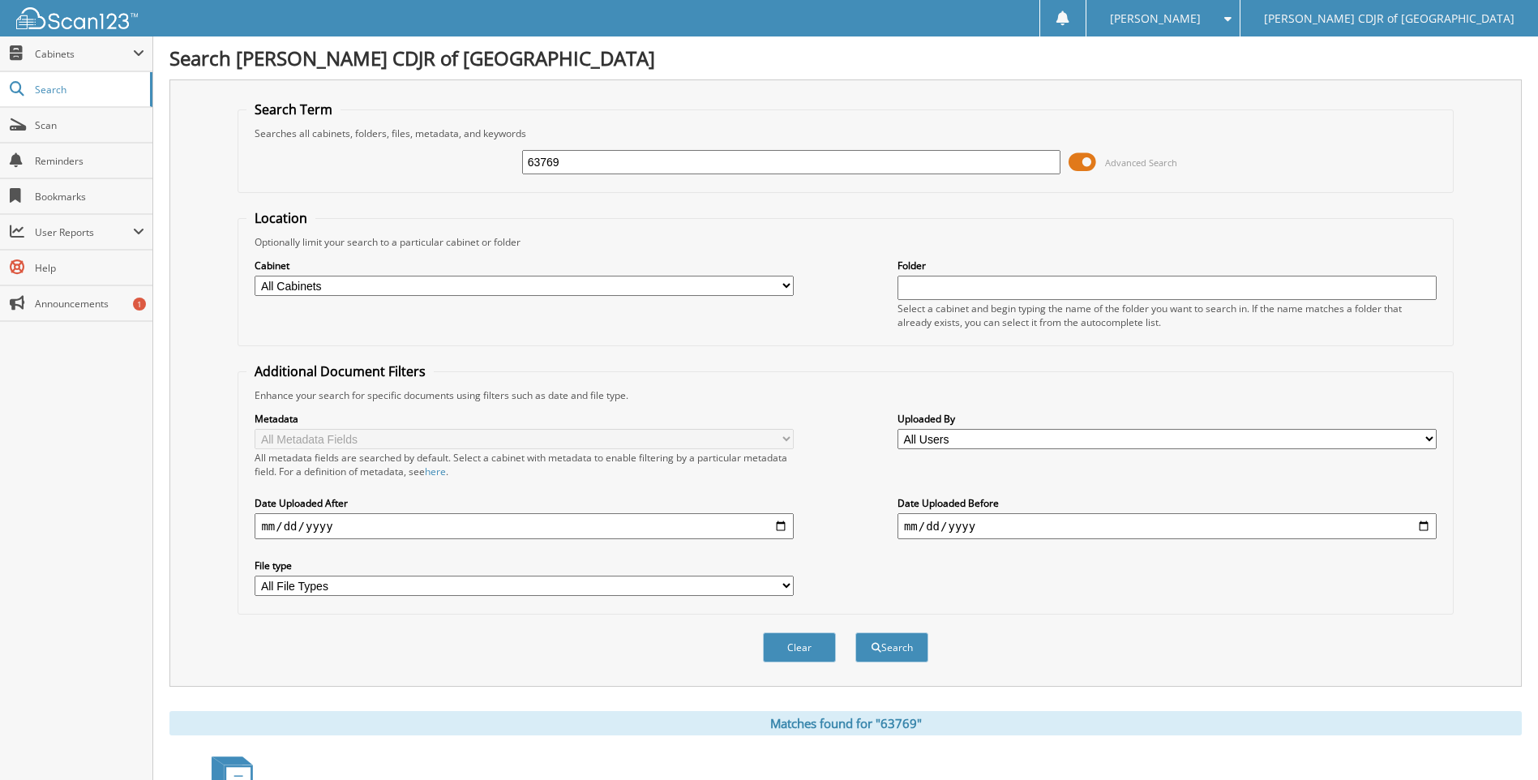
click at [585, 167] on input "63769" at bounding box center [791, 162] width 539 height 24
type input "63770"
click at [856, 633] on button "Search" at bounding box center [892, 648] width 73 height 30
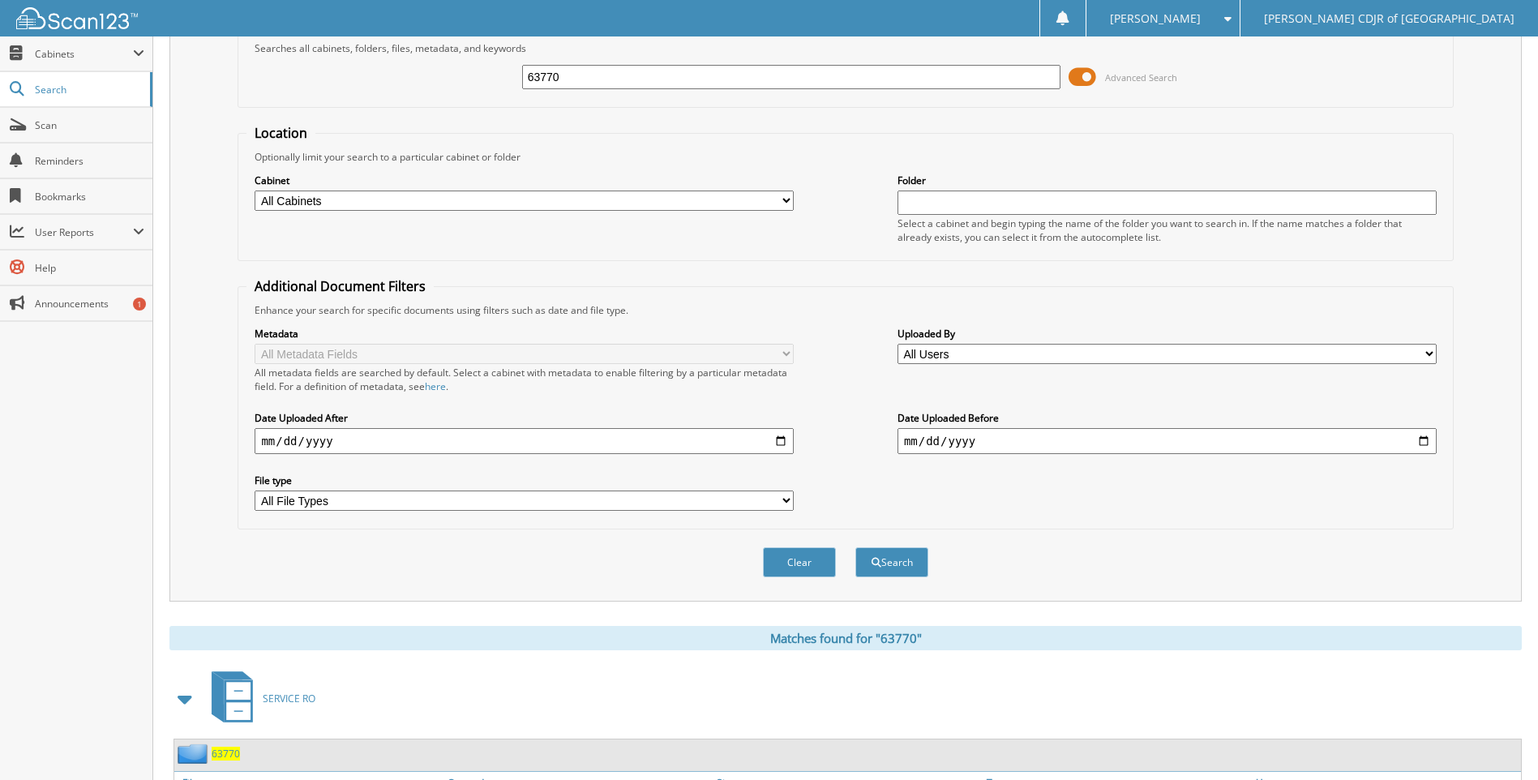
scroll to position [190, 0]
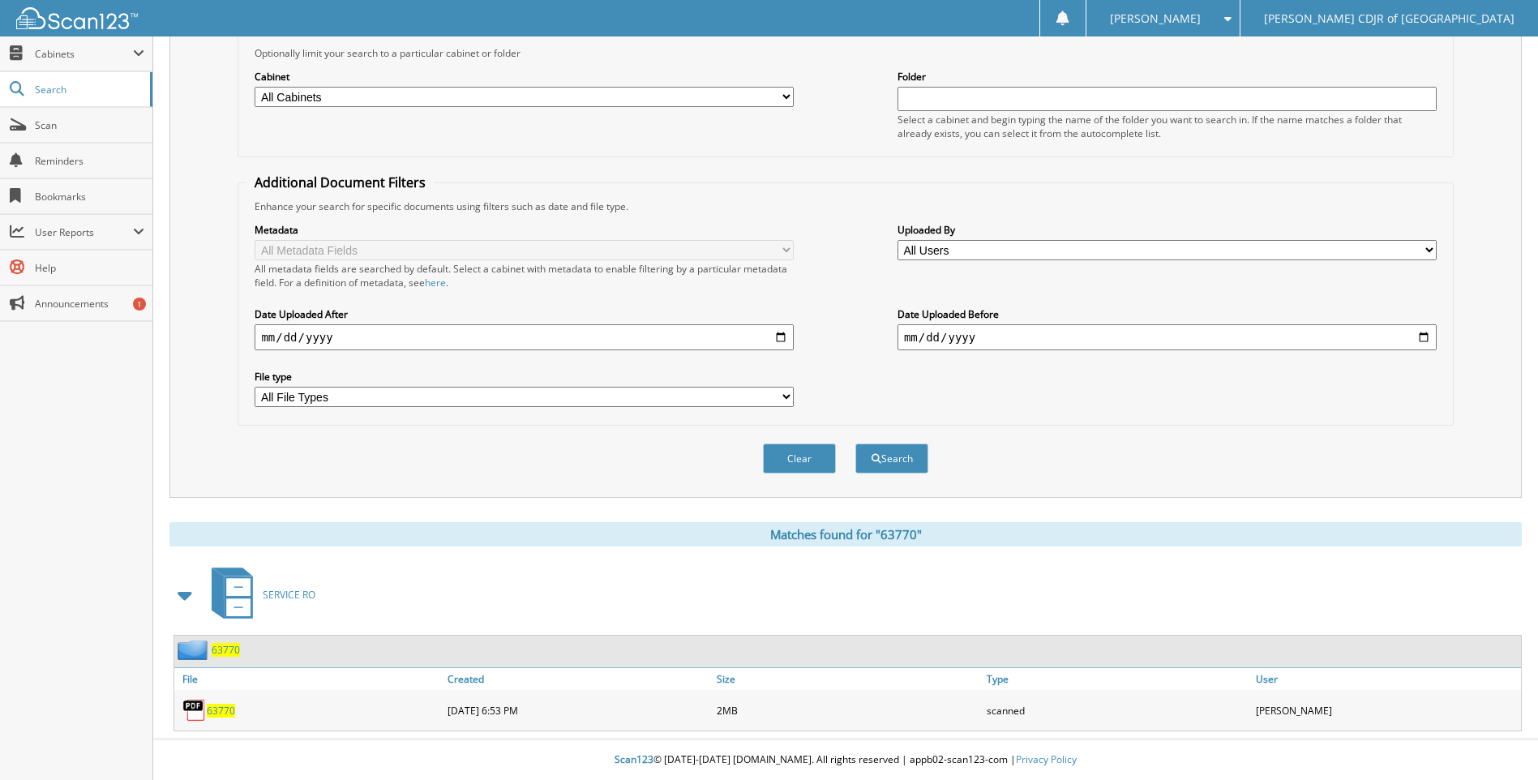
click at [232, 713] on span "63770" at bounding box center [221, 711] width 28 height 14
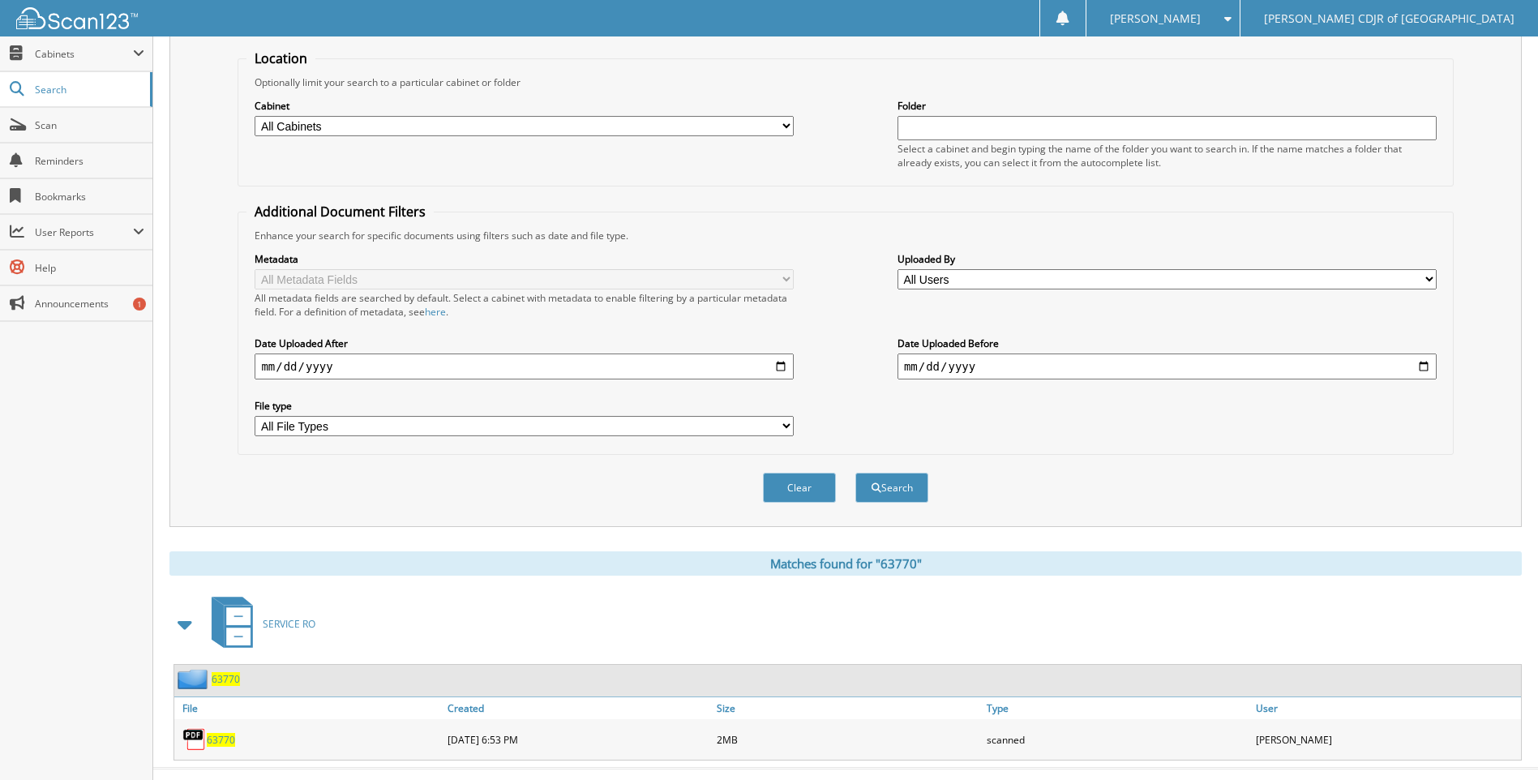
scroll to position [0, 0]
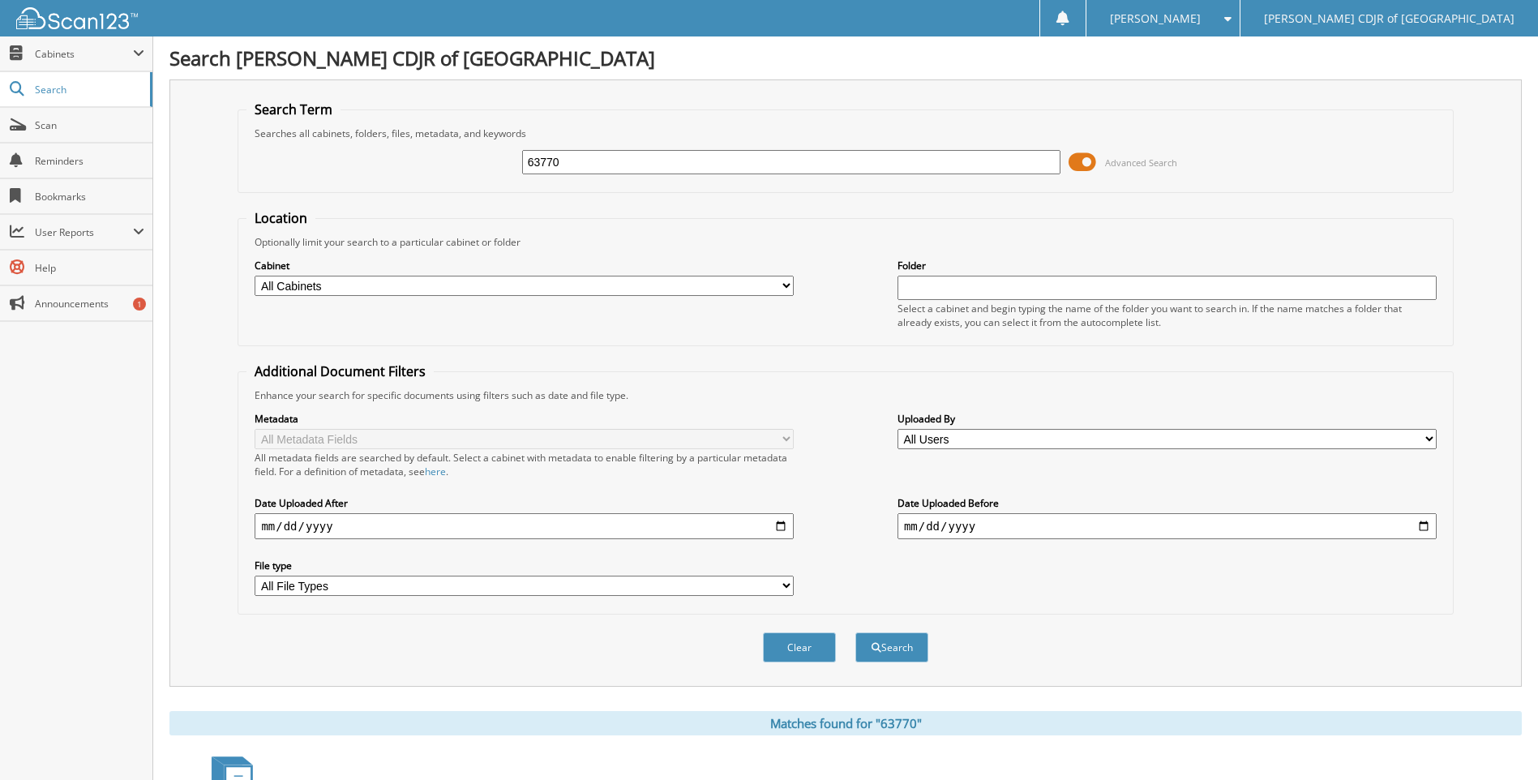
click at [627, 161] on input "63770" at bounding box center [791, 162] width 539 height 24
type input "63771"
click at [856, 633] on button "Search" at bounding box center [892, 648] width 73 height 30
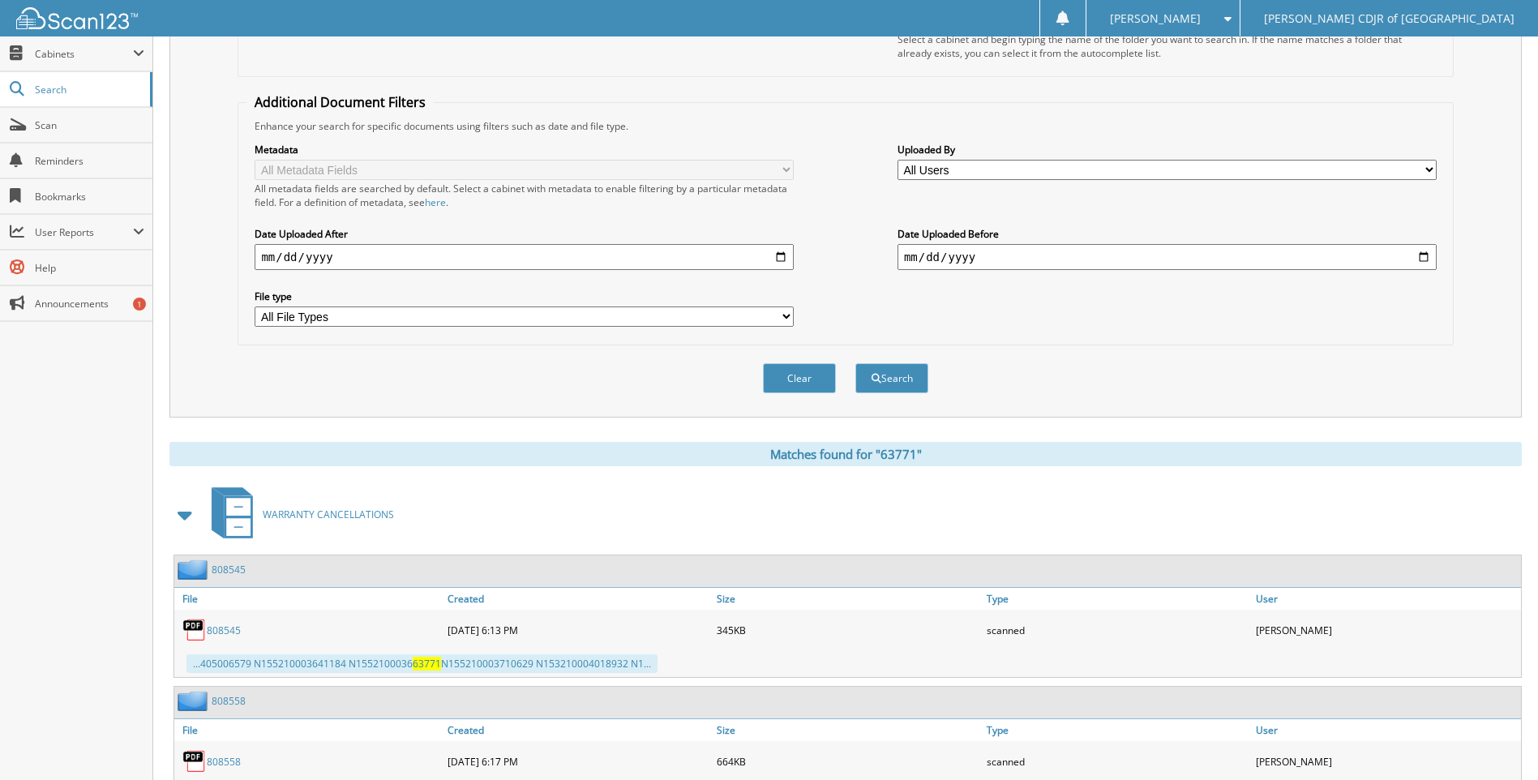
scroll to position [525, 0]
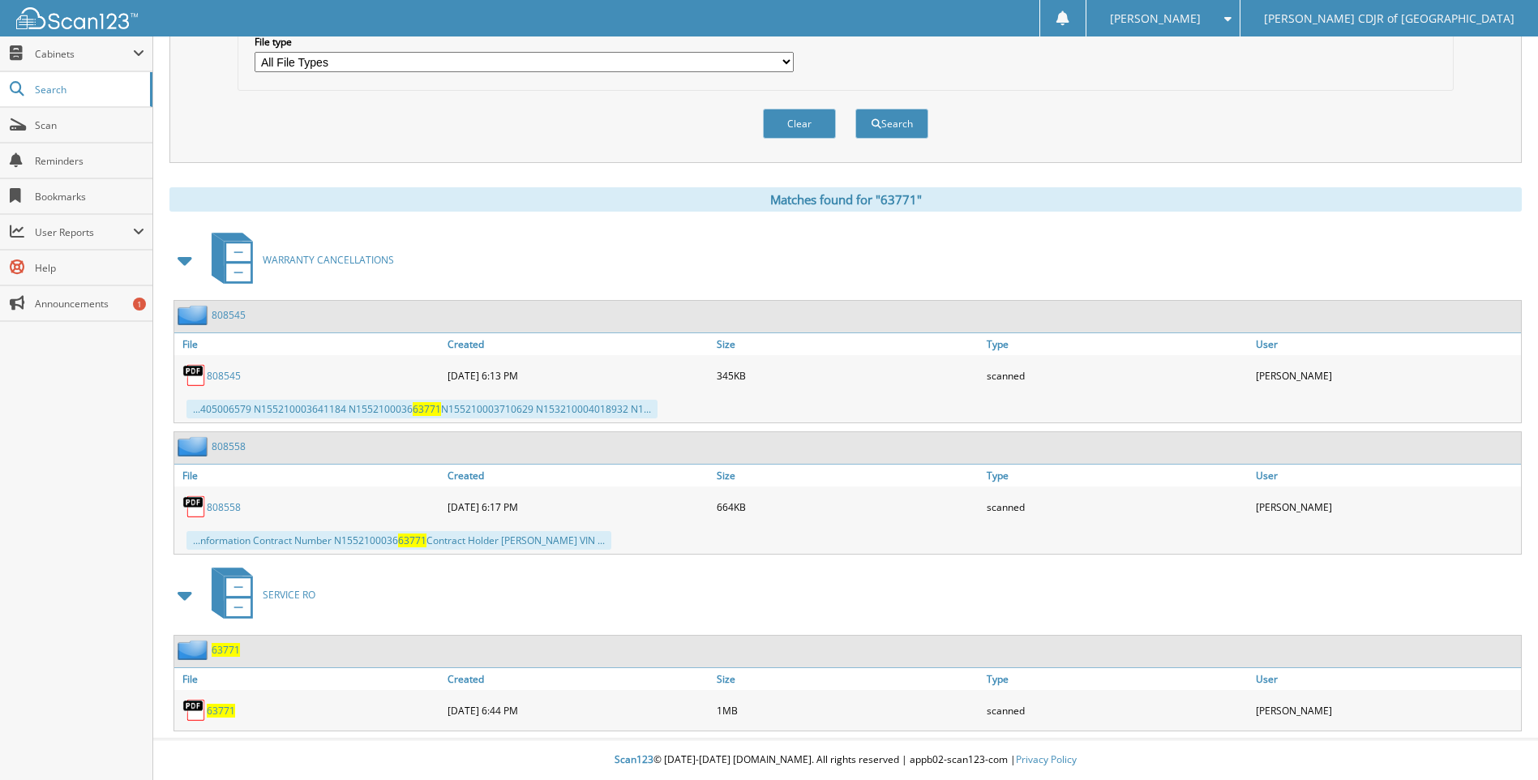
click at [232, 706] on span "63771" at bounding box center [221, 711] width 28 height 14
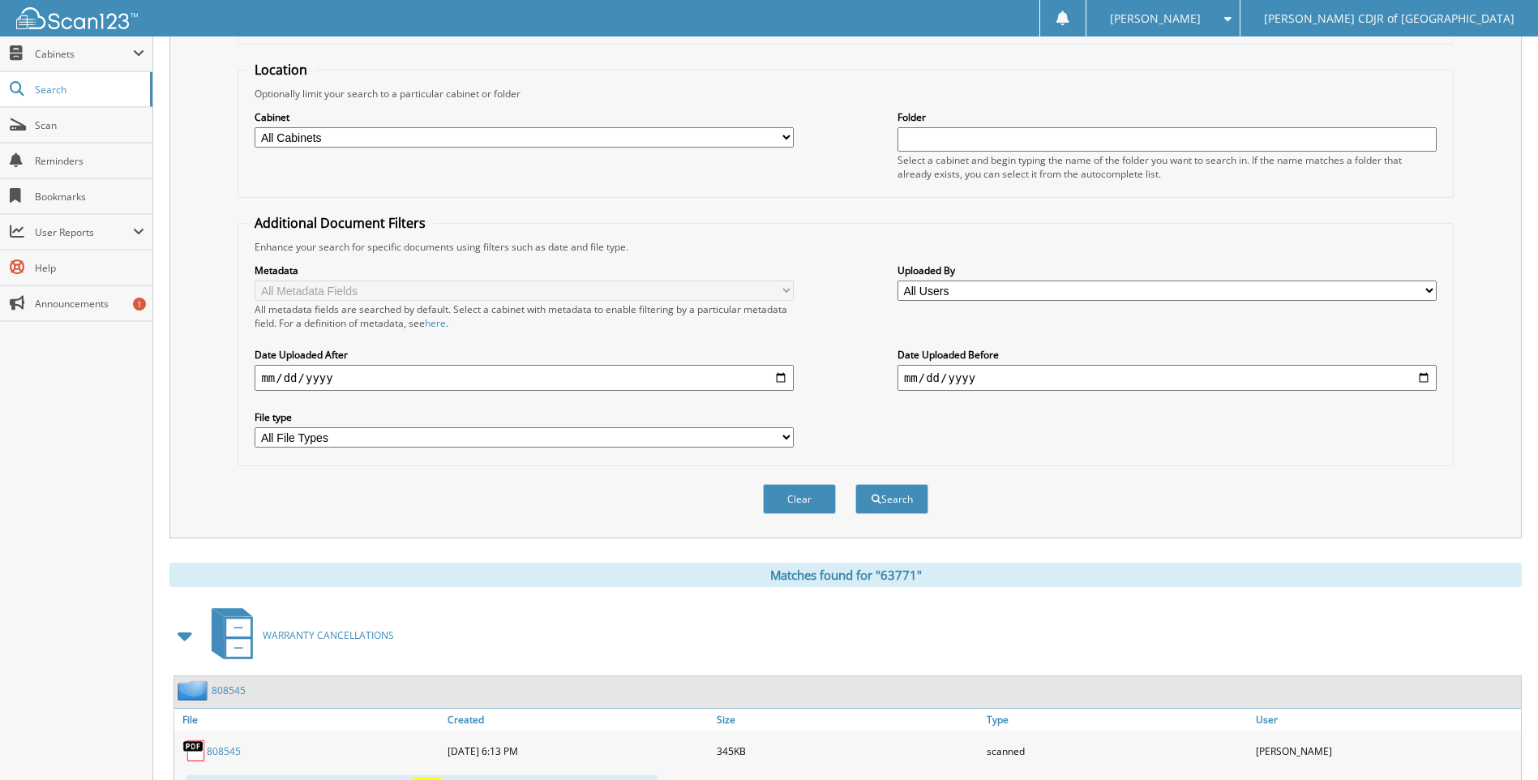
scroll to position [38, 0]
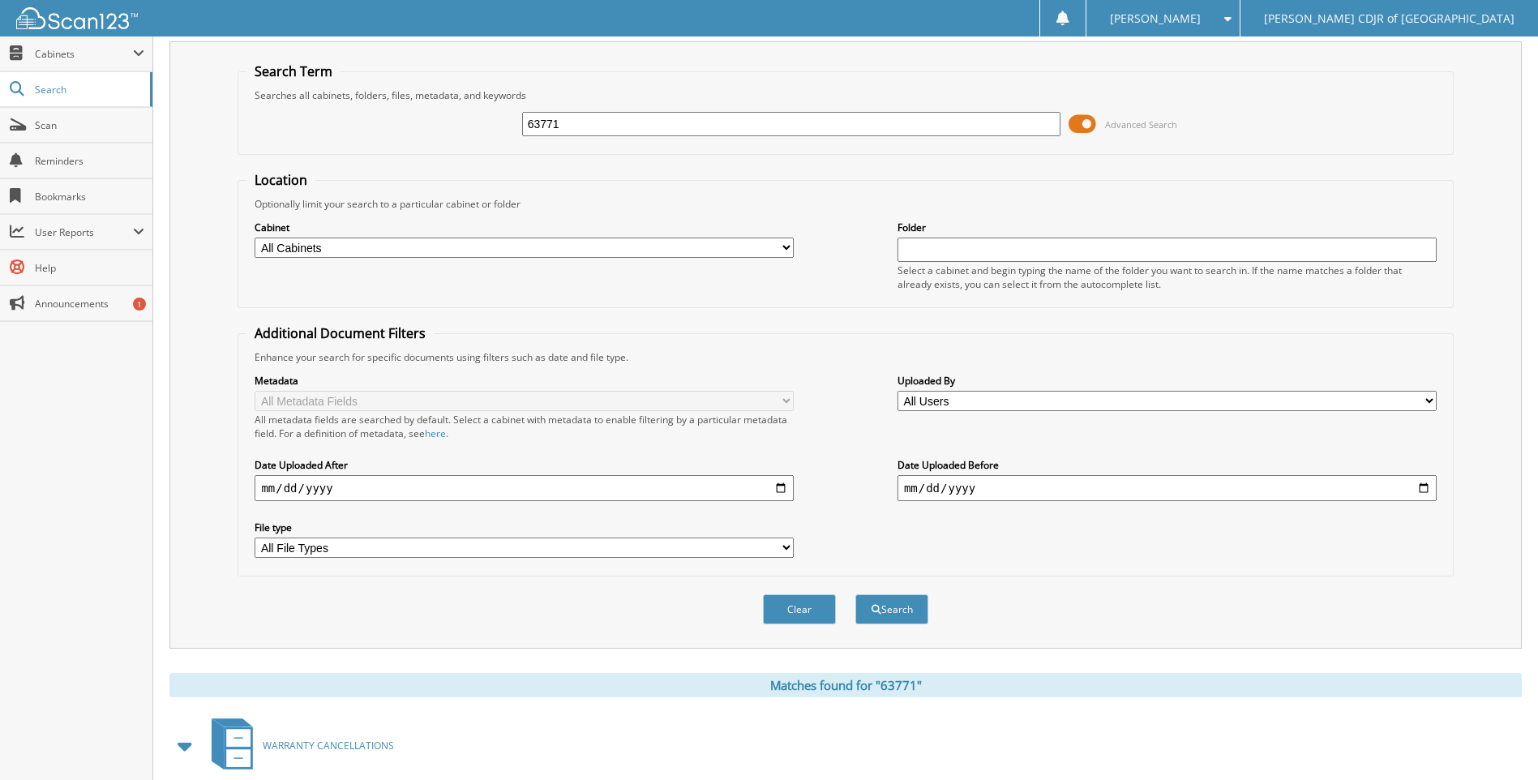
click at [809, 127] on input "63771" at bounding box center [791, 124] width 539 height 24
type input "63772"
click at [856, 594] on button "Search" at bounding box center [892, 609] width 73 height 30
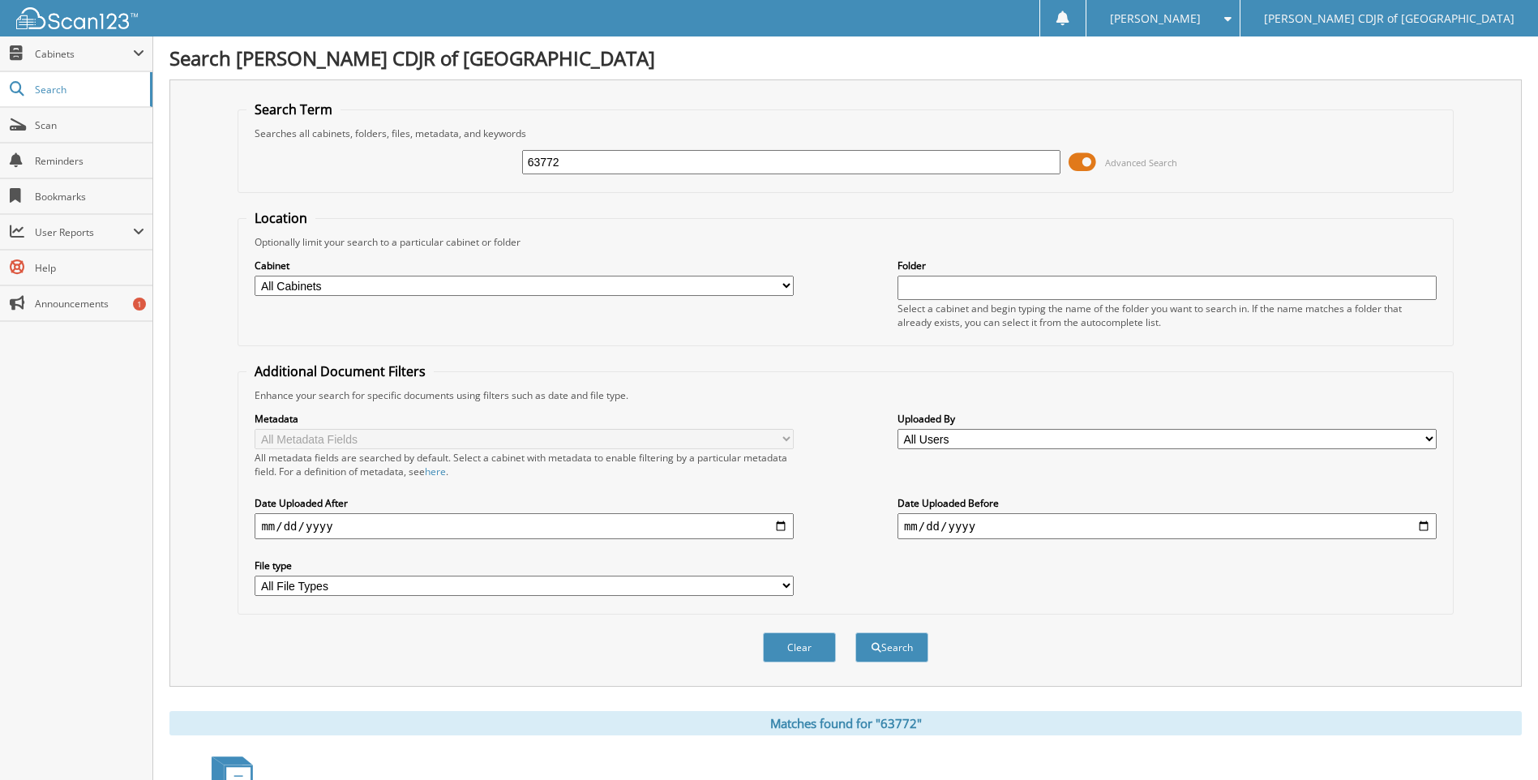
scroll to position [190, 0]
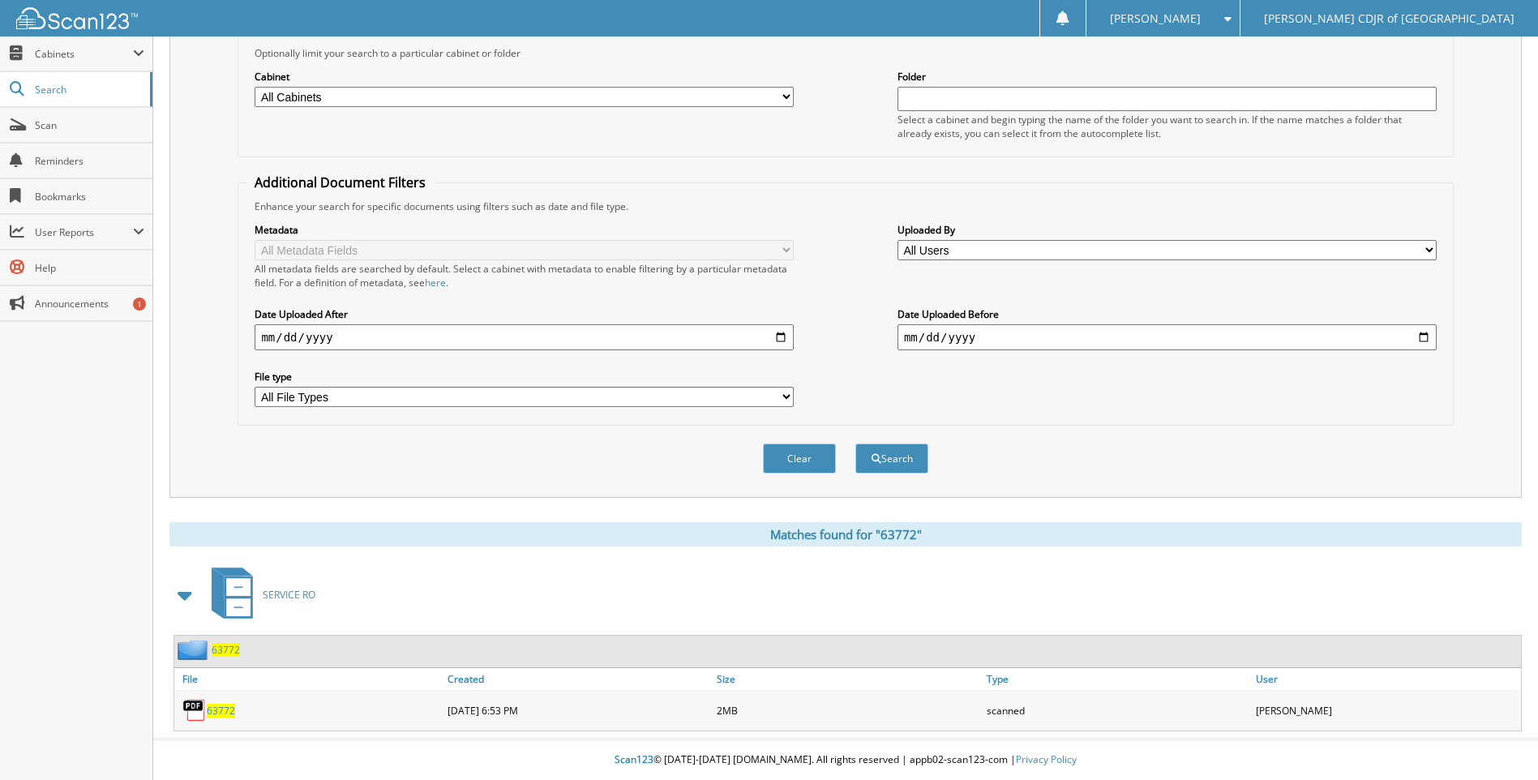
click at [216, 711] on span "63772" at bounding box center [221, 711] width 28 height 14
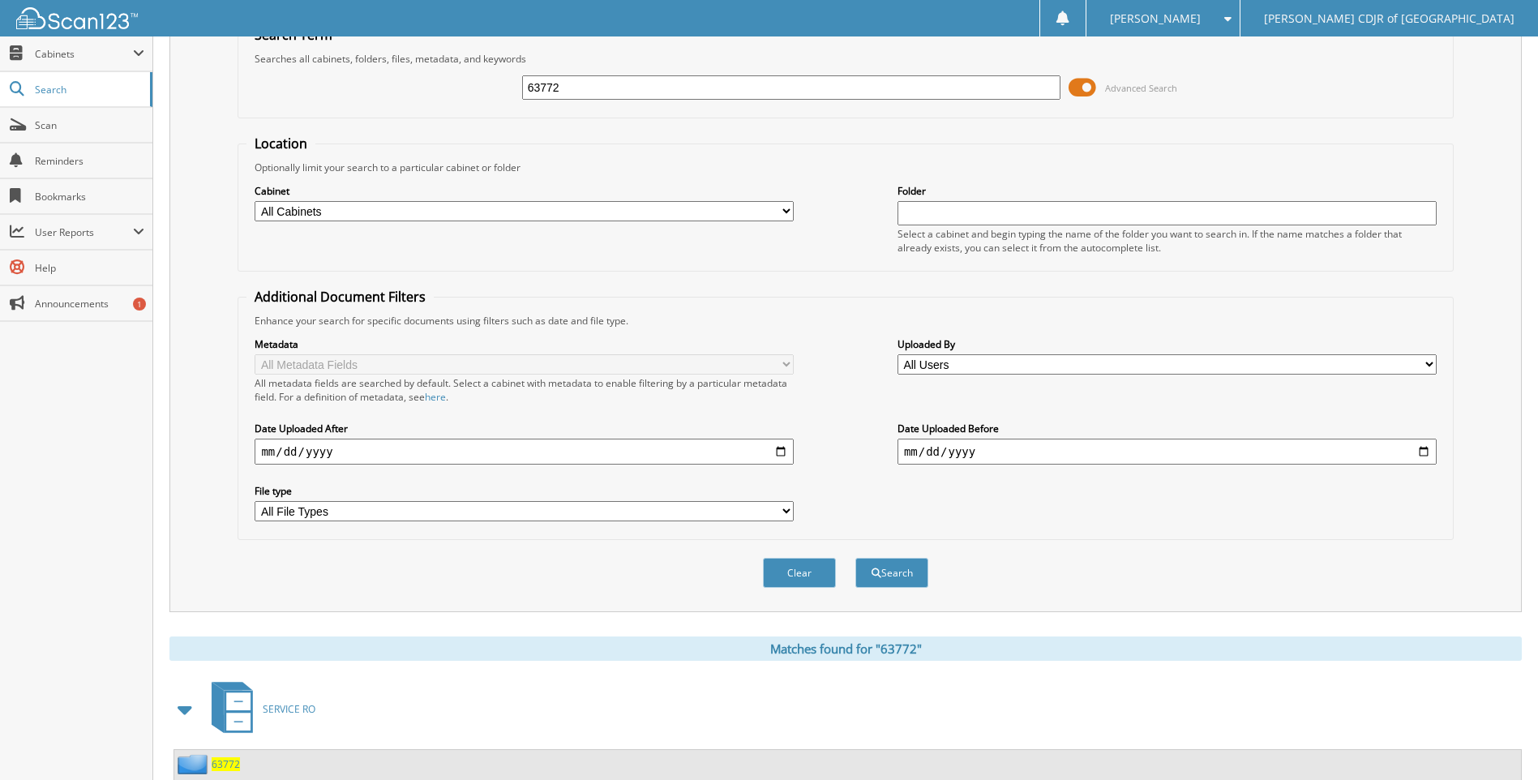
scroll to position [0, 0]
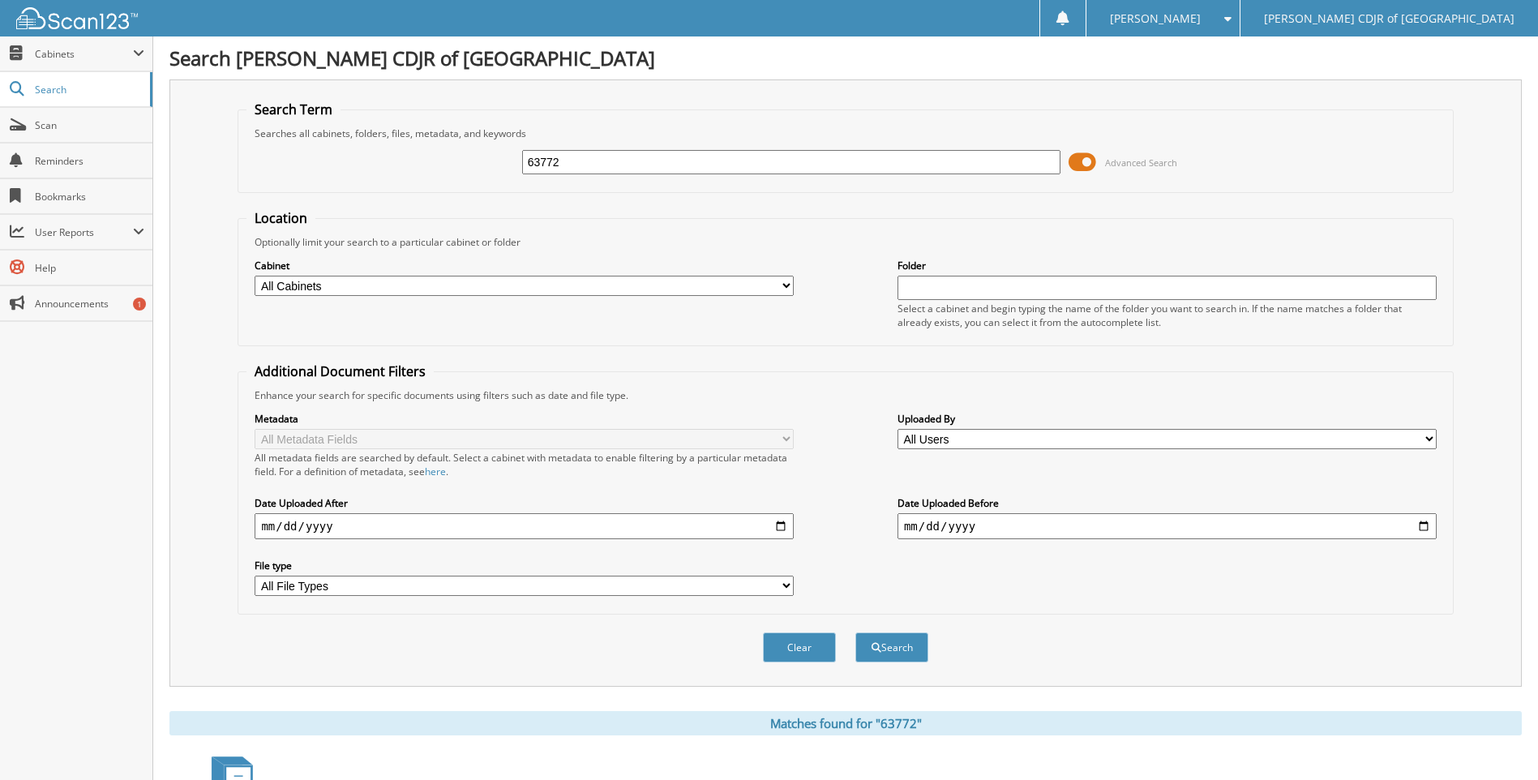
click at [622, 144] on div "63772 Advanced Search" at bounding box center [846, 162] width 1198 height 44
click at [596, 167] on input "63772" at bounding box center [791, 162] width 539 height 24
type input "6"
type input "63774"
click at [856, 633] on button "Search" at bounding box center [892, 648] width 73 height 30
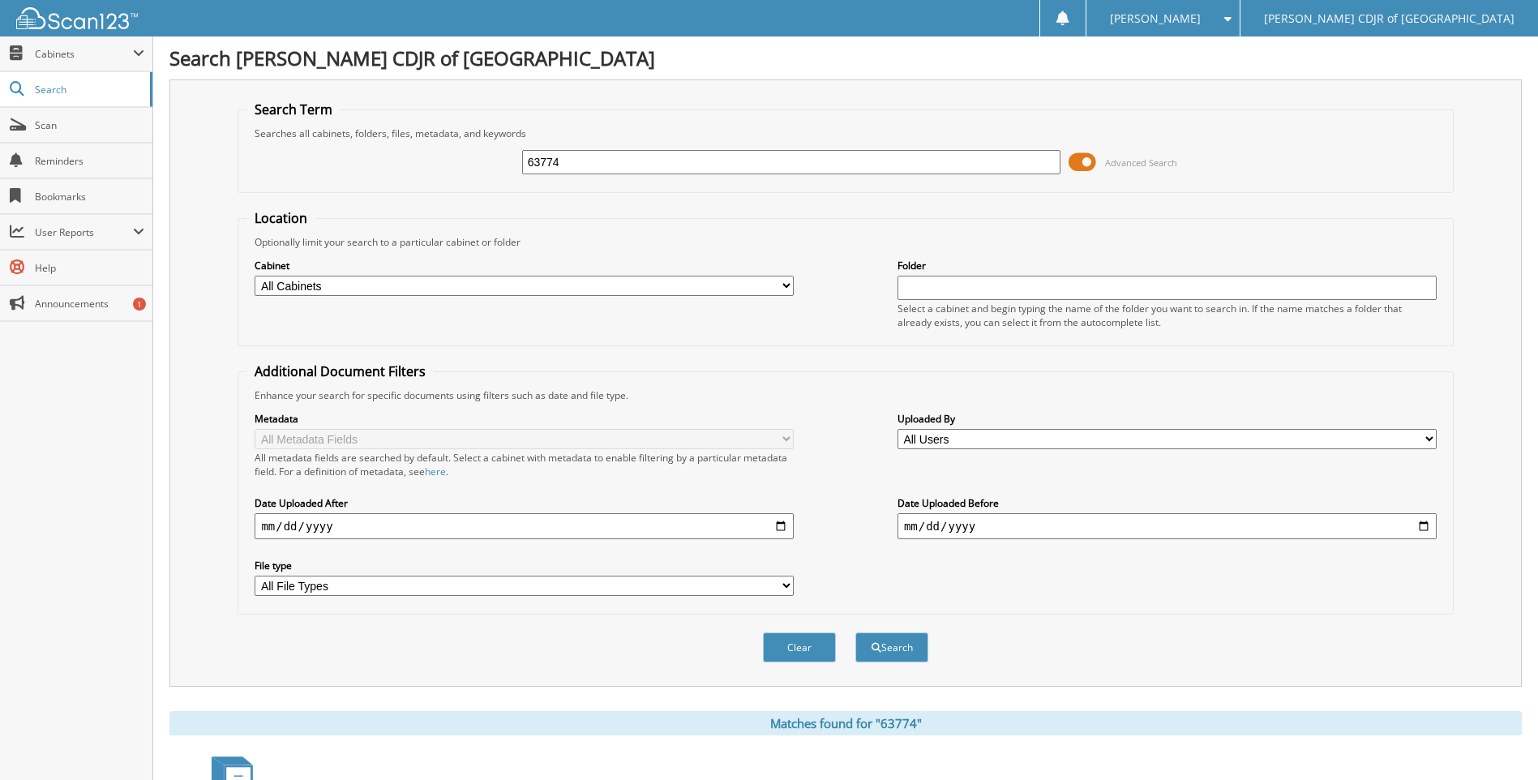
click at [856, 633] on button "Search" at bounding box center [892, 648] width 73 height 30
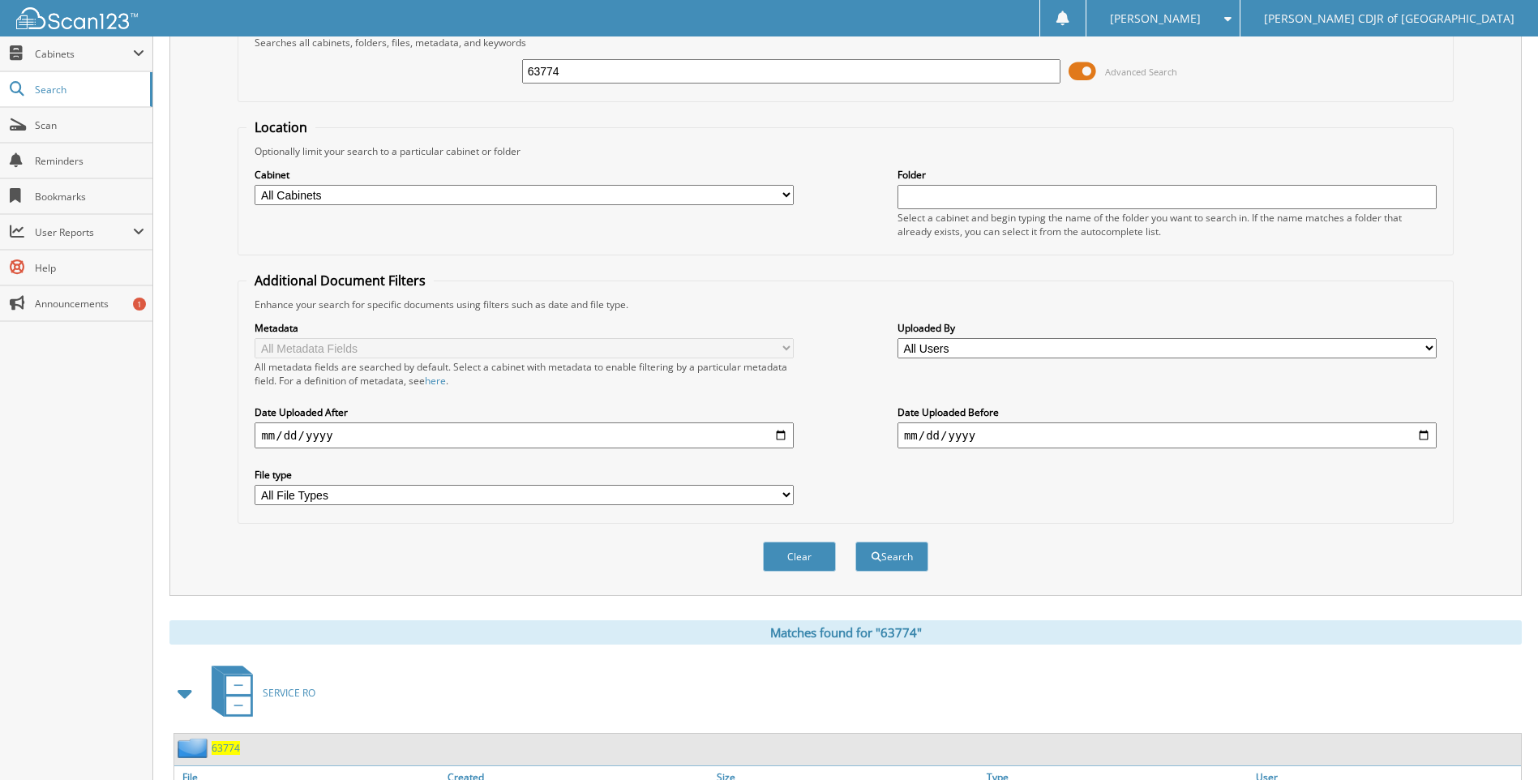
scroll to position [190, 0]
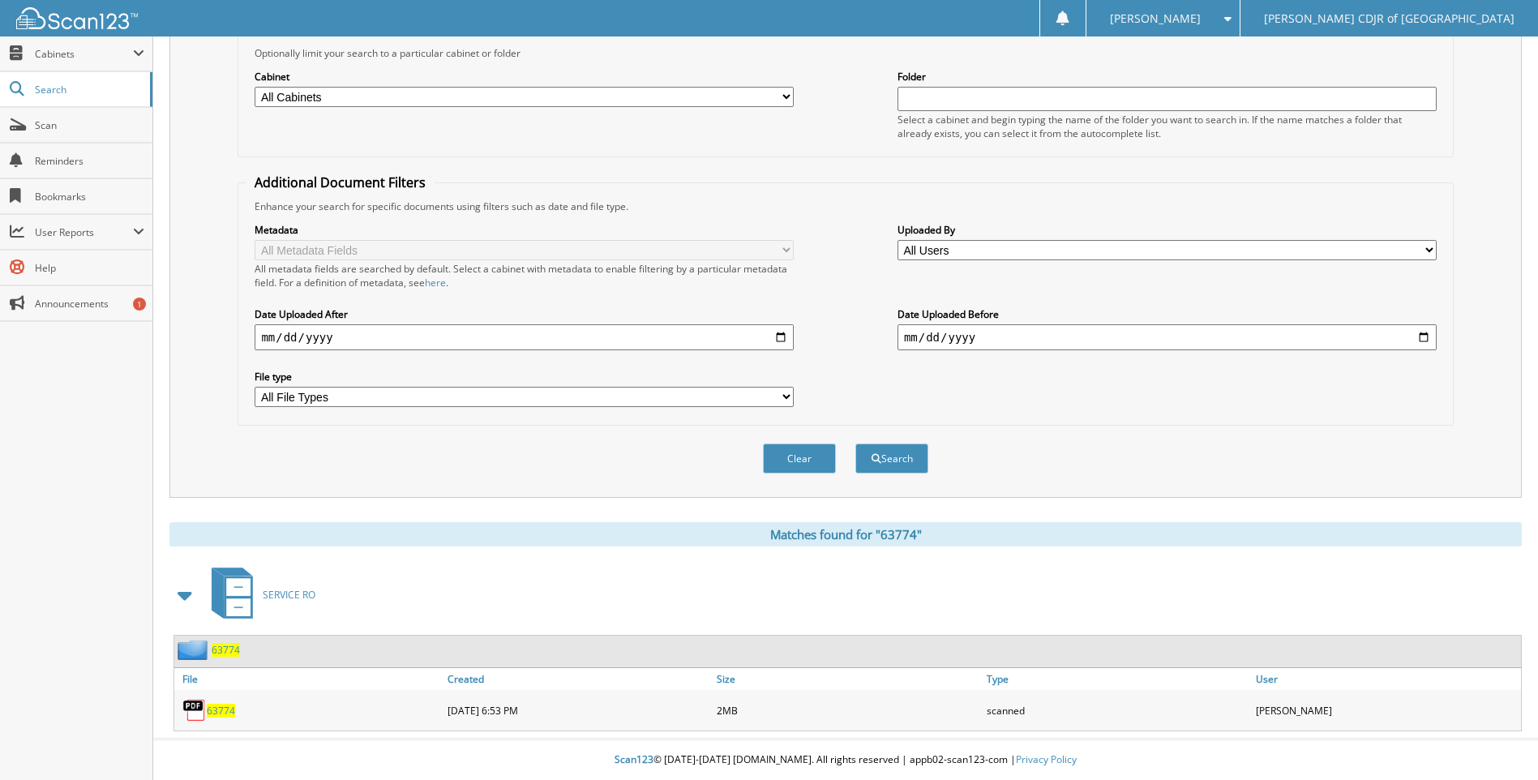
click at [225, 701] on div "63774" at bounding box center [308, 710] width 269 height 32
click at [225, 710] on span "63774" at bounding box center [221, 711] width 28 height 14
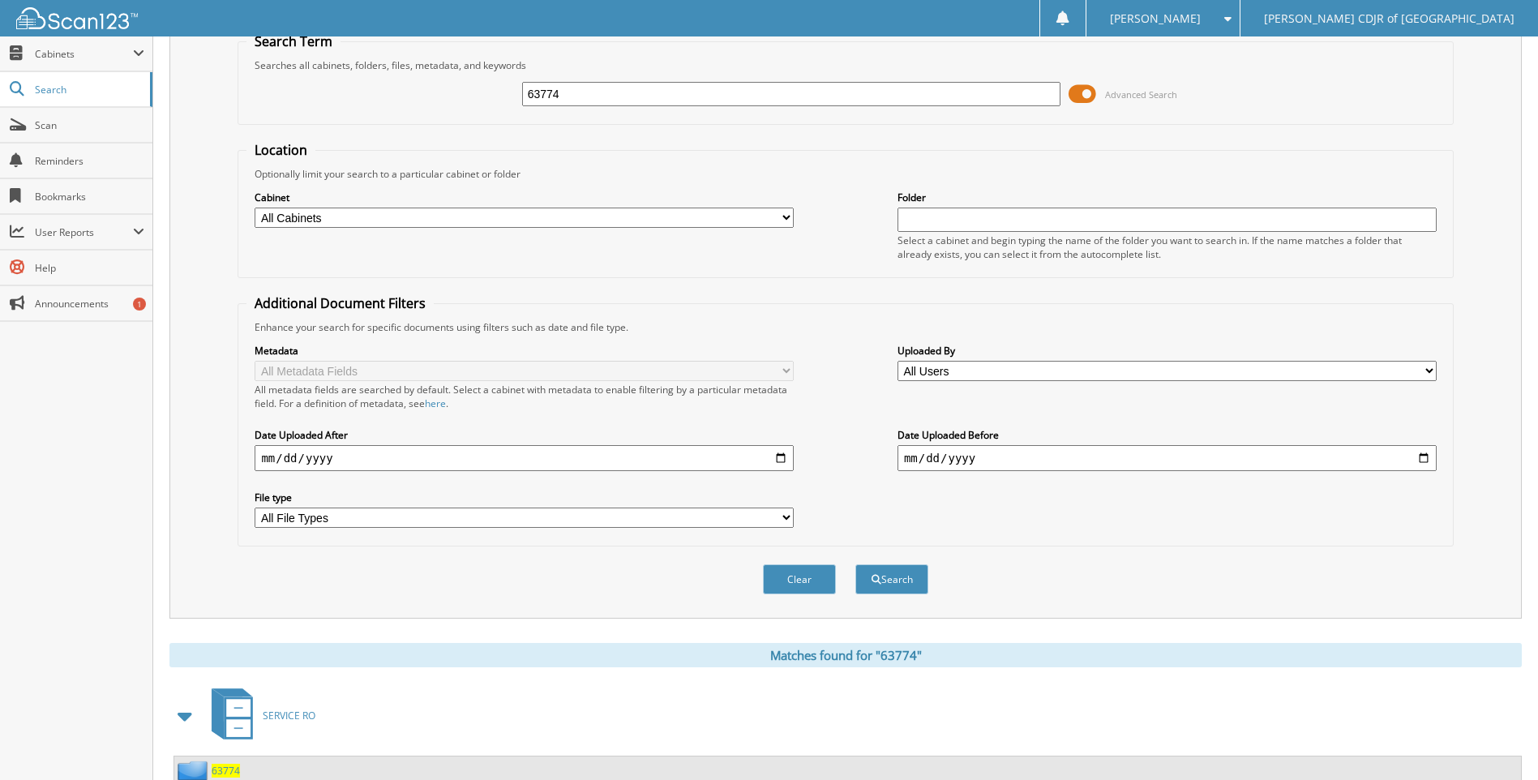
scroll to position [0, 0]
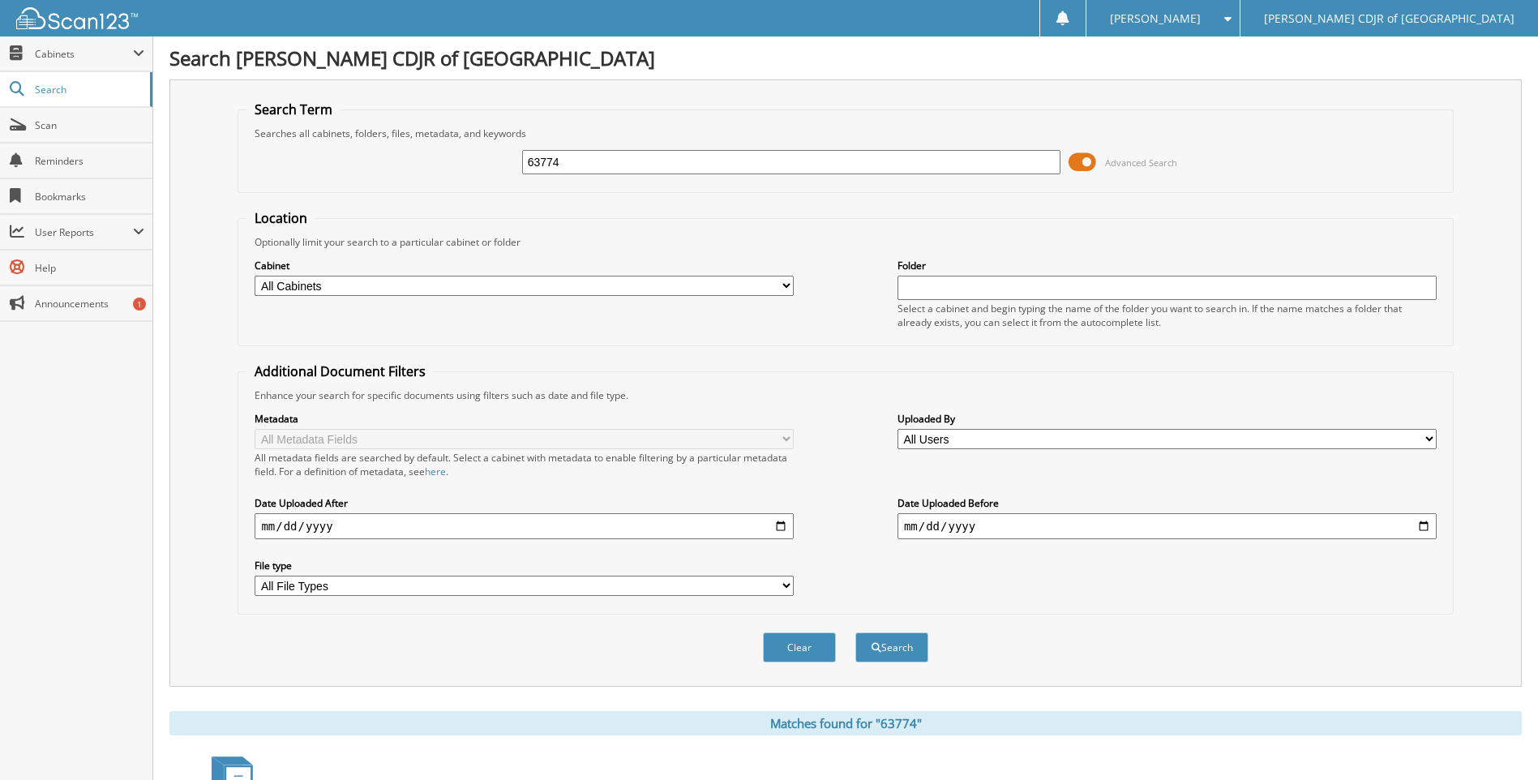
click at [571, 173] on input "63774" at bounding box center [791, 162] width 539 height 24
type input "63777"
click at [856, 633] on button "Search" at bounding box center [892, 648] width 73 height 30
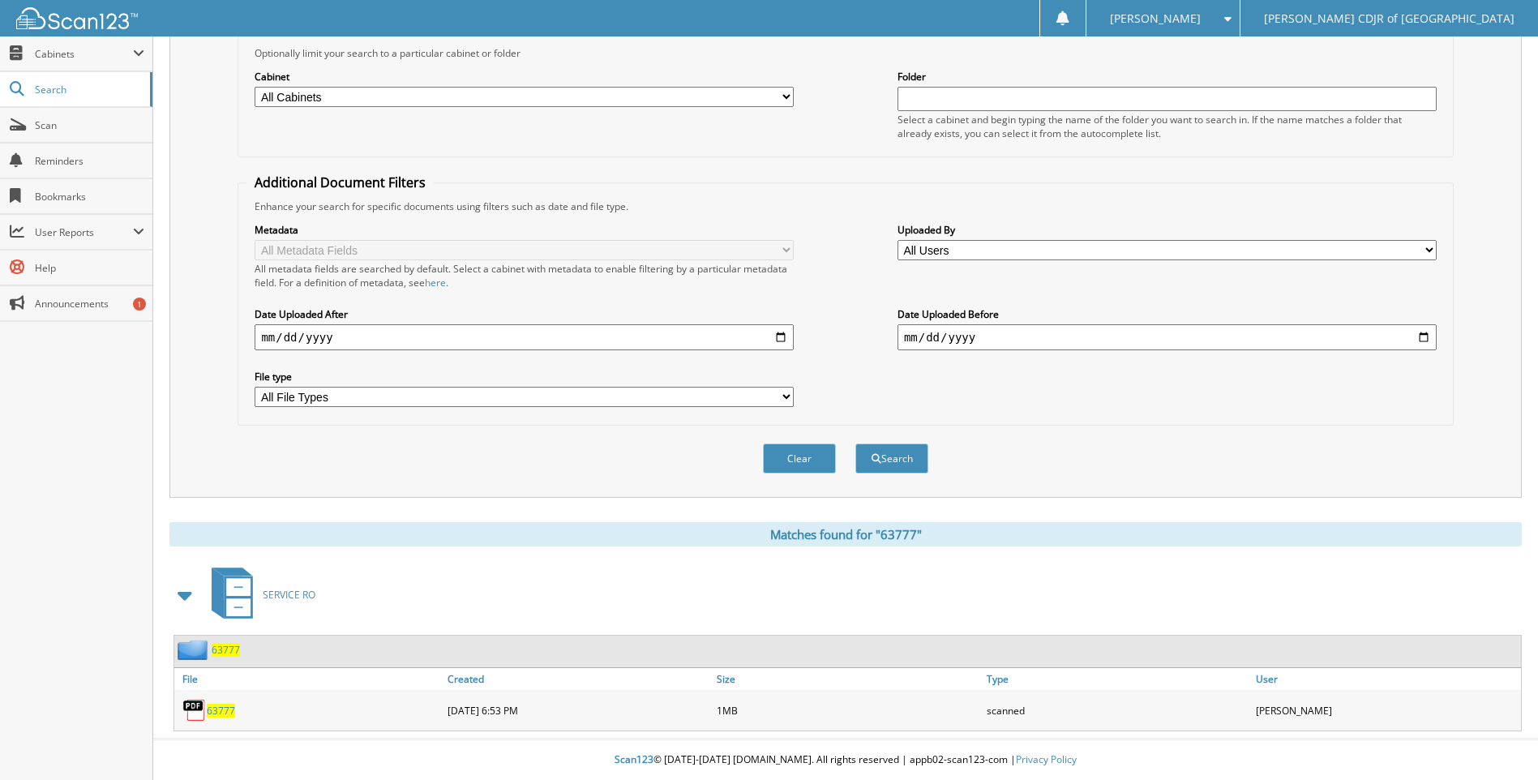
click at [208, 715] on span "63777" at bounding box center [221, 711] width 28 height 14
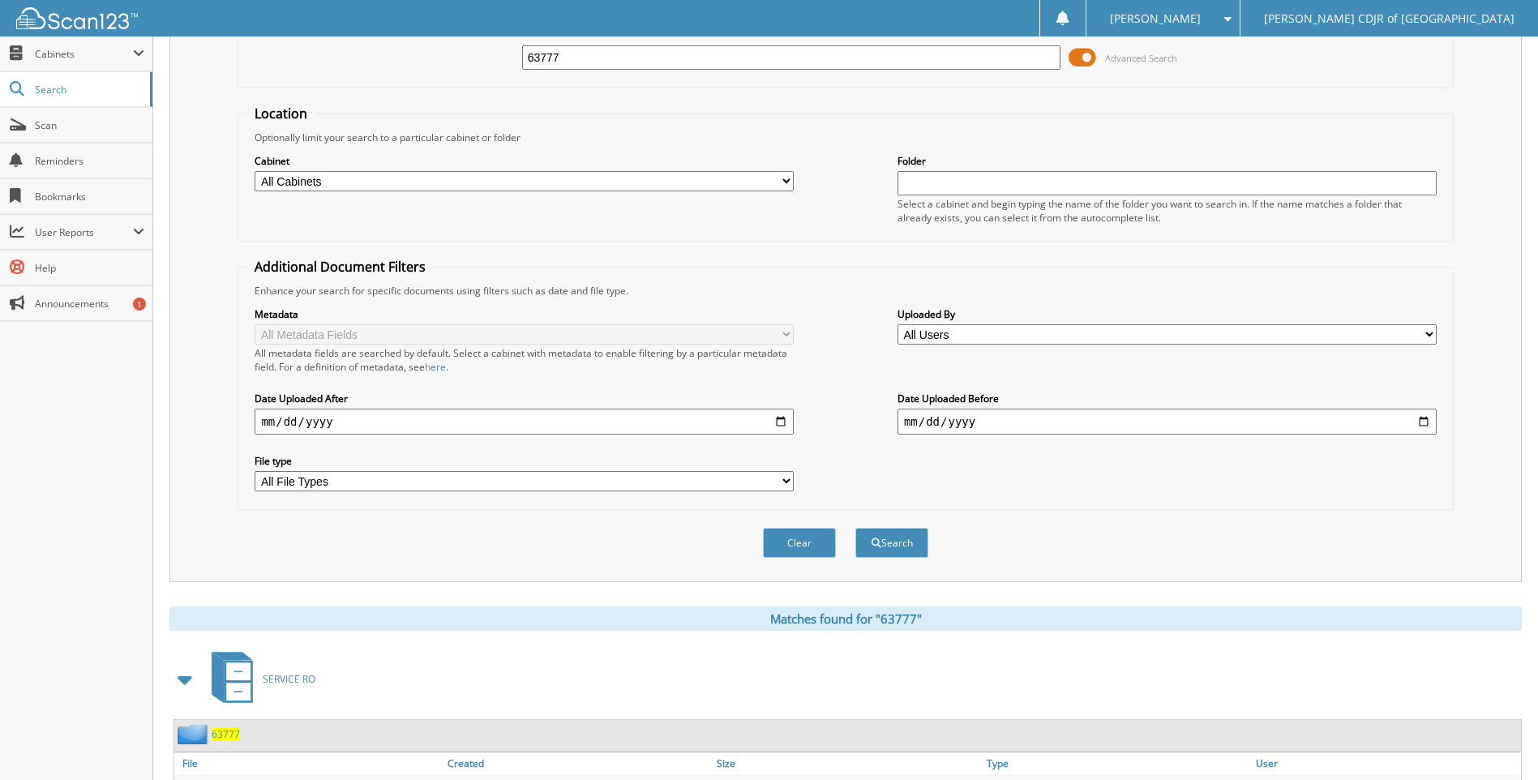
scroll to position [0, 0]
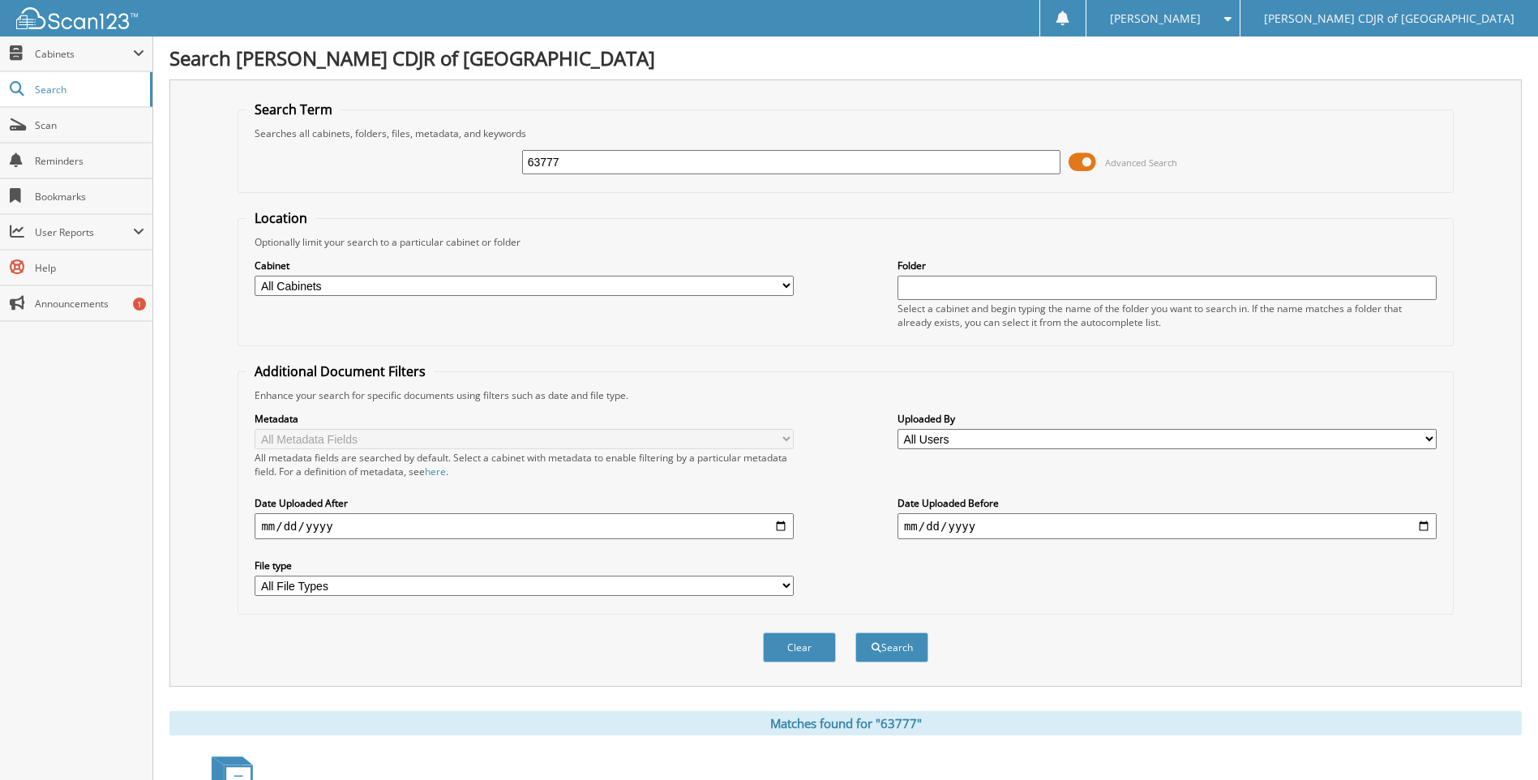
click at [579, 173] on input "63777" at bounding box center [791, 162] width 539 height 24
type input "6"
type input "63797"
click at [856, 633] on button "Search" at bounding box center [892, 648] width 73 height 30
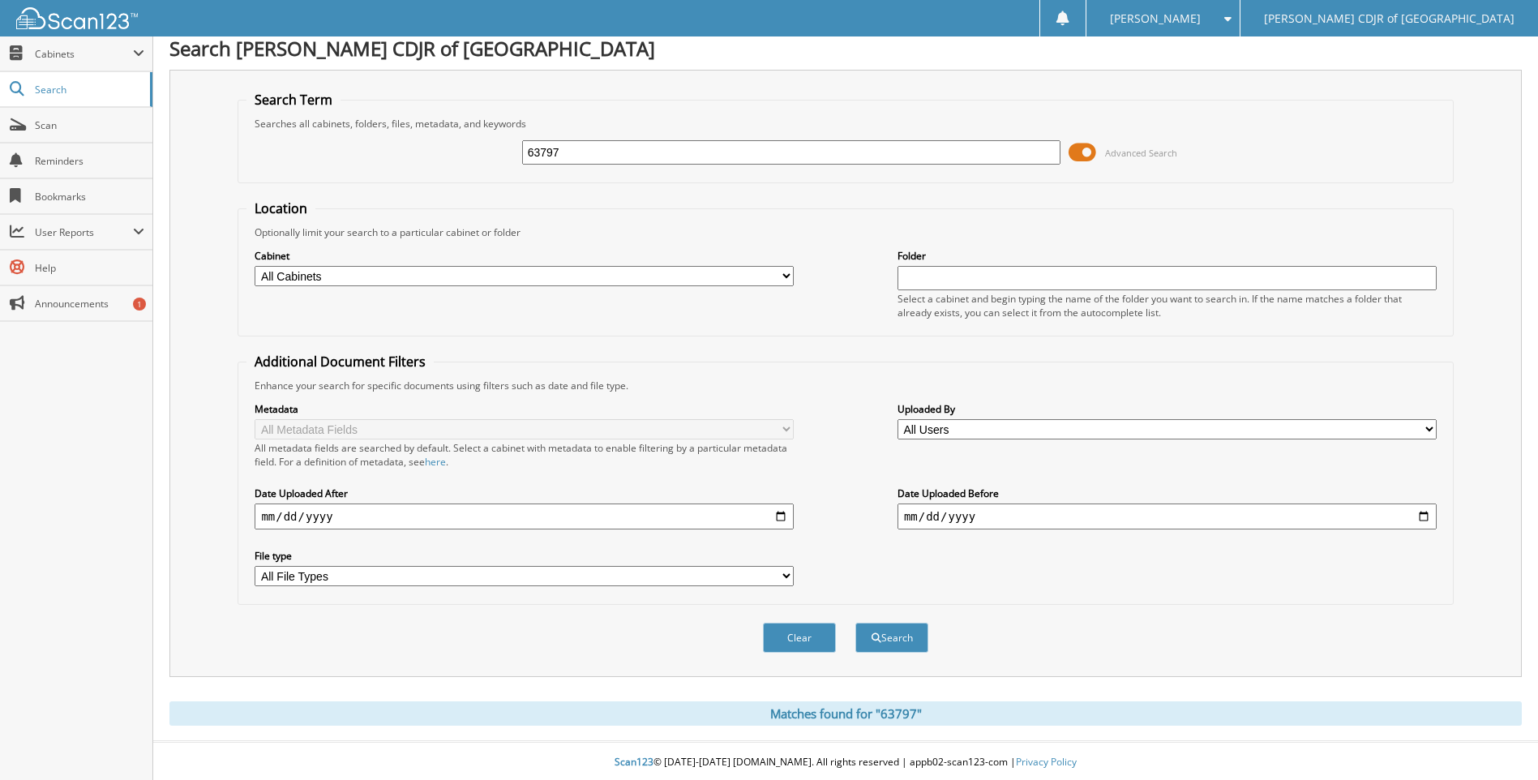
scroll to position [13, 0]
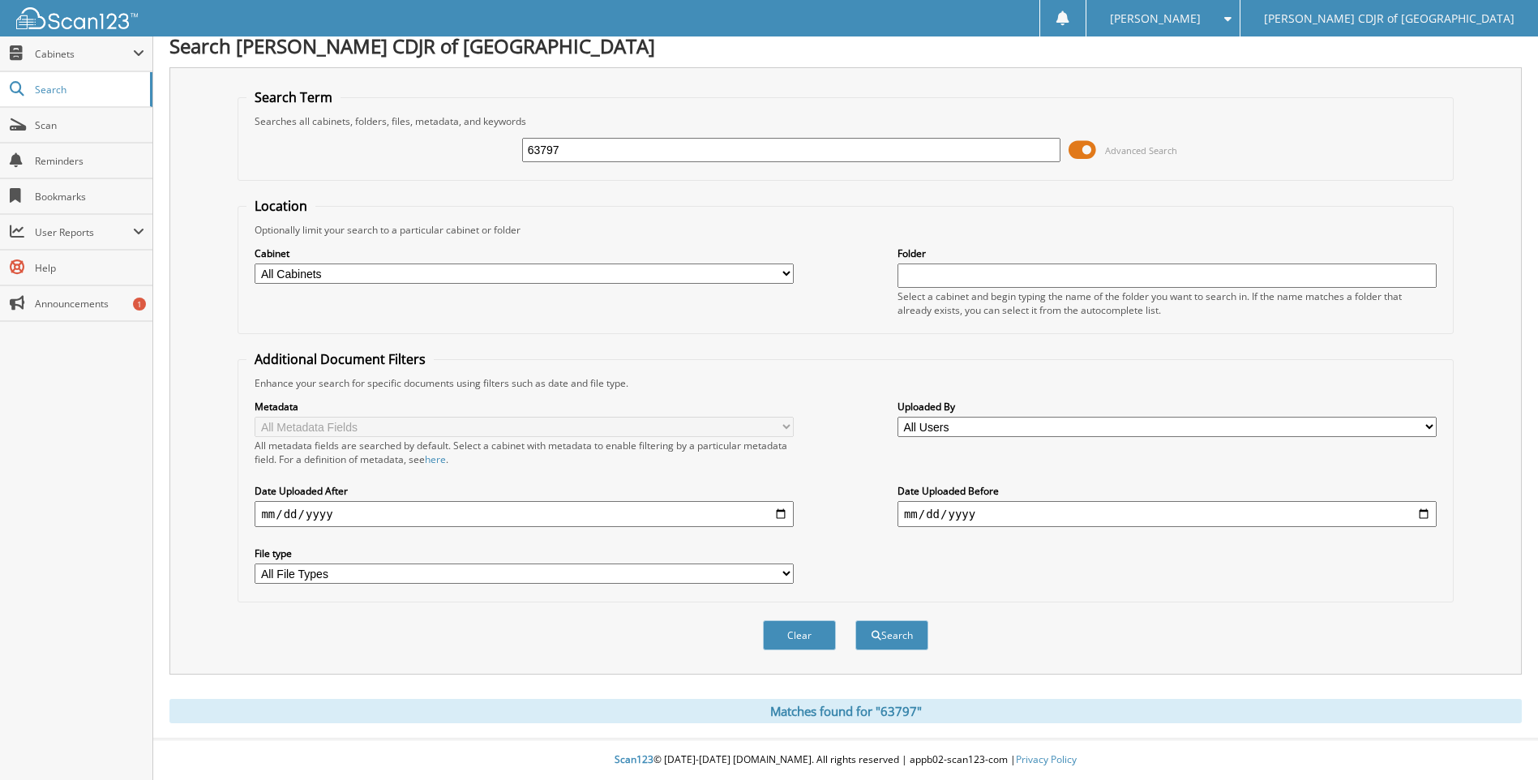
click at [596, 149] on input "63797" at bounding box center [791, 150] width 539 height 24
type input "6"
type input "63802"
click at [856, 620] on button "Search" at bounding box center [892, 635] width 73 height 30
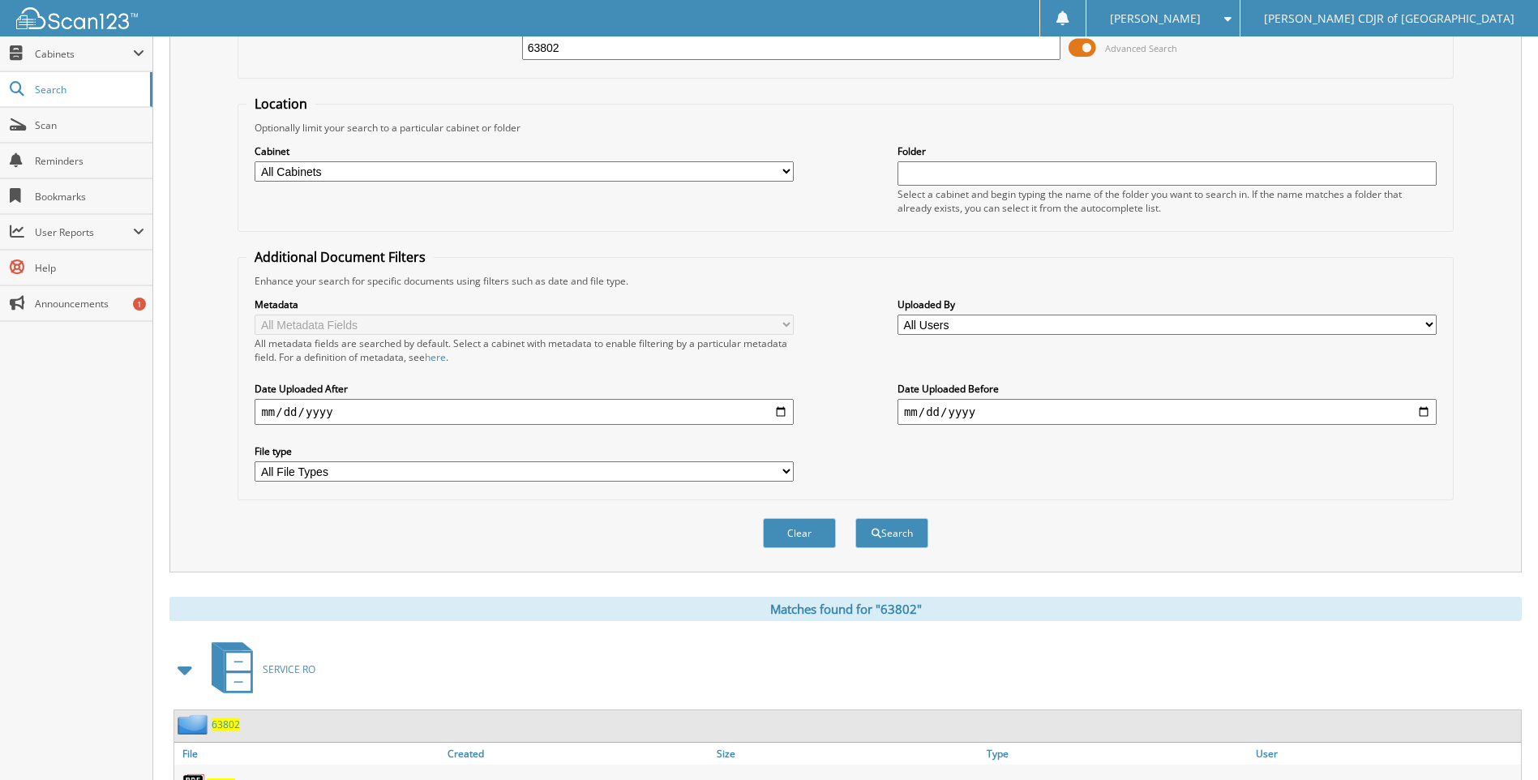
scroll to position [190, 0]
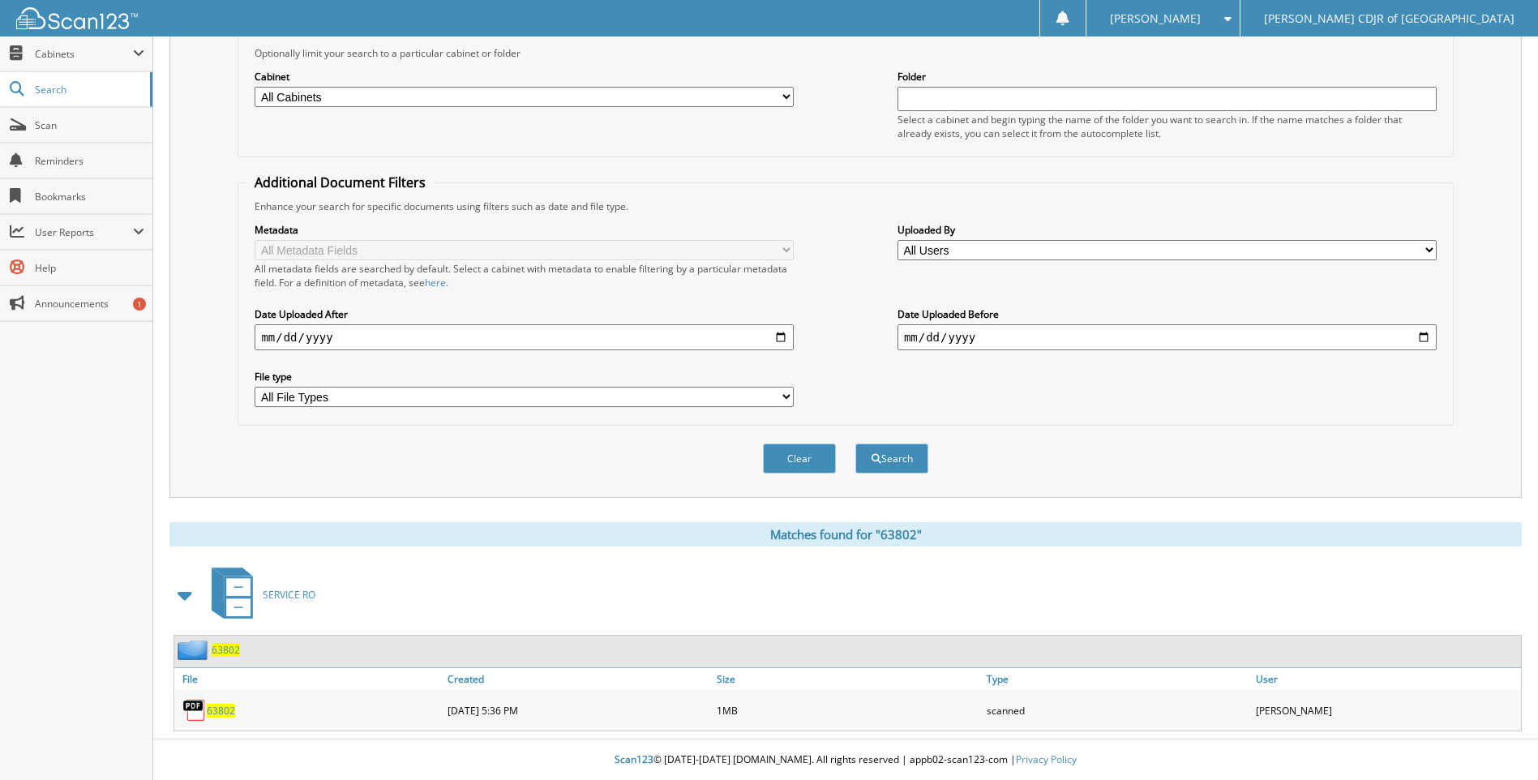
click at [226, 717] on span "63802" at bounding box center [221, 711] width 28 height 14
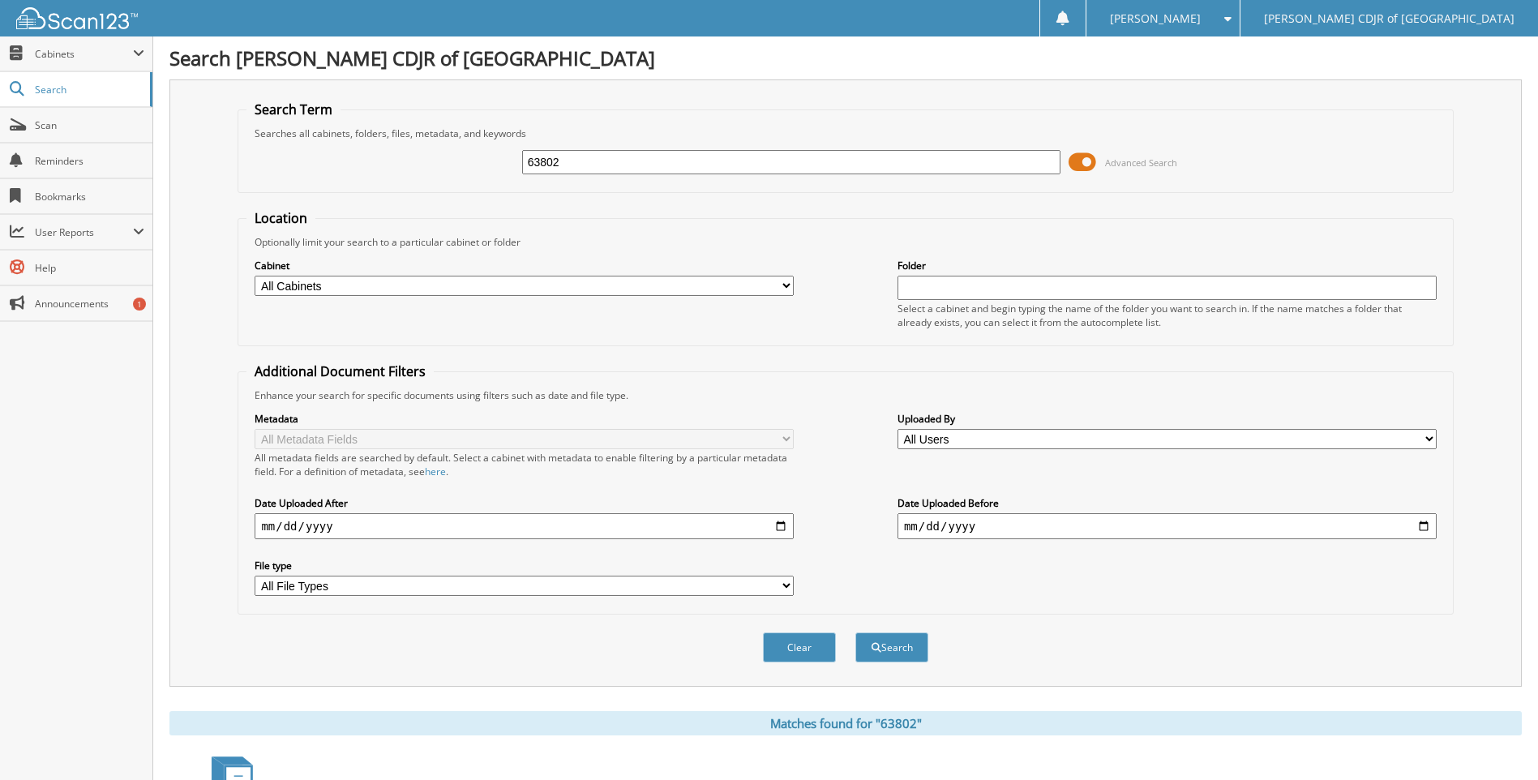
click at [597, 174] on input "63802" at bounding box center [791, 162] width 539 height 24
type input "6"
type input "63805"
click at [856, 633] on button "Search" at bounding box center [892, 648] width 73 height 30
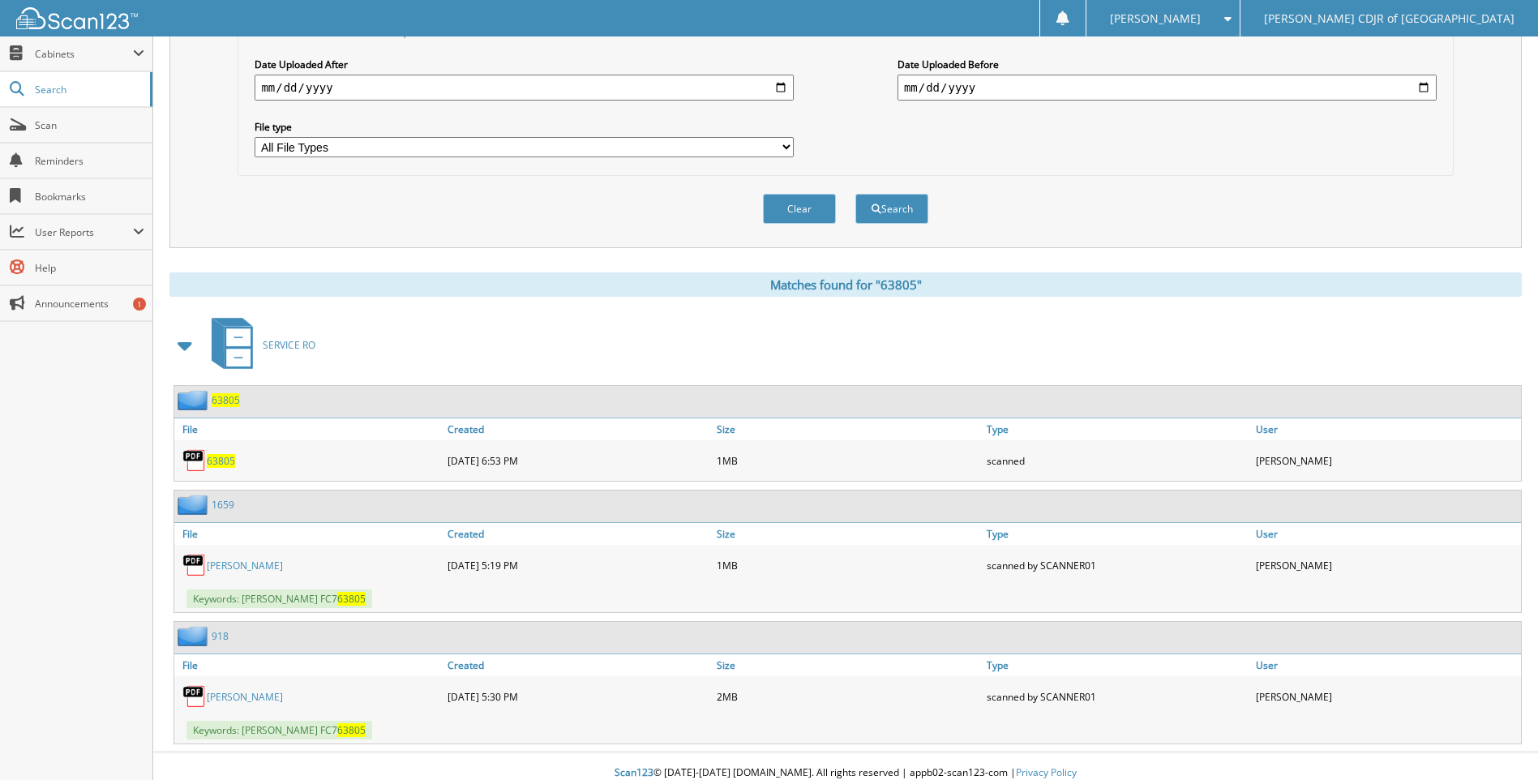
scroll to position [452, 0]
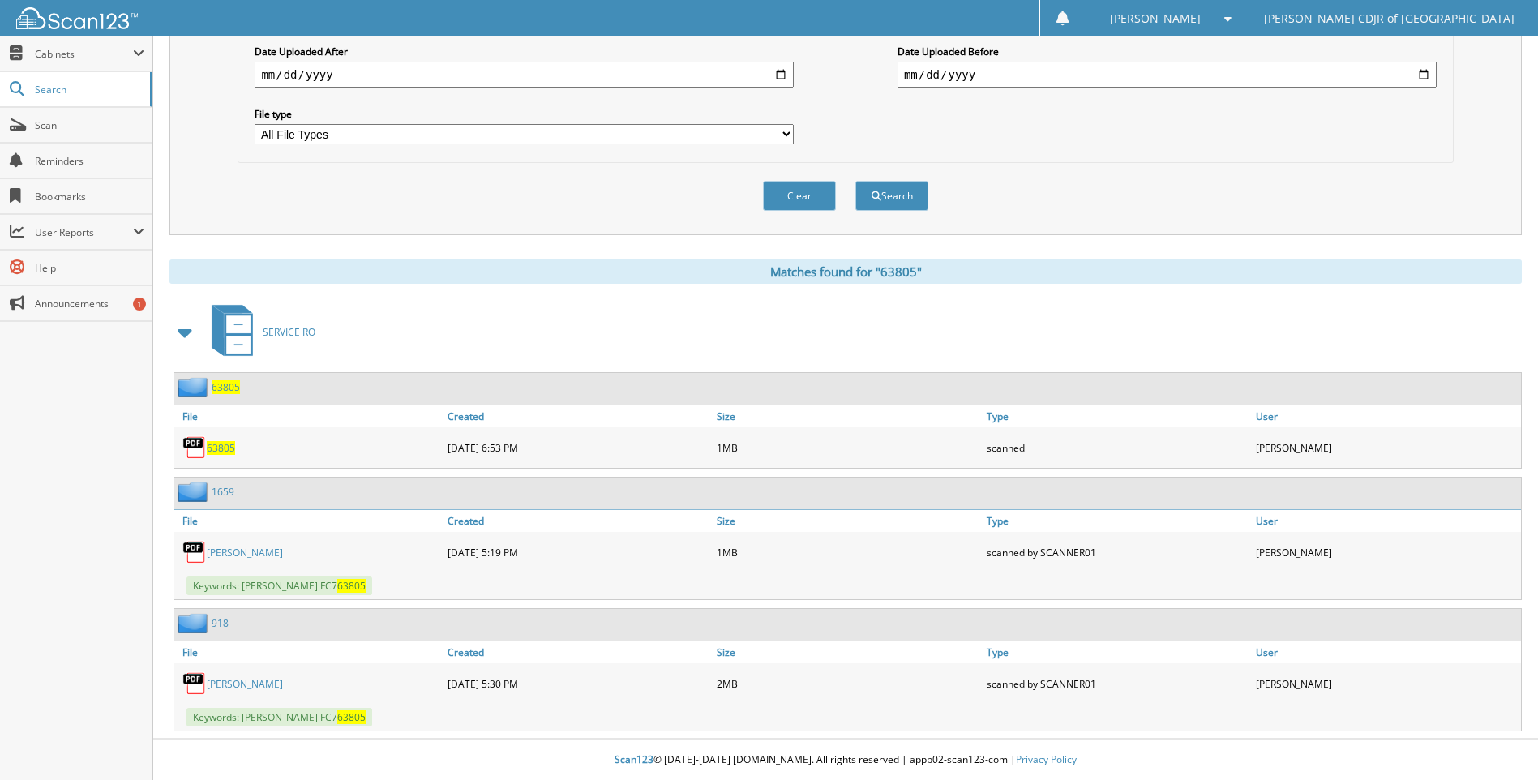
click at [220, 451] on span "63805" at bounding box center [221, 448] width 28 height 14
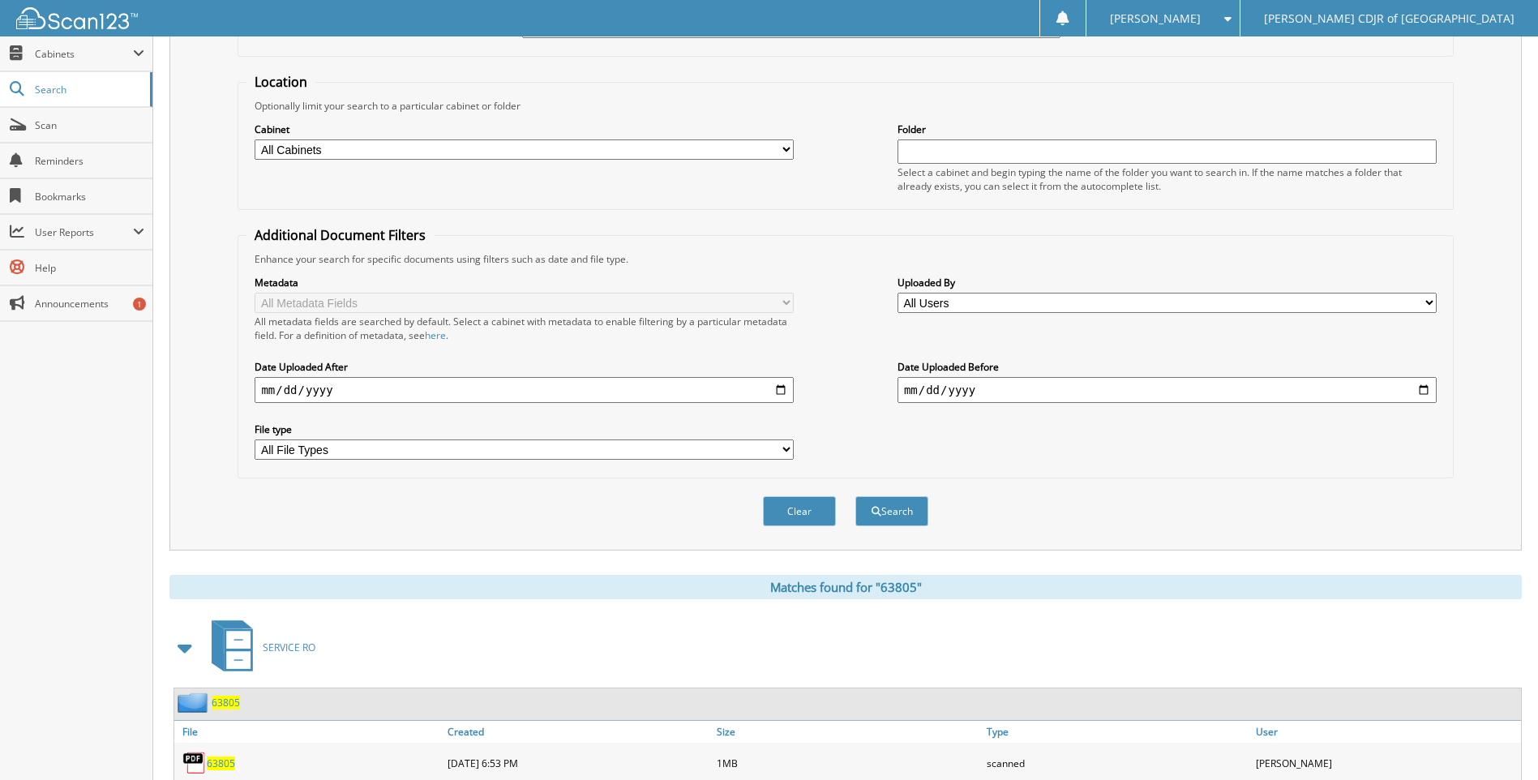
scroll to position [0, 0]
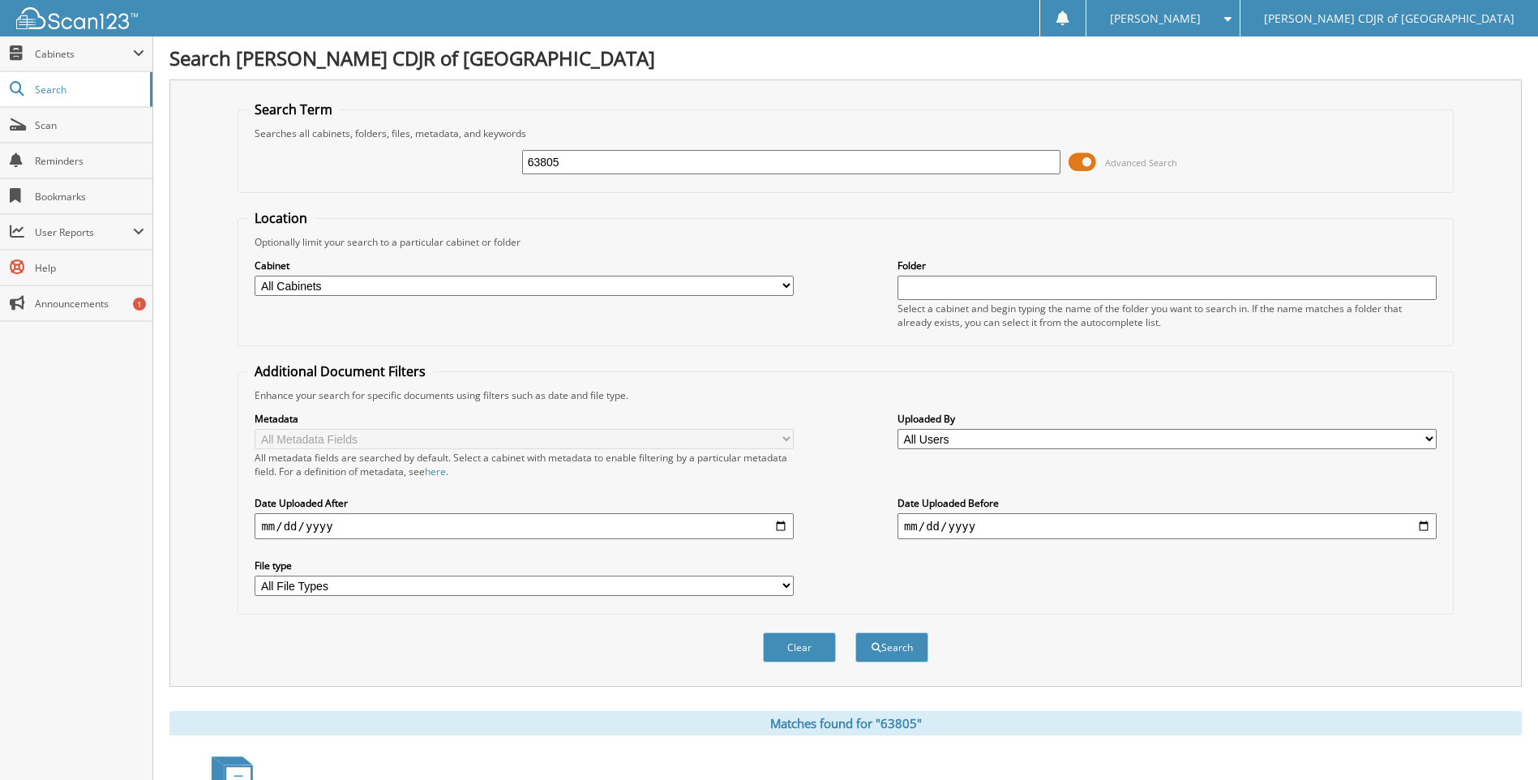
click at [579, 164] on input "63805" at bounding box center [791, 162] width 539 height 24
type input "6"
click at [581, 149] on div at bounding box center [791, 162] width 539 height 28
click at [583, 162] on input "text" at bounding box center [791, 162] width 539 height 24
click at [874, 160] on input "text" at bounding box center [791, 162] width 539 height 24
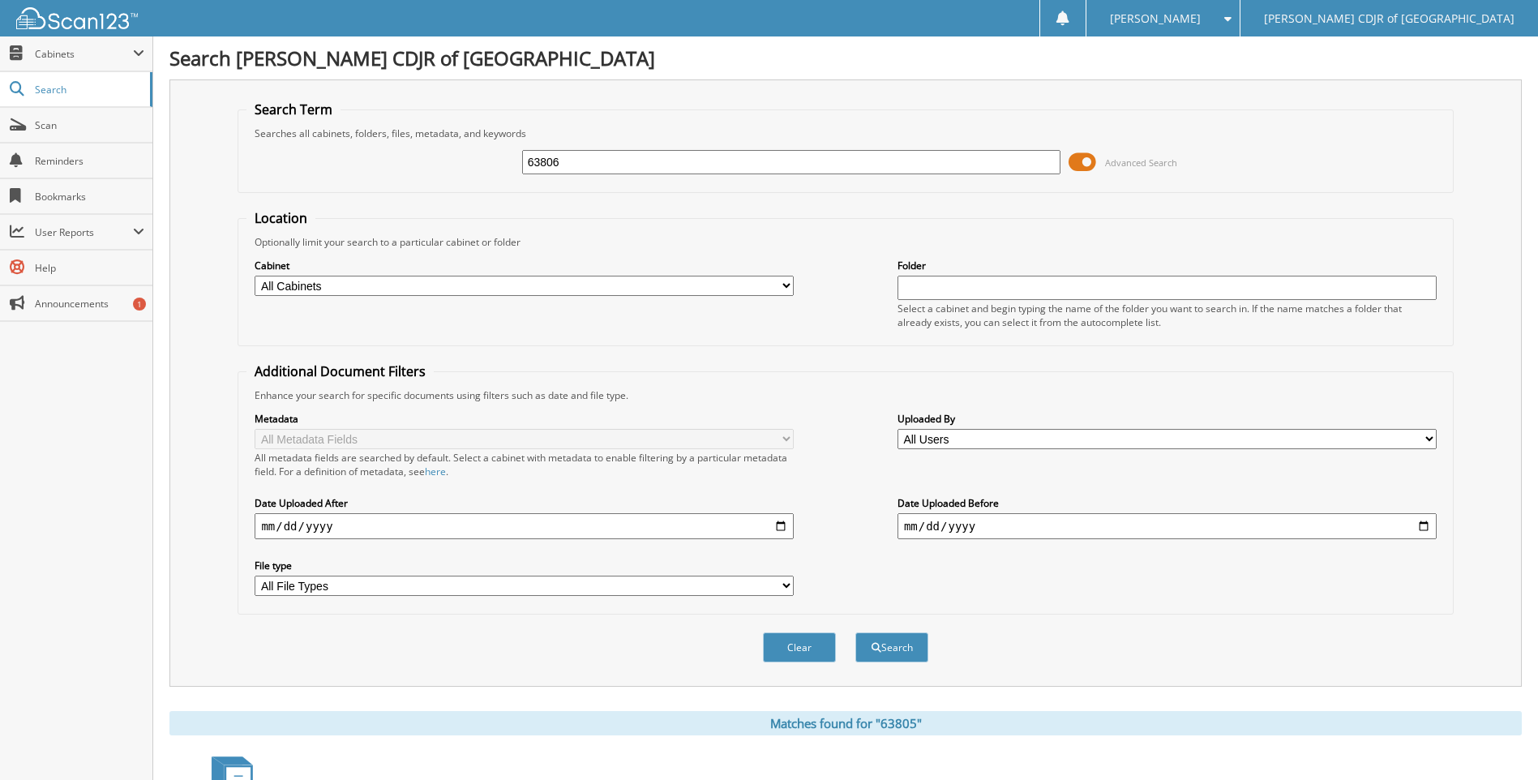
type input "63806"
click at [856, 633] on button "Search" at bounding box center [892, 648] width 73 height 30
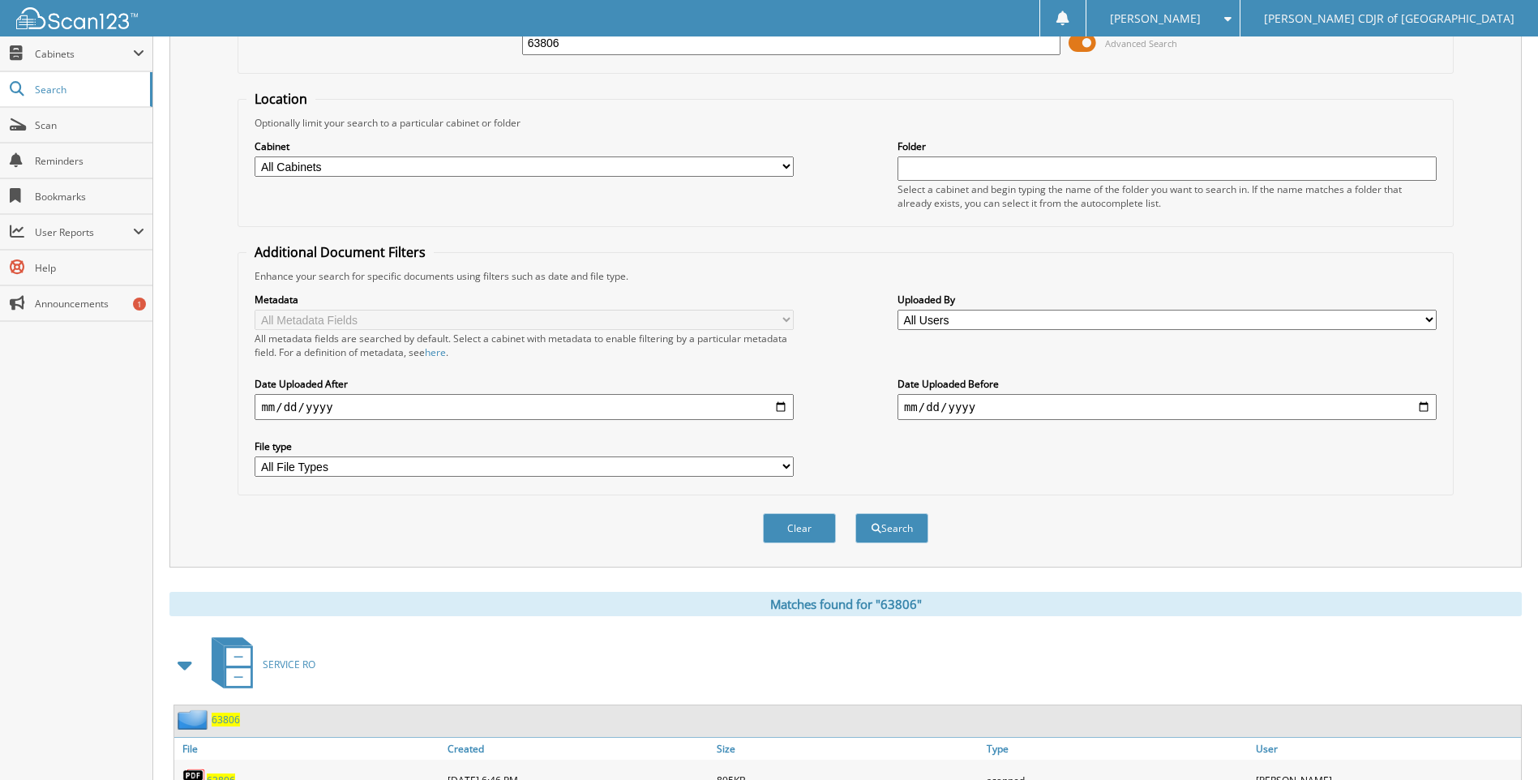
scroll to position [190, 0]
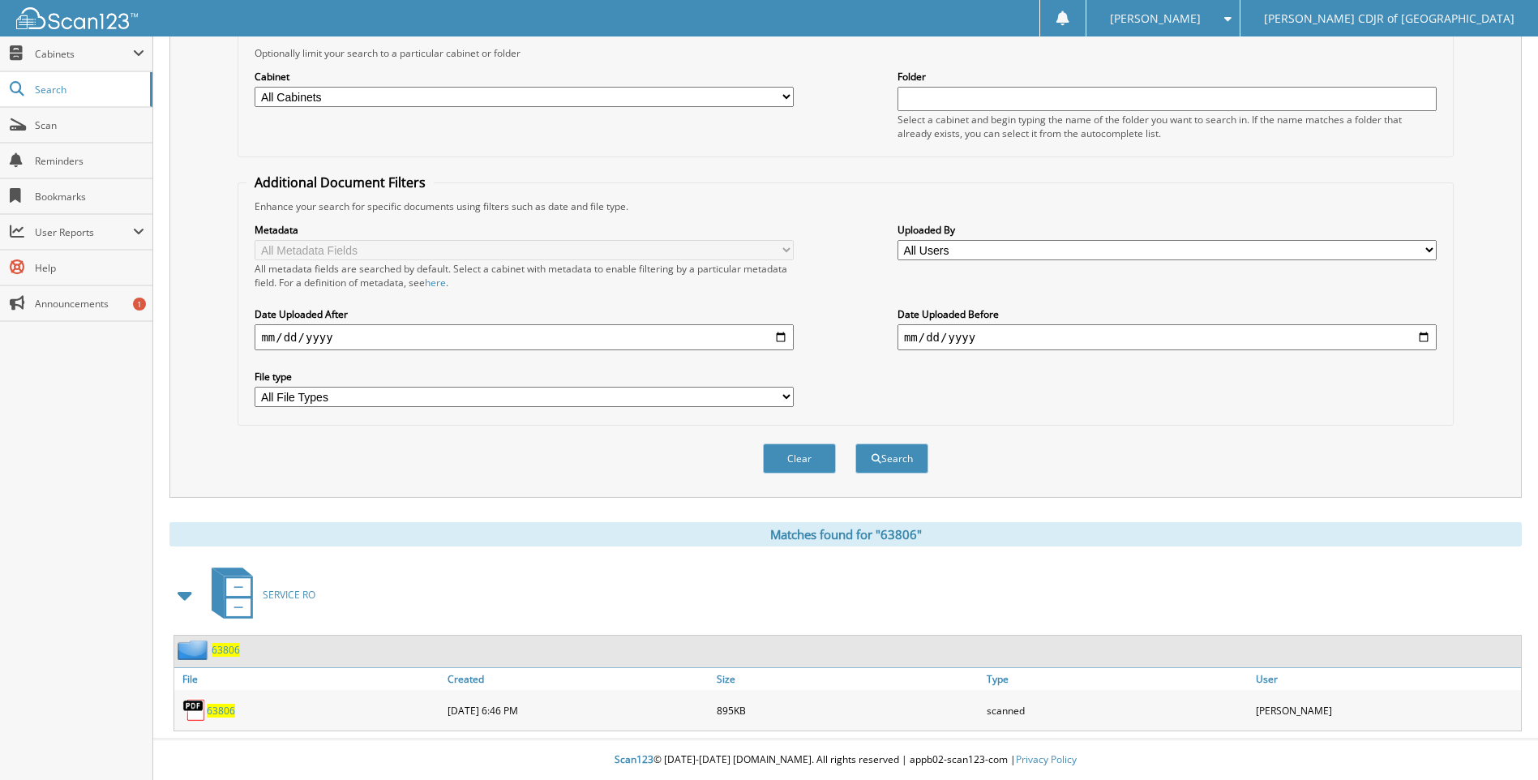
click at [213, 710] on span "63806" at bounding box center [221, 711] width 28 height 14
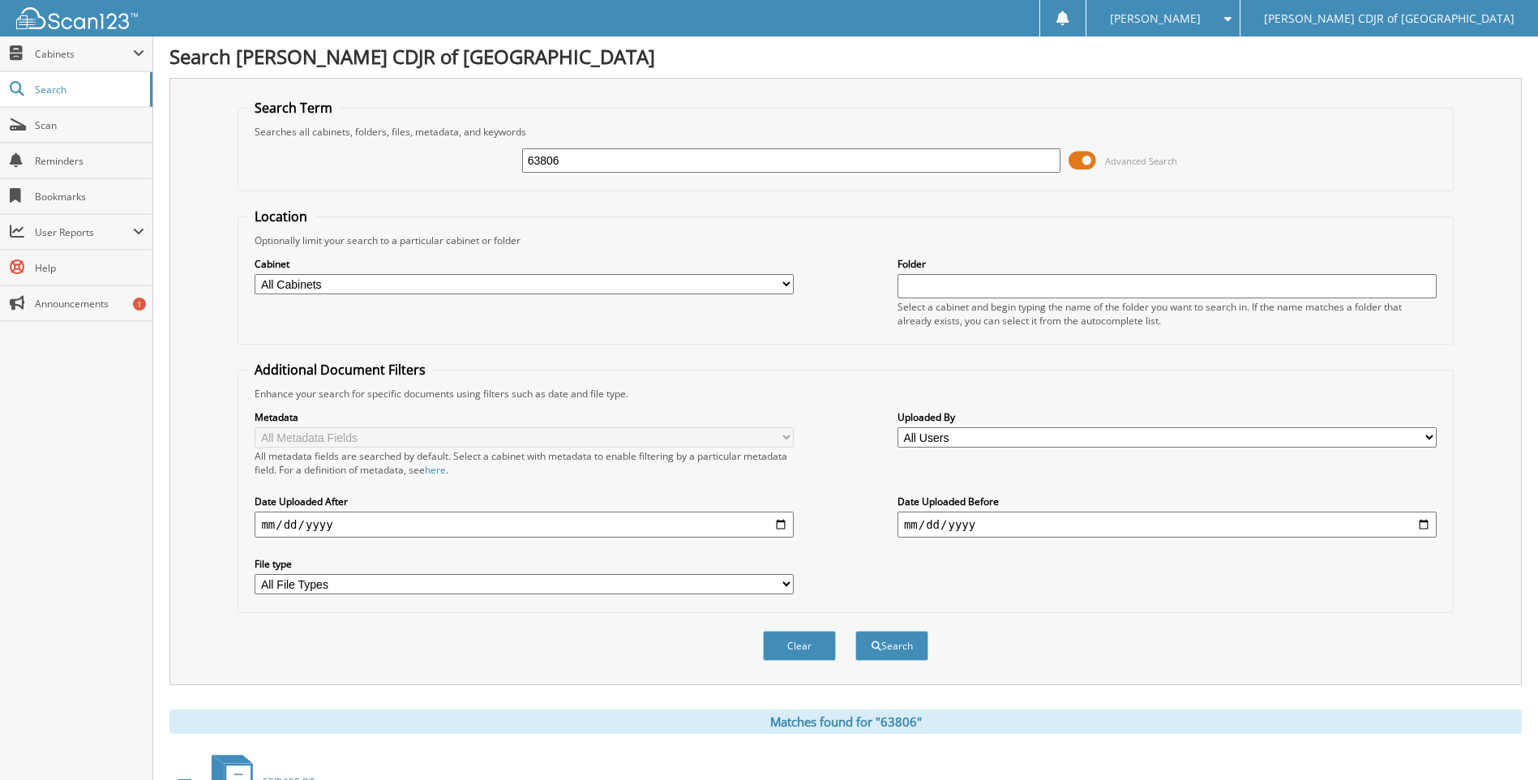
scroll to position [0, 0]
click at [567, 160] on input "63806" at bounding box center [791, 162] width 539 height 24
type input "6"
type input "63811"
click at [856, 633] on button "Search" at bounding box center [892, 648] width 73 height 30
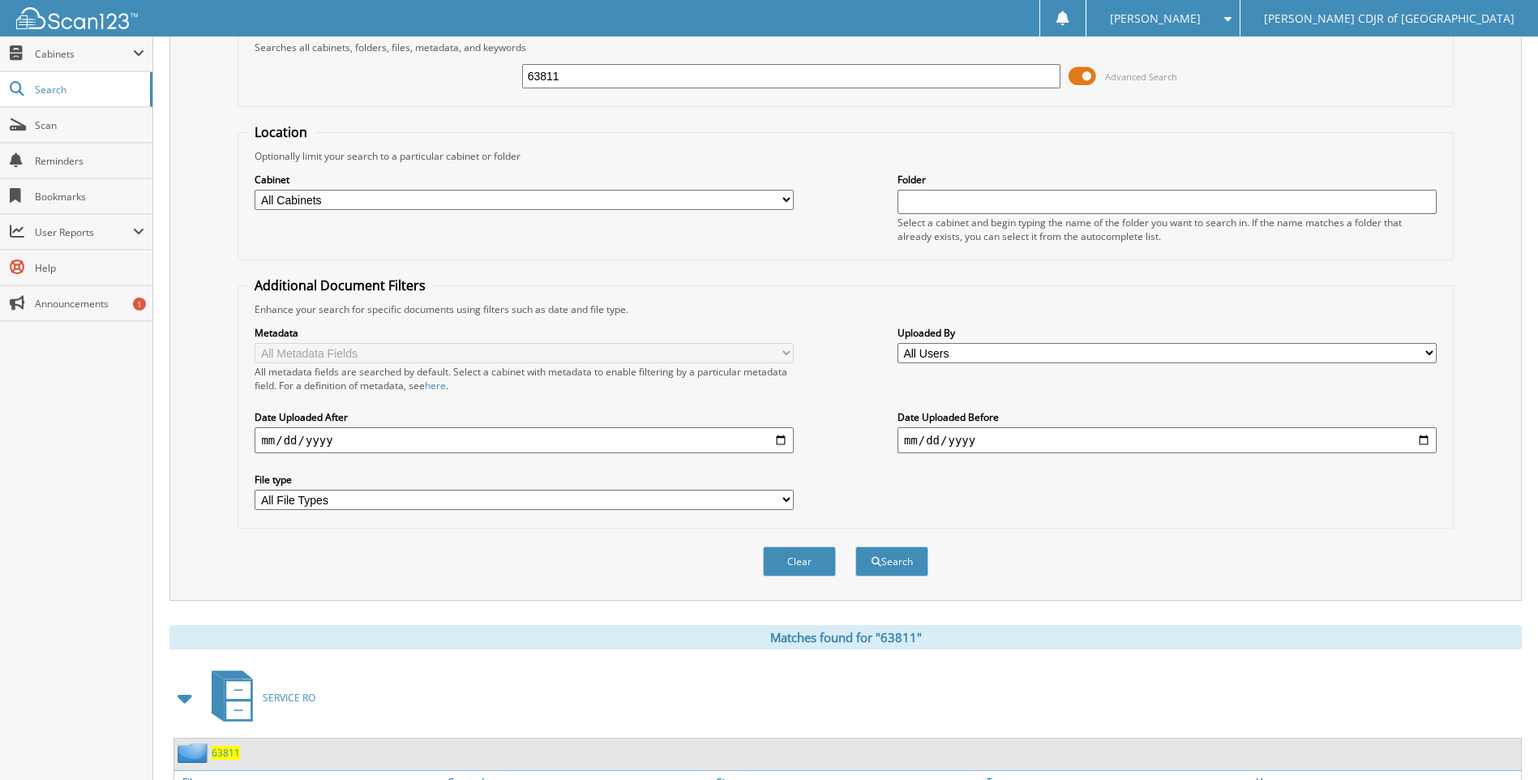
scroll to position [190, 0]
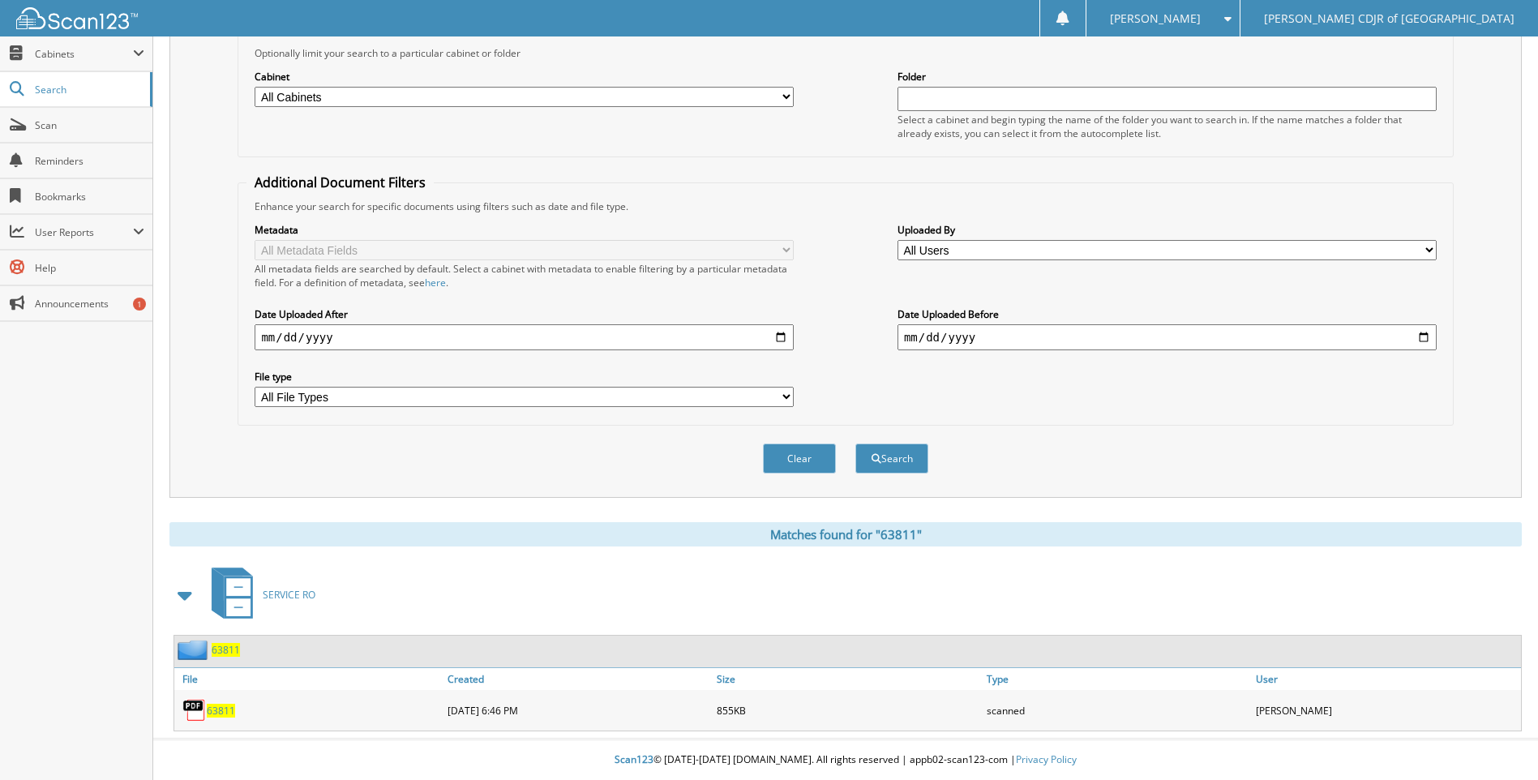
click at [221, 711] on span "63811" at bounding box center [221, 711] width 28 height 14
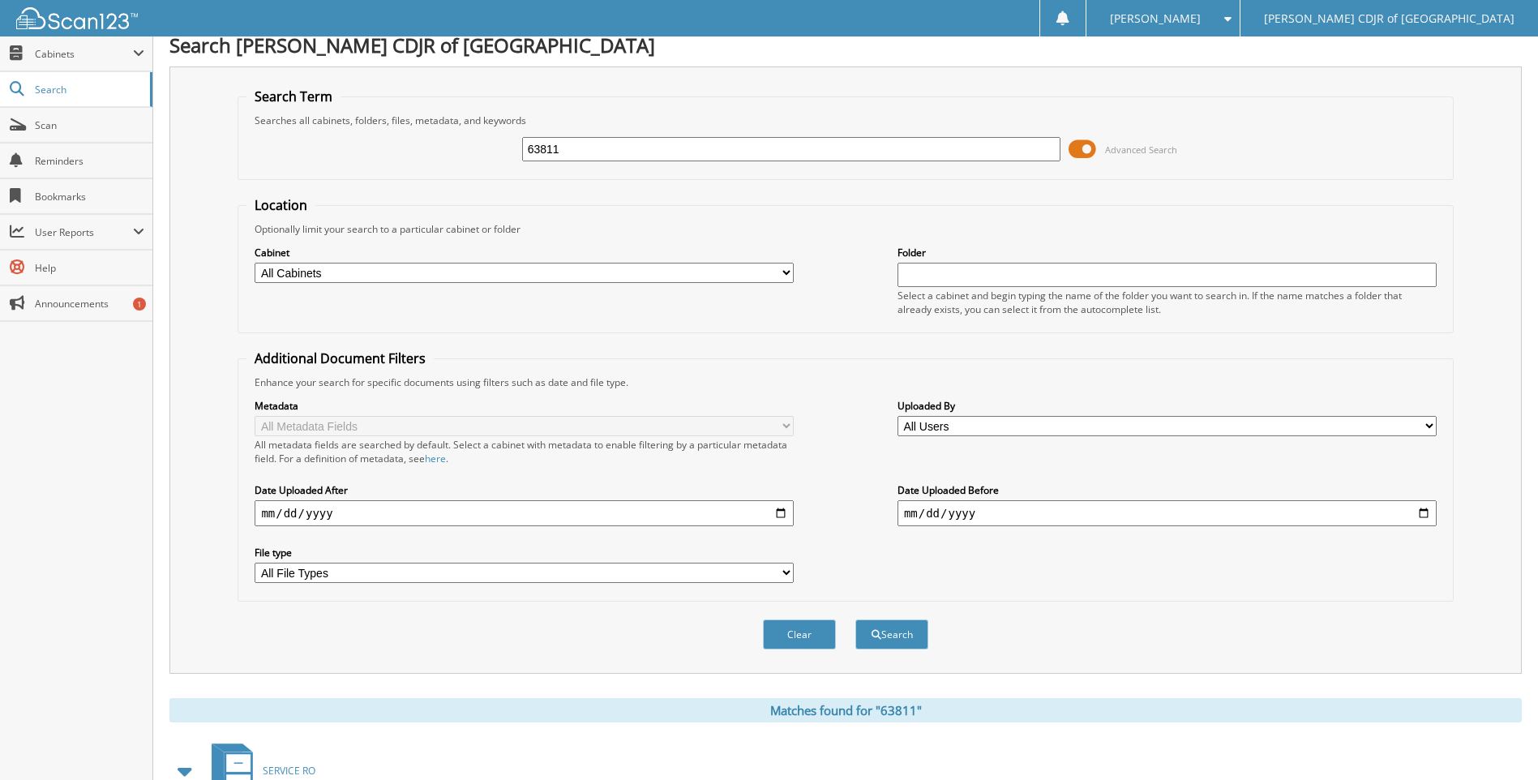
scroll to position [0, 0]
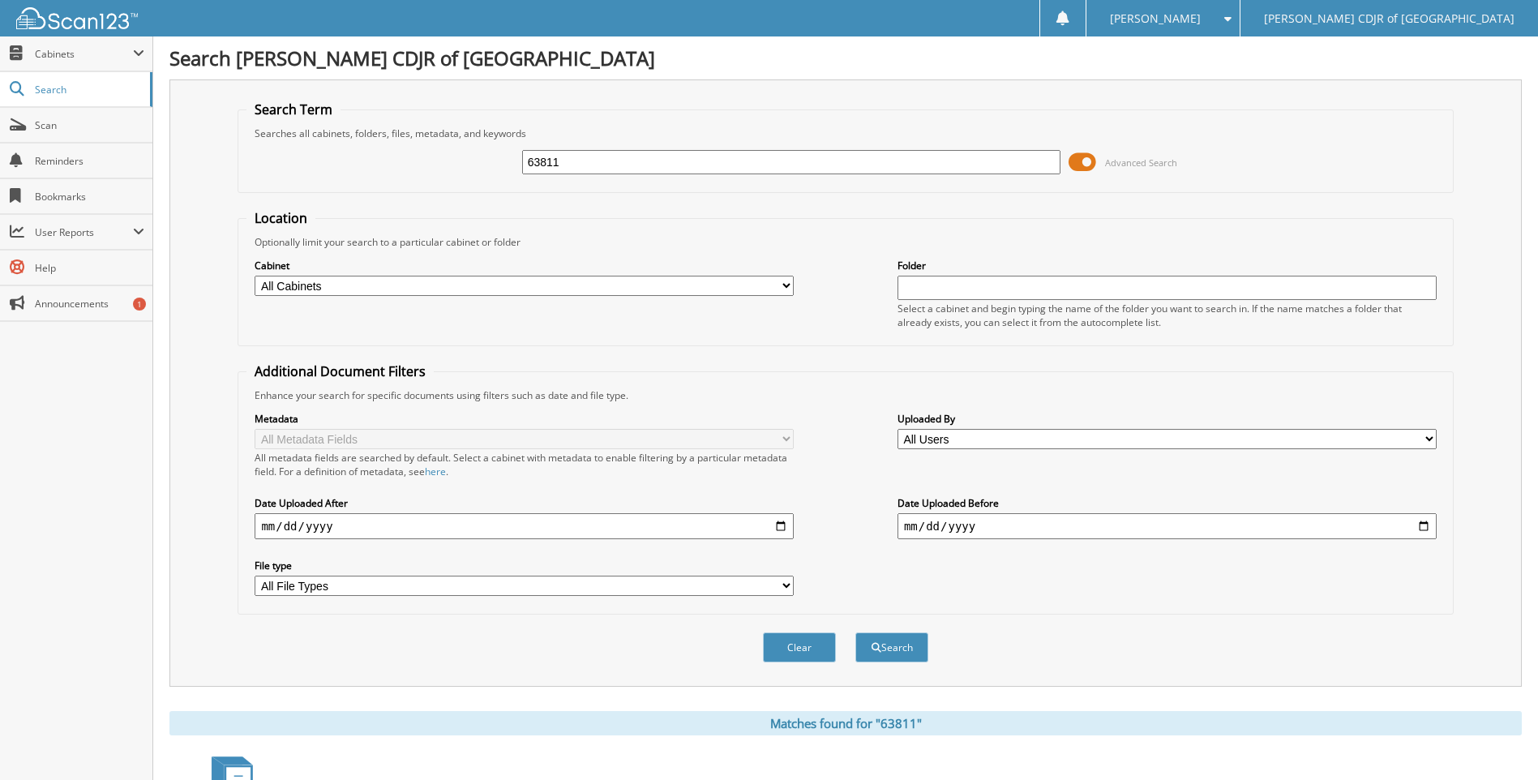
click at [588, 169] on input "63811" at bounding box center [791, 162] width 539 height 24
type input "6"
type input "63814"
click at [856, 633] on button "Search" at bounding box center [892, 648] width 73 height 30
click at [582, 163] on input "63814" at bounding box center [791, 162] width 539 height 24
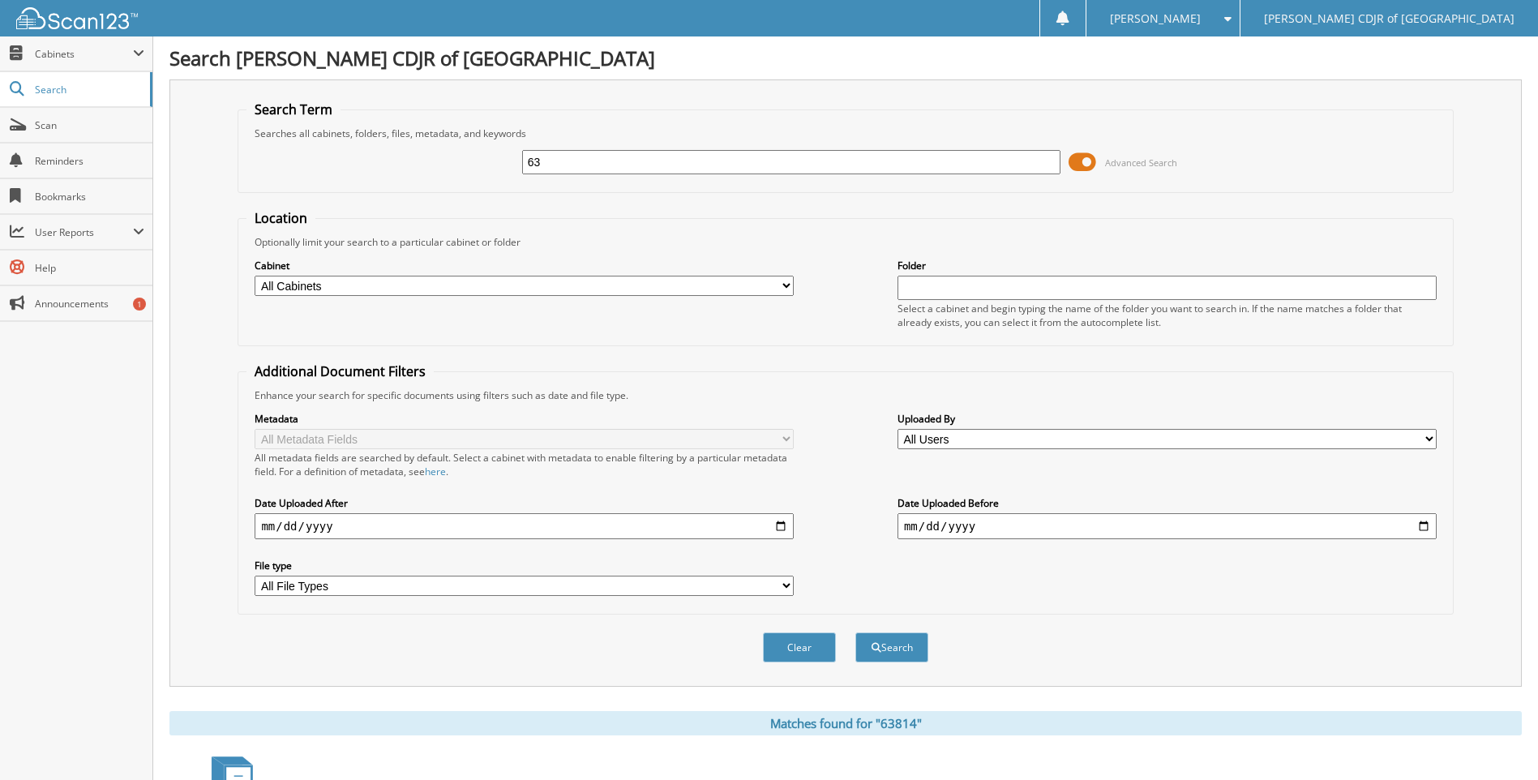
type input "6"
type input "63814"
click at [856, 633] on button "Search" at bounding box center [892, 648] width 73 height 30
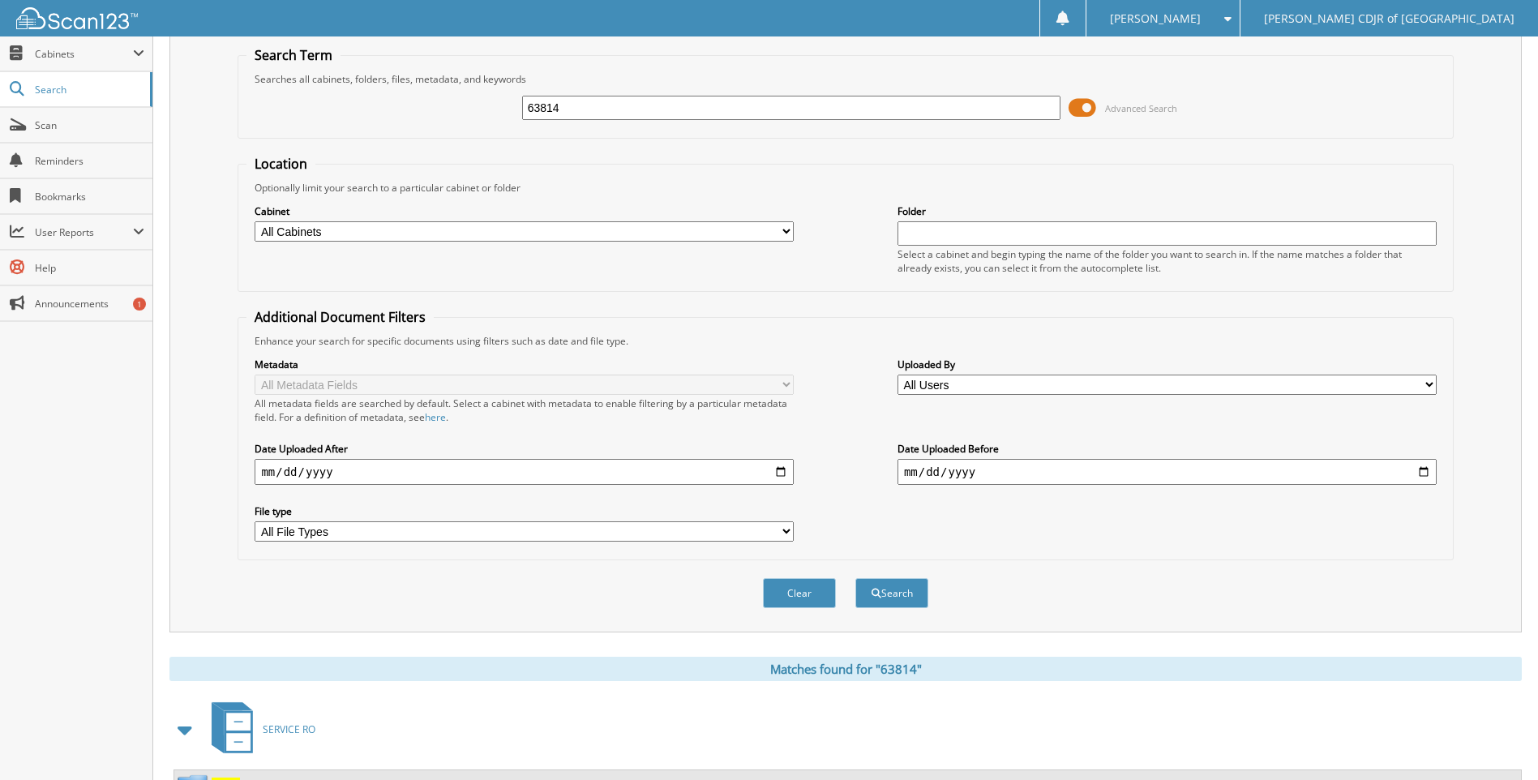
scroll to position [190, 0]
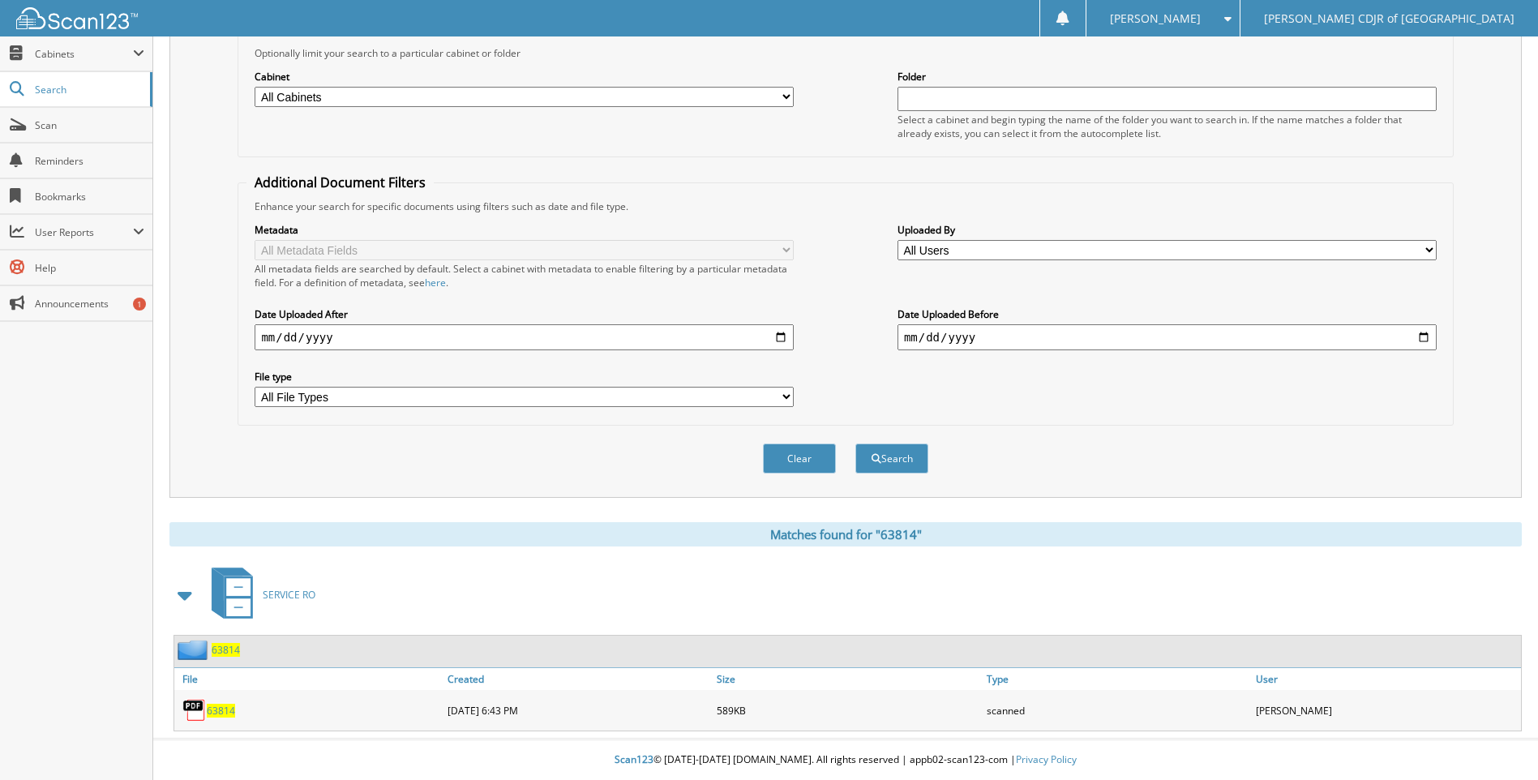
click at [212, 705] on span "63814" at bounding box center [221, 711] width 28 height 14
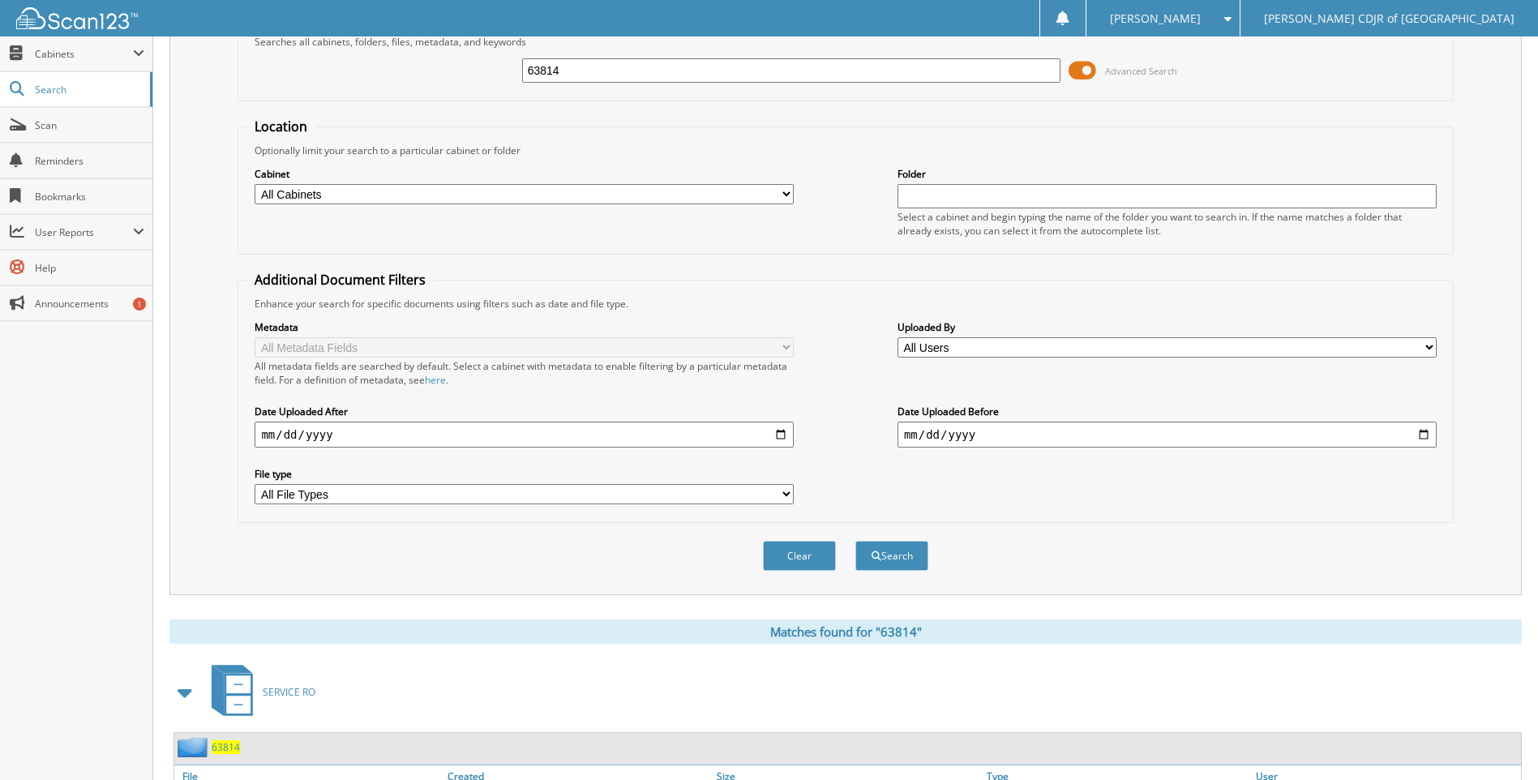
scroll to position [0, 0]
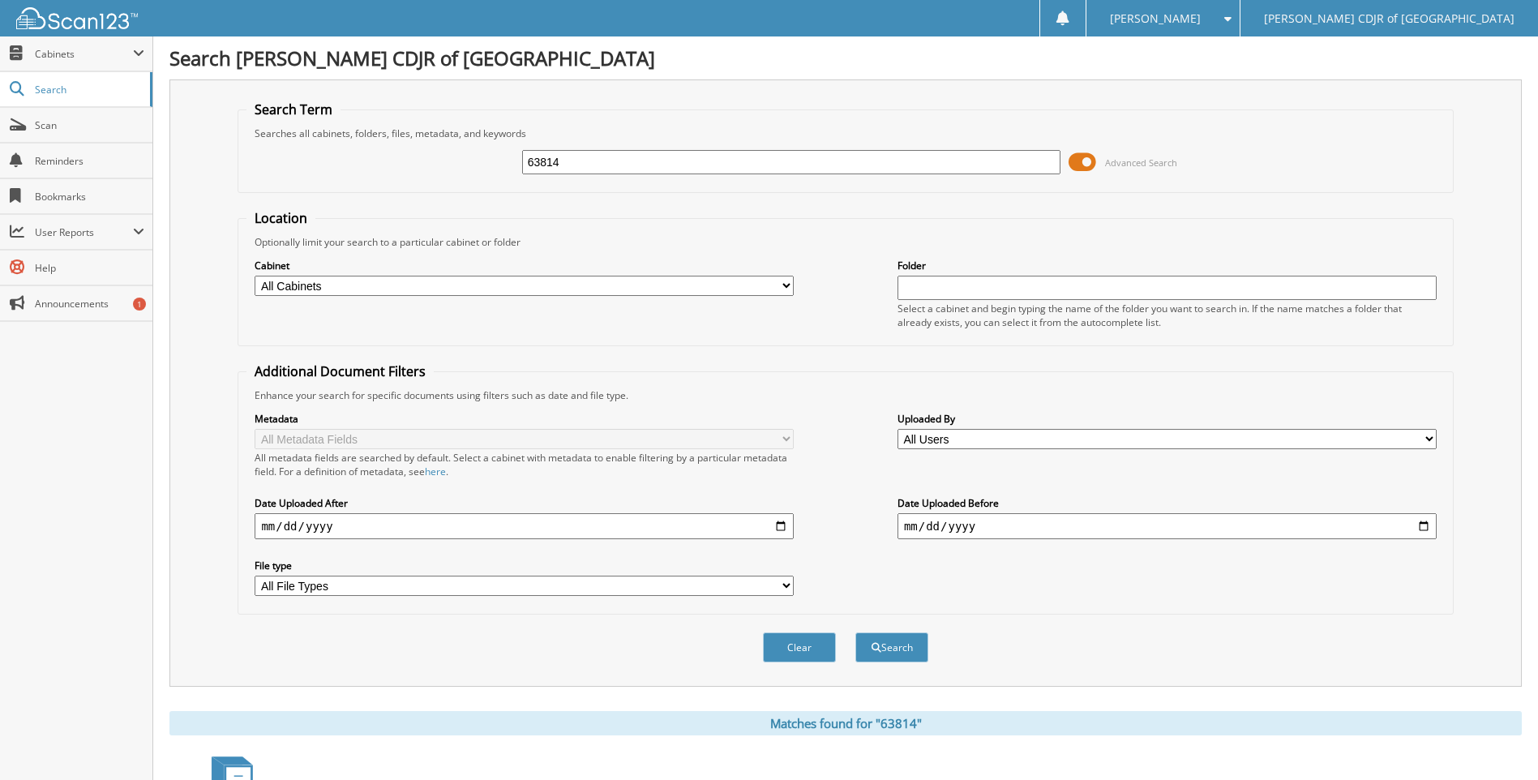
click at [631, 155] on input "63814" at bounding box center [791, 162] width 539 height 24
type input "6"
type input "63830"
click at [856, 633] on button "Search" at bounding box center [892, 648] width 73 height 30
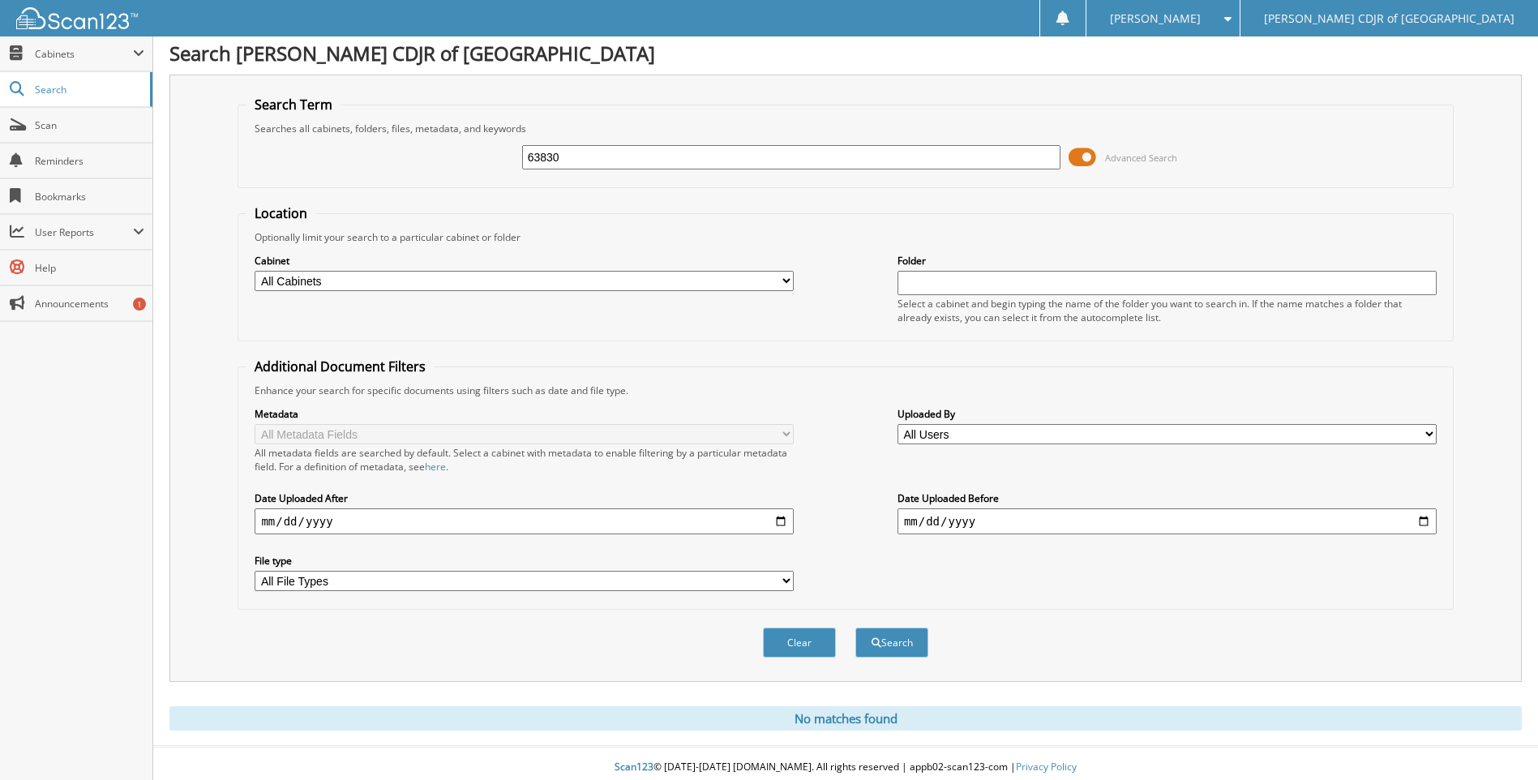
scroll to position [13, 0]
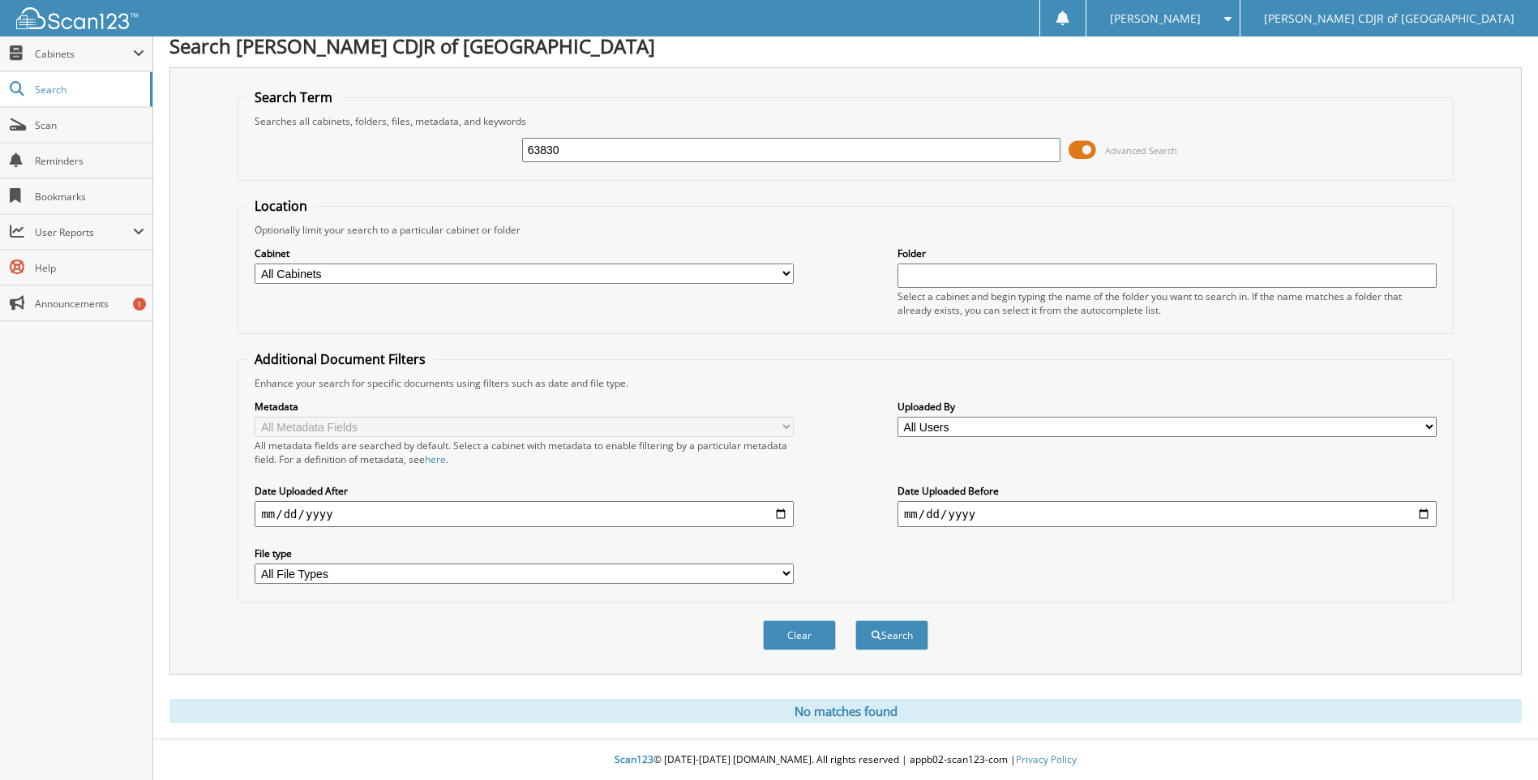
click at [616, 148] on input "63830" at bounding box center [791, 150] width 539 height 24
type input "63831"
click at [856, 620] on button "Search" at bounding box center [892, 635] width 73 height 30
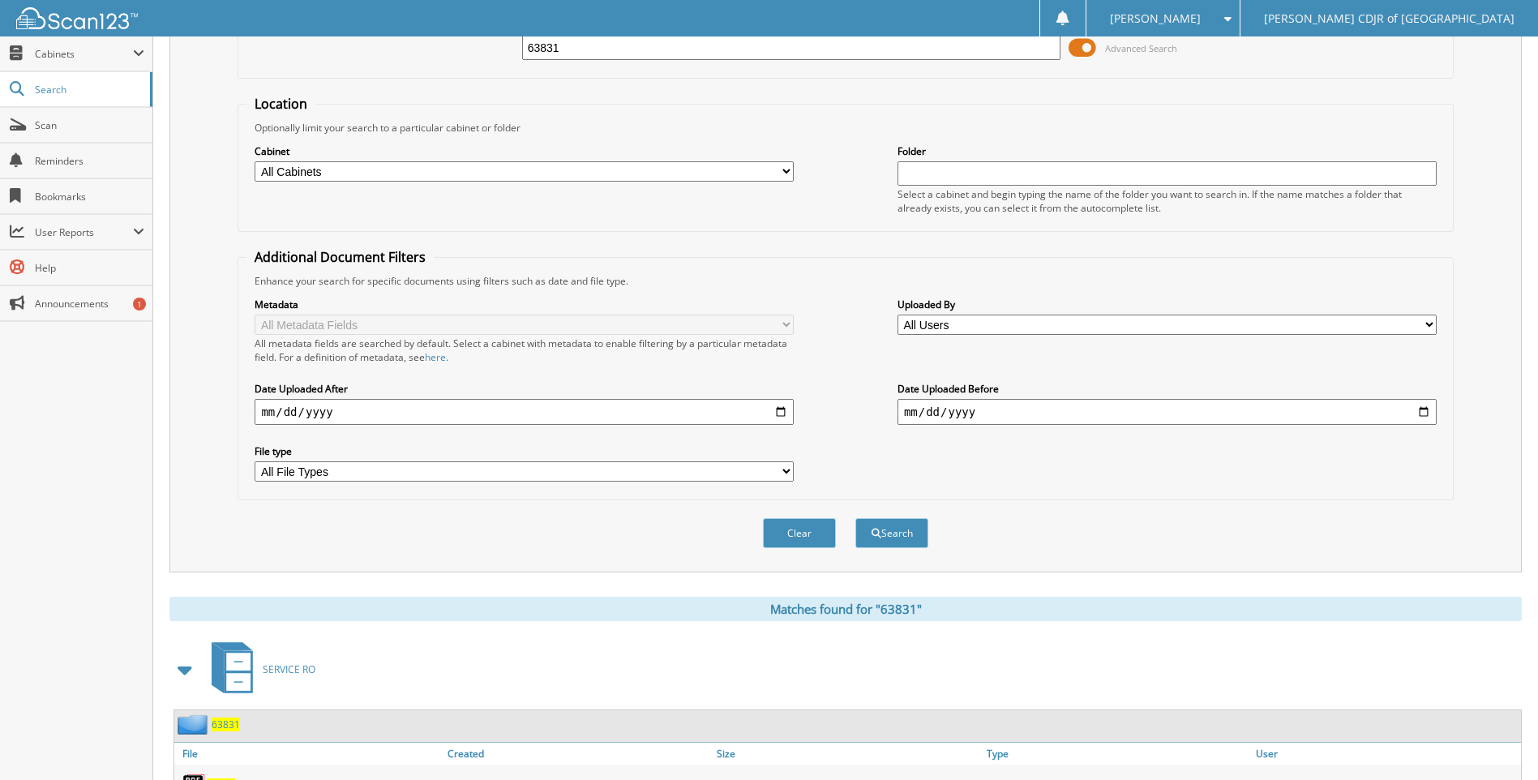
scroll to position [190, 0]
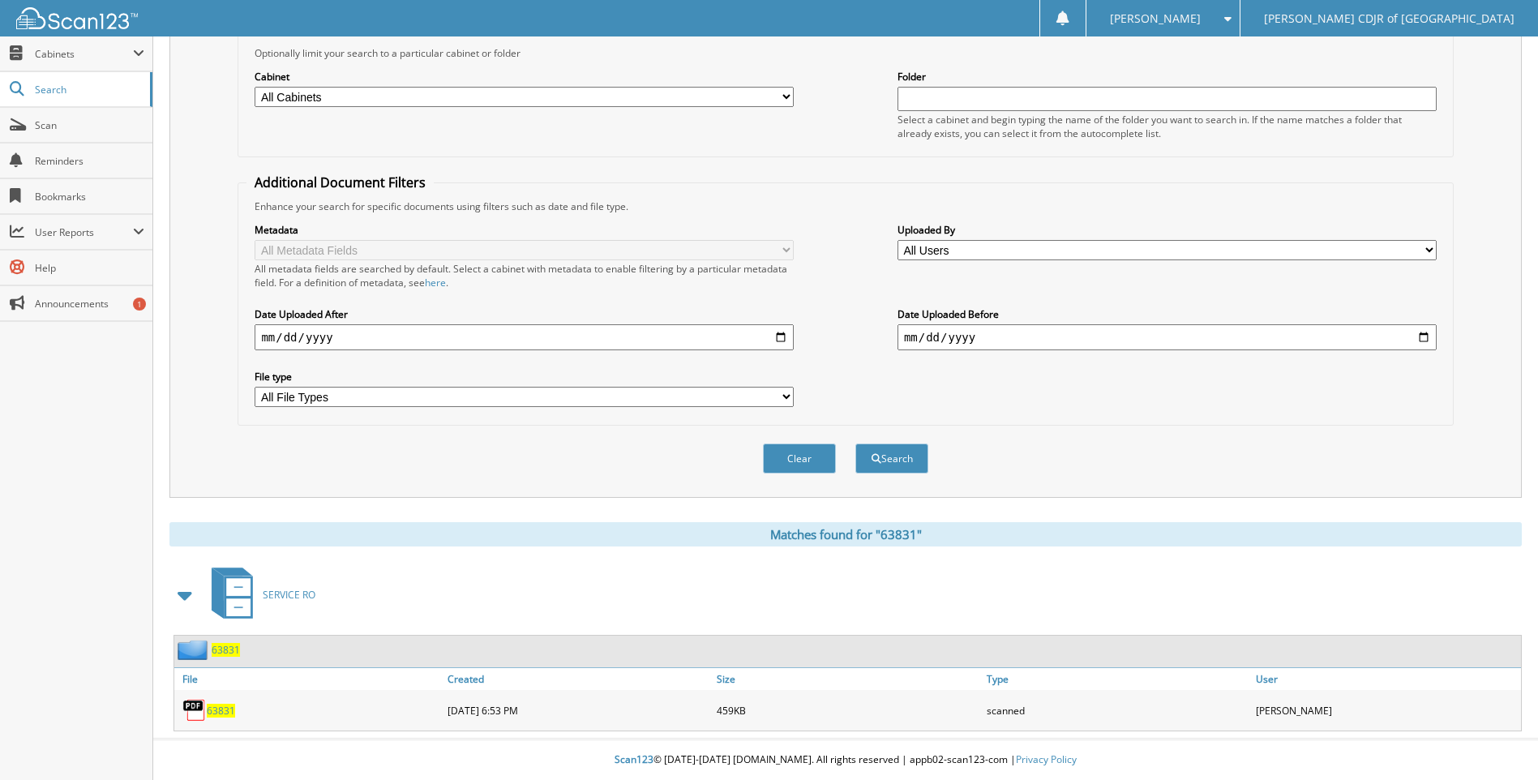
click at [229, 709] on span "63831" at bounding box center [221, 711] width 28 height 14
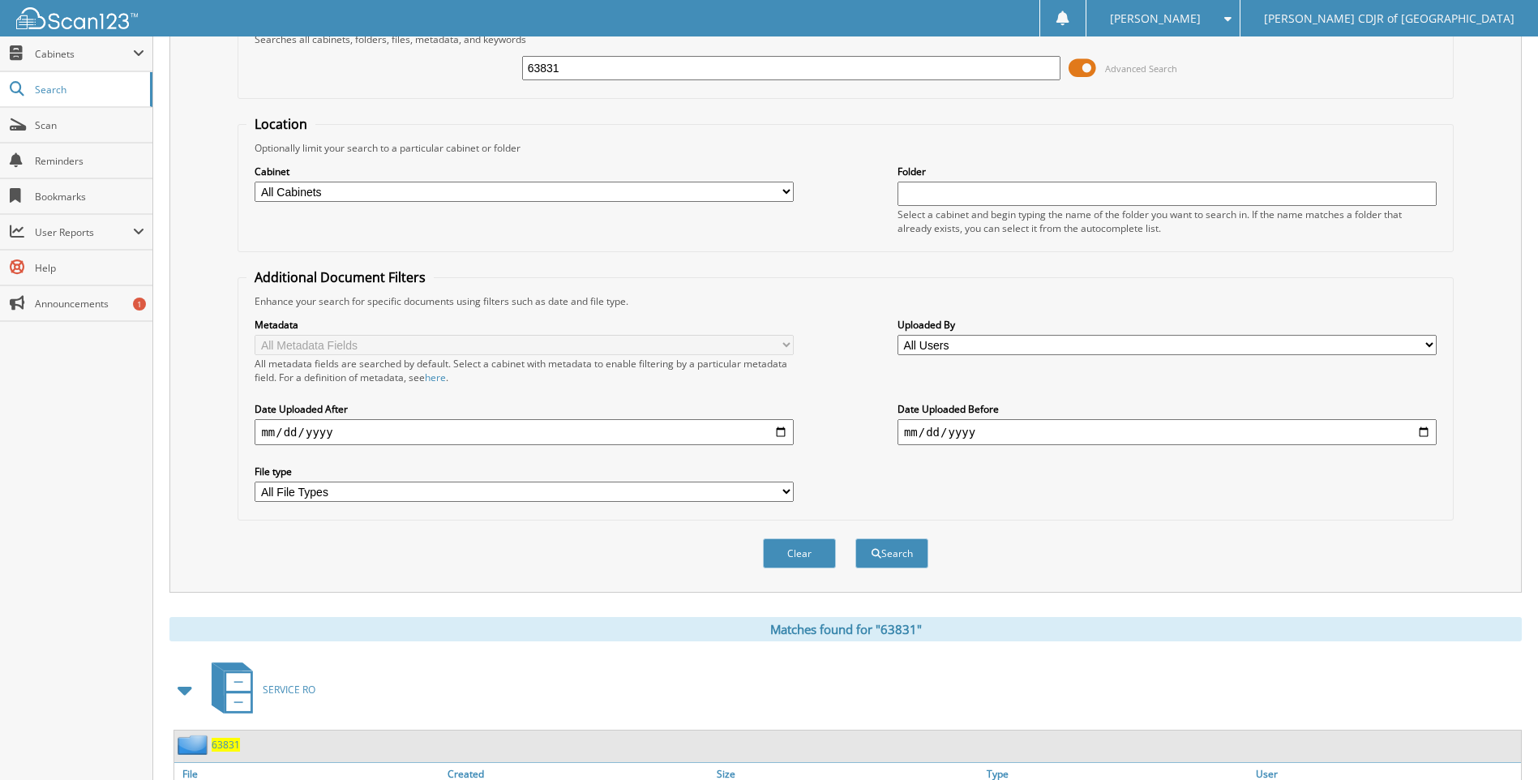
scroll to position [0, 0]
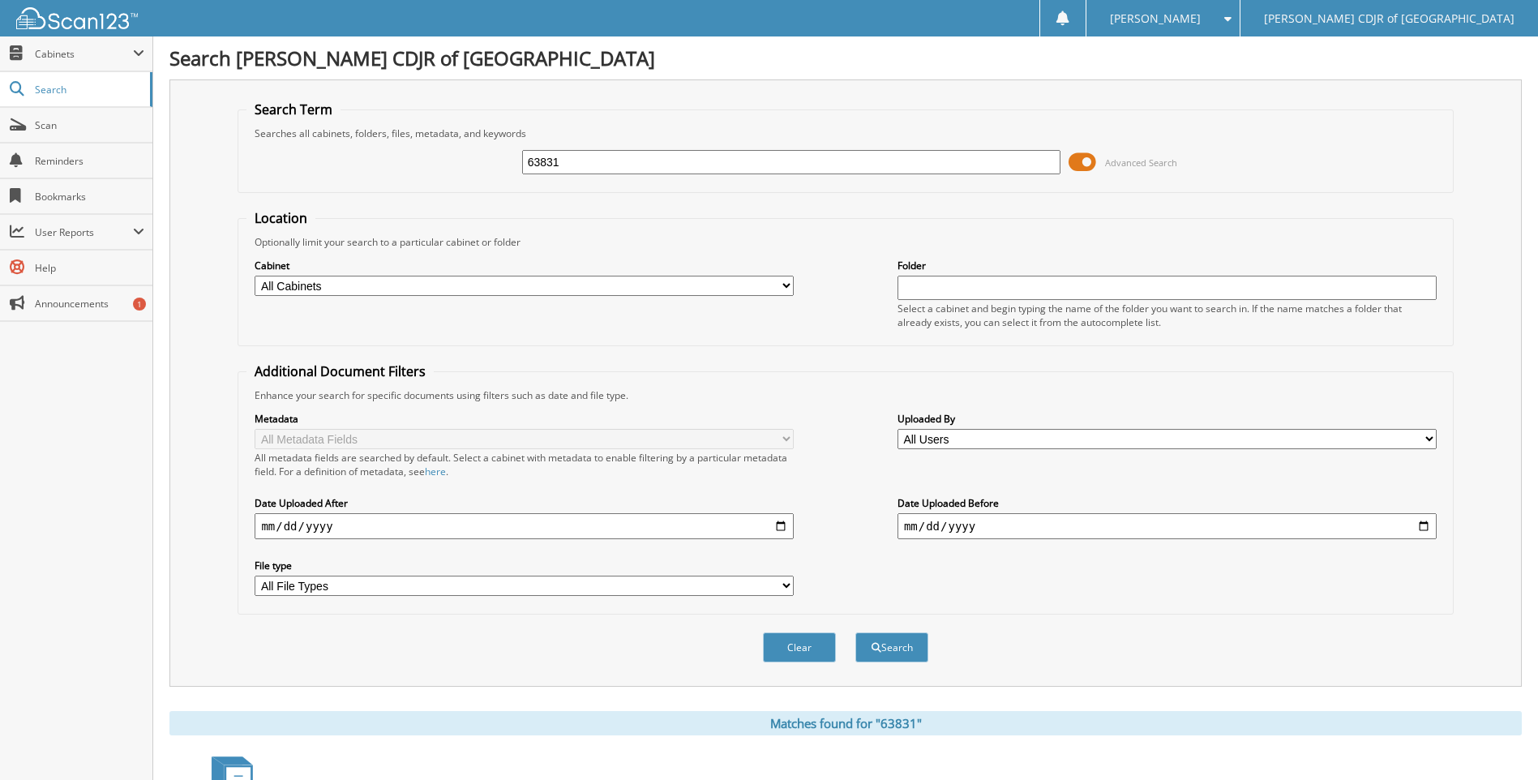
click at [592, 165] on input "63831" at bounding box center [791, 162] width 539 height 24
type input "6"
click at [780, 164] on input "text" at bounding box center [791, 162] width 539 height 24
type input "63838"
click at [856, 633] on button "Search" at bounding box center [892, 648] width 73 height 30
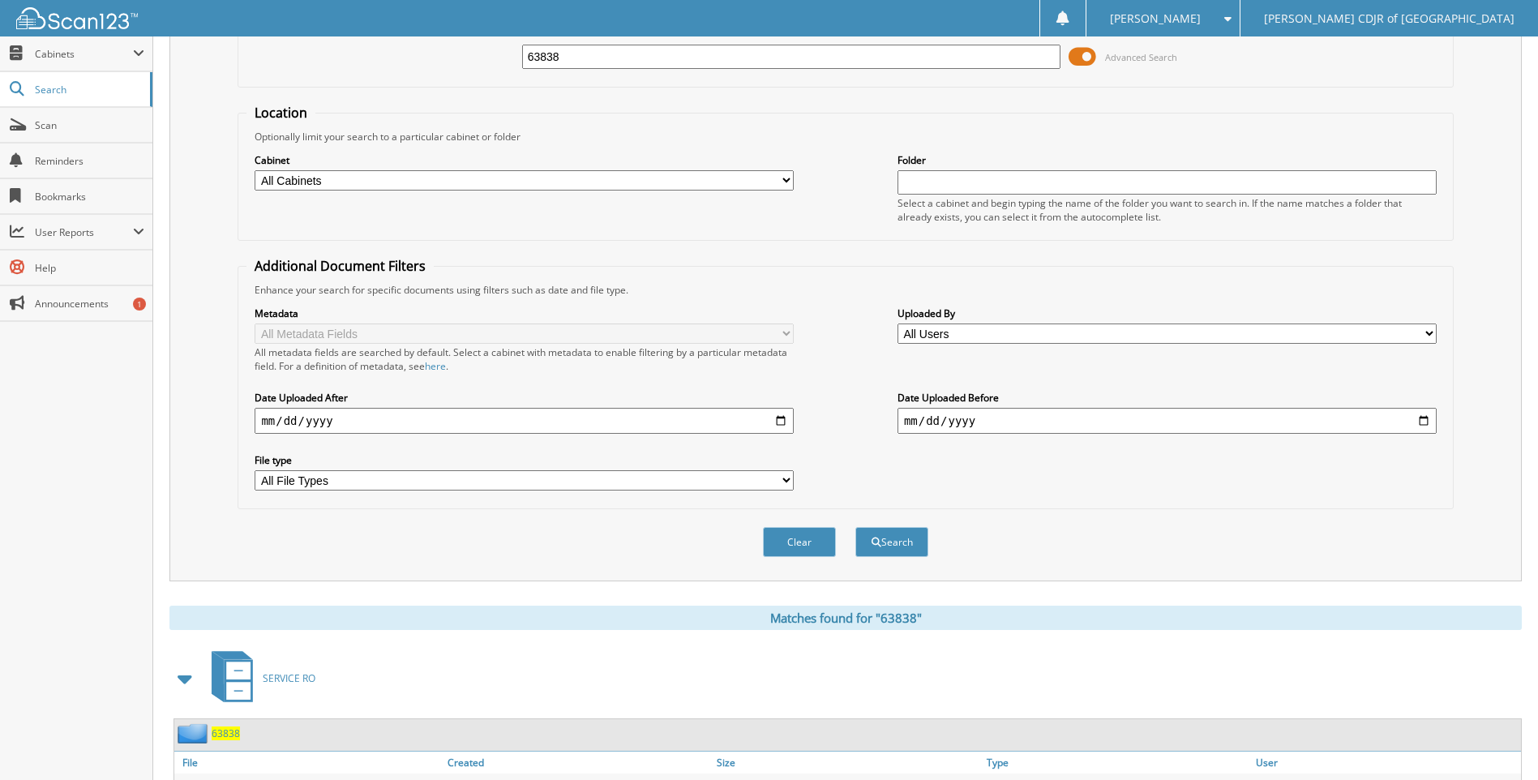
scroll to position [190, 0]
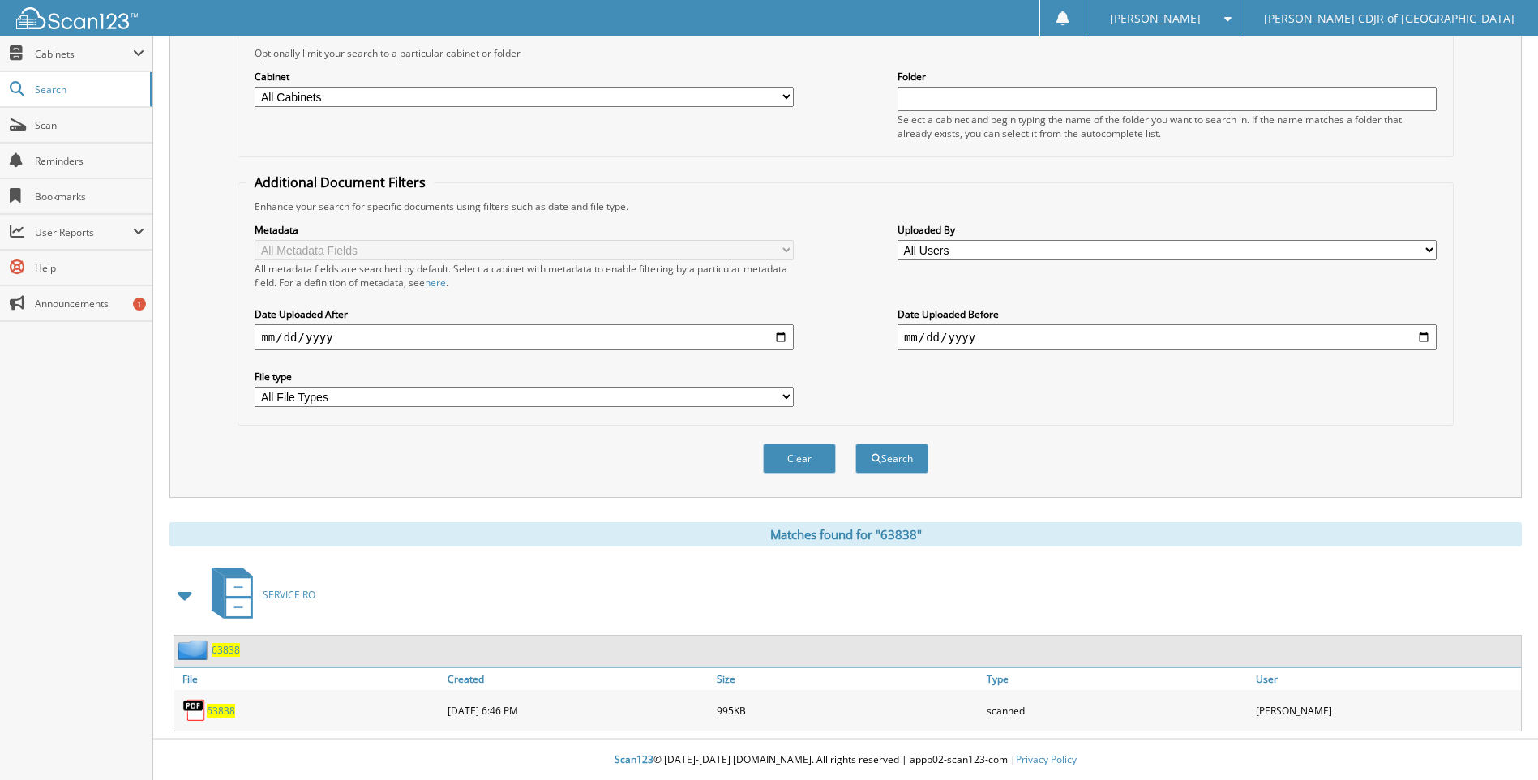
click at [224, 713] on span "63838" at bounding box center [221, 711] width 28 height 14
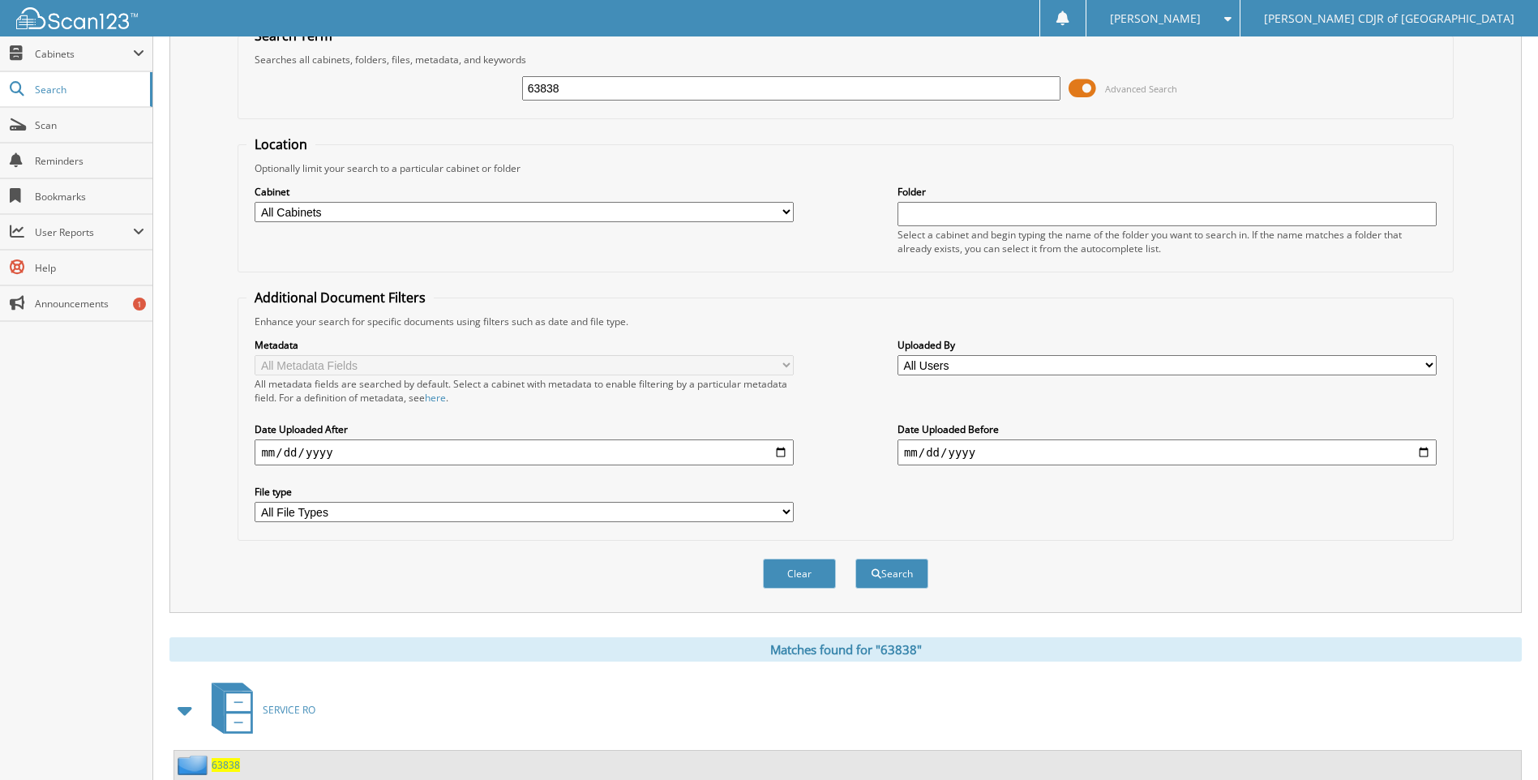
scroll to position [0, 0]
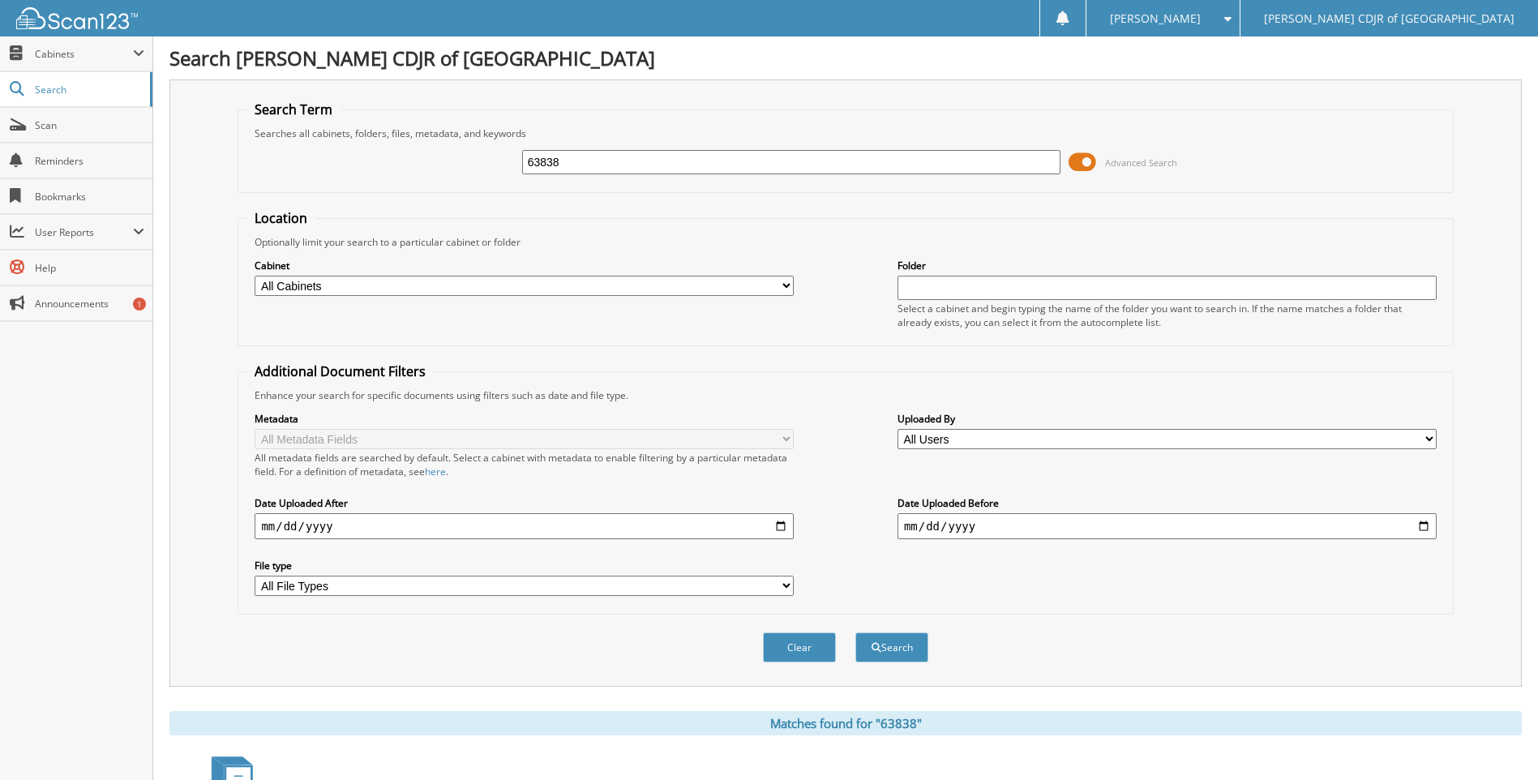
click at [663, 170] on input "63838" at bounding box center [791, 162] width 539 height 24
type input "6"
type input "63841"
click at [856, 633] on button "Search" at bounding box center [892, 648] width 73 height 30
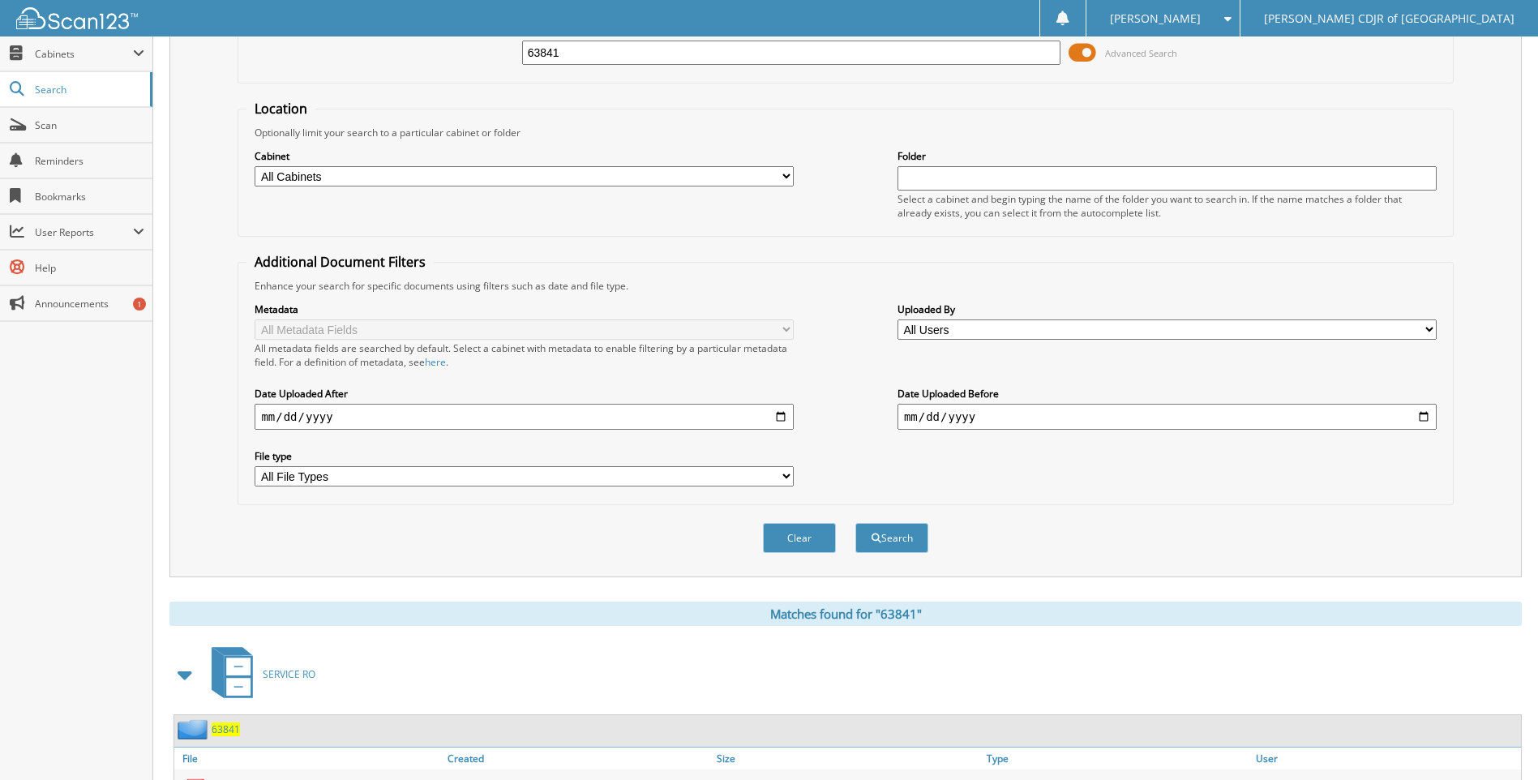
scroll to position [190, 0]
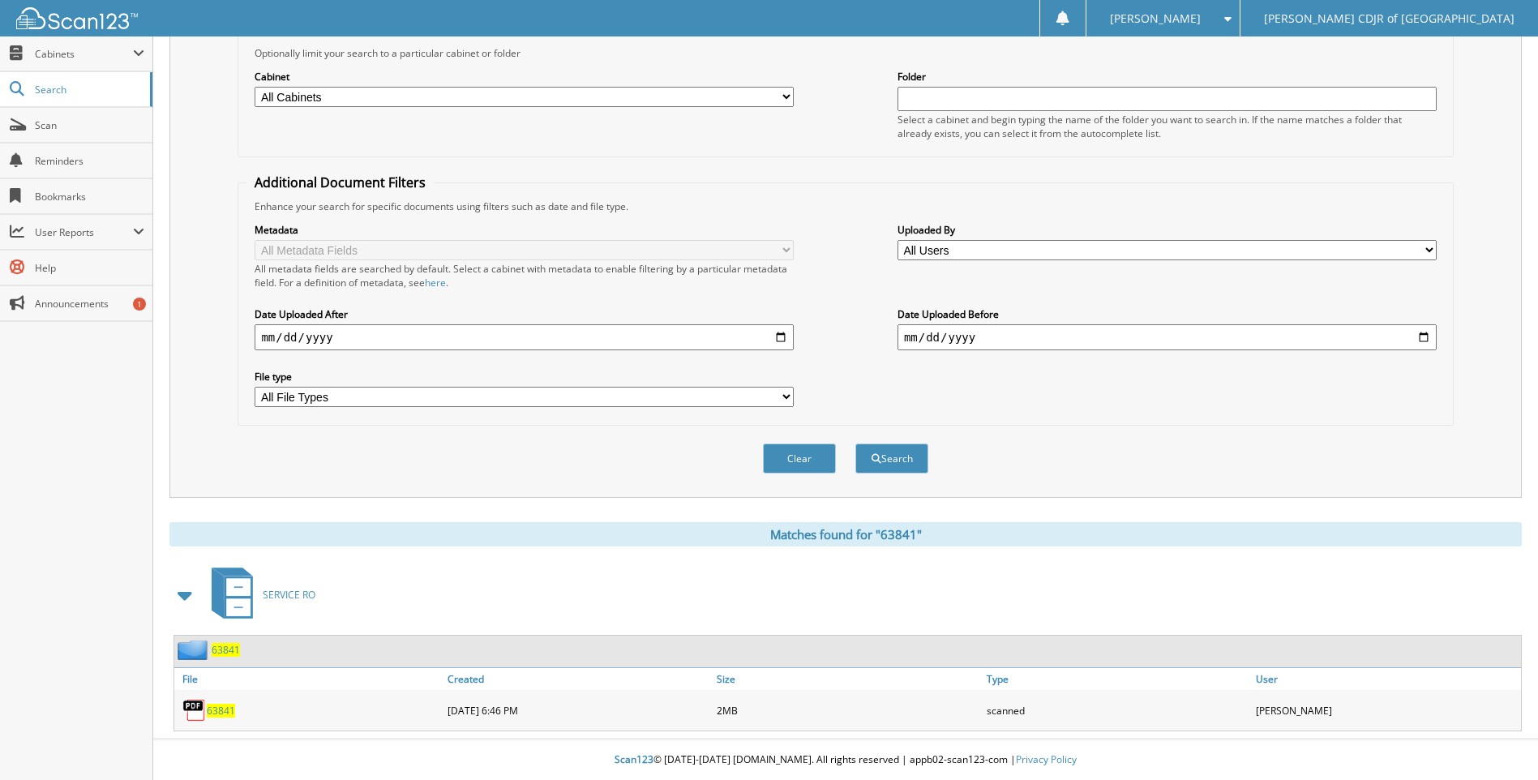
click at [226, 714] on span "63841" at bounding box center [221, 711] width 28 height 14
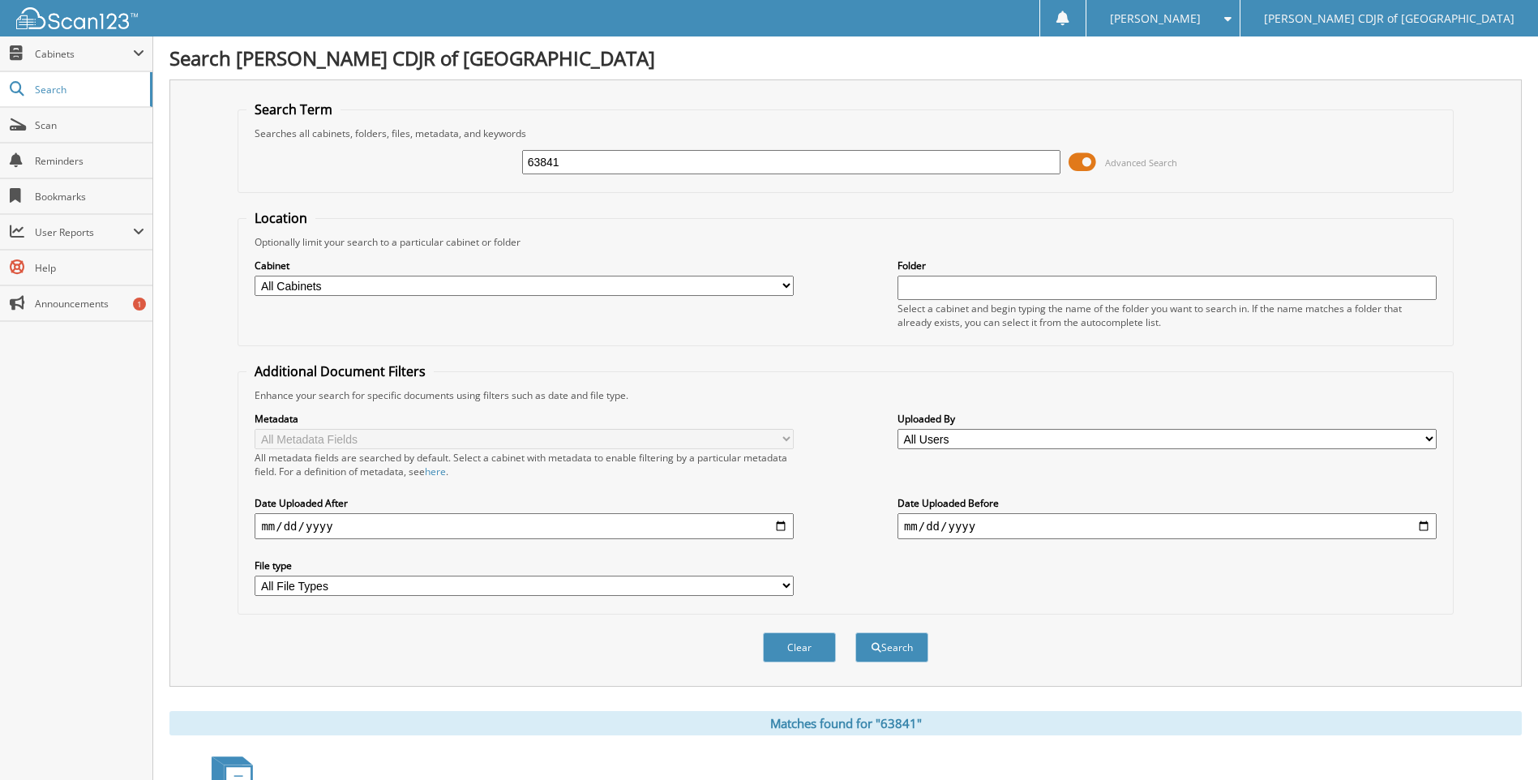
click at [568, 161] on input "63841" at bounding box center [791, 162] width 539 height 24
type input "6"
type input "63845"
click at [856, 633] on button "Search" at bounding box center [892, 648] width 73 height 30
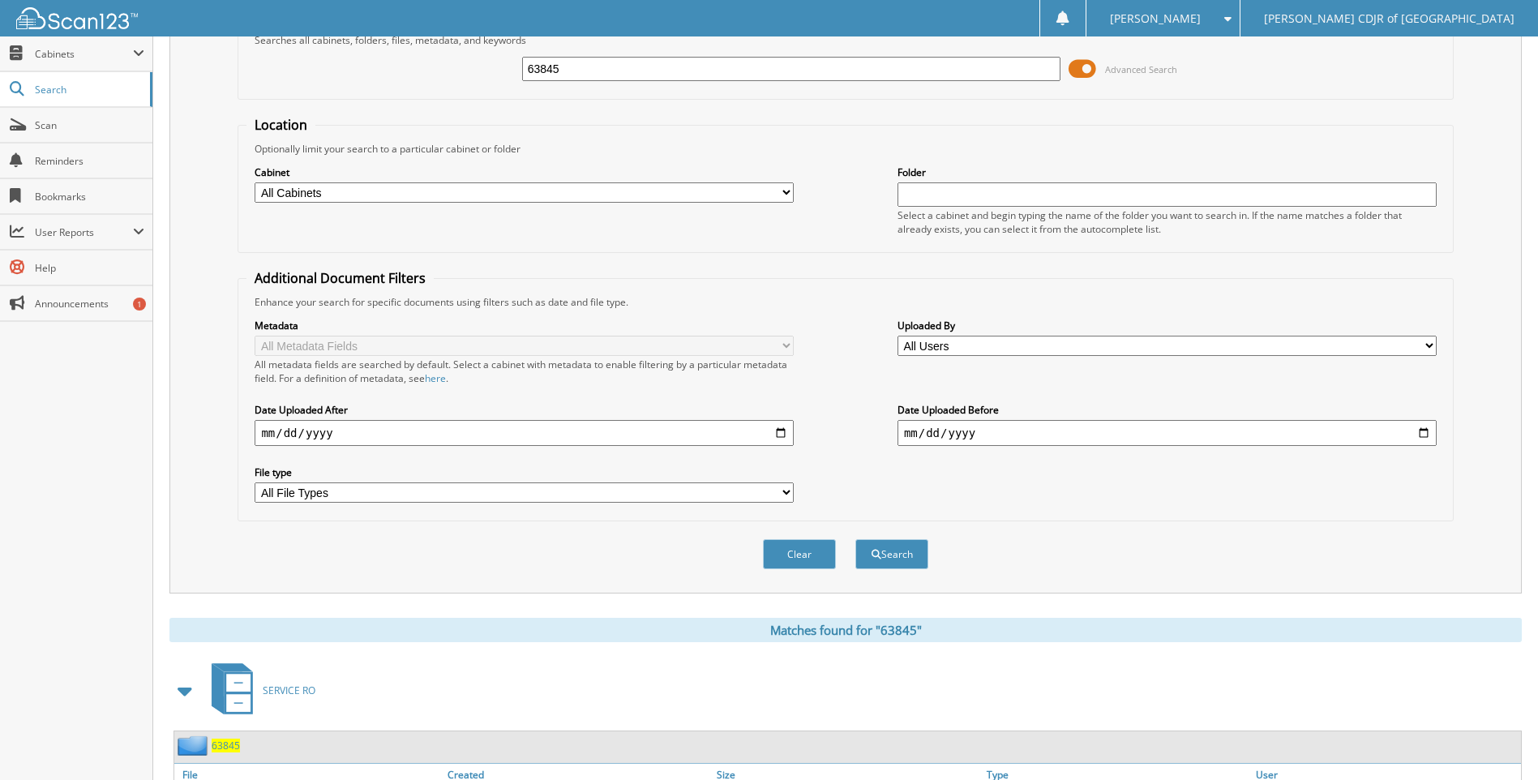
scroll to position [190, 0]
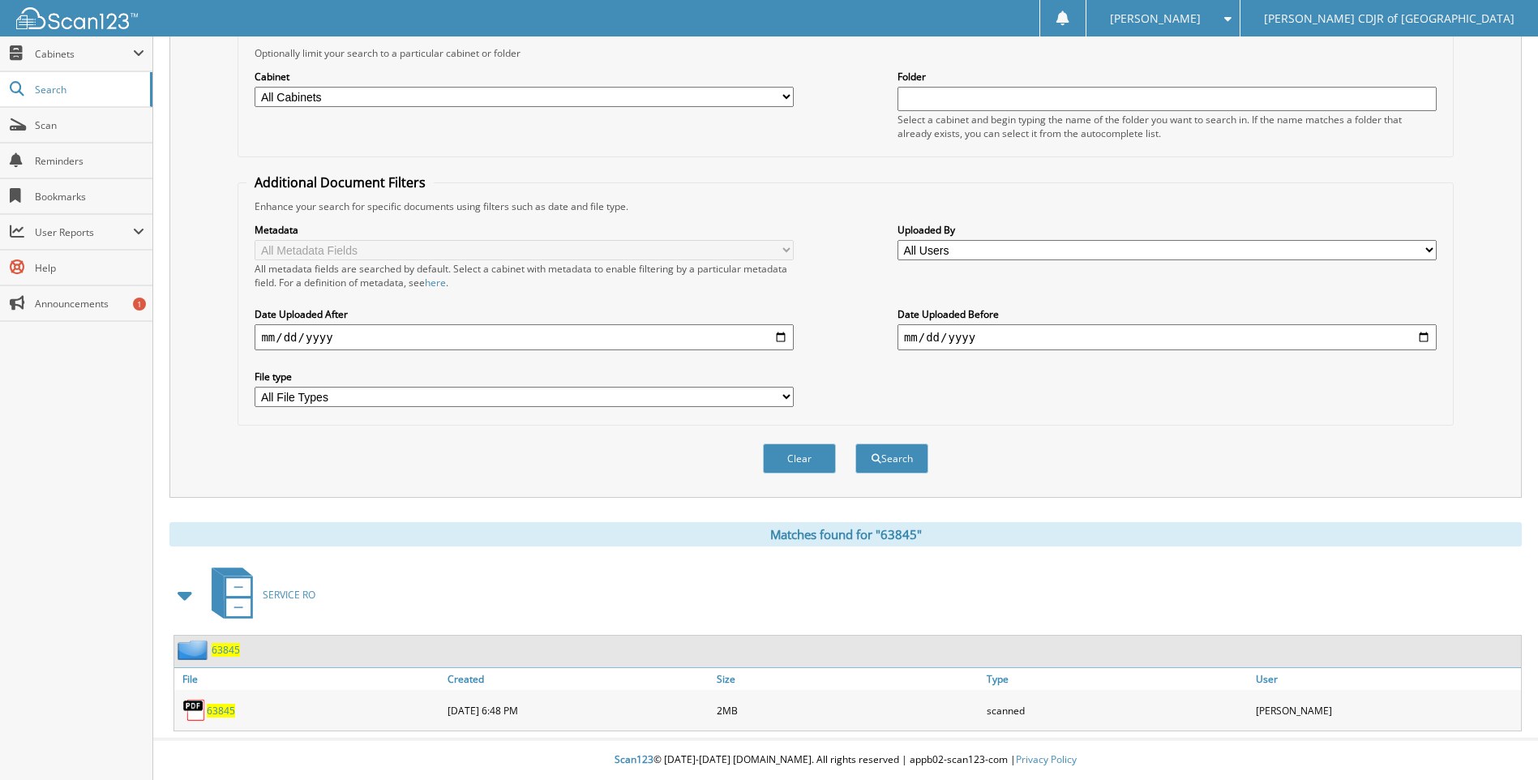
click at [221, 717] on span "63845" at bounding box center [221, 711] width 28 height 14
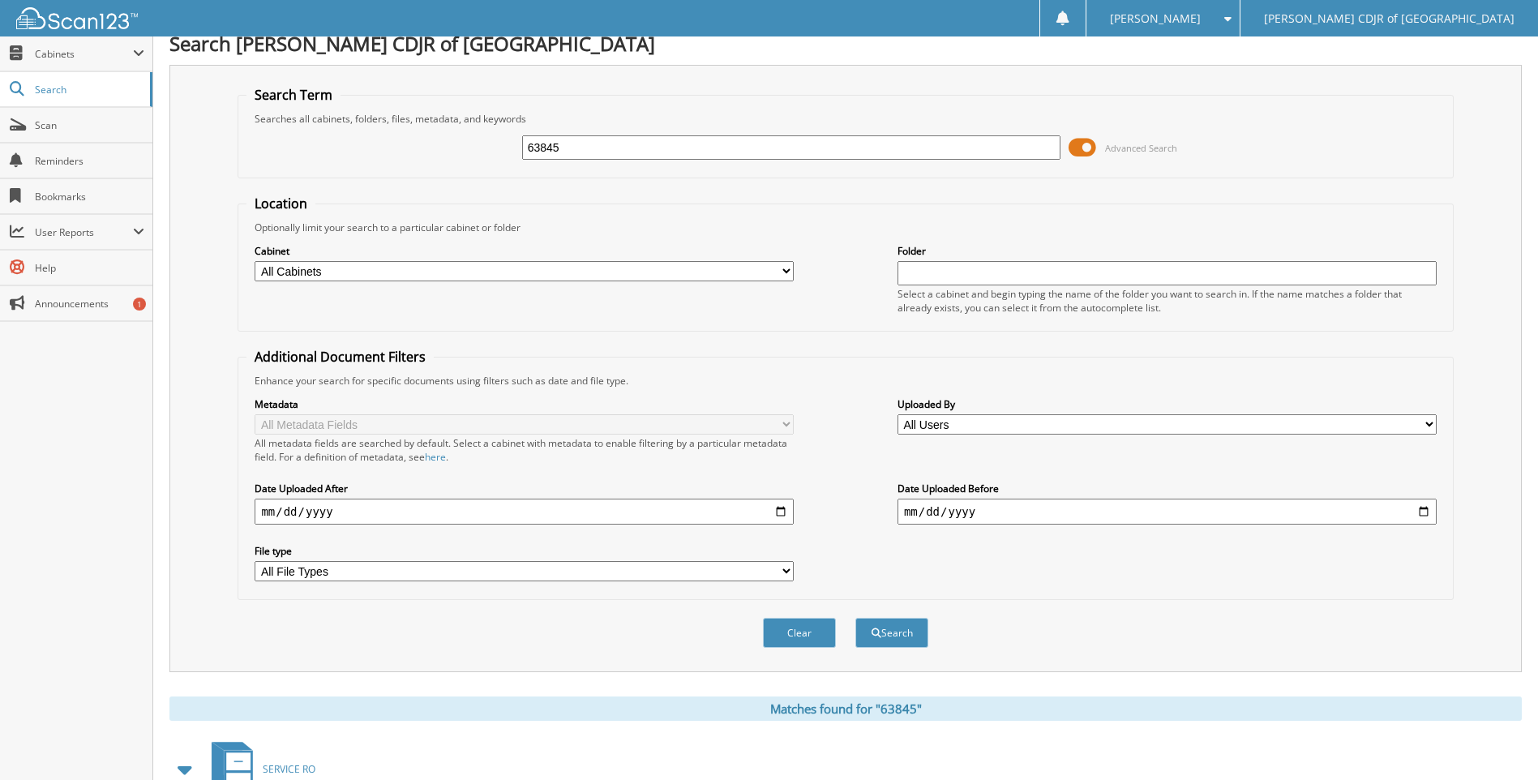
scroll to position [0, 0]
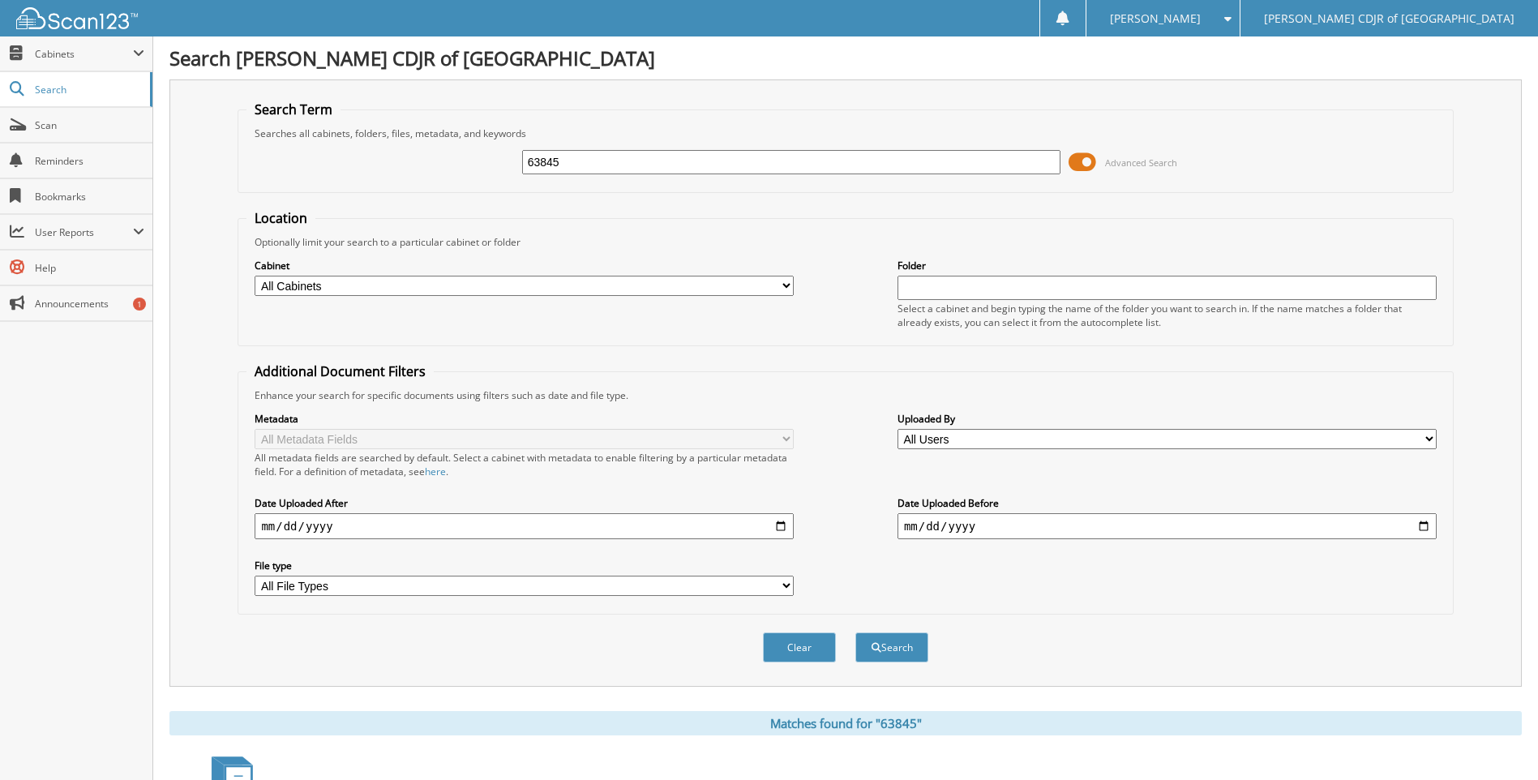
click at [710, 173] on input "63845" at bounding box center [791, 162] width 539 height 24
type input "63846"
click at [856, 633] on button "Search" at bounding box center [892, 648] width 73 height 30
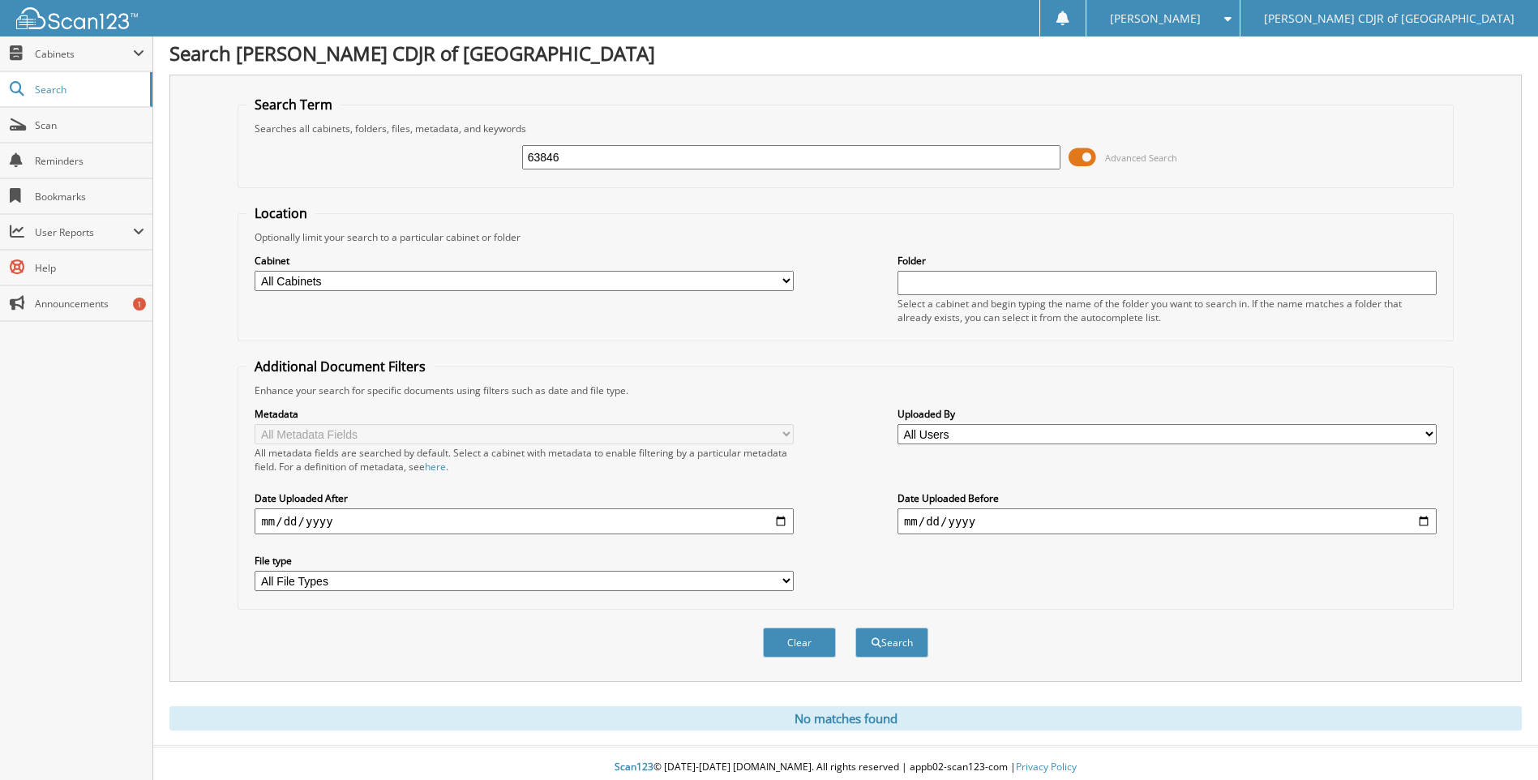
scroll to position [13, 0]
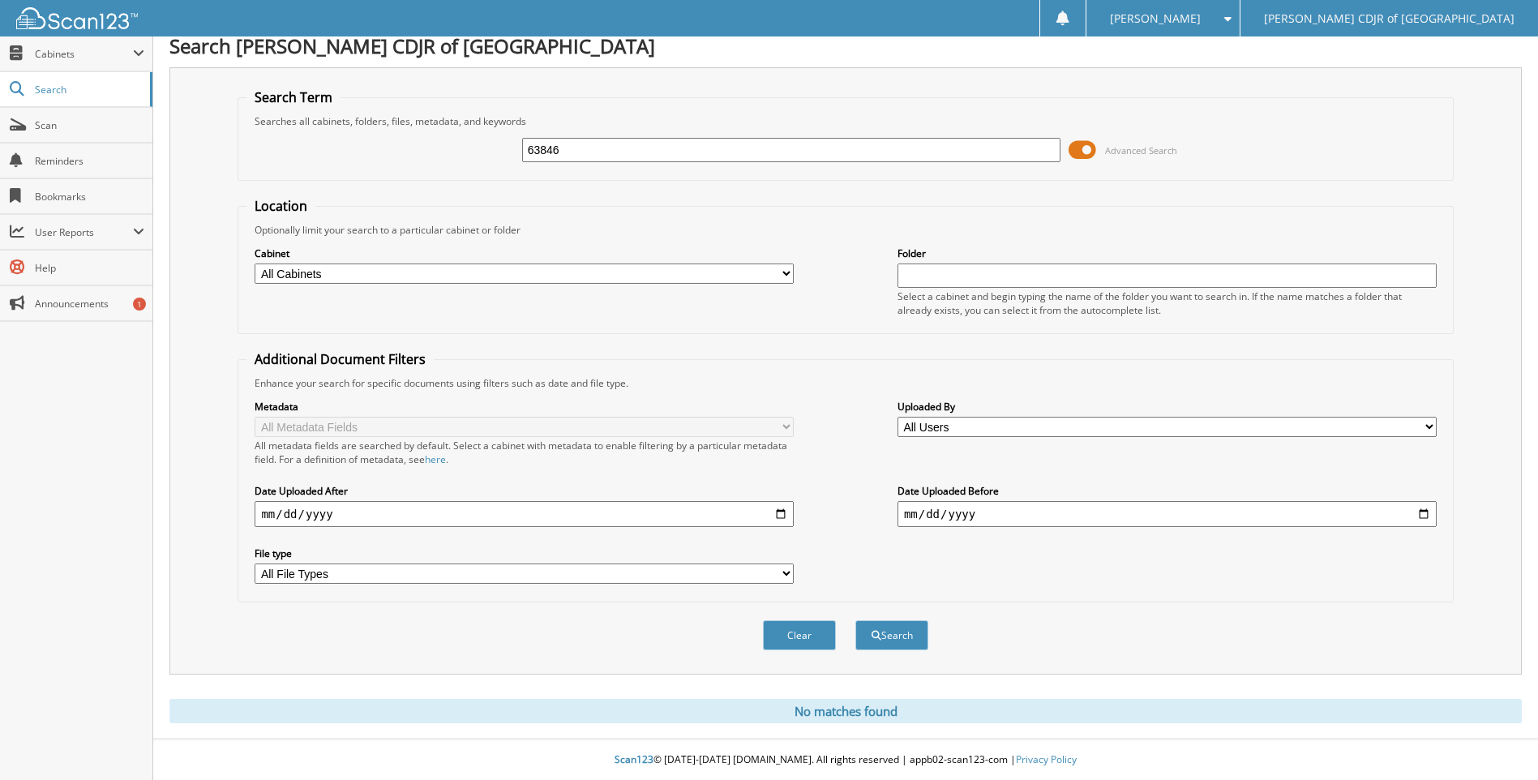
click at [594, 155] on input "63846" at bounding box center [791, 150] width 539 height 24
type input "6"
type input "63862"
click at [856, 620] on button "Search" at bounding box center [892, 635] width 73 height 30
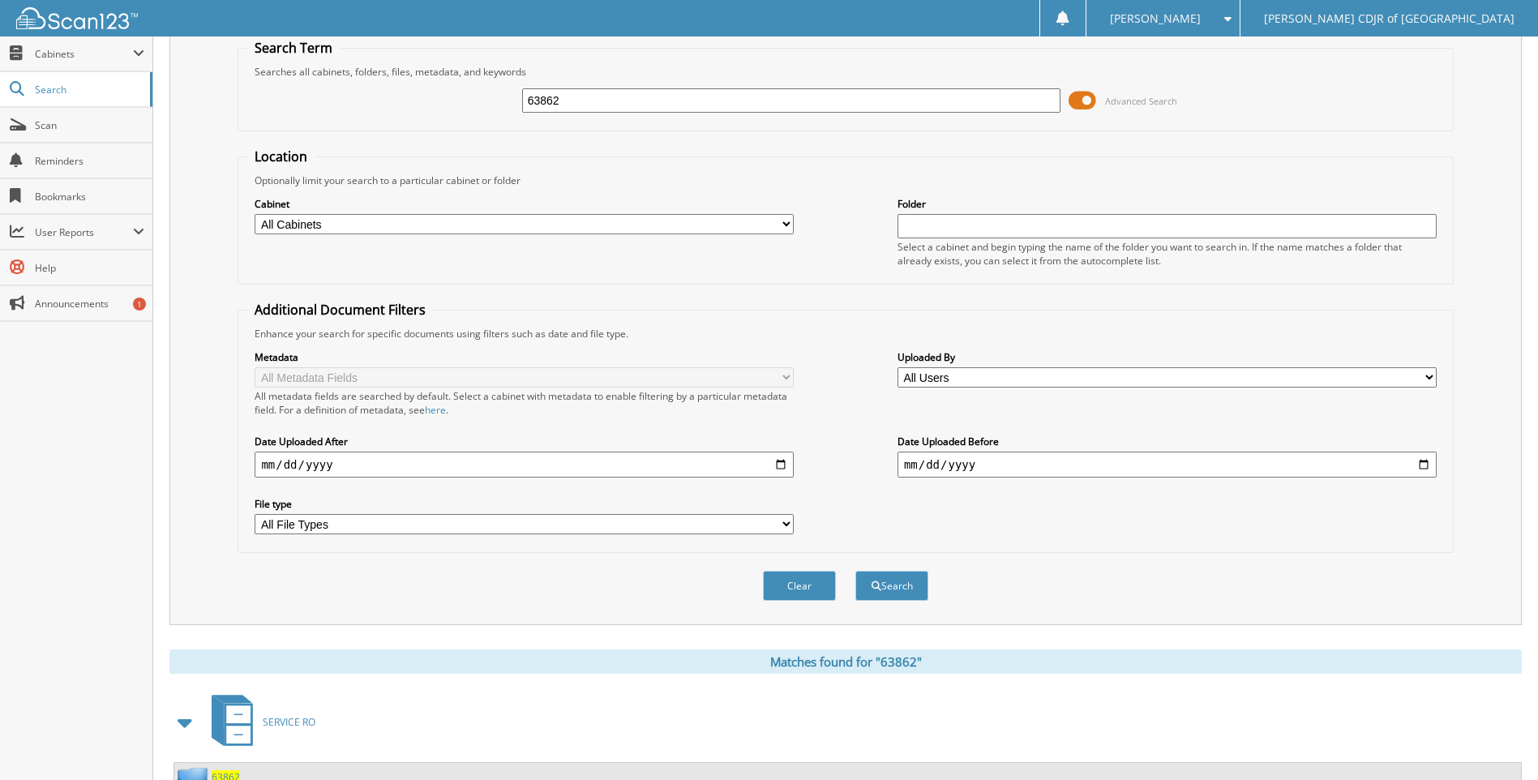
scroll to position [190, 0]
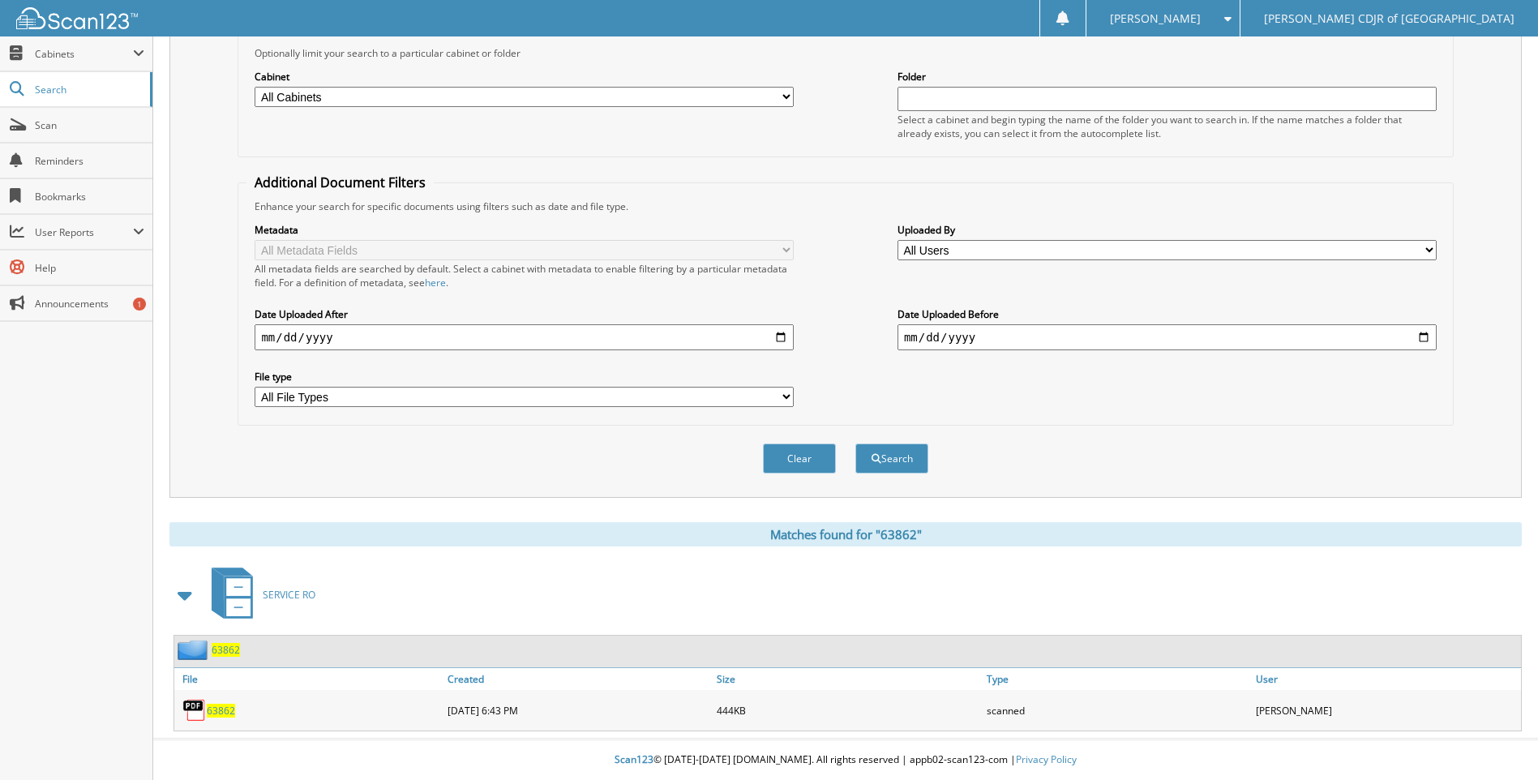
click at [217, 712] on span "63862" at bounding box center [221, 711] width 28 height 14
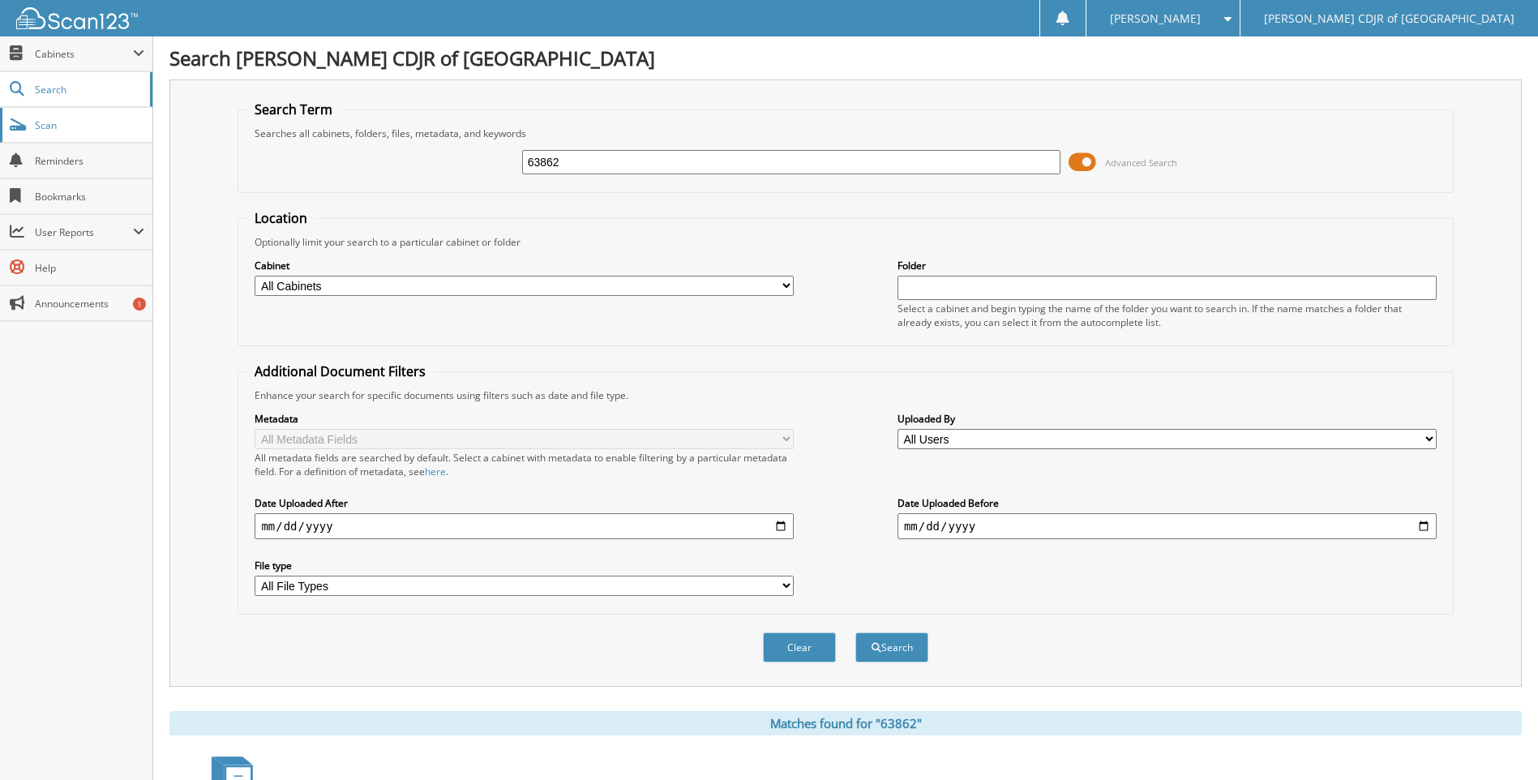
click at [88, 121] on span "Scan" at bounding box center [89, 125] width 109 height 14
